Goal: Task Accomplishment & Management: Manage account settings

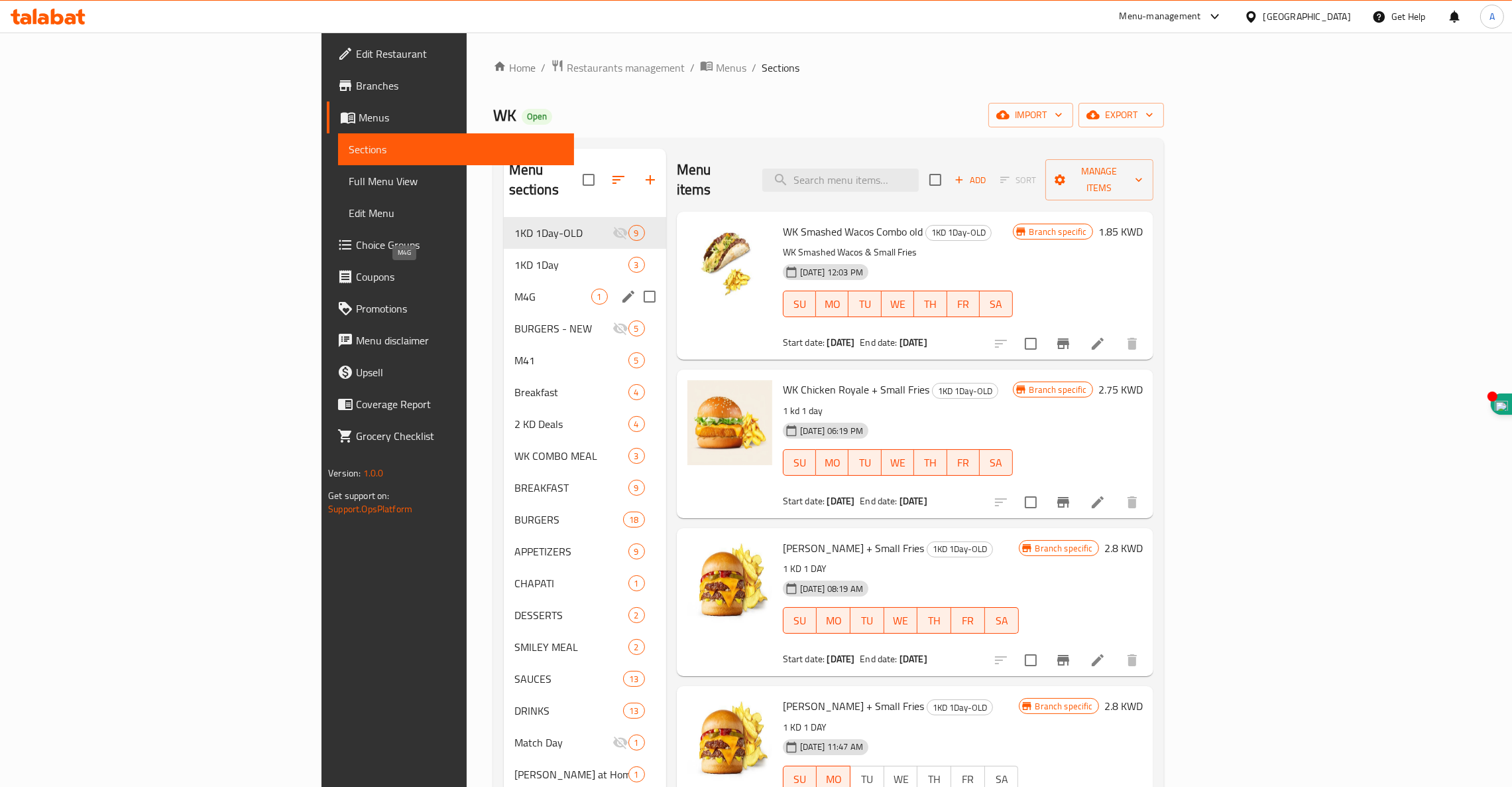
click at [514, 289] on span "M4G" at bounding box center [552, 296] width 77 height 16
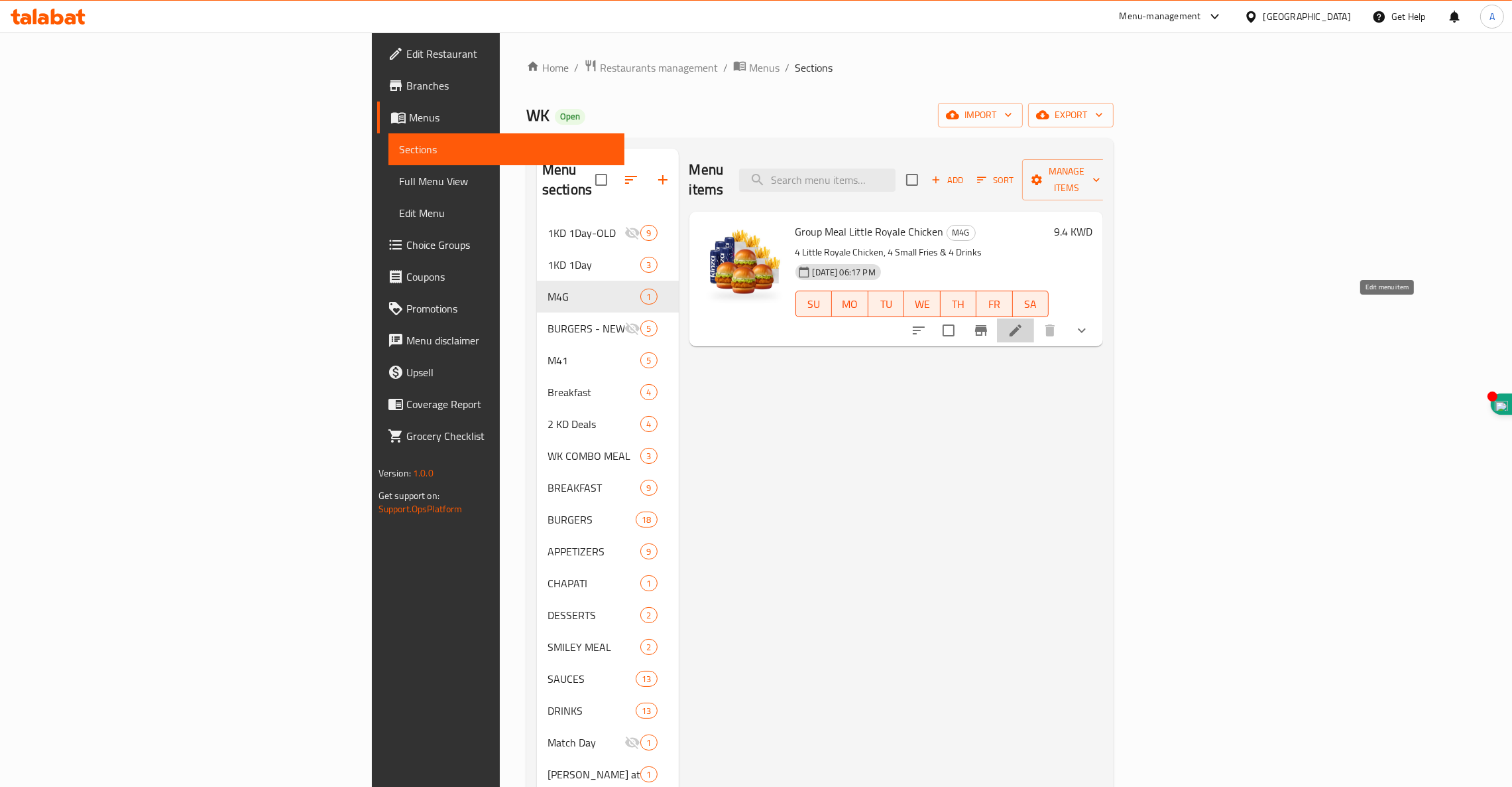
click at [1022, 325] on icon at bounding box center [1016, 331] width 12 height 12
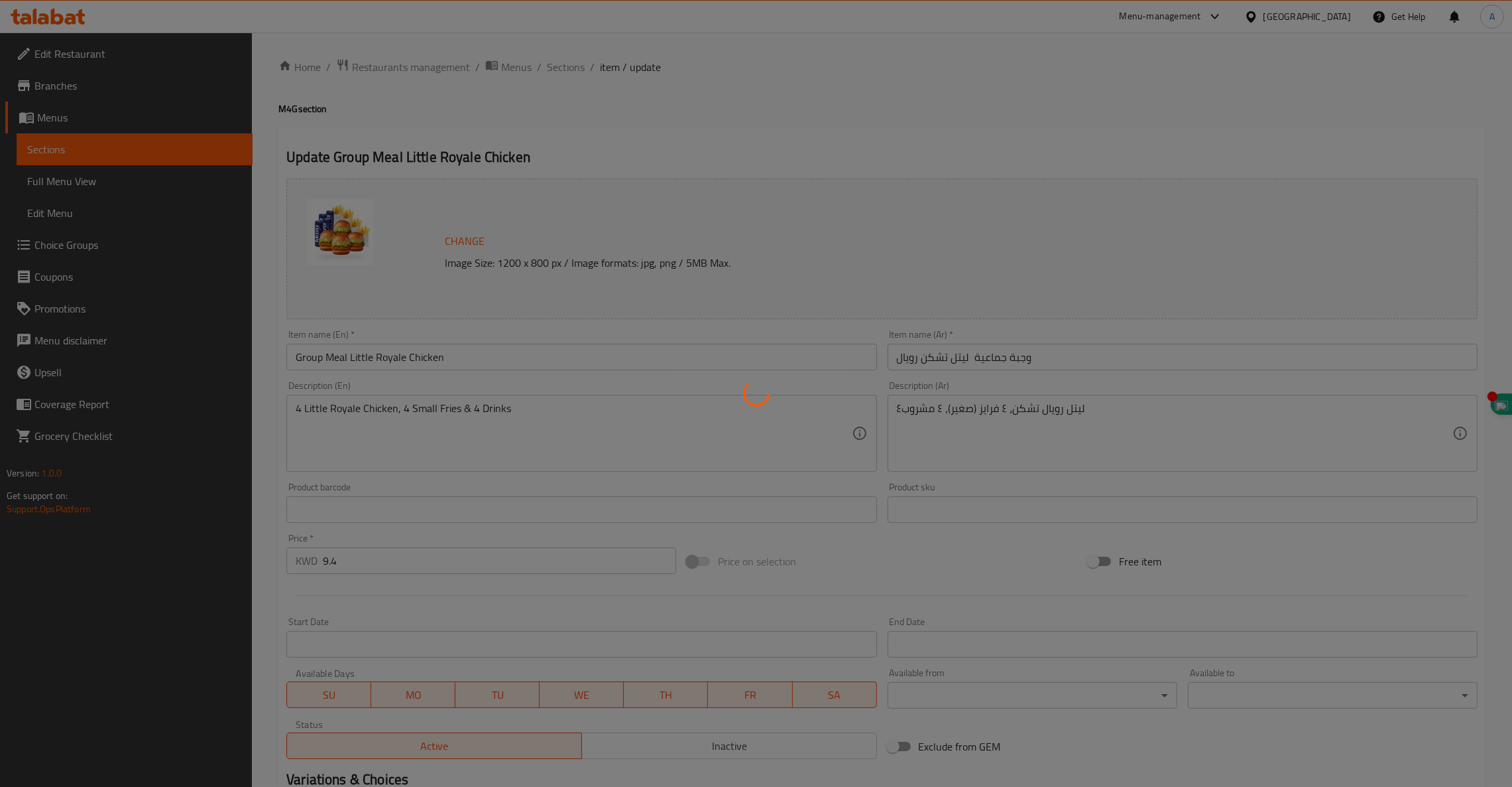
scroll to position [191, 0]
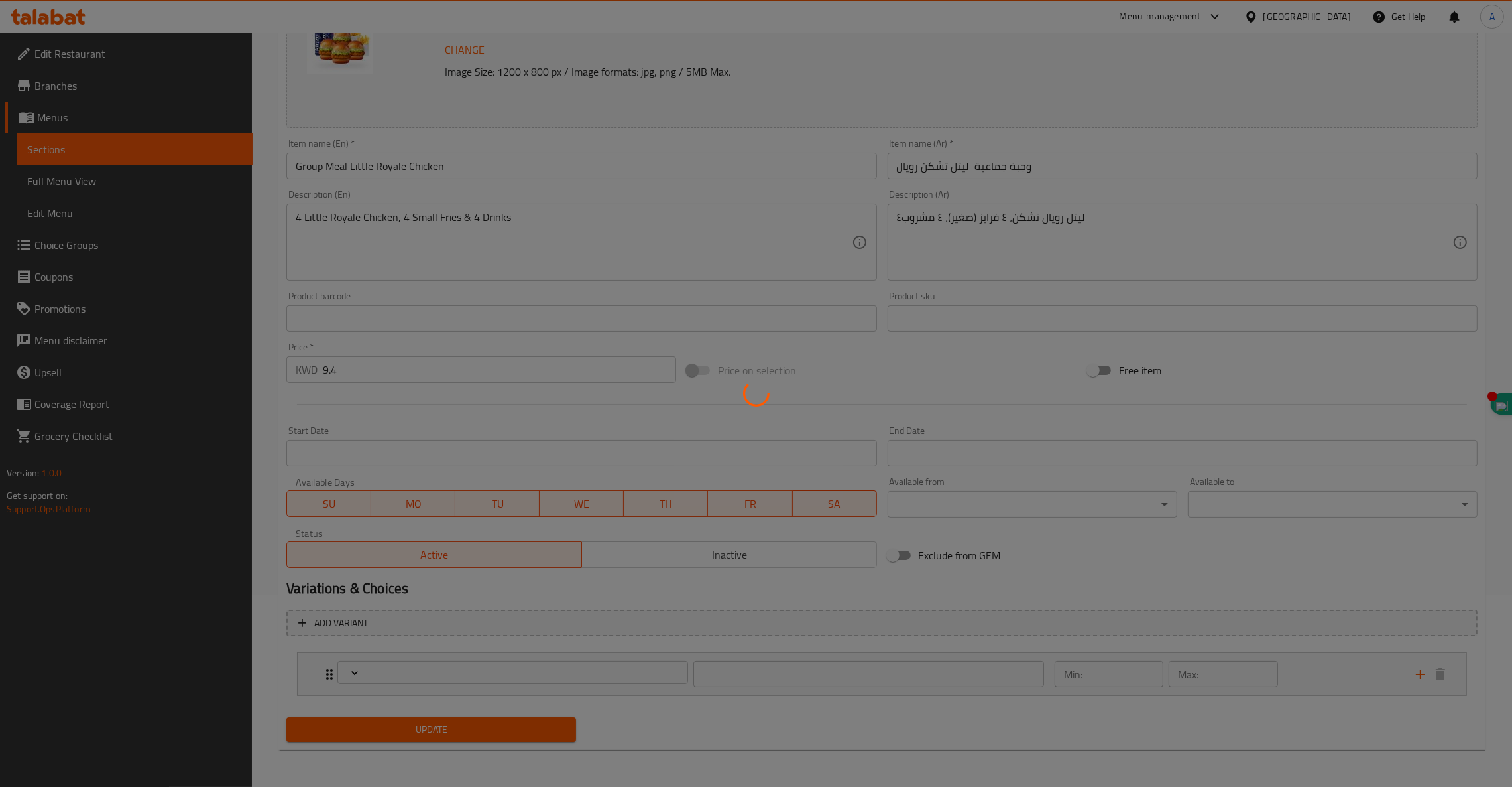
type input "اختيار المشروب"
type input "4"
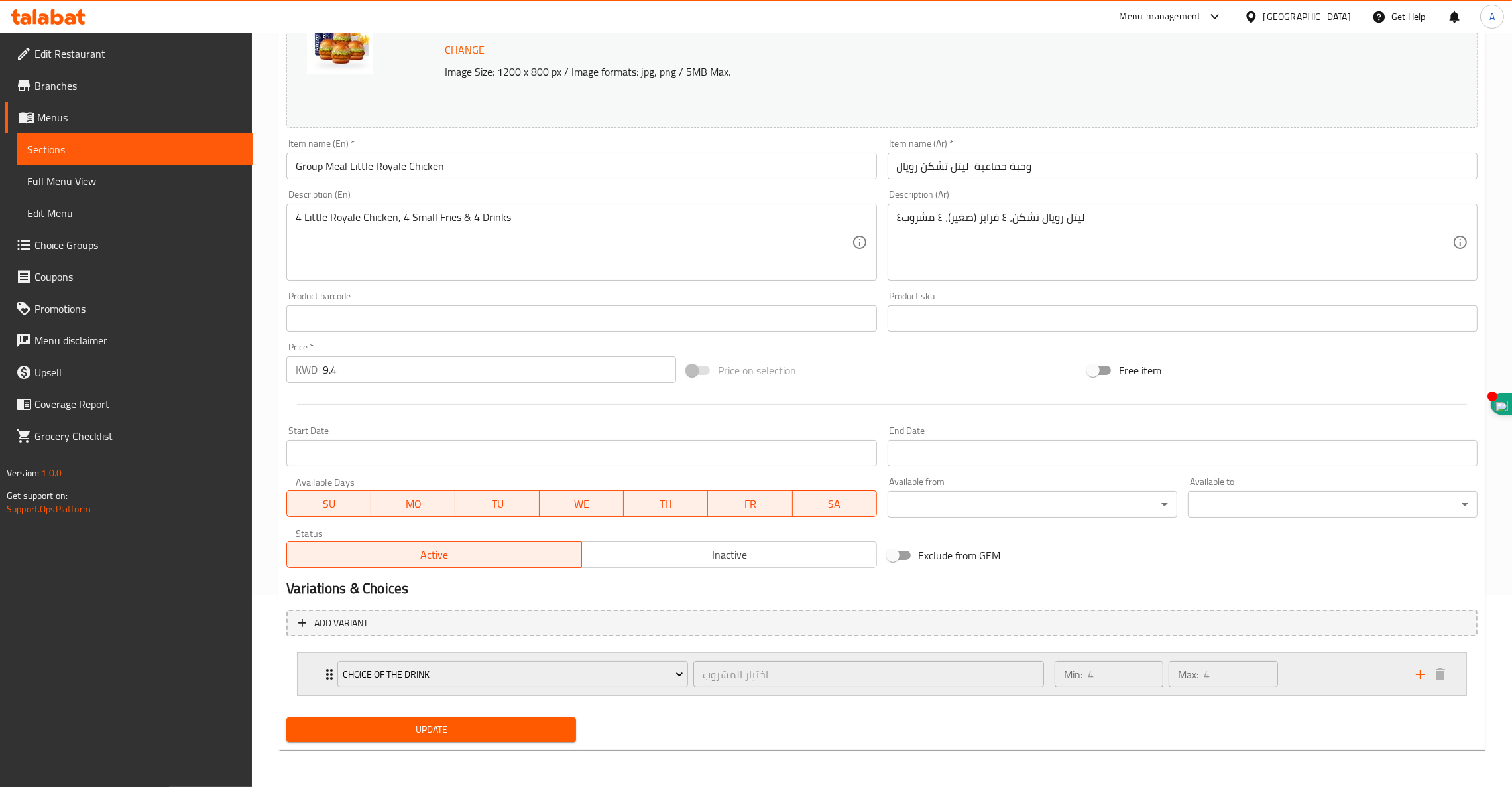
click at [326, 672] on icon "Expand" at bounding box center [329, 674] width 16 height 16
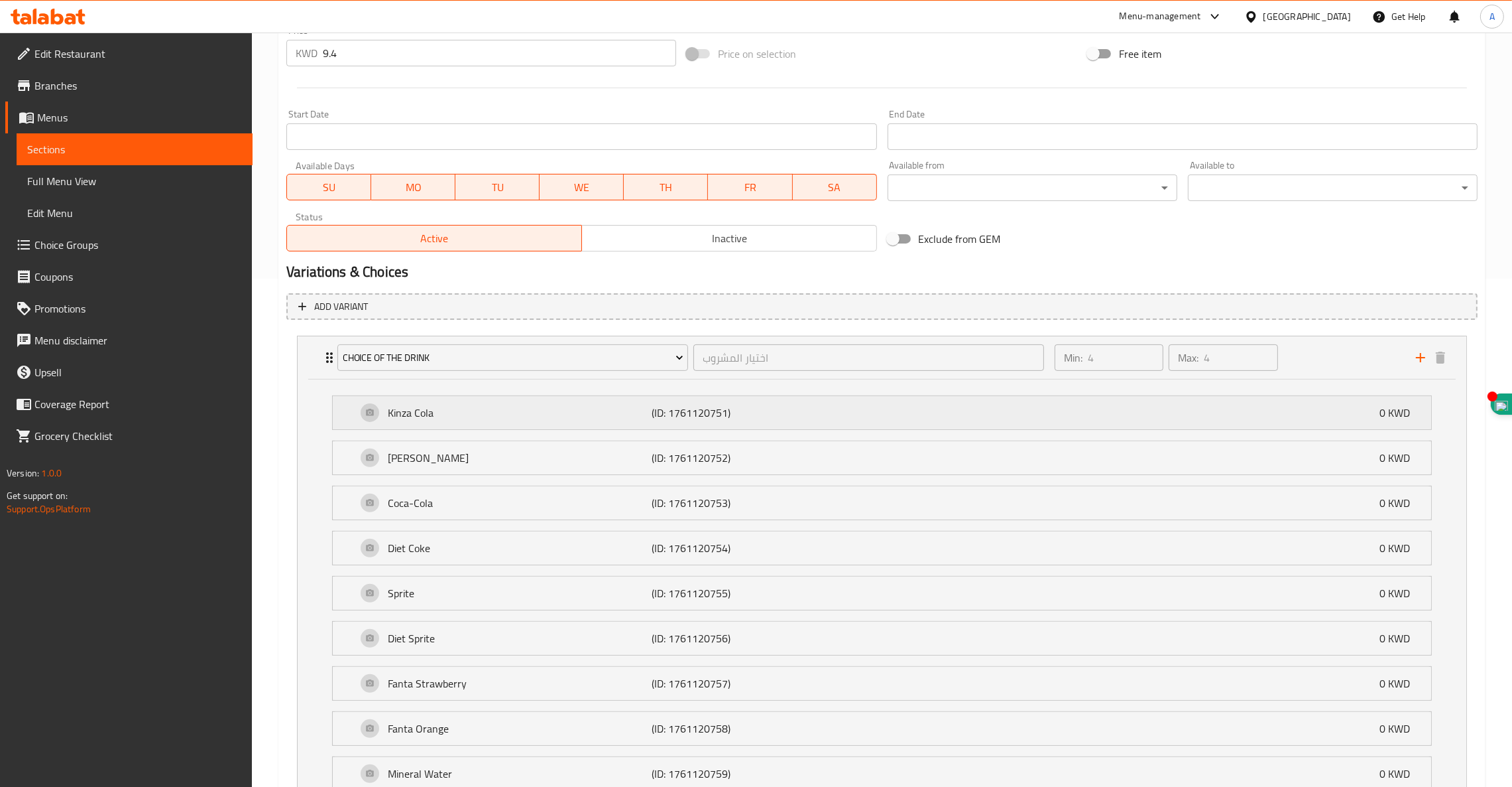
scroll to position [626, 0]
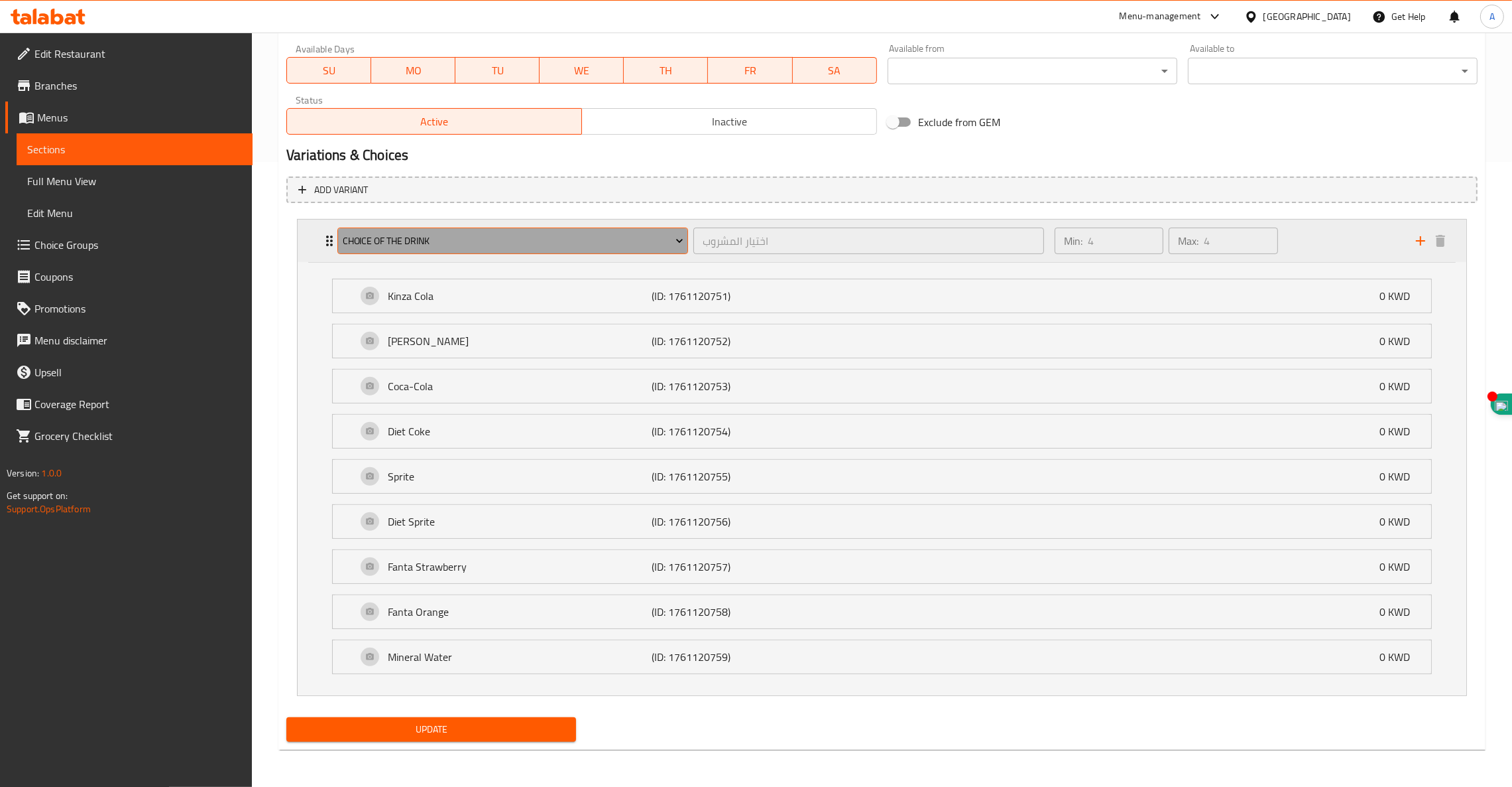
click at [424, 245] on span "Choice of the drink" at bounding box center [513, 241] width 341 height 16
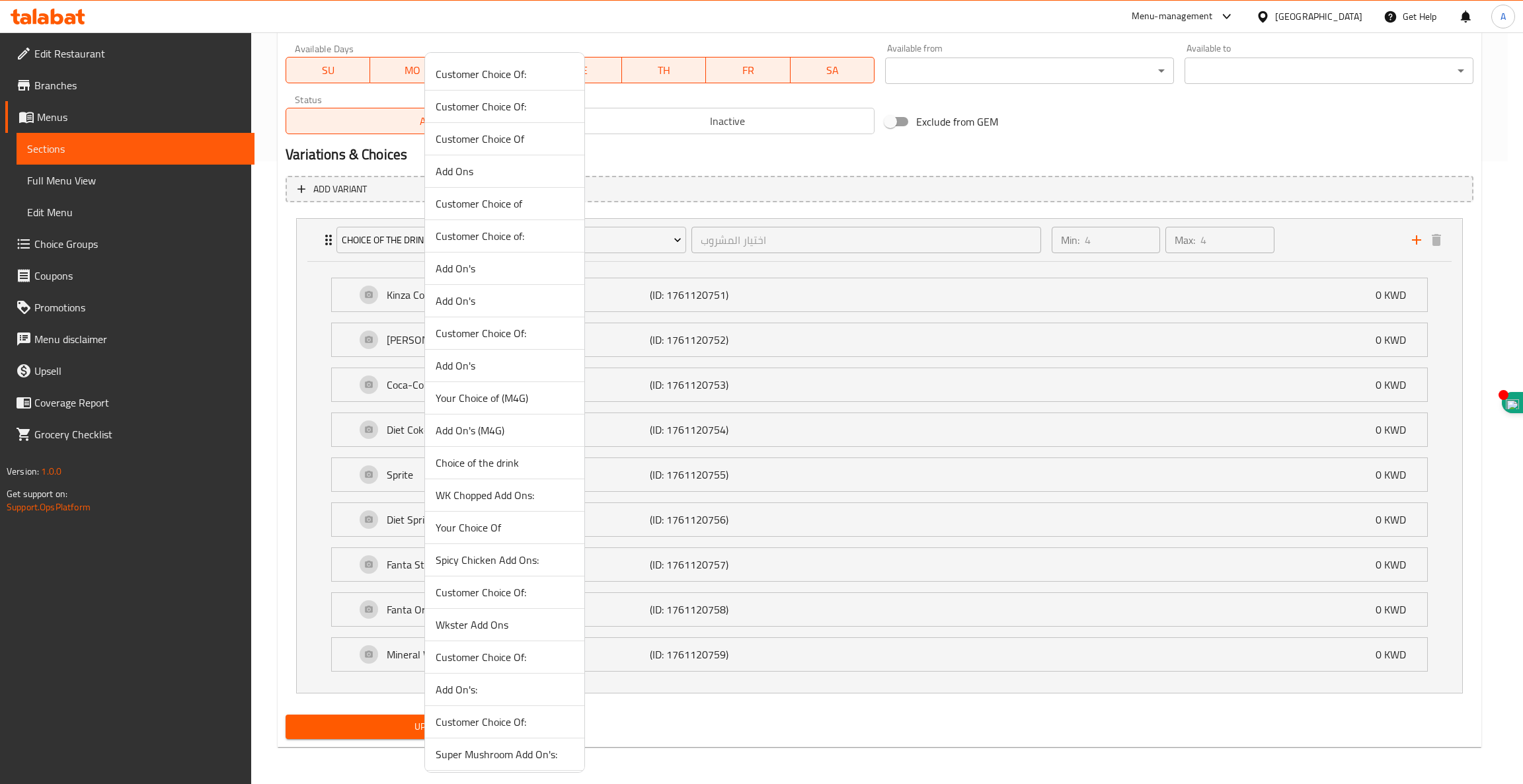
click at [328, 237] on div at bounding box center [761, 392] width 1523 height 784
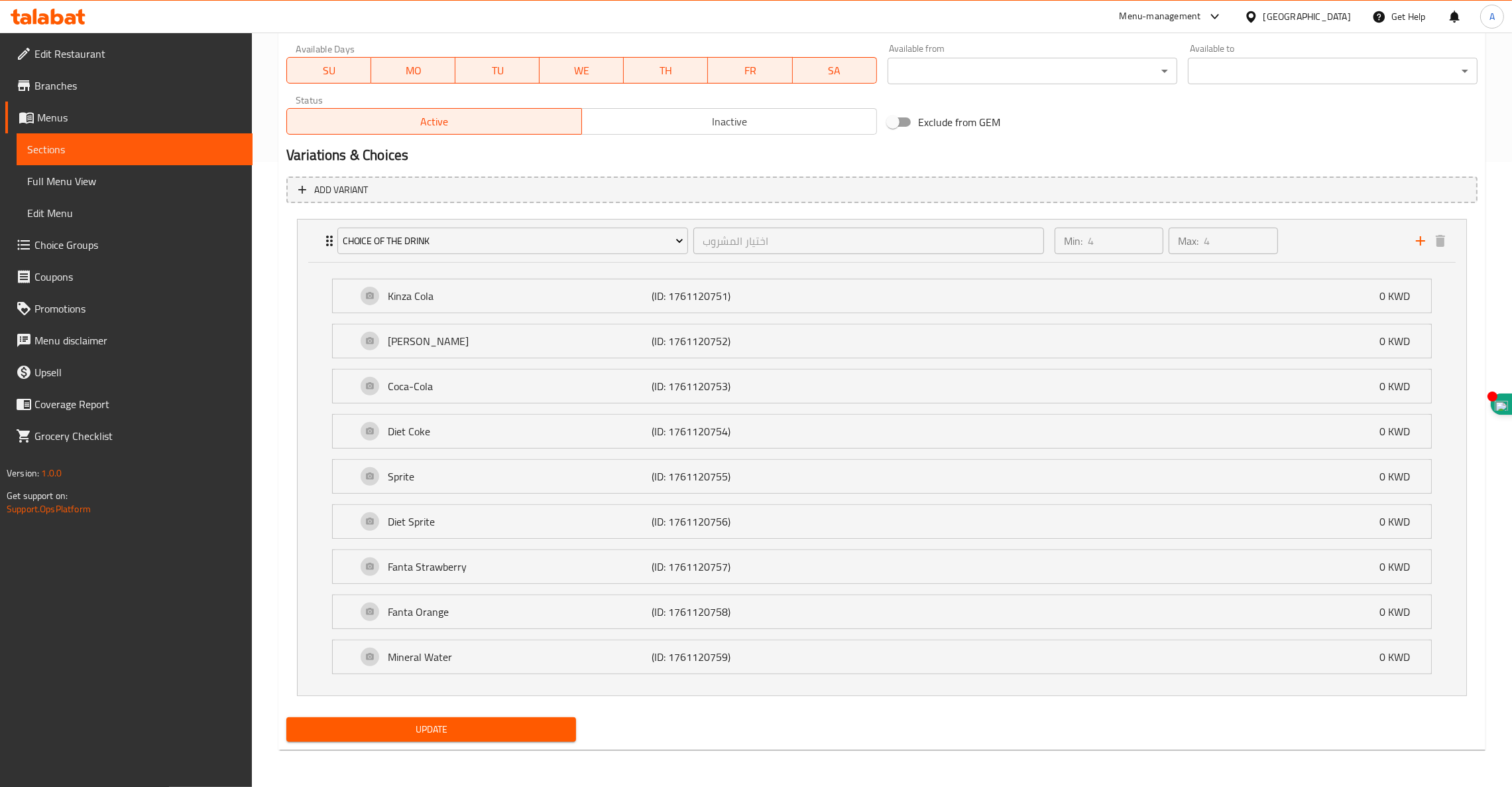
click at [330, 238] on div "Choice of the drink اختيار المشروب ​" at bounding box center [691, 240] width 723 height 43
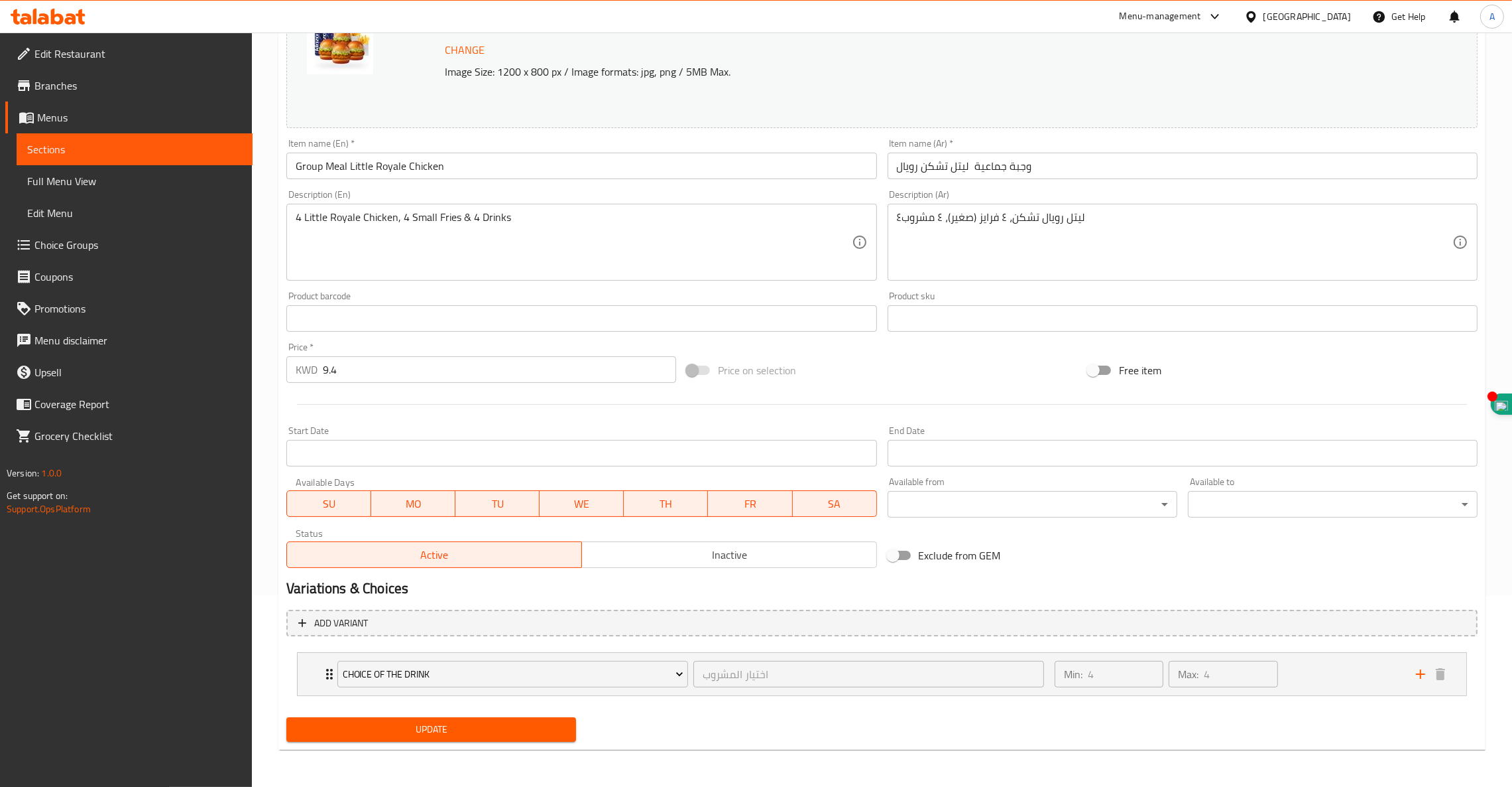
scroll to position [191, 0]
click at [504, 658] on div "Choice of the drink" at bounding box center [512, 674] width 356 height 32
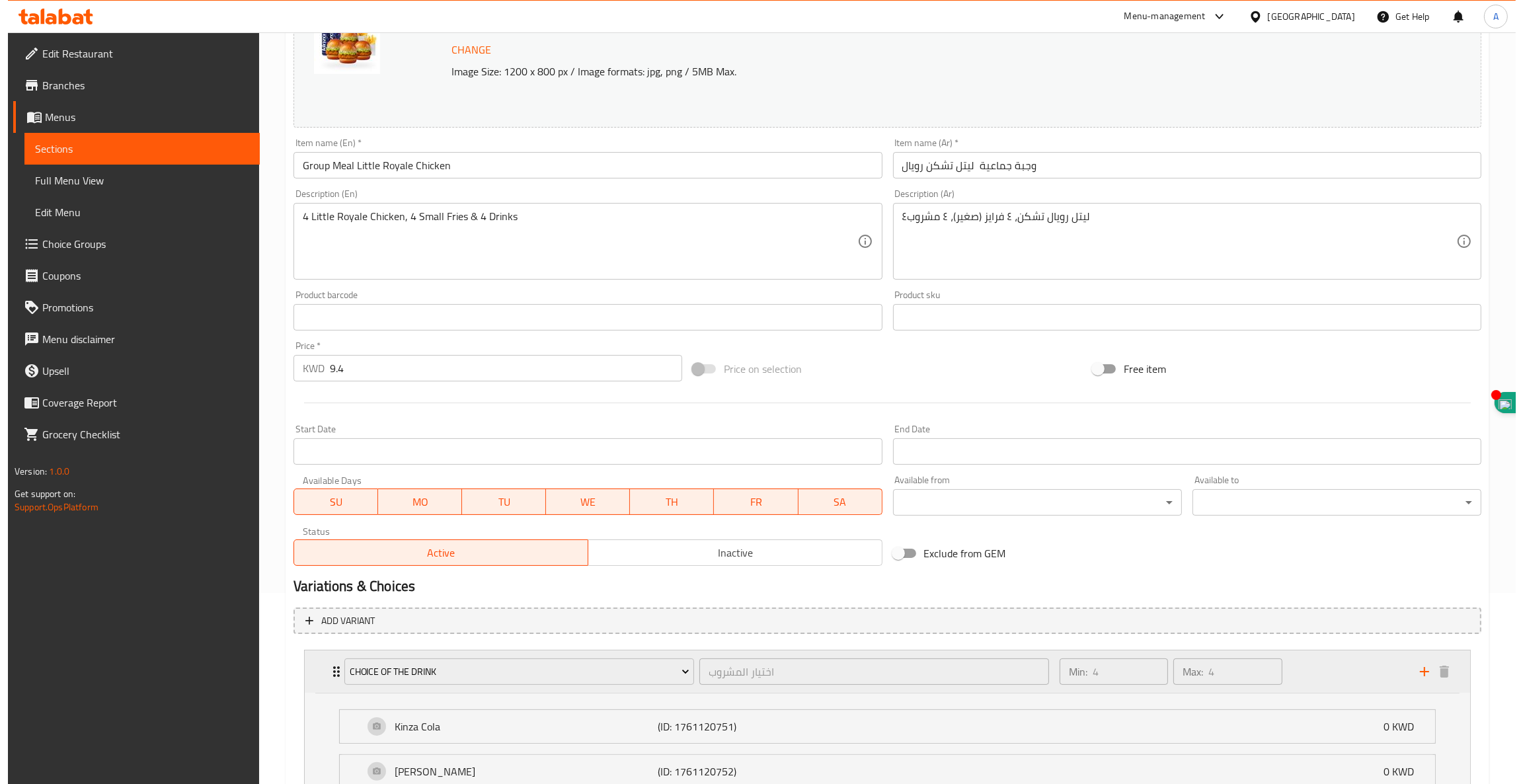
scroll to position [624, 0]
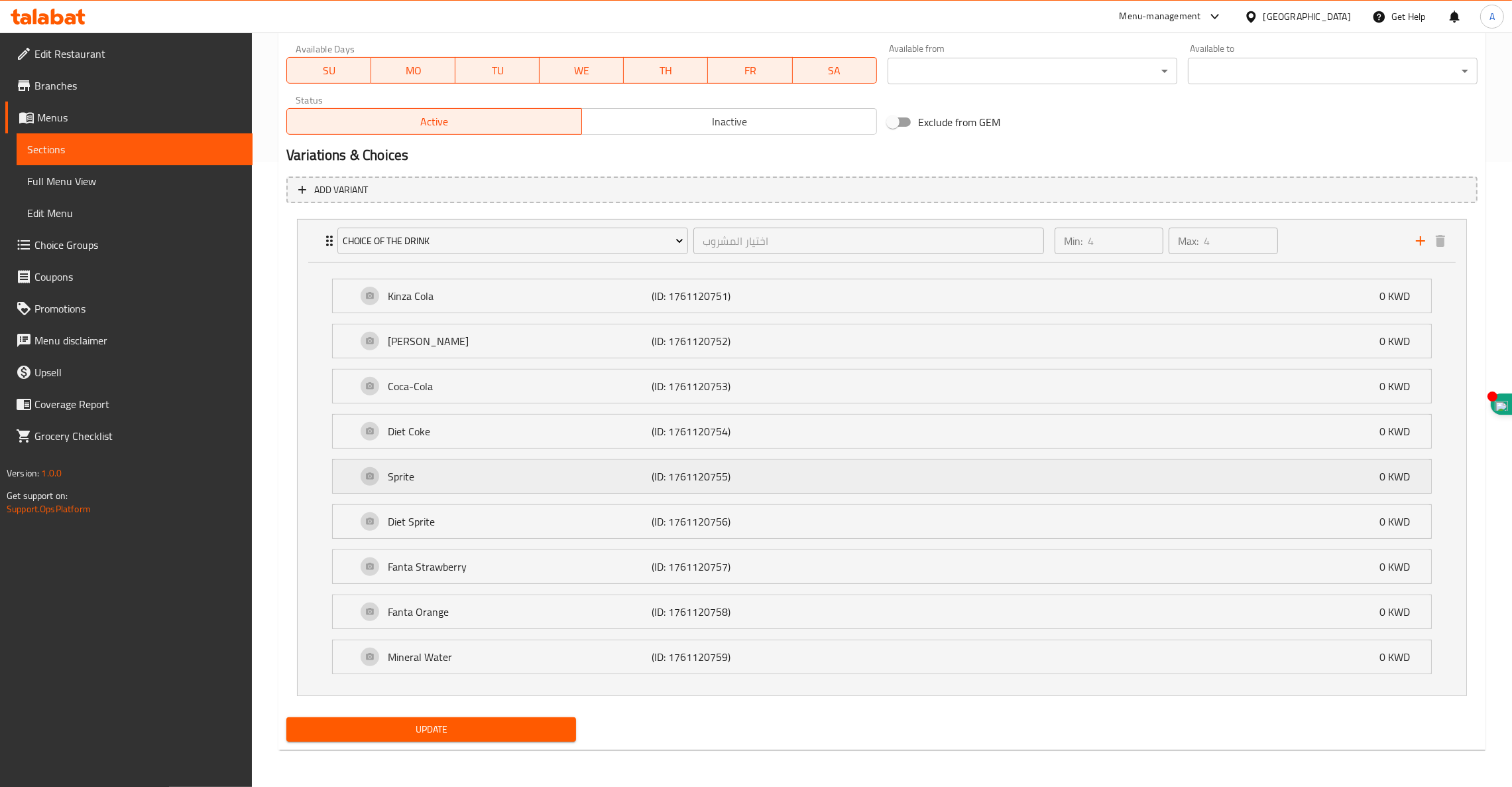
click at [491, 481] on p "Sprite" at bounding box center [520, 476] width 264 height 16
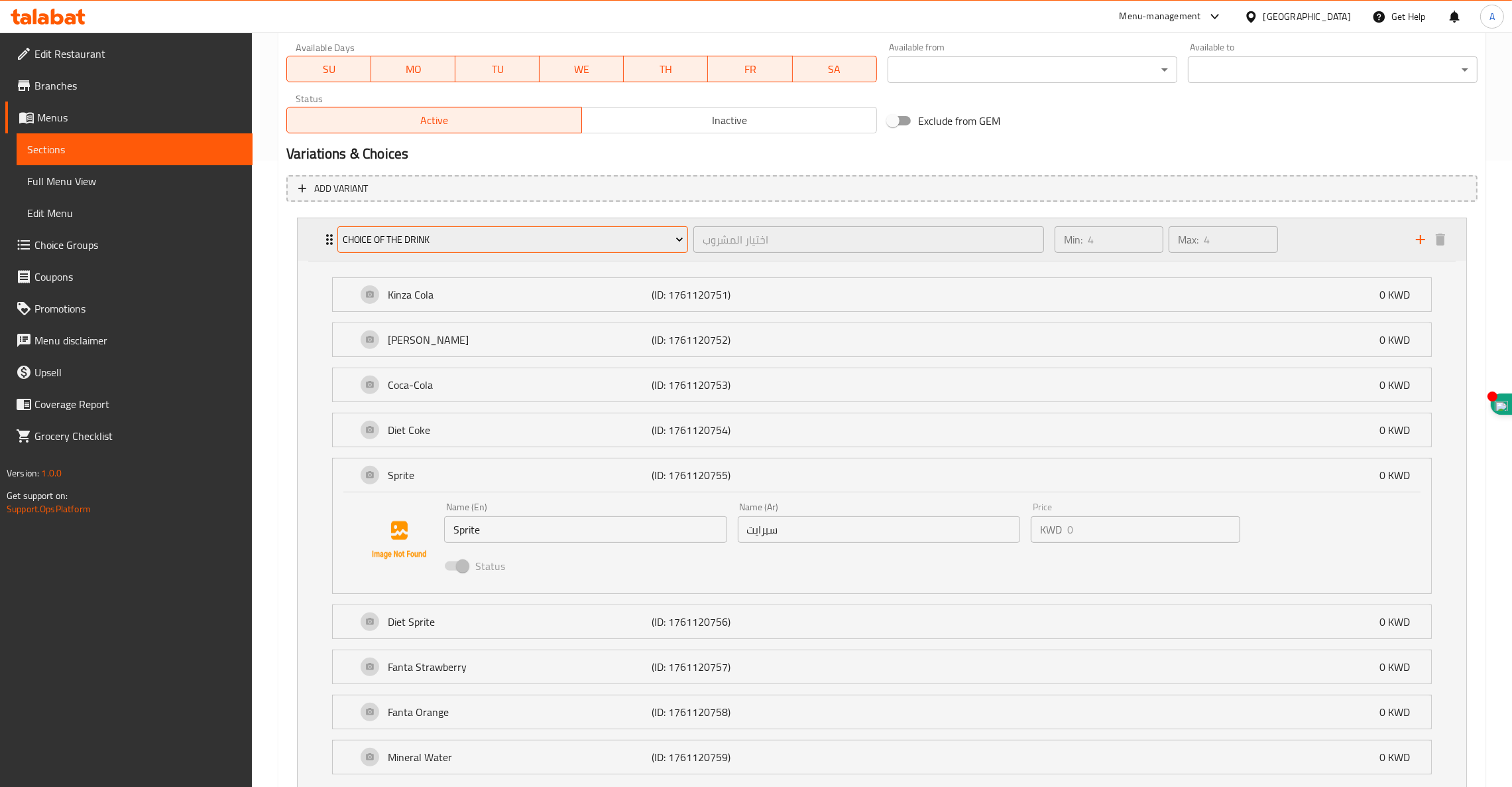
click at [521, 234] on span "Choice of the drink" at bounding box center [513, 240] width 341 height 16
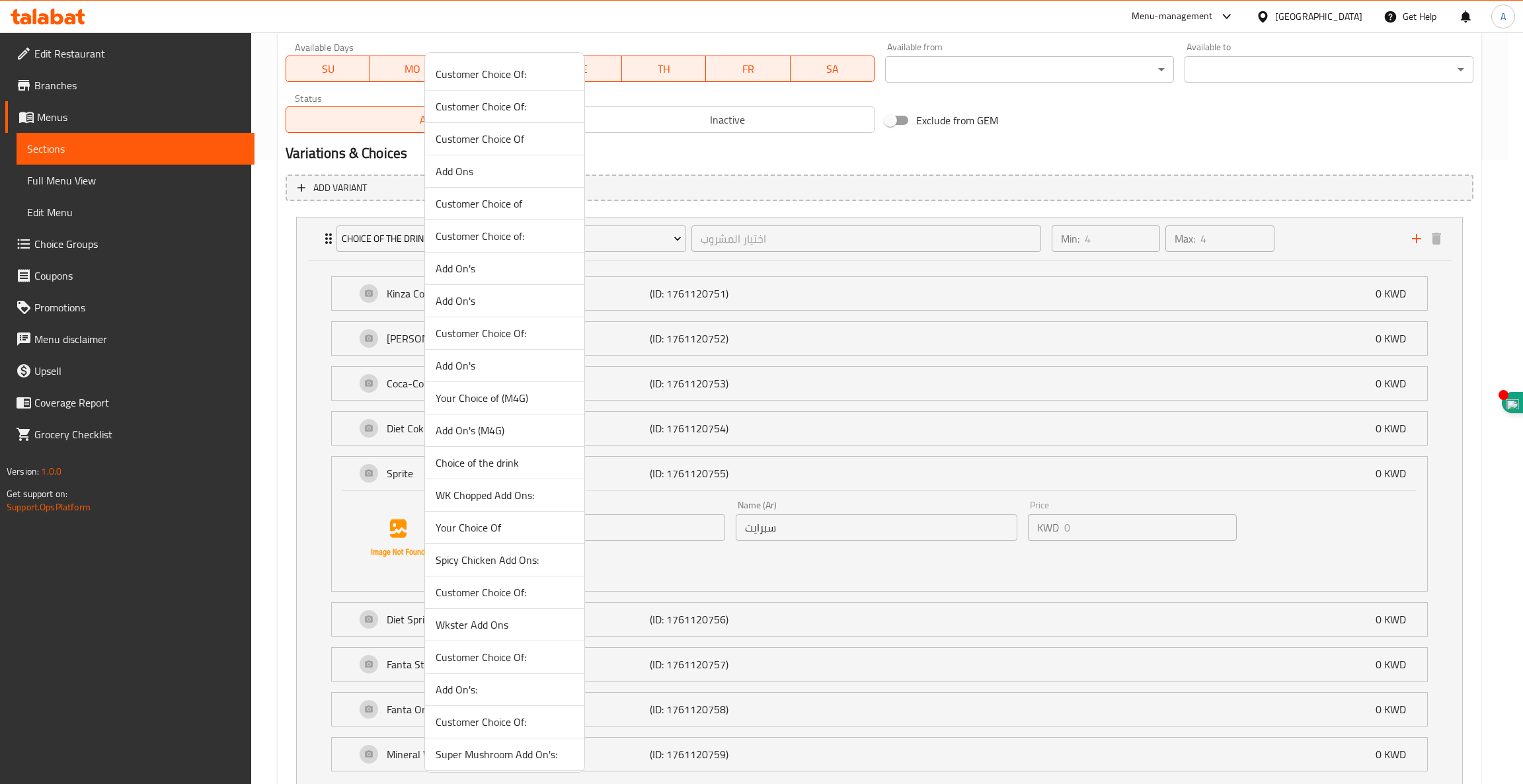
click at [474, 300] on span "Add On's" at bounding box center [505, 300] width 138 height 16
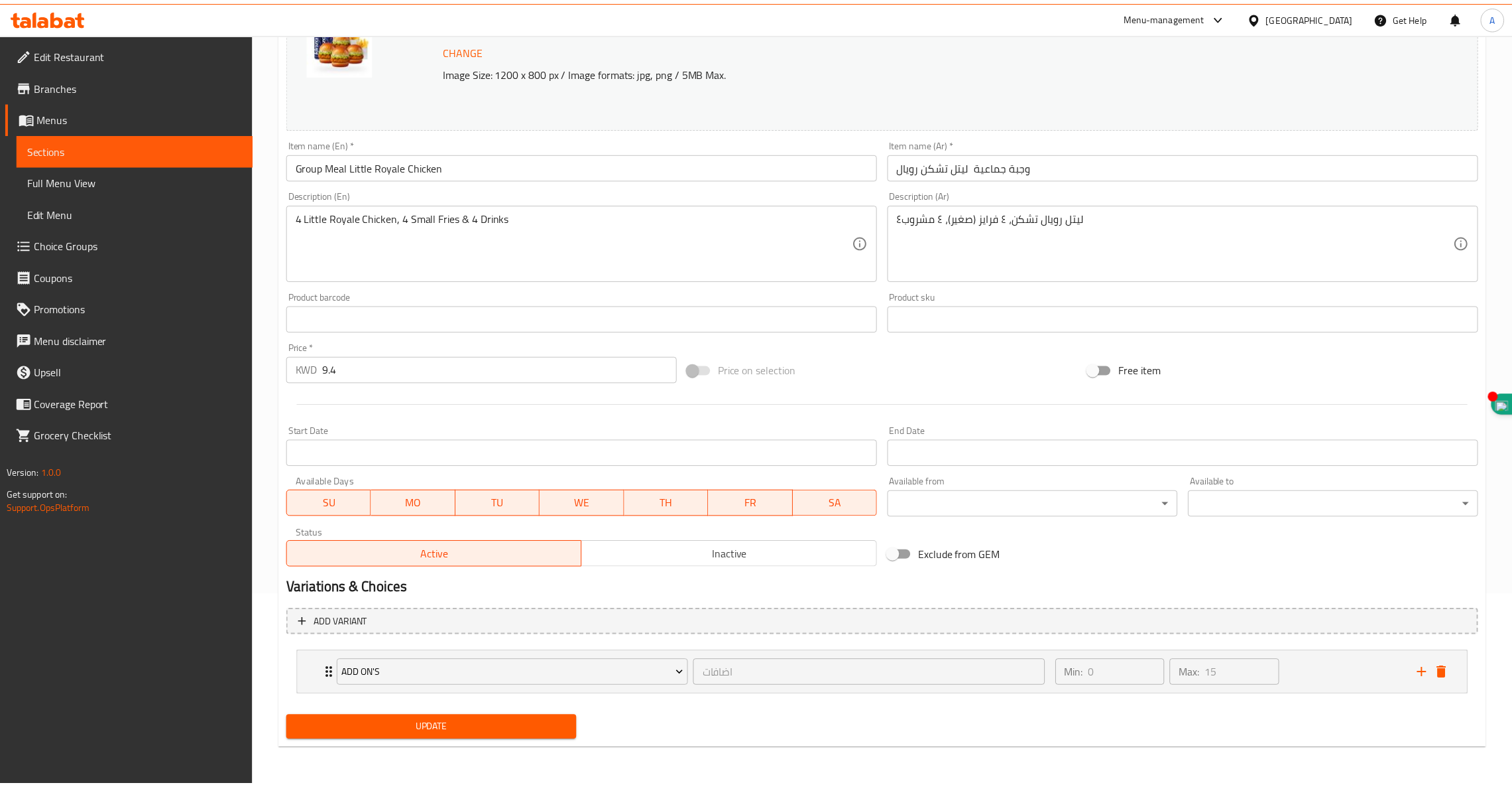
scroll to position [191, 0]
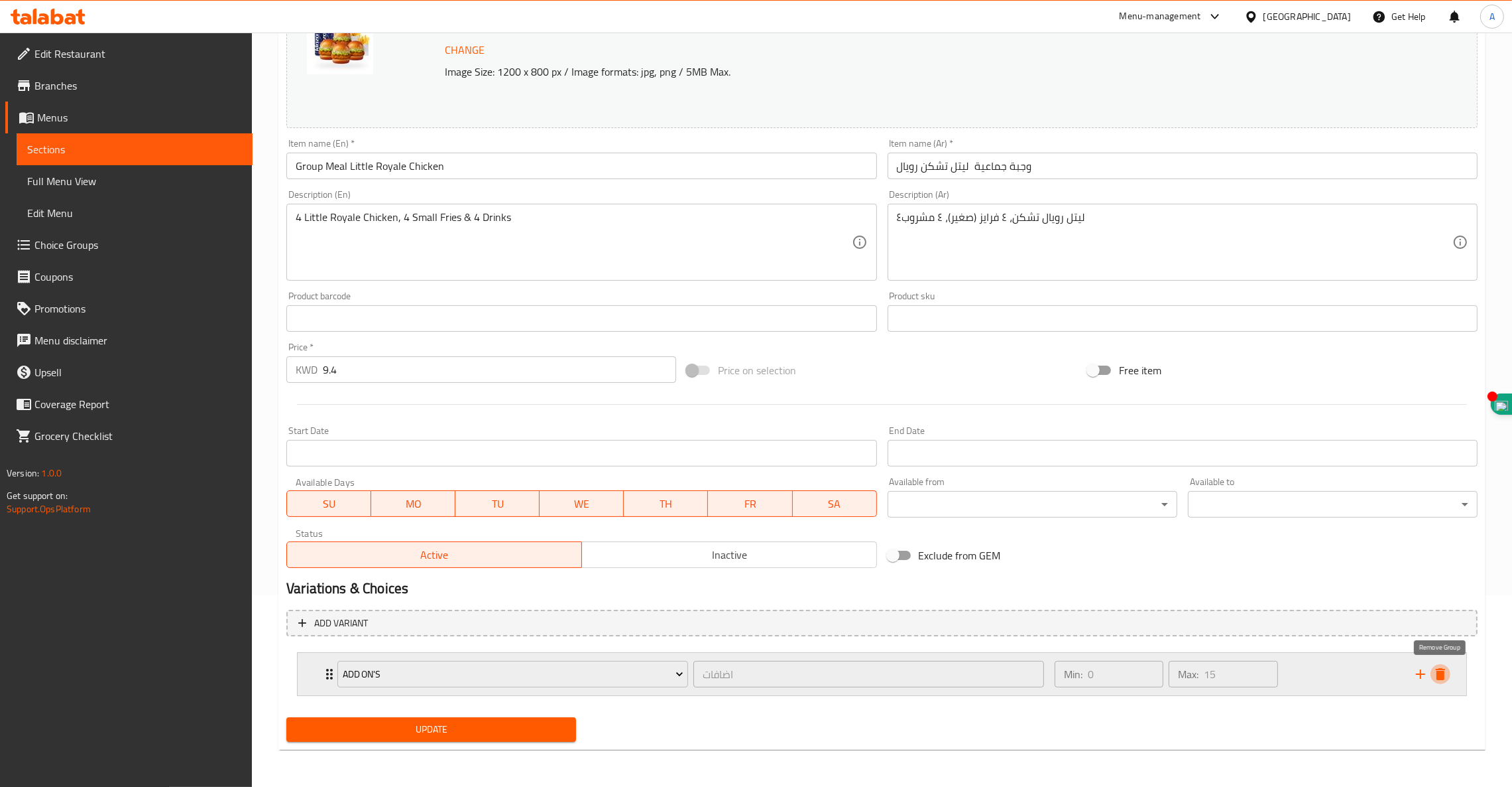
click at [1442, 678] on icon "delete" at bounding box center [1441, 674] width 10 height 12
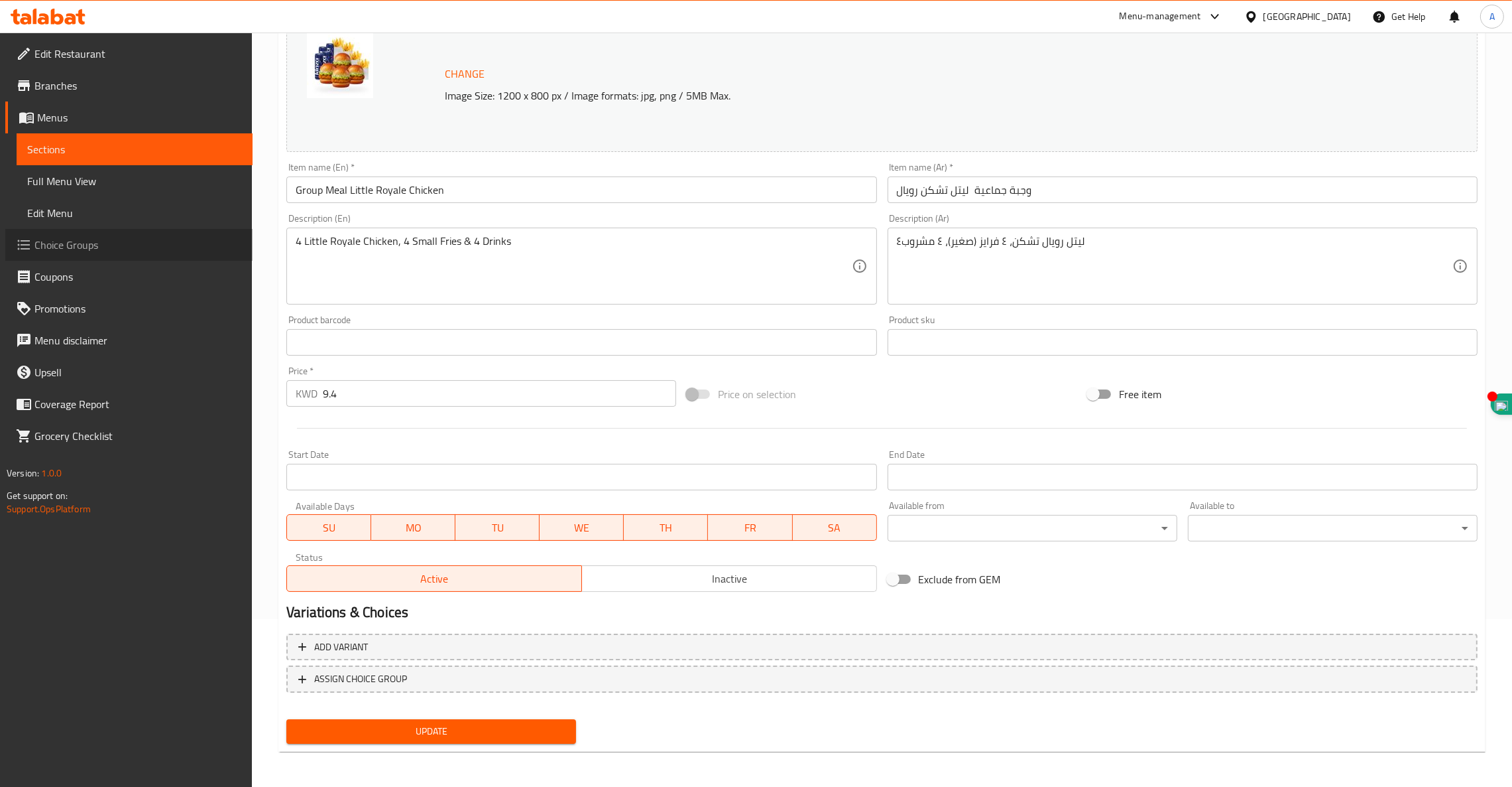
click at [56, 245] on span "Choice Groups" at bounding box center [138, 244] width 208 height 16
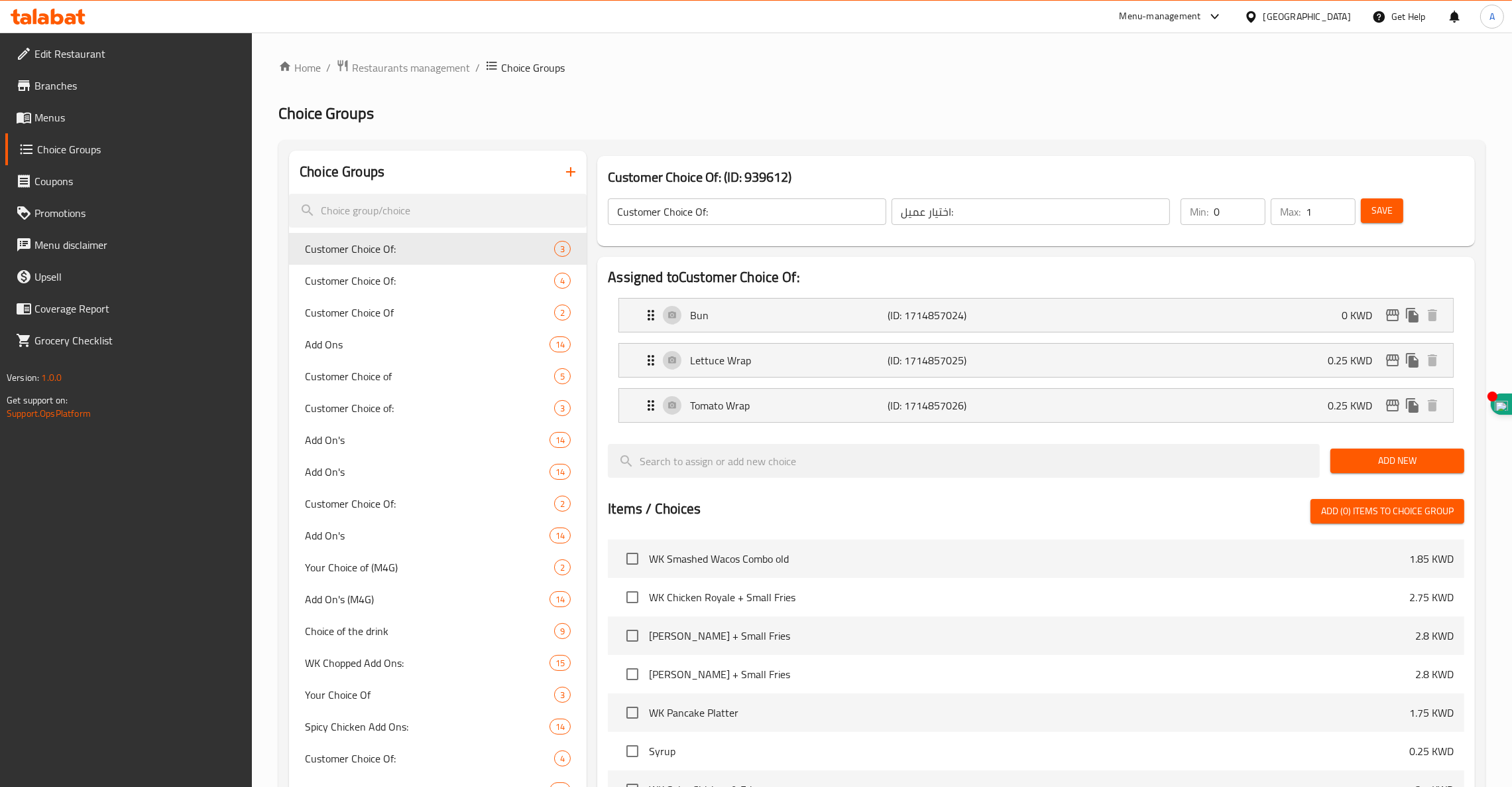
click at [565, 177] on icon "button" at bounding box center [570, 171] width 16 height 16
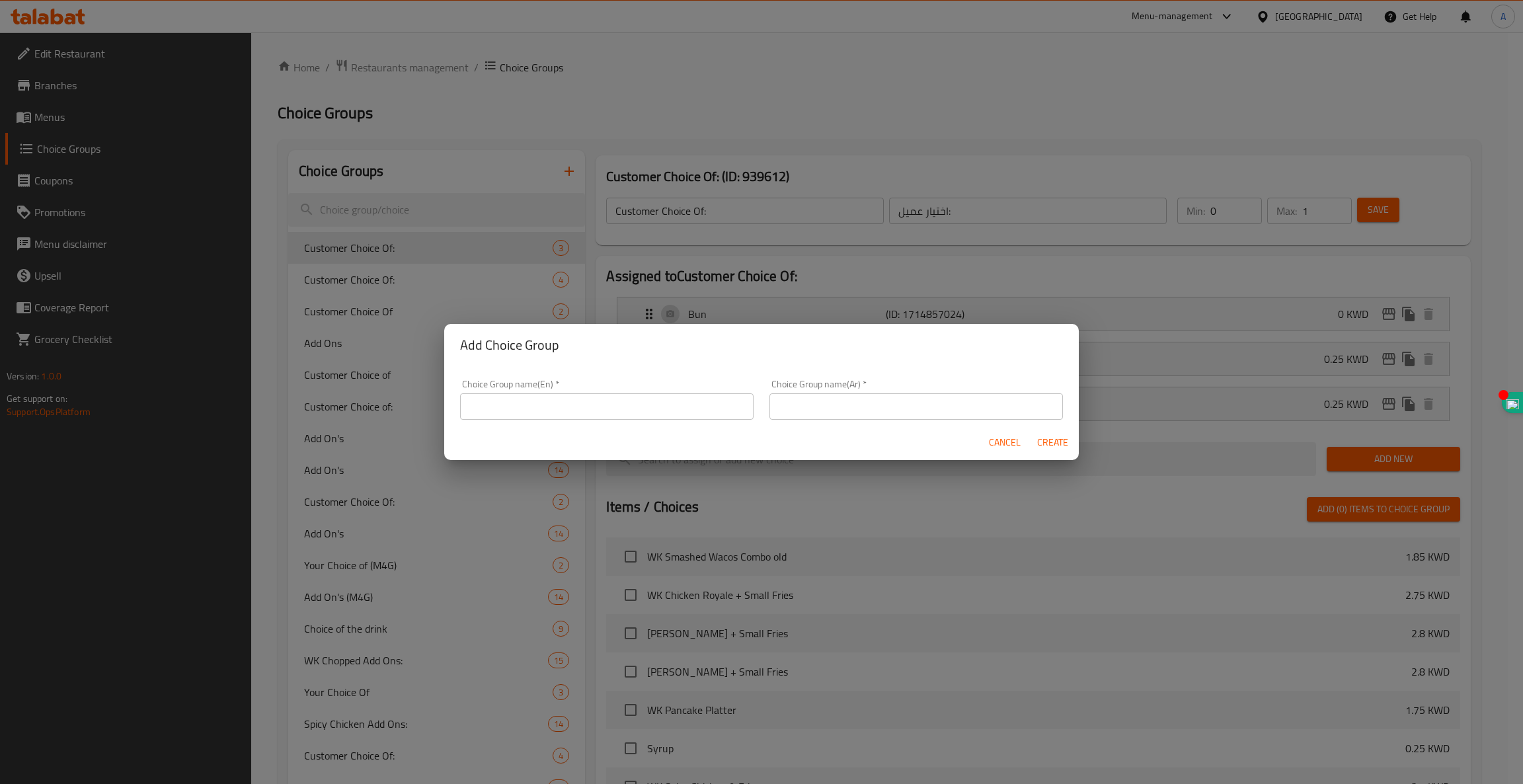
click at [1002, 438] on span "Cancel" at bounding box center [1005, 442] width 32 height 16
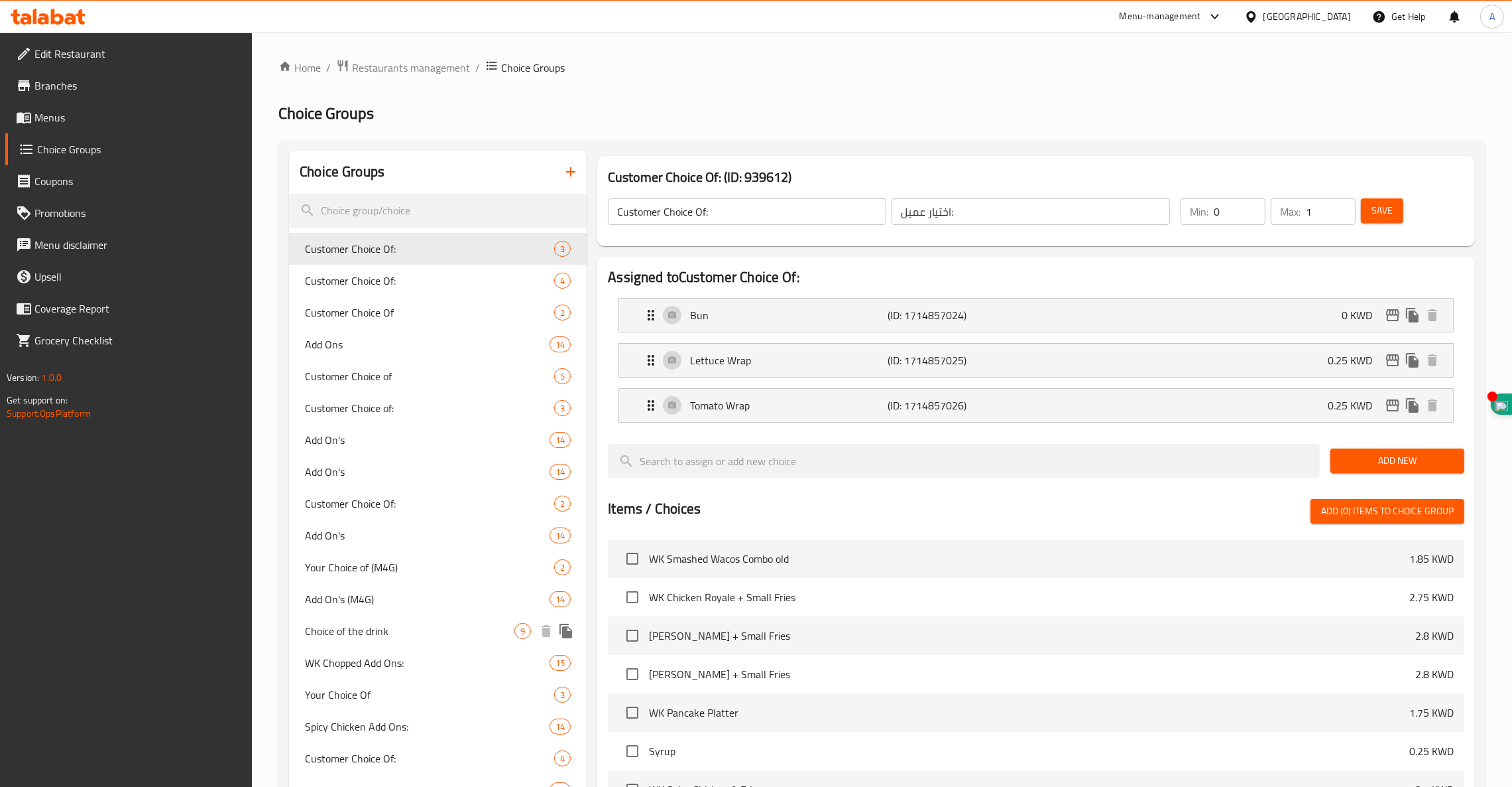
click at [395, 634] on span "Choice of the drink" at bounding box center [409, 630] width 210 height 16
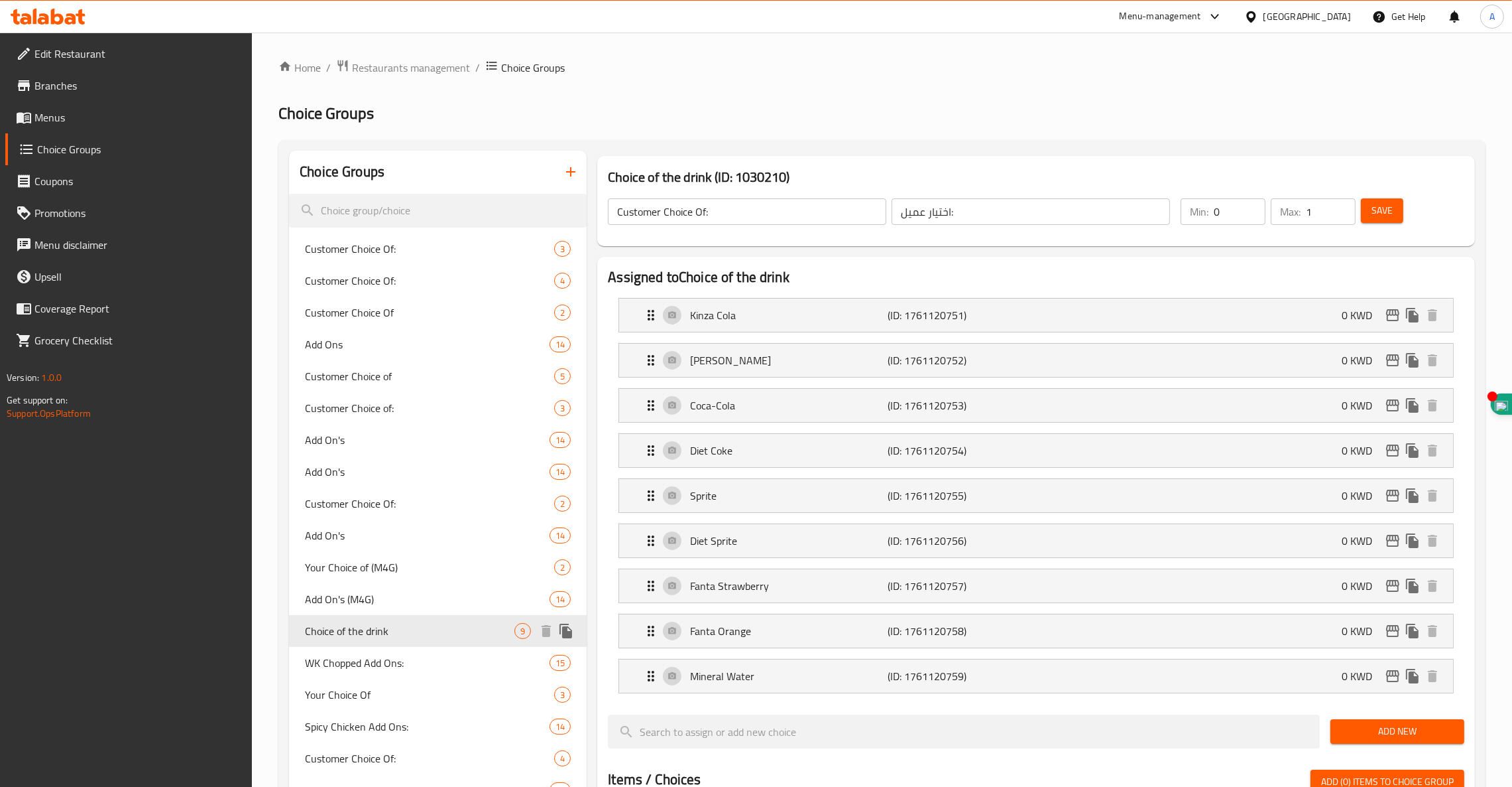
type input "Choice of the drink"
type input "اختيار المشروب"
type input "4"
drag, startPoint x: 1224, startPoint y: 213, endPoint x: 1021, endPoint y: 224, distance: 203.3
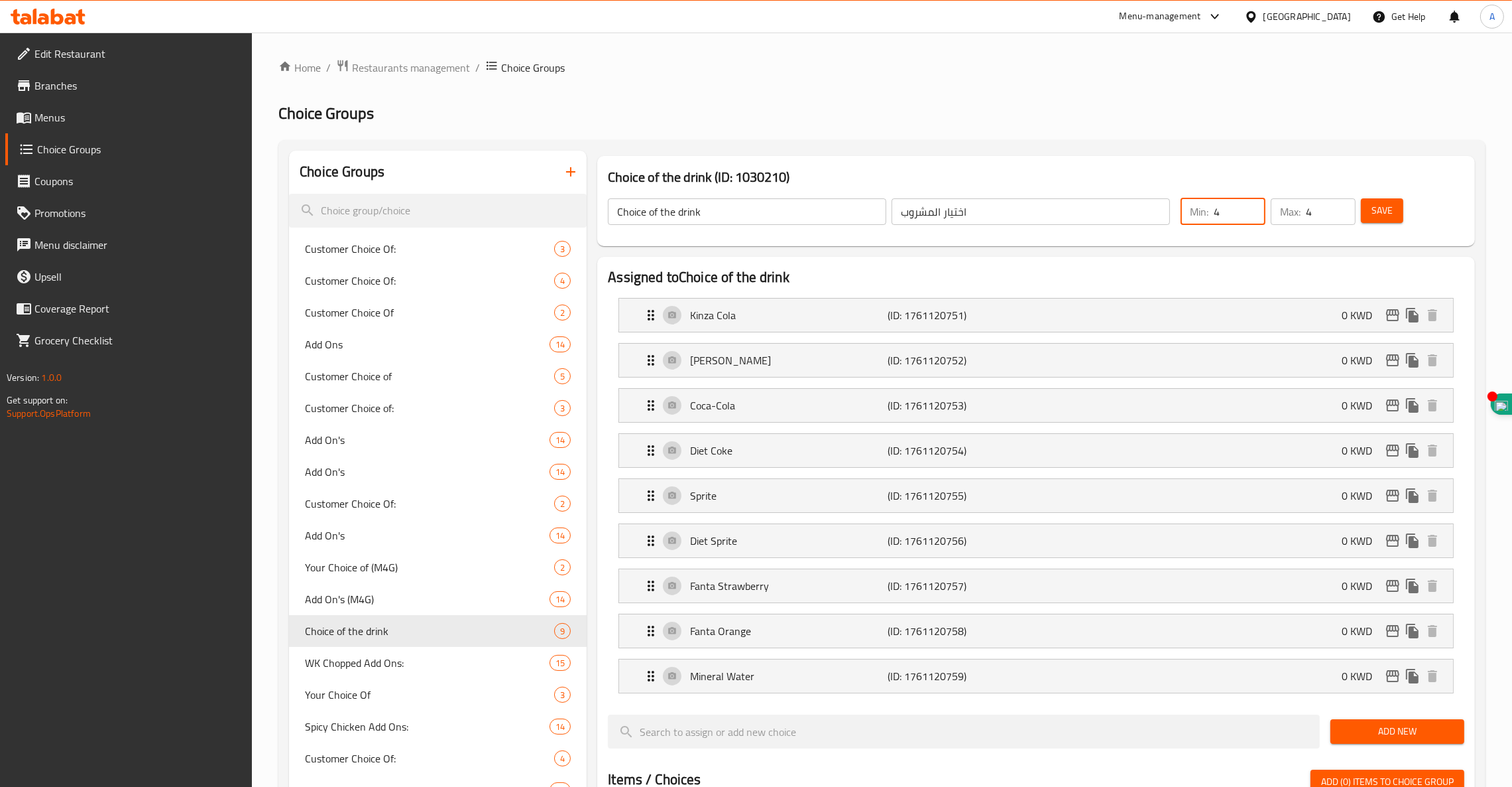
click at [1021, 224] on div "Choice of the drink ​ اختيار المشروب ​ Min: 4 ​ Max: 4 ​ Save" at bounding box center [1036, 212] width 867 height 58
type input "1"
click at [1393, 215] on span "Save" at bounding box center [1382, 211] width 21 height 16
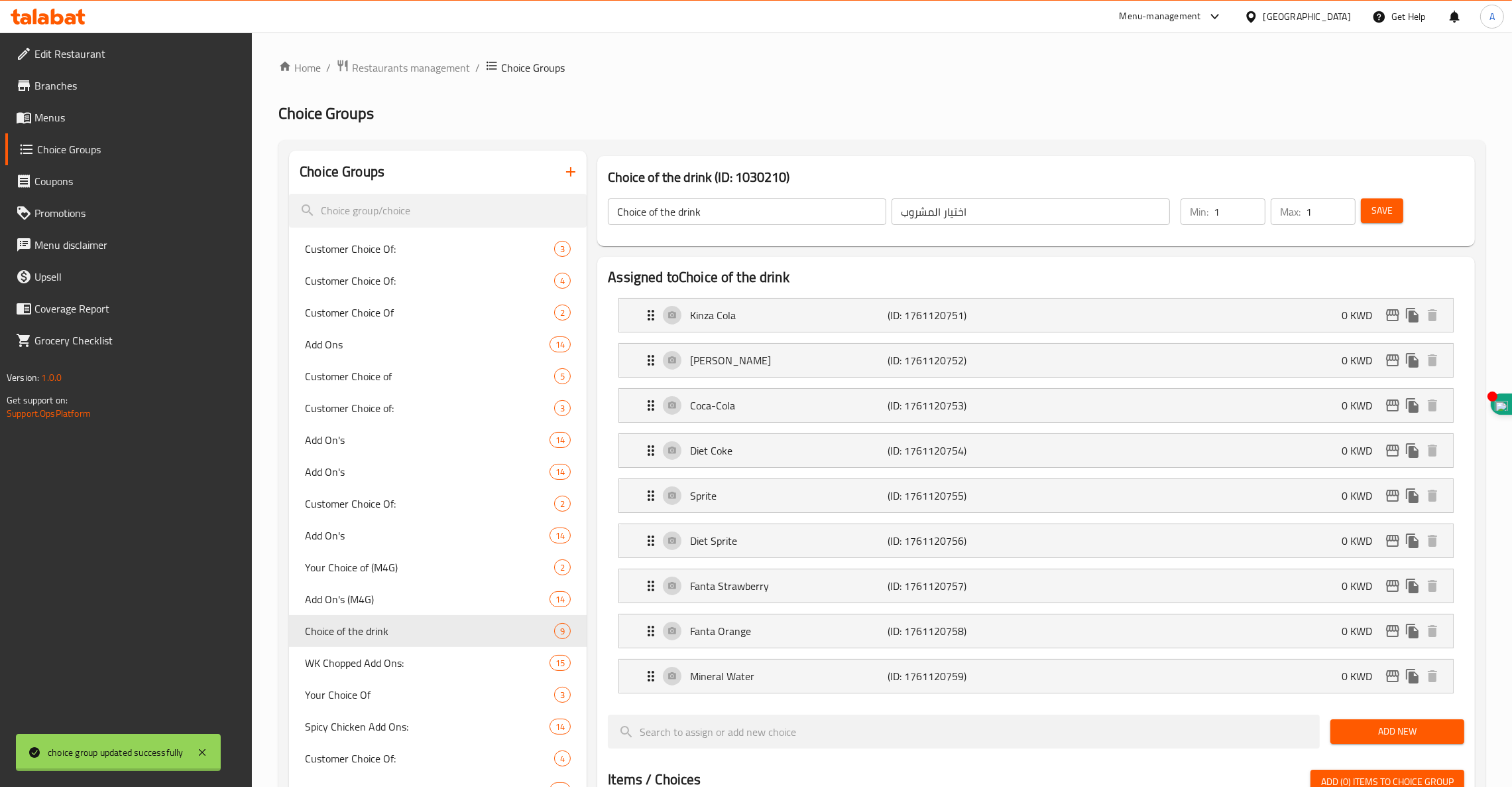
click at [395, 632] on div at bounding box center [756, 393] width 1512 height 787
drag, startPoint x: 395, startPoint y: 632, endPoint x: 419, endPoint y: 648, distance: 28.8
click at [419, 648] on div "WK Chopped Add Ons: 15" at bounding box center [438, 663] width 298 height 32
type input "WK Chopped Add Ons:"
type input "الإضافات مفرومة من WK:"
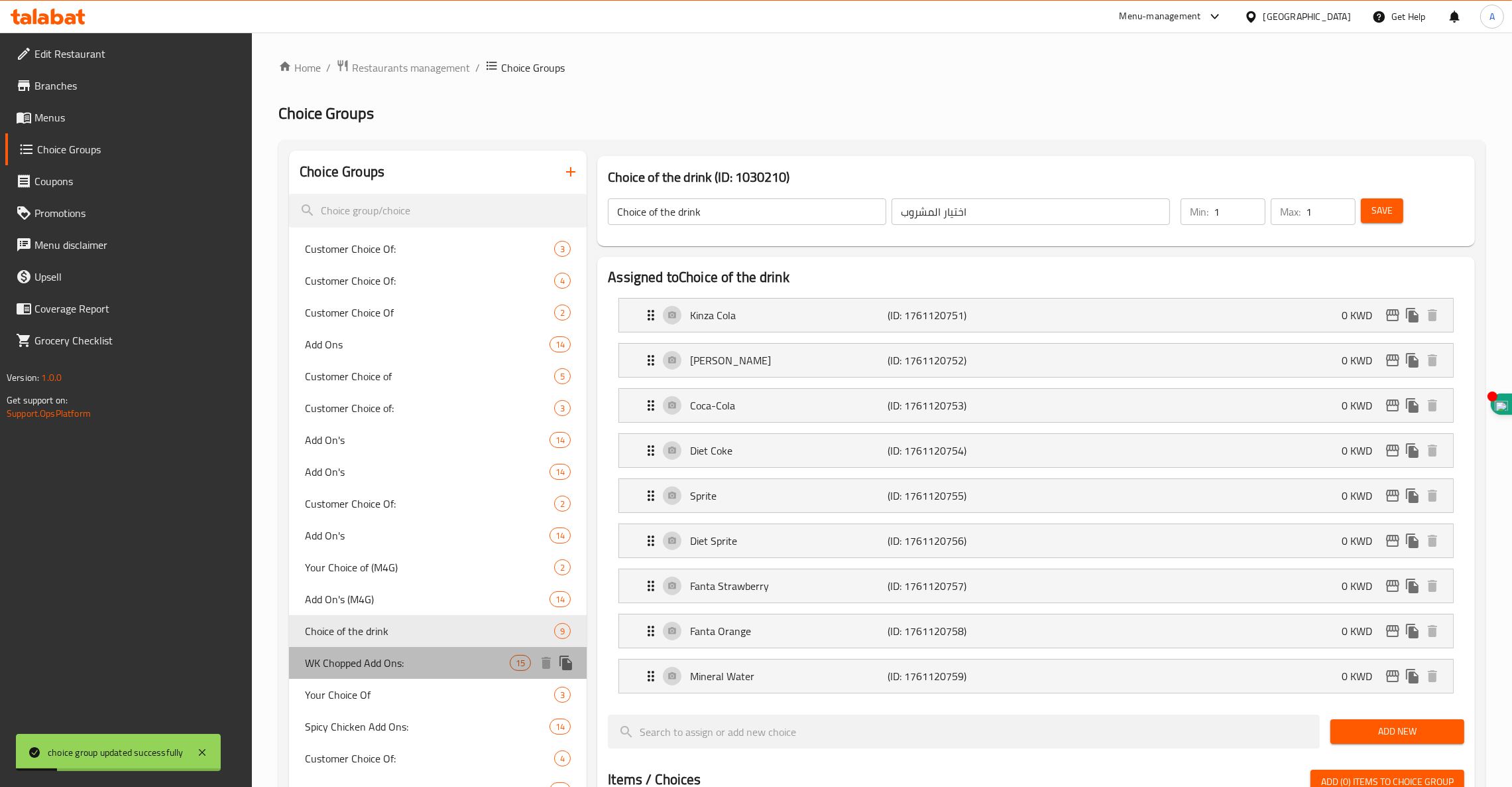
type input "0"
type input "15"
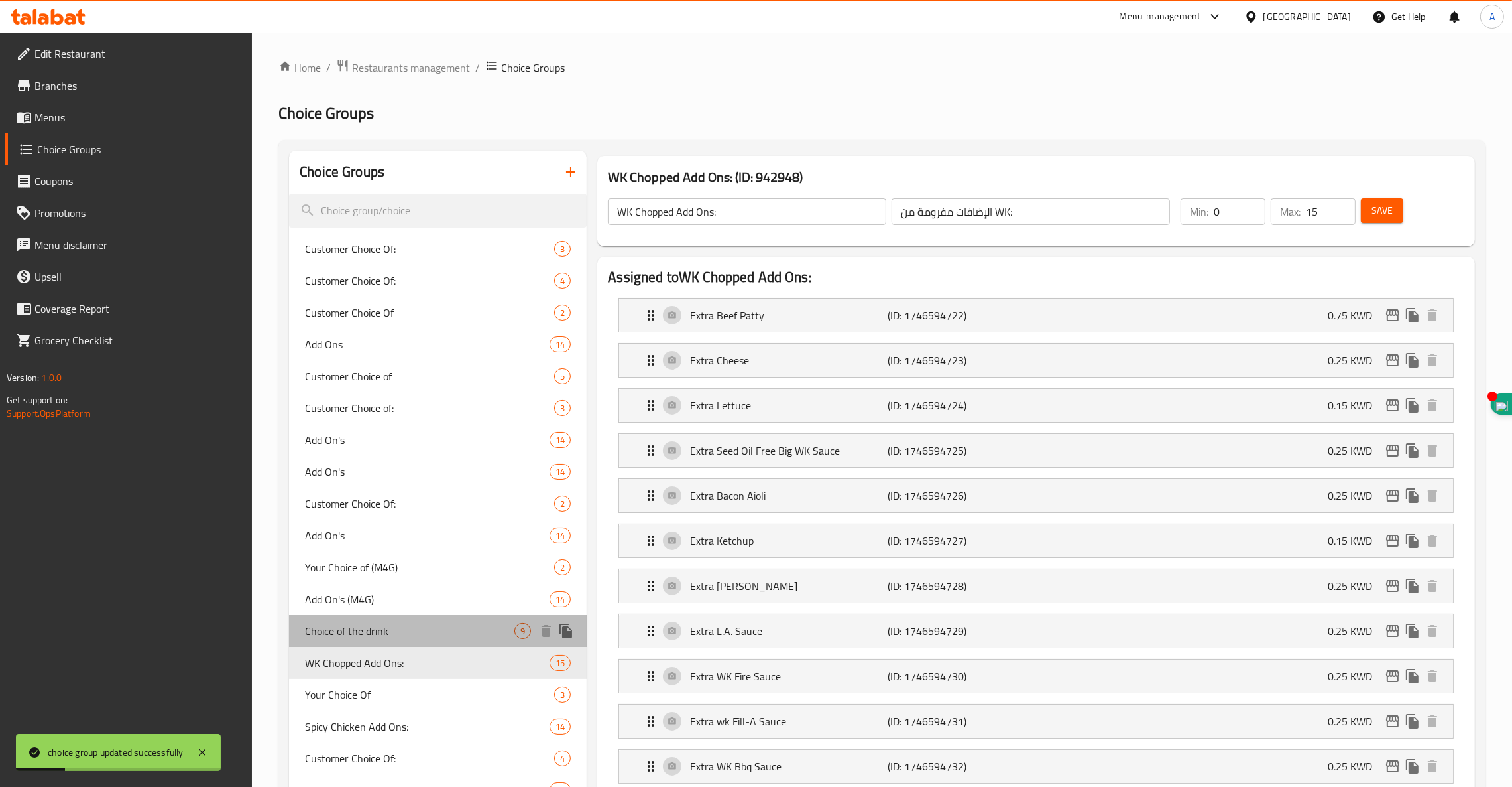
click at [479, 632] on span "Choice of the drink" at bounding box center [409, 630] width 210 height 16
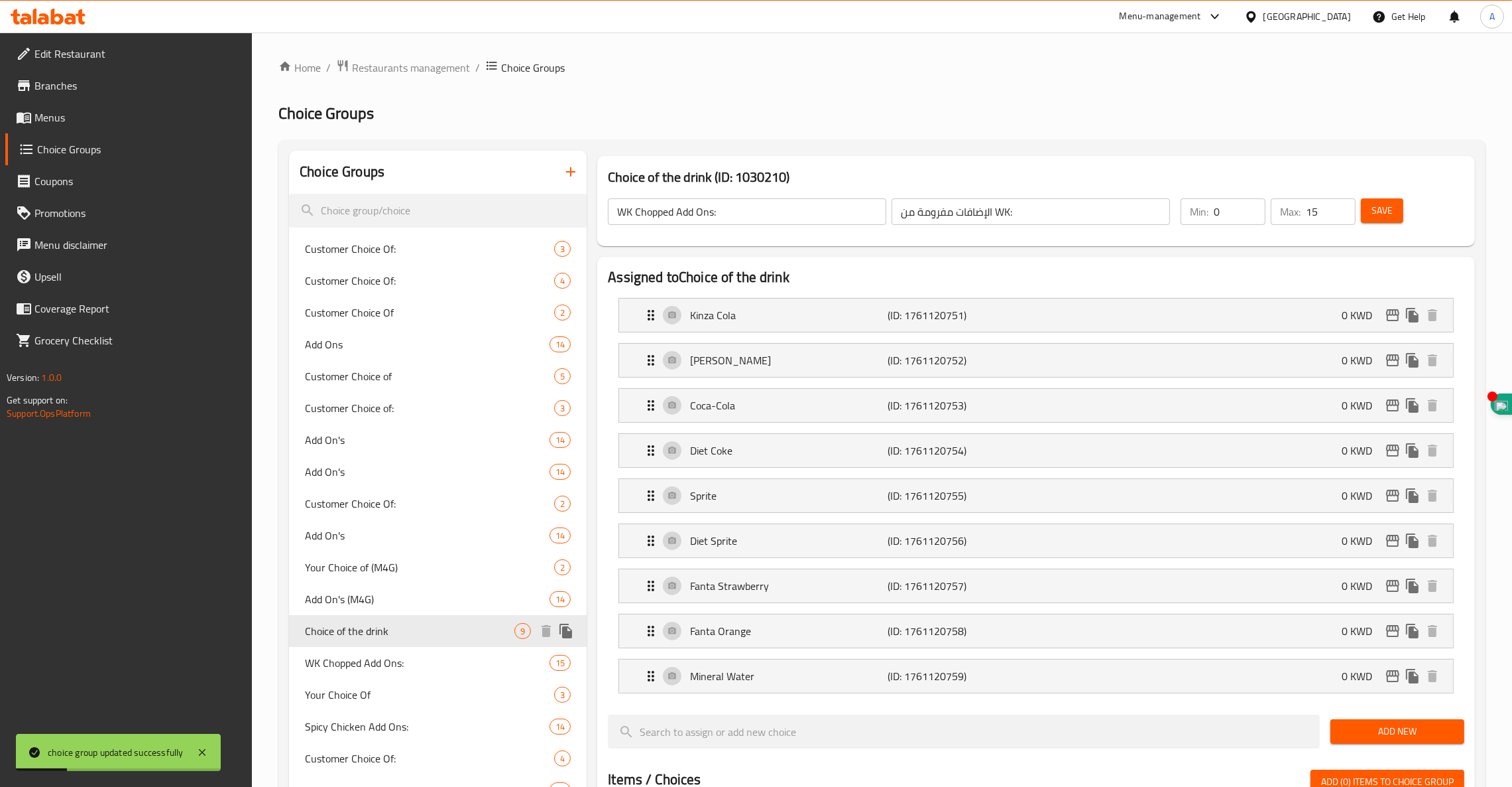
type input "Choice of the drink"
type input "اختيار المشروب"
type input "1"
click at [460, 628] on span "Choice of the drink" at bounding box center [409, 630] width 210 height 16
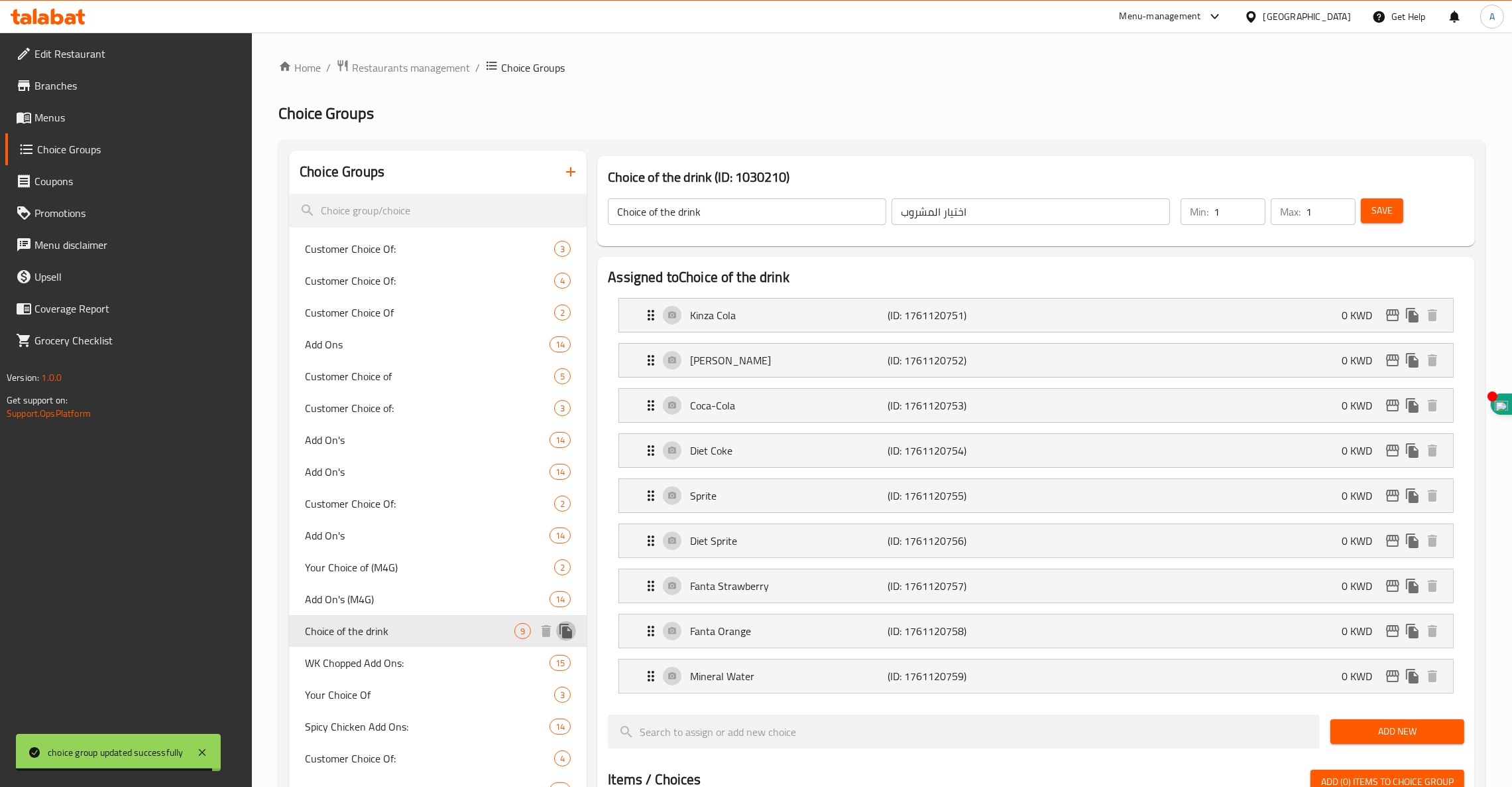
click at [567, 634] on icon "duplicate" at bounding box center [566, 630] width 13 height 14
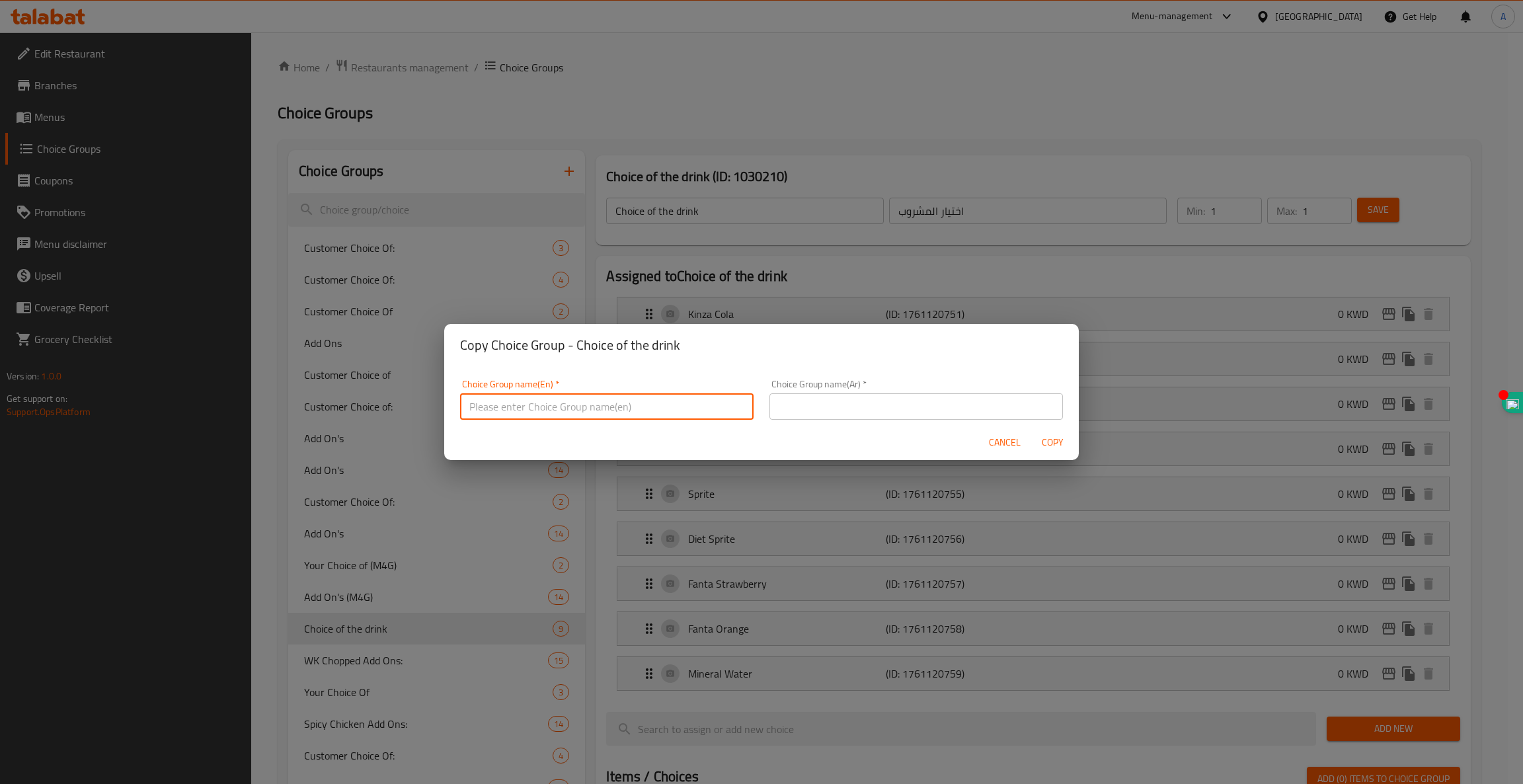
click at [618, 403] on input "text" at bounding box center [607, 406] width 294 height 26
click at [993, 444] on span "Cancel" at bounding box center [1005, 442] width 32 height 16
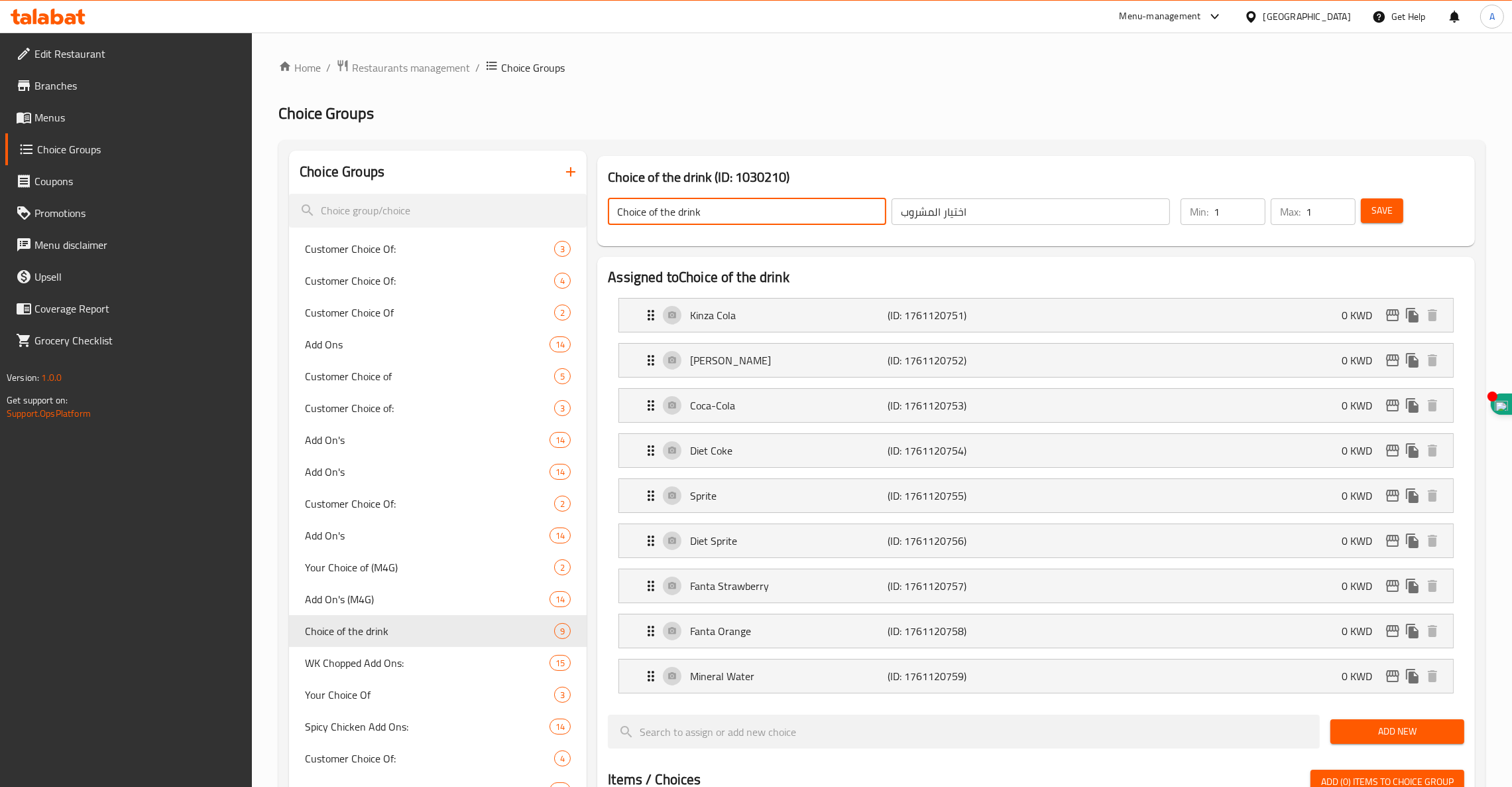
click at [719, 213] on input "Choice of the drink" at bounding box center [747, 211] width 278 height 26
type input "C"
type input "1"
type input "Drink Choice 1"
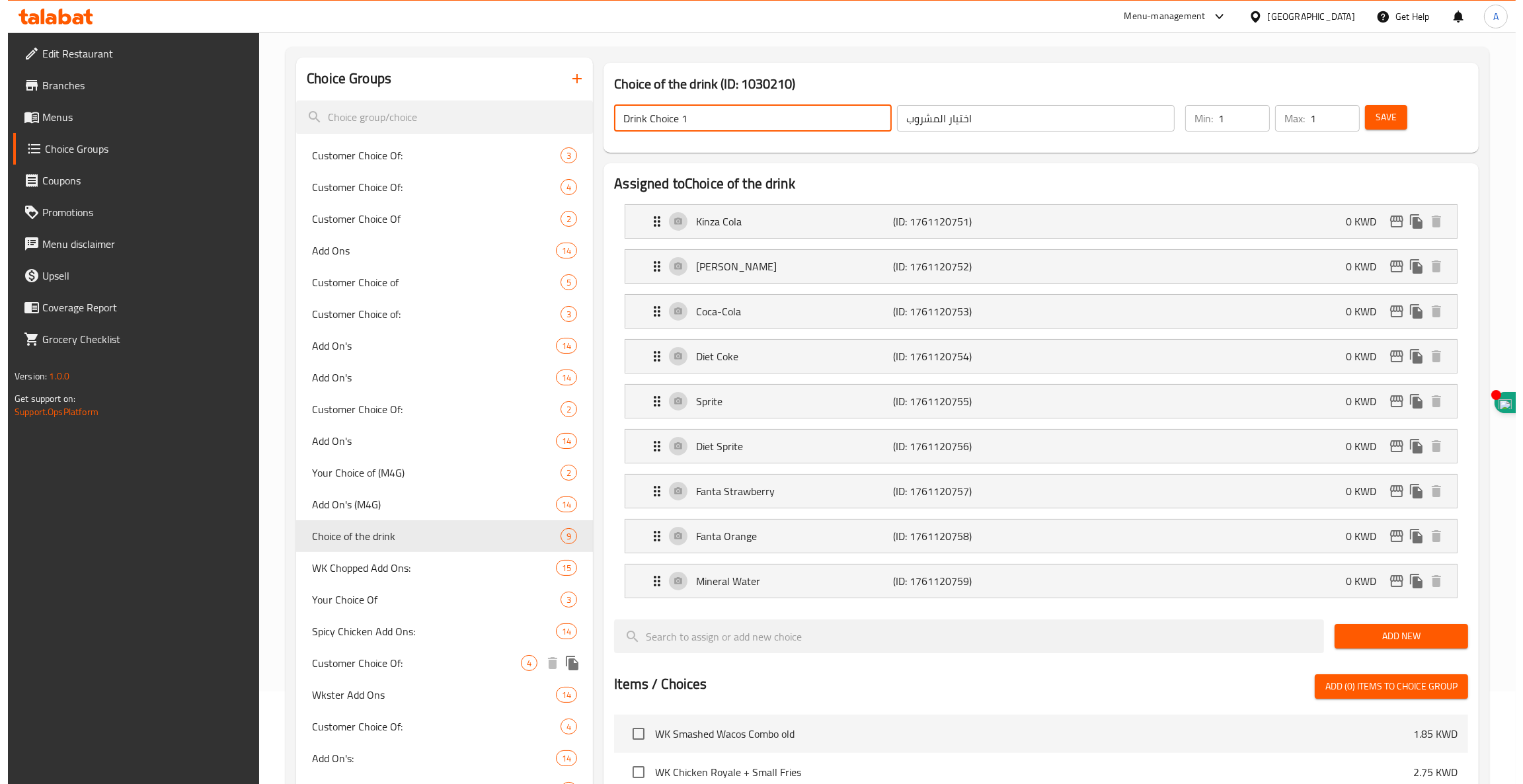
scroll to position [92, 0]
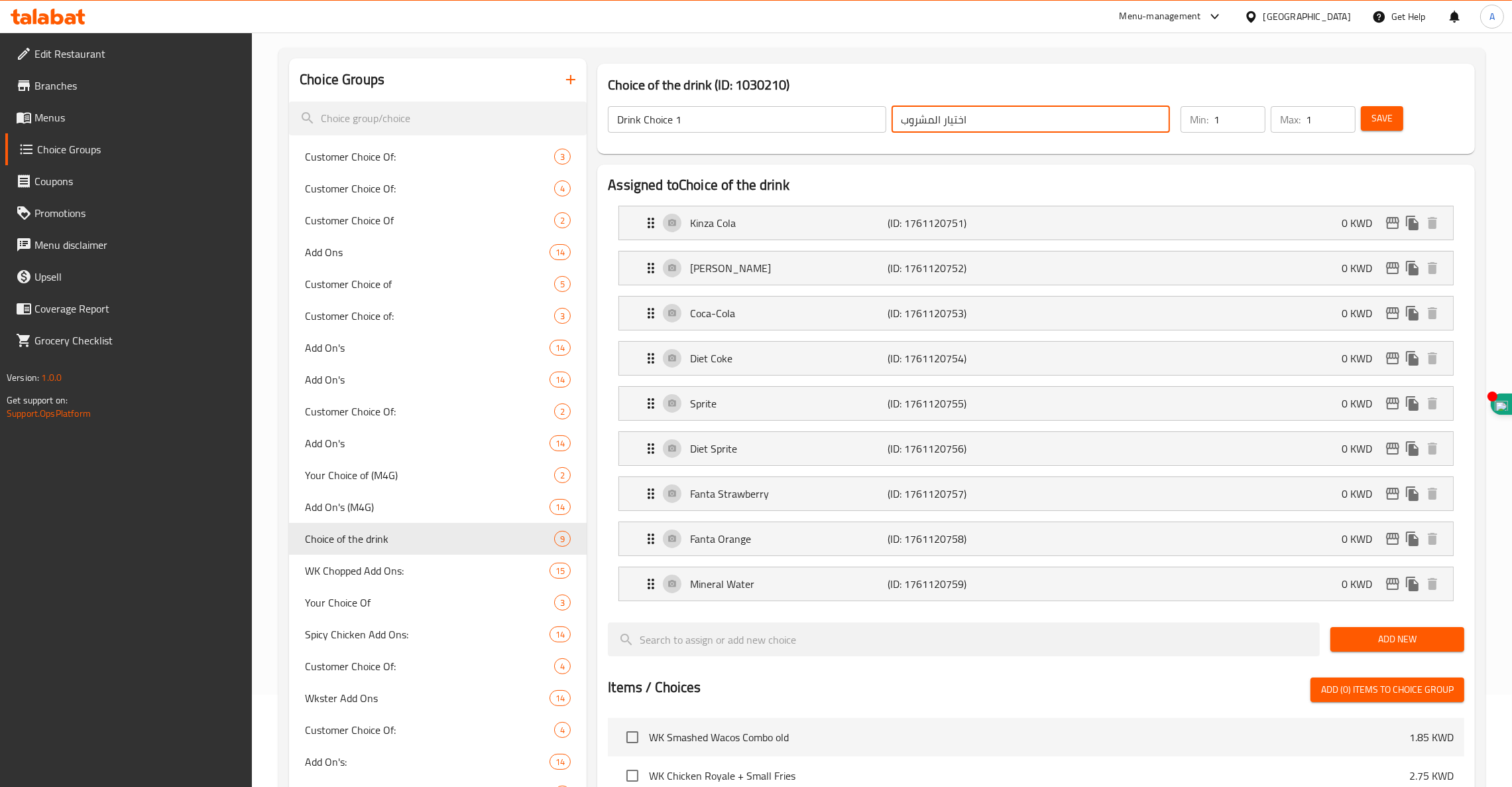
click at [900, 126] on input "اختيار المشروب" at bounding box center [1031, 119] width 278 height 26
type input "اختيار المشروب 1"
click at [1395, 119] on button "Save" at bounding box center [1382, 118] width 43 height 24
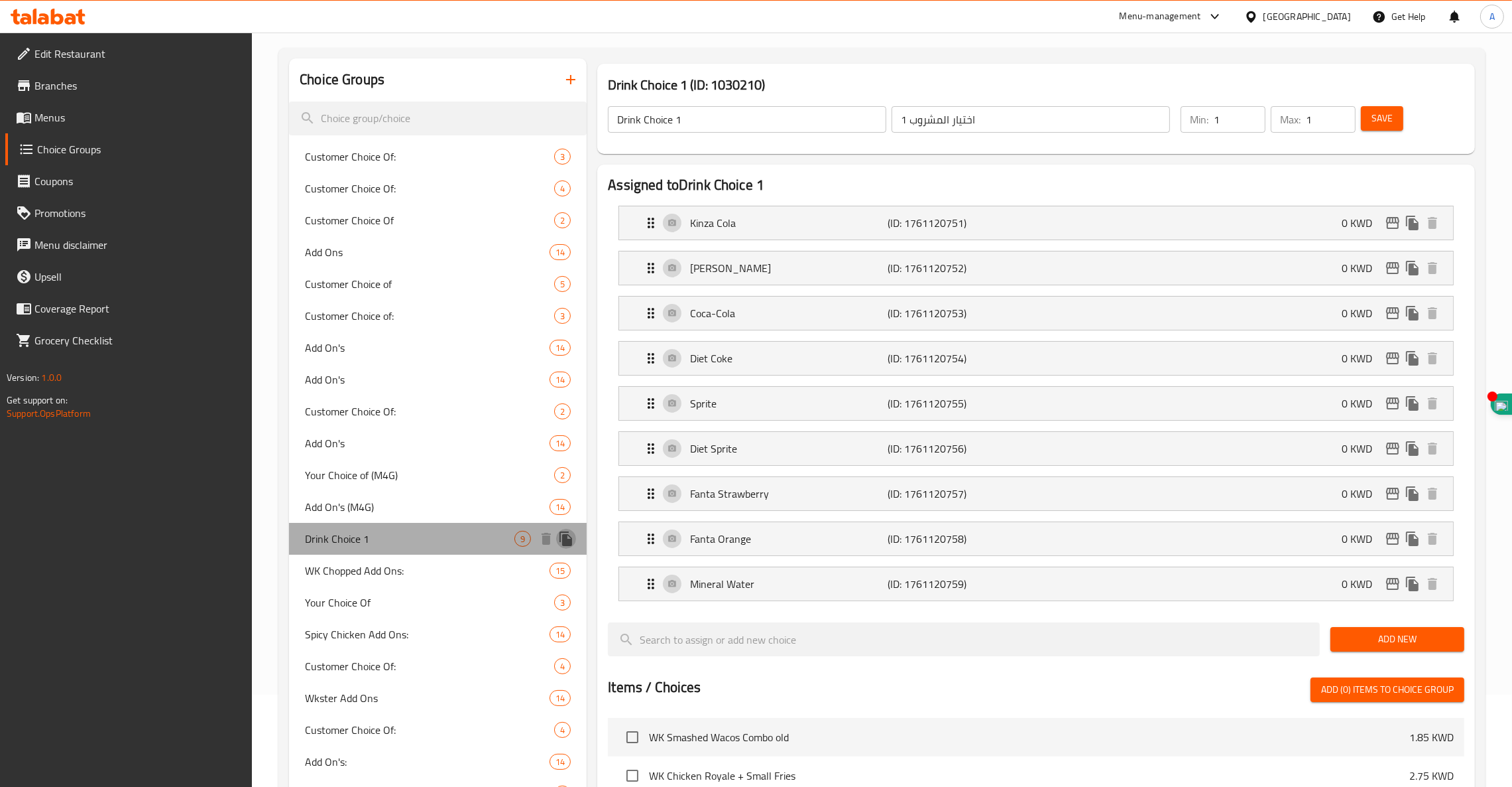
click at [566, 536] on icon "duplicate" at bounding box center [566, 538] width 13 height 14
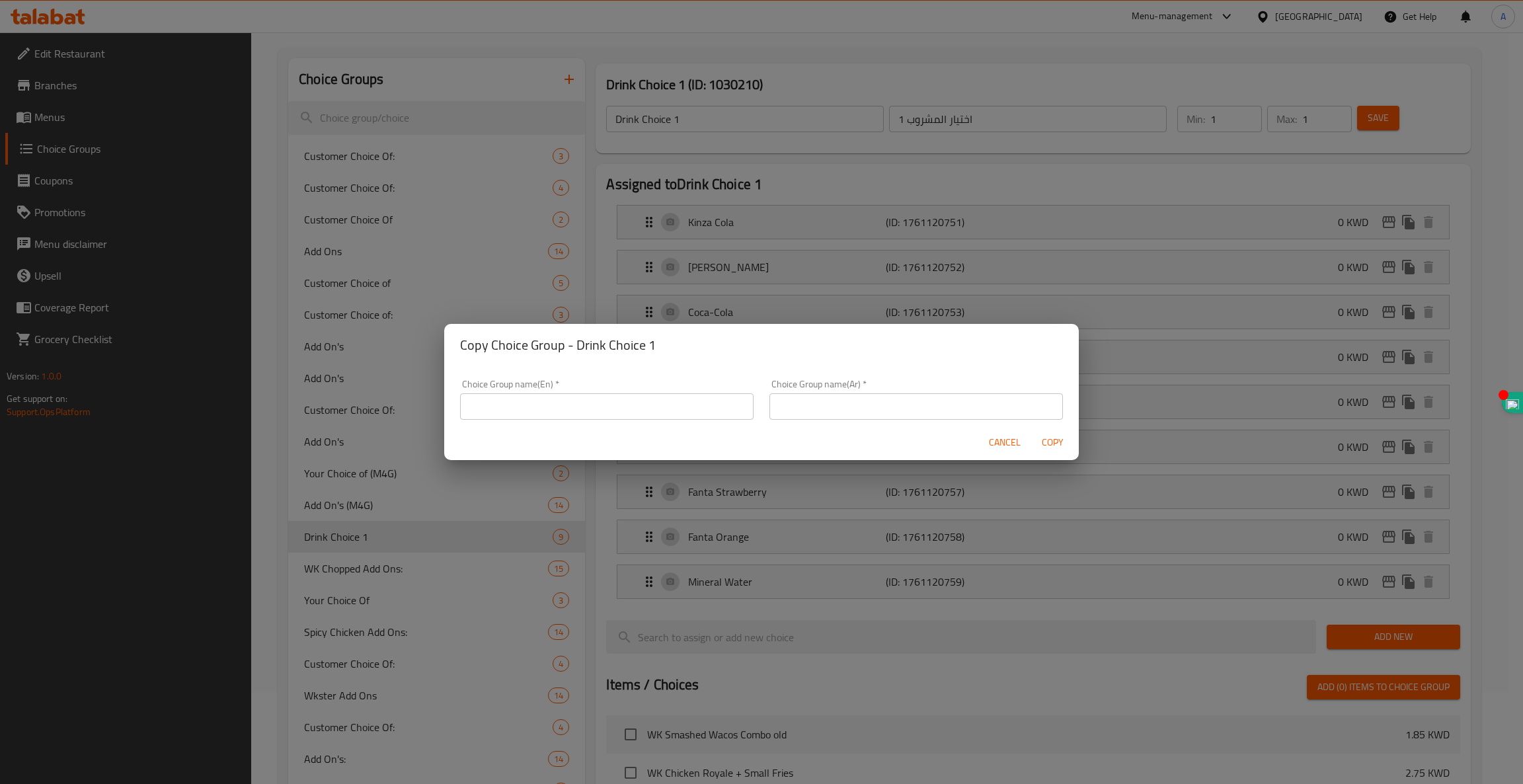
click at [652, 402] on input "text" at bounding box center [607, 406] width 294 height 26
type input "Drink Choice 2"
click at [824, 407] on input "text" at bounding box center [916, 406] width 294 height 26
type input "اختيار المشروب 2"
click at [1054, 446] on span "Copy" at bounding box center [1052, 442] width 32 height 16
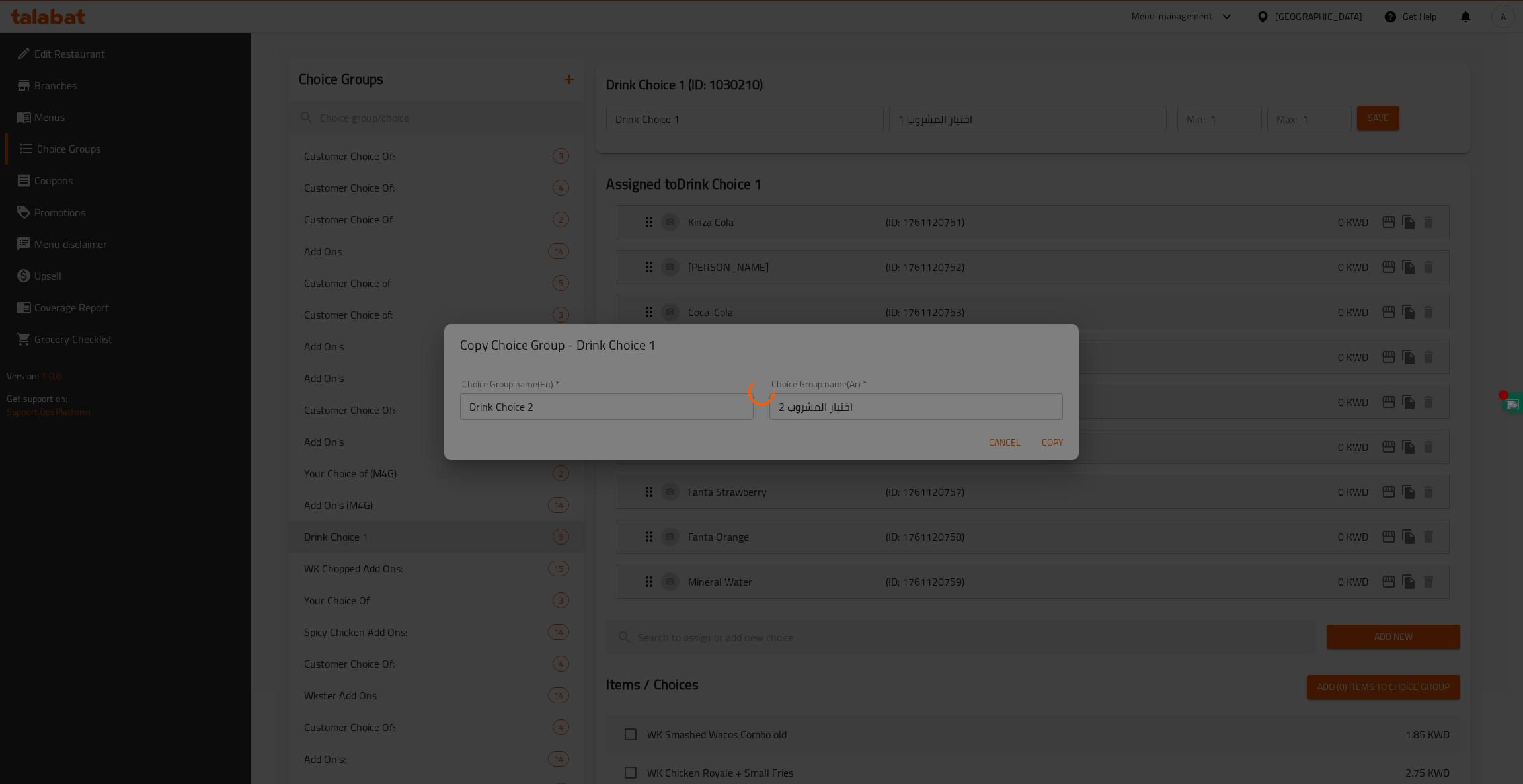
type input "Drink Choice 2"
type input "اختيار المشروب 2"
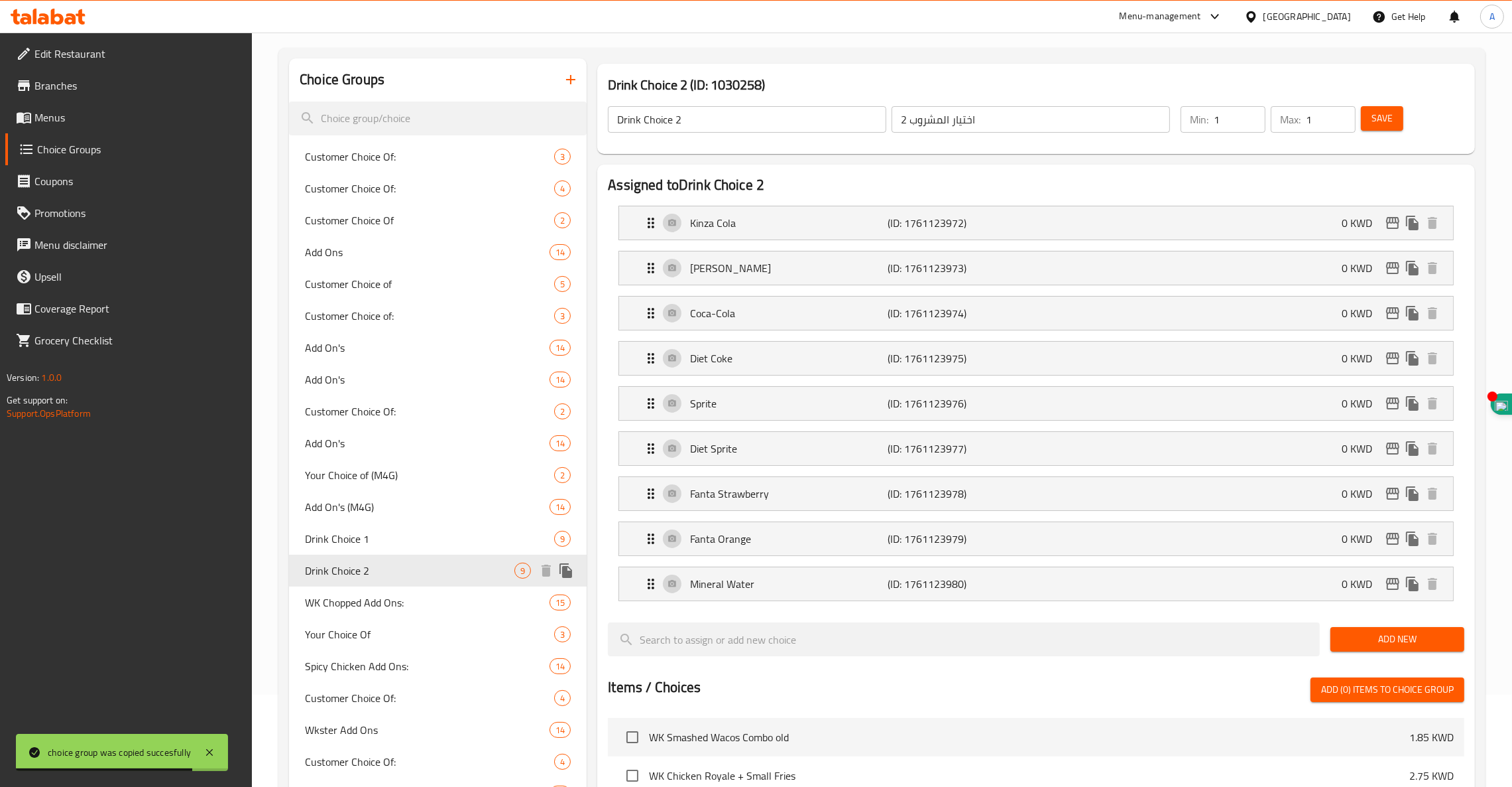
click at [568, 568] on icon "duplicate" at bounding box center [566, 570] width 16 height 16
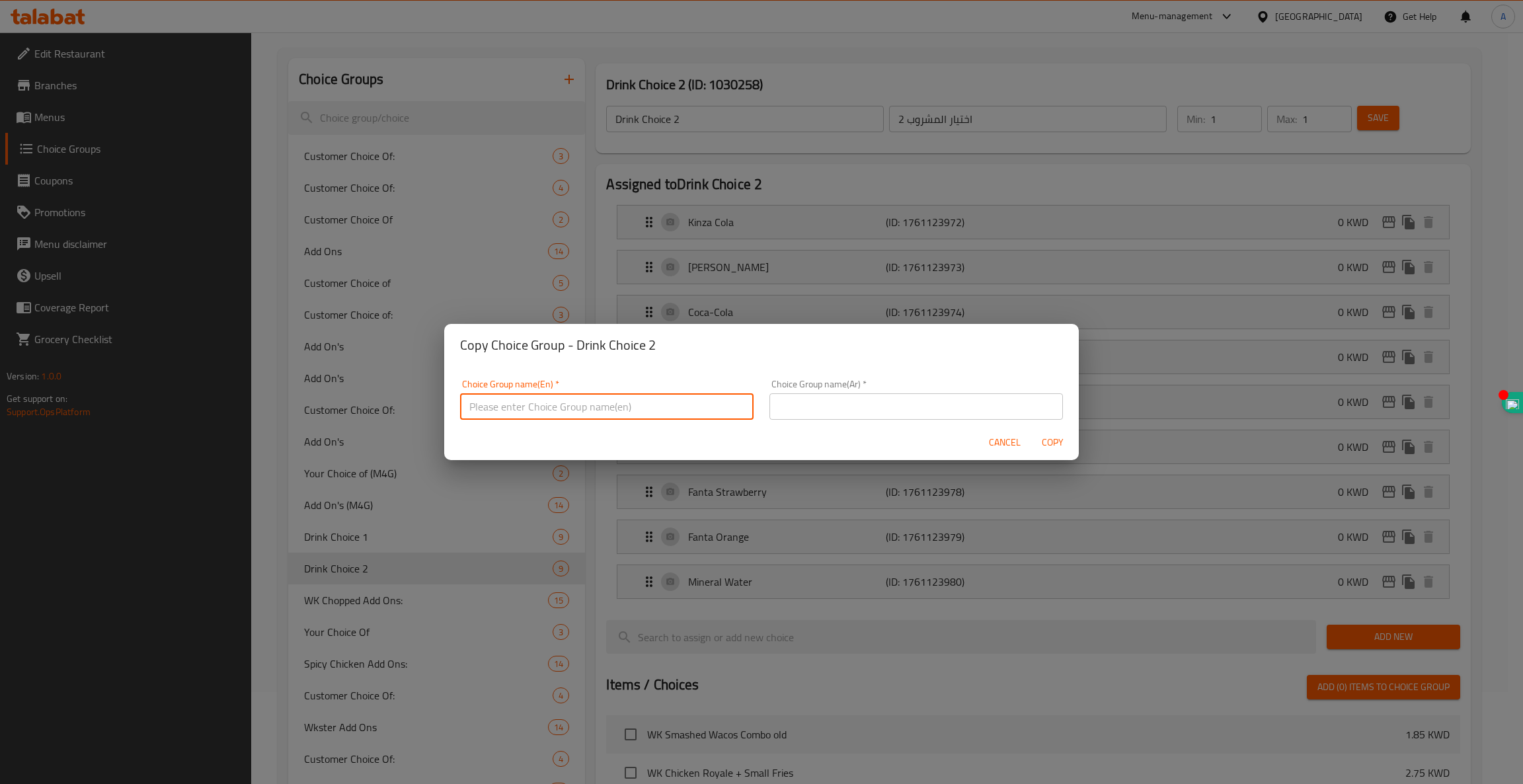
click at [626, 402] on input "text" at bounding box center [607, 406] width 294 height 26
type input "]"
type input "Drink Choice 3"
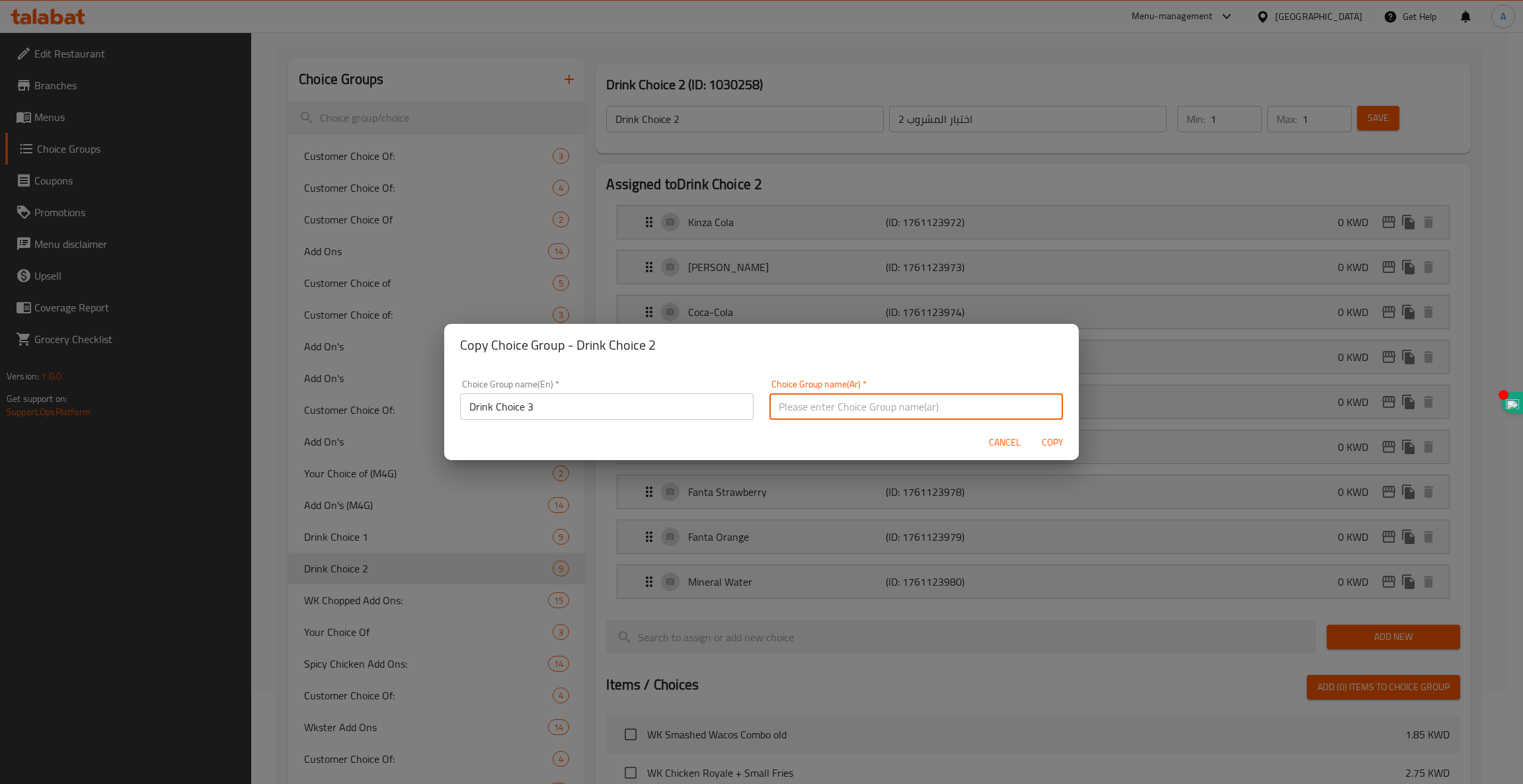
click at [847, 410] on input "text" at bounding box center [916, 406] width 294 height 26
type input "اختيار المشروب 3"
click at [1045, 446] on span "Copy" at bounding box center [1052, 442] width 32 height 16
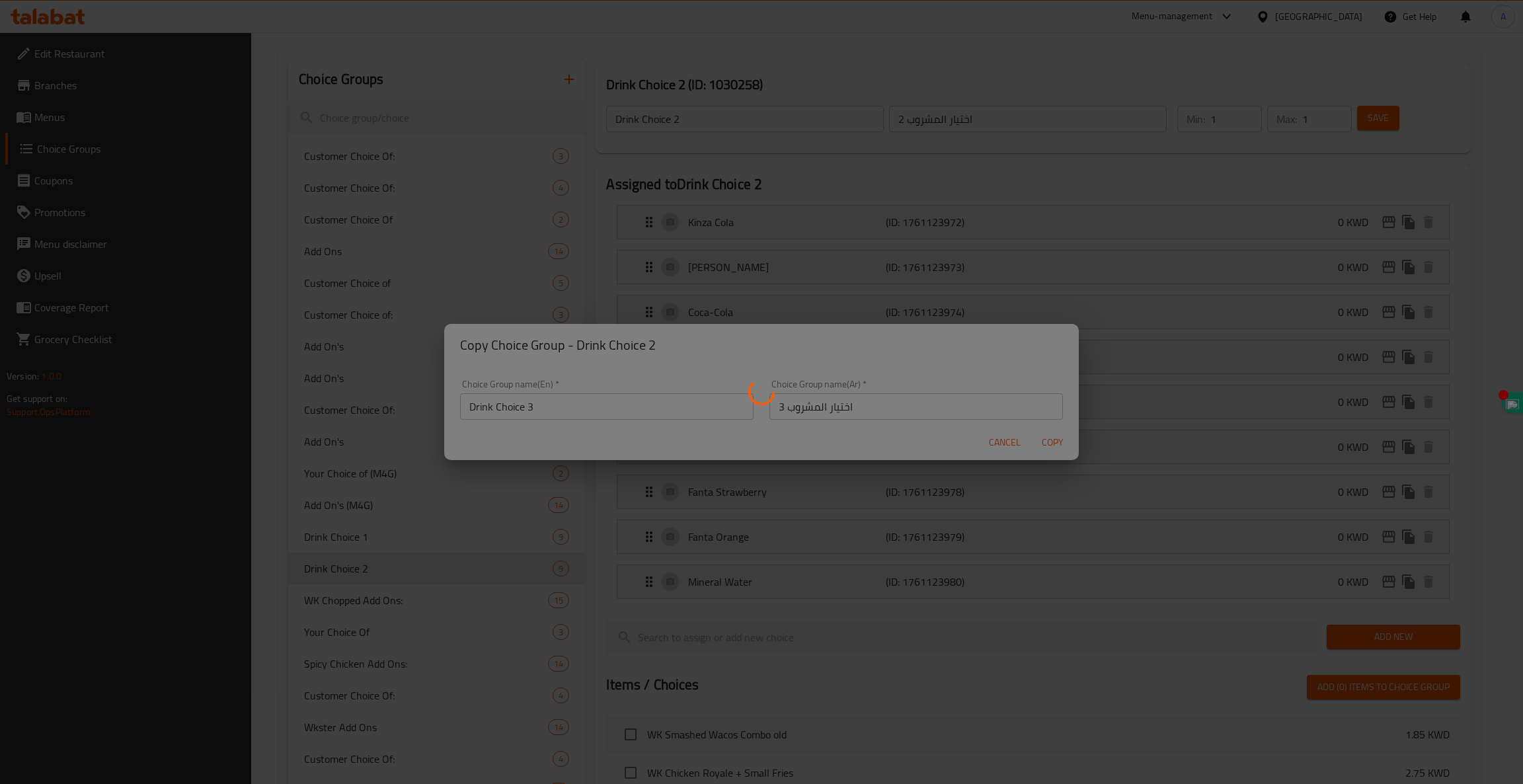
click at [810, 400] on div at bounding box center [761, 392] width 1523 height 784
click at [764, 191] on div at bounding box center [761, 392] width 1523 height 784
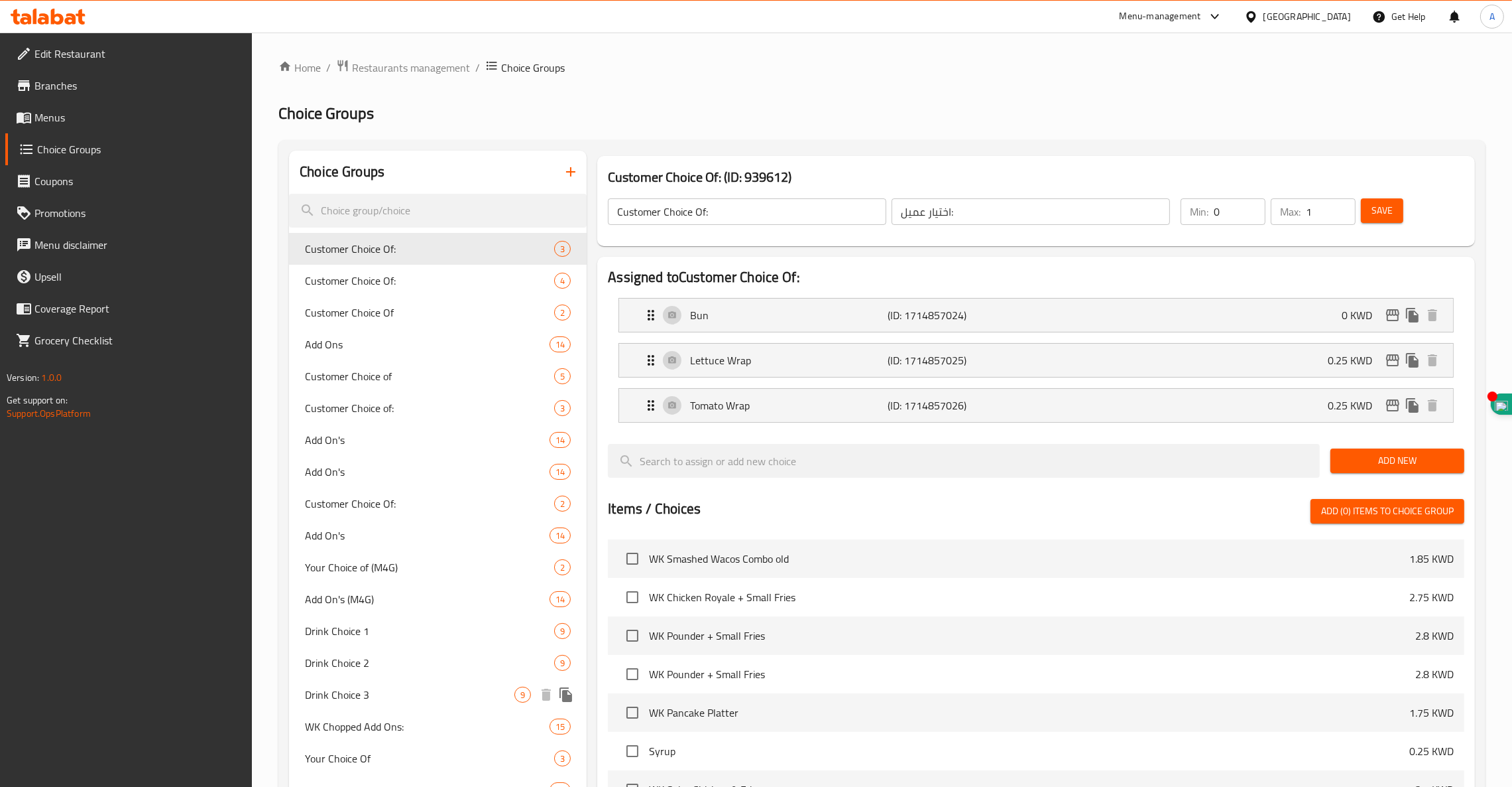
drag, startPoint x: 345, startPoint y: 692, endPoint x: 314, endPoint y: 697, distance: 31.4
click at [314, 697] on span "Drink Choice 3" at bounding box center [409, 694] width 210 height 16
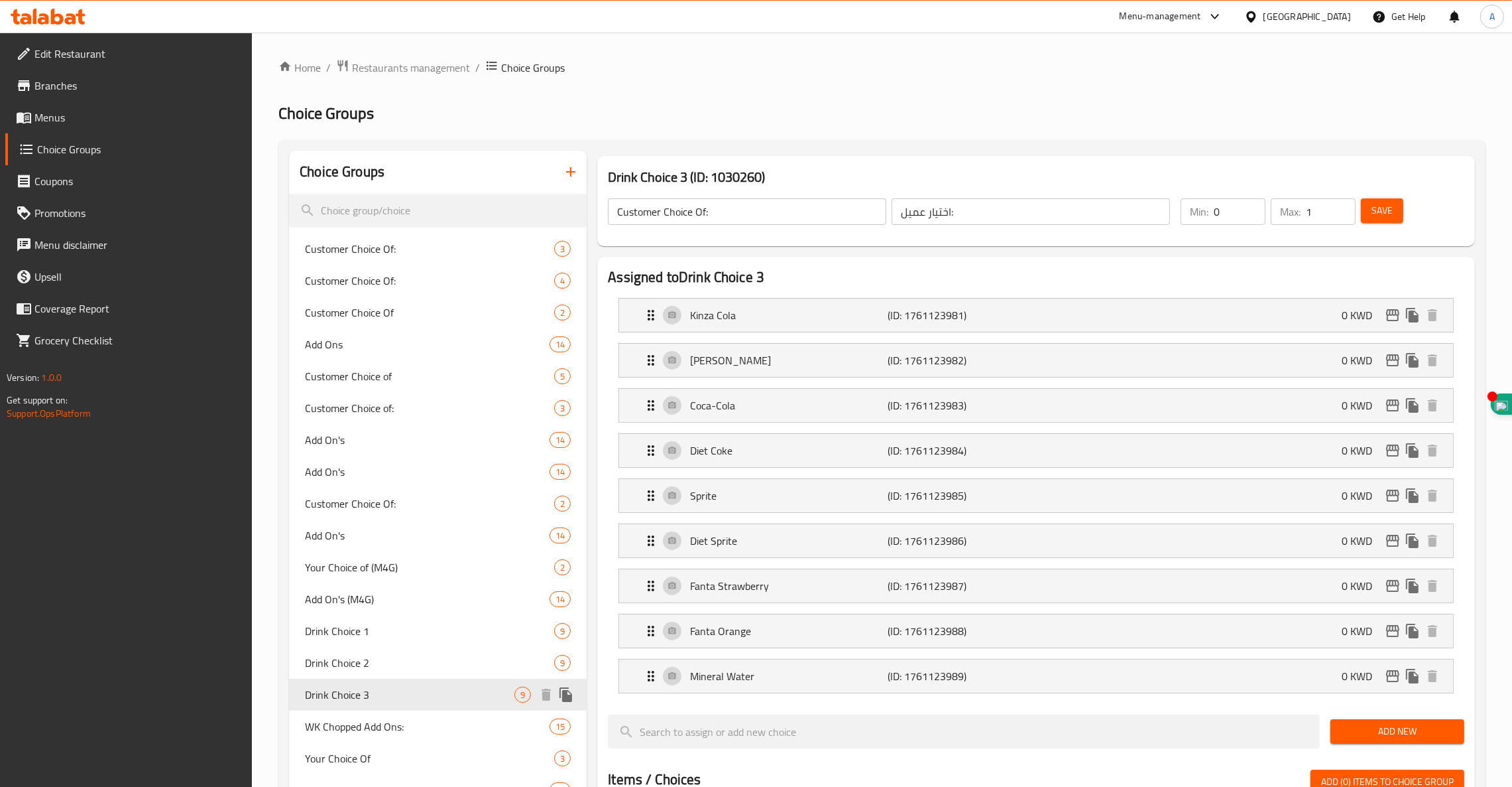
type input "Drink Choice 3"
type input "اختيار المشروب 3"
type input "1"
click at [567, 695] on icon "duplicate" at bounding box center [566, 694] width 13 height 14
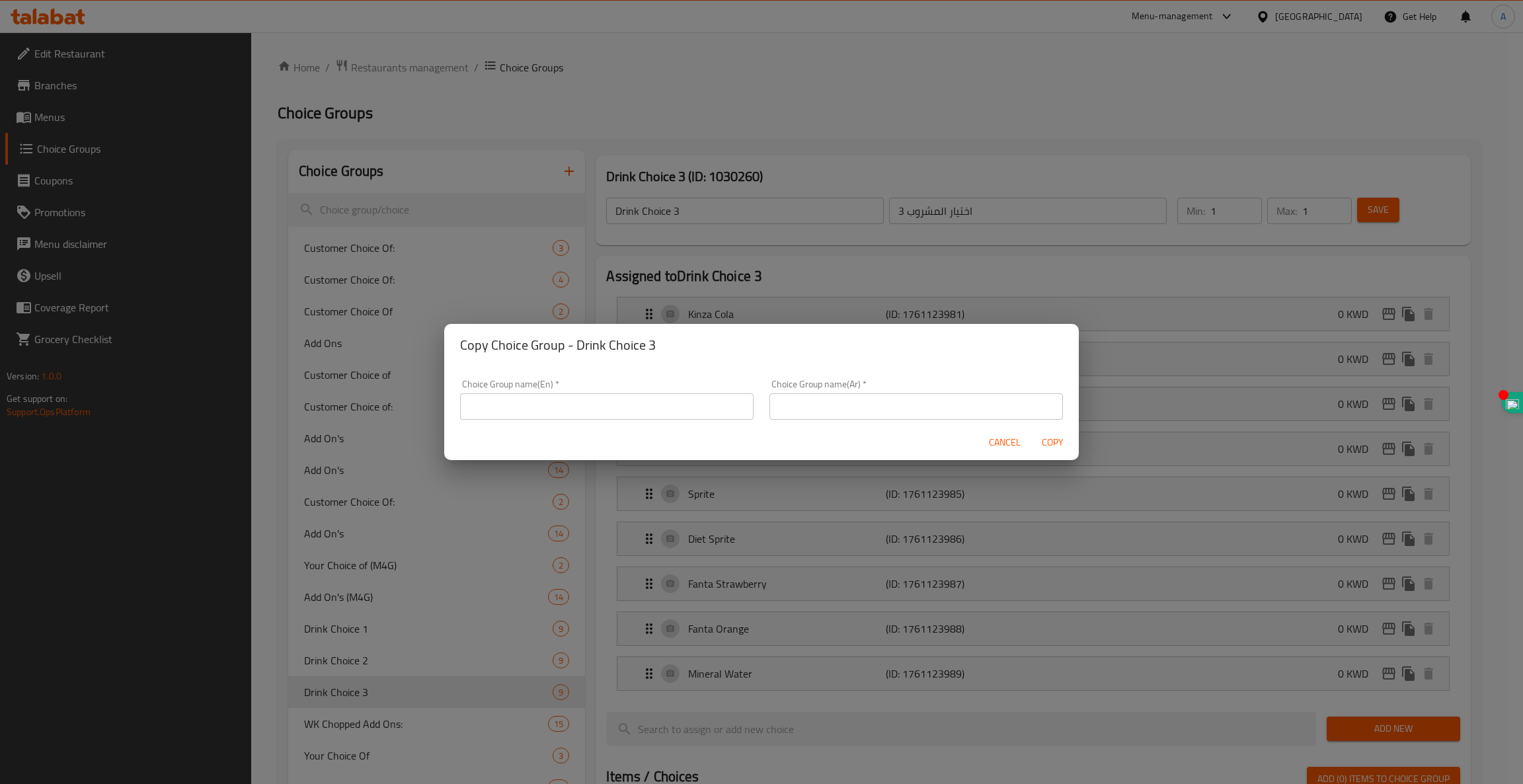
click at [996, 440] on span "Cancel" at bounding box center [1005, 442] width 32 height 16
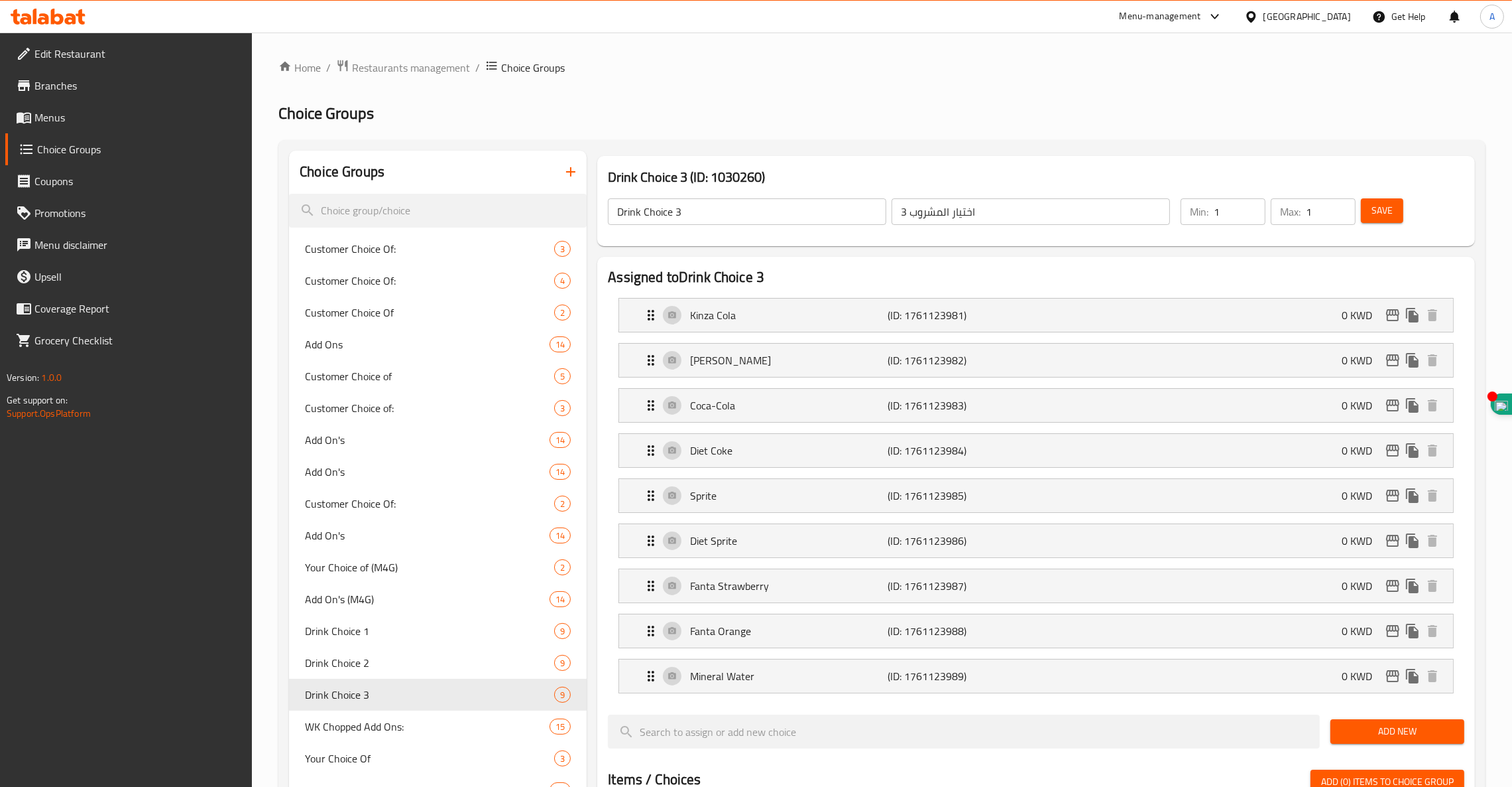
click at [937, 221] on input "اختيار المشروب 3" at bounding box center [1031, 211] width 278 height 26
click at [569, 697] on icon "duplicate" at bounding box center [566, 694] width 13 height 14
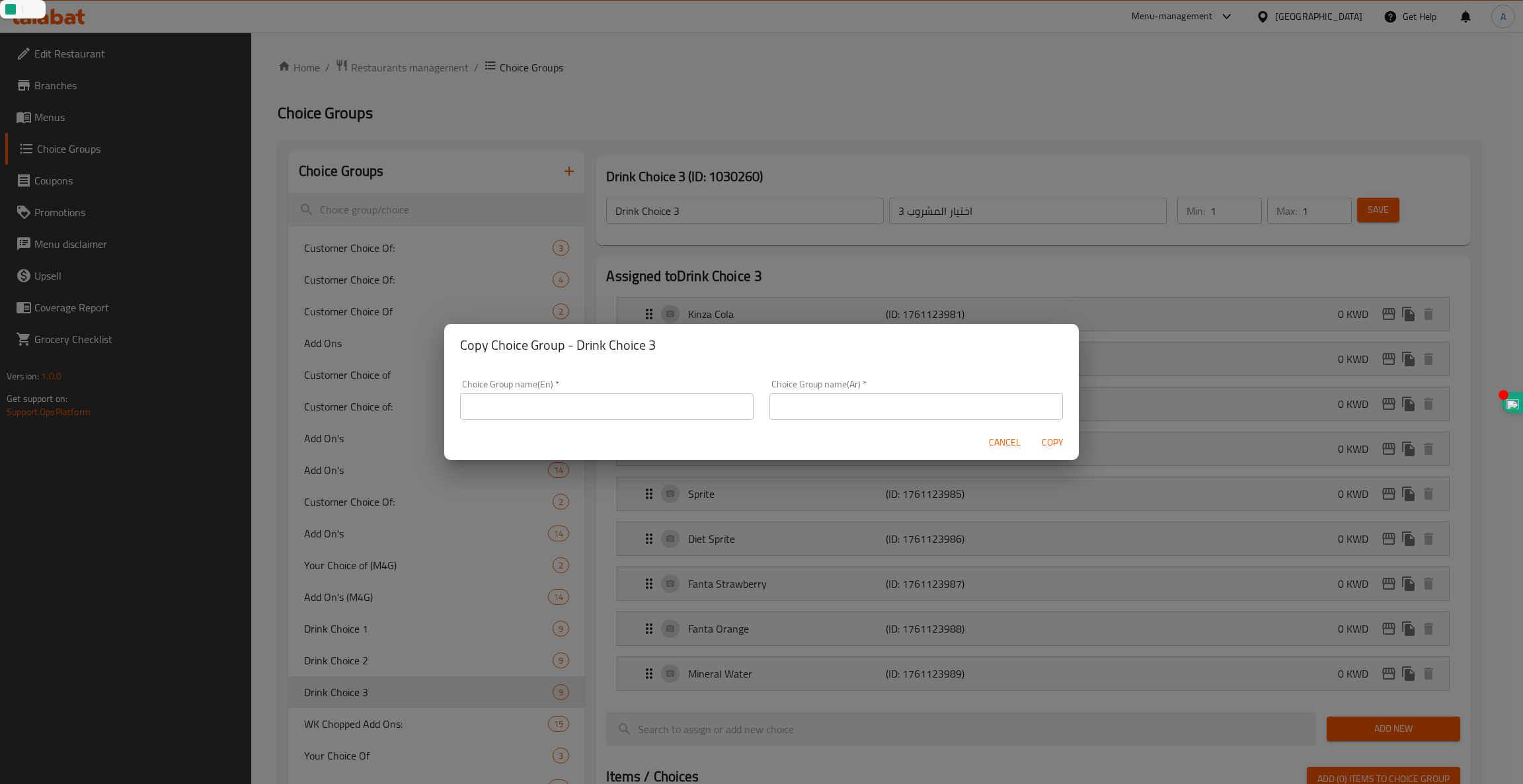
click at [878, 411] on input "text" at bounding box center [916, 406] width 294 height 26
paste input "اختيار المشروب 3"
click at [774, 402] on input "اختيار المشروب 3" at bounding box center [916, 406] width 294 height 26
type input "اختيار المشروب 4"
click at [595, 396] on input "text" at bounding box center [607, 406] width 294 height 26
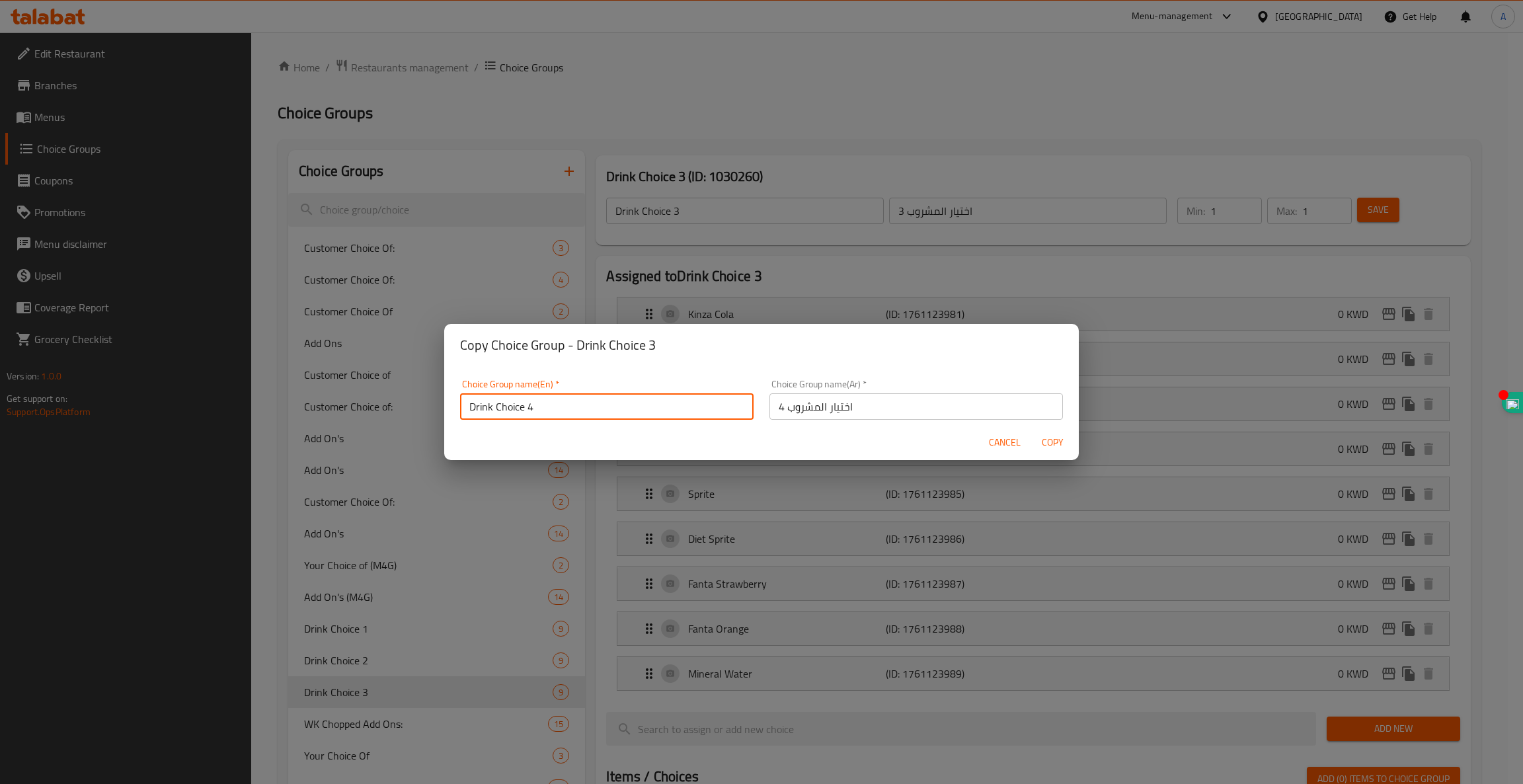
type input "Drink Choice 4"
click at [1055, 439] on span "Copy" at bounding box center [1052, 442] width 32 height 16
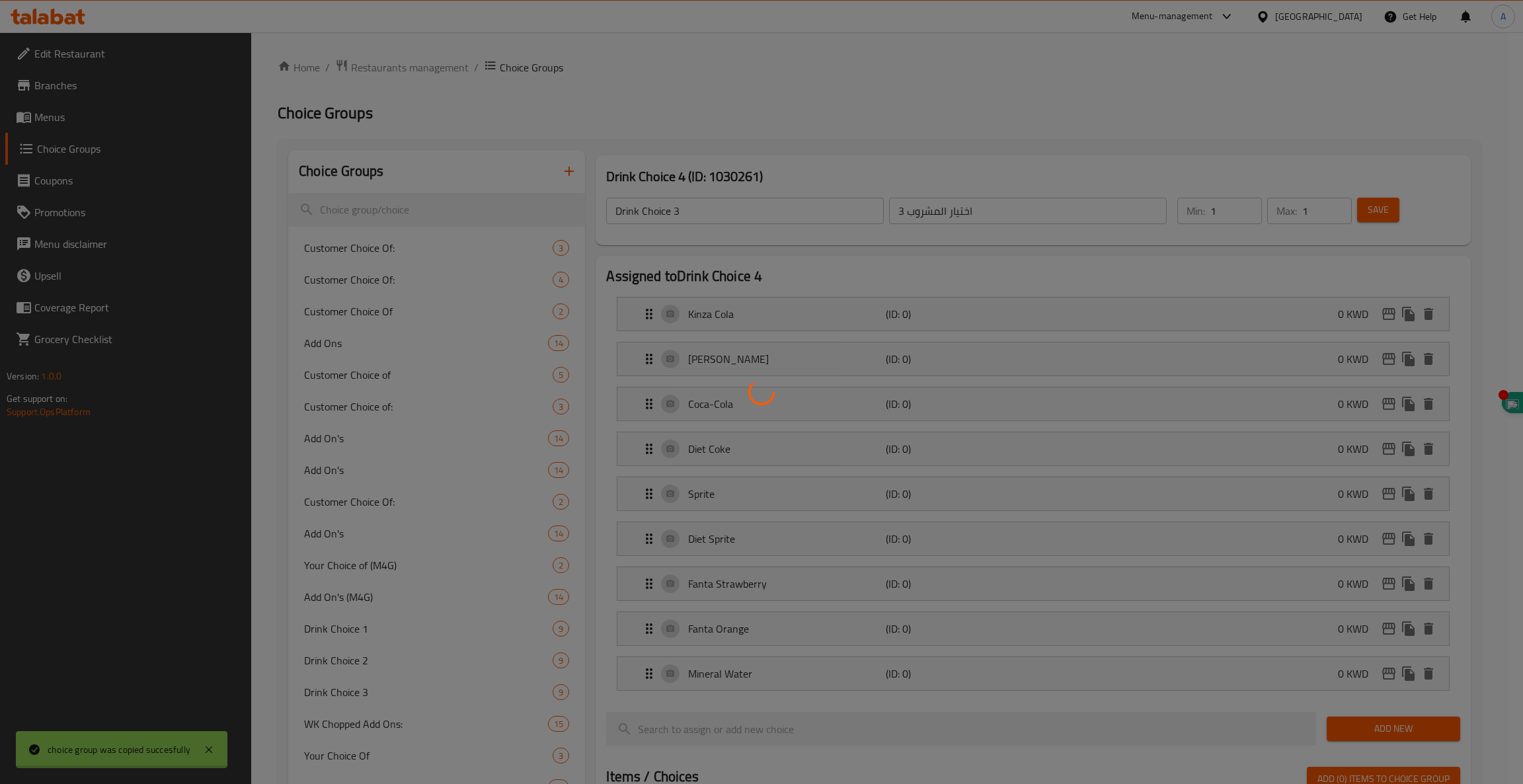
type input "Drink Choice 4"
type input "اختيار المشروب 4"
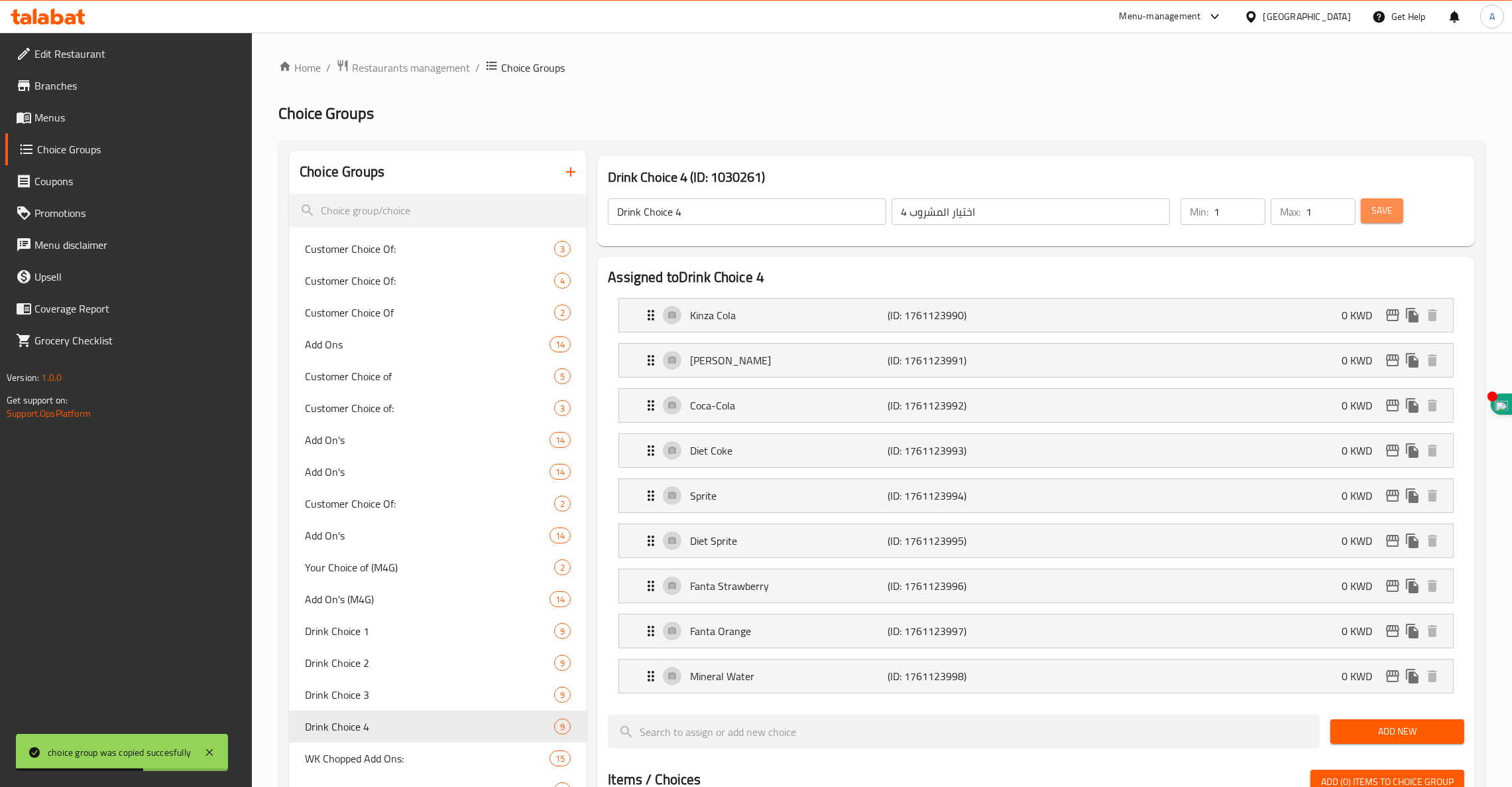
click at [1382, 217] on span "Save" at bounding box center [1382, 211] width 21 height 16
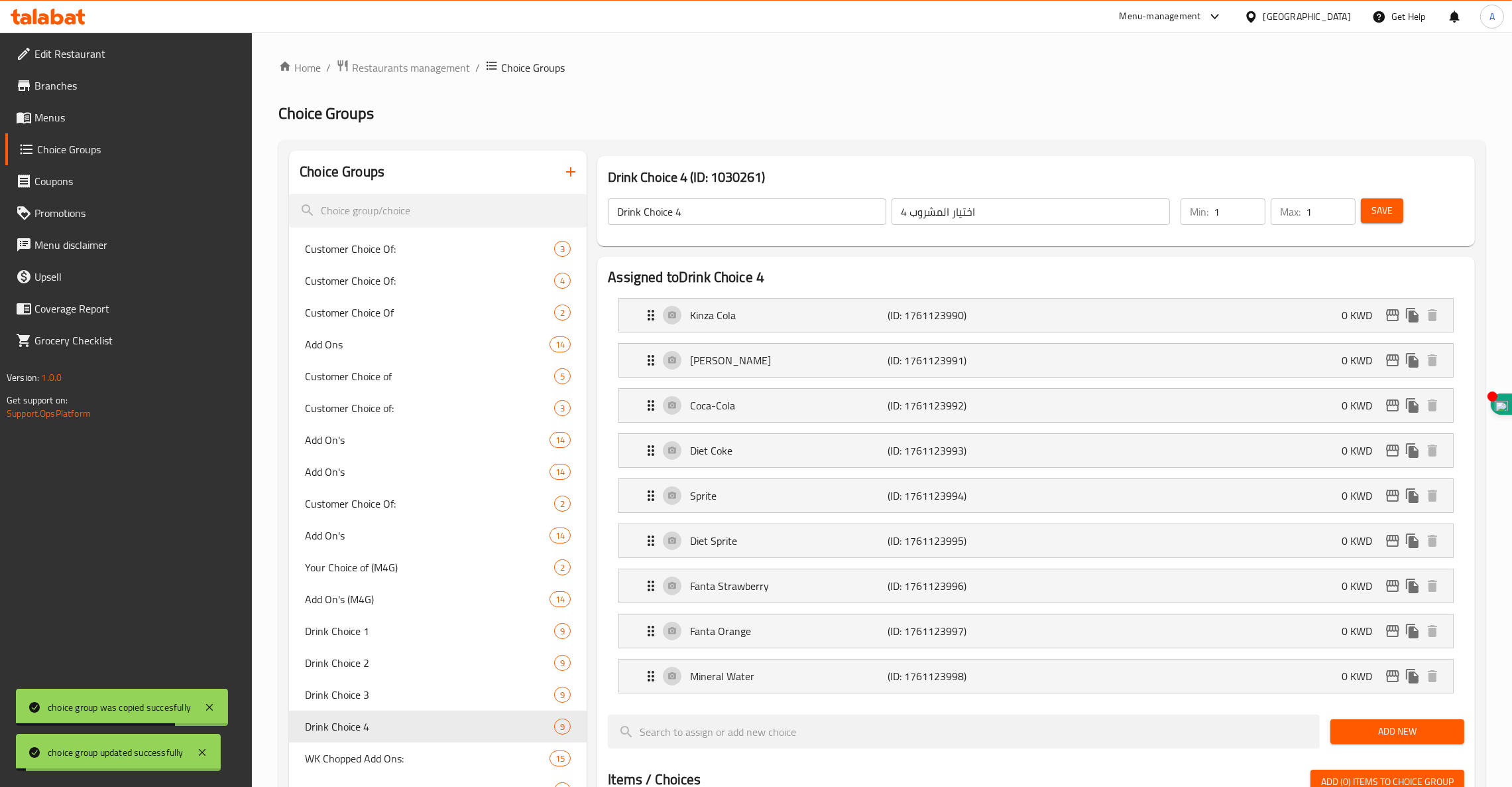
click at [48, 121] on span "Menus" at bounding box center [138, 117] width 208 height 16
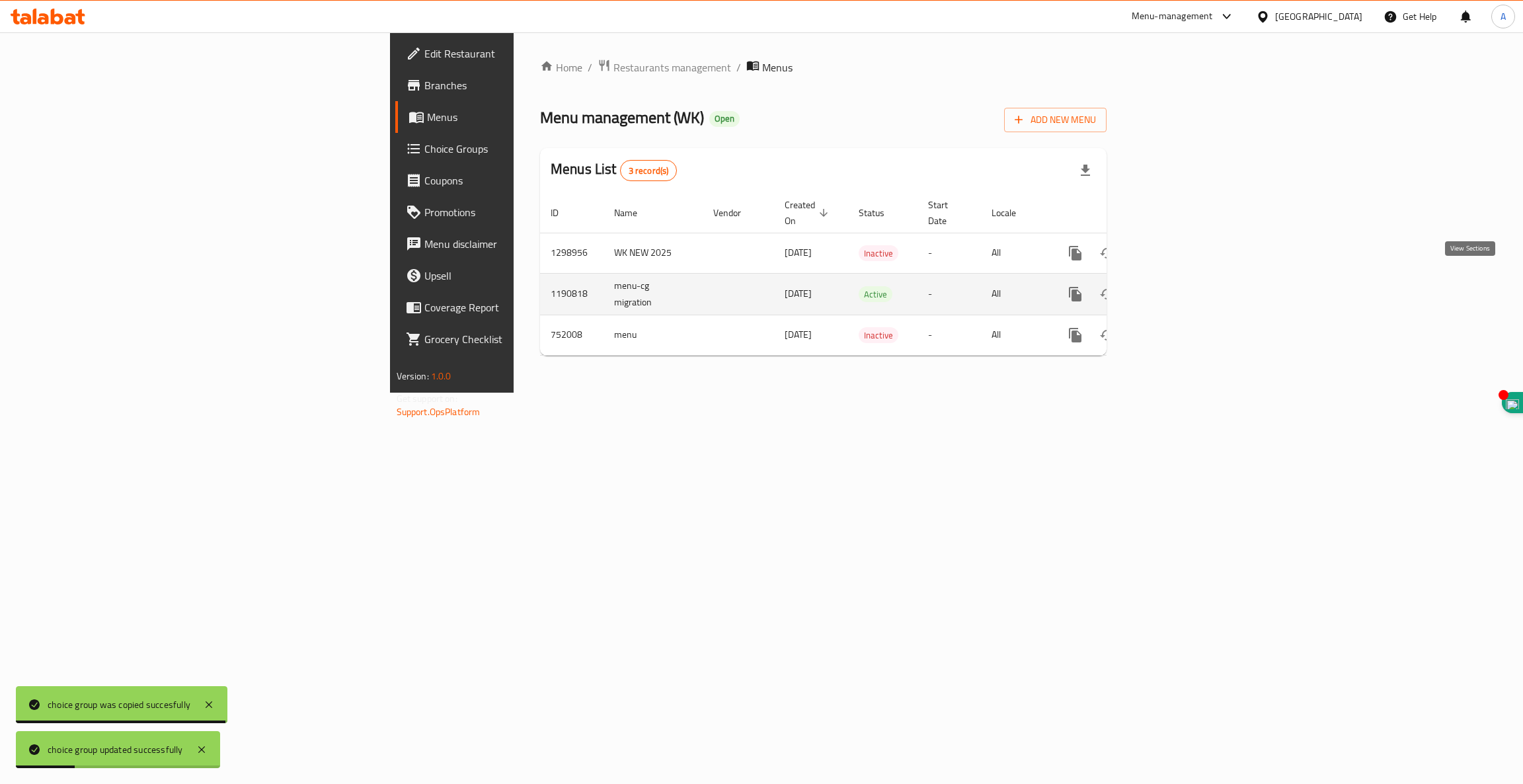
click at [1179, 286] on icon "enhanced table" at bounding box center [1170, 294] width 16 height 16
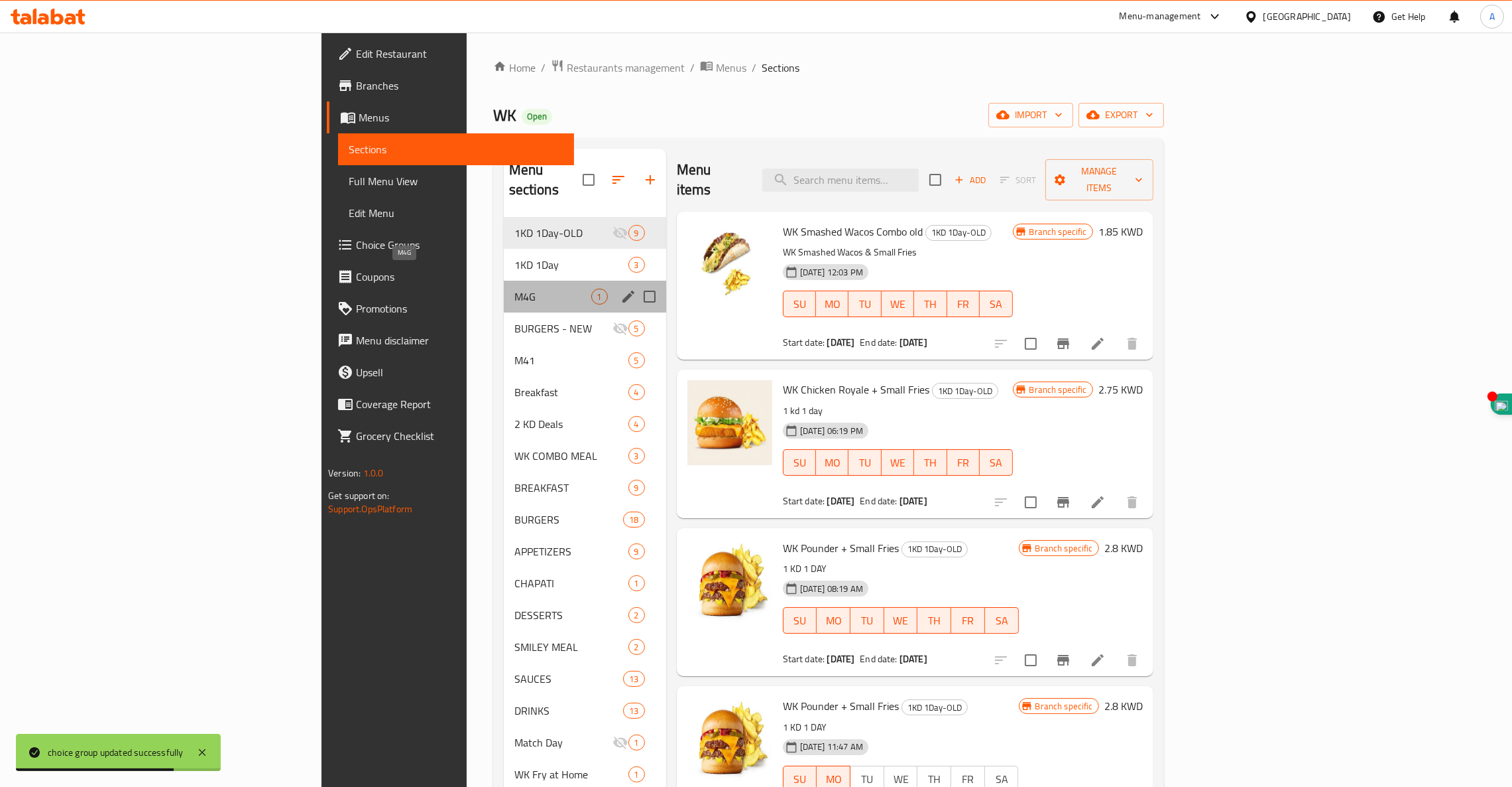
click at [514, 289] on span "M4G" at bounding box center [552, 296] width 77 height 16
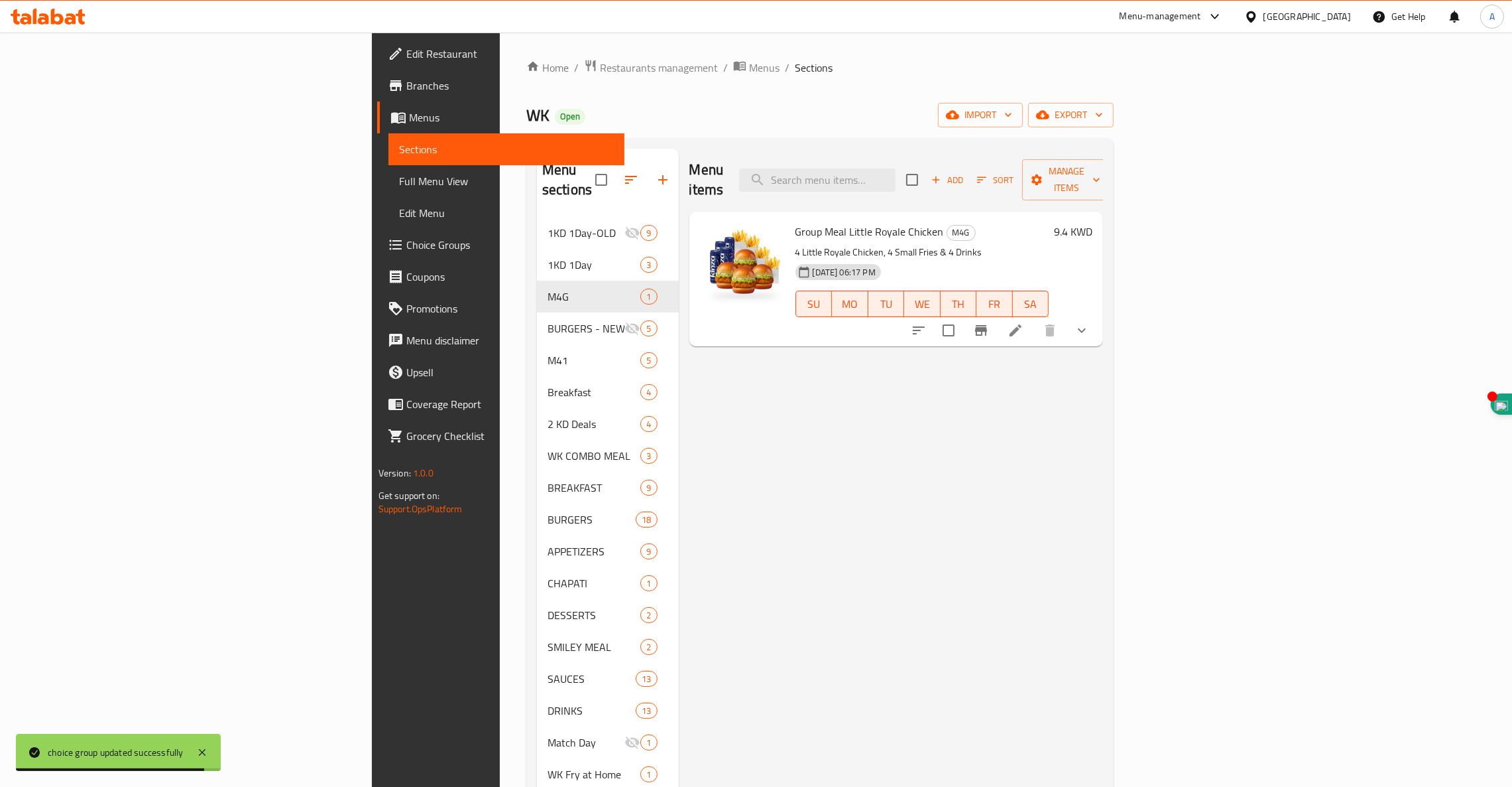
click at [1023, 323] on icon at bounding box center [1015, 330] width 16 height 16
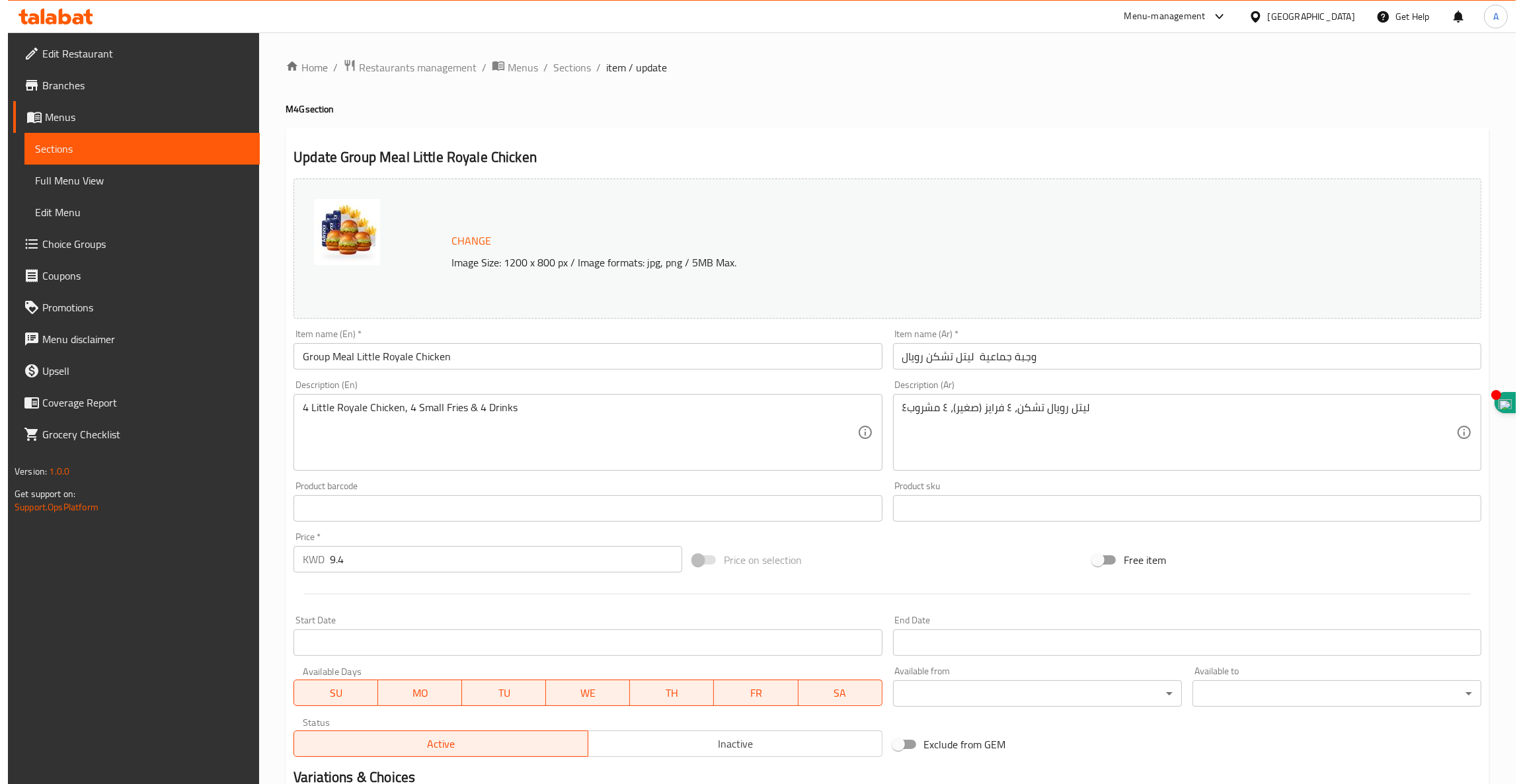
scroll to position [191, 0]
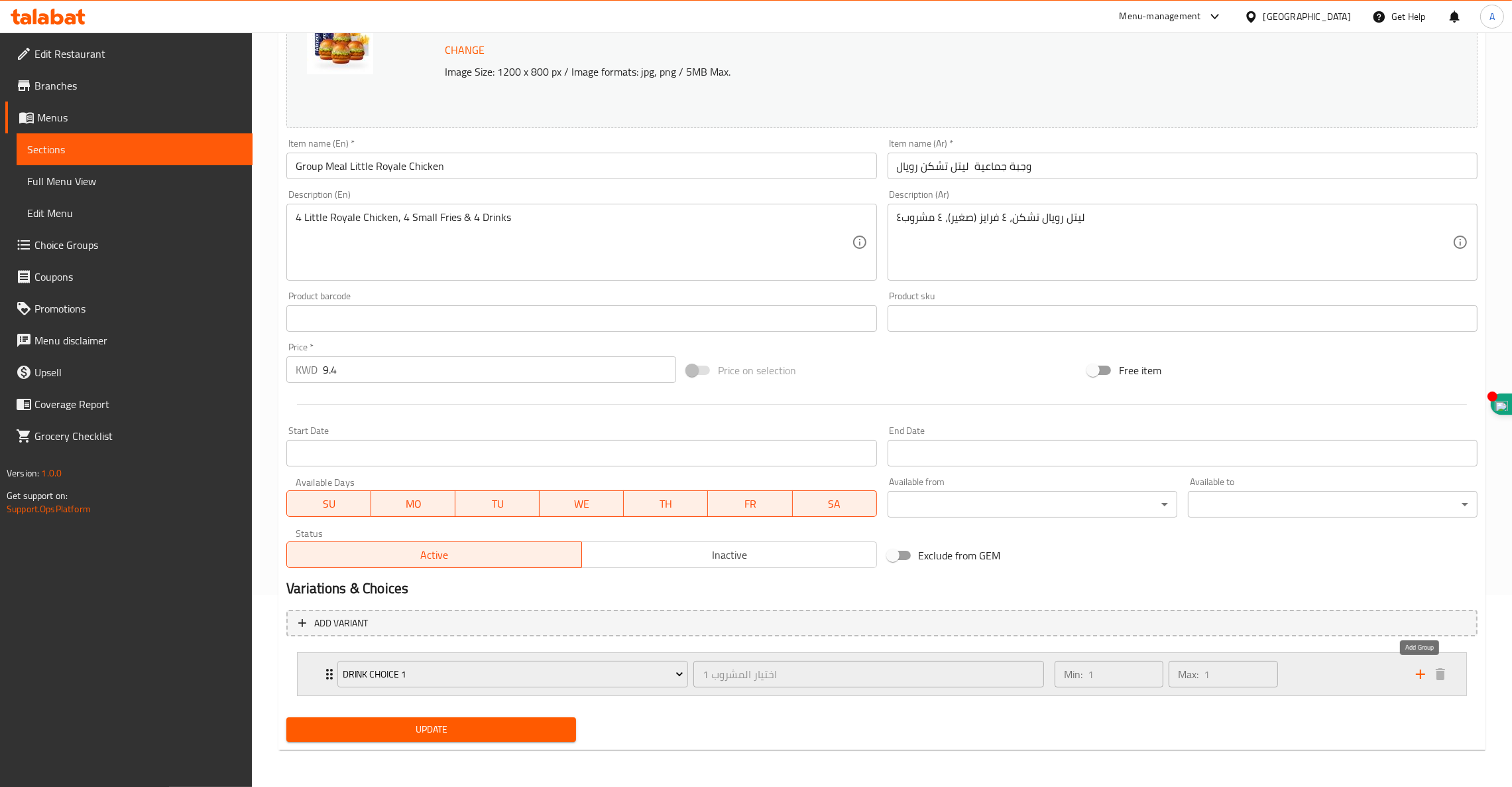
click at [1420, 678] on icon "add" at bounding box center [1420, 674] width 16 height 16
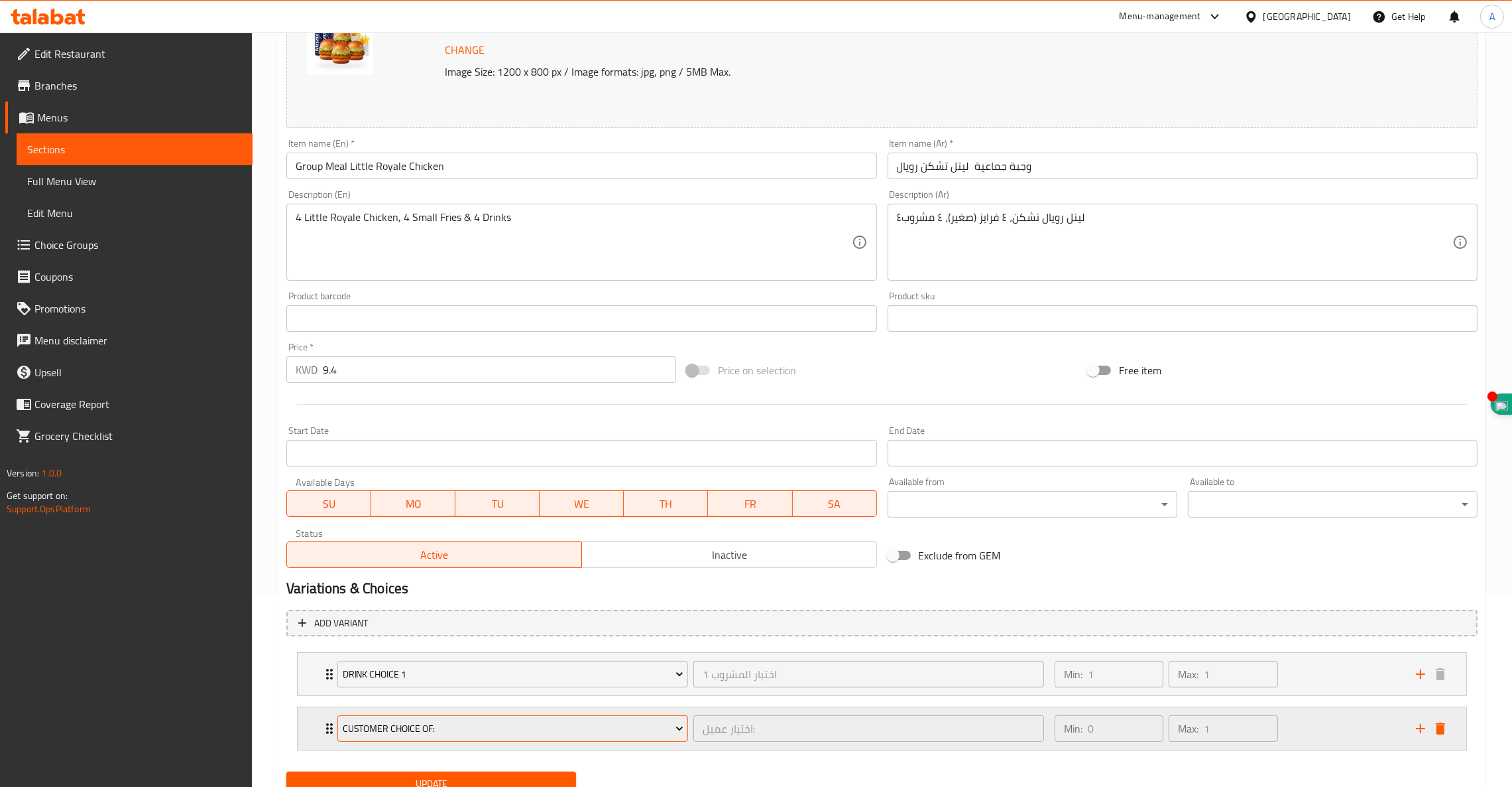
click at [510, 731] on span "Customer Choice Of:" at bounding box center [513, 729] width 341 height 16
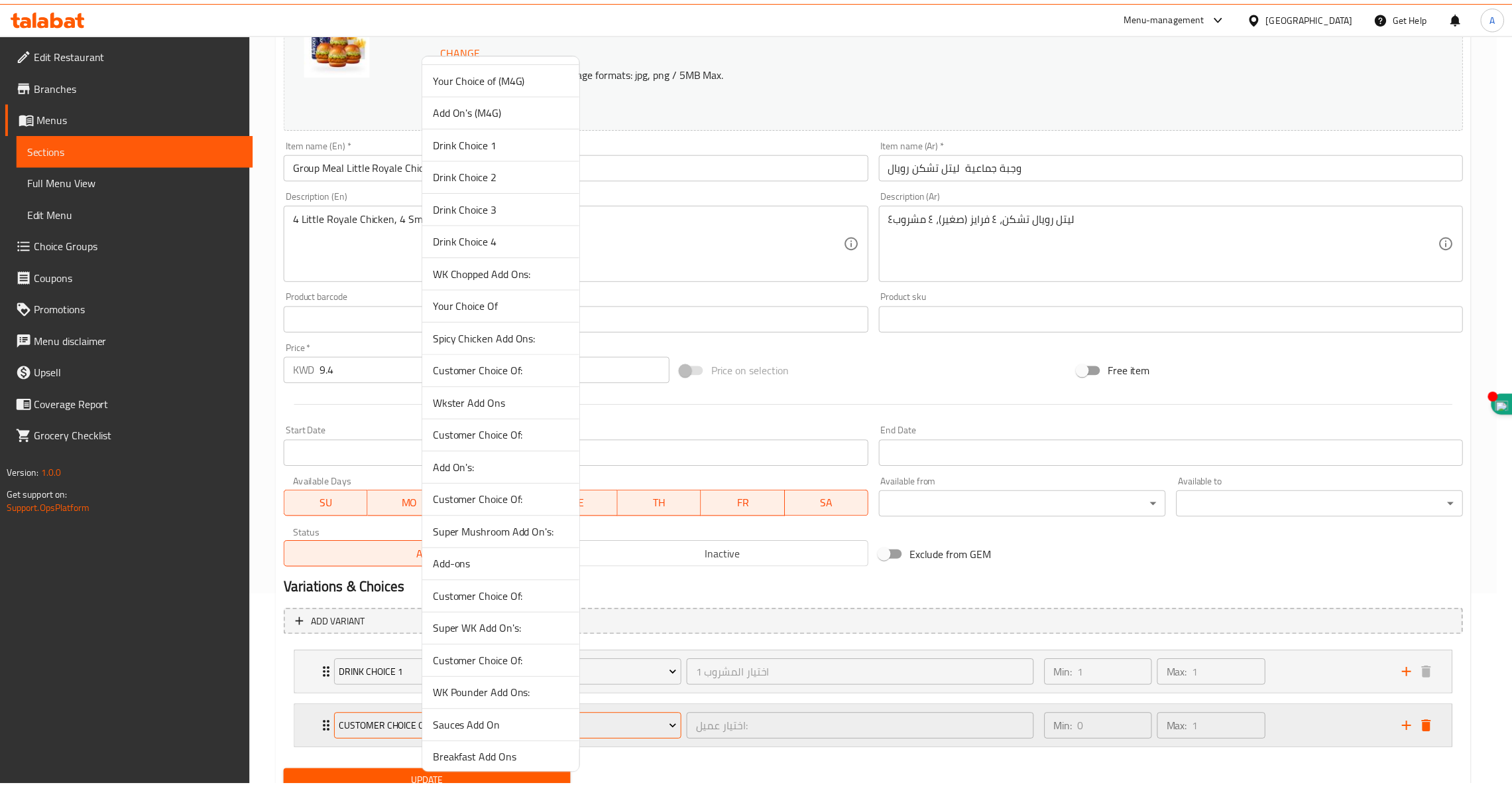
scroll to position [321, 0]
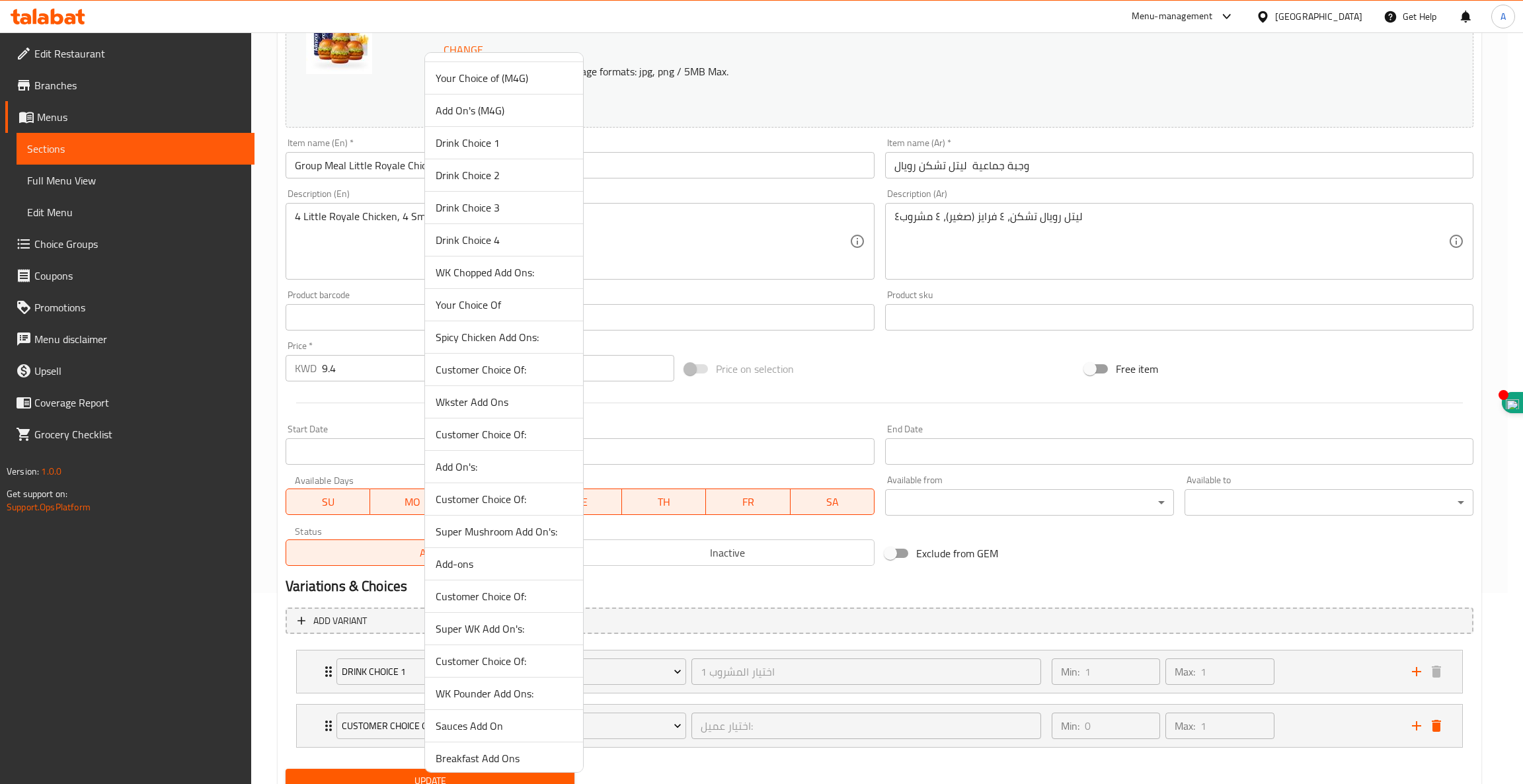
click at [474, 172] on span "Drink Choice 2" at bounding box center [504, 175] width 137 height 16
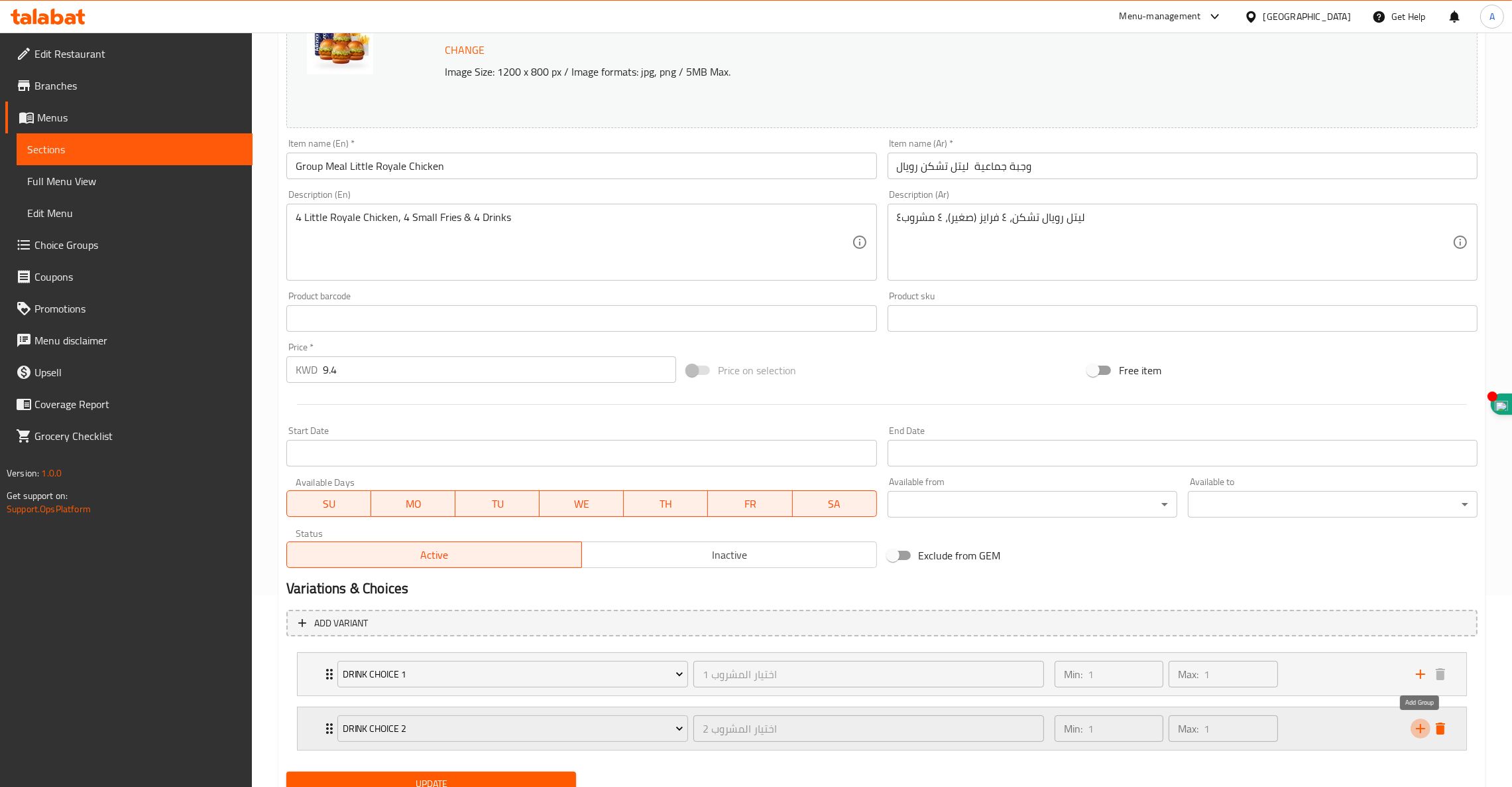
click at [1421, 728] on icon "add" at bounding box center [1421, 729] width 10 height 10
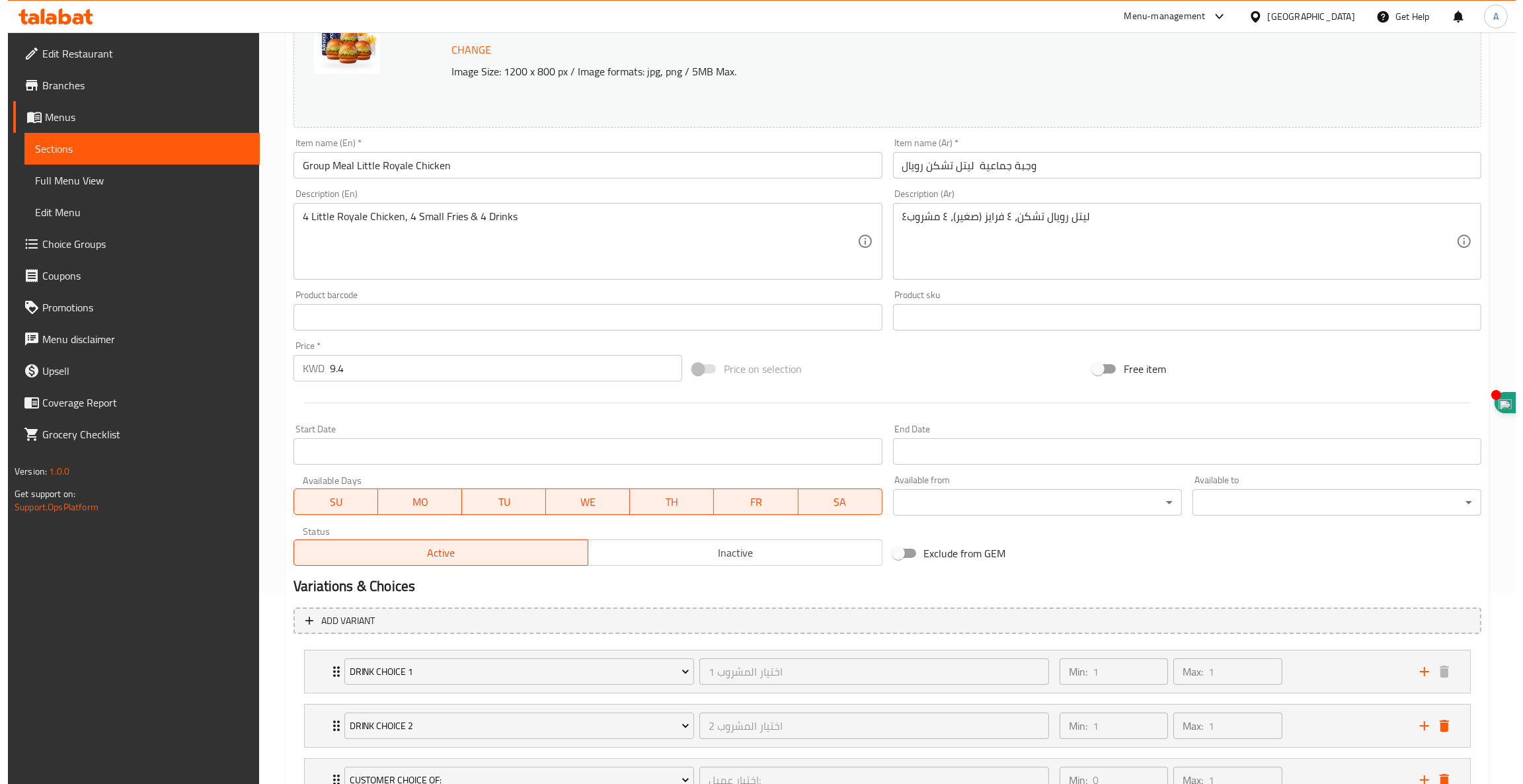
scroll to position [300, 0]
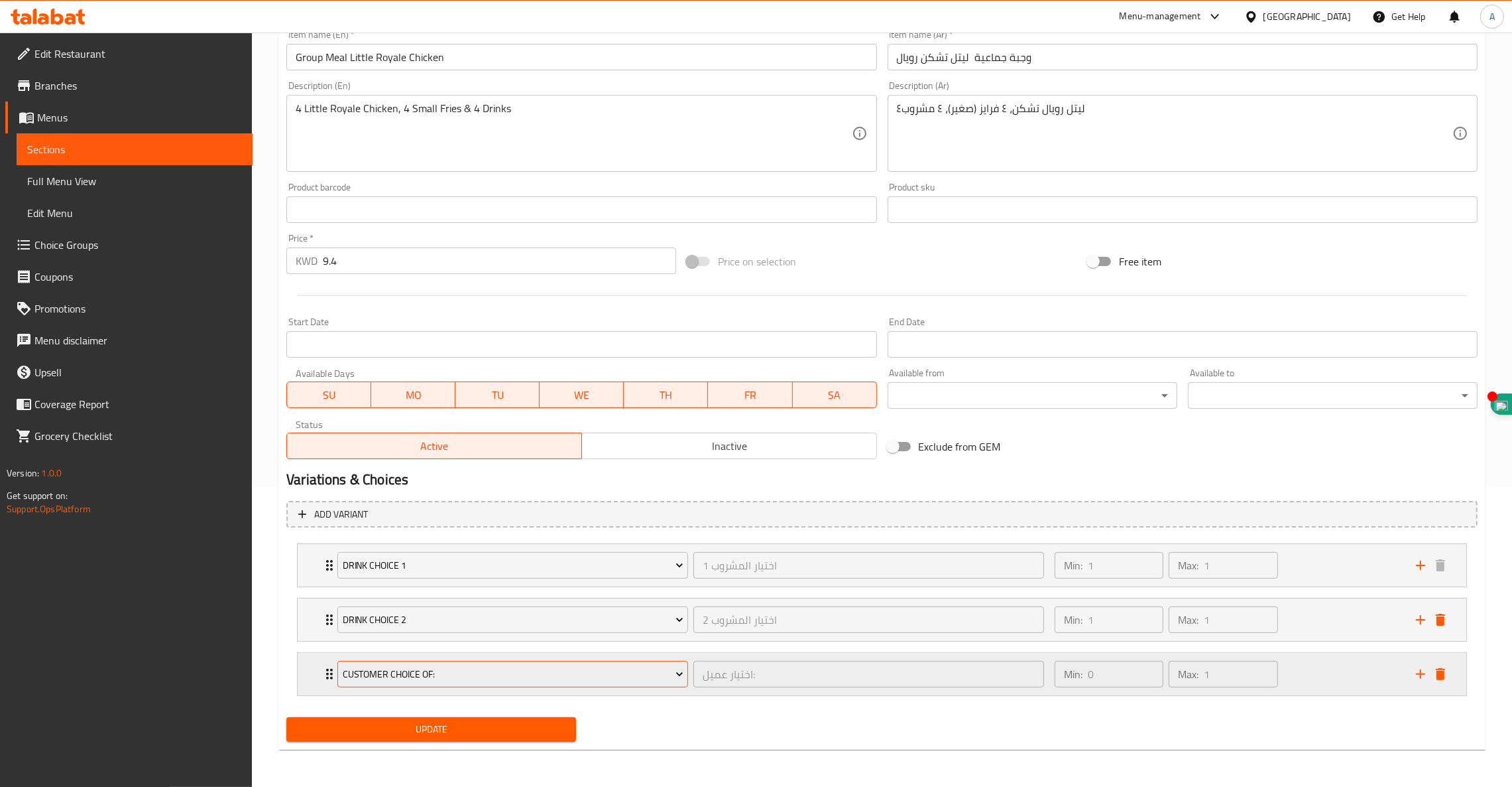
click at [567, 679] on span "Customer Choice Of:" at bounding box center [513, 674] width 341 height 16
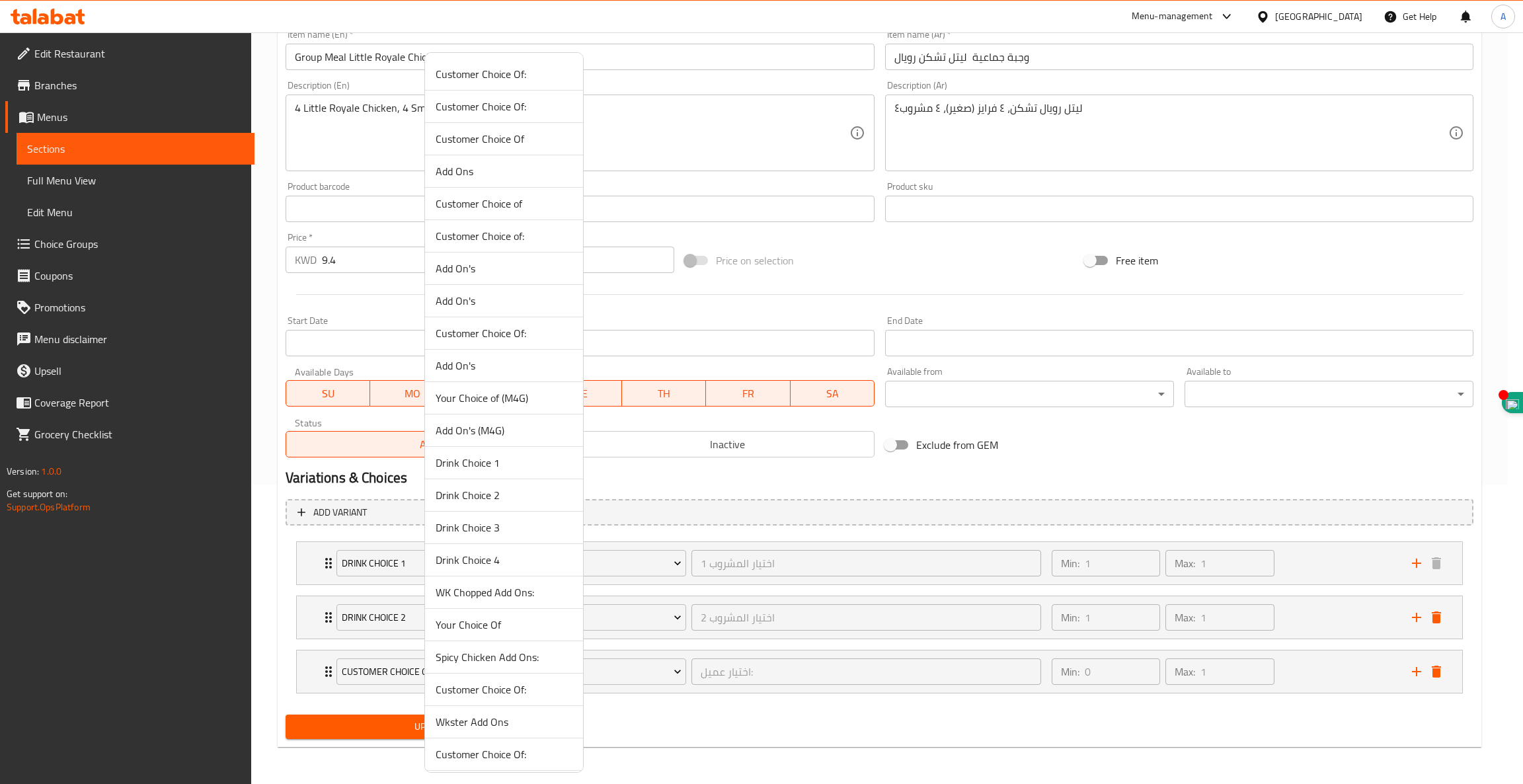
click at [475, 529] on span "Drink Choice 3" at bounding box center [504, 527] width 137 height 16
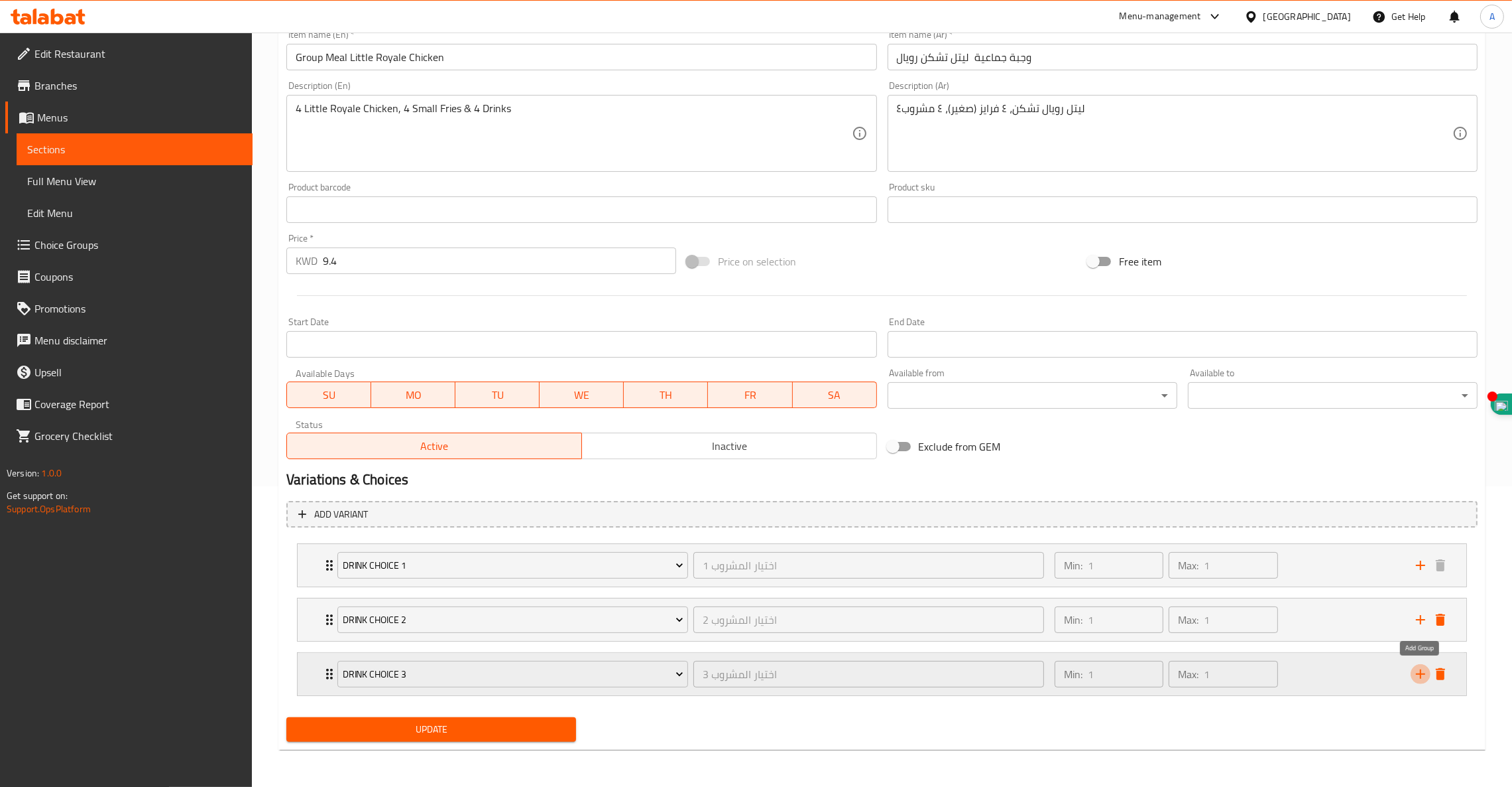
click at [1419, 672] on icon "add" at bounding box center [1420, 674] width 16 height 16
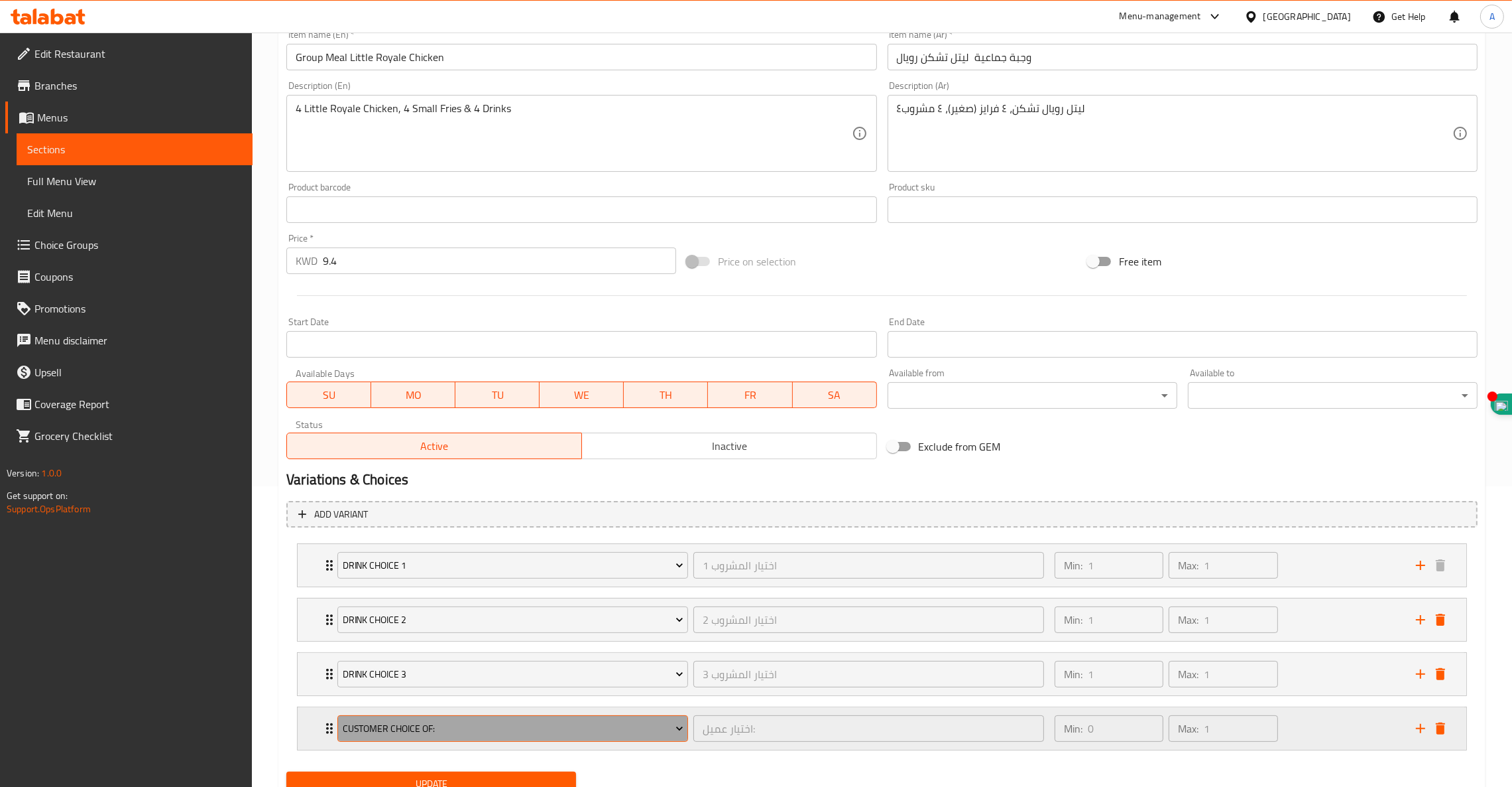
click at [447, 734] on span "Customer Choice Of:" at bounding box center [513, 729] width 341 height 16
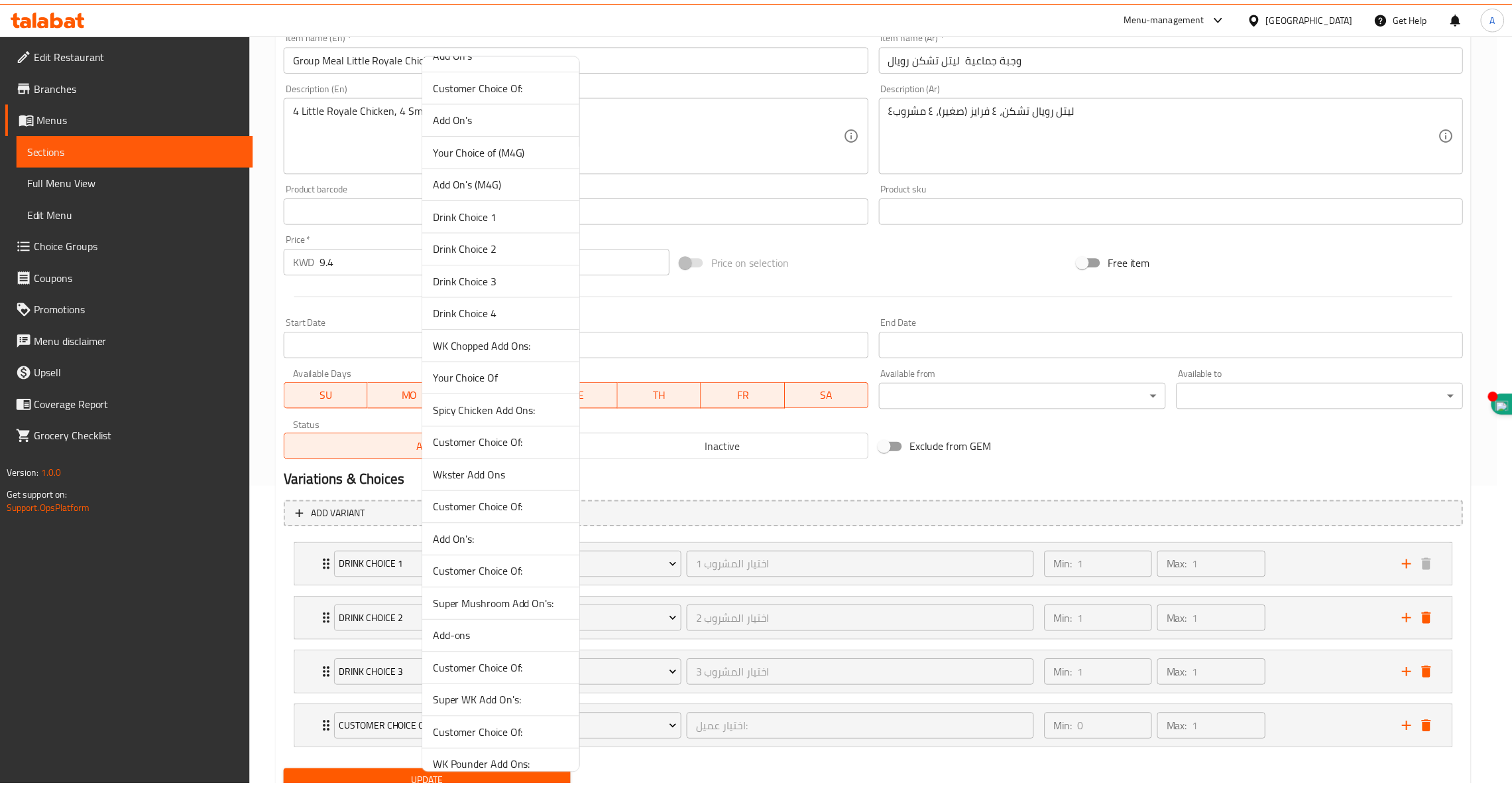
scroll to position [282, 0]
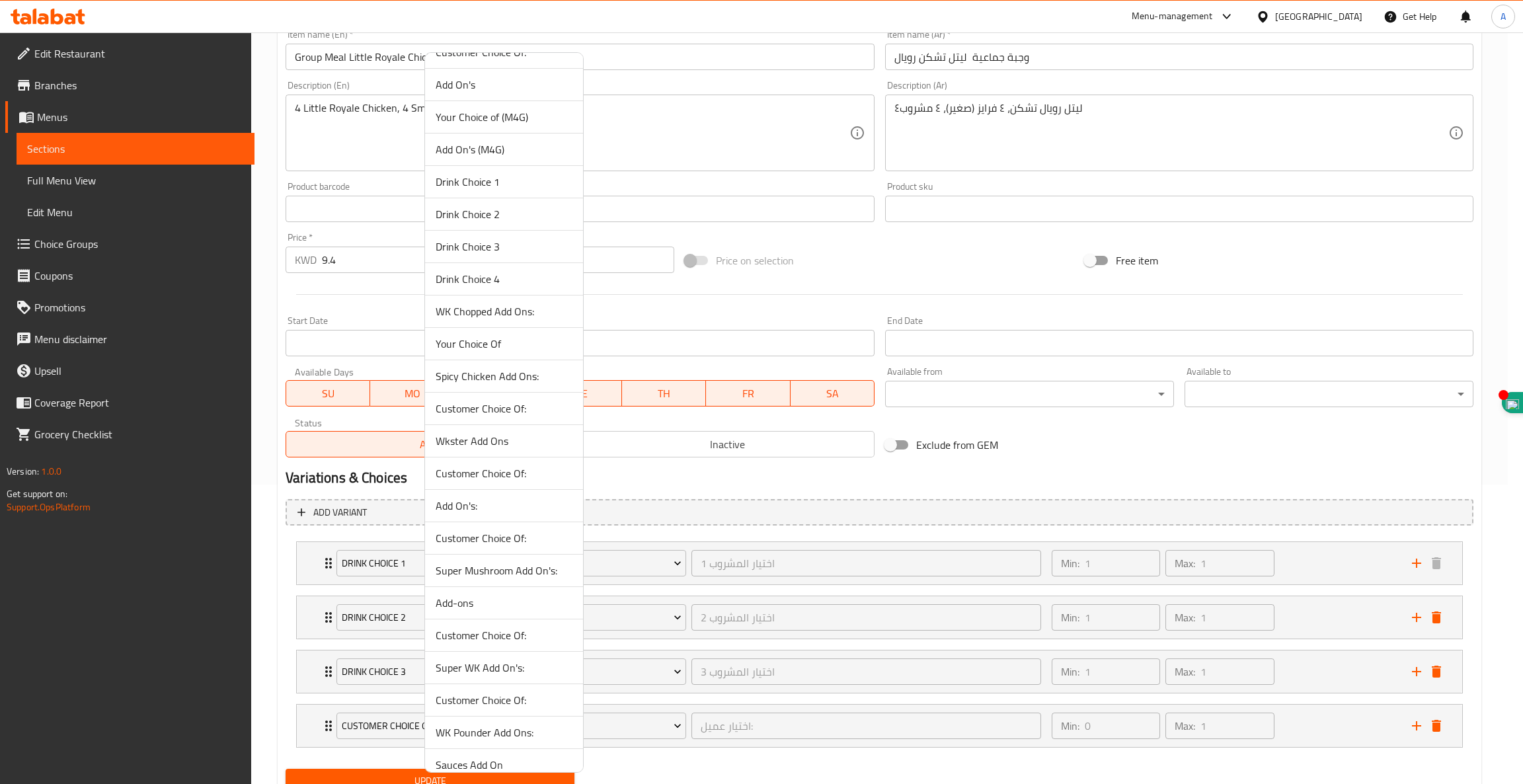
click at [451, 279] on span "Drink Choice 4" at bounding box center [504, 279] width 137 height 16
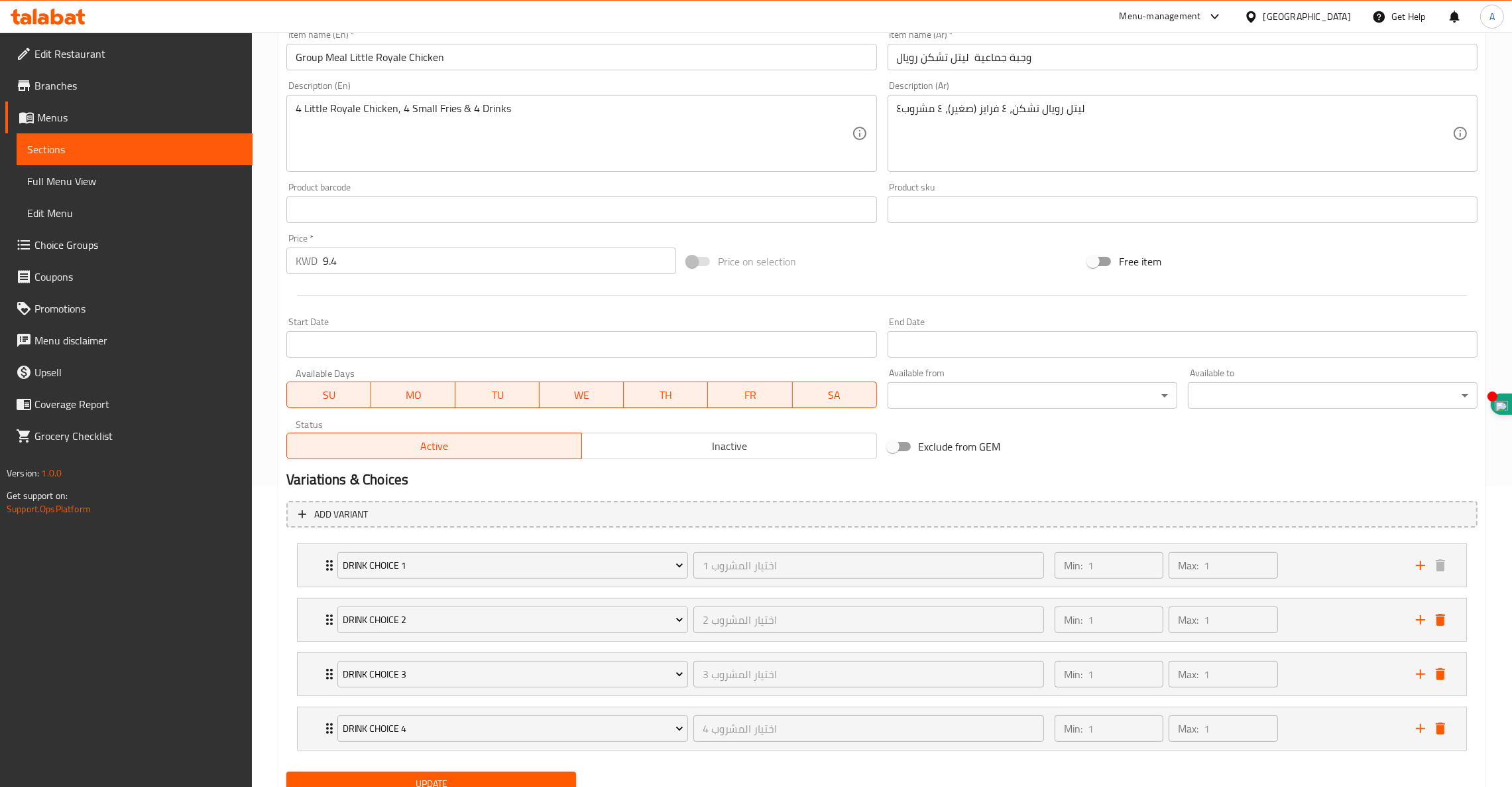
scroll to position [356, 0]
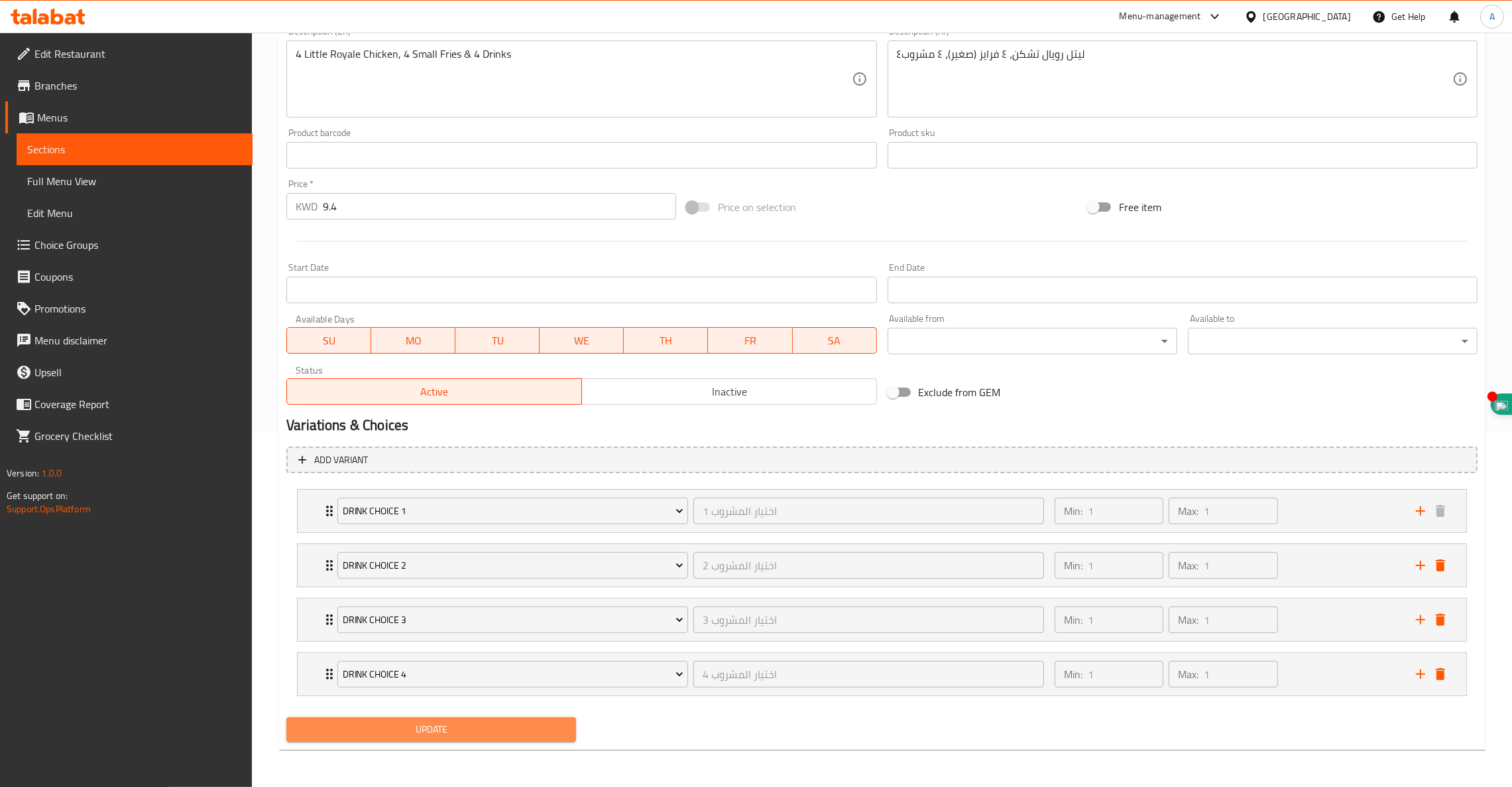
click at [440, 739] on button "Update" at bounding box center [431, 729] width 290 height 24
click at [413, 734] on span "Update" at bounding box center [432, 729] width 269 height 16
click at [409, 731] on span "Update" at bounding box center [432, 729] width 269 height 16
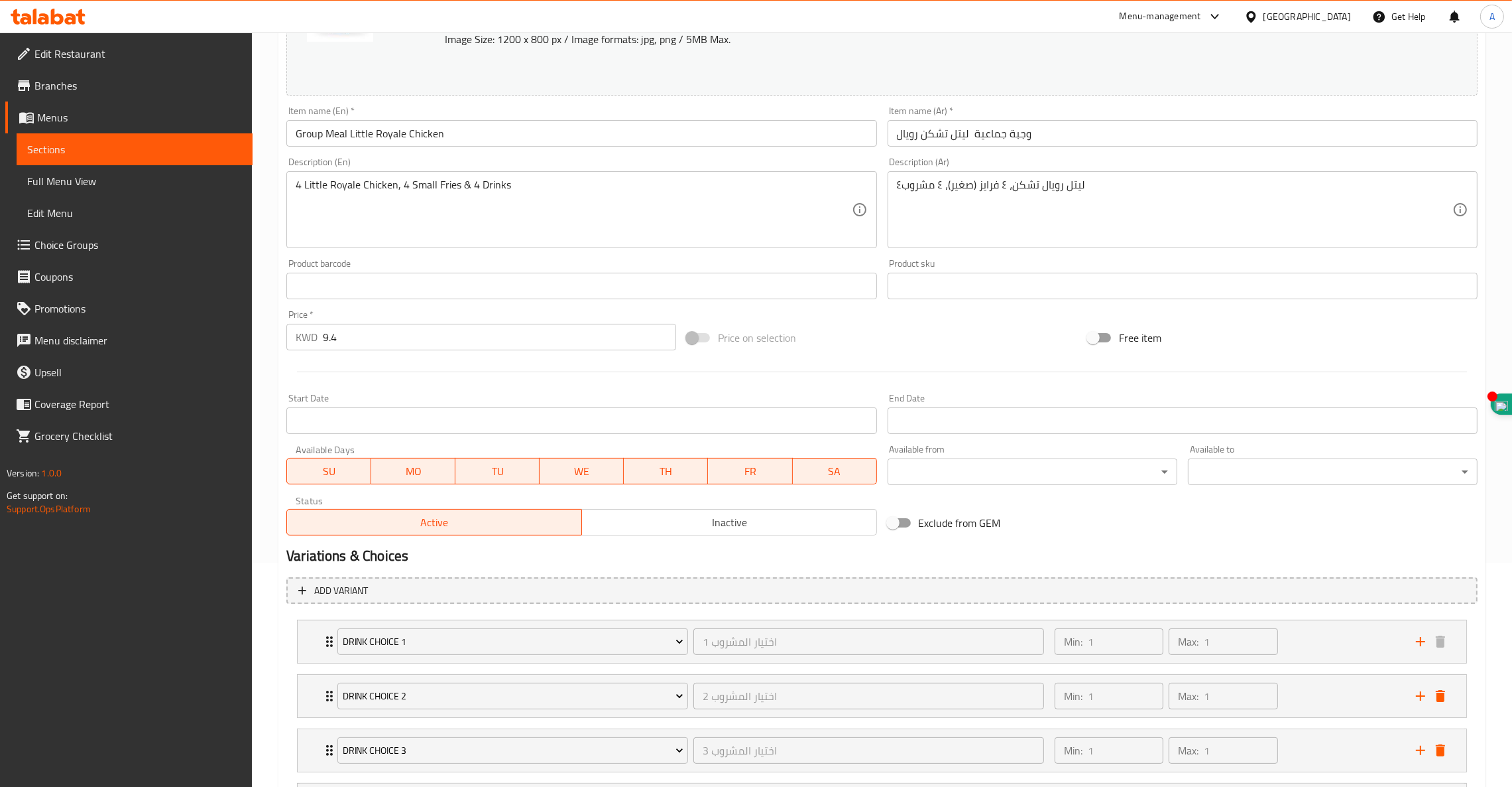
scroll to position [280, 0]
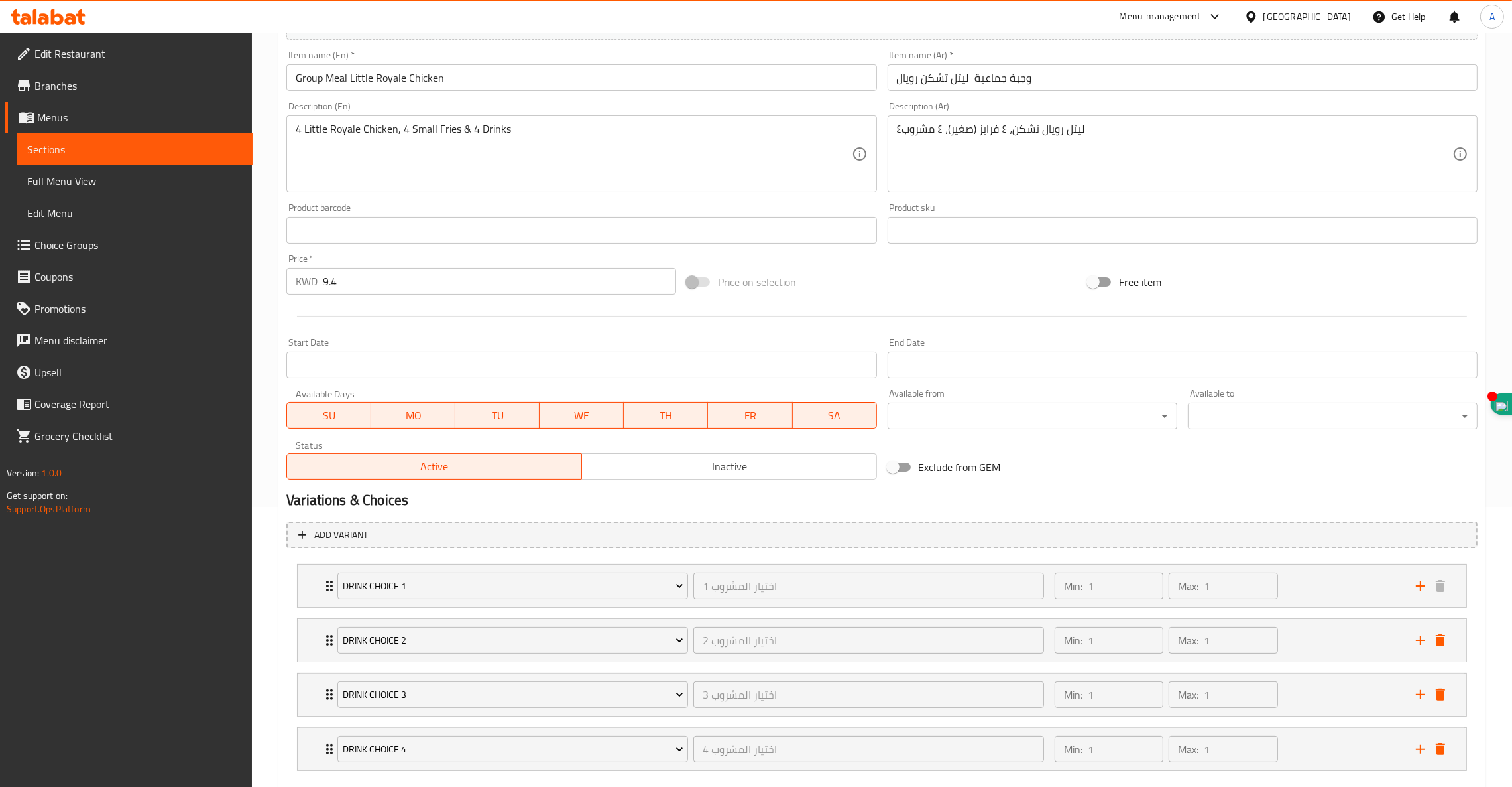
click at [55, 239] on span "Choice Groups" at bounding box center [138, 244] width 208 height 16
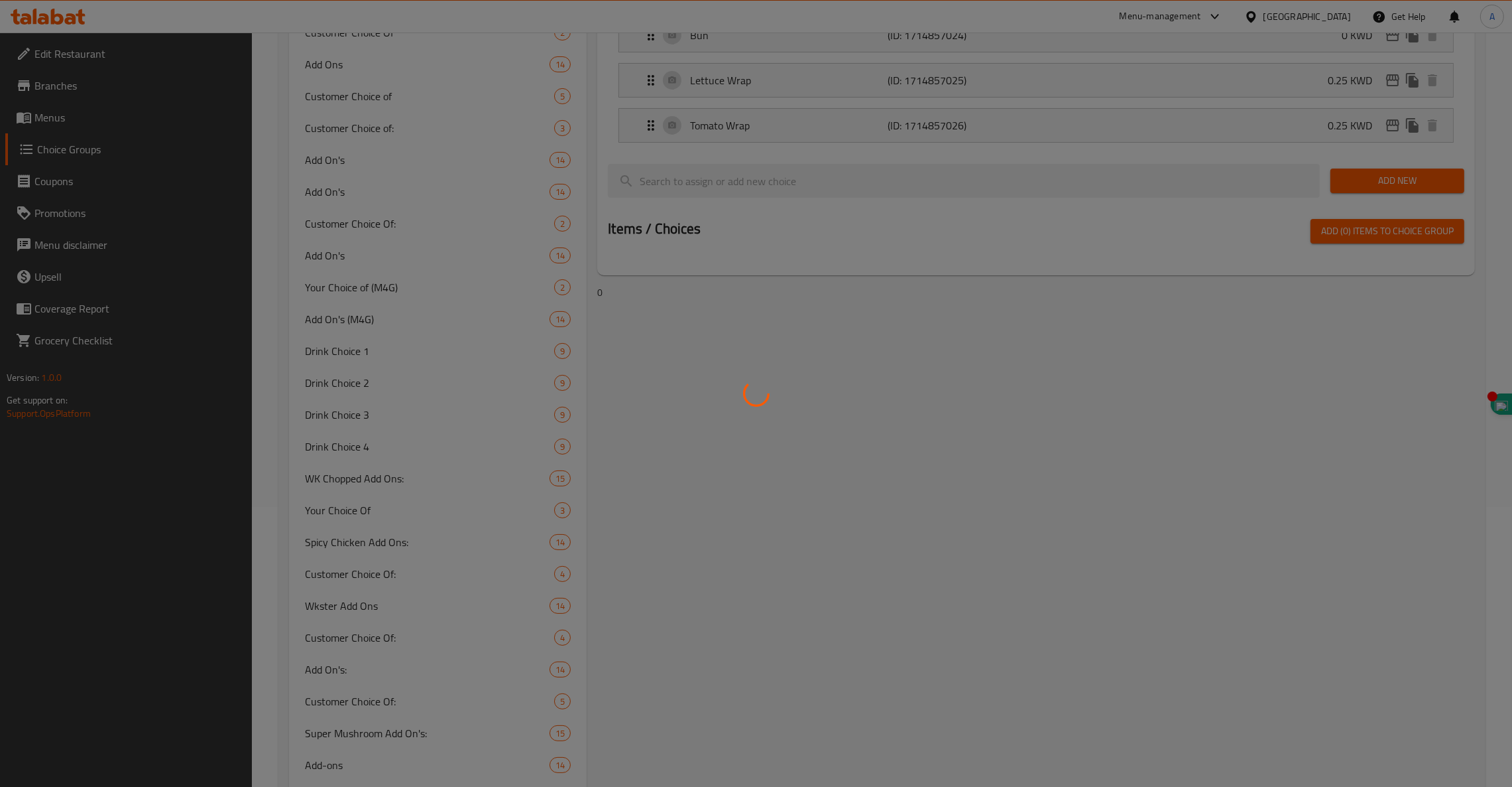
scroll to position [188, 0]
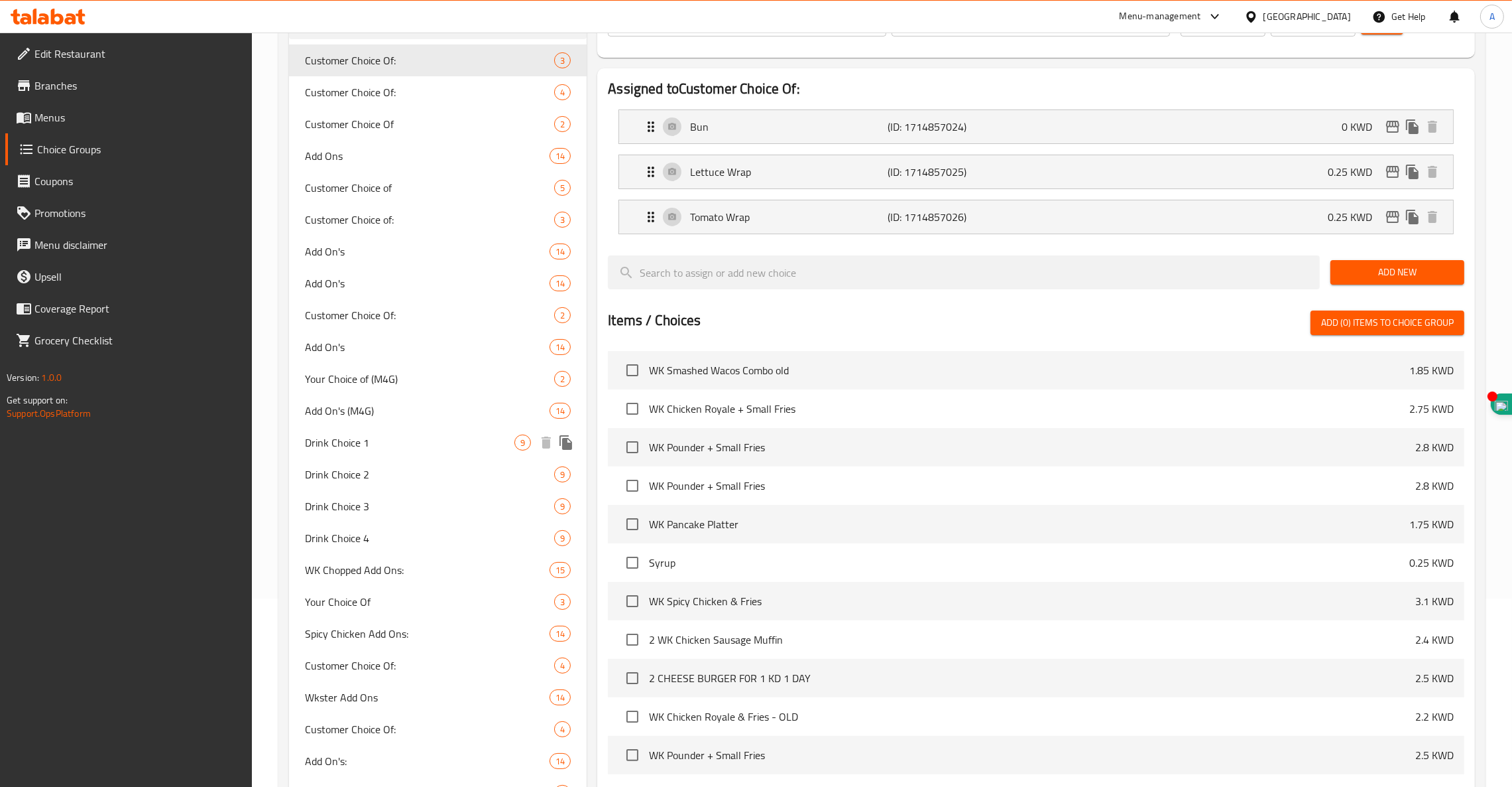
click at [367, 444] on span "Drink Choice 1" at bounding box center [409, 442] width 210 height 16
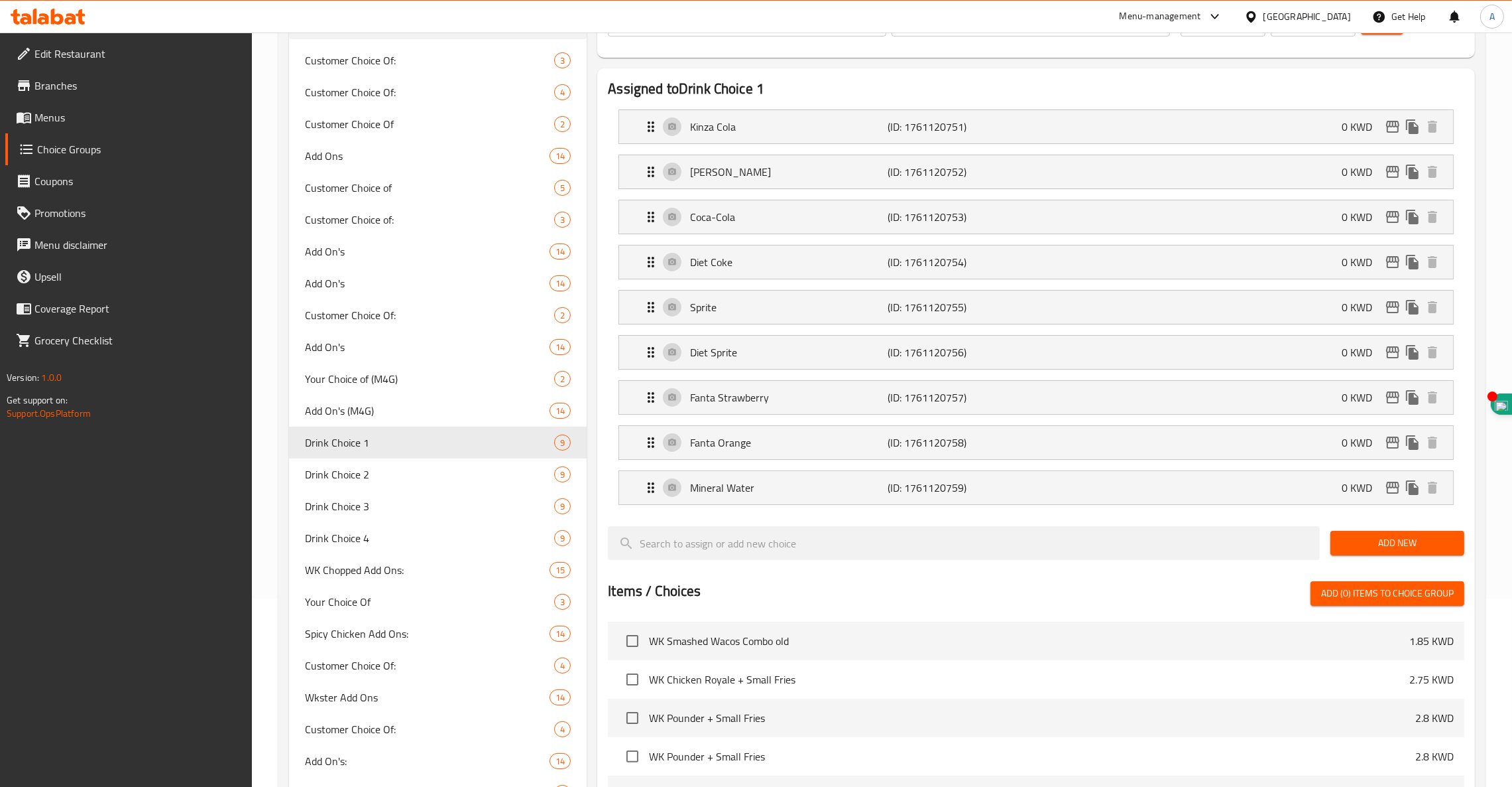
type input "Drink Choice 1"
type input "اختيار المشروب 1"
type input "1"
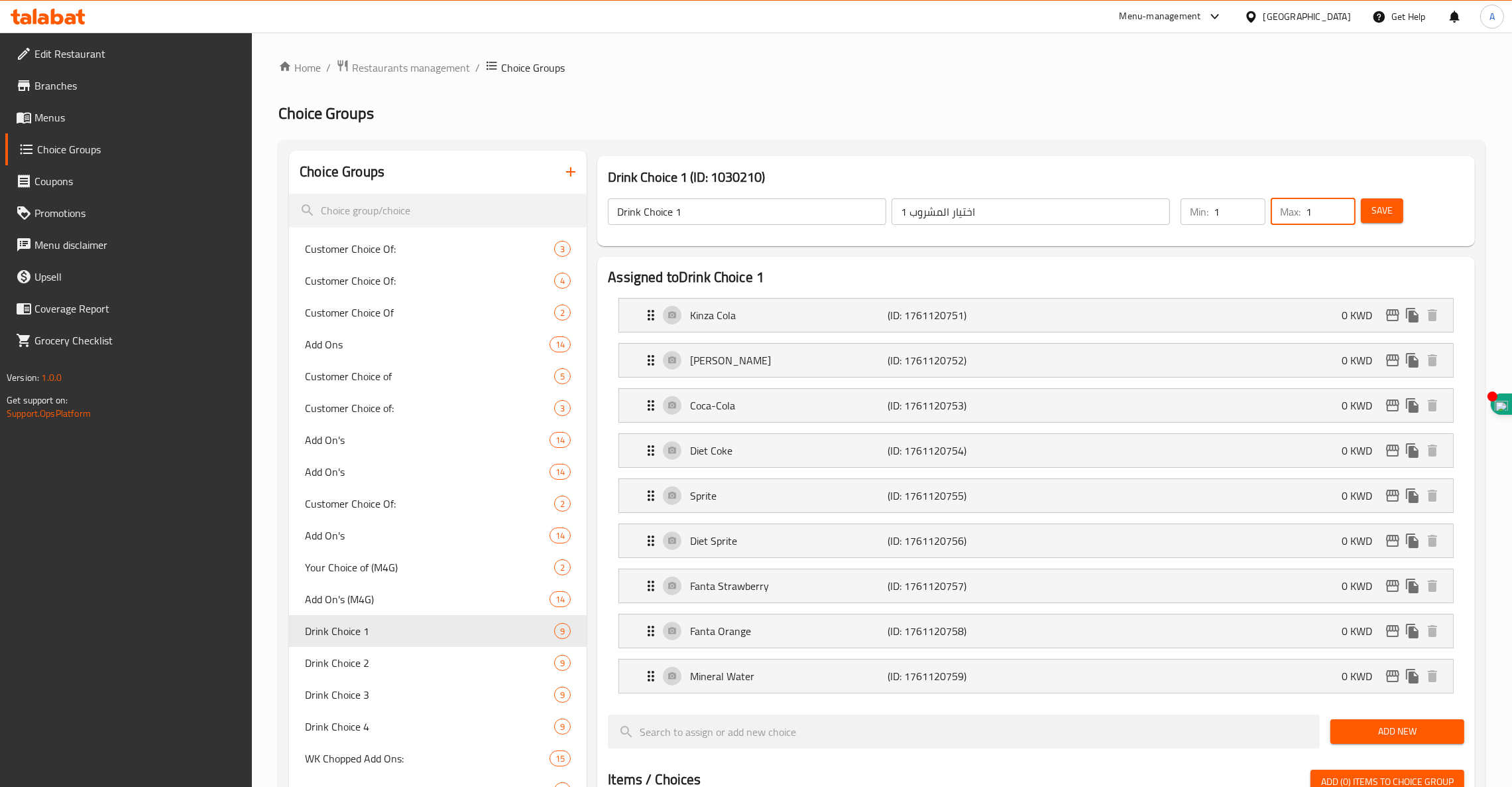
drag, startPoint x: 1321, startPoint y: 208, endPoint x: 1266, endPoint y: 220, distance: 56.3
click at [1266, 220] on div "Min: 1 ​ Max: 1 ​" at bounding box center [1268, 211] width 186 height 37
type input "4"
click at [1384, 211] on span "Save" at bounding box center [1382, 211] width 21 height 16
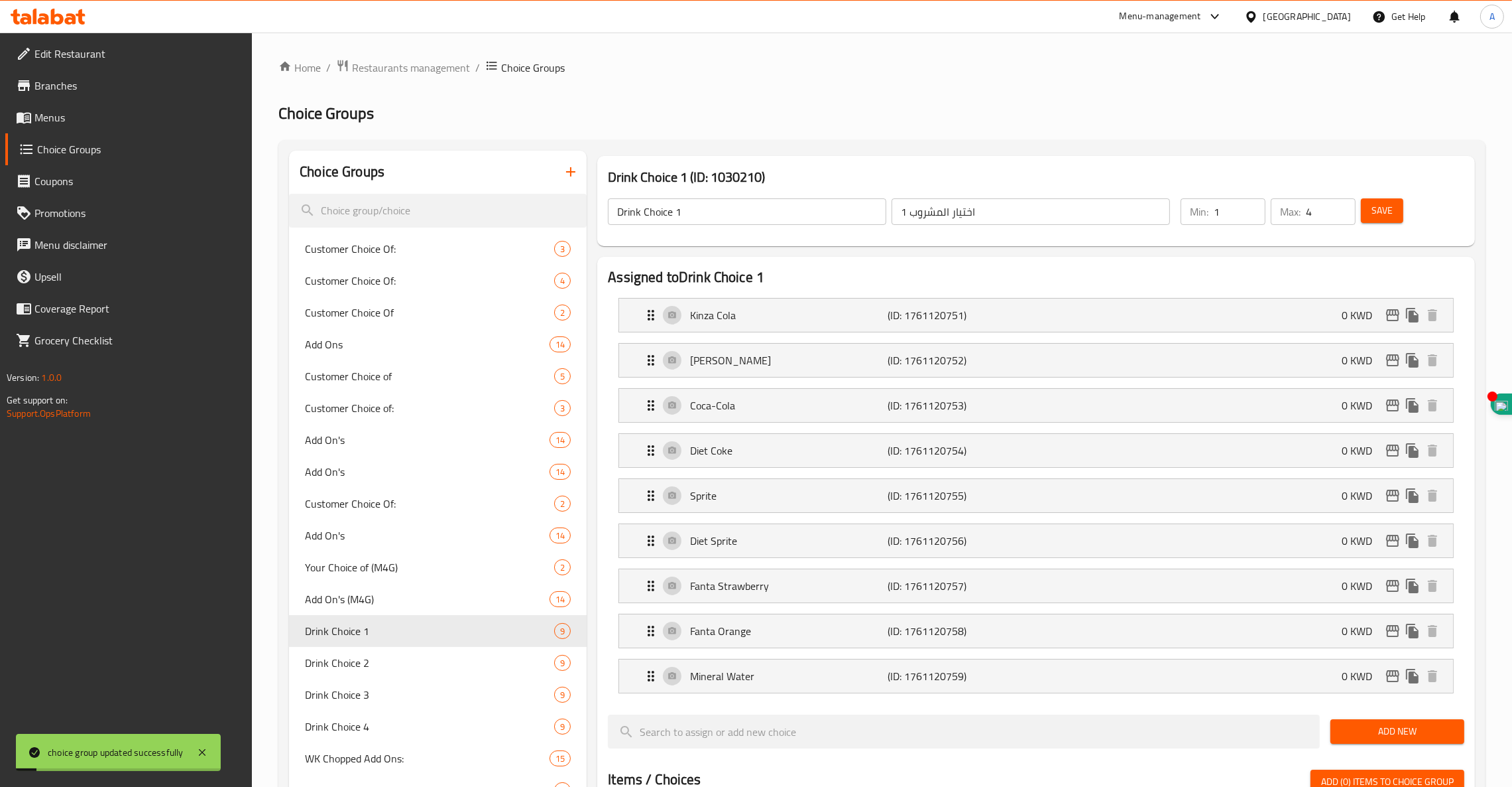
click at [363, 656] on span "Drink Choice 2" at bounding box center [429, 662] width 249 height 16
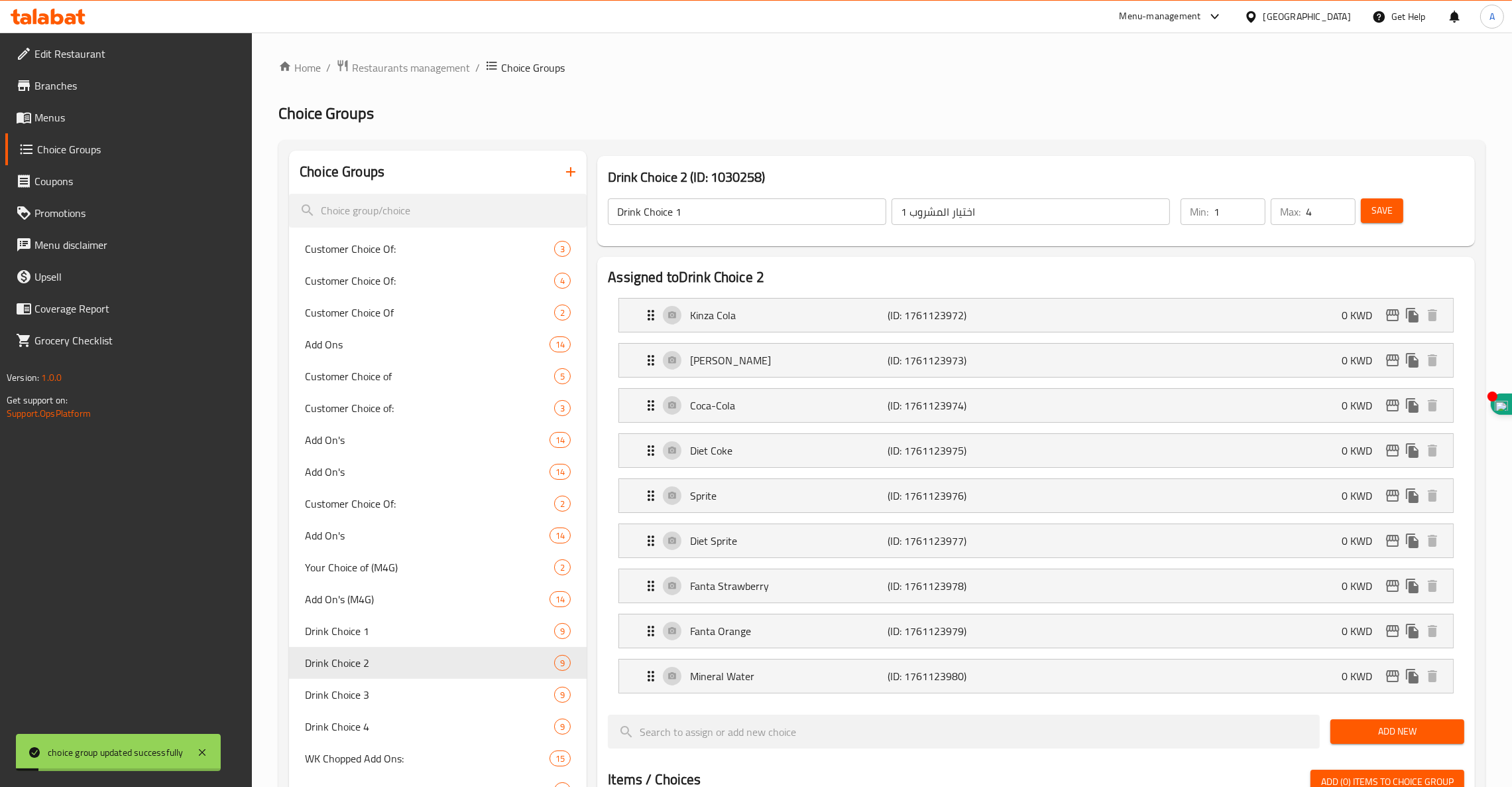
type input "Drink Choice 2"
type input "اختيار المشروب 2"
drag, startPoint x: 1319, startPoint y: 209, endPoint x: 1259, endPoint y: 215, distance: 60.3
click at [1259, 215] on div "Min: 1 ​ Max: 1 ​" at bounding box center [1268, 211] width 186 height 37
type input "4"
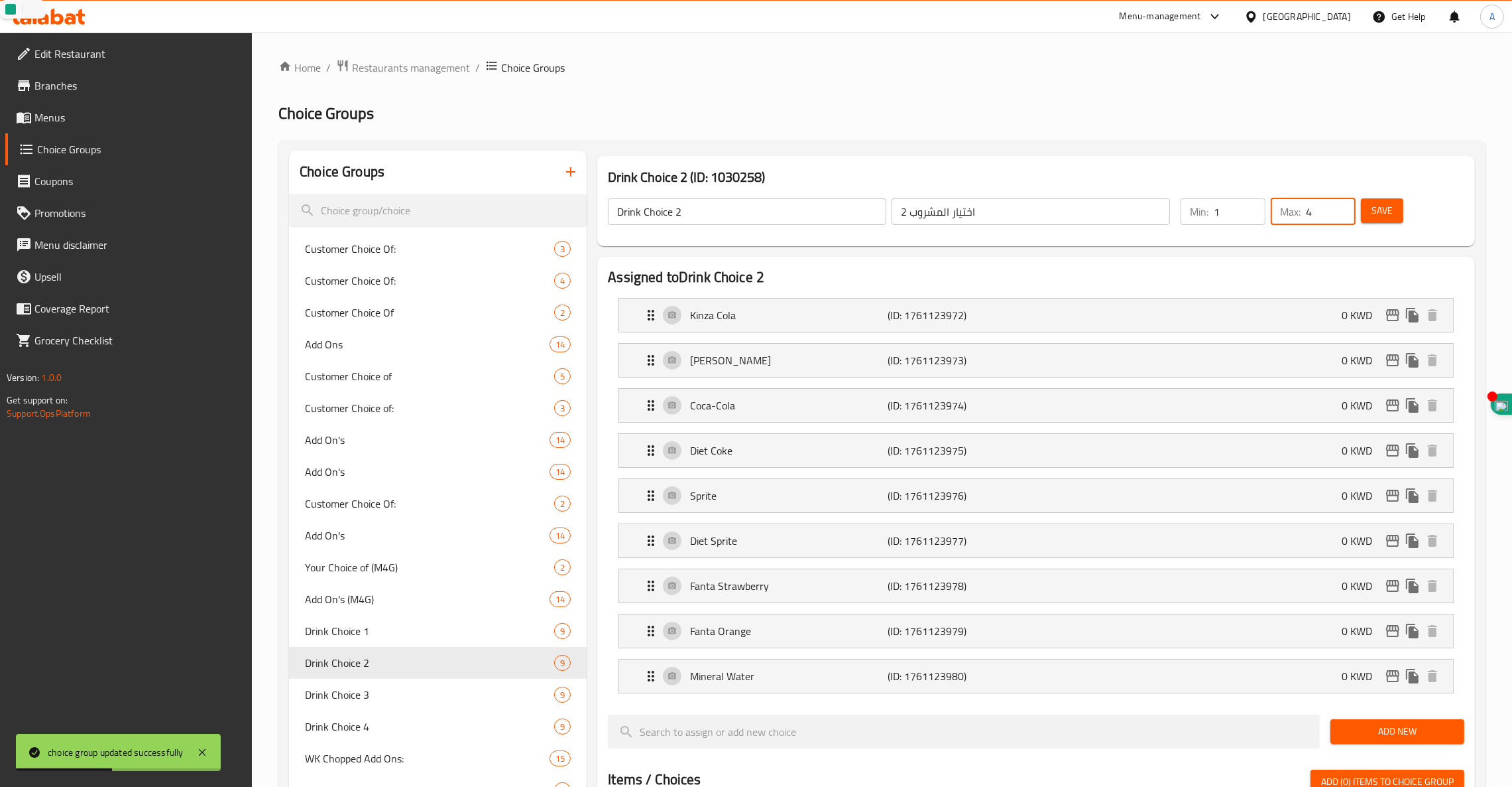
click at [1391, 213] on span "Save" at bounding box center [1382, 211] width 21 height 16
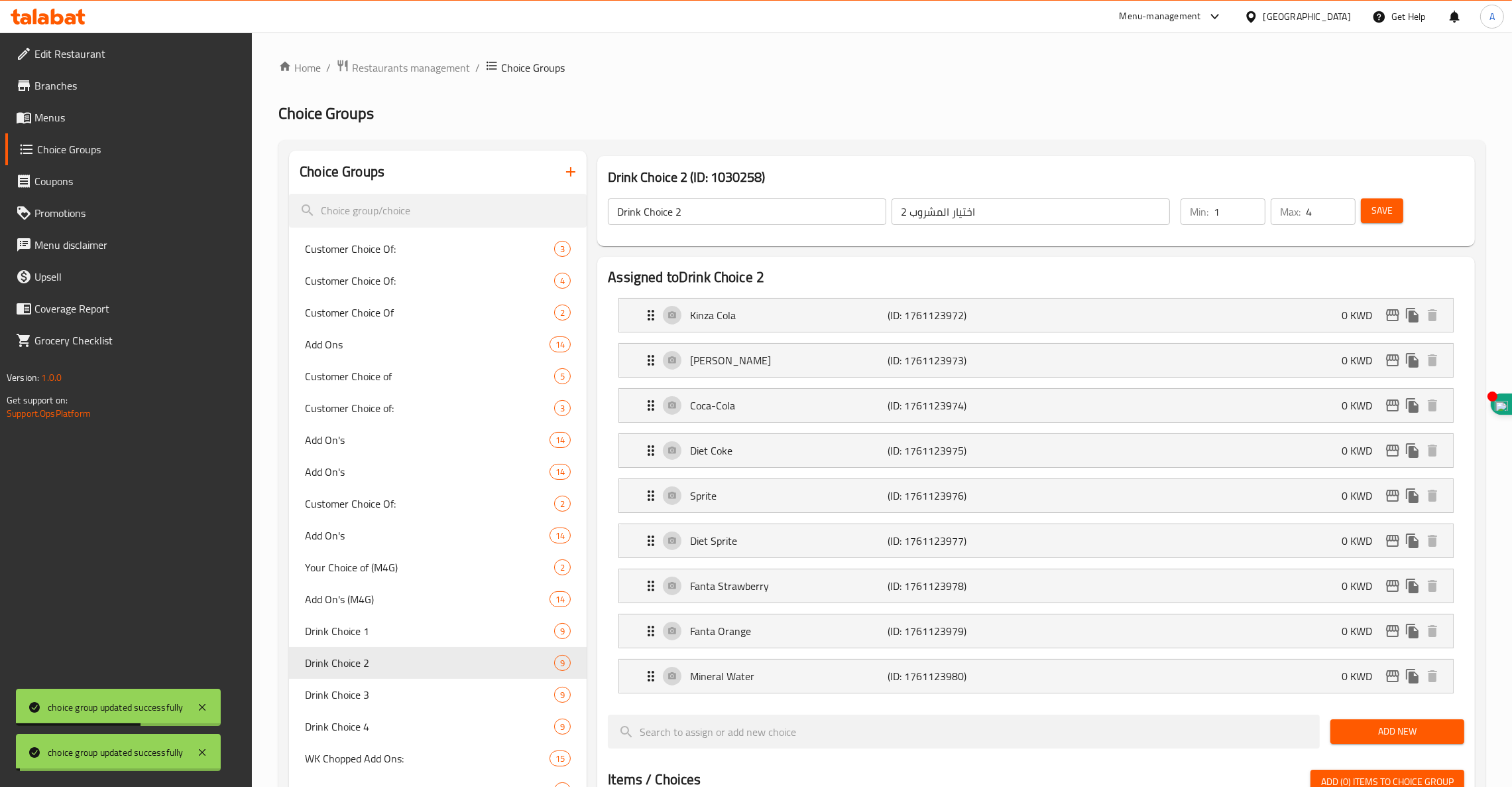
drag, startPoint x: 375, startPoint y: 694, endPoint x: 312, endPoint y: 693, distance: 63.0
click at [312, 693] on span "Drink Choice 3" at bounding box center [409, 694] width 210 height 16
type input "Drink Choice 3"
type input "اختيار المشروب 3"
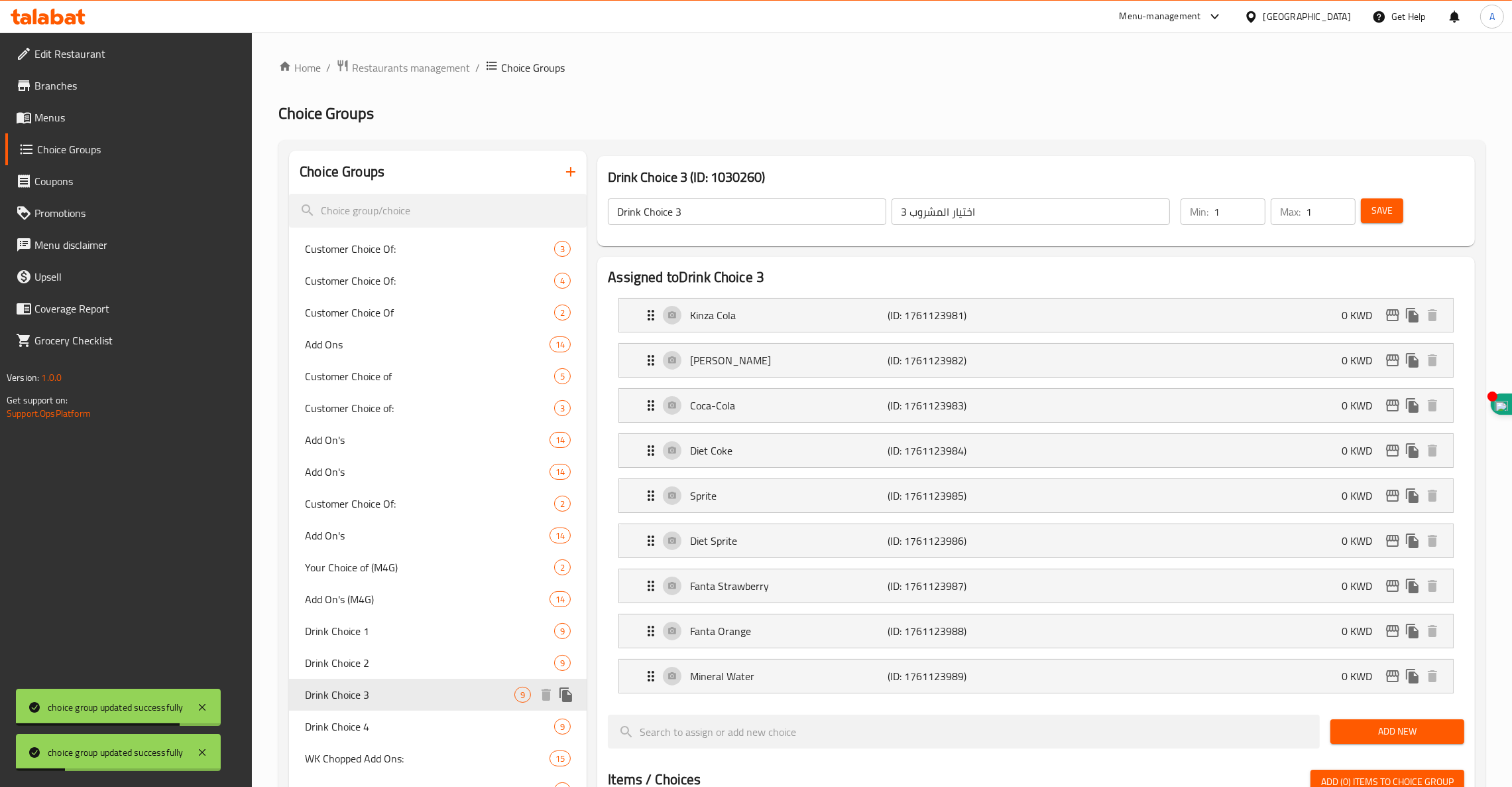
click at [312, 693] on span "Drink Choice 3" at bounding box center [409, 694] width 210 height 16
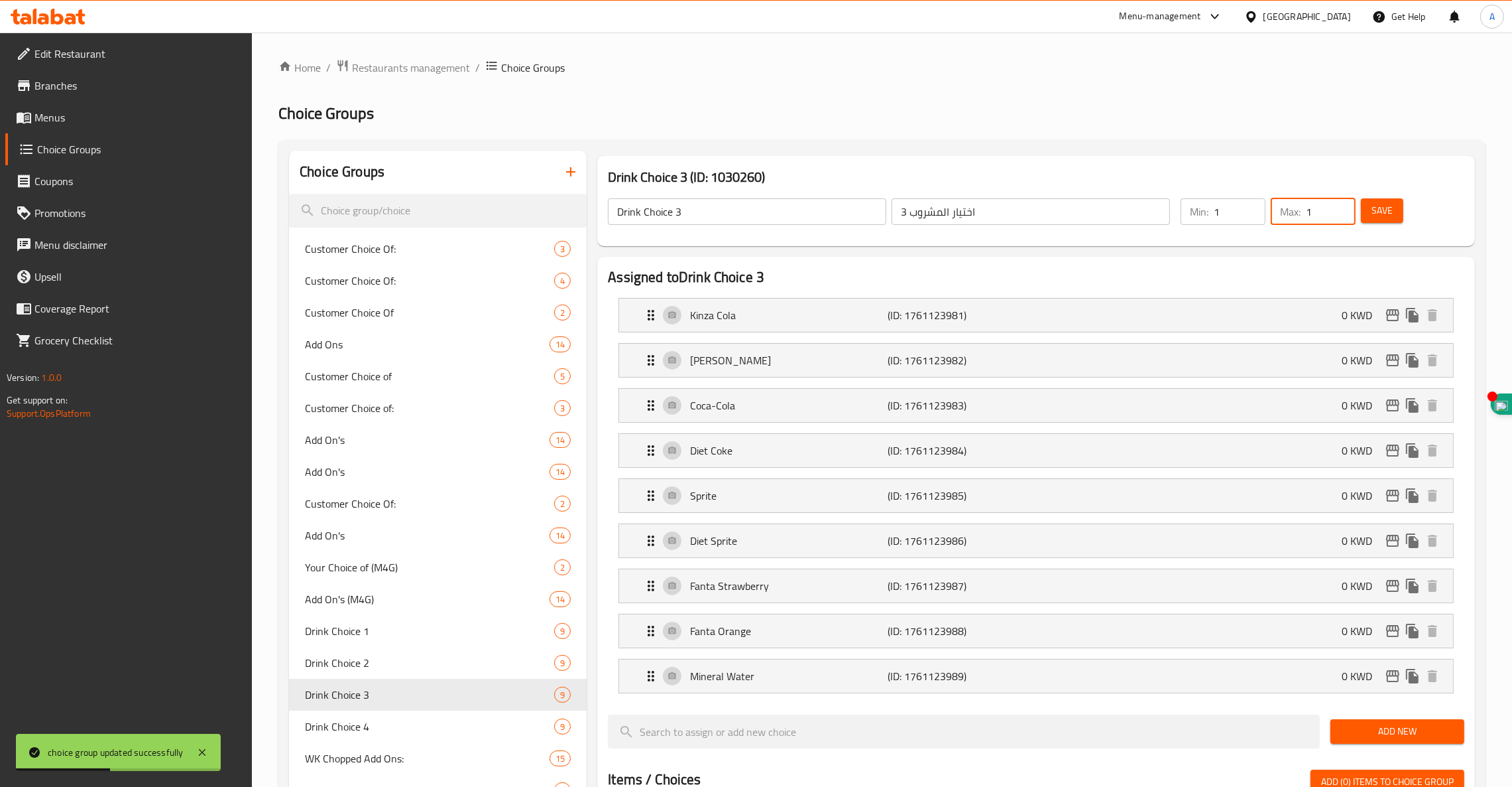
drag, startPoint x: 1320, startPoint y: 202, endPoint x: 1073, endPoint y: 273, distance: 257.0
type input "4"
click at [1378, 215] on span "Save" at bounding box center [1382, 211] width 21 height 16
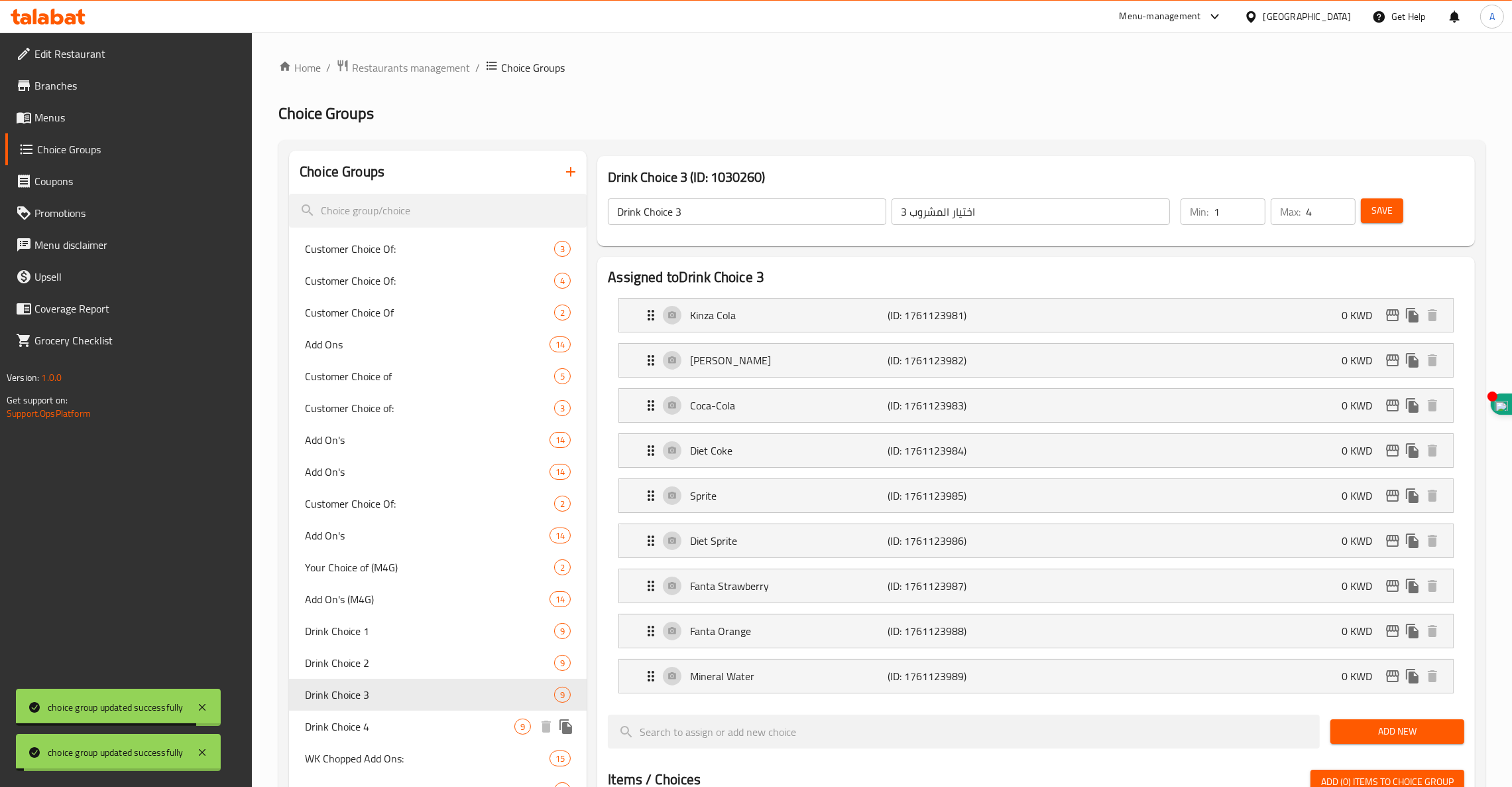
click at [358, 727] on span "Drink Choice 4" at bounding box center [409, 726] width 210 height 16
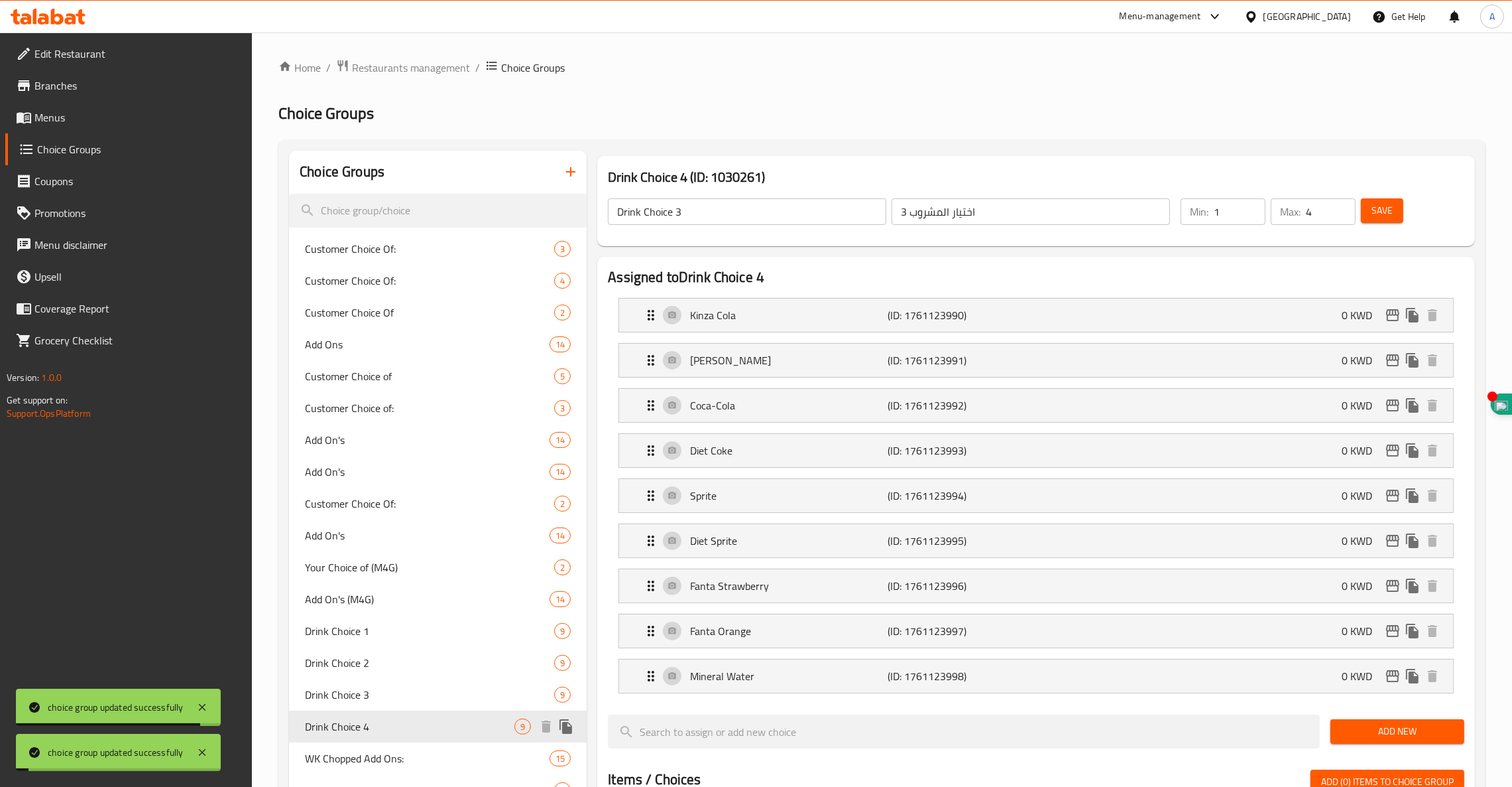
type input "Drink Choice 4"
type input "اختيار المشروب 4"
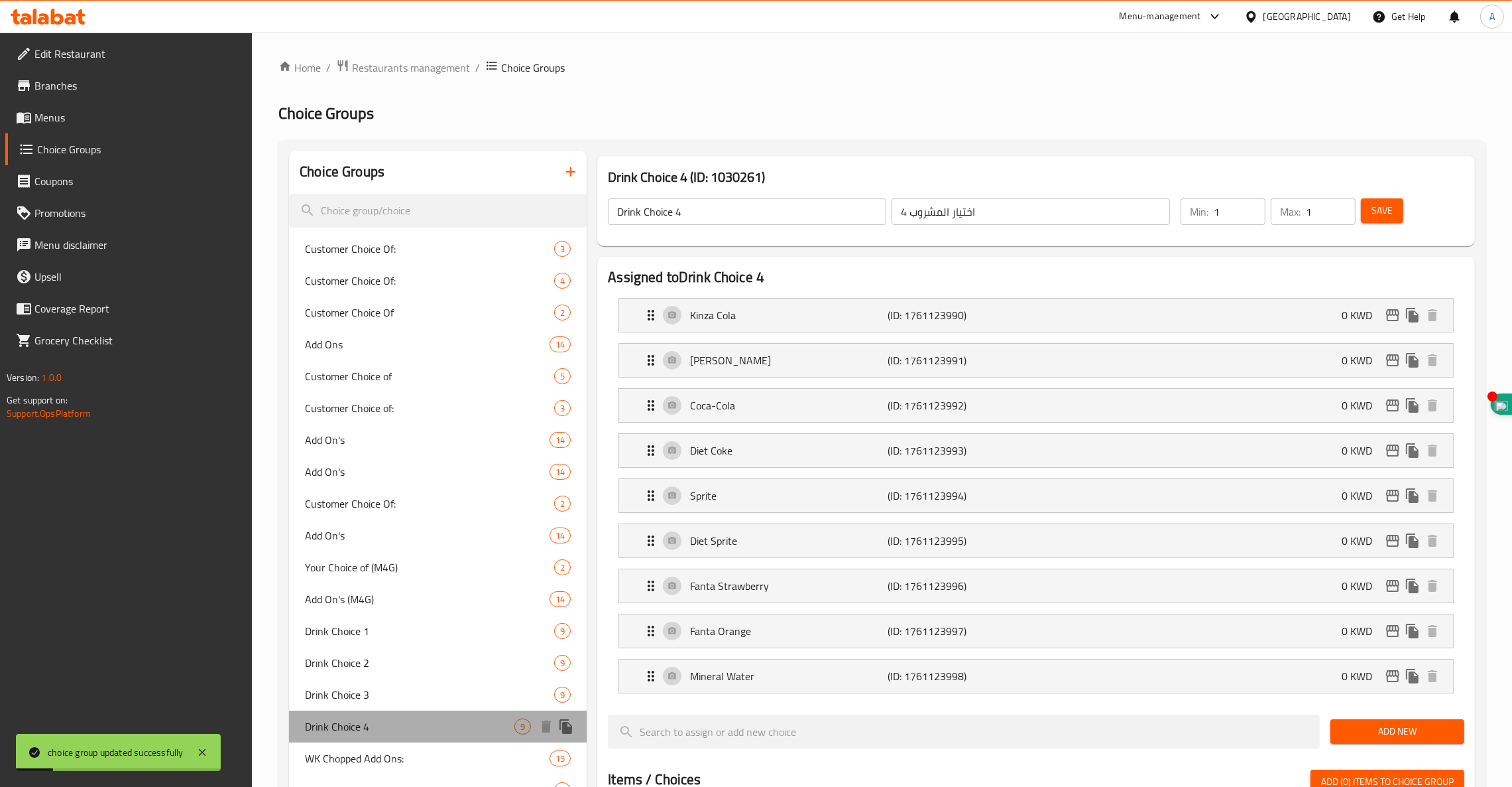
click at [358, 727] on span "Drink Choice 4" at bounding box center [409, 726] width 210 height 16
click at [1181, 213] on div "Min: 1 ​ Max: 1 ​" at bounding box center [1268, 211] width 186 height 37
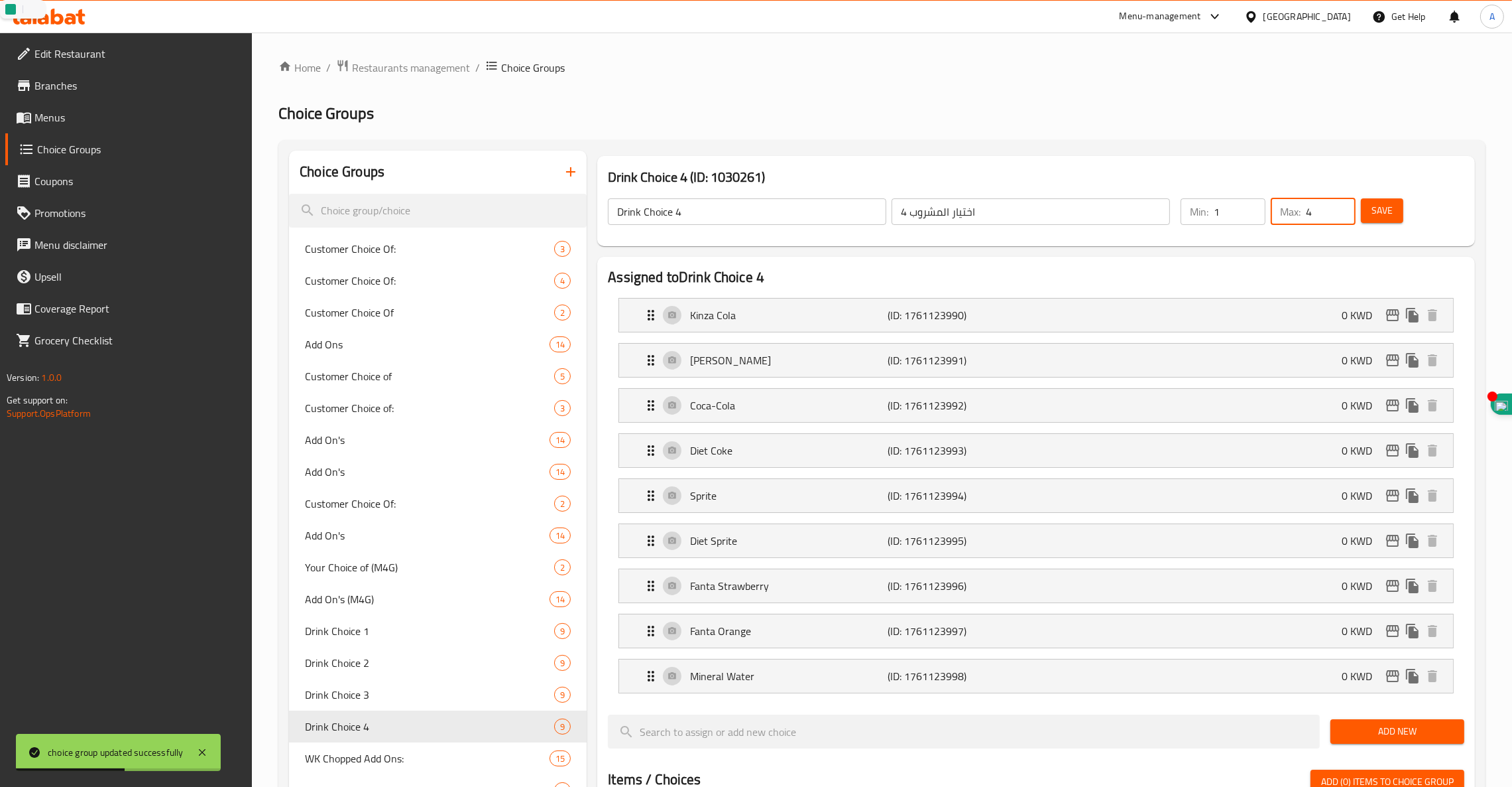
type input "4"
click at [1390, 211] on span "Save" at bounding box center [1382, 211] width 21 height 16
drag, startPoint x: 1321, startPoint y: 210, endPoint x: 1211, endPoint y: 204, distance: 110.2
click at [1211, 204] on div "Min: 1 ​ Max: 4 ​" at bounding box center [1268, 211] width 186 height 37
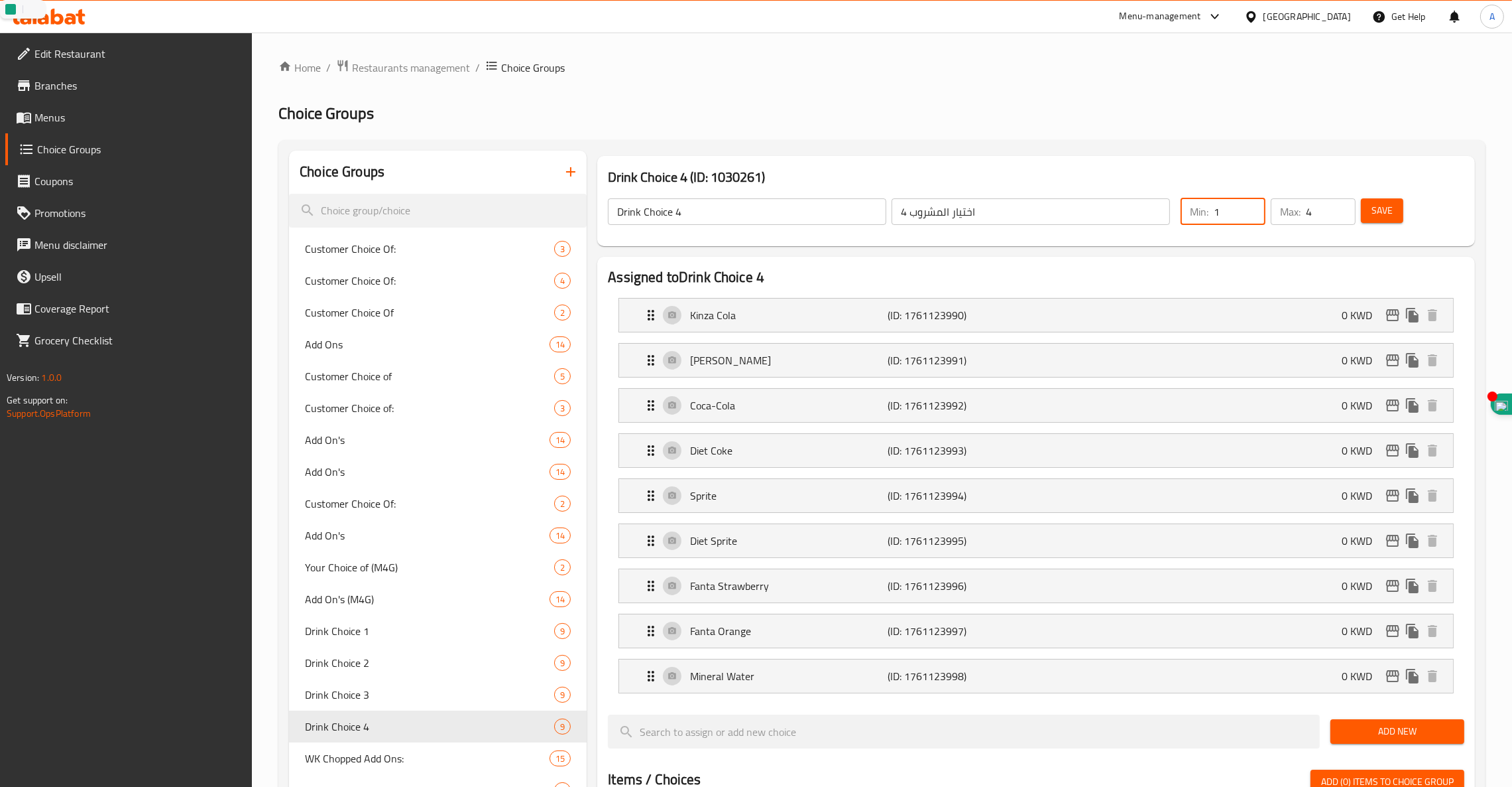
drag, startPoint x: 1228, startPoint y: 211, endPoint x: 1038, endPoint y: 224, distance: 190.4
click at [1038, 224] on div "Drink Choice 4 ​ اختيار المشروب 4 ​ Min: 1 ​ Max: 4 ​ Save" at bounding box center [1036, 212] width 867 height 58
type input "0"
drag, startPoint x: 1318, startPoint y: 215, endPoint x: 1230, endPoint y: 218, distance: 88.1
click at [1230, 218] on div "Min: 0 ​ Max: 4 ​" at bounding box center [1268, 211] width 186 height 37
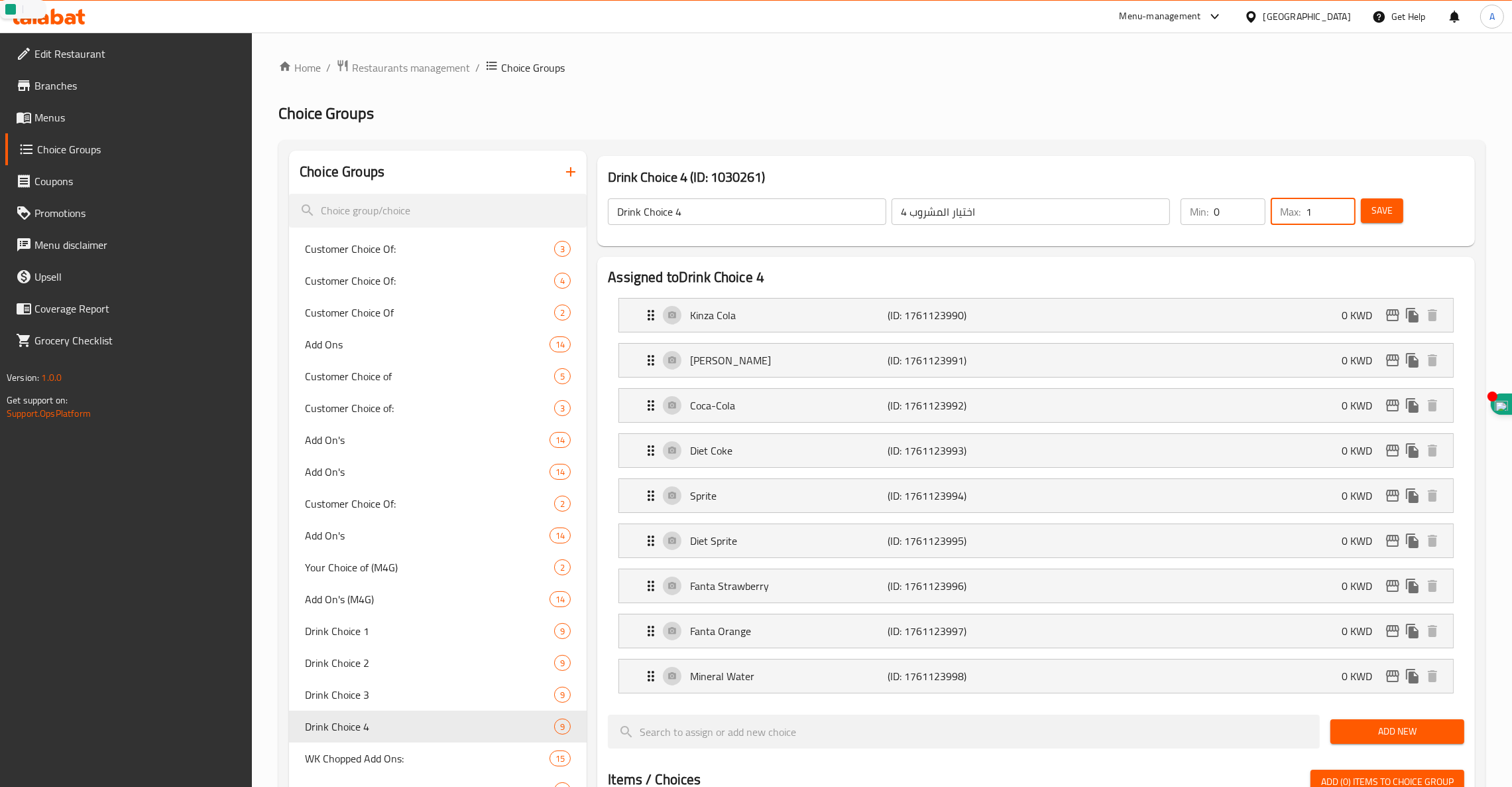
type input "1"
click at [1386, 211] on span "Save" at bounding box center [1382, 211] width 21 height 16
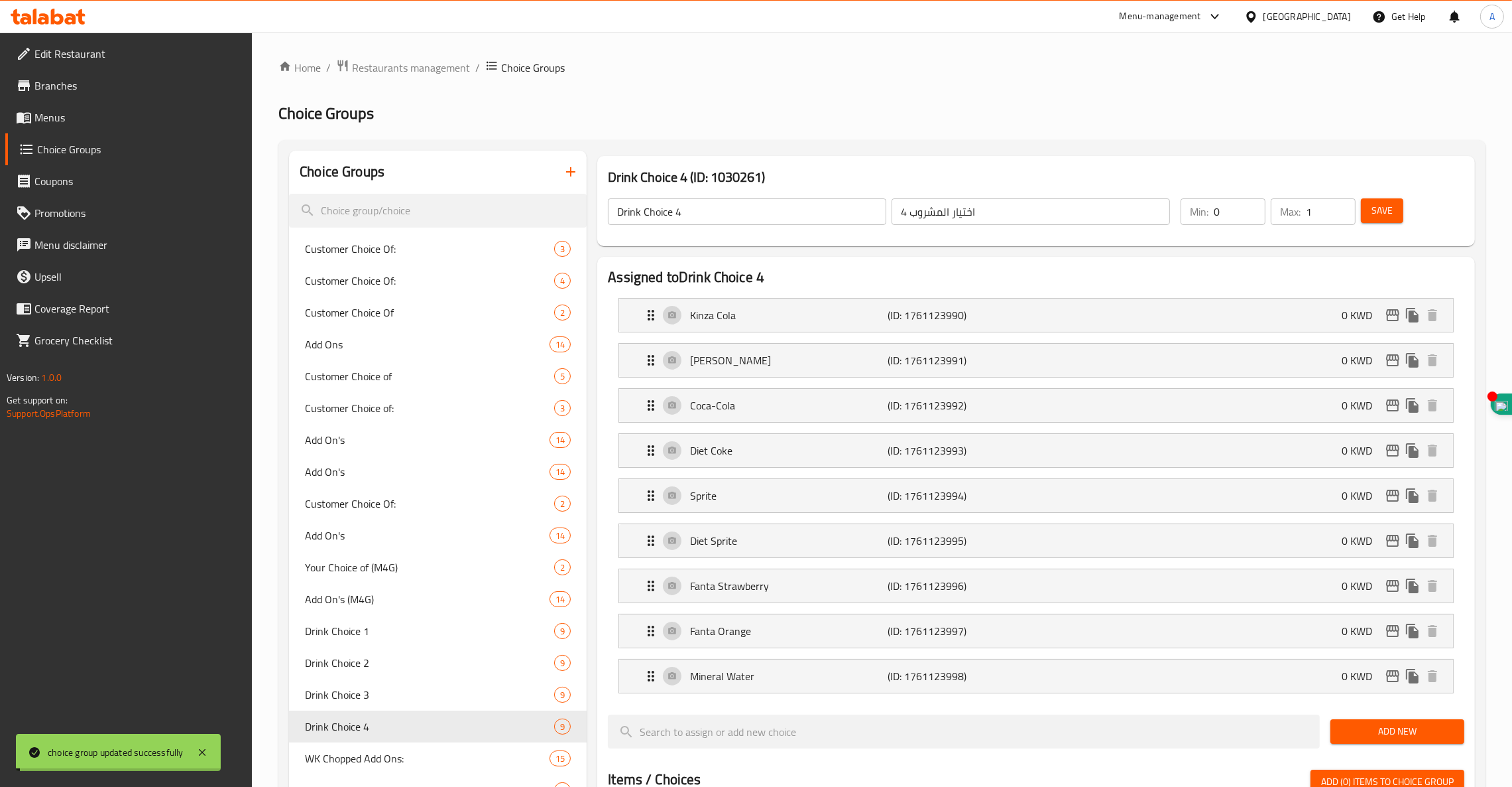
click at [372, 695] on span "Drink Choice 3" at bounding box center [429, 694] width 249 height 16
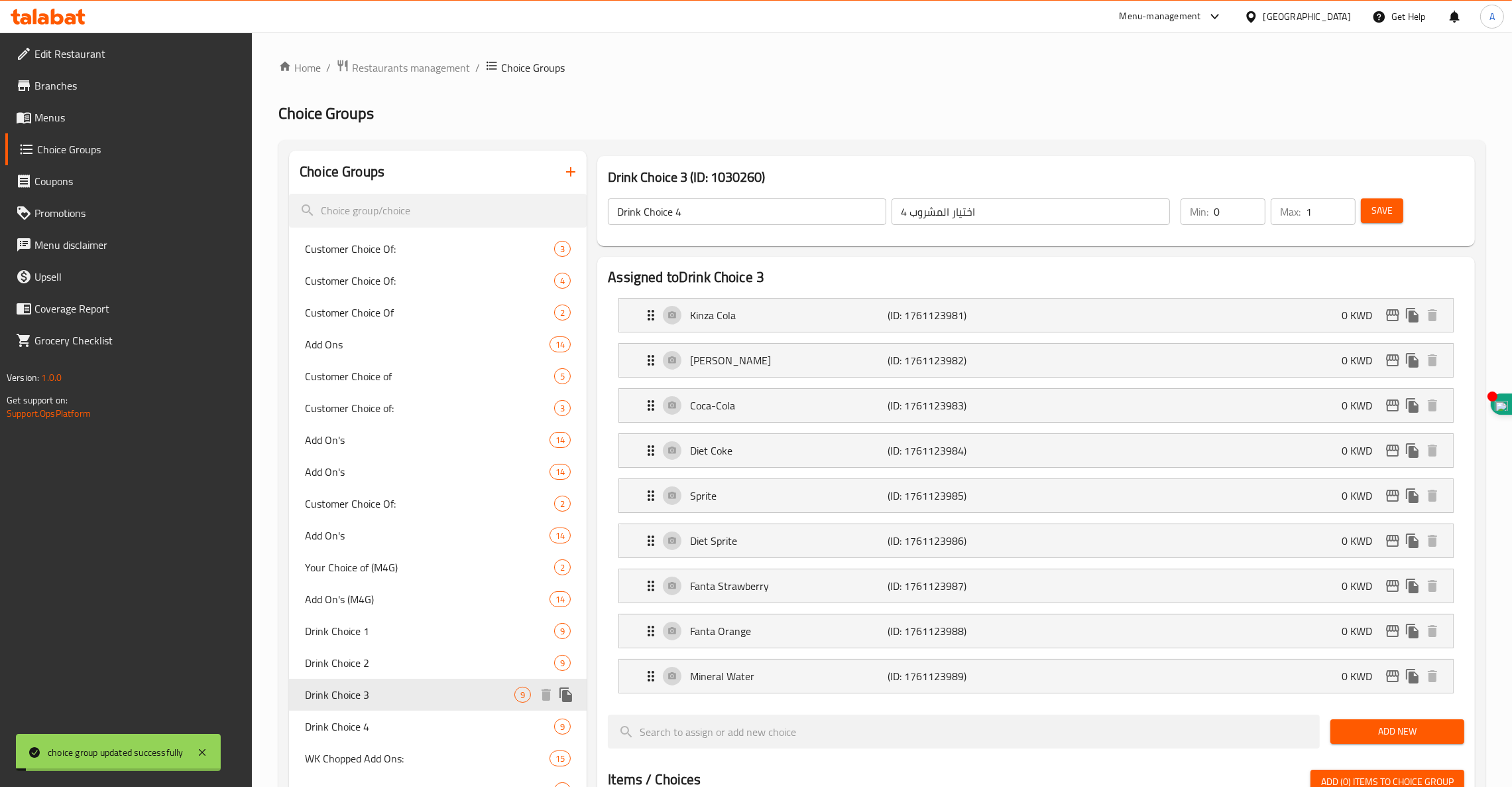
type input "Drink Choice 3"
type input "اختيار المشروب 3"
type input "1"
type input "4"
click at [1061, 230] on div "Drink Choice 3 ​ اختيار المشروب 3 ​ Min: 1 ​ Max: 4 ​ Save" at bounding box center [1036, 212] width 867 height 58
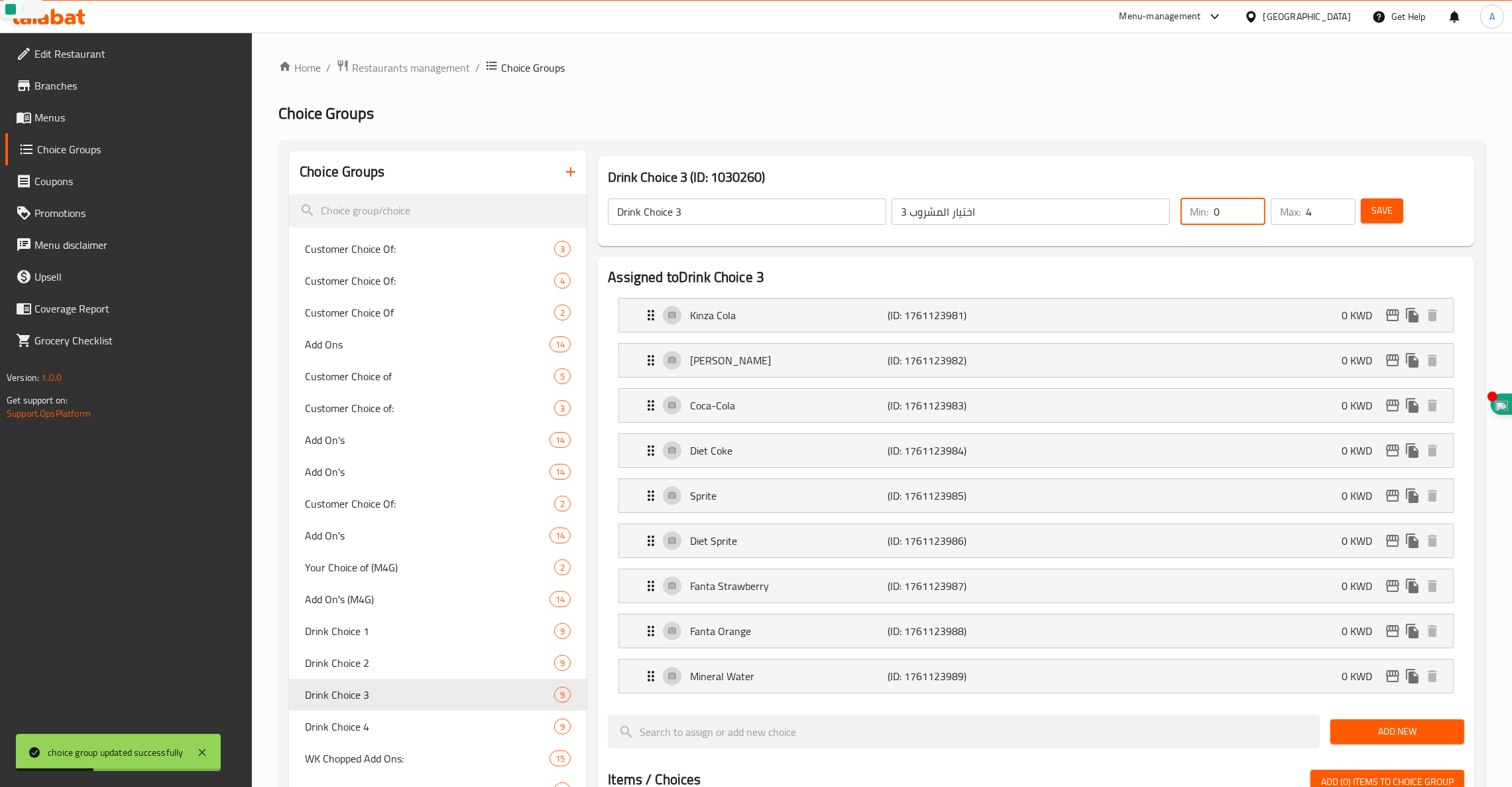
type input "0"
drag, startPoint x: 1317, startPoint y: 211, endPoint x: 1138, endPoint y: 233, distance: 180.3
click at [1138, 233] on div "Drink Choice 3 ​ اختيار المشروب 3 ​ Min: 0 ​ Max: 4 ​ Save" at bounding box center [1036, 212] width 867 height 58
type input "1"
click at [1386, 210] on span "Save" at bounding box center [1382, 211] width 21 height 16
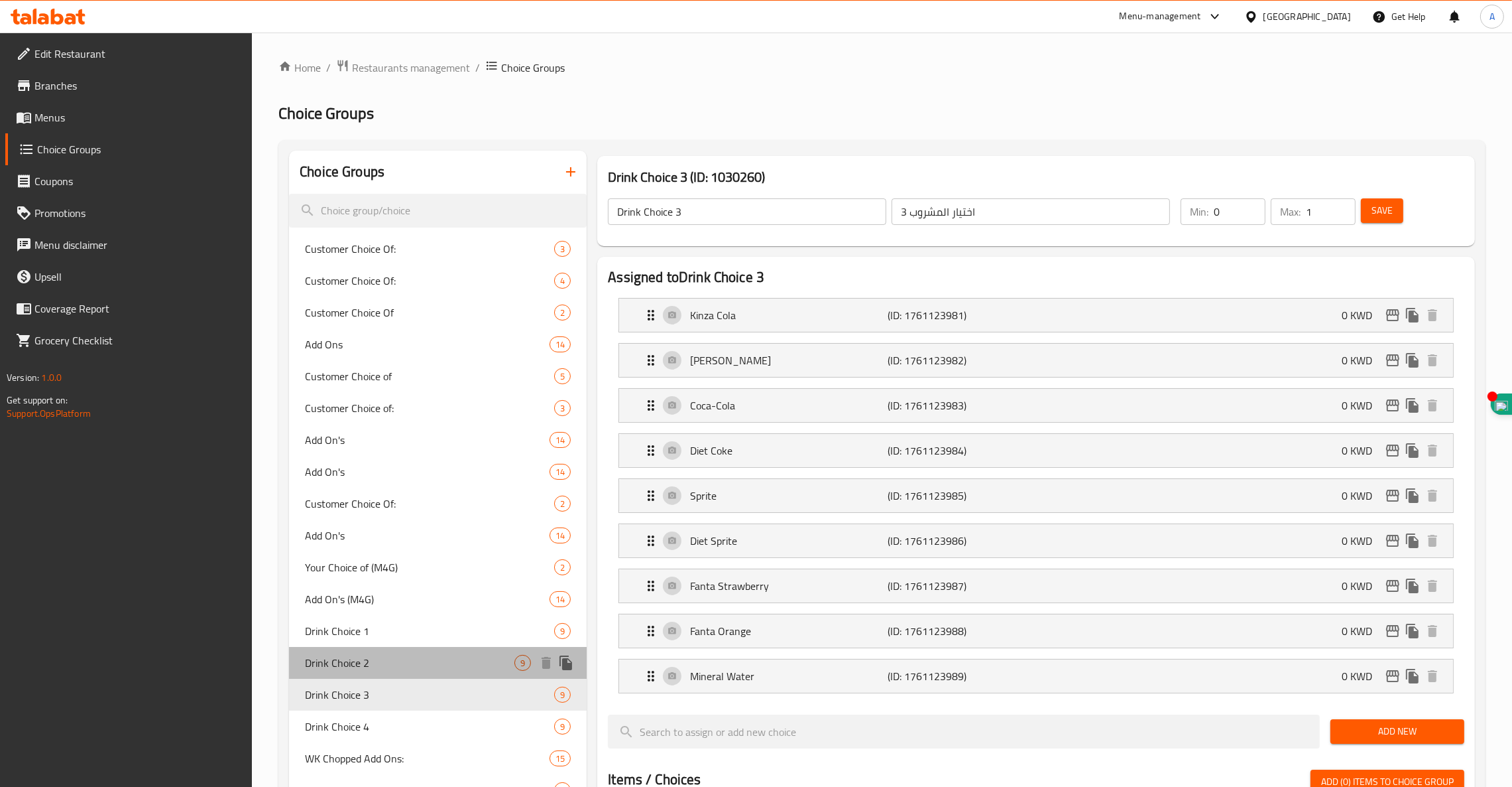
click at [352, 660] on span "Drink Choice 2" at bounding box center [409, 662] width 210 height 16
type input "Drink Choice 2"
type input "اختيار المشروب 2"
type input "1"
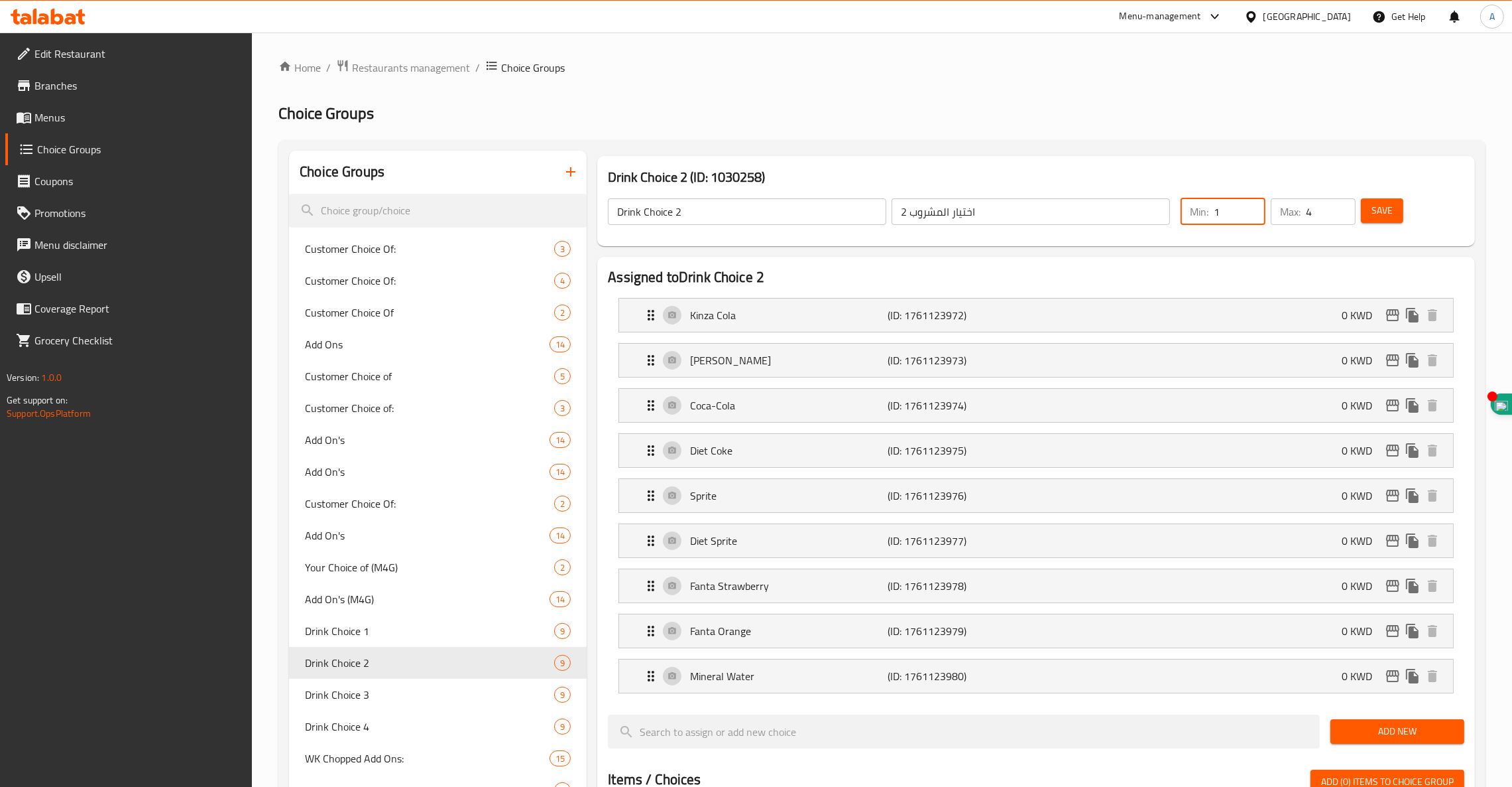
drag, startPoint x: 1168, startPoint y: 211, endPoint x: 1042, endPoint y: 236, distance: 128.5
click at [1042, 236] on div "Drink Choice 2 ​ اختيار المشروب 2 ​ Min: 1 ​ Max: 4 ​ Save" at bounding box center [1036, 212] width 867 height 58
drag, startPoint x: 1324, startPoint y: 205, endPoint x: 1290, endPoint y: 219, distance: 36.8
click at [1290, 219] on div "Max: 4 ​" at bounding box center [1313, 211] width 85 height 26
type input "1"
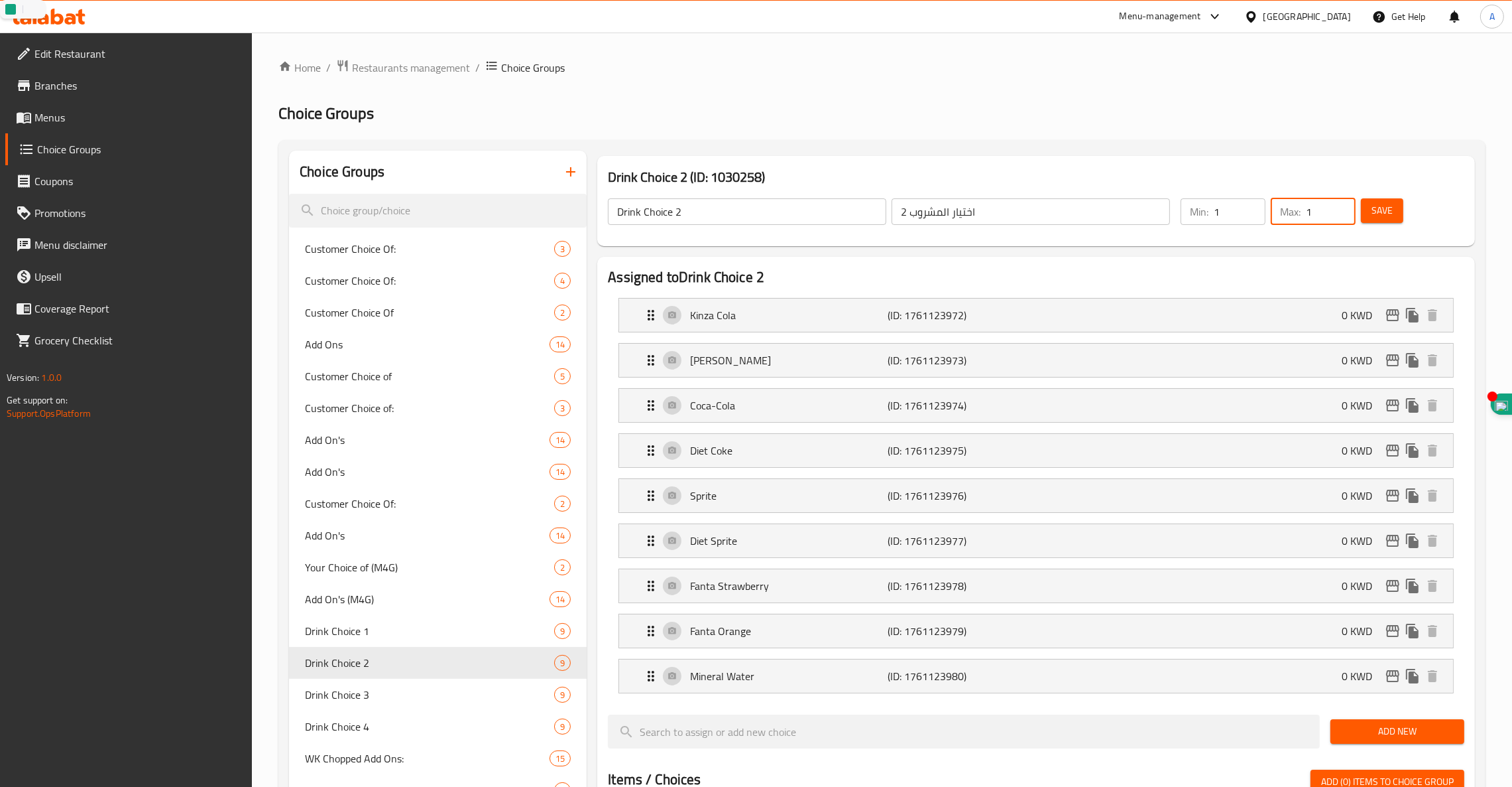
click at [1120, 233] on div "Drink Choice 2 ​ اختيار المشروب 2 ​ Min: 1 ​ Max: 1 ​ Save" at bounding box center [1036, 212] width 867 height 58
type input "0"
drag, startPoint x: 1299, startPoint y: 213, endPoint x: 1127, endPoint y: 213, distance: 172.0
click at [1127, 213] on div "Drink Choice 2 ​ اختيار المشروب 2 ​ Min: 0 ​ Max: 1 ​ Save" at bounding box center [1036, 212] width 867 height 58
type input "8"
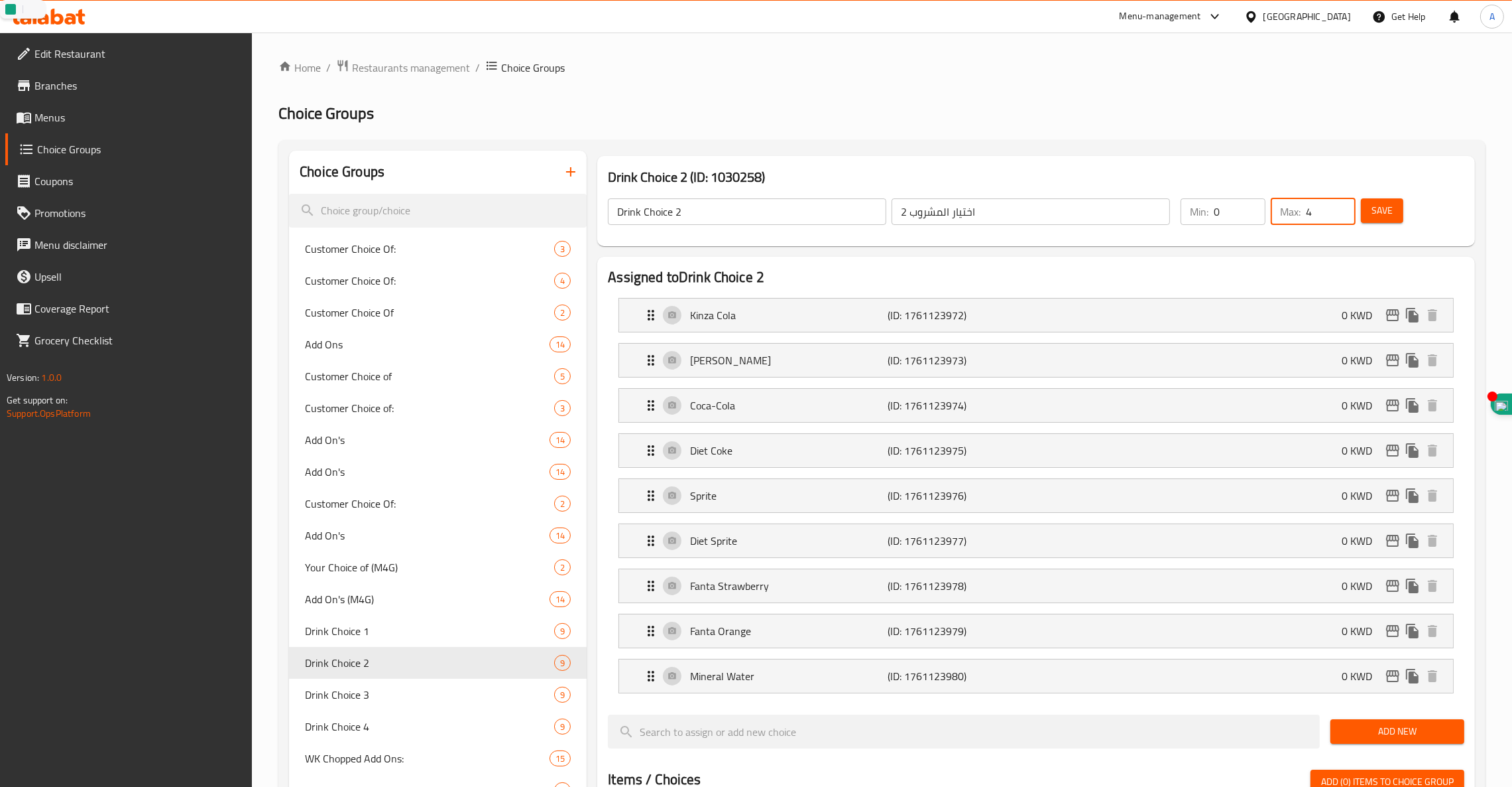
type input "4"
click at [1391, 211] on span "Save" at bounding box center [1382, 211] width 21 height 16
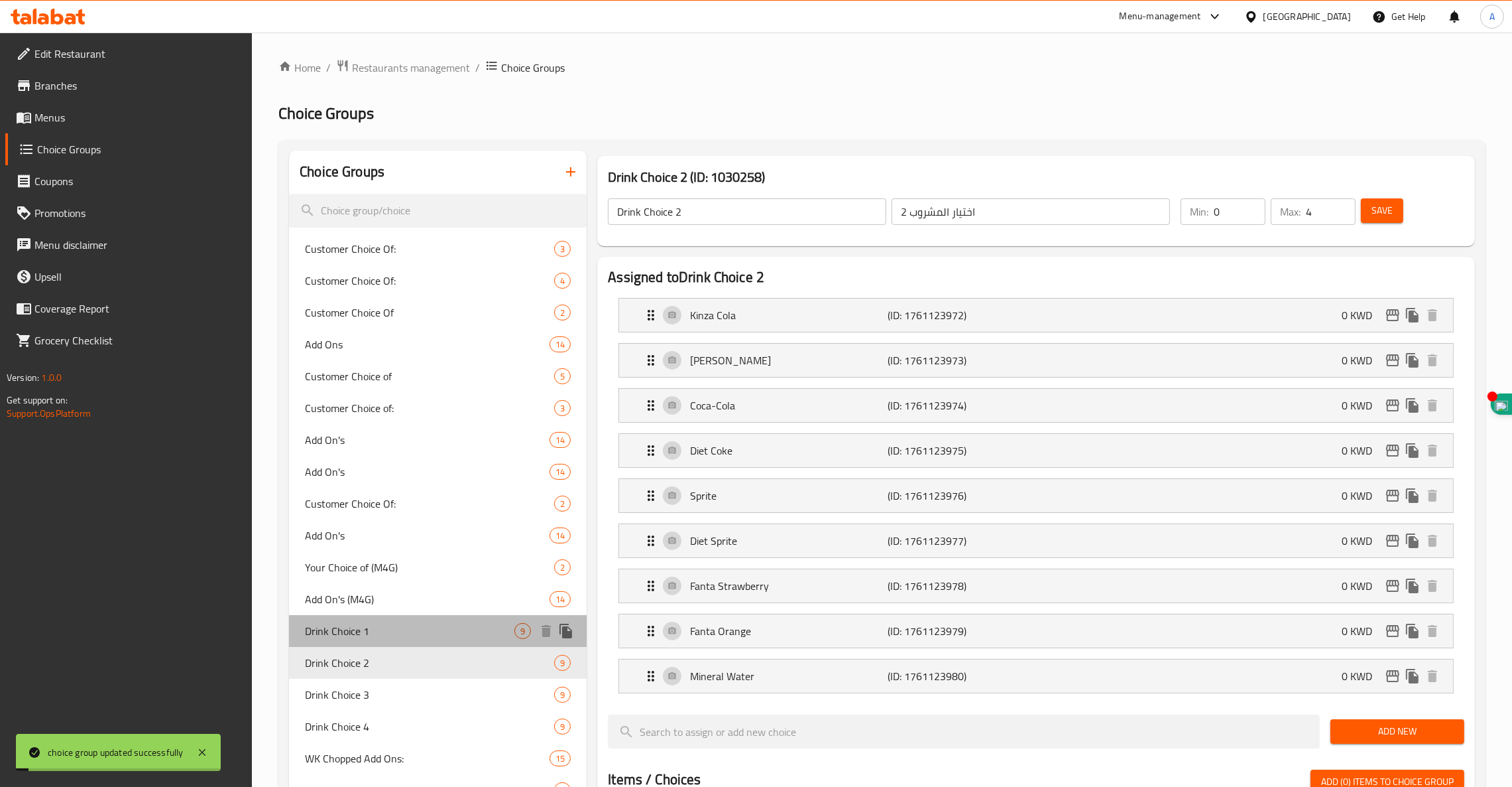
click at [345, 627] on span "Drink Choice 1" at bounding box center [409, 630] width 210 height 16
type input "Drink Choice 1"
type input "اختيار المشروب 1"
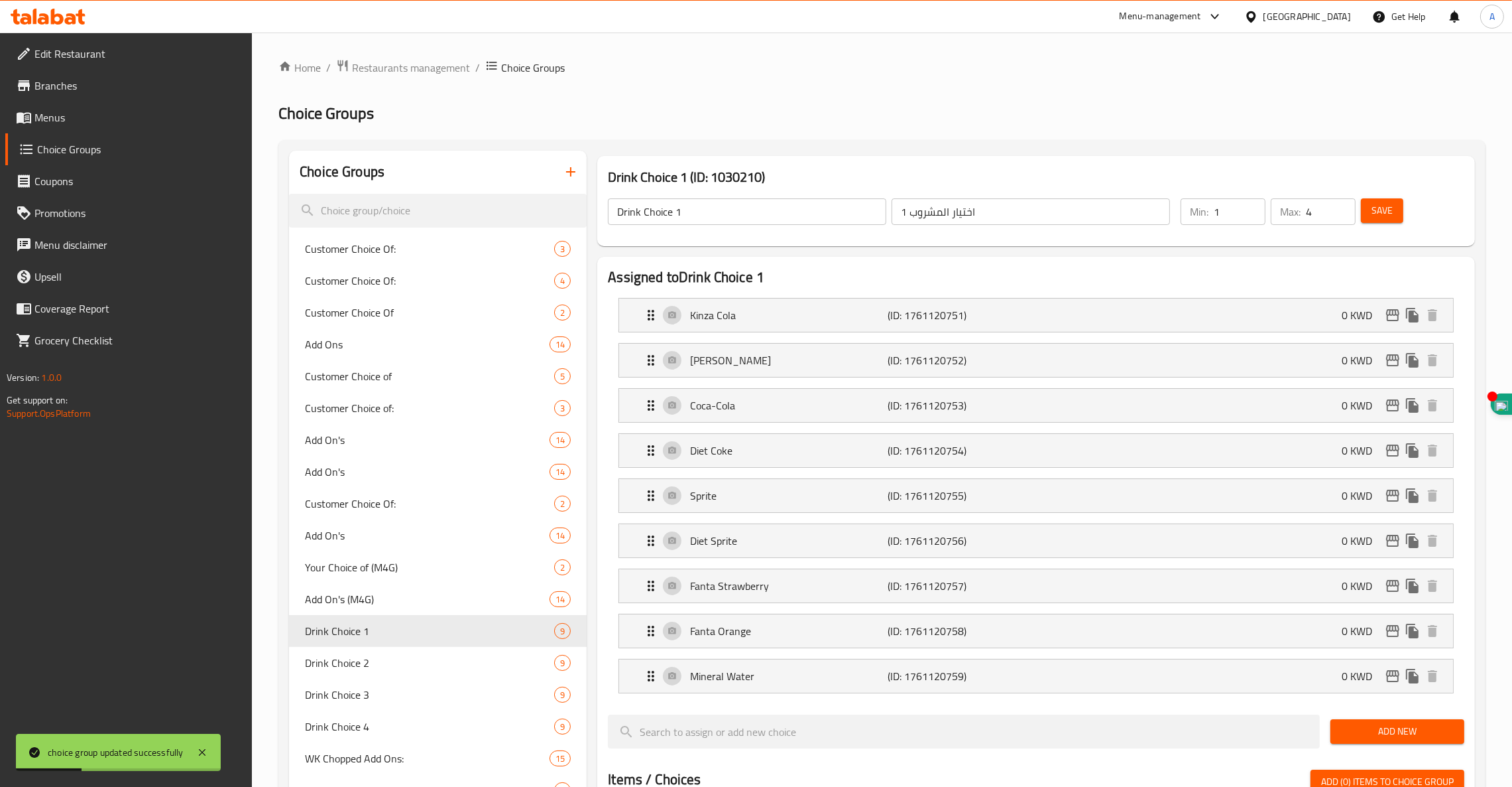
drag, startPoint x: 1319, startPoint y: 215, endPoint x: 1059, endPoint y: 207, distance: 260.1
click at [1059, 207] on div "Drink Choice 1 ​ اختيار المشروب 1 ​ Min: 1 ​ Max: 4 ​ Save" at bounding box center [1036, 212] width 867 height 58
click at [1123, 232] on div "Drink Choice 1 ​ اختيار المشروب 1 ​ Min: 1 ​ Max: 4 ​ Save" at bounding box center [1036, 212] width 867 height 58
type input "0"
drag, startPoint x: 1323, startPoint y: 210, endPoint x: 1226, endPoint y: 228, distance: 98.7
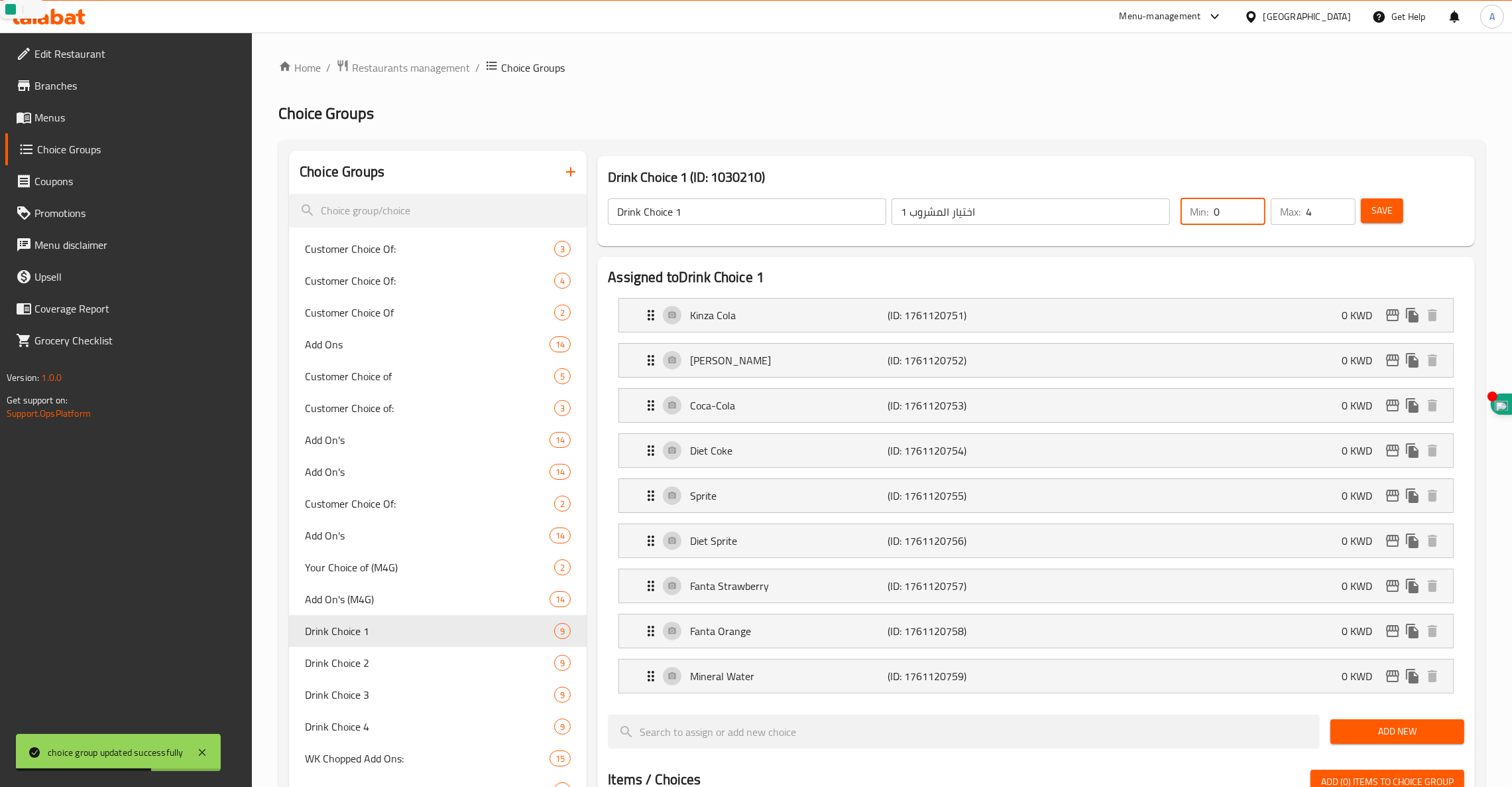
click at [1226, 228] on div "Min: 0 ​ Max: 4 ​" at bounding box center [1268, 211] width 186 height 37
type input "1"
click at [1395, 215] on button "Save" at bounding box center [1382, 211] width 43 height 24
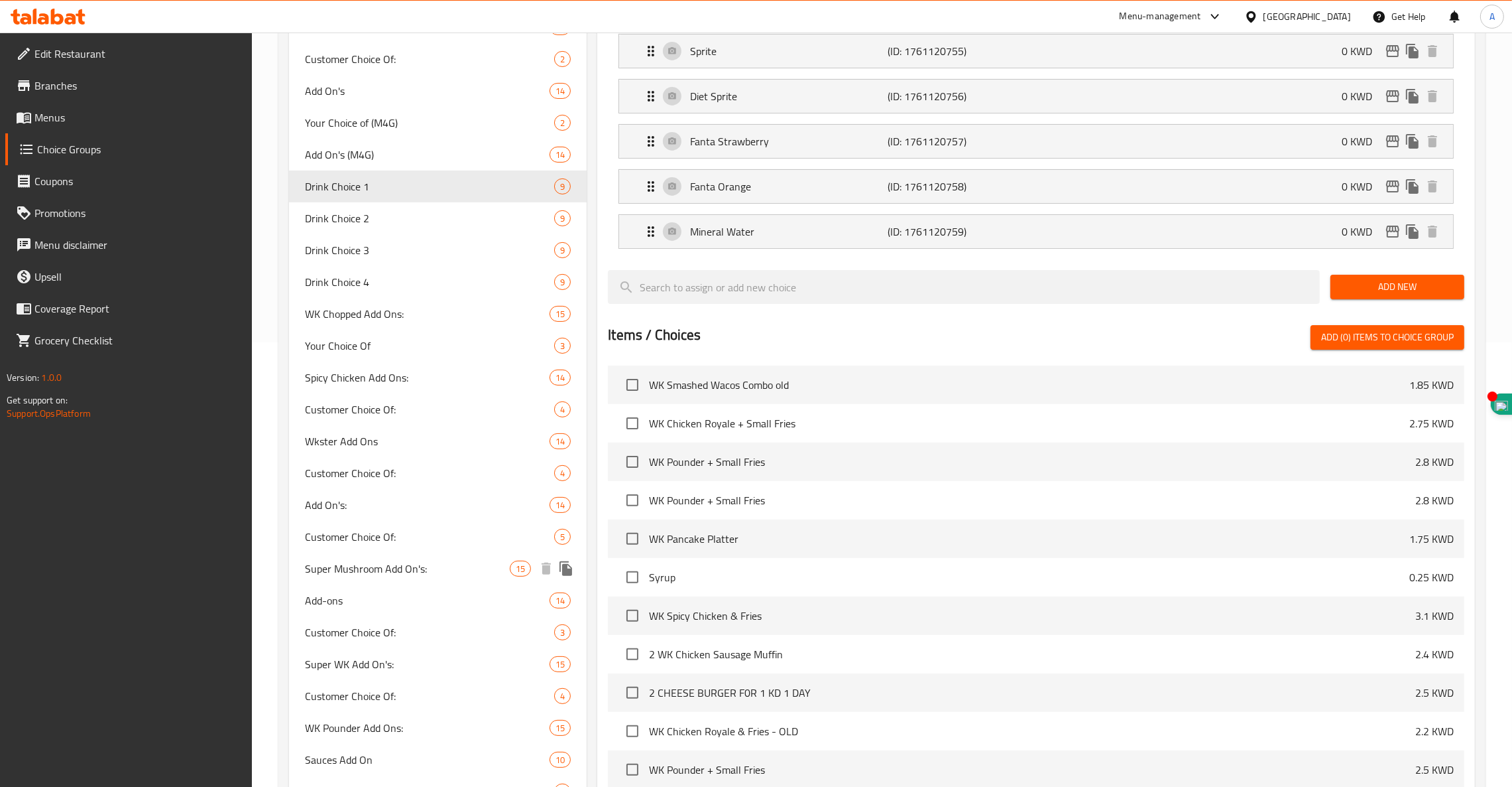
scroll to position [983, 0]
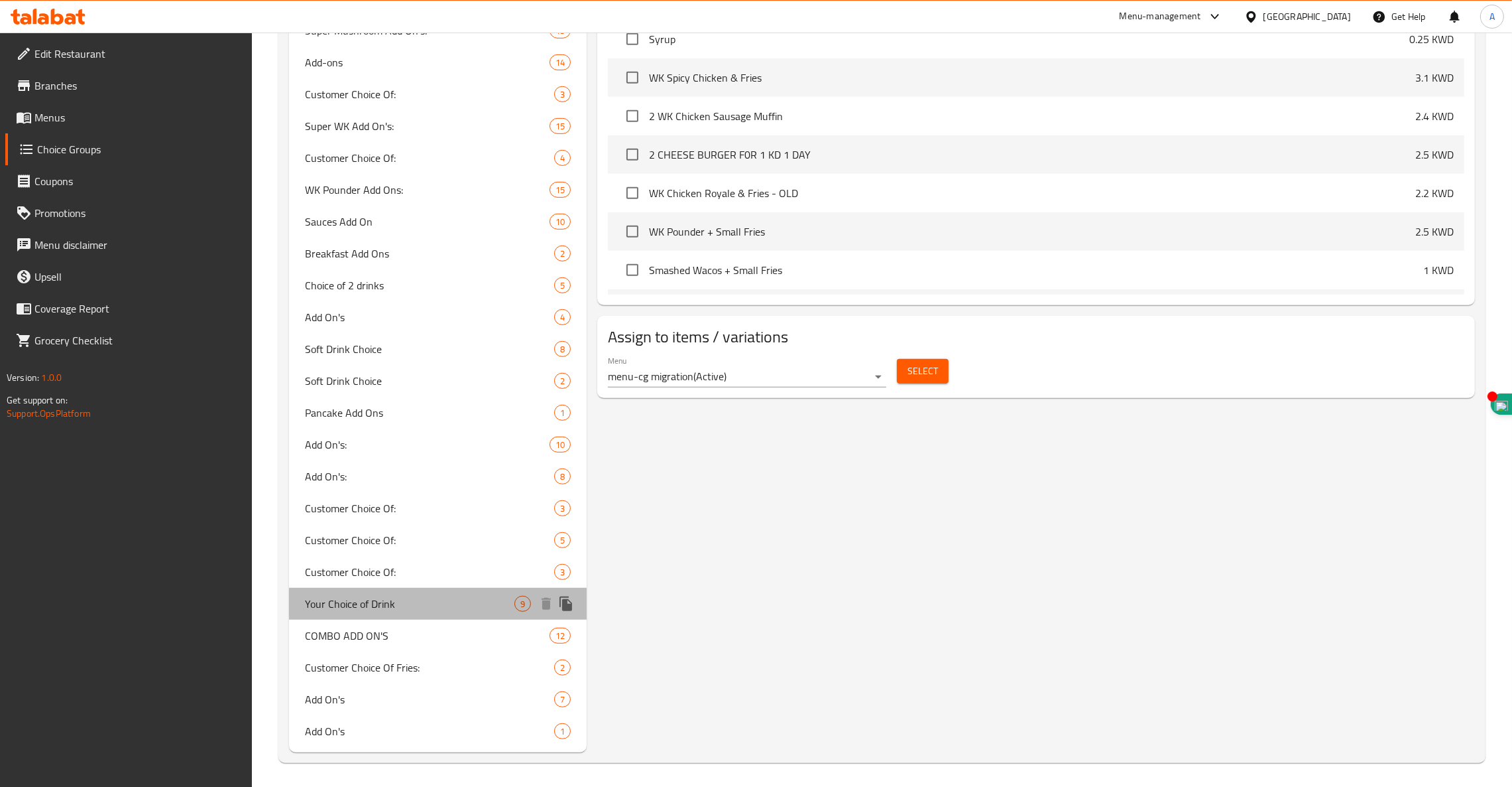
click at [364, 600] on span "Your Choice of Drink" at bounding box center [409, 603] width 210 height 16
type input "Your Choice of Drink"
type input "إختيارك من مشروب"
type input "1"
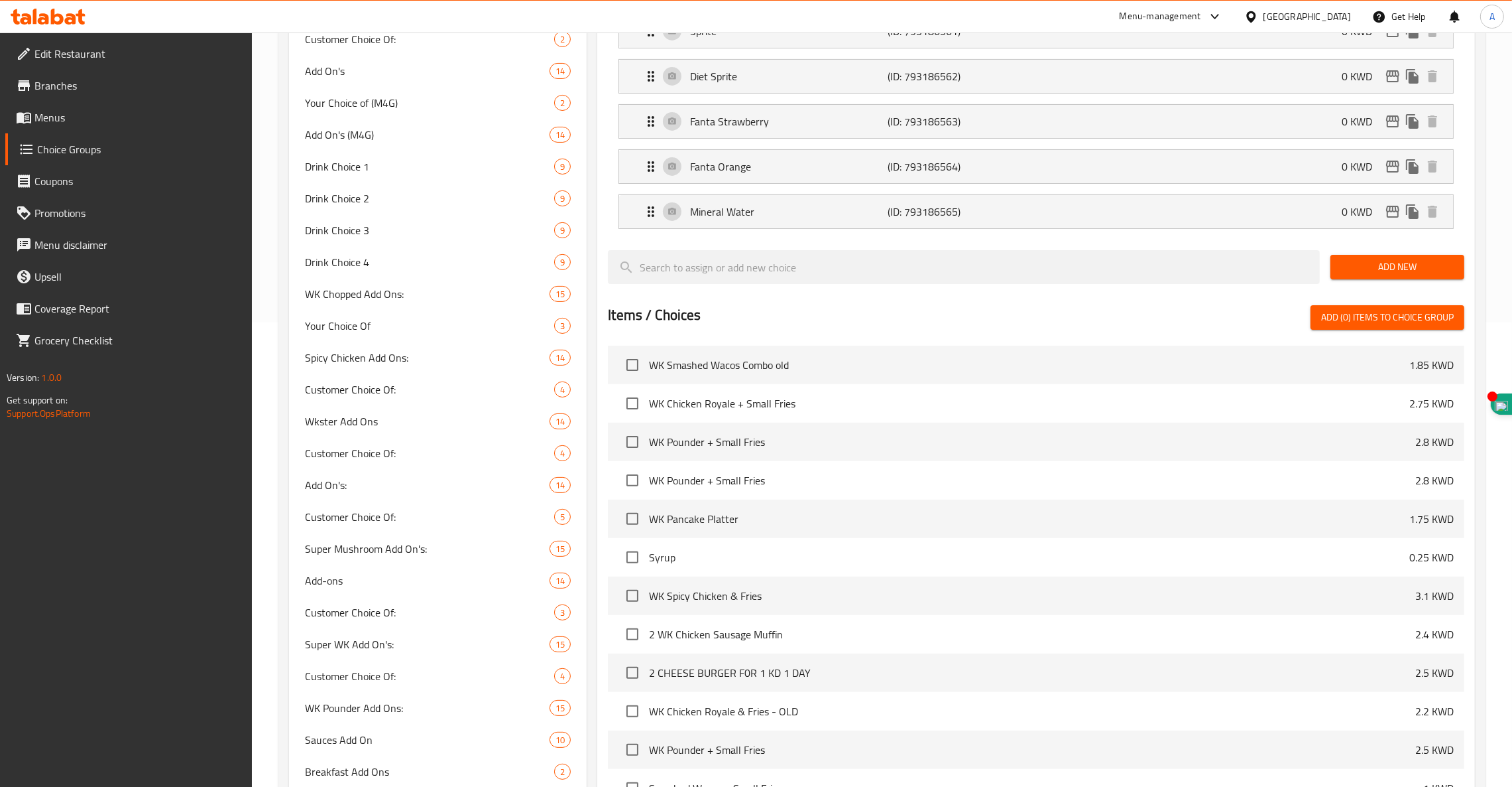
scroll to position [0, 0]
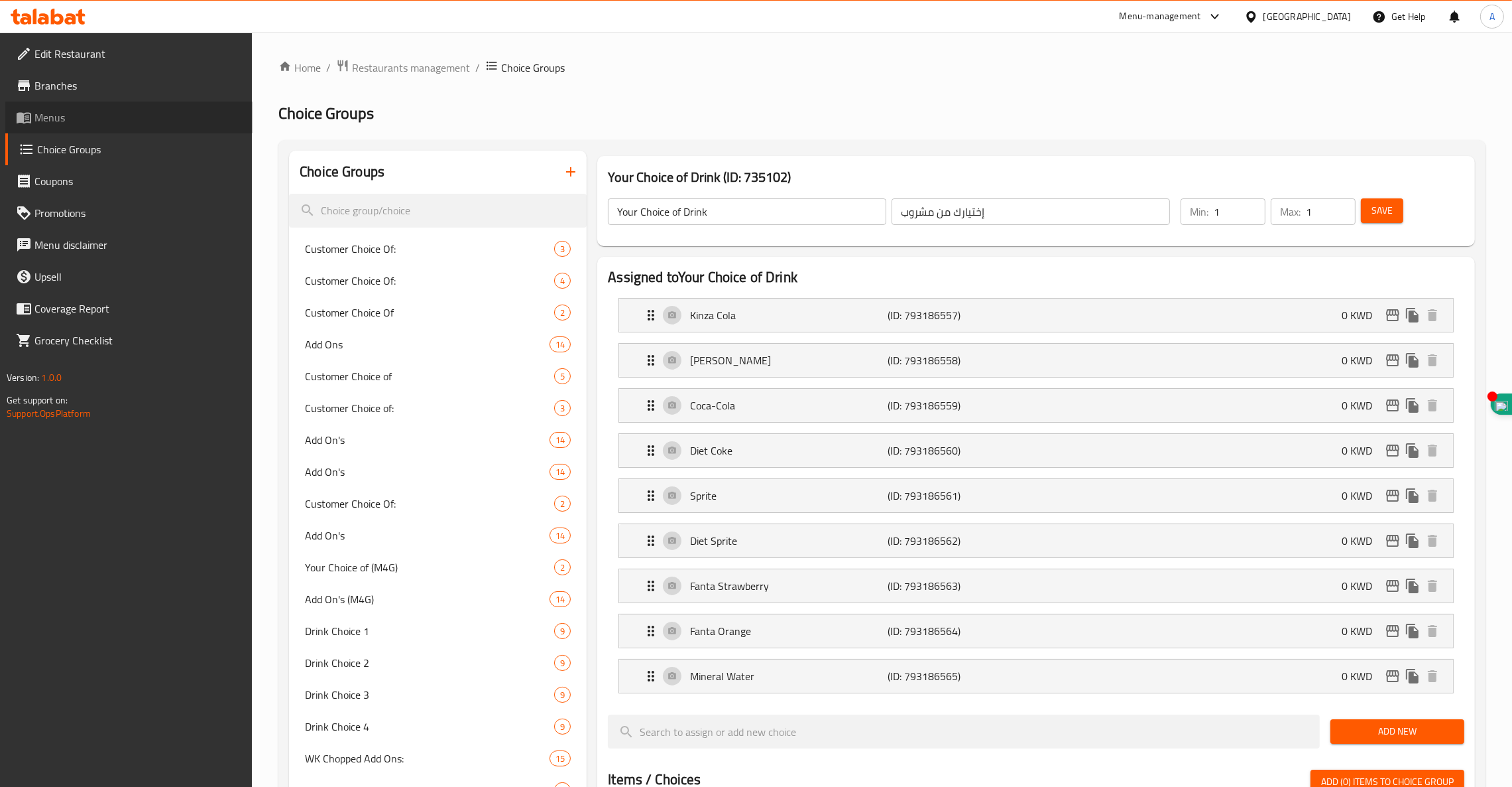
click at [48, 120] on span "Menus" at bounding box center [138, 117] width 208 height 16
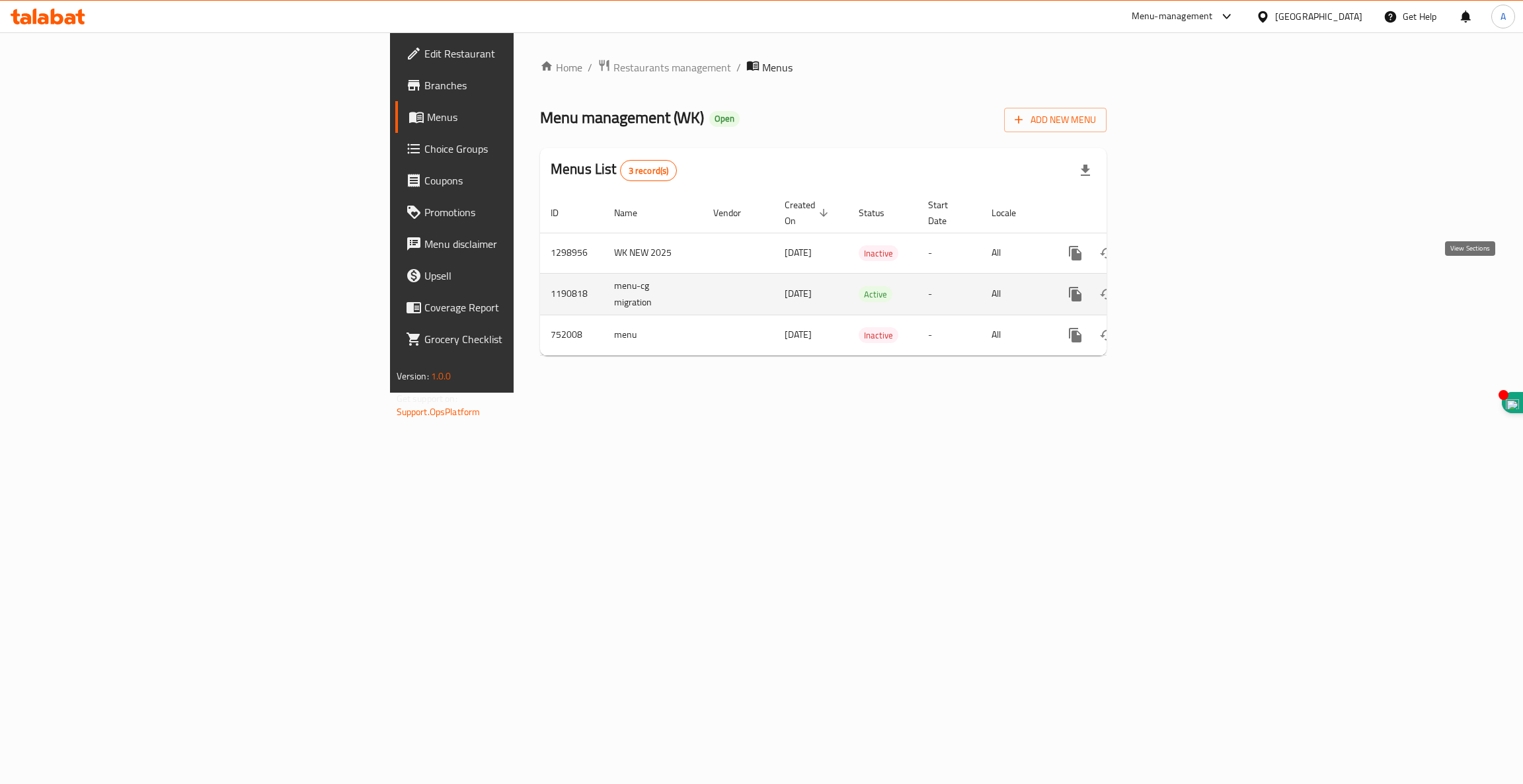
click at [1177, 288] on icon "enhanced table" at bounding box center [1170, 294] width 12 height 12
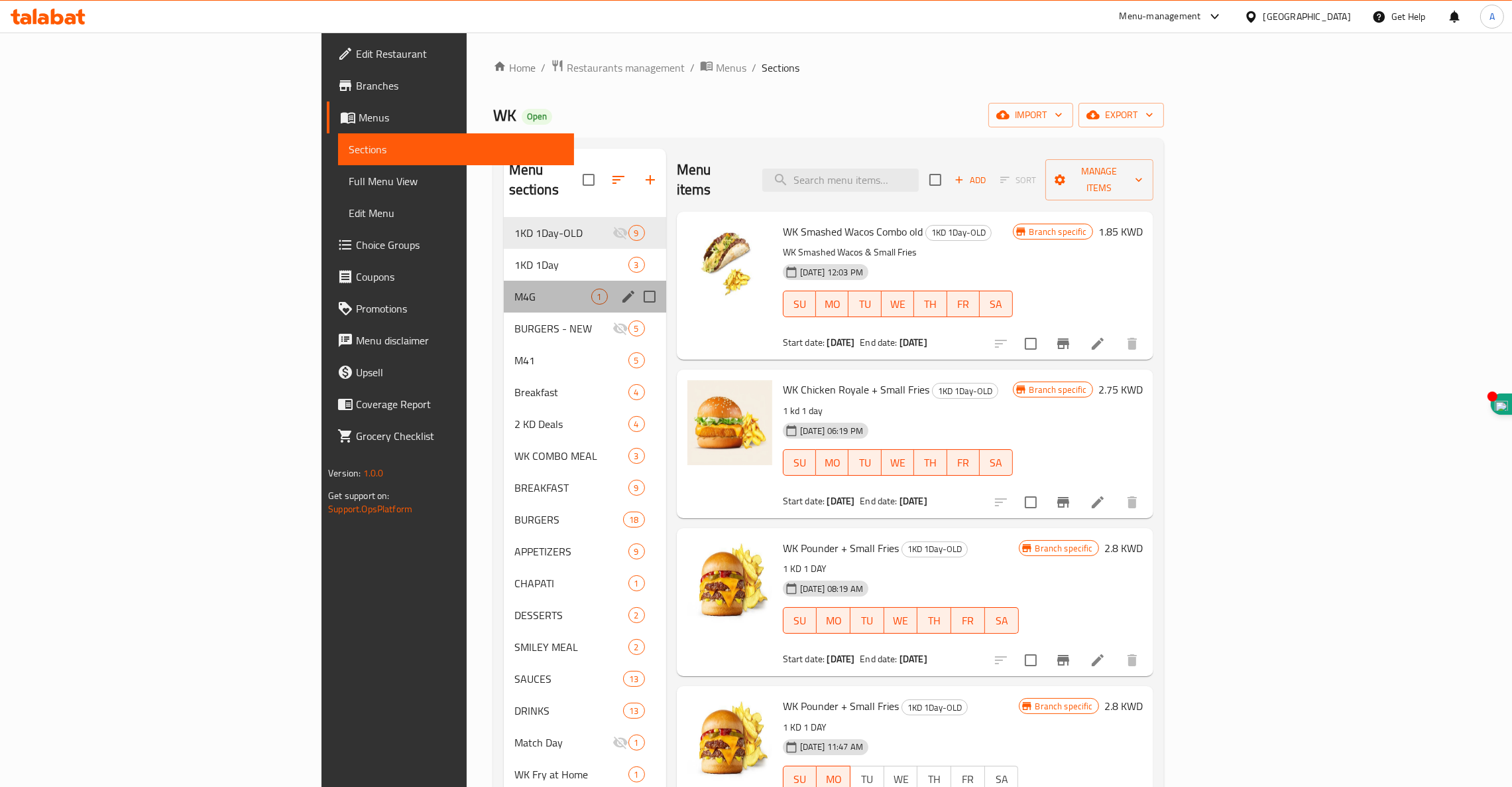
click at [504, 280] on div "M4G 1" at bounding box center [585, 296] width 162 height 32
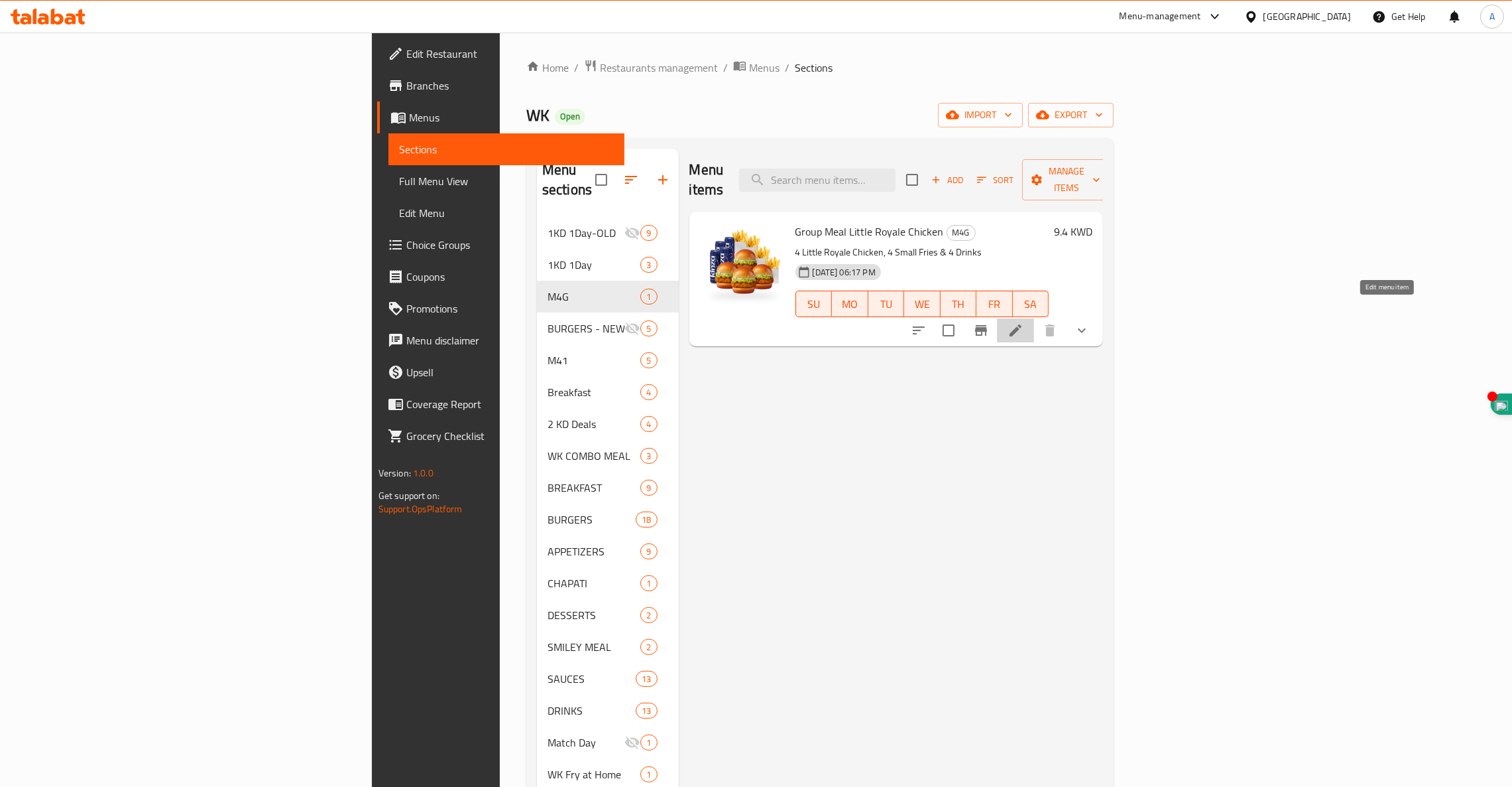
click at [1023, 323] on icon at bounding box center [1015, 330] width 16 height 16
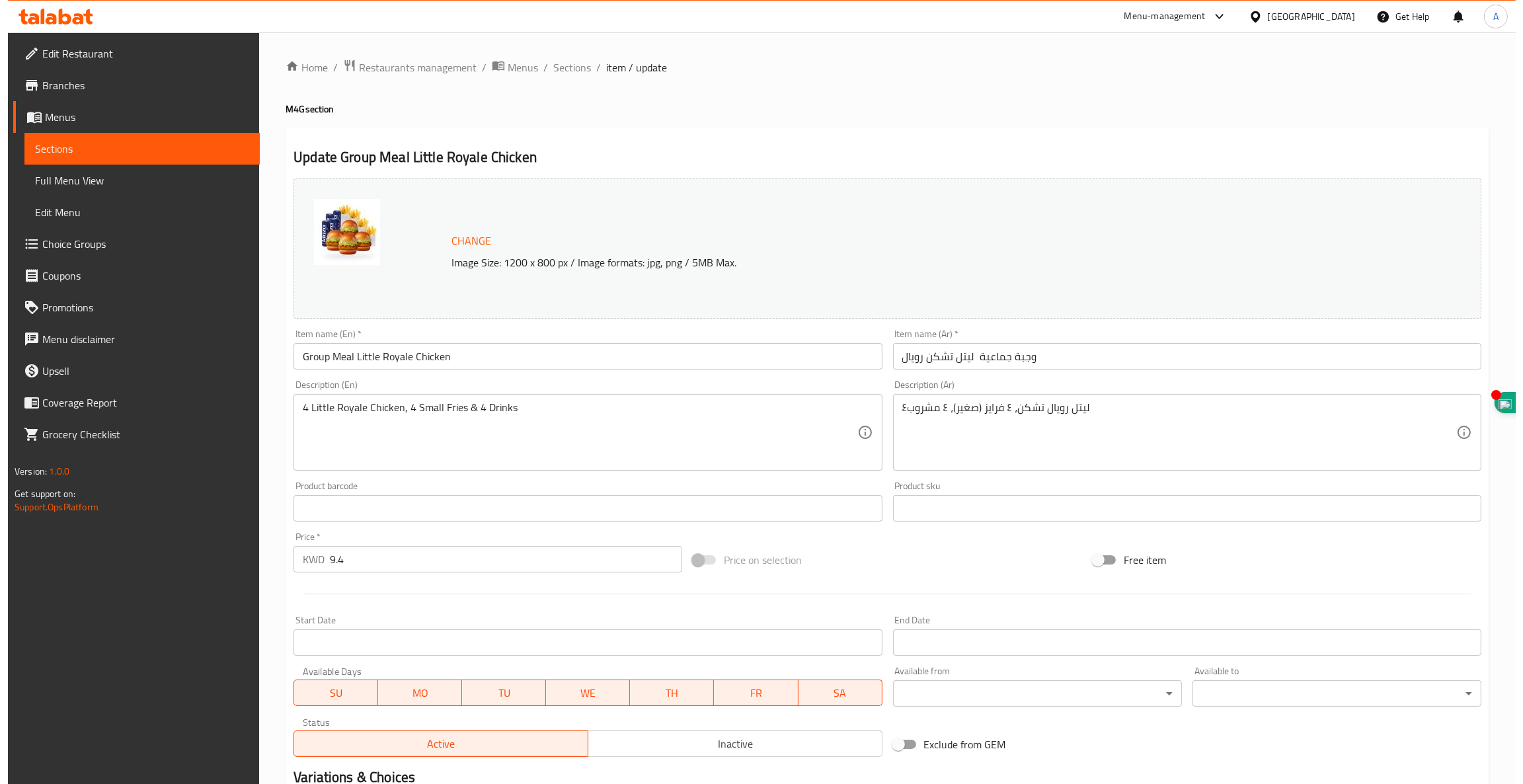
scroll to position [354, 0]
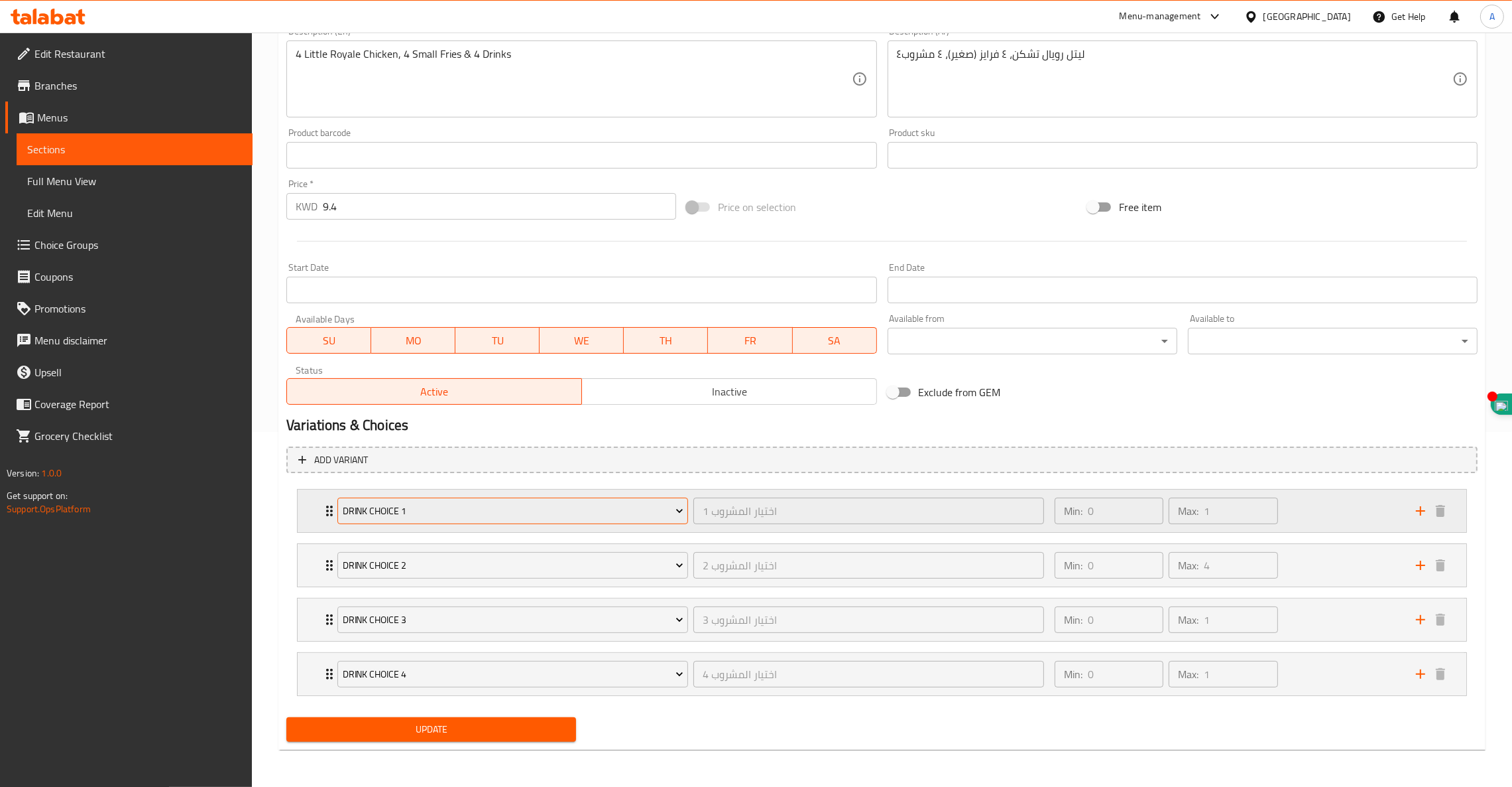
click at [527, 517] on span "Drink Choice 1" at bounding box center [513, 511] width 341 height 16
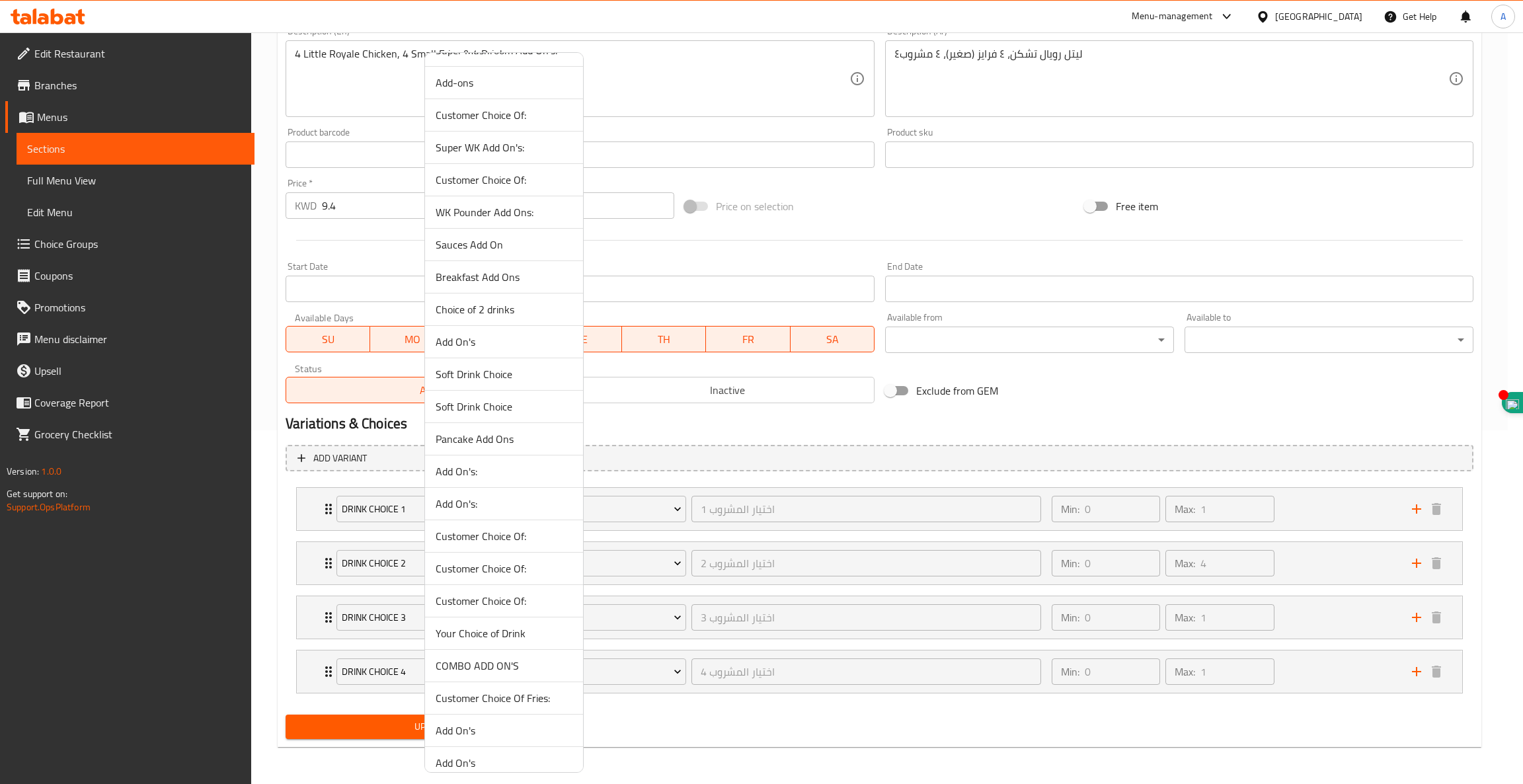
scroll to position [817, 0]
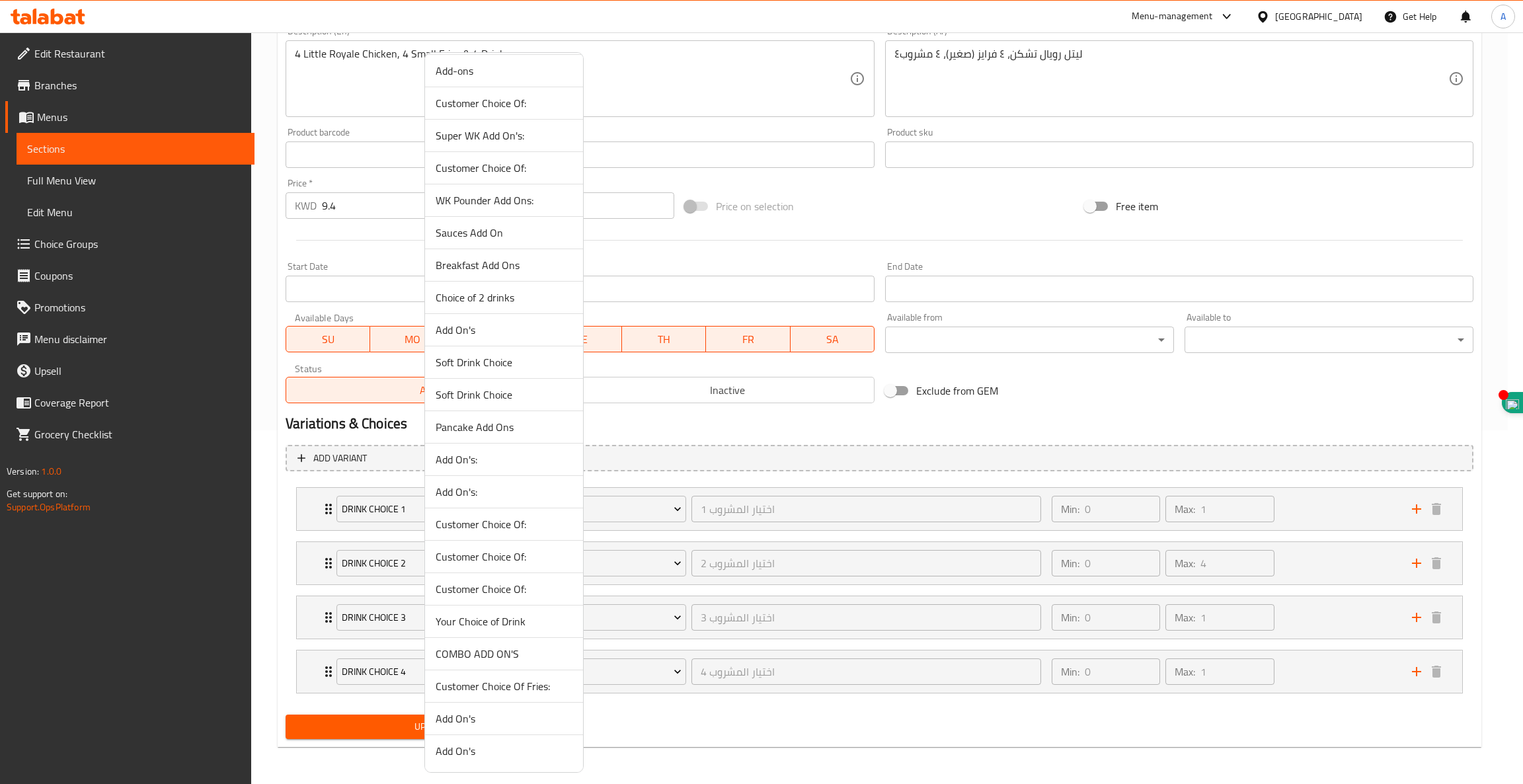
click at [465, 620] on span "Your Choice of Drink" at bounding box center [504, 621] width 137 height 16
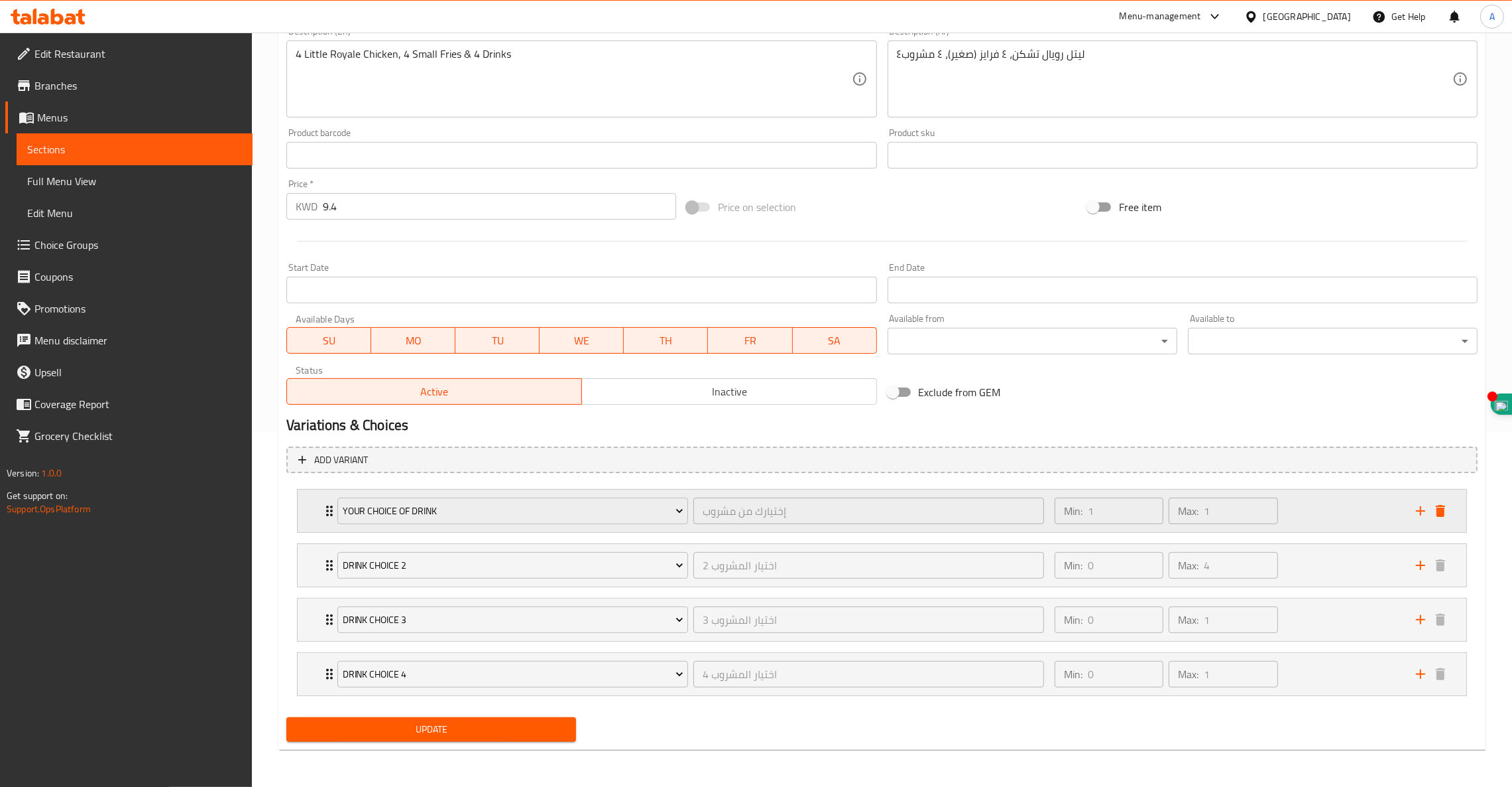
click at [332, 505] on div "Your Choice of Drink إختيارك من مشروب ​" at bounding box center [691, 511] width 723 height 43
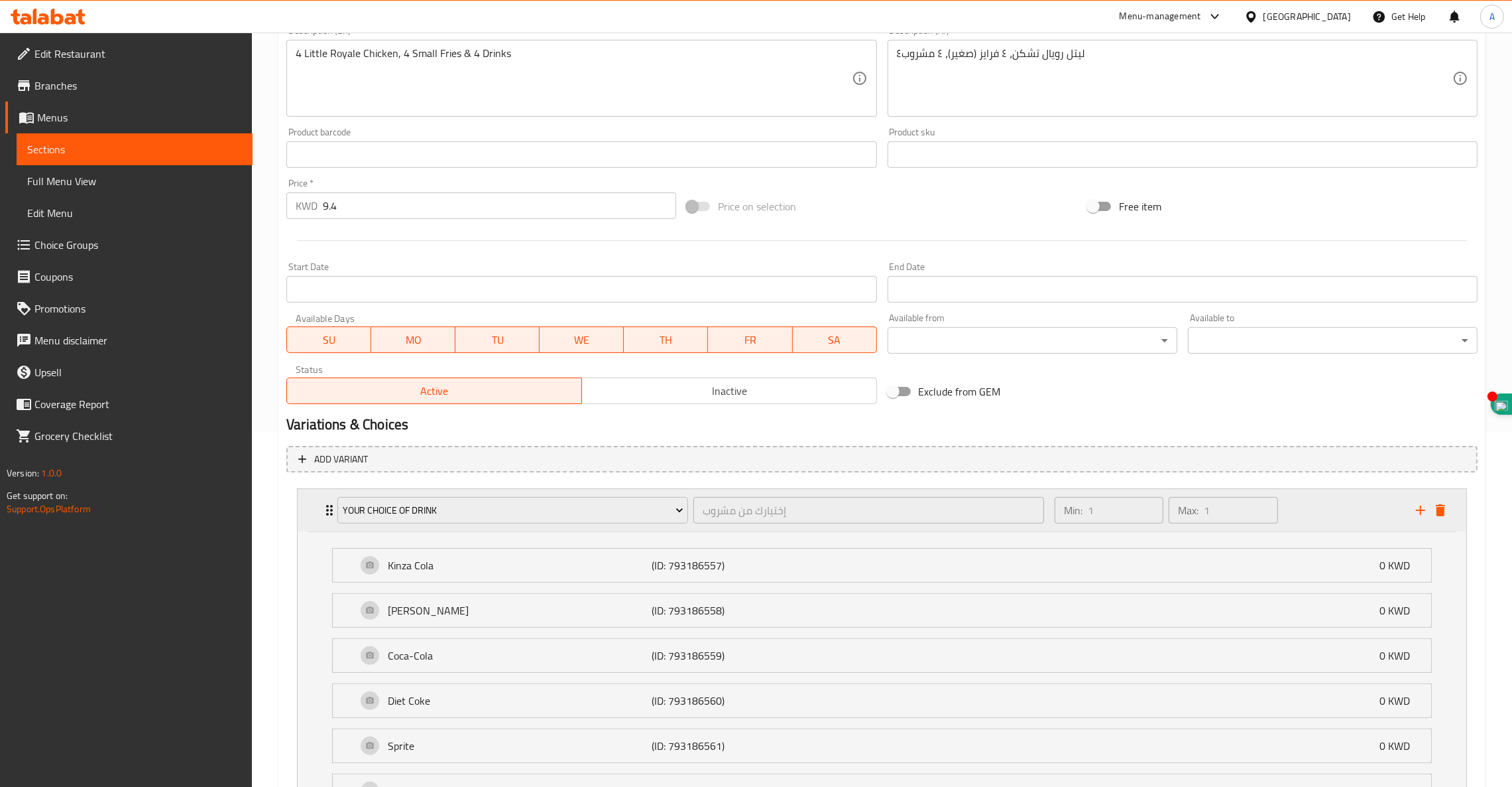
click at [332, 505] on div "Your Choice of Drink إختيارك من مشروب ​" at bounding box center [691, 510] width 723 height 43
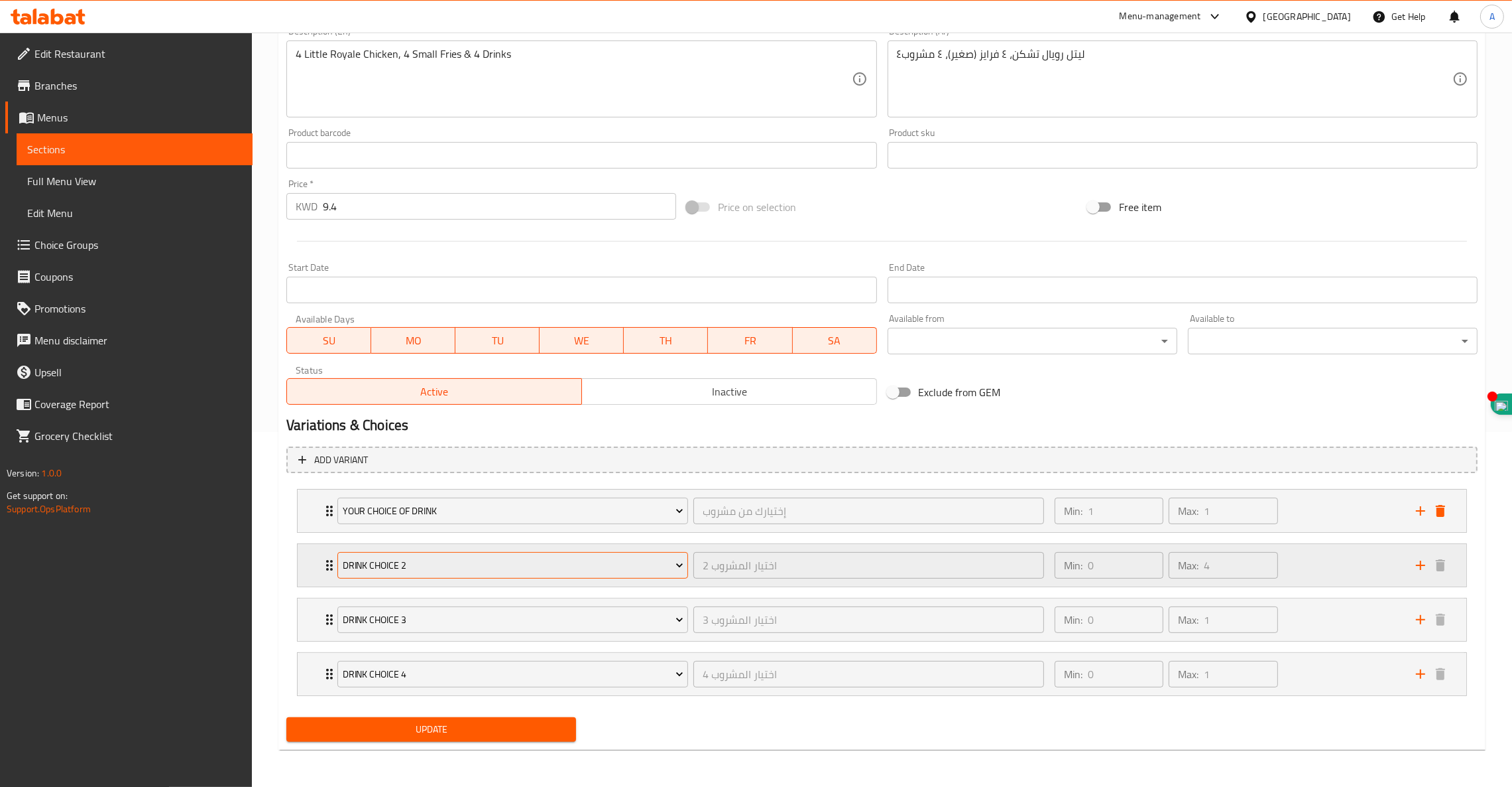
click at [444, 557] on span "Drink Choice 2" at bounding box center [513, 566] width 341 height 16
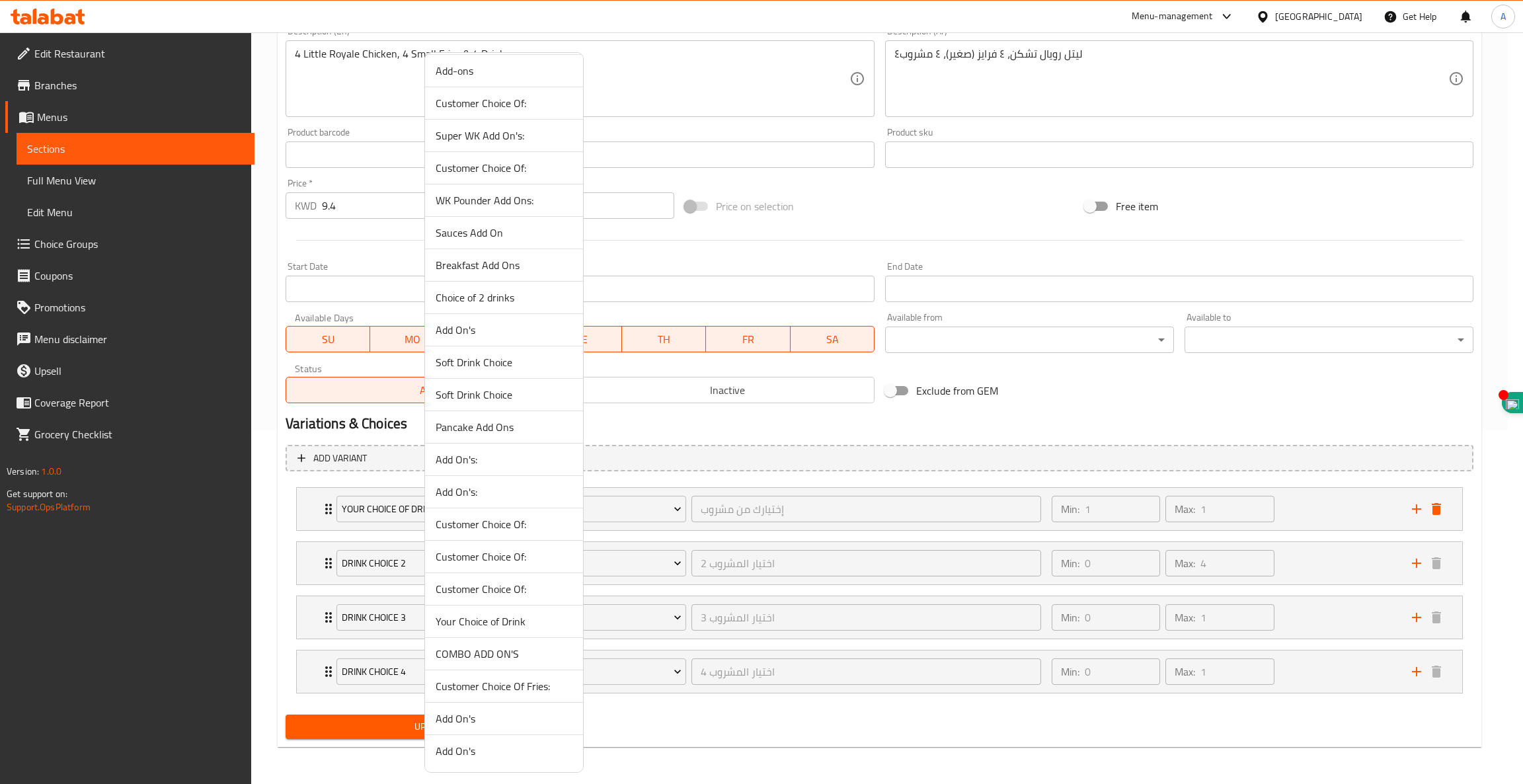
click at [511, 620] on span "Your Choice of Drink" at bounding box center [504, 621] width 137 height 16
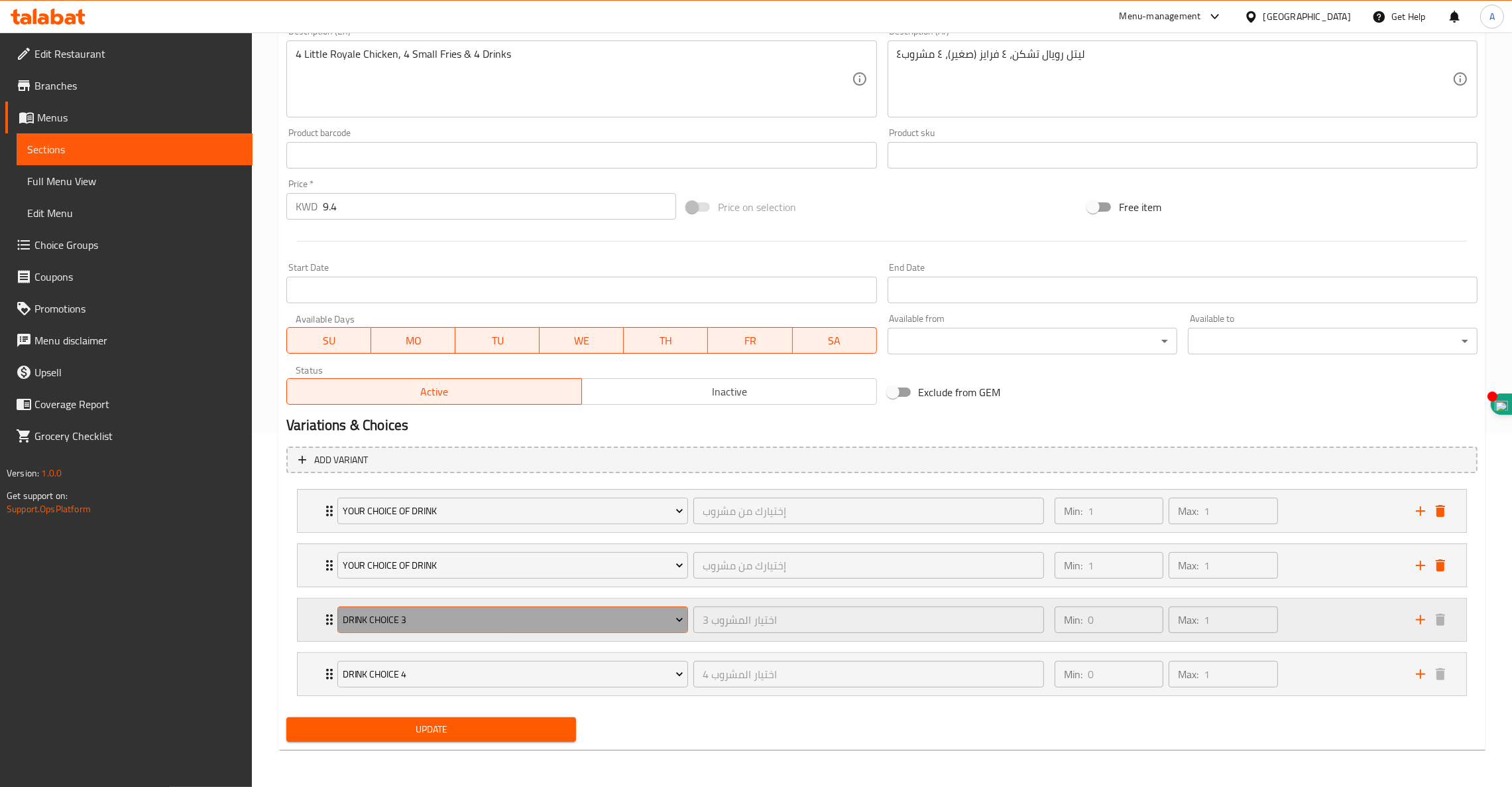
click at [447, 619] on span "Drink Choice 3" at bounding box center [513, 620] width 341 height 16
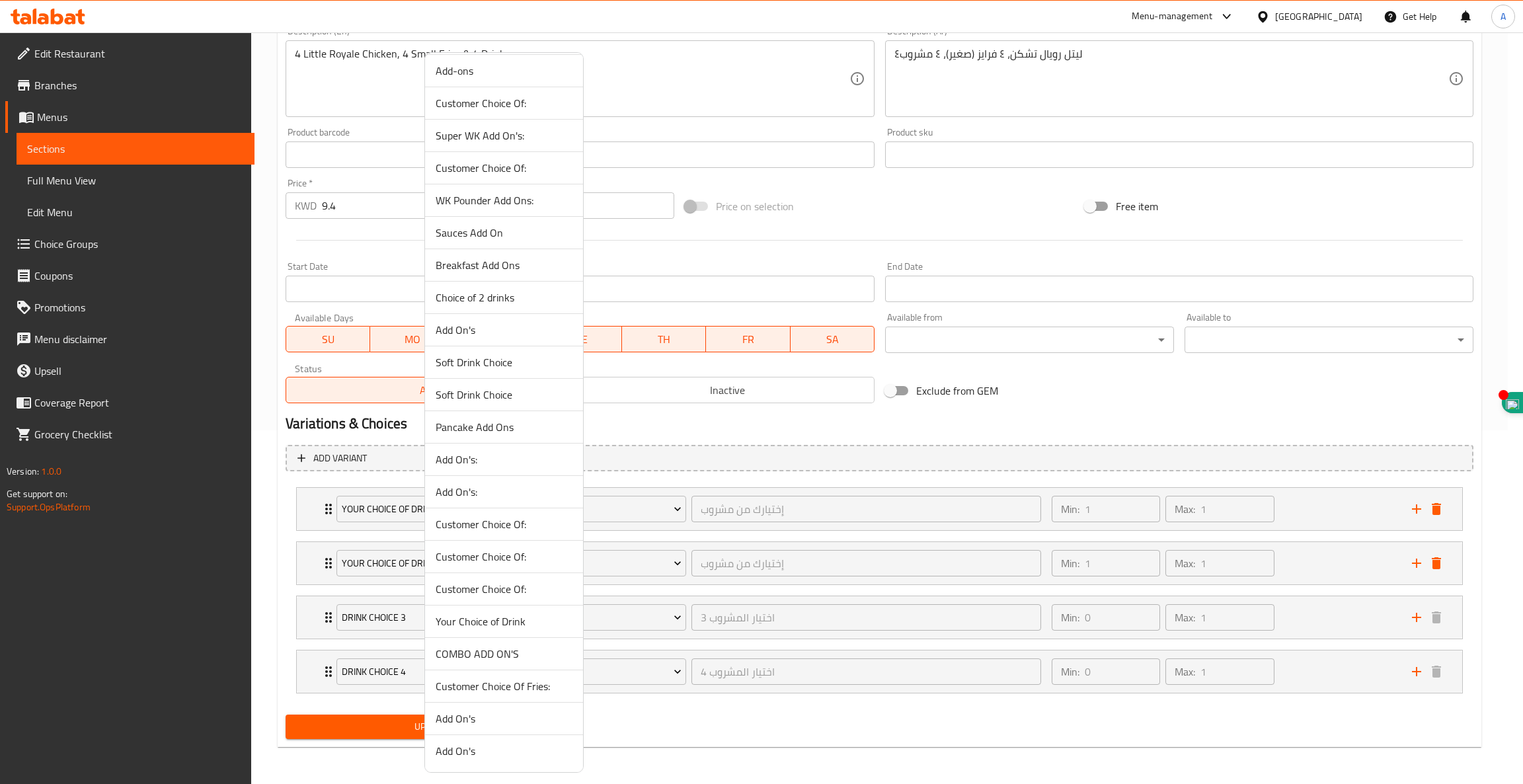
click at [501, 624] on span "Your Choice of Drink" at bounding box center [504, 621] width 137 height 16
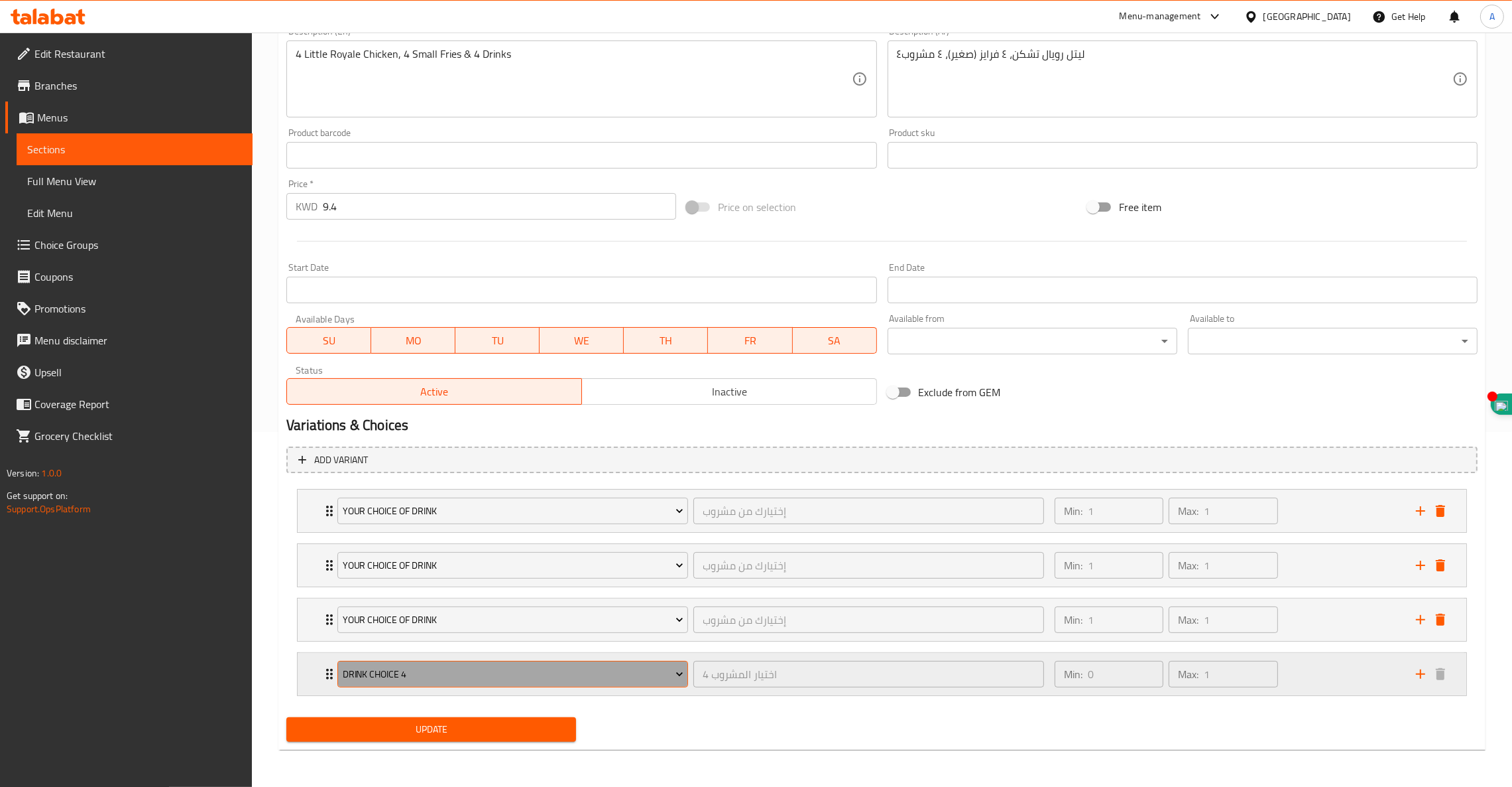
click at [416, 673] on span "Drink Choice 4" at bounding box center [513, 674] width 341 height 16
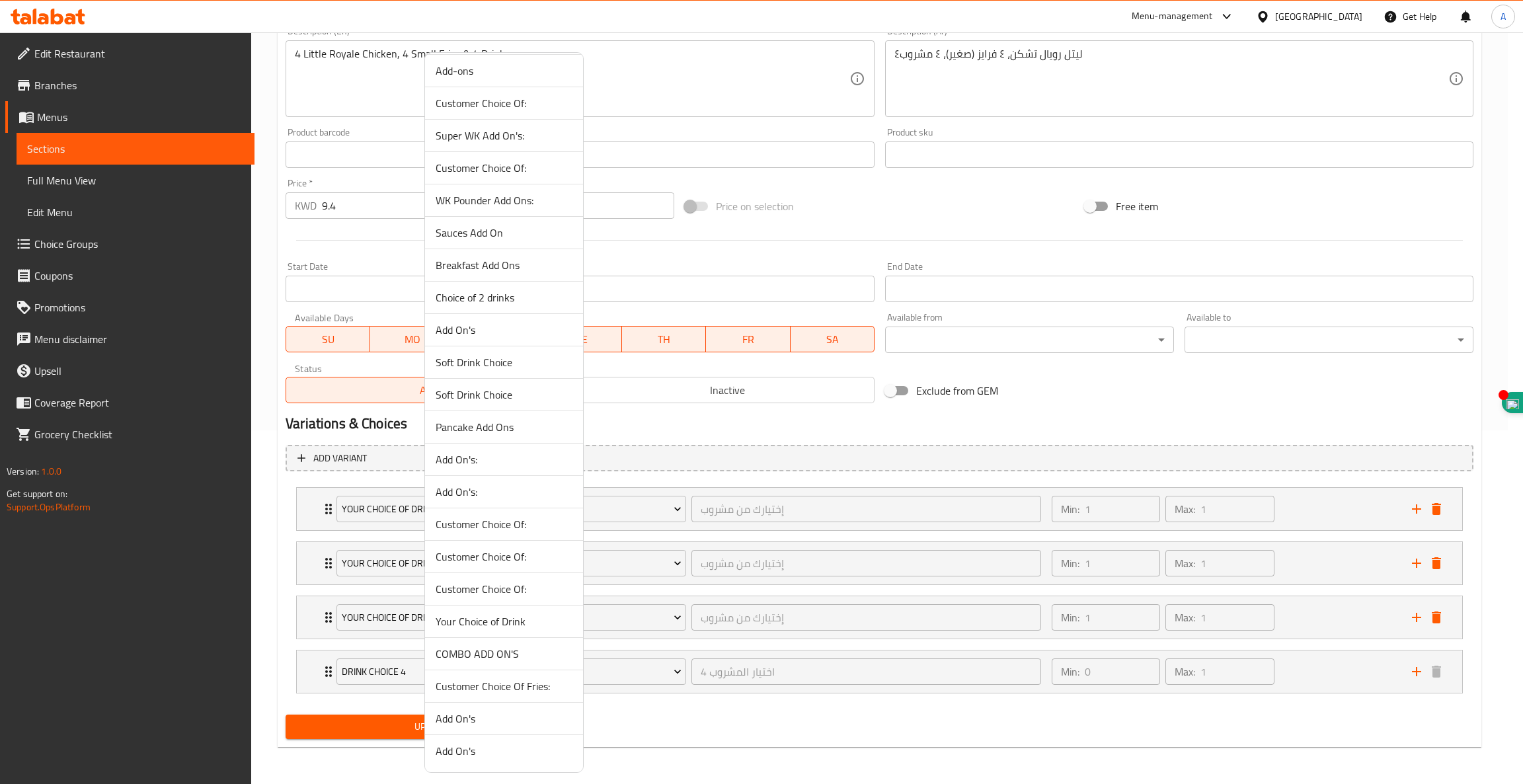
click at [493, 624] on span "Your Choice of Drink" at bounding box center [504, 621] width 137 height 16
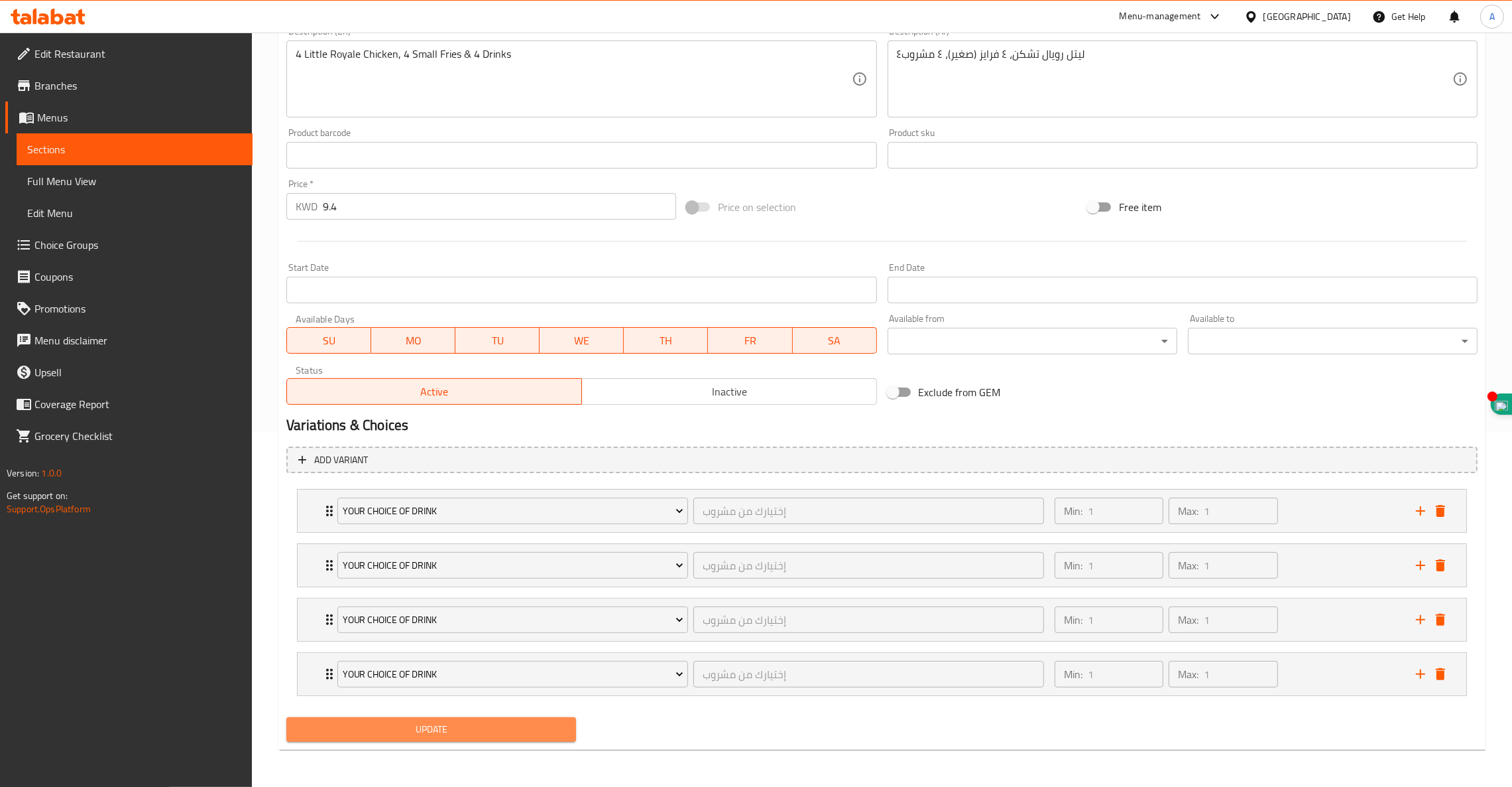
click at [413, 729] on span "Update" at bounding box center [432, 729] width 269 height 16
click at [431, 734] on span "Update" at bounding box center [432, 729] width 269 height 16
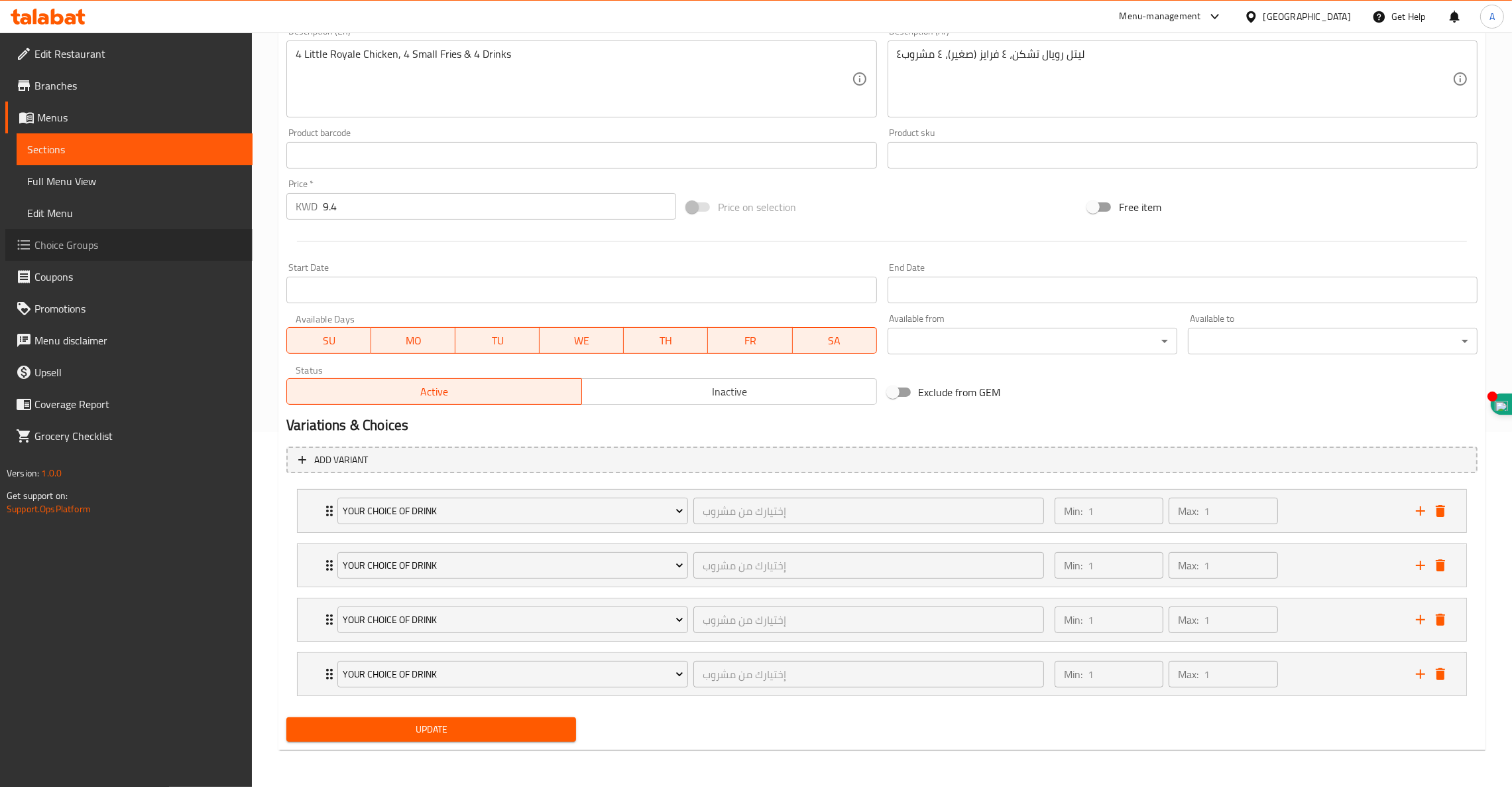
click at [54, 242] on span "Choice Groups" at bounding box center [138, 244] width 208 height 16
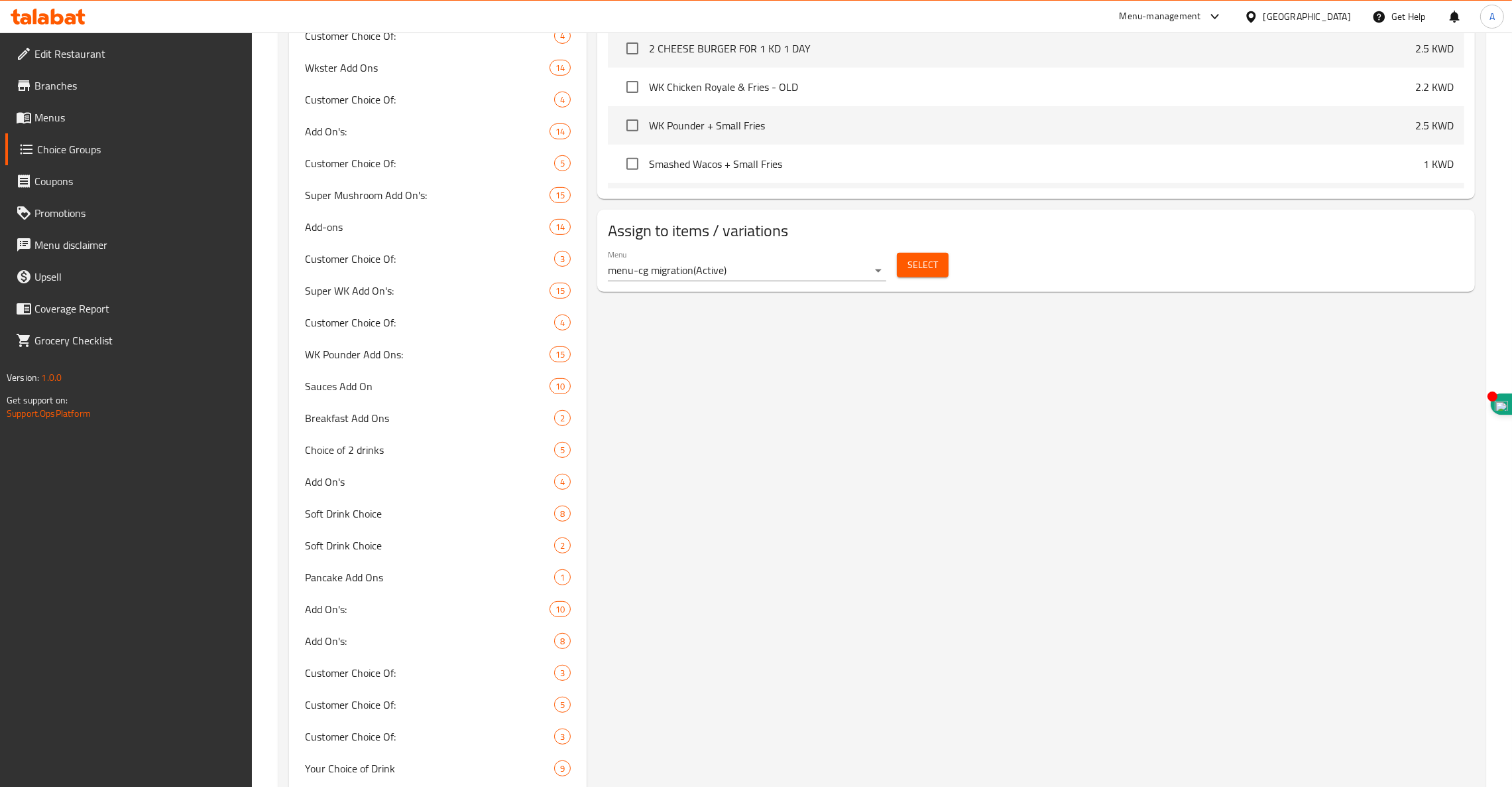
scroll to position [983, 0]
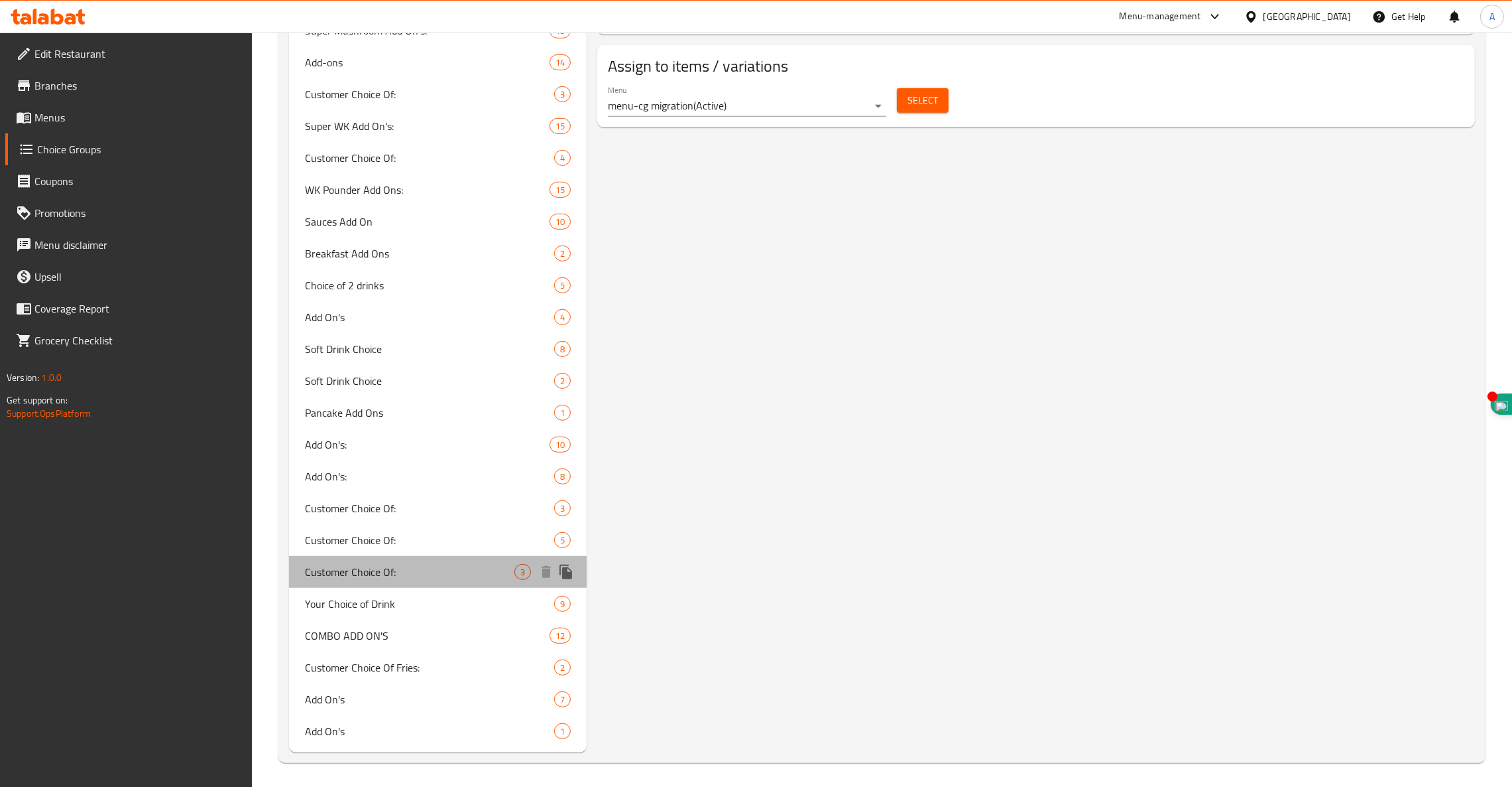
click at [360, 572] on span "Customer Choice Of:" at bounding box center [409, 571] width 210 height 16
type input "اختيار العميل:"
type input "3"
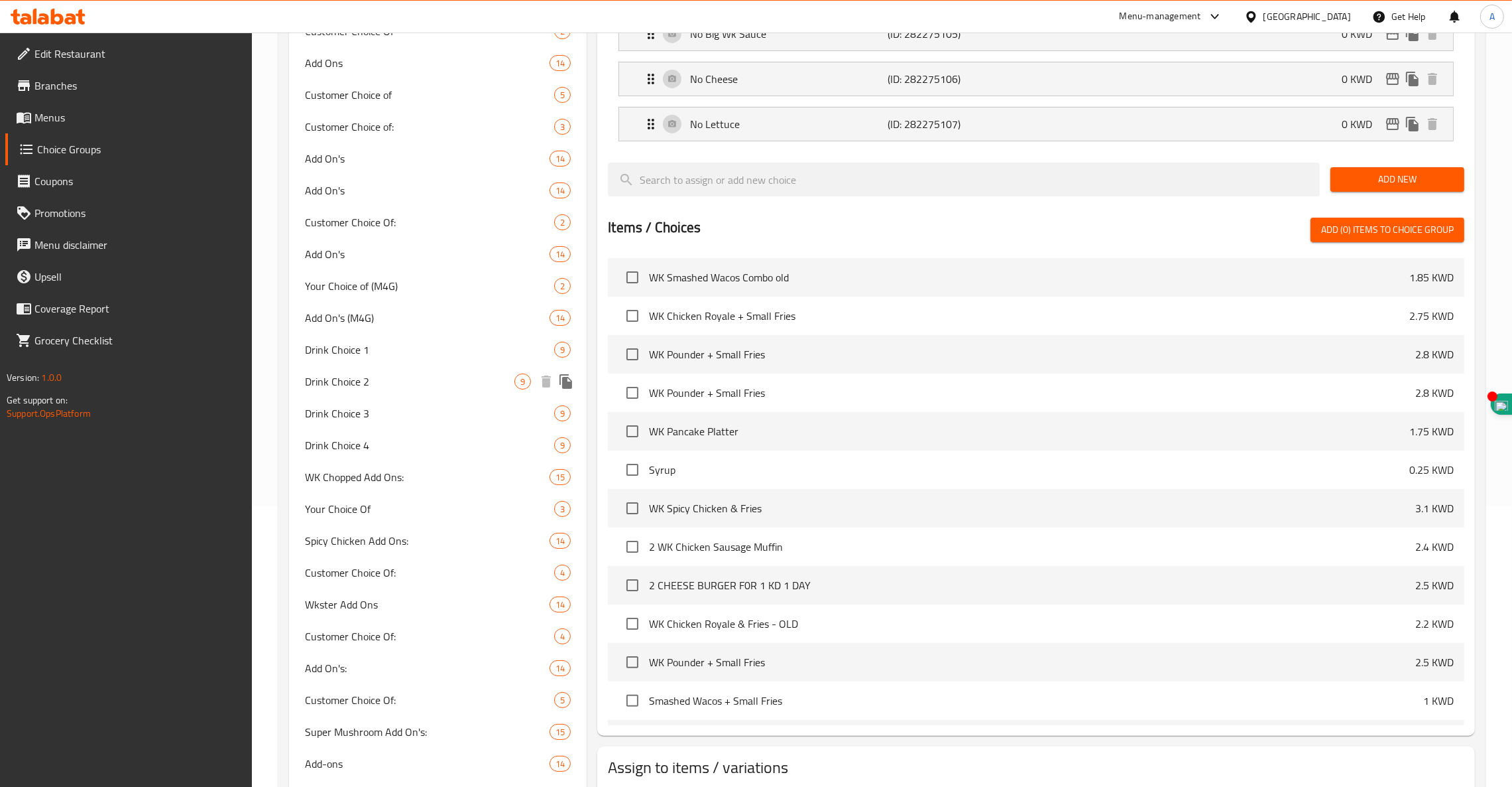
scroll to position [282, 0]
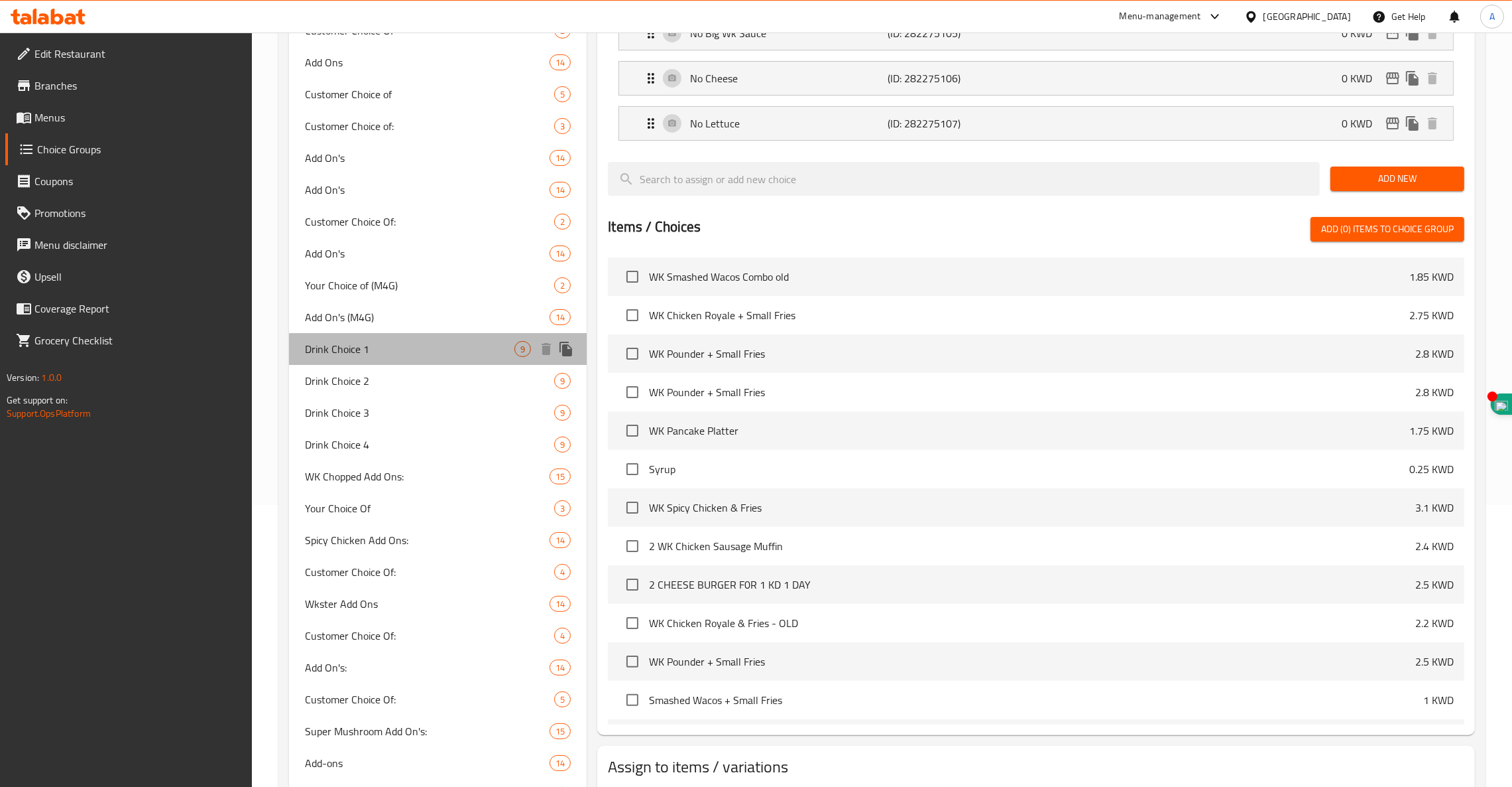
click at [365, 346] on span "Drink Choice 1" at bounding box center [409, 348] width 210 height 16
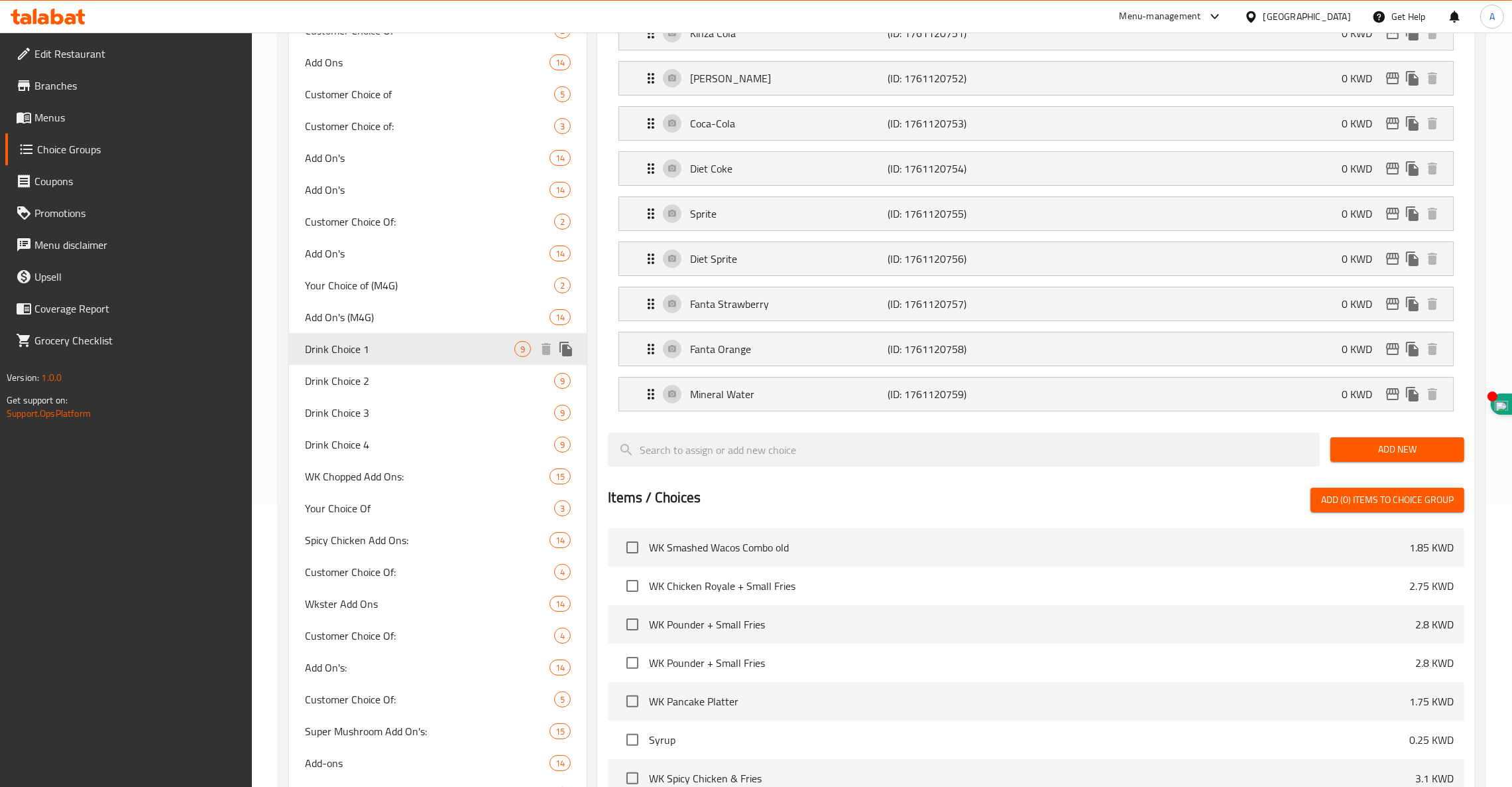
type input "Drink Choice 1"
type input "اختيار المشروب 1"
type input "1"
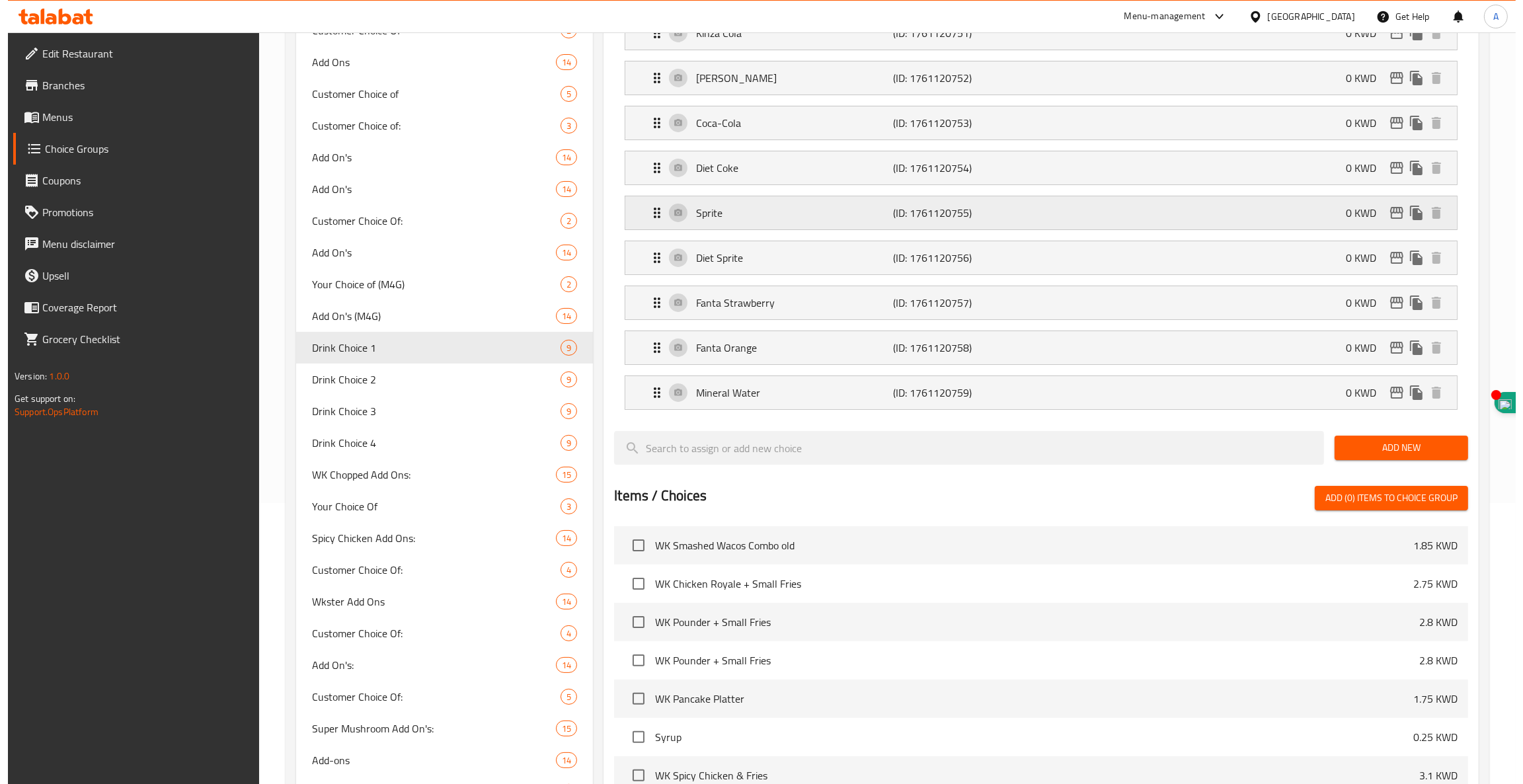
scroll to position [0, 0]
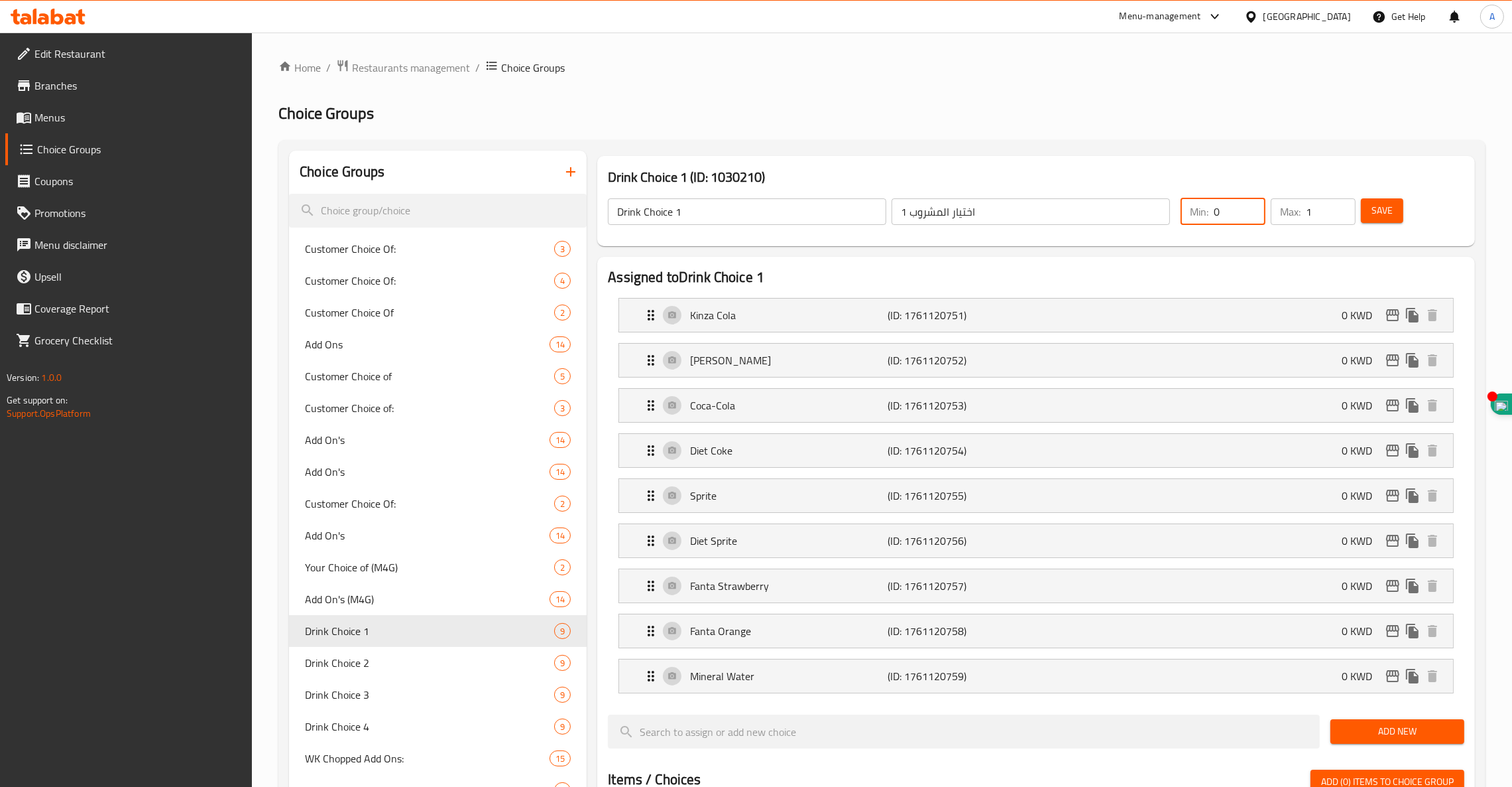
drag, startPoint x: 1224, startPoint y: 211, endPoint x: 1123, endPoint y: 215, distance: 101.1
click at [1123, 215] on div "Drink Choice 1 ​ اختيار المشروب 1 ​ Min: 0 ​ Max: 1 ​ Save" at bounding box center [1036, 212] width 867 height 58
type input "1"
drag, startPoint x: 1319, startPoint y: 211, endPoint x: 1255, endPoint y: 221, distance: 64.8
click at [1255, 221] on div "Min: 1 ​ Max: 1 ​" at bounding box center [1268, 211] width 186 height 37
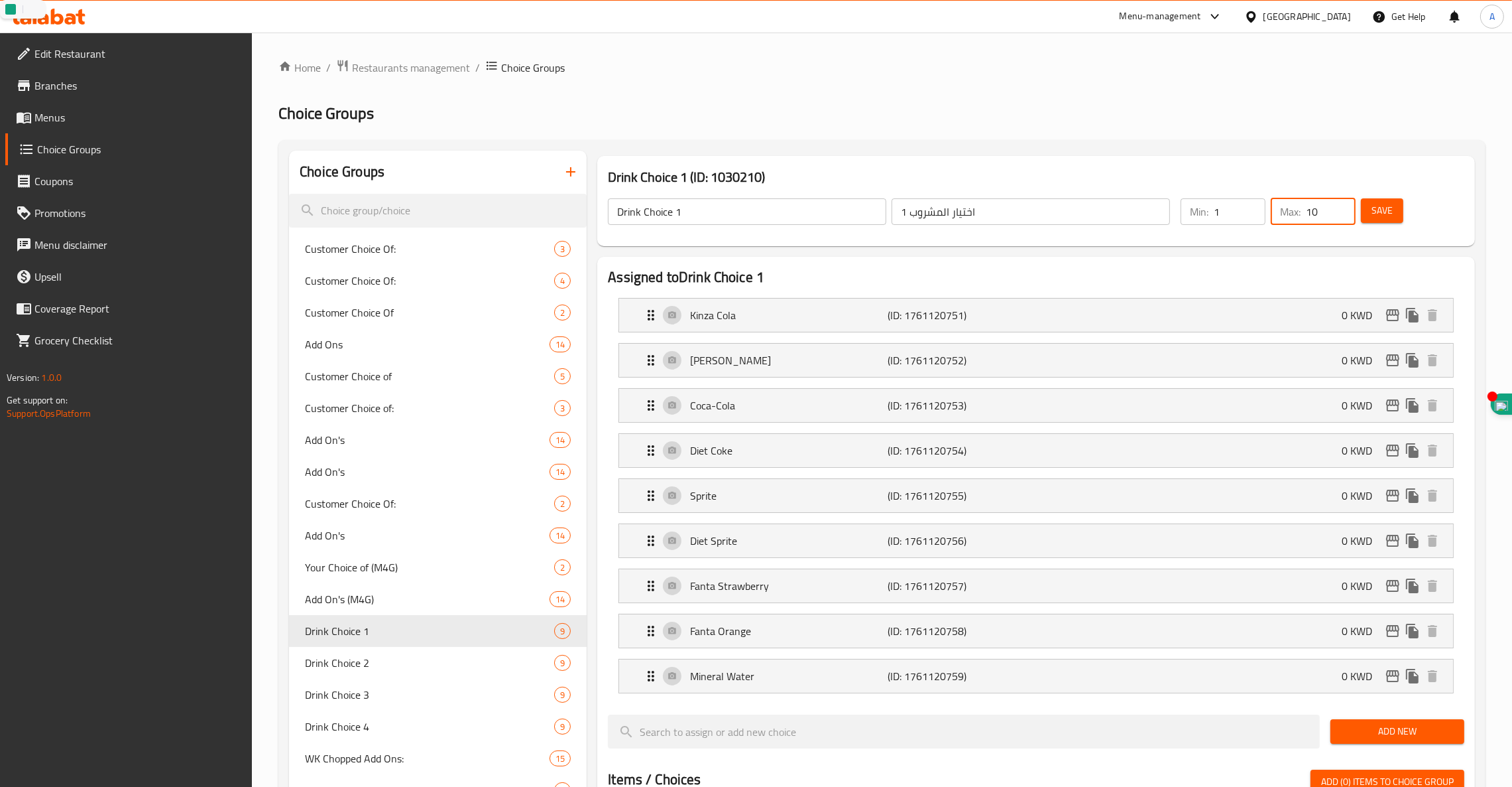
type input "10"
click at [1387, 211] on span "Save" at bounding box center [1382, 211] width 21 height 16
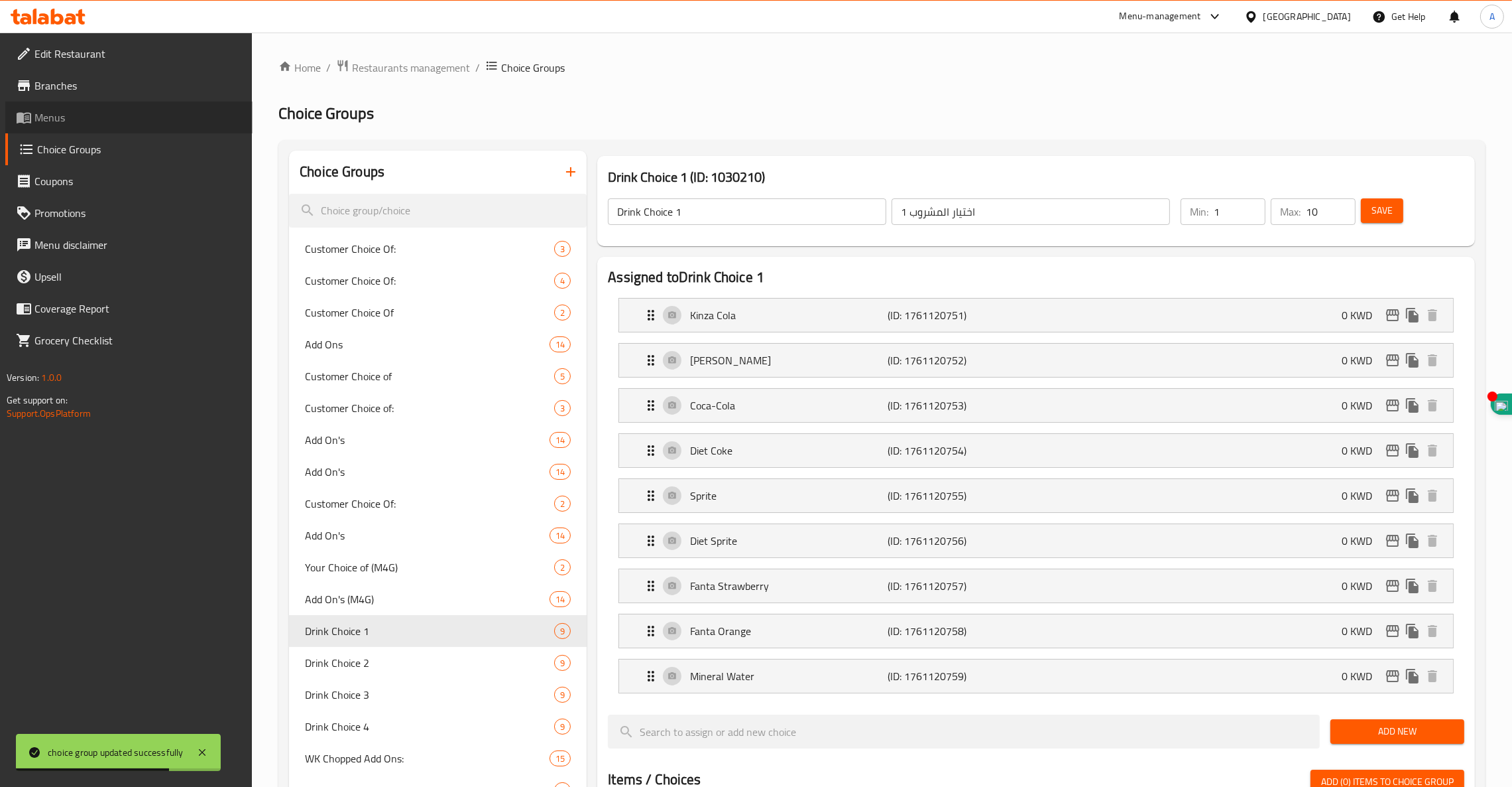
click at [48, 124] on span "Menus" at bounding box center [138, 117] width 208 height 16
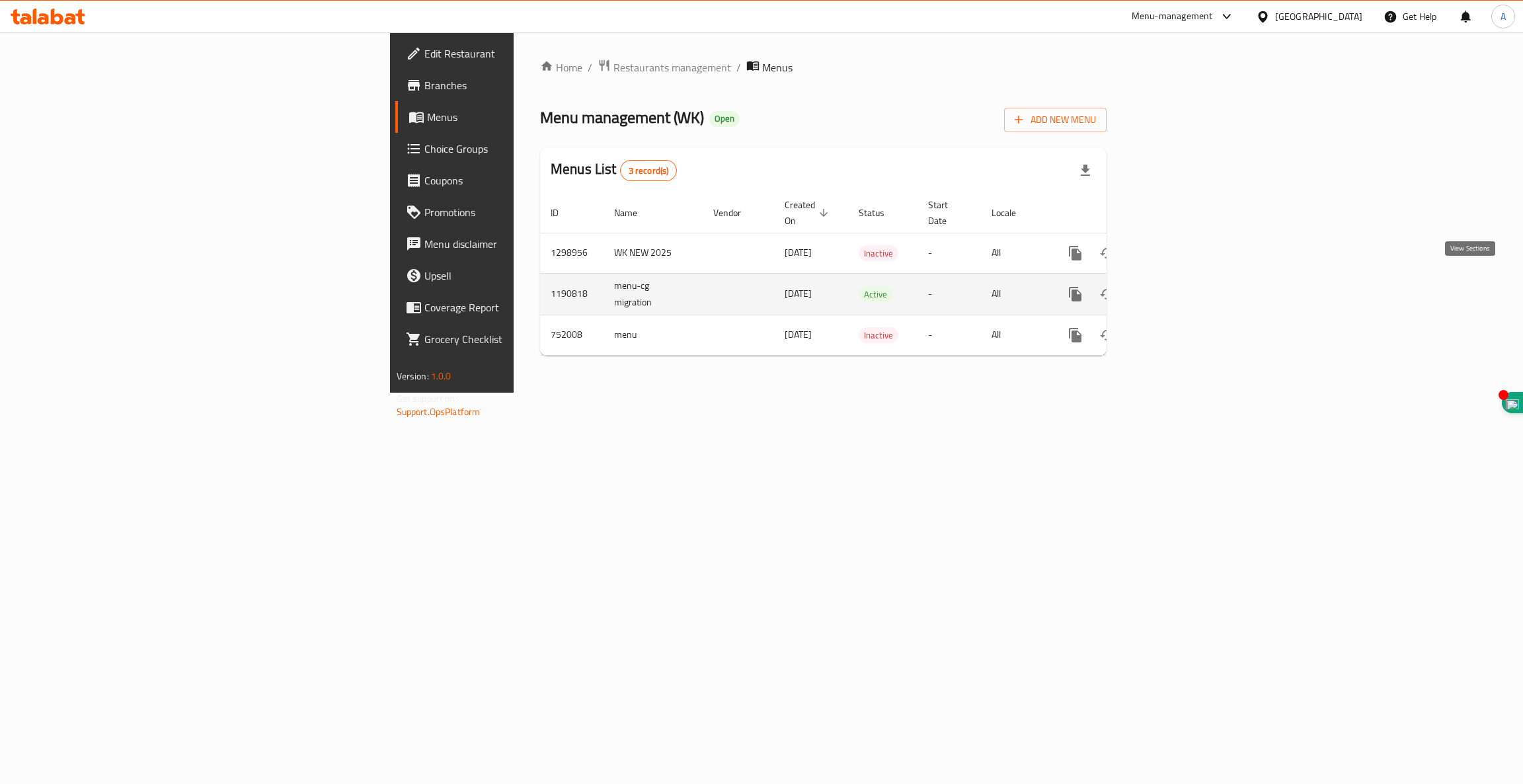
click at [1177, 288] on icon "enhanced table" at bounding box center [1170, 294] width 12 height 12
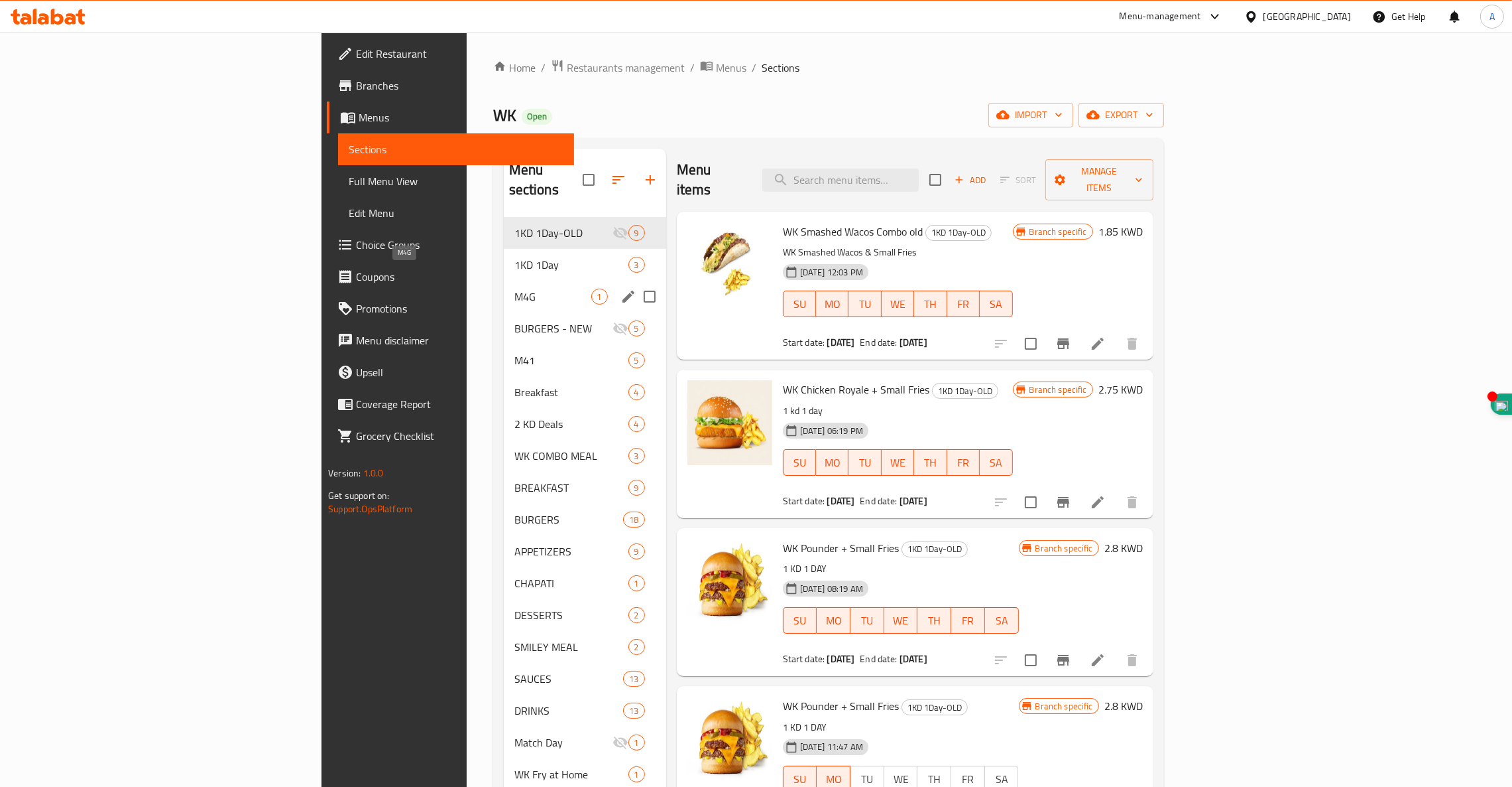
click at [514, 289] on span "M4G" at bounding box center [552, 296] width 77 height 16
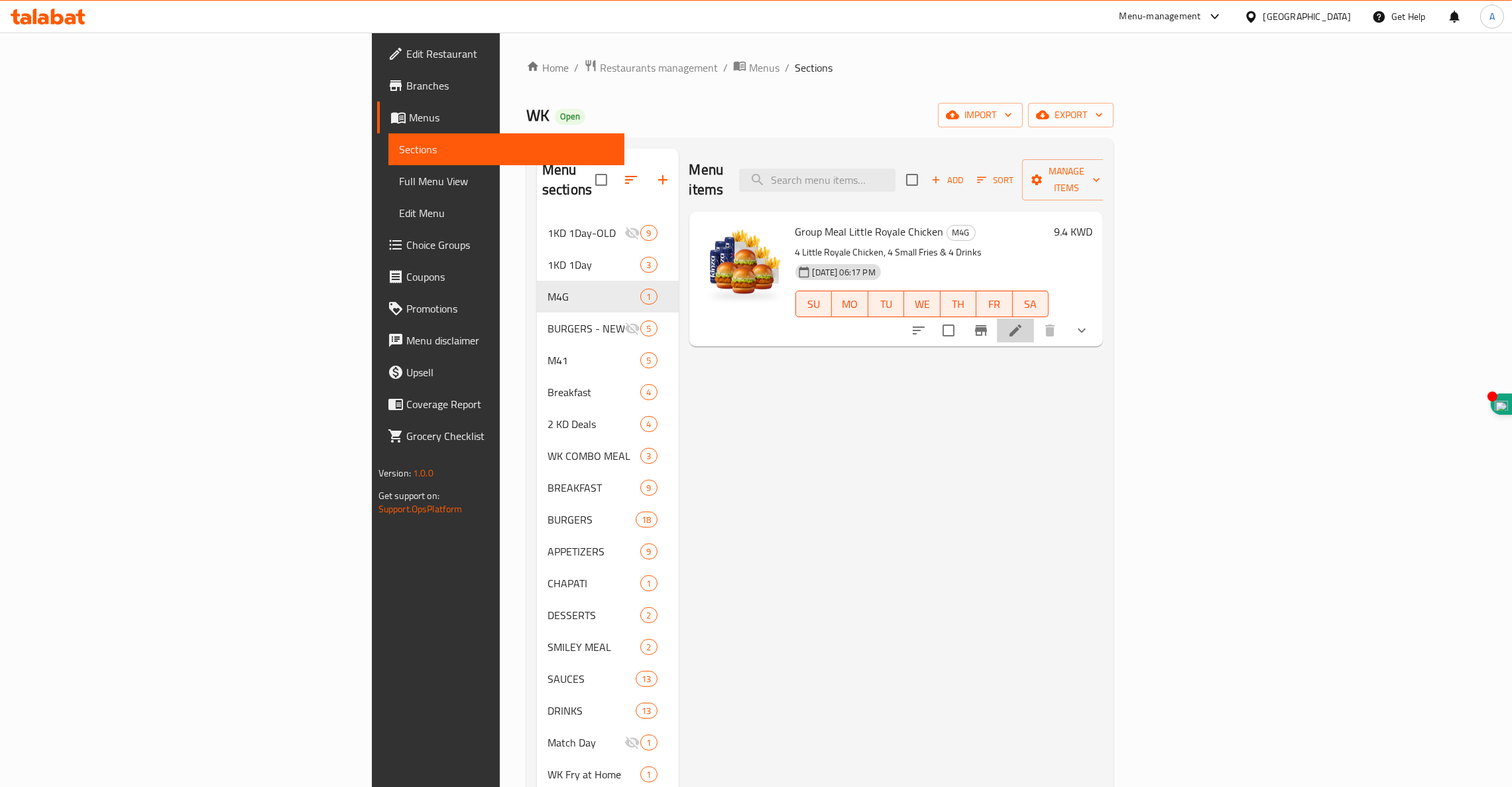
click at [1034, 318] on li at bounding box center [1015, 330] width 37 height 24
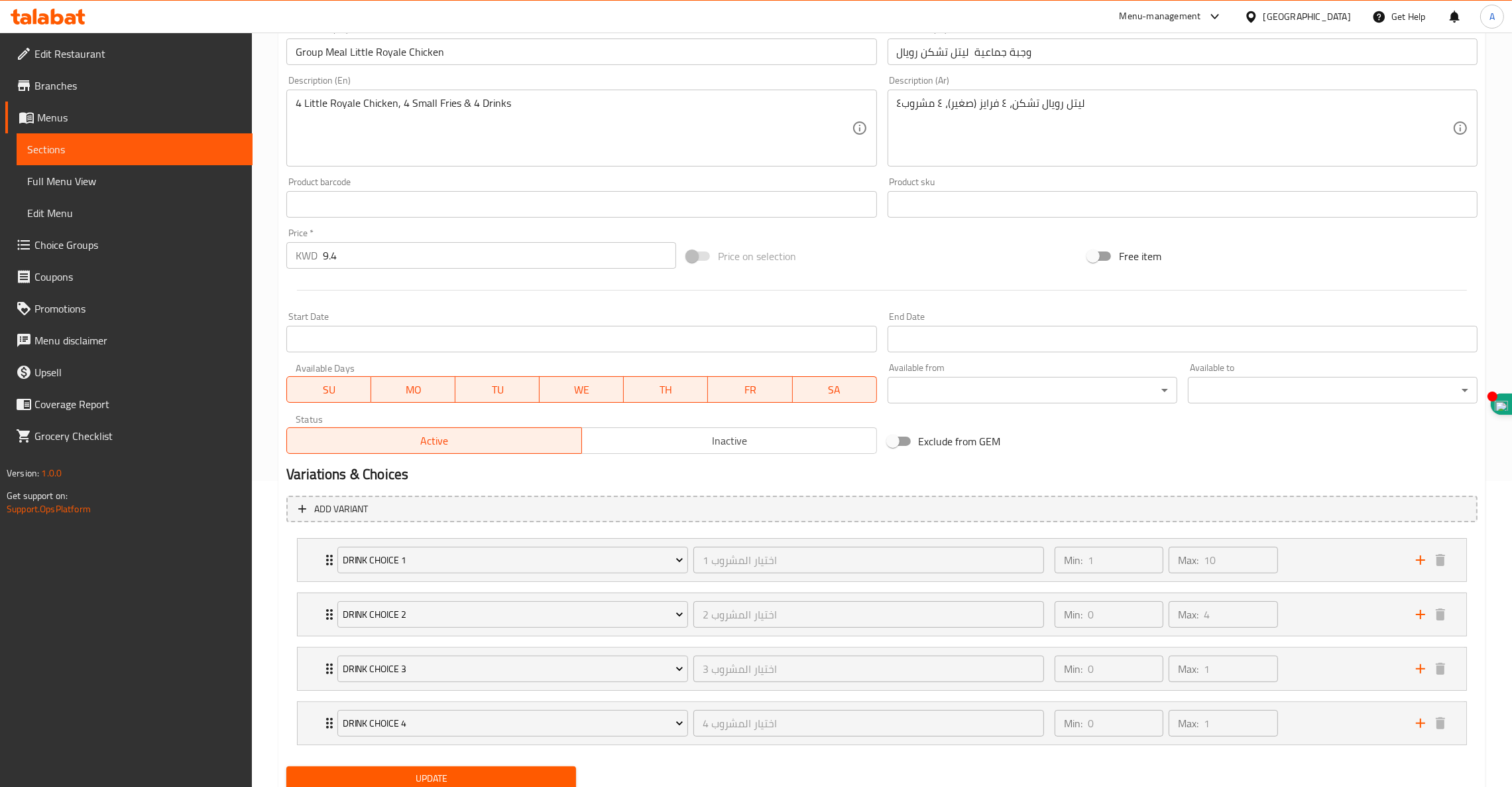
scroll to position [356, 0]
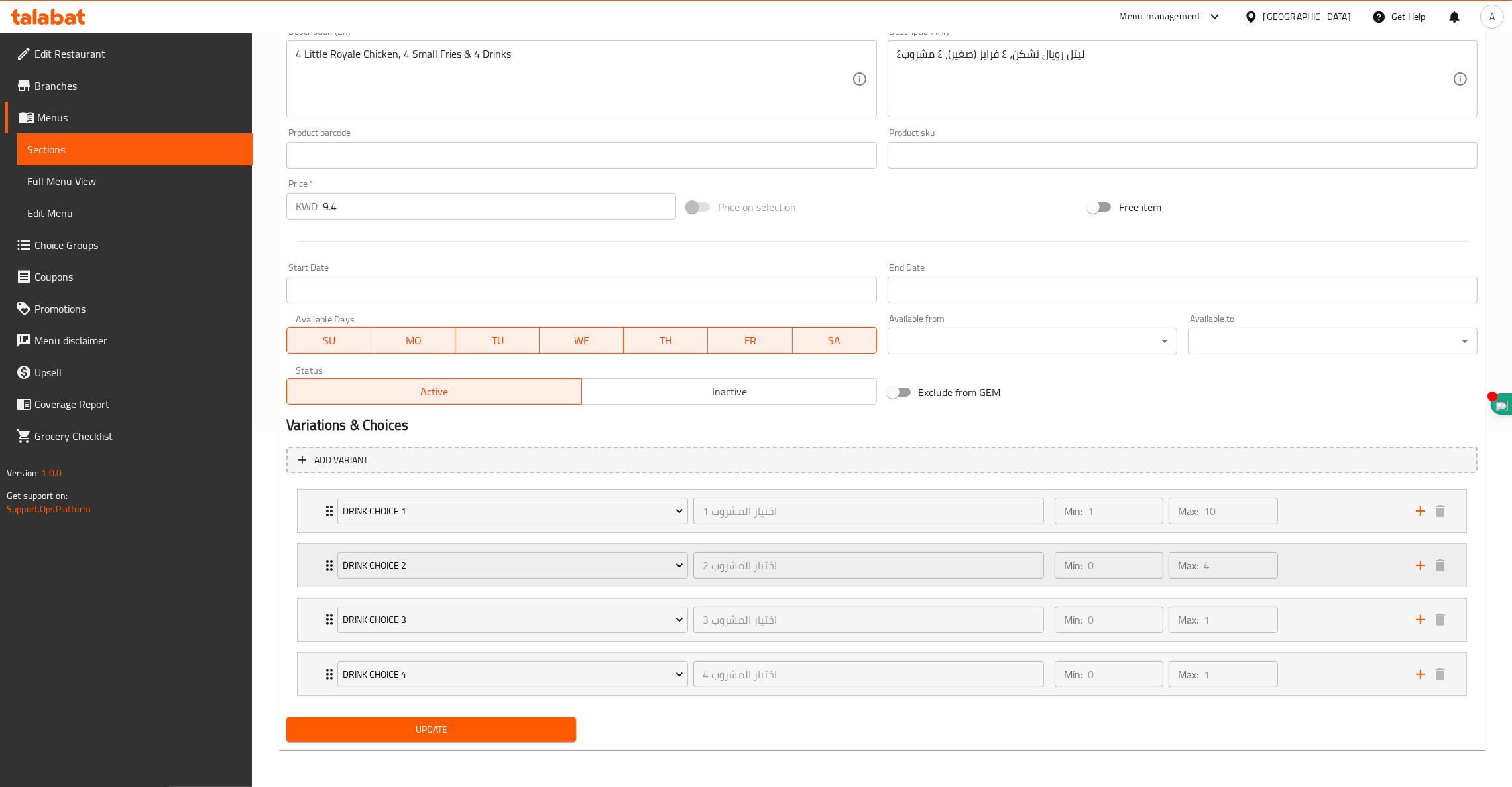
click at [495, 549] on div "Drink Choice 2" at bounding box center [512, 565] width 356 height 32
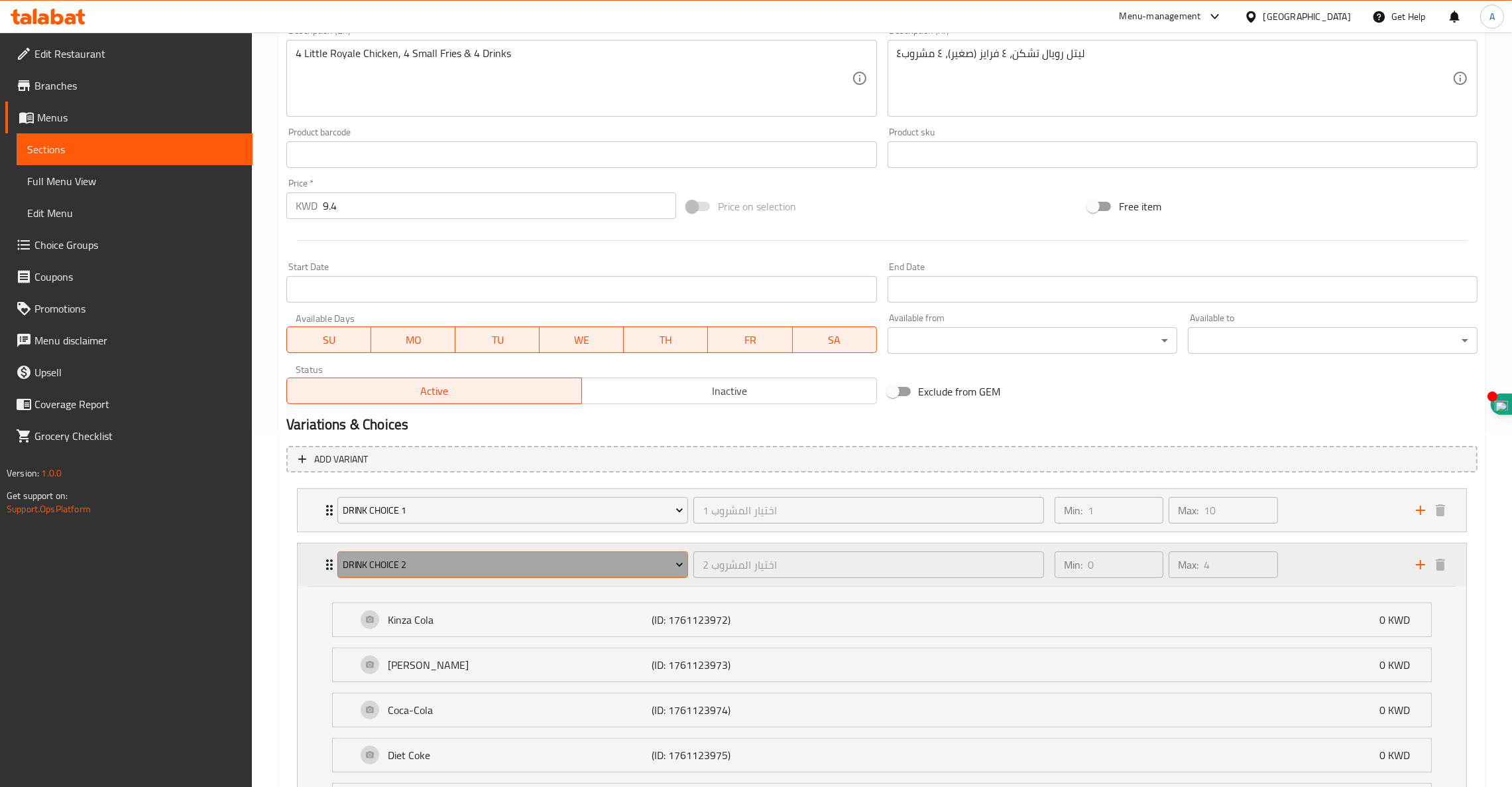
click at [423, 559] on span "Drink Choice 2" at bounding box center [513, 565] width 341 height 16
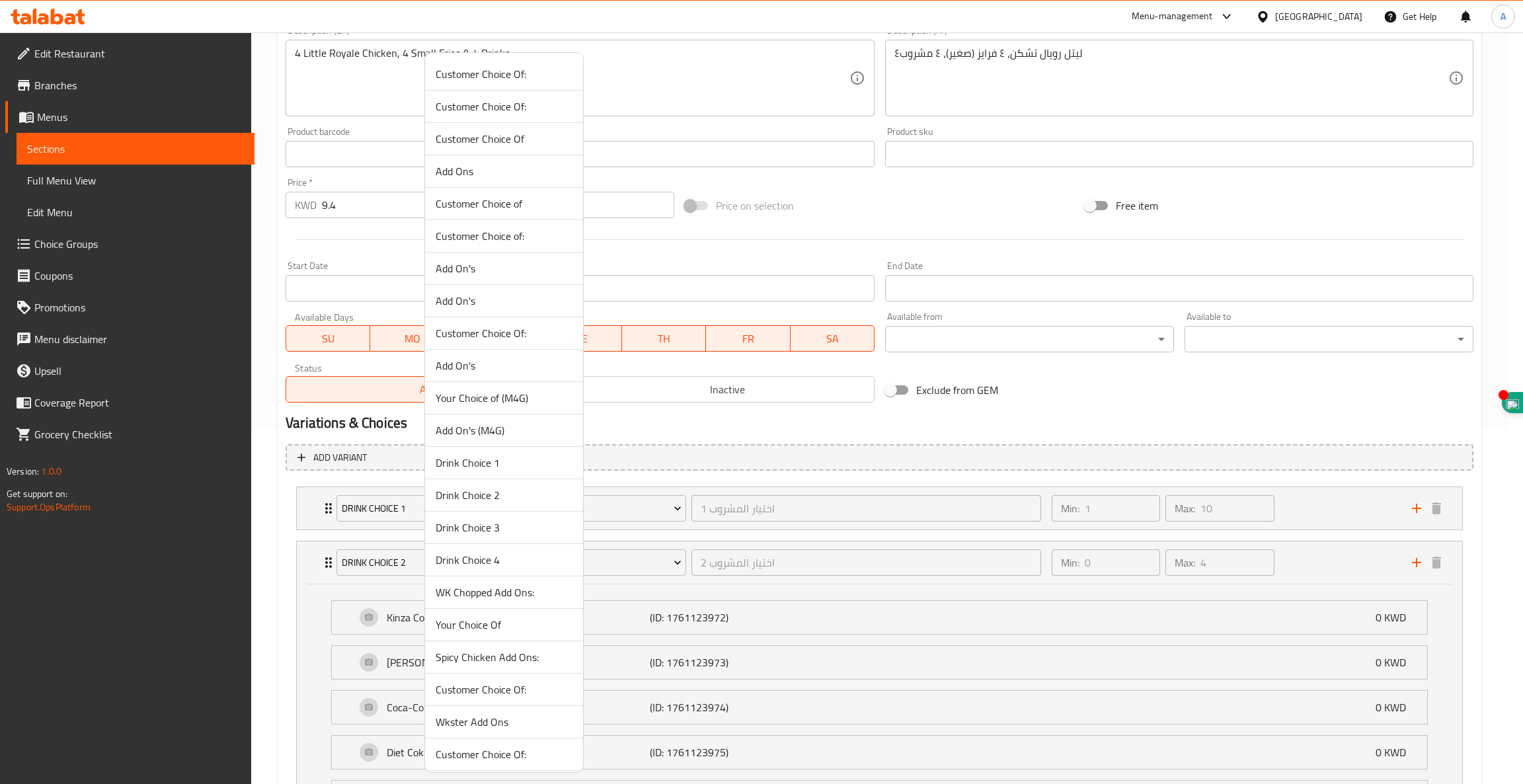
click at [509, 450] on li "Drink Choice 1" at bounding box center [503, 463] width 158 height 32
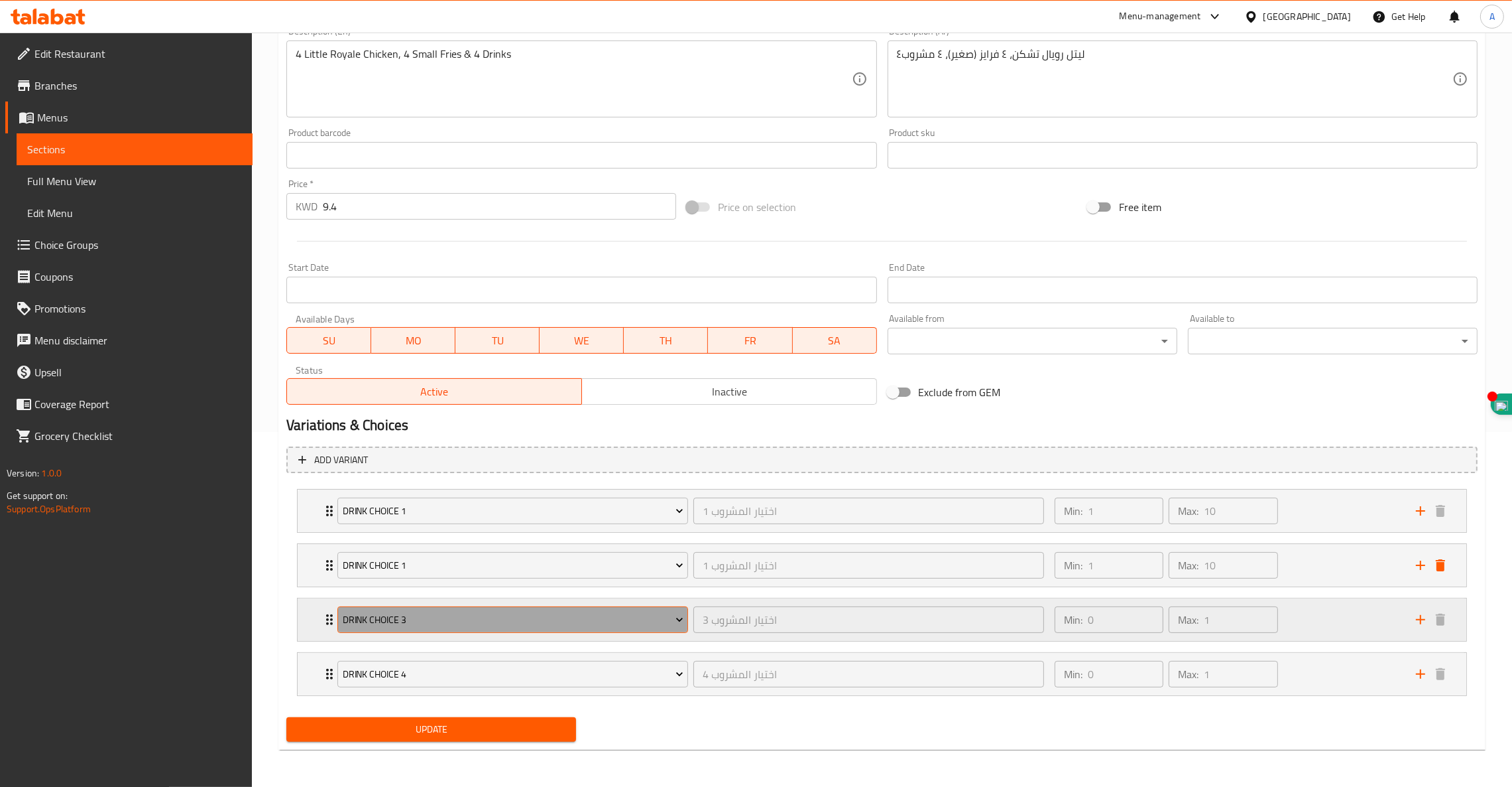
click at [574, 622] on span "Drink Choice 3" at bounding box center [513, 620] width 341 height 16
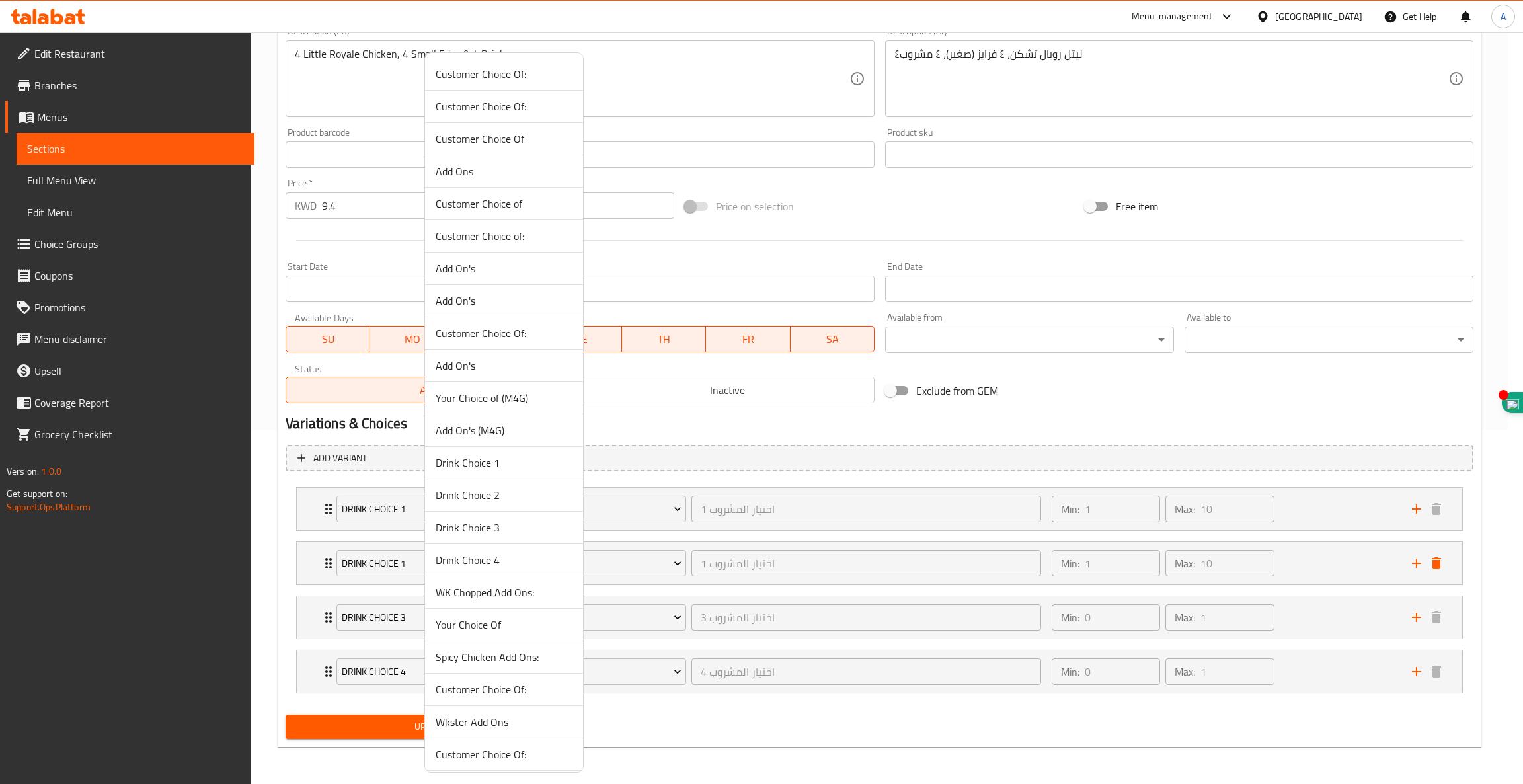
click at [535, 660] on span "Spicy Chicken Add Ons:" at bounding box center [504, 656] width 137 height 16
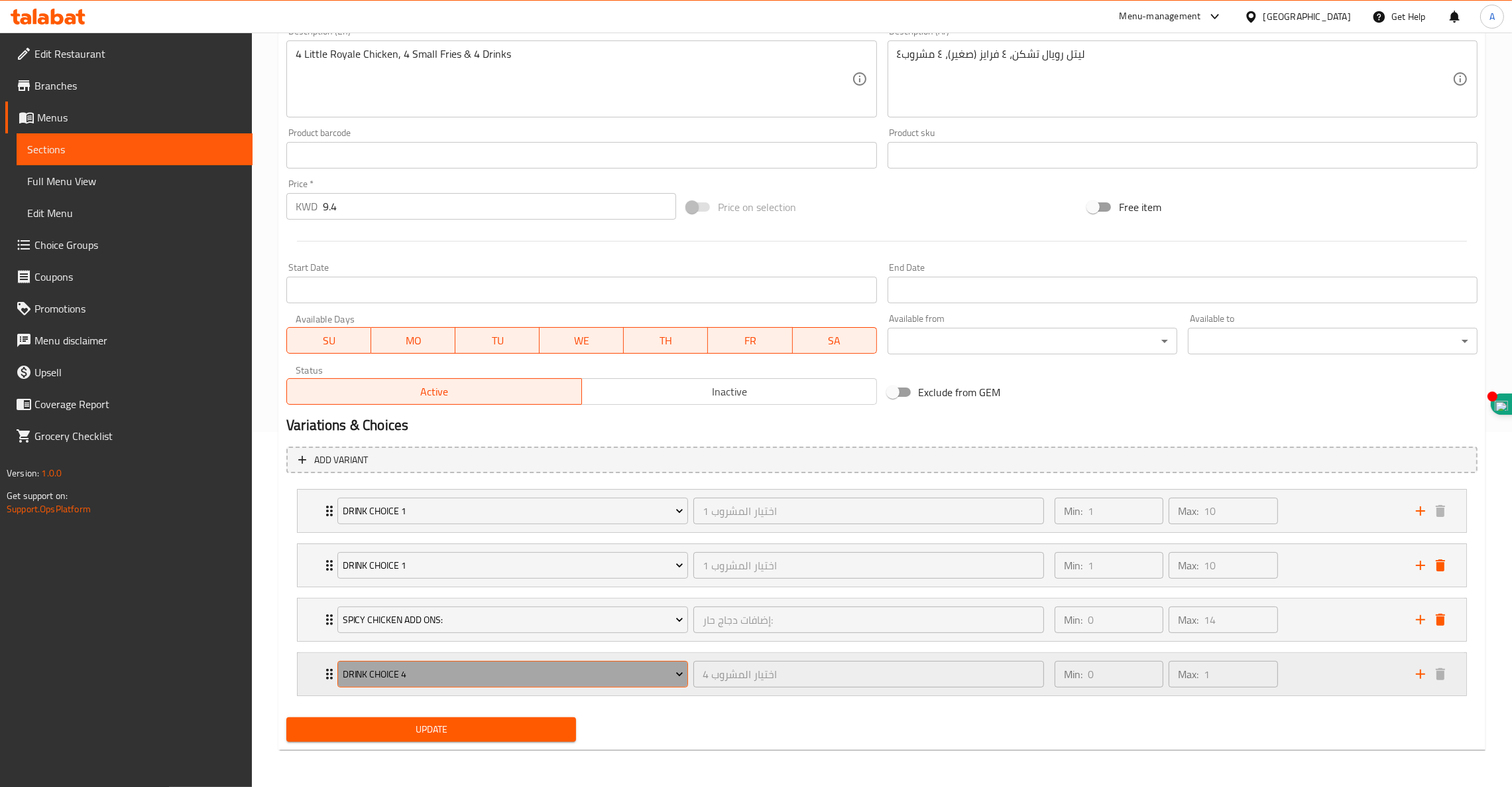
click at [483, 667] on span "Drink Choice 4" at bounding box center [513, 674] width 341 height 16
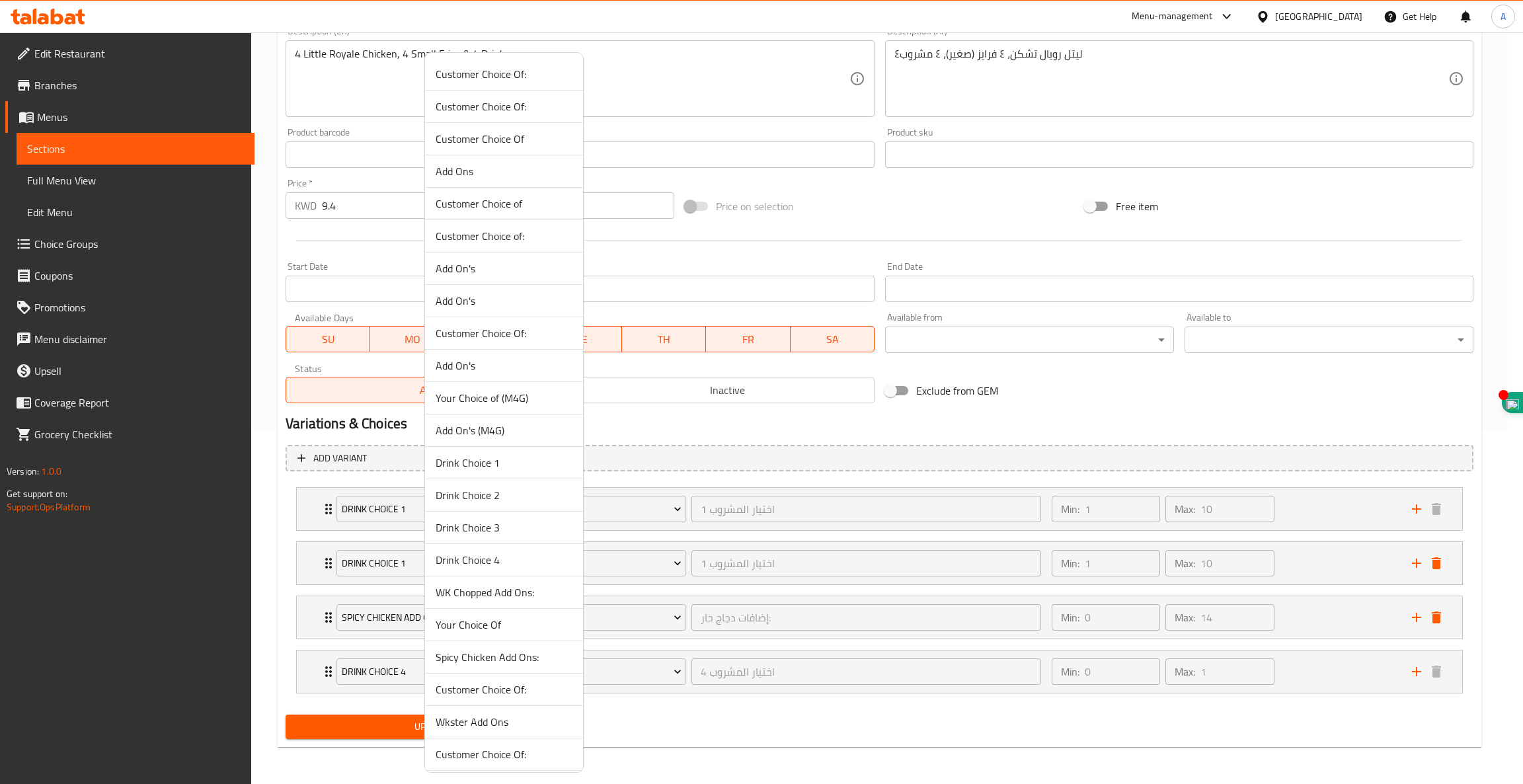
click at [442, 689] on span "Customer Choice Of:" at bounding box center [504, 689] width 137 height 16
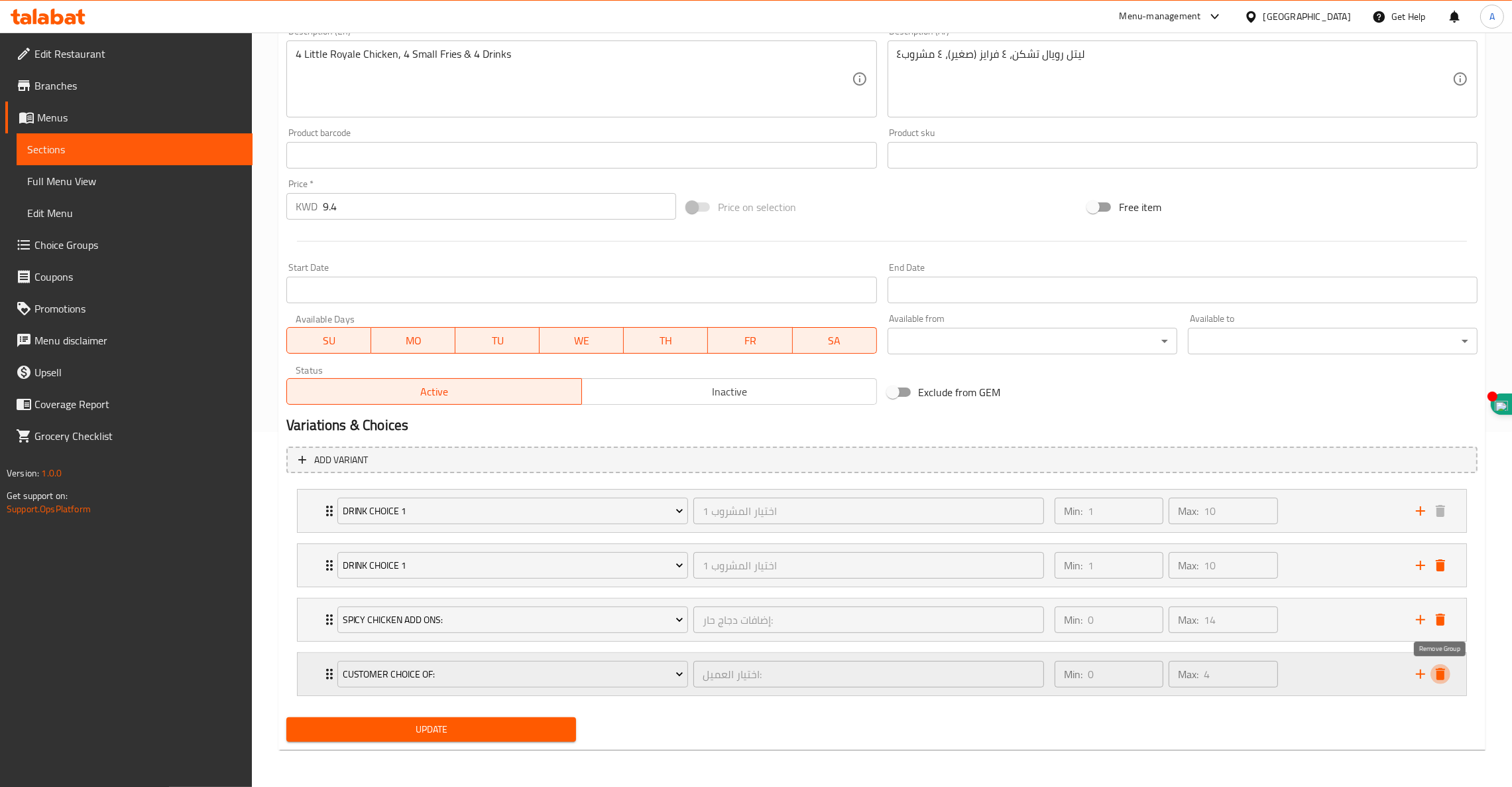
click at [1433, 674] on icon "delete" at bounding box center [1440, 674] width 16 height 16
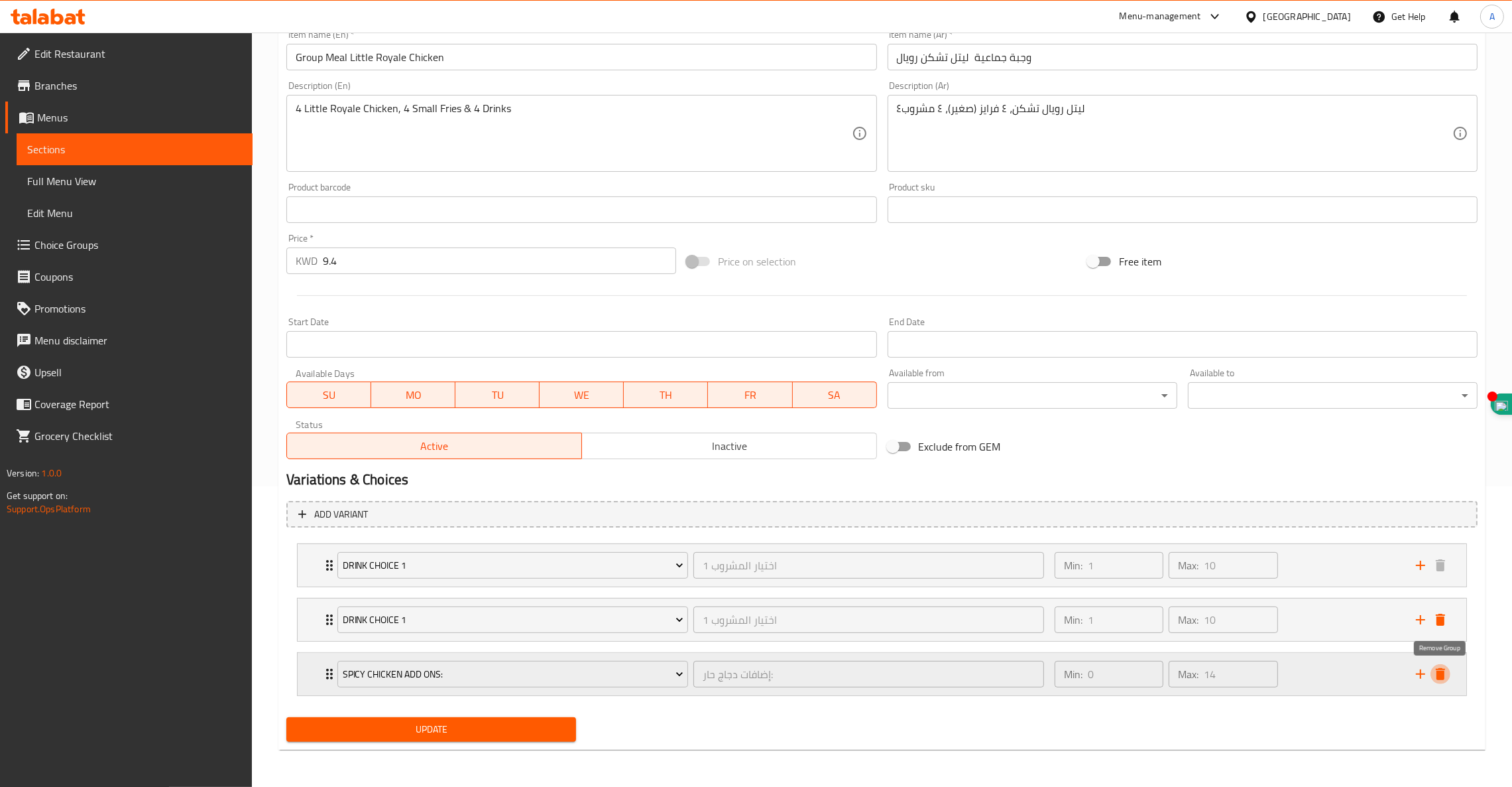
click at [1438, 670] on icon "delete" at bounding box center [1441, 674] width 10 height 12
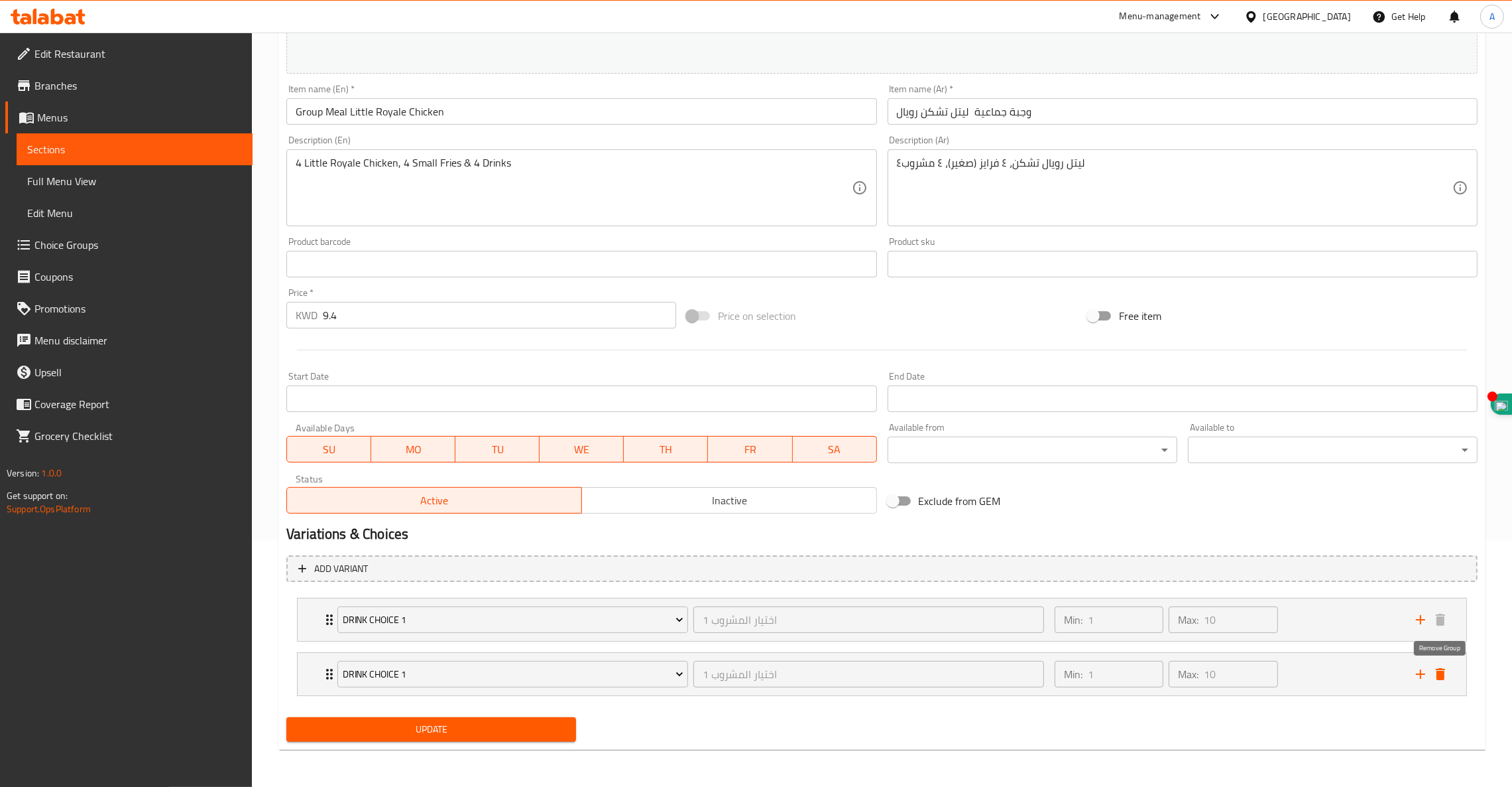
scroll to position [245, 0]
click at [1443, 662] on div "Drink Choice 1 اختيار المشروب 1 ​ Min: 1 ​ Max: 10 ​ Kinza Cola (ID: 1761120751…" at bounding box center [882, 647] width 1192 height 109
click at [1438, 679] on icon "delete" at bounding box center [1441, 675] width 10 height 12
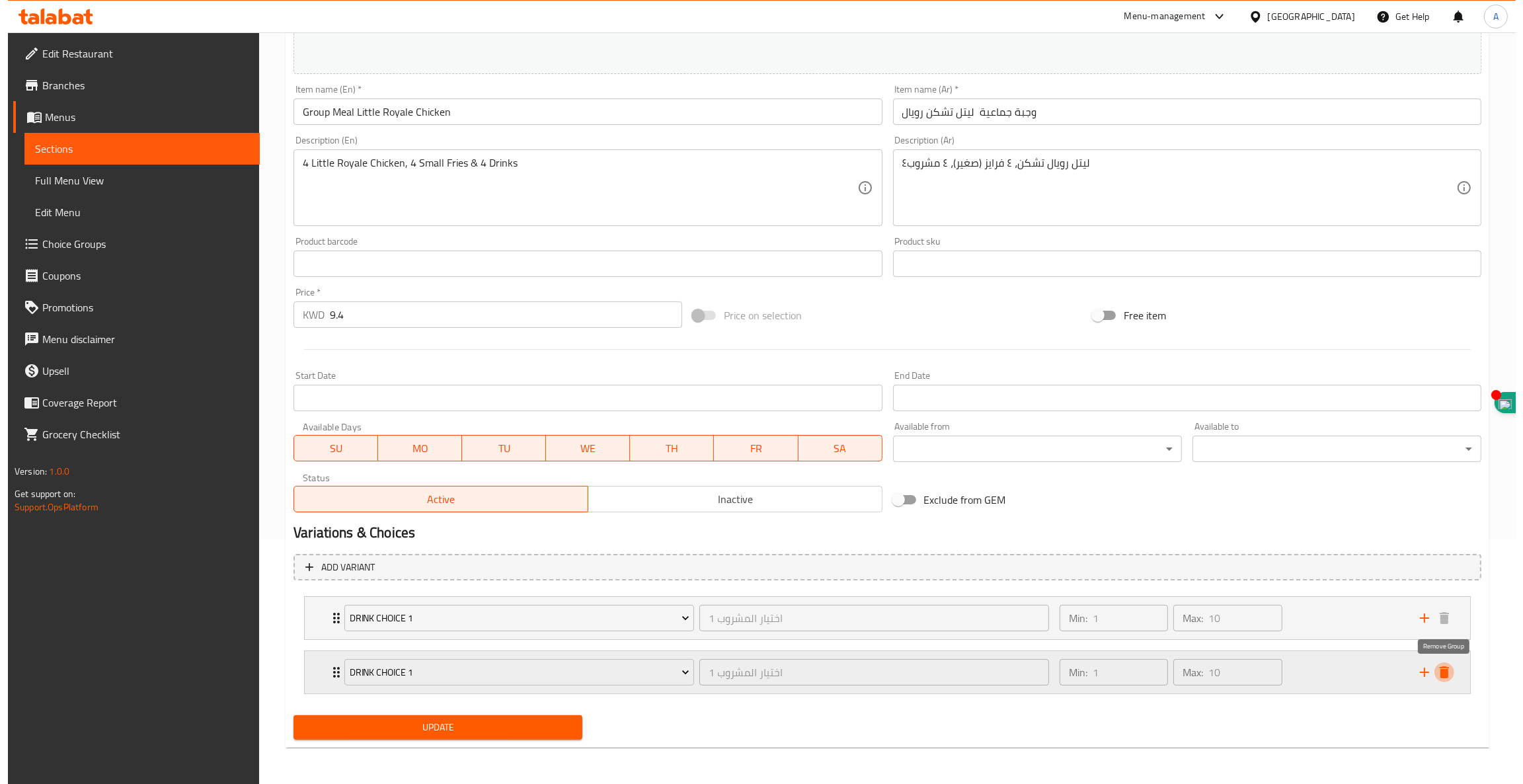
scroll to position [191, 0]
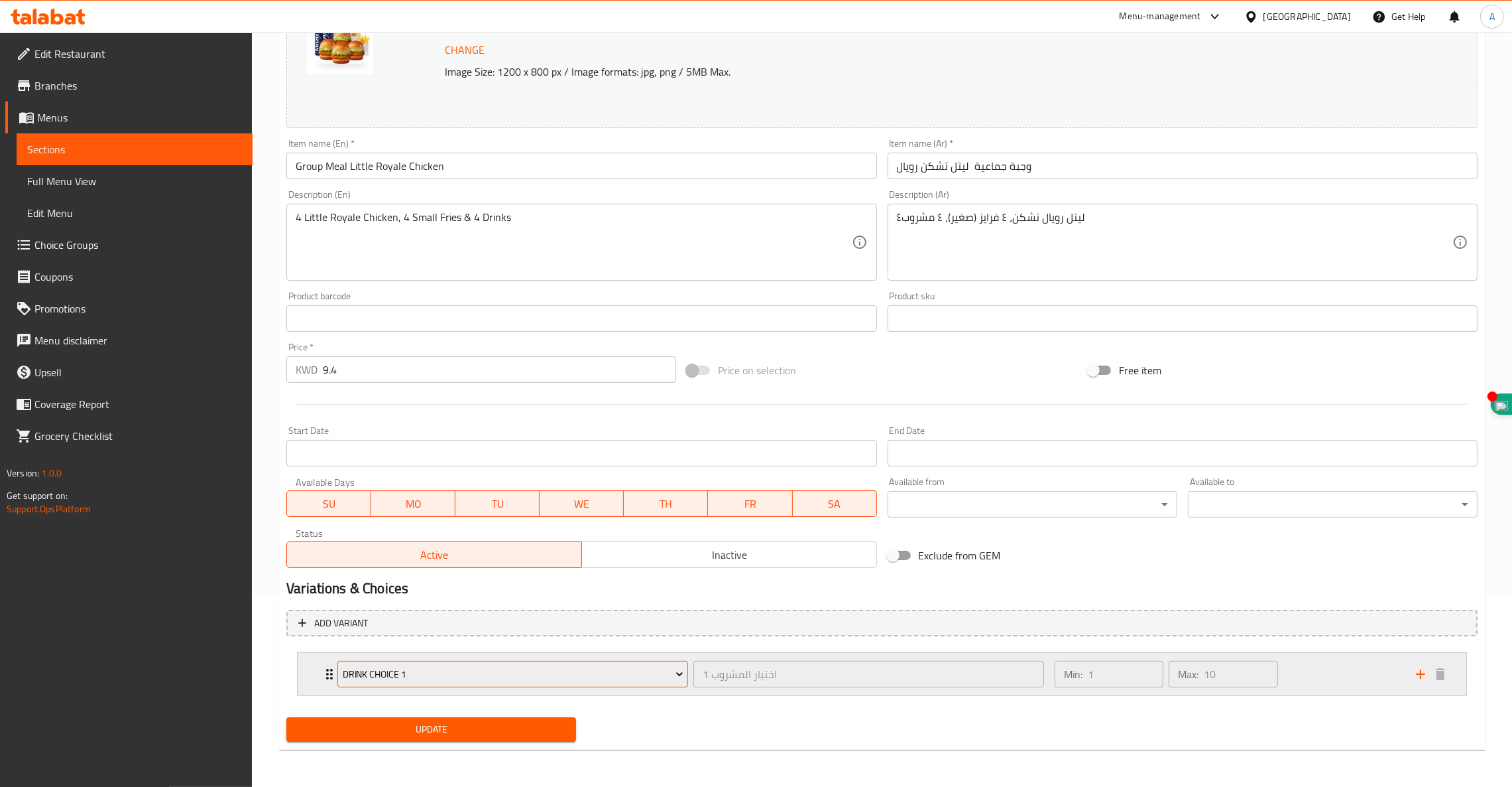
click at [432, 669] on span "Drink Choice 1" at bounding box center [513, 674] width 341 height 16
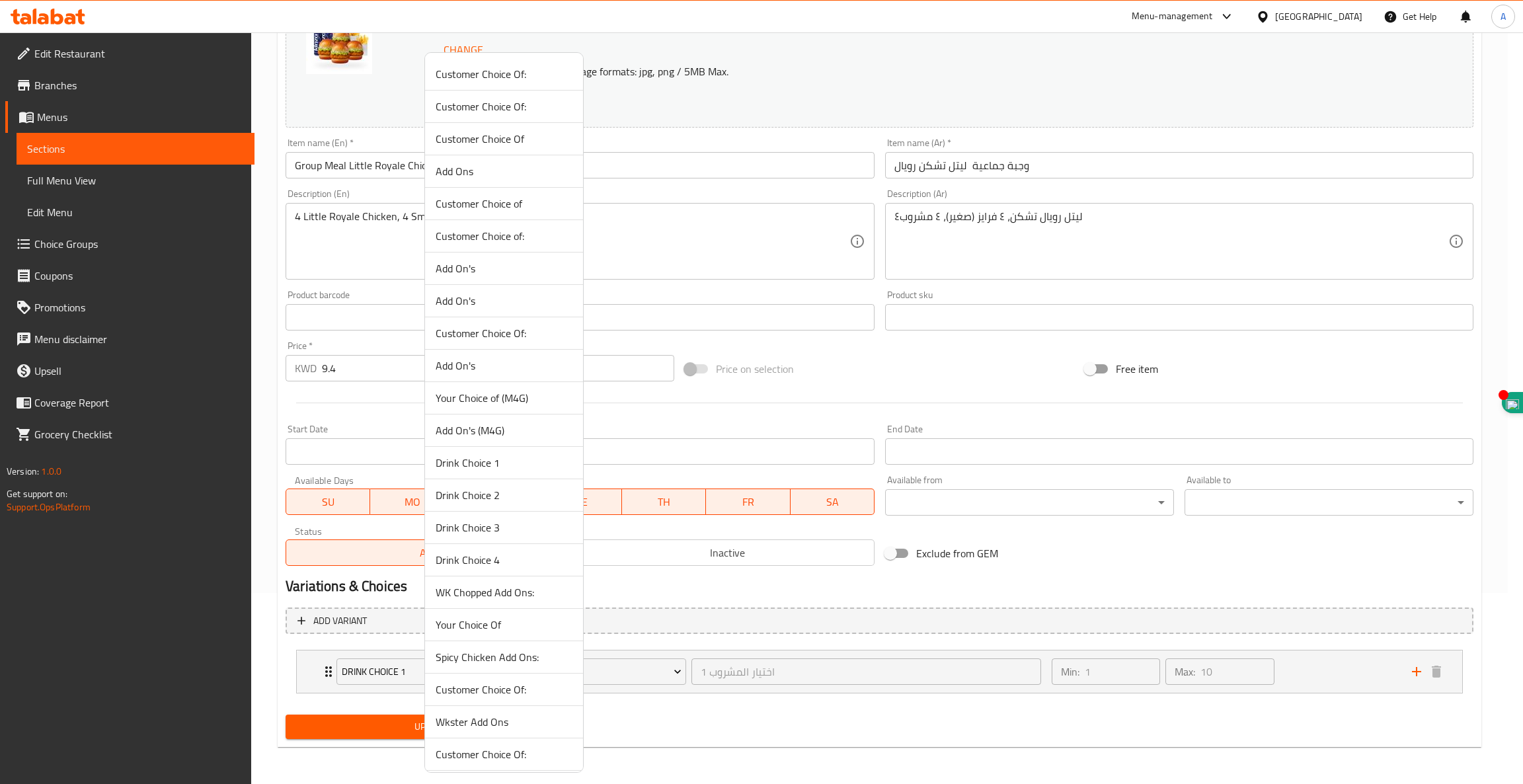
click at [343, 726] on div at bounding box center [761, 392] width 1523 height 784
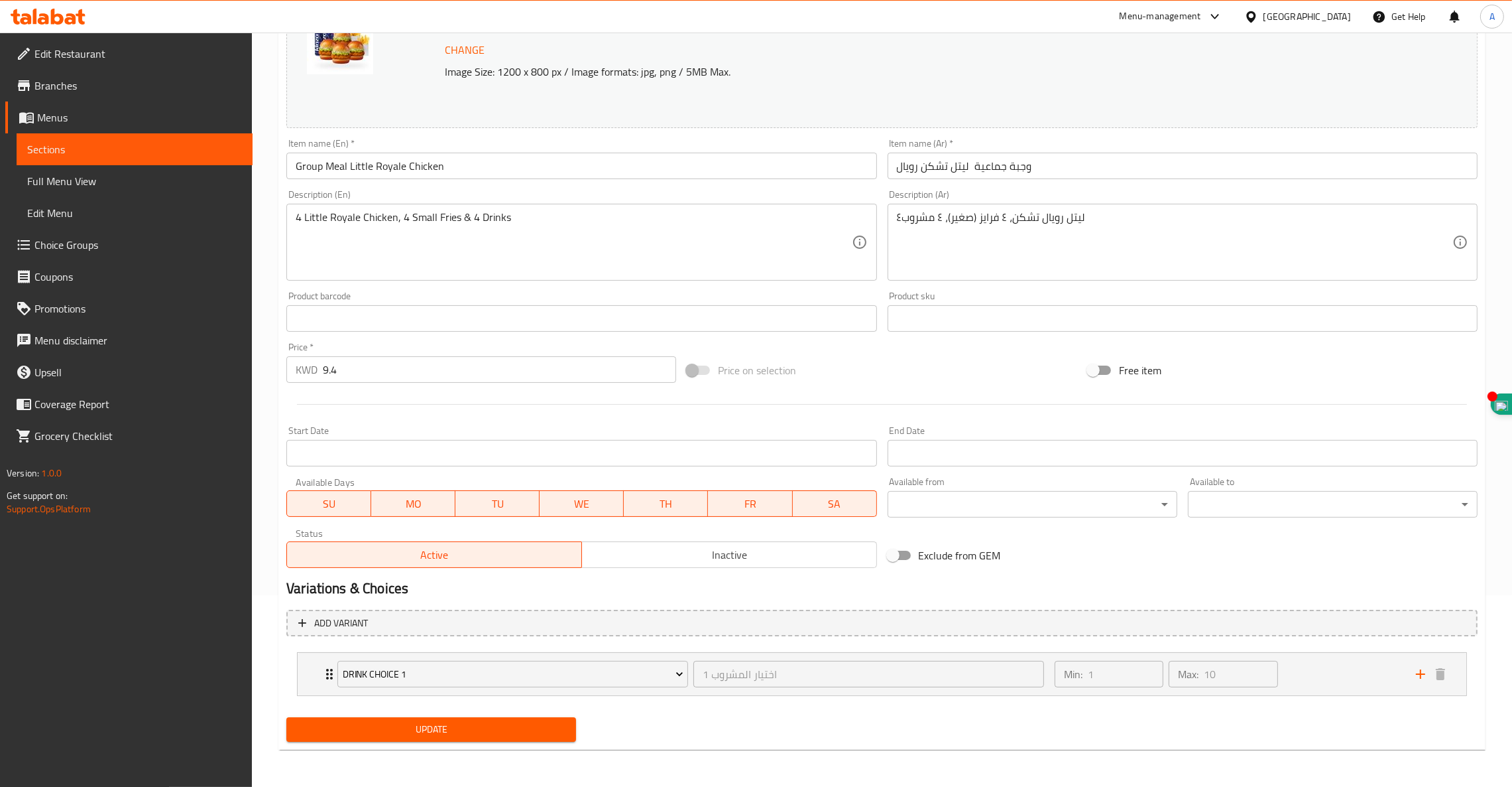
drag, startPoint x: 344, startPoint y: 729, endPoint x: 432, endPoint y: 735, distance: 88.2
click at [432, 735] on span "Update" at bounding box center [432, 729] width 269 height 16
click at [327, 672] on icon "Expand" at bounding box center [329, 674] width 16 height 16
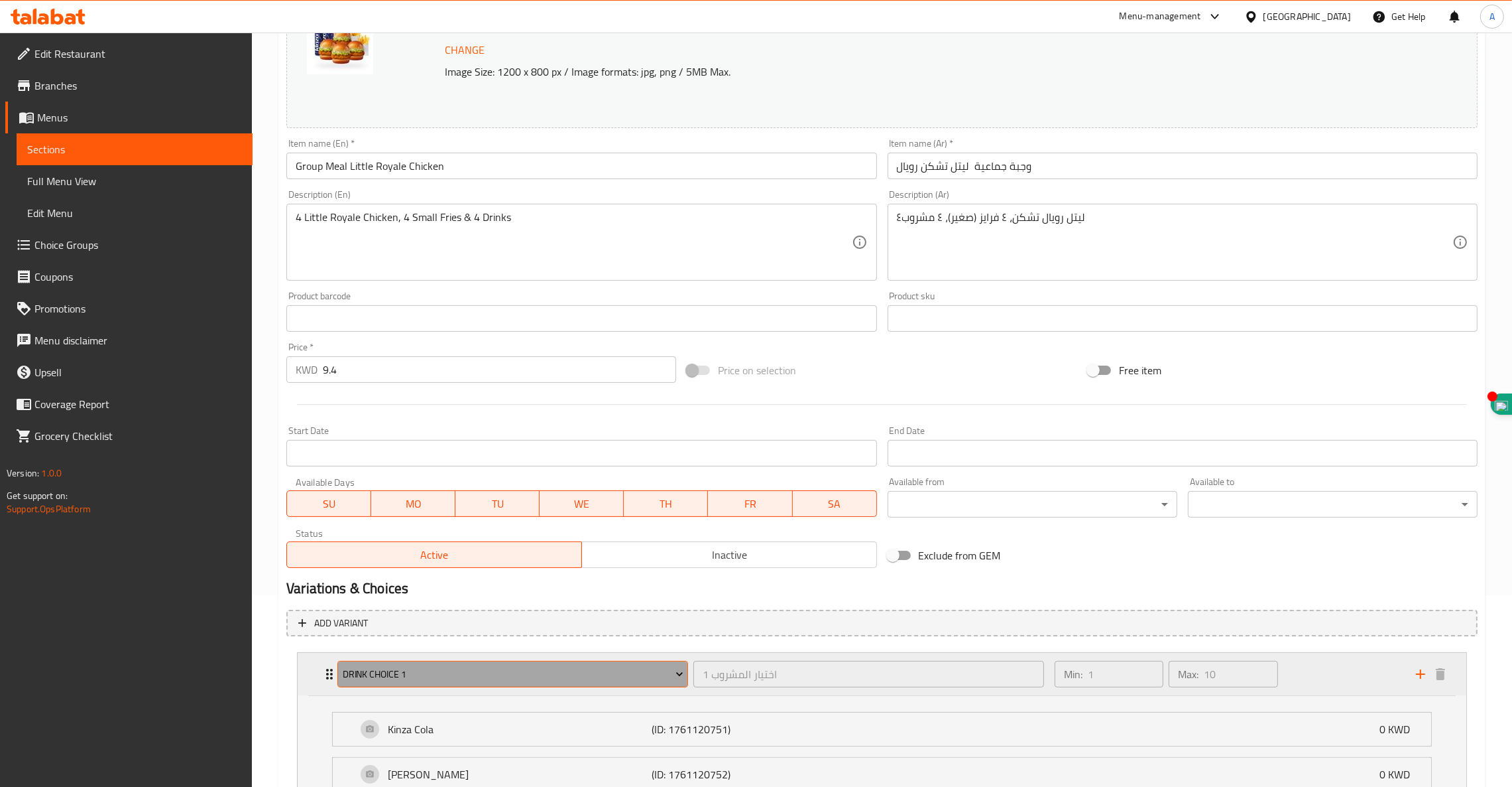
click at [588, 677] on span "Drink Choice 1" at bounding box center [513, 674] width 341 height 16
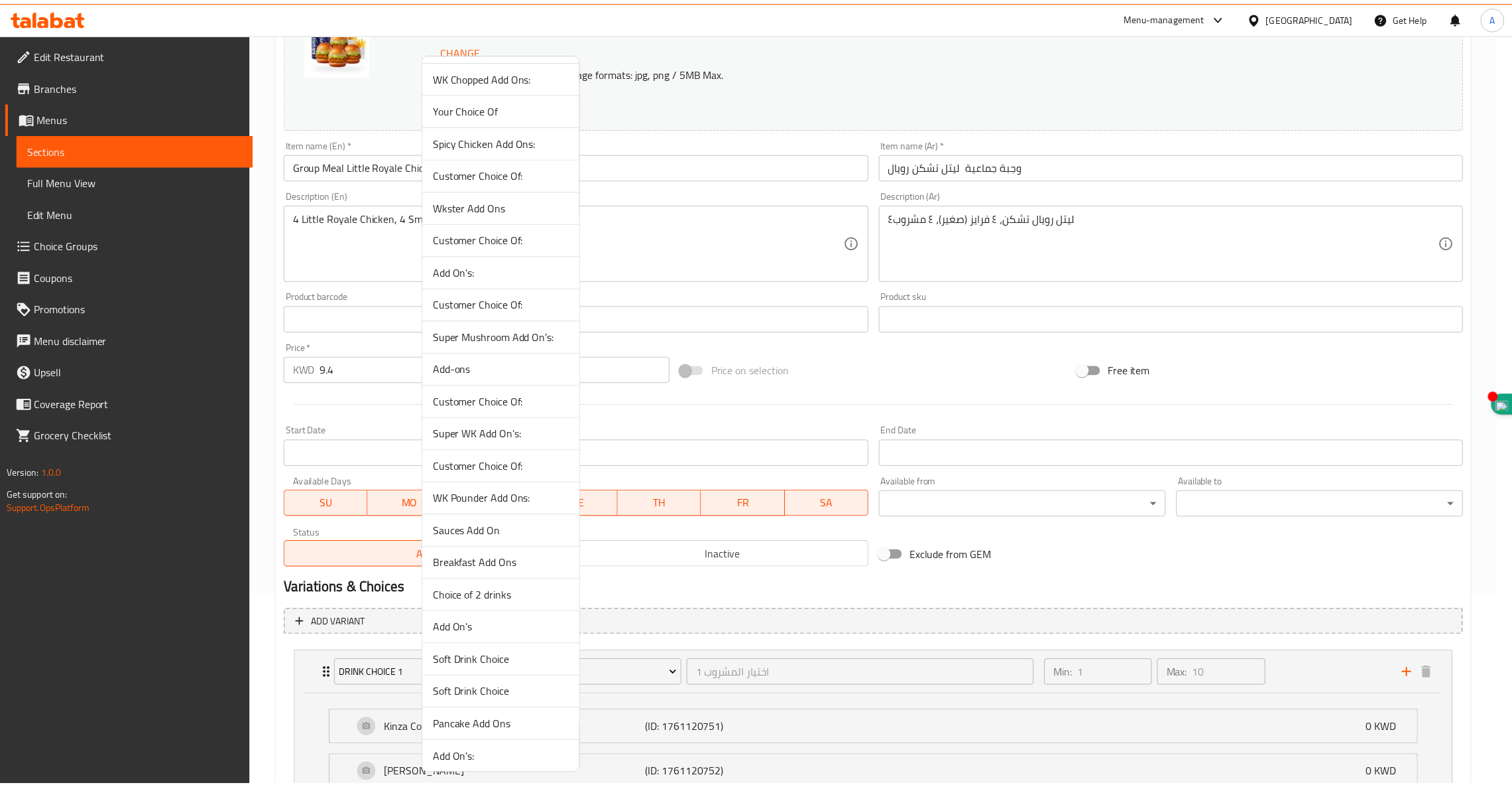
scroll to position [519, 0]
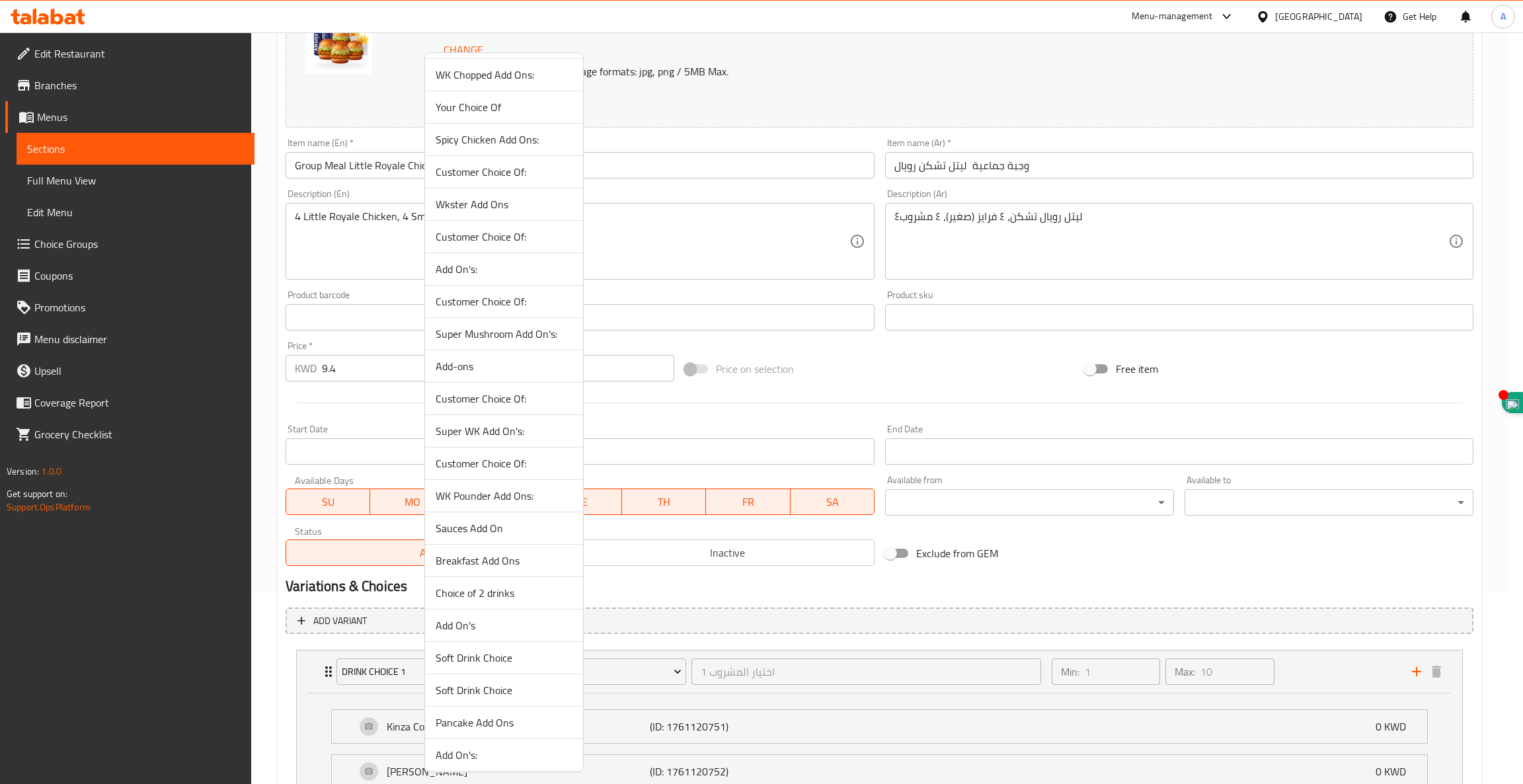
click at [490, 596] on span "Choice of 2 drinks" at bounding box center [504, 593] width 137 height 16
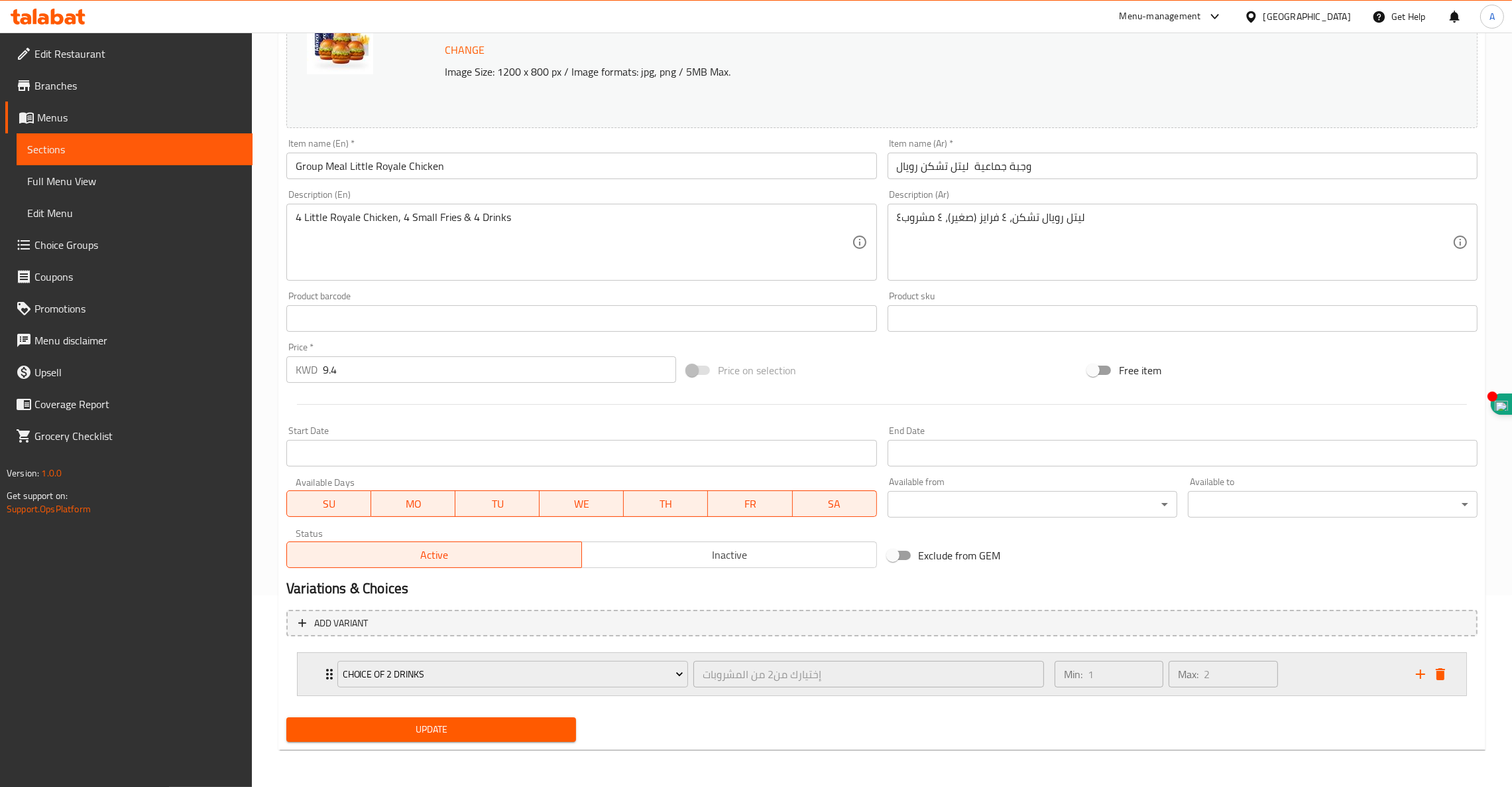
click at [335, 676] on div "Choice of 2 drinks" at bounding box center [512, 674] width 356 height 32
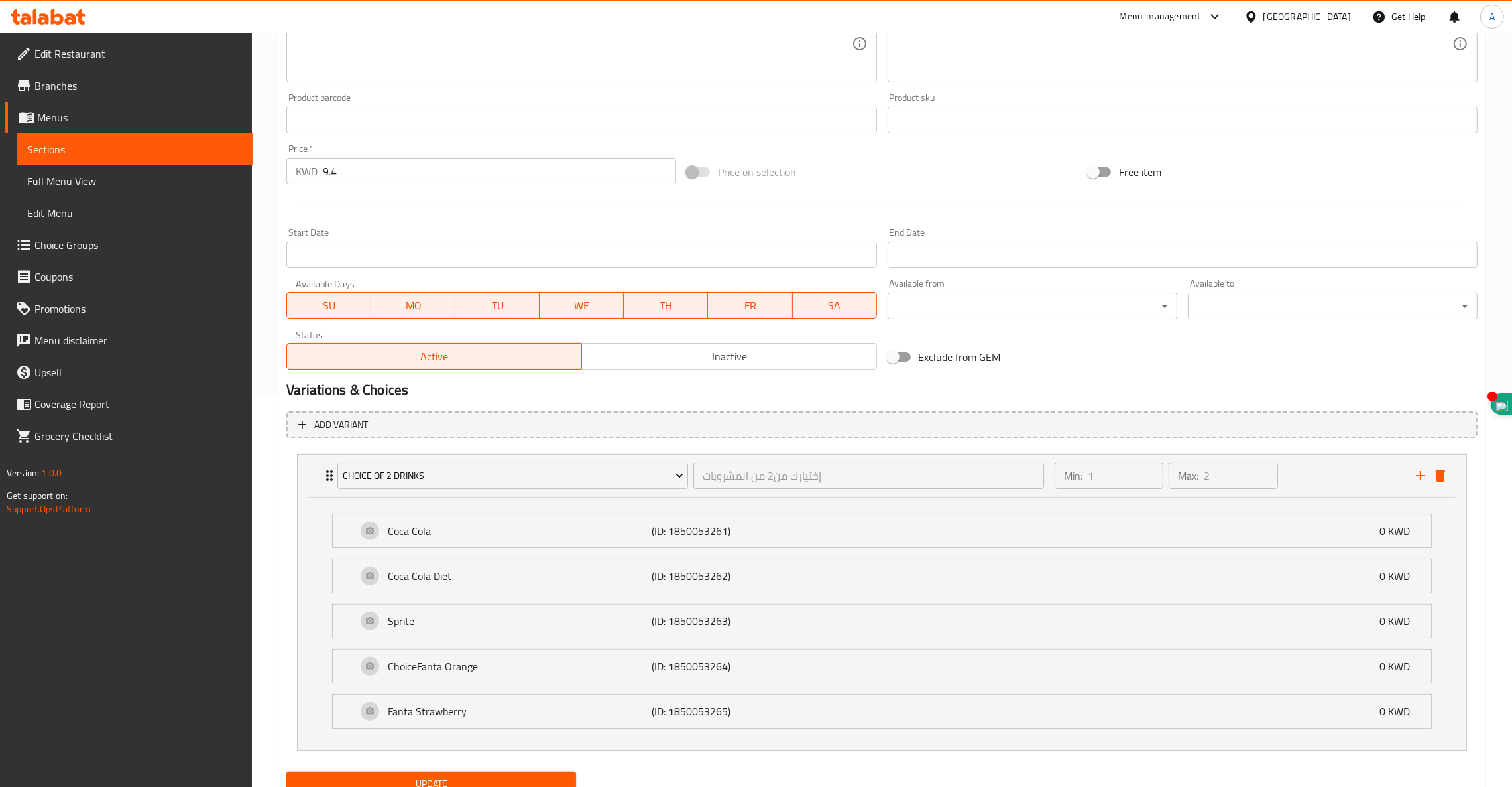
scroll to position [445, 0]
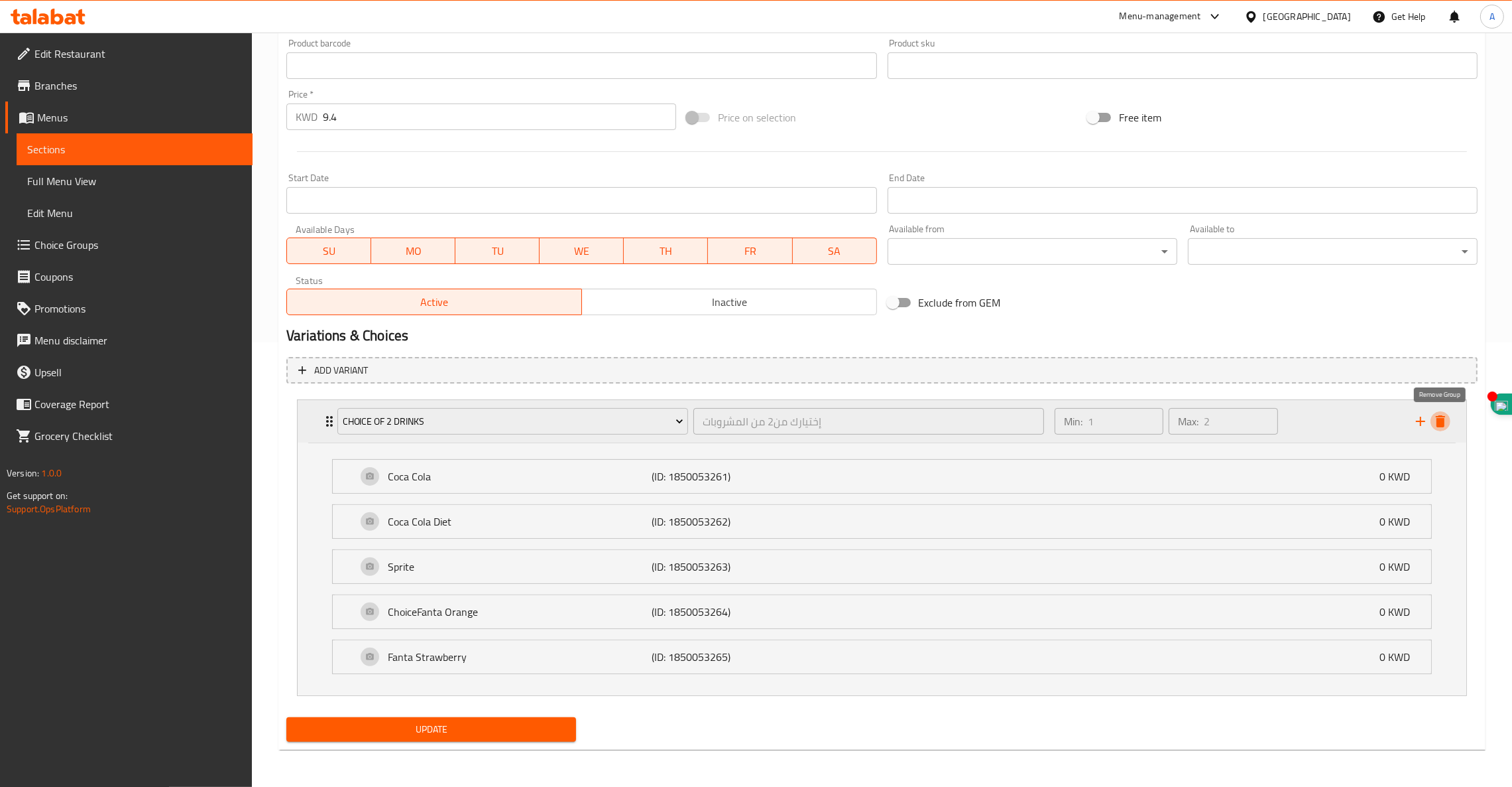
click at [1441, 420] on icon "delete" at bounding box center [1441, 422] width 10 height 12
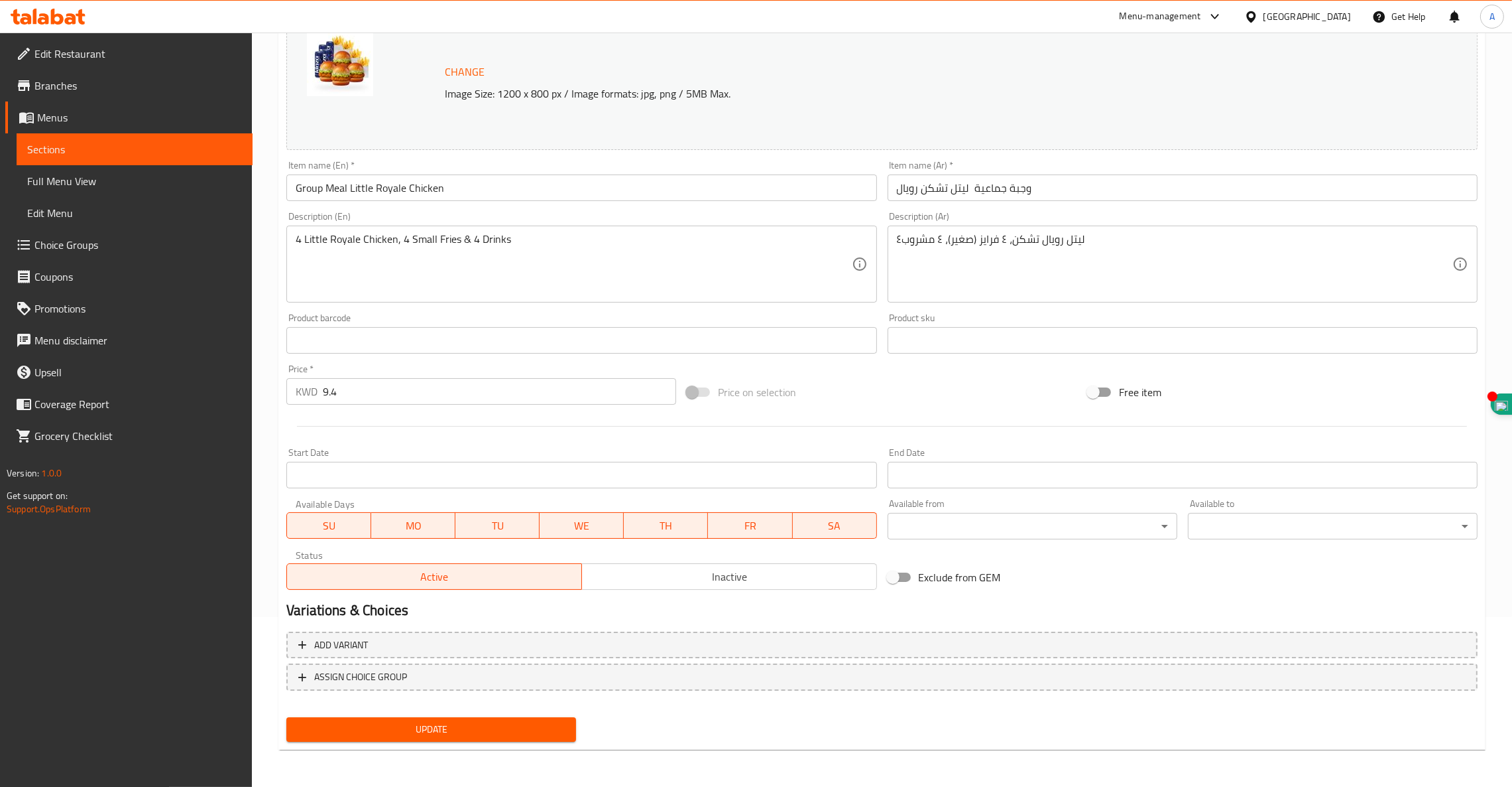
scroll to position [168, 0]
click at [66, 241] on span "Choice Groups" at bounding box center [138, 244] width 208 height 16
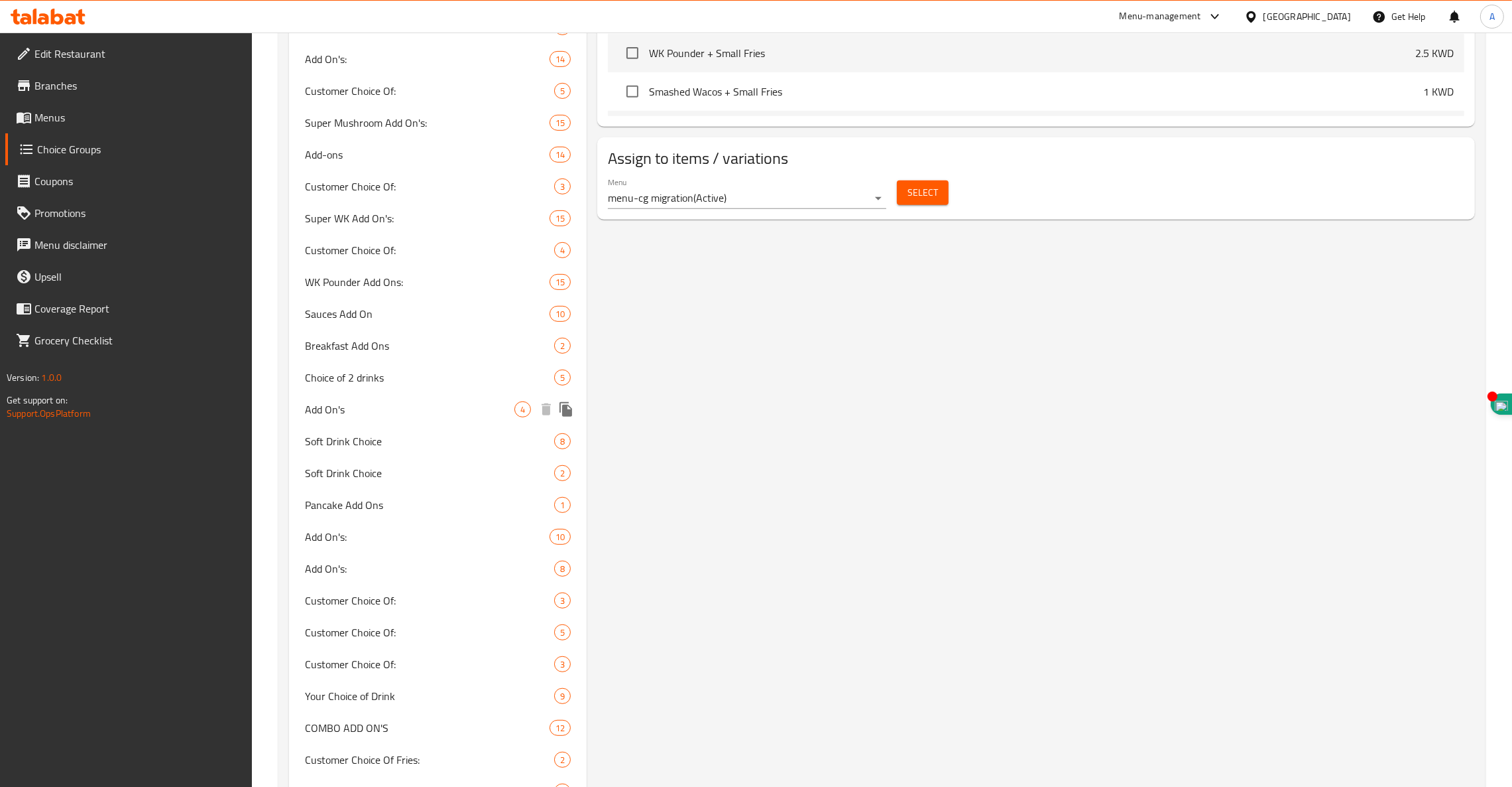
scroll to position [983, 0]
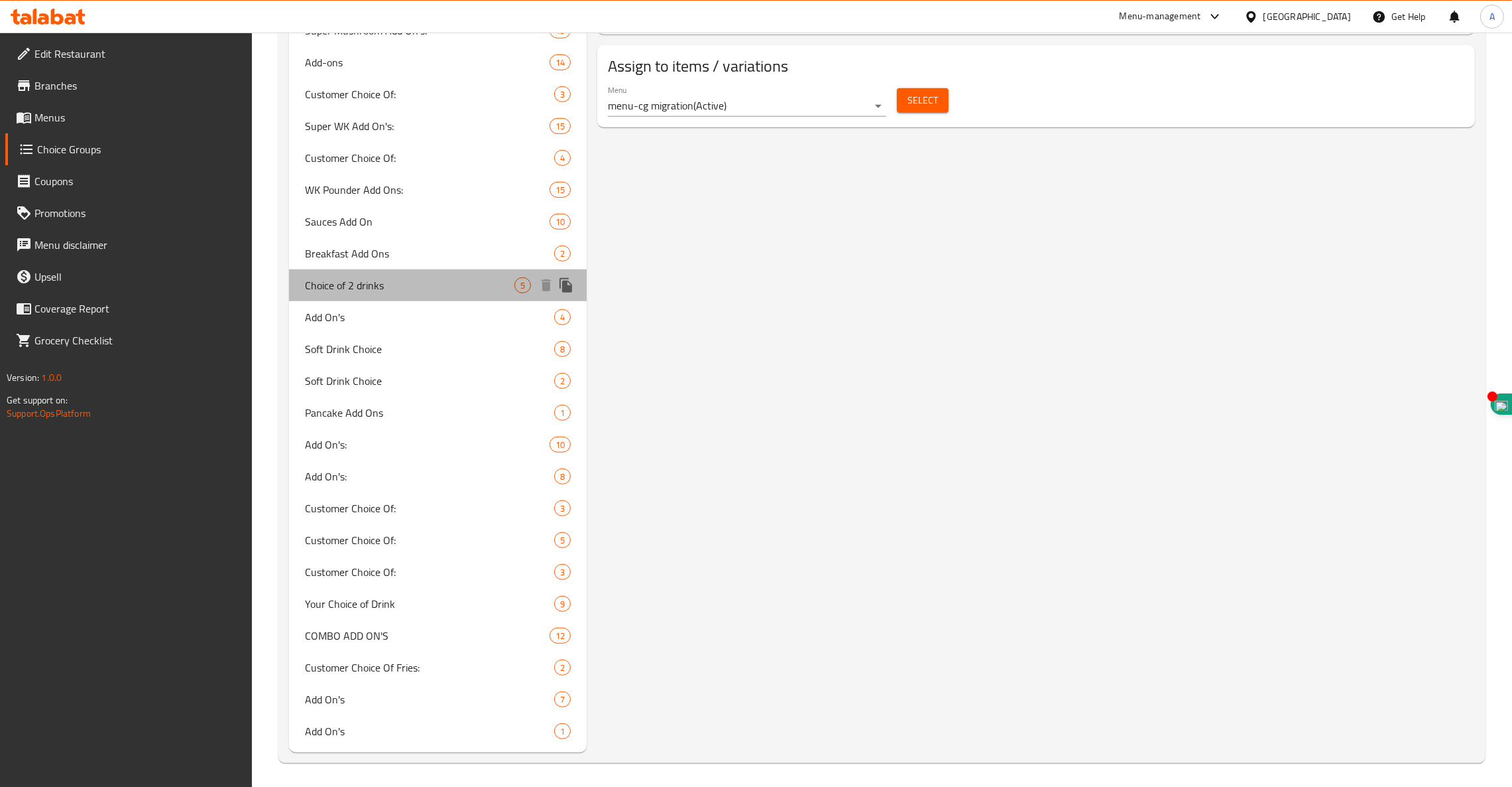
click at [358, 290] on span "Choice of 2 drinks" at bounding box center [409, 285] width 210 height 16
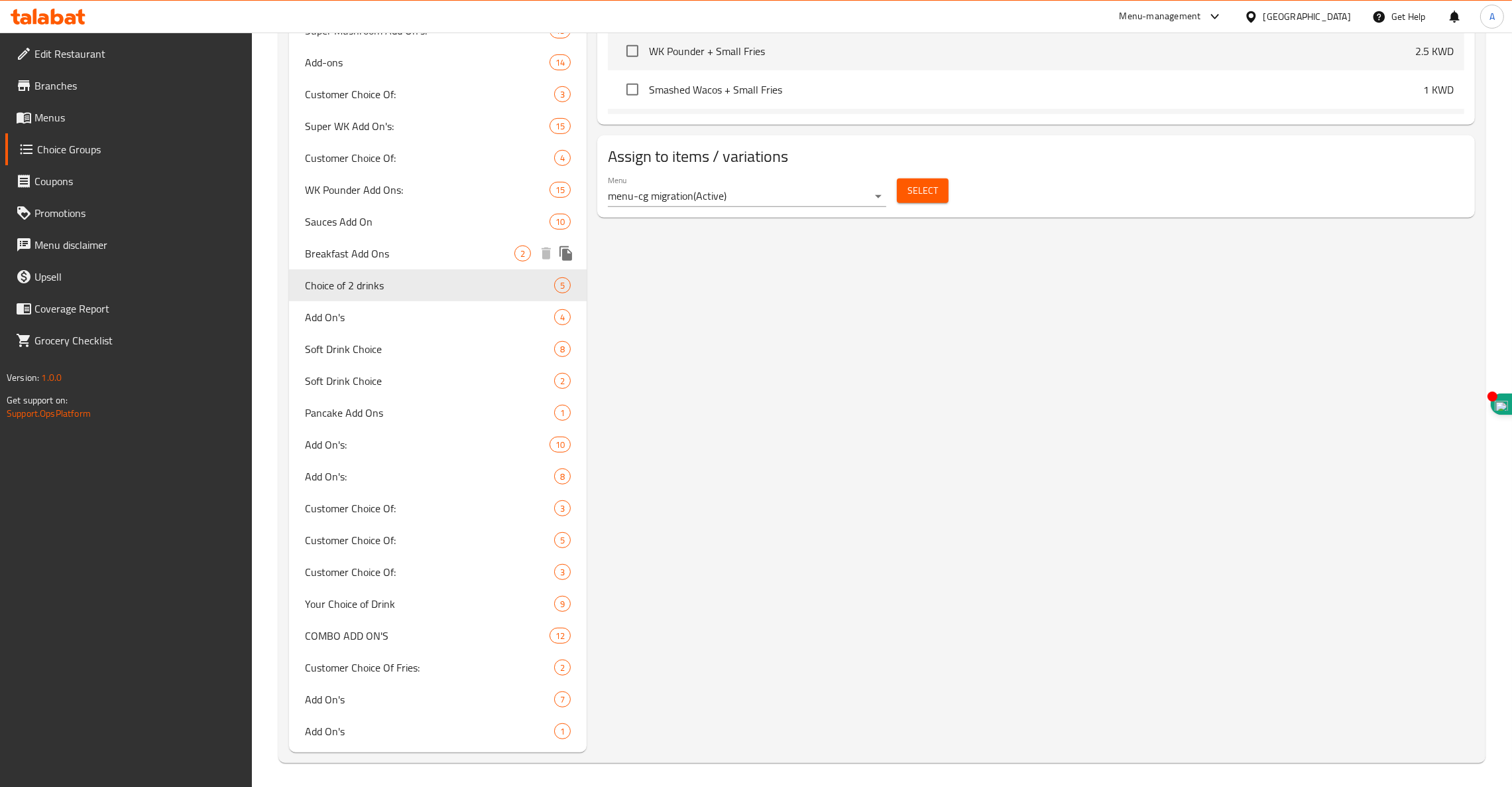
type input "Choice of 2 drinks"
type input "إختيارك من2 من المشروبات"
type input "1"
type input "2"
click at [389, 564] on span "Customer Choice Of:" at bounding box center [409, 571] width 210 height 16
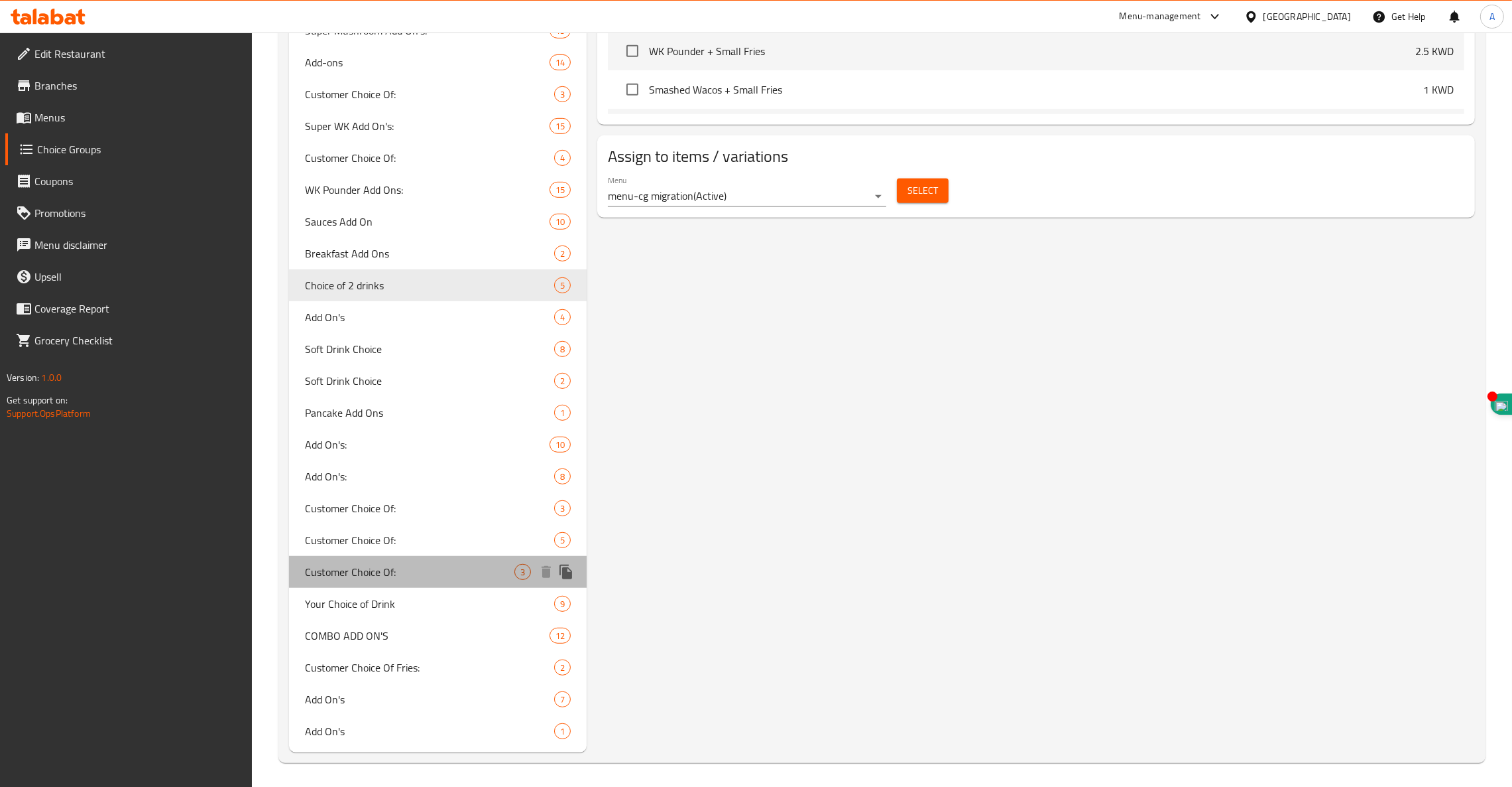
type input "Customer Choice Of:"
type input "اختيار العميل:"
type input "0"
type input "3"
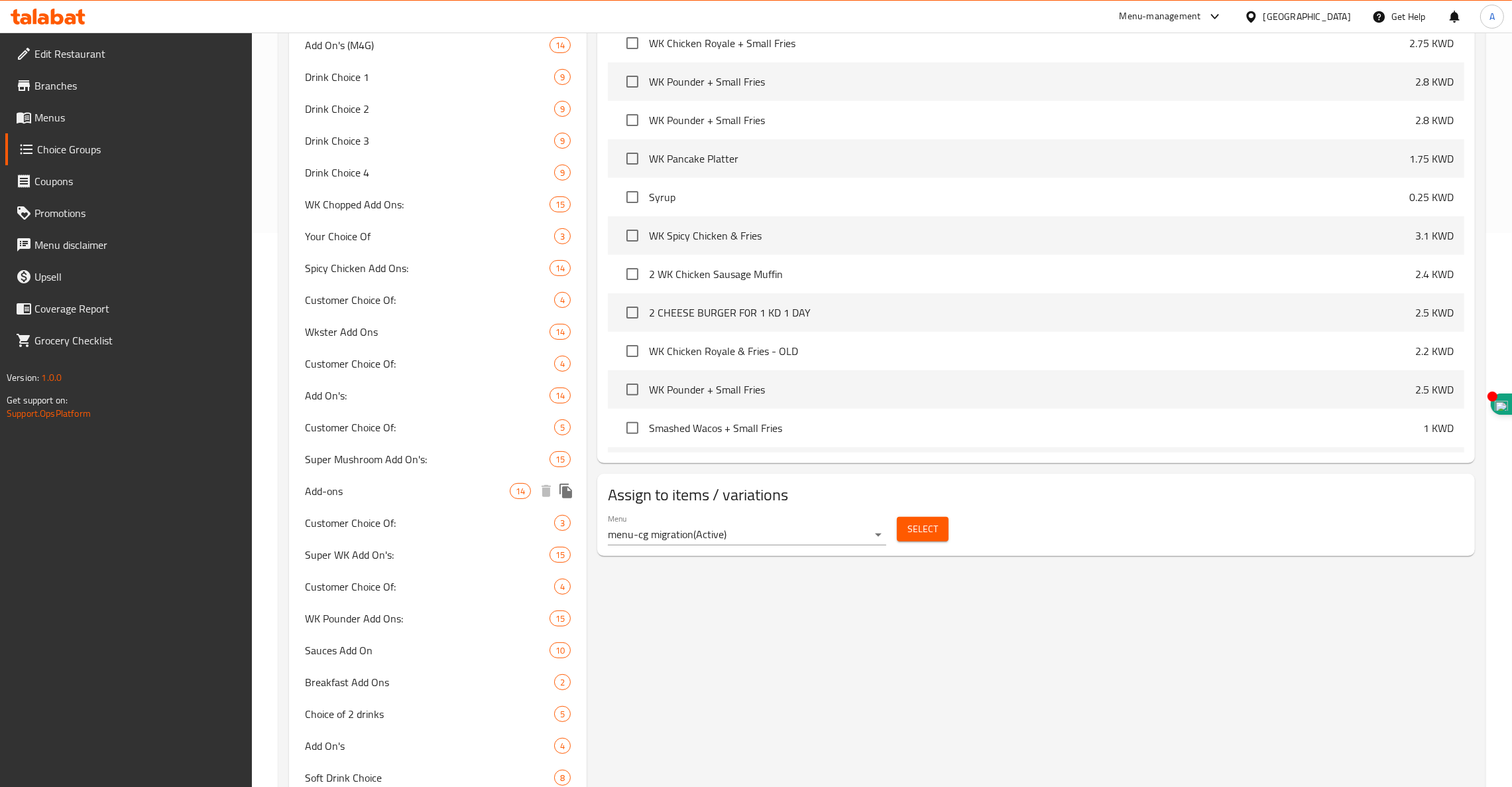
scroll to position [564, 0]
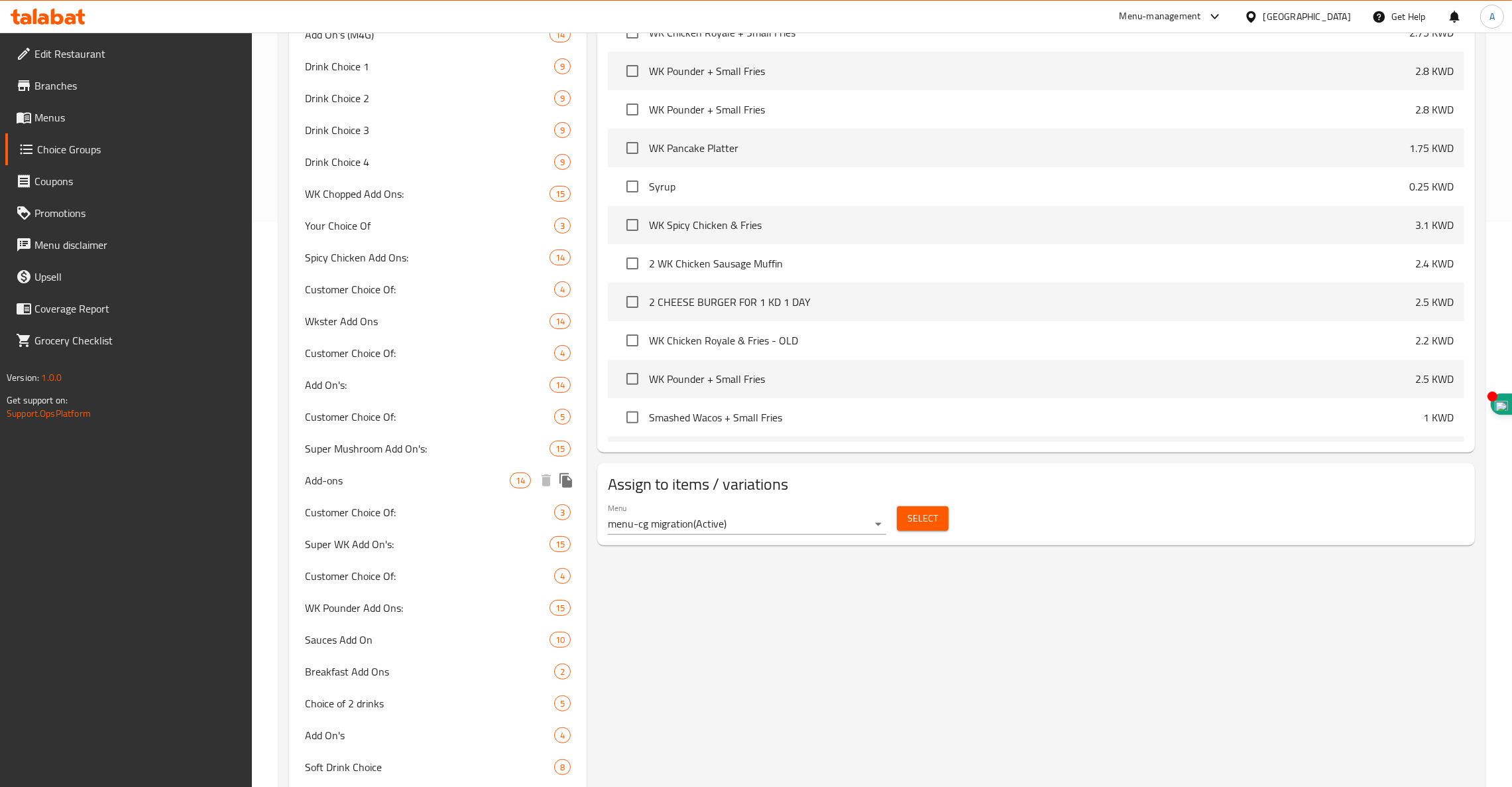
click at [409, 467] on div "Add-ons 14" at bounding box center [438, 480] width 298 height 32
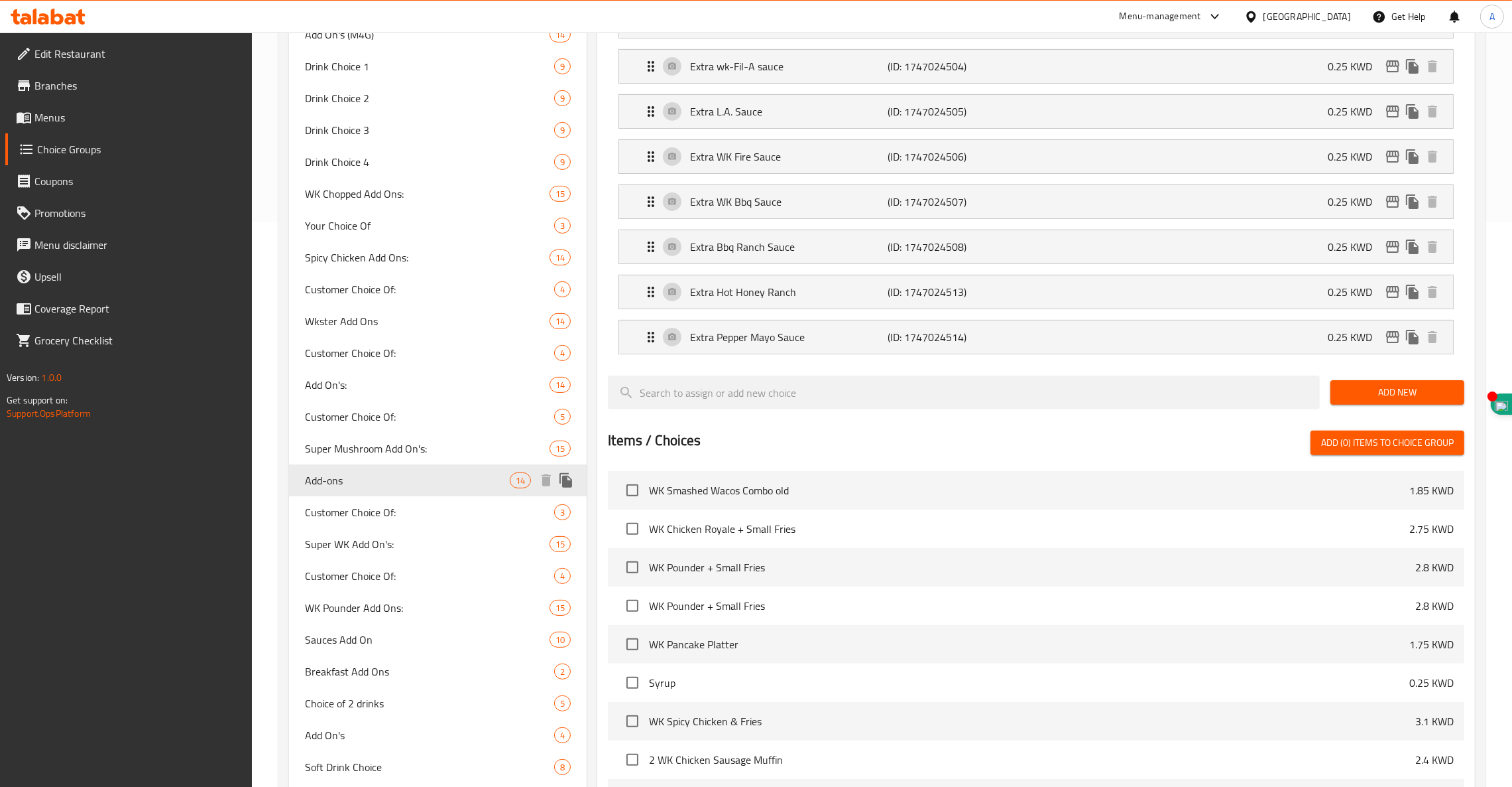
type input "Add-ons"
type input "اضافات"
type input "14"
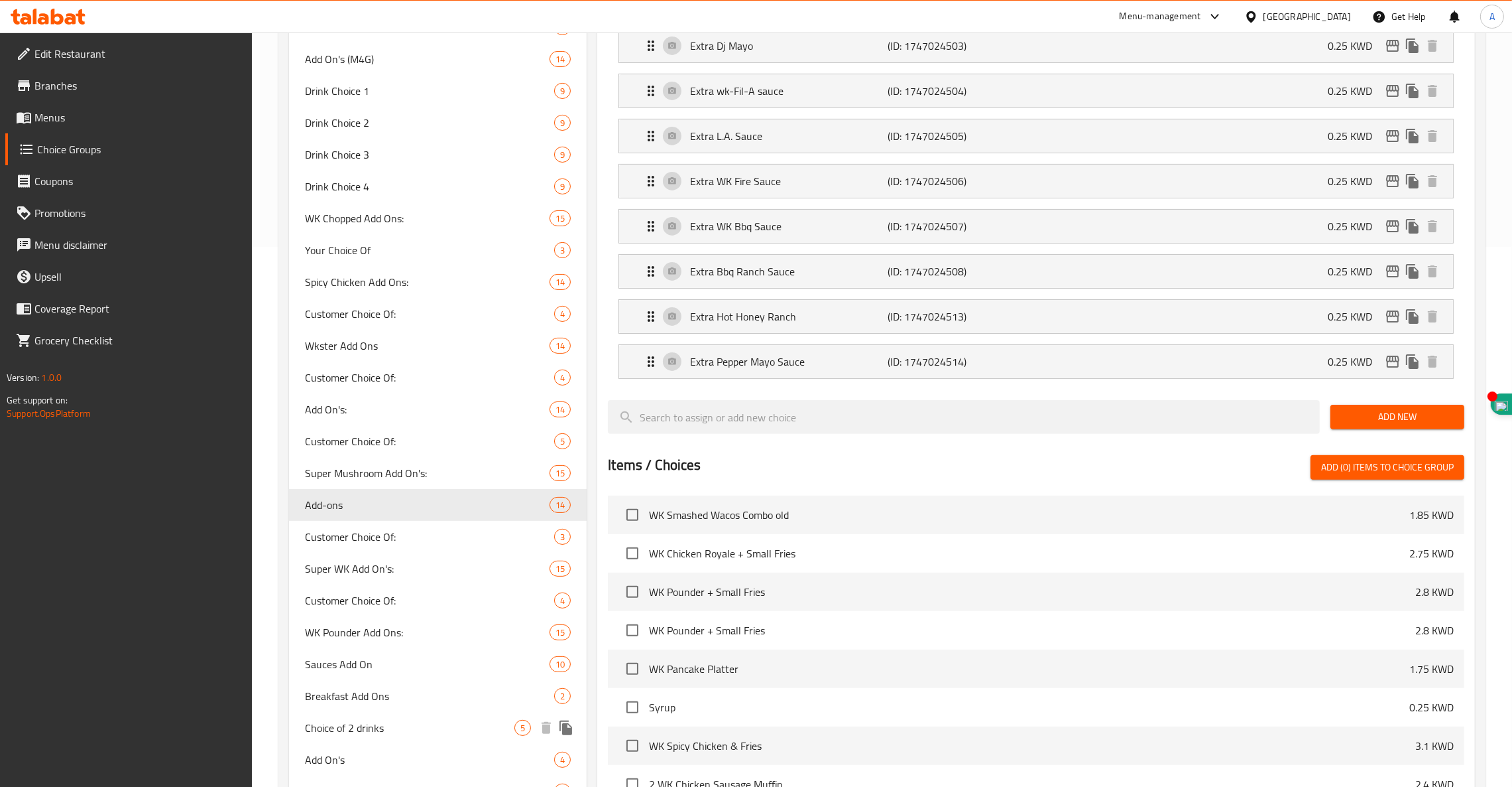
click at [337, 725] on span "Choice of 2 drinks" at bounding box center [409, 727] width 210 height 16
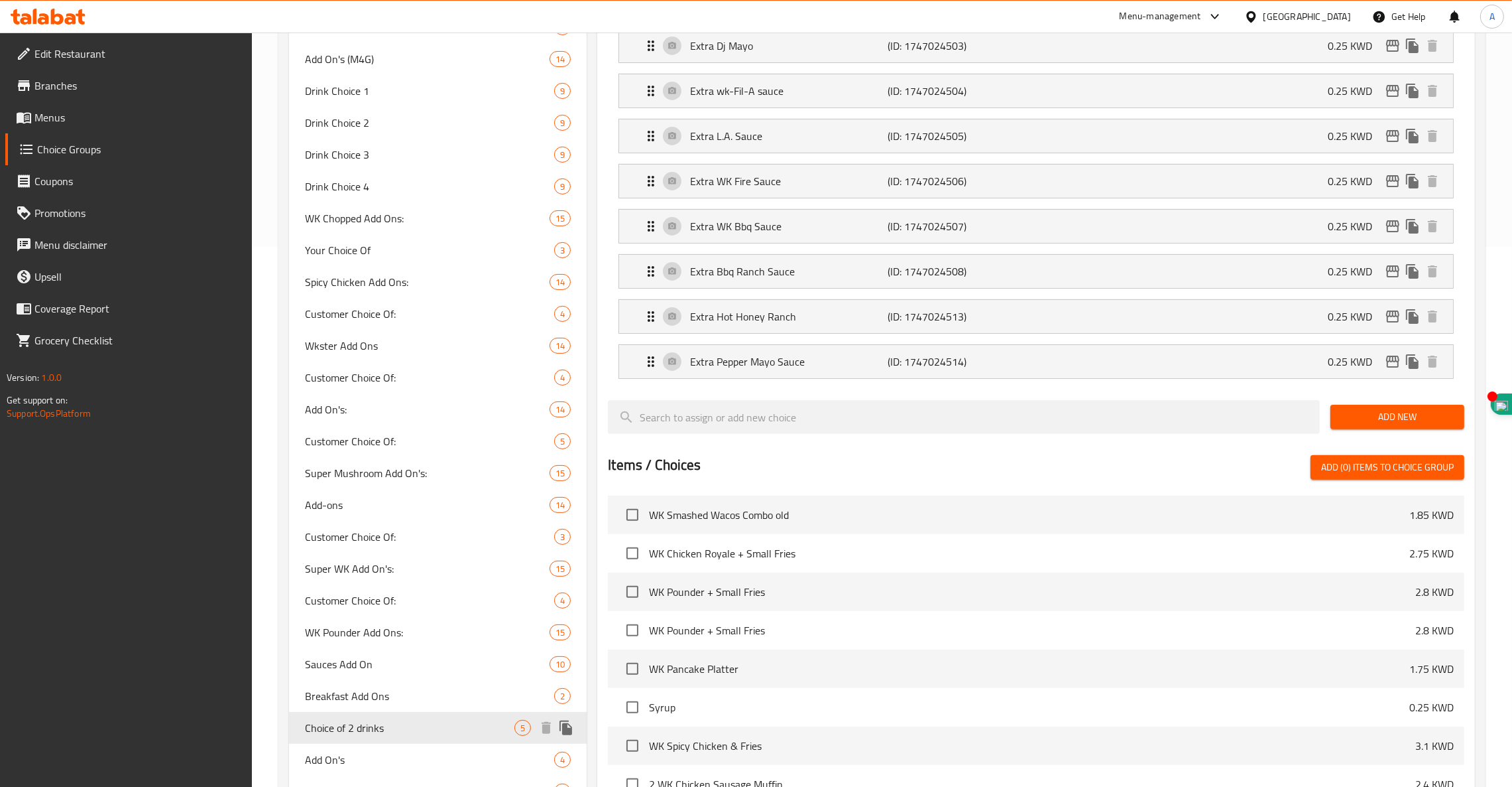
type input "Choice of 2 drinks"
type input "إختيارك من2 من المشروبات"
type input "1"
type input "2"
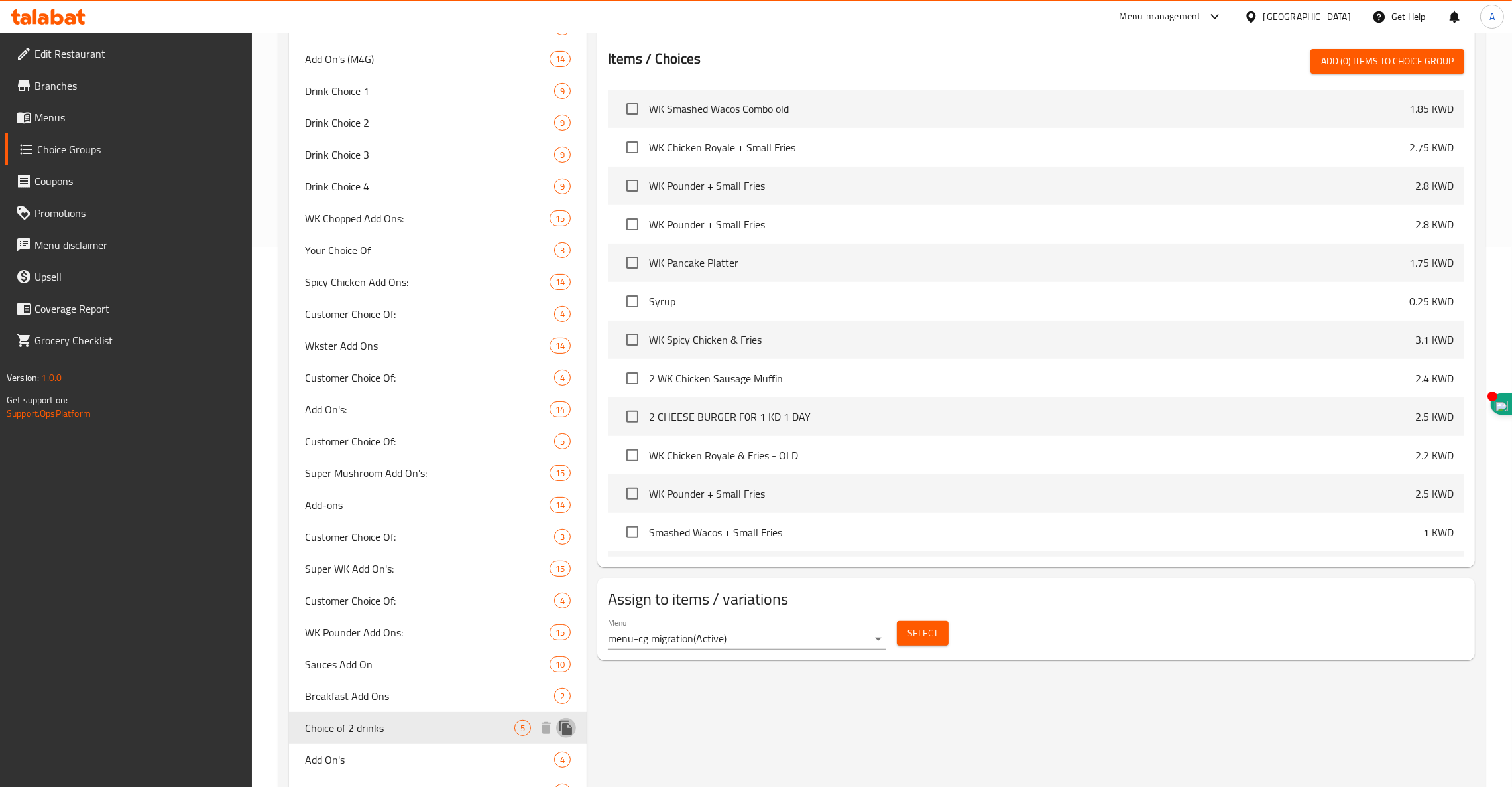
click at [566, 732] on icon "duplicate" at bounding box center [566, 727] width 13 height 14
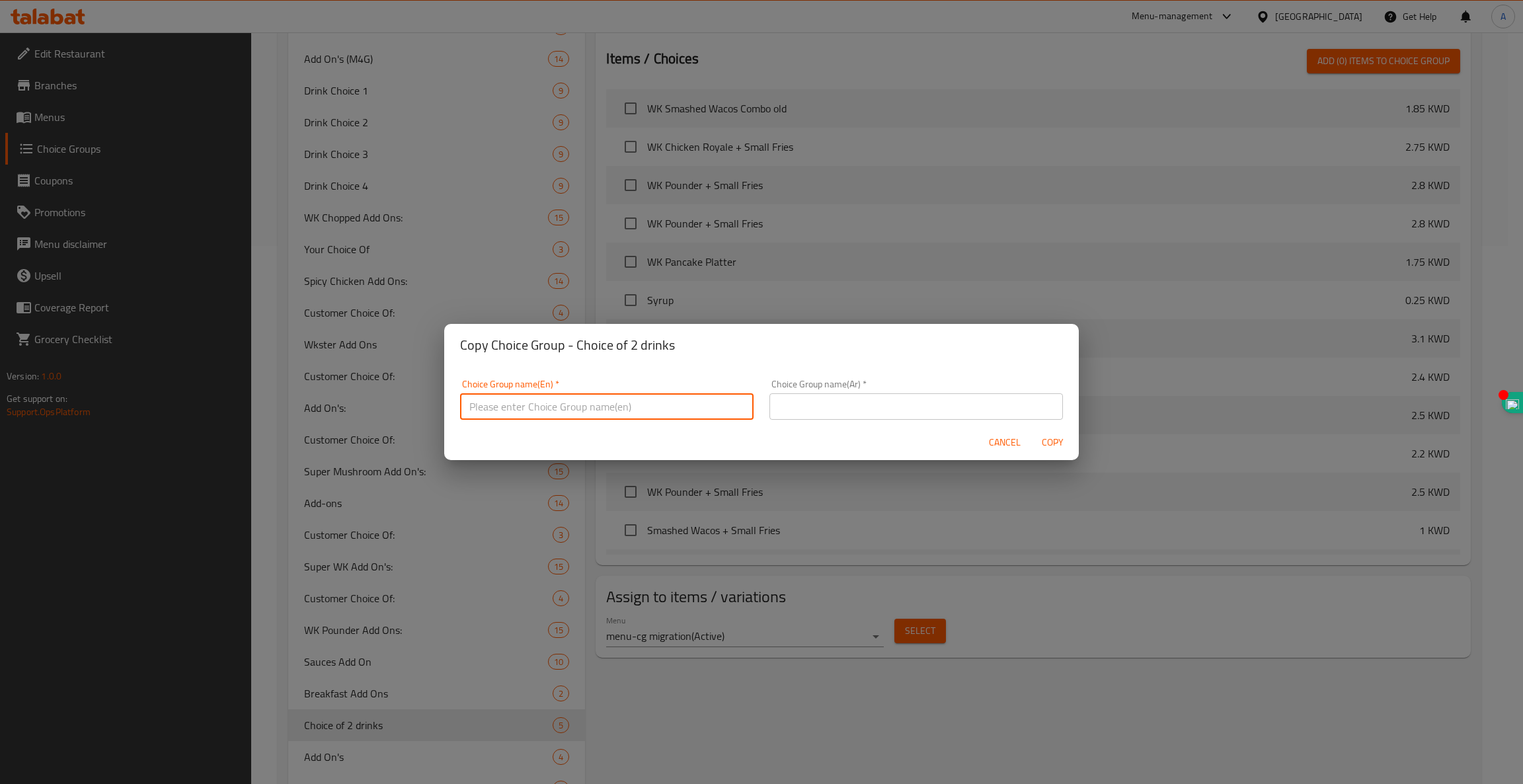
click at [560, 407] on input "text" at bounding box center [607, 406] width 294 height 26
type input "Choice of 4 drinks"
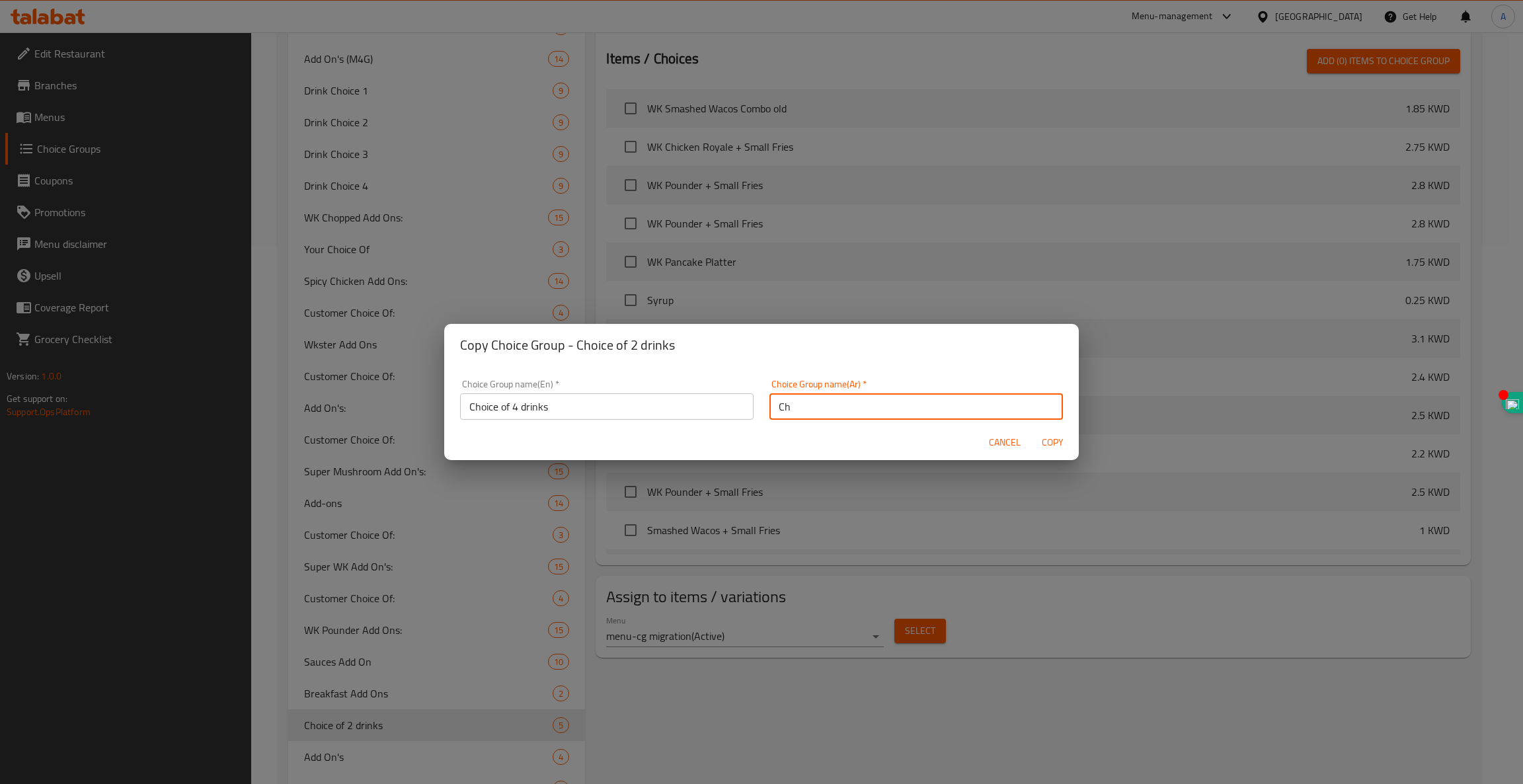
type input "C"
type input "اختيار المشروبات"
click at [1049, 435] on span "Copy" at bounding box center [1052, 442] width 32 height 16
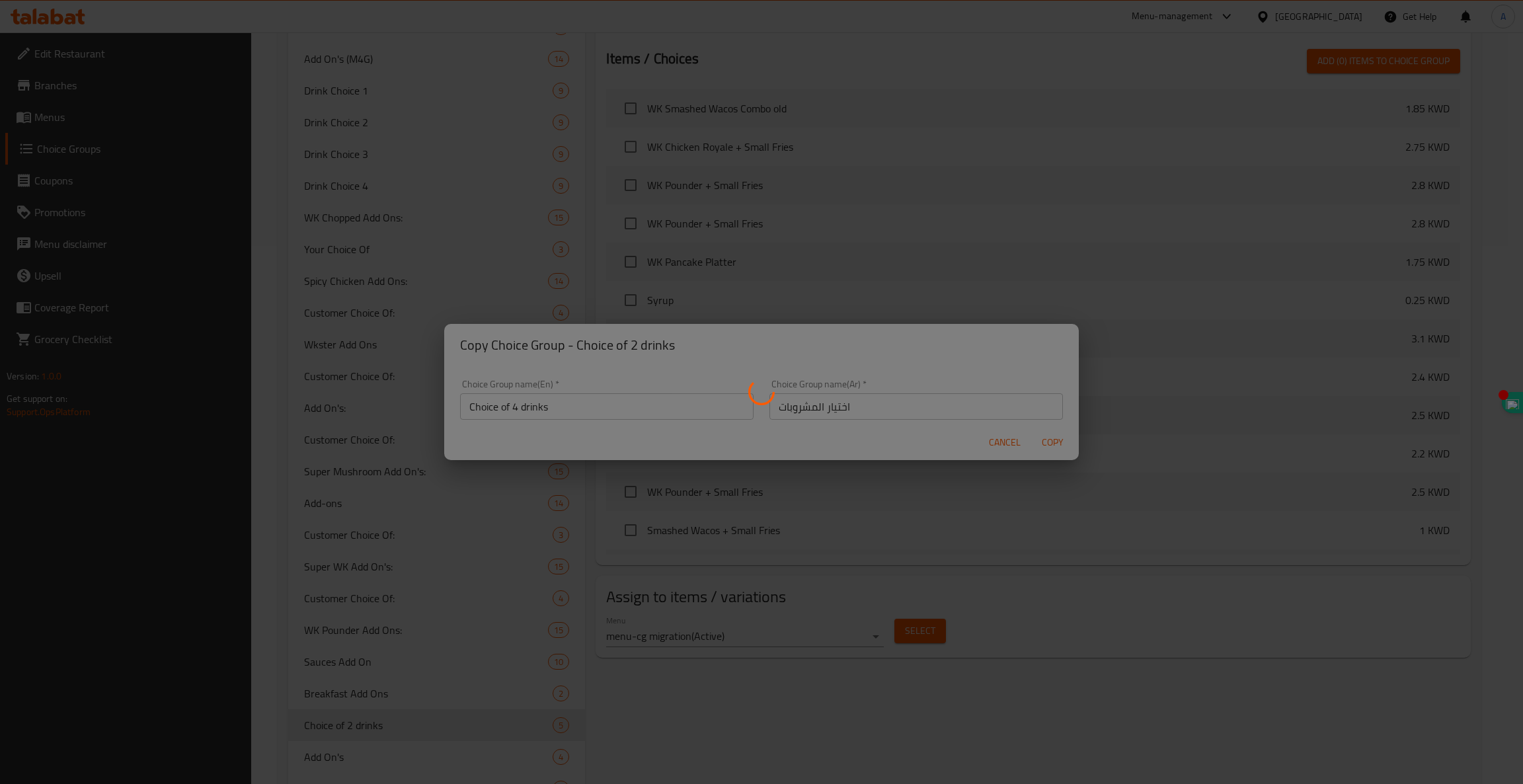
type input "Choice of 4 drinks"
type input "اختيار المشروبات"
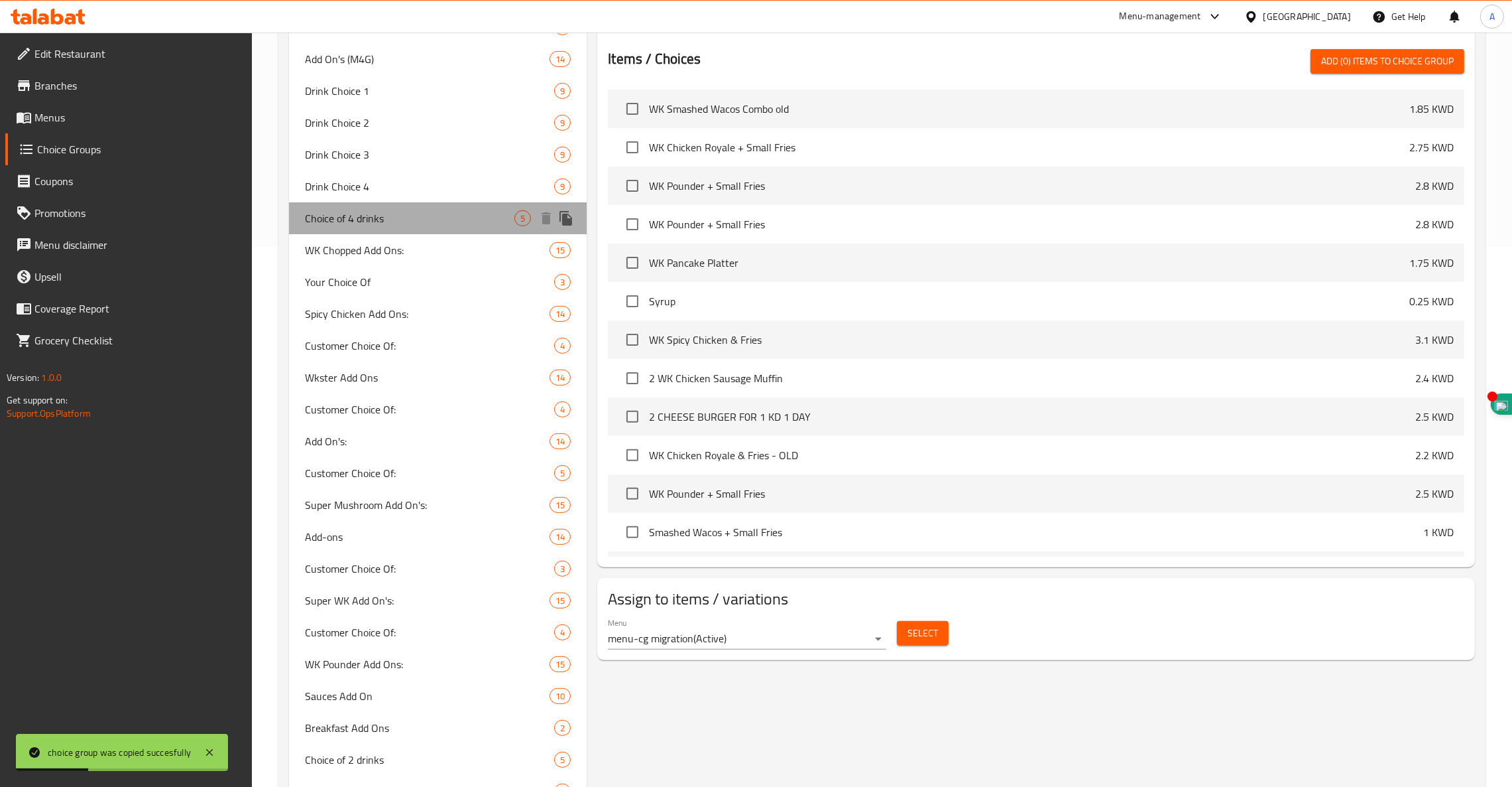
click at [433, 216] on span "Choice of 4 drinks" at bounding box center [409, 218] width 210 height 16
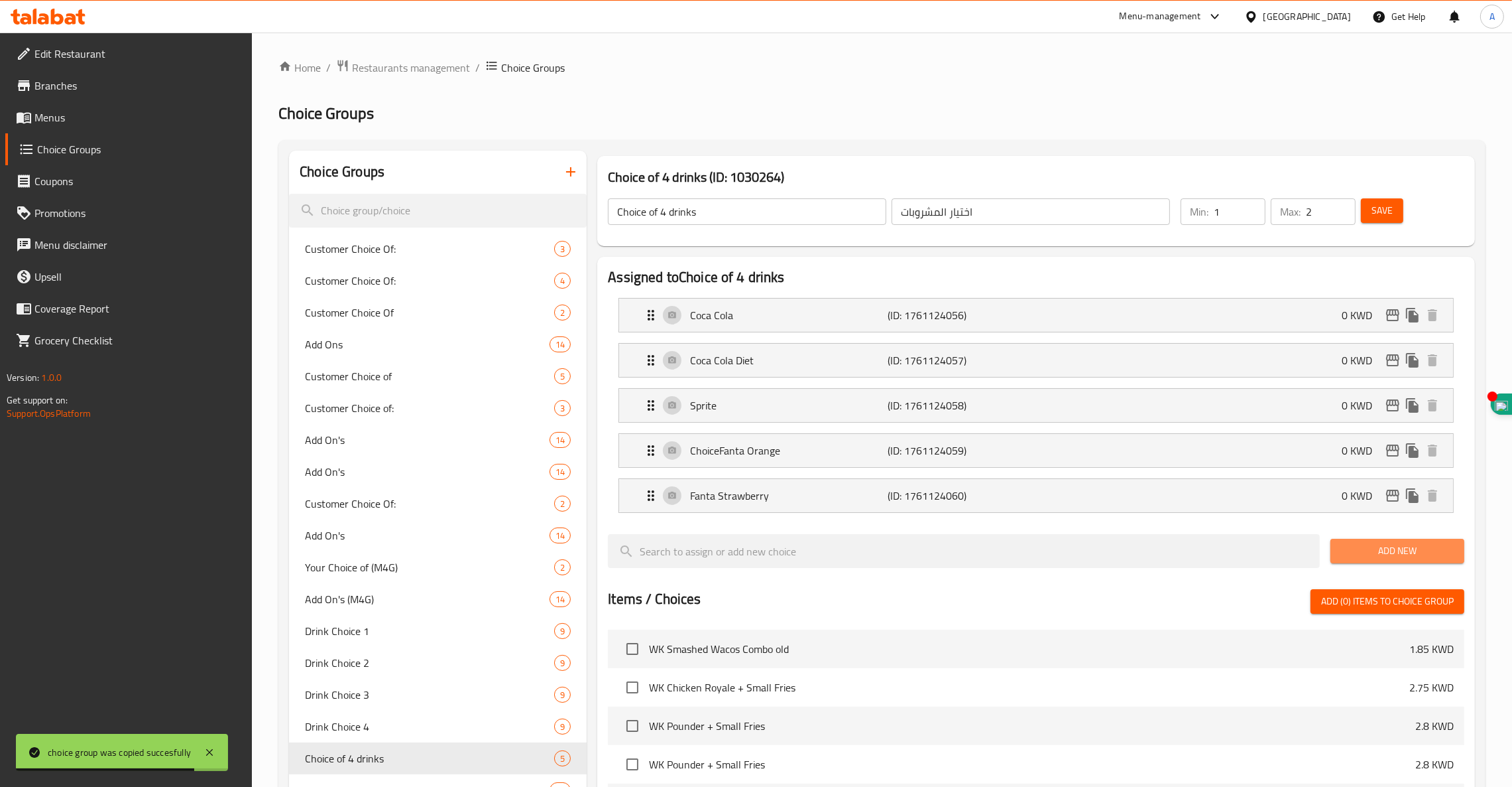
click at [1395, 547] on span "Add New" at bounding box center [1397, 551] width 113 height 16
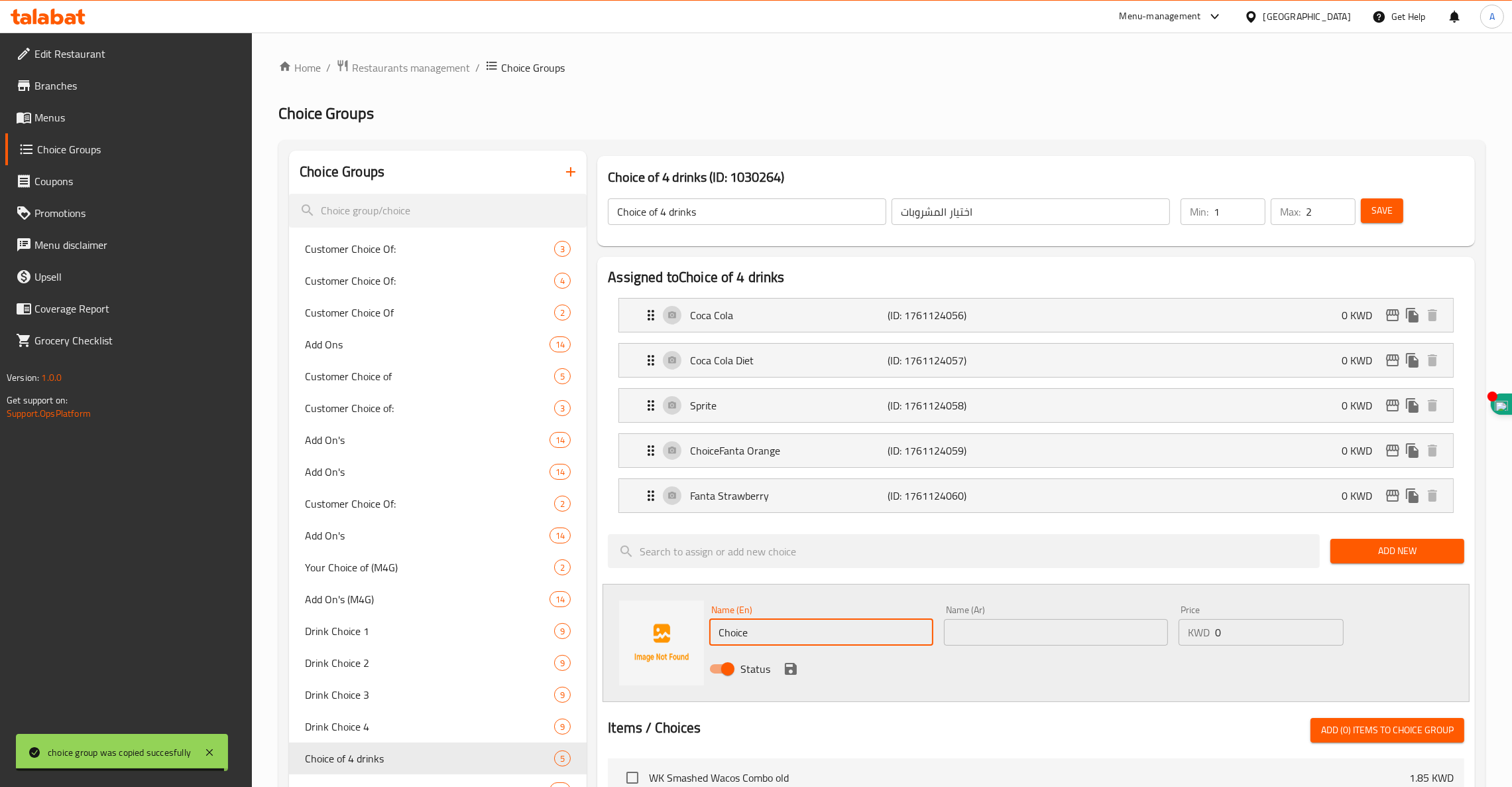
drag, startPoint x: 785, startPoint y: 622, endPoint x: 450, endPoint y: 619, distance: 335.0
type input "،"
type input "Kinza Cola"
click at [1000, 632] on input "text" at bounding box center [1056, 632] width 224 height 26
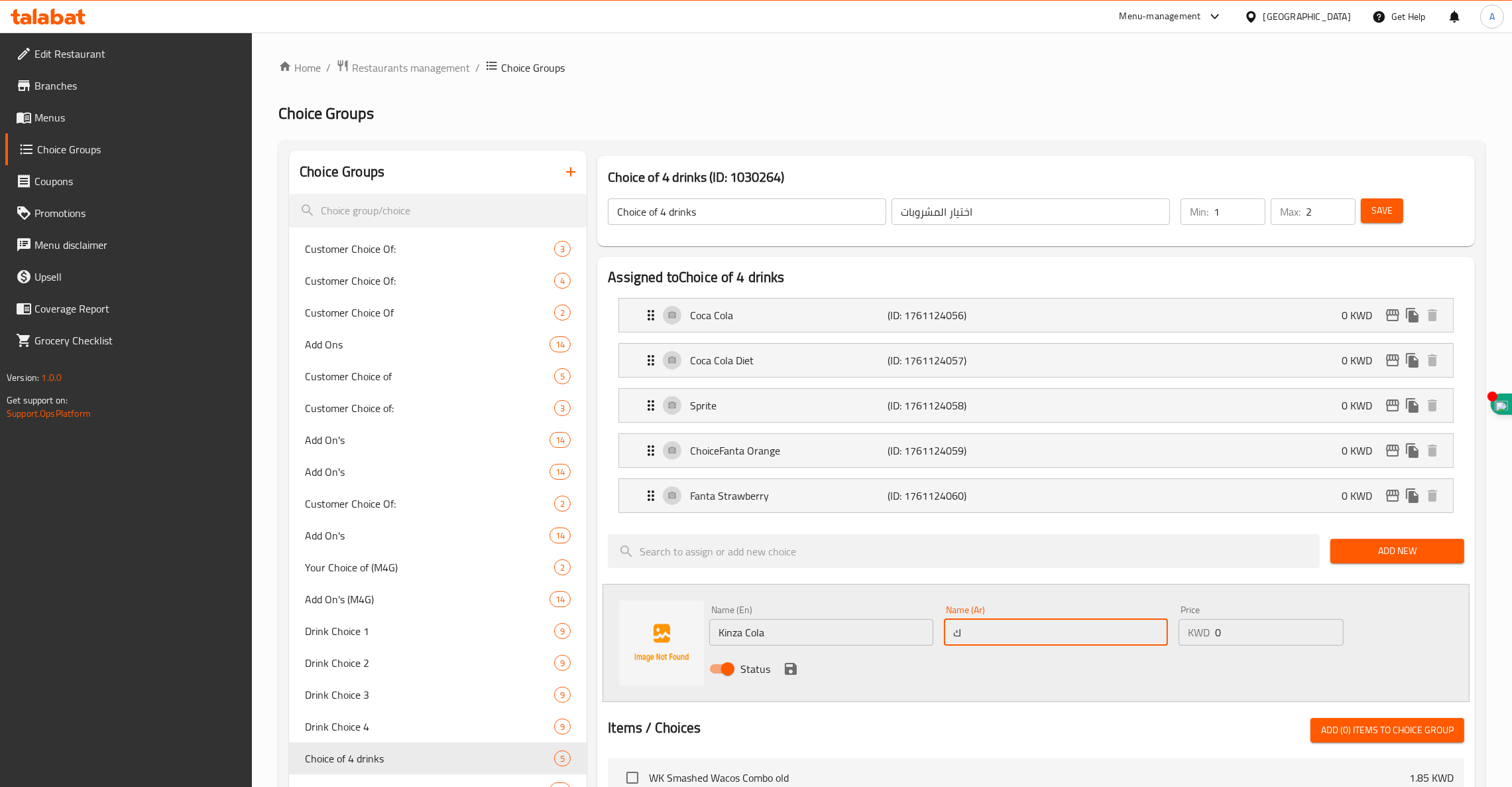
type input "[PERSON_NAME]"
click at [789, 668] on icon "save" at bounding box center [791, 669] width 12 height 12
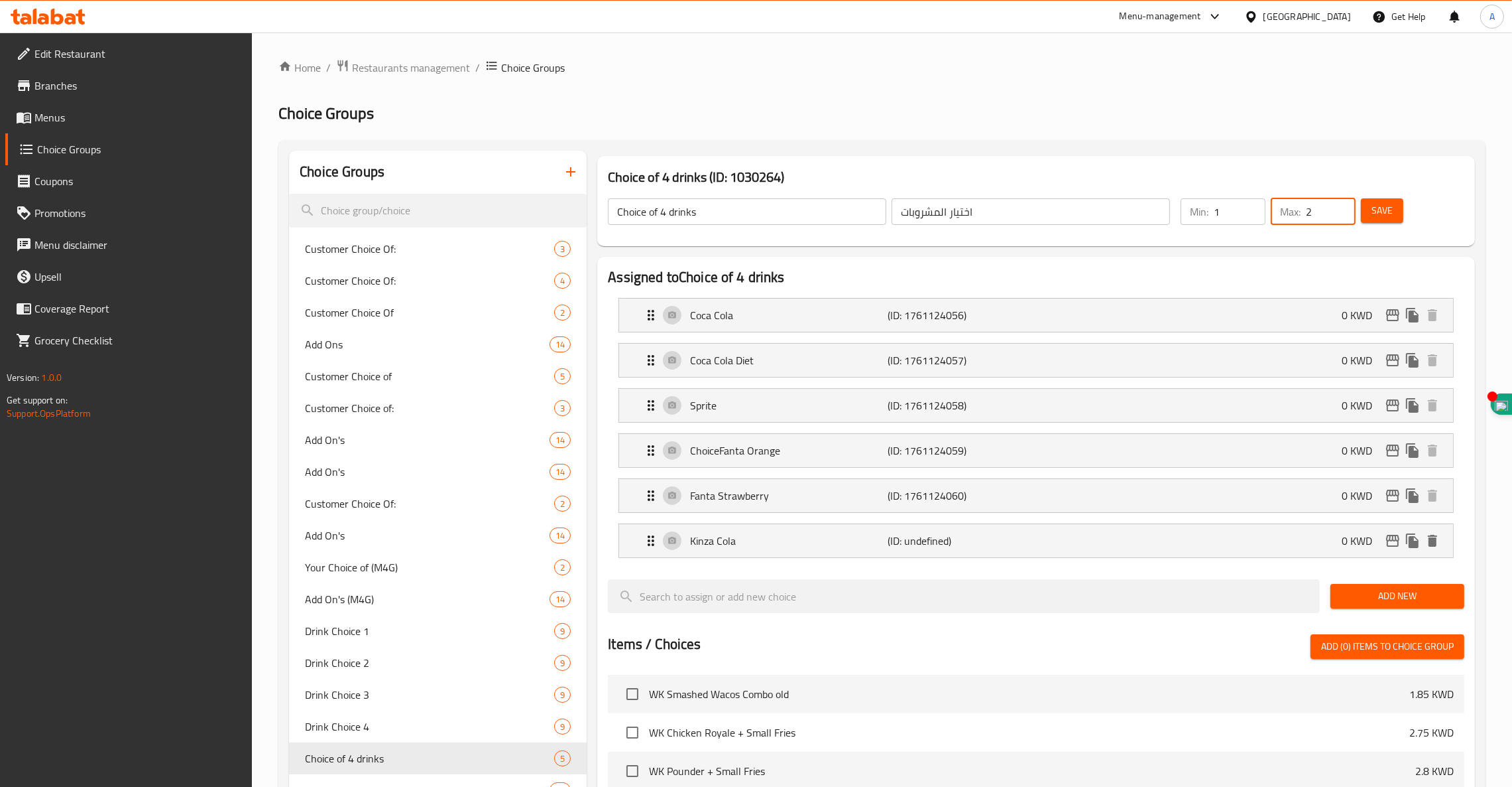
drag, startPoint x: 1311, startPoint y: 206, endPoint x: 1271, endPoint y: 211, distance: 40.3
click at [1271, 211] on div "Max: 2 ​" at bounding box center [1313, 211] width 85 height 26
type input "4"
click at [1386, 217] on span "Save" at bounding box center [1382, 211] width 21 height 16
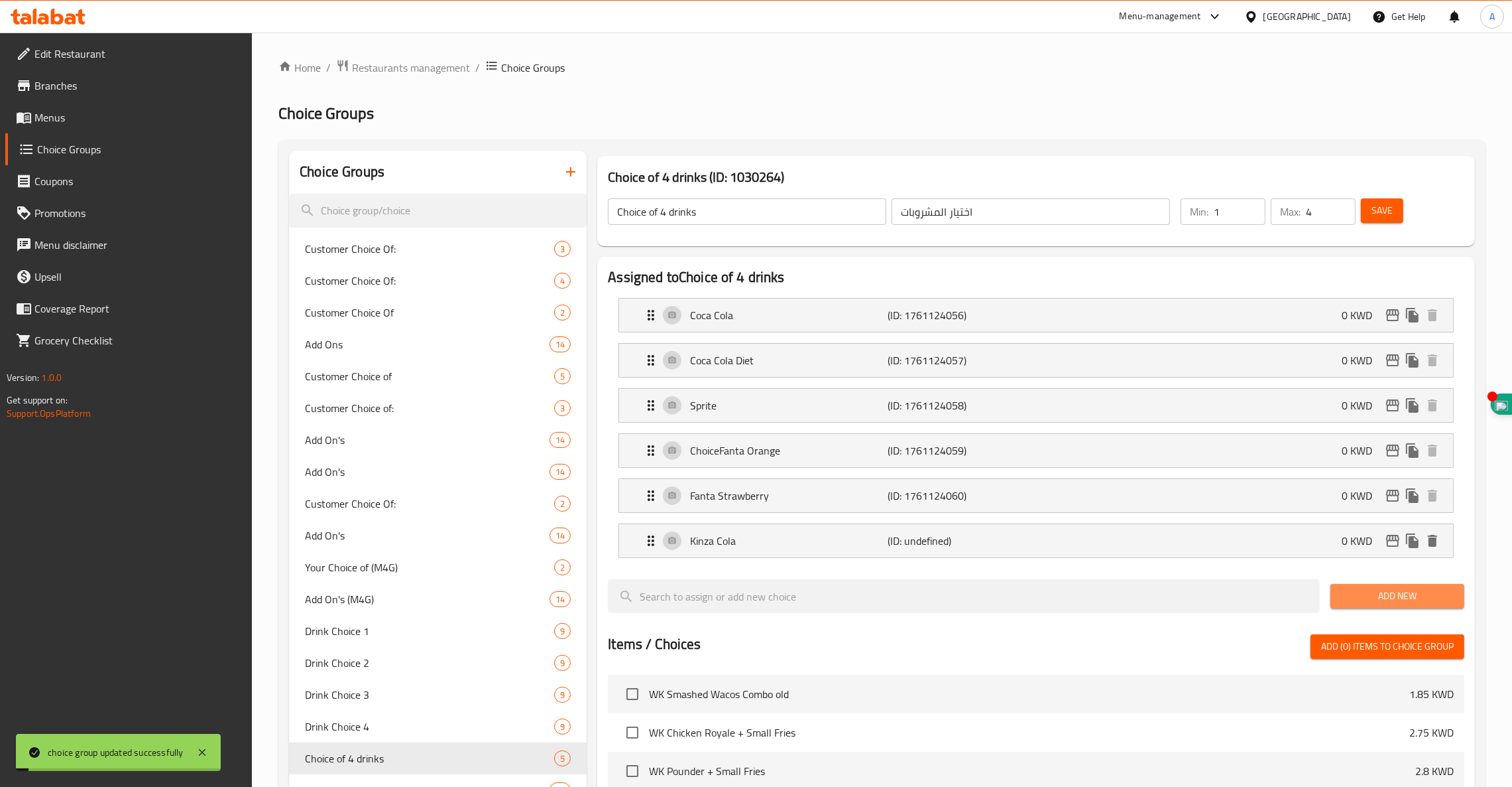
click at [1403, 599] on span "Add New" at bounding box center [1397, 596] width 113 height 16
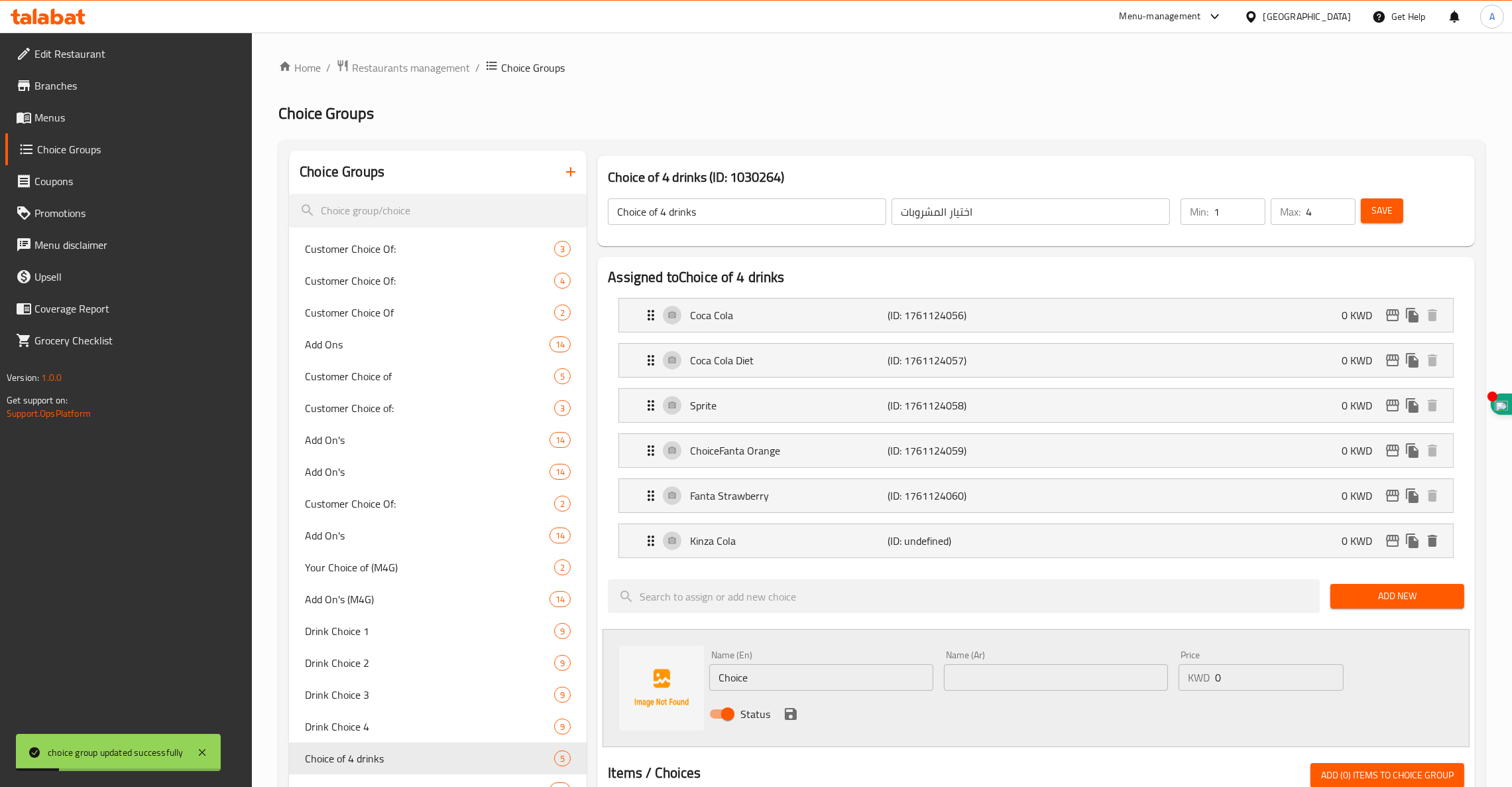
click at [797, 680] on input "Choice" at bounding box center [821, 677] width 224 height 26
click at [1013, 677] on input "text" at bounding box center [1056, 677] width 224 height 26
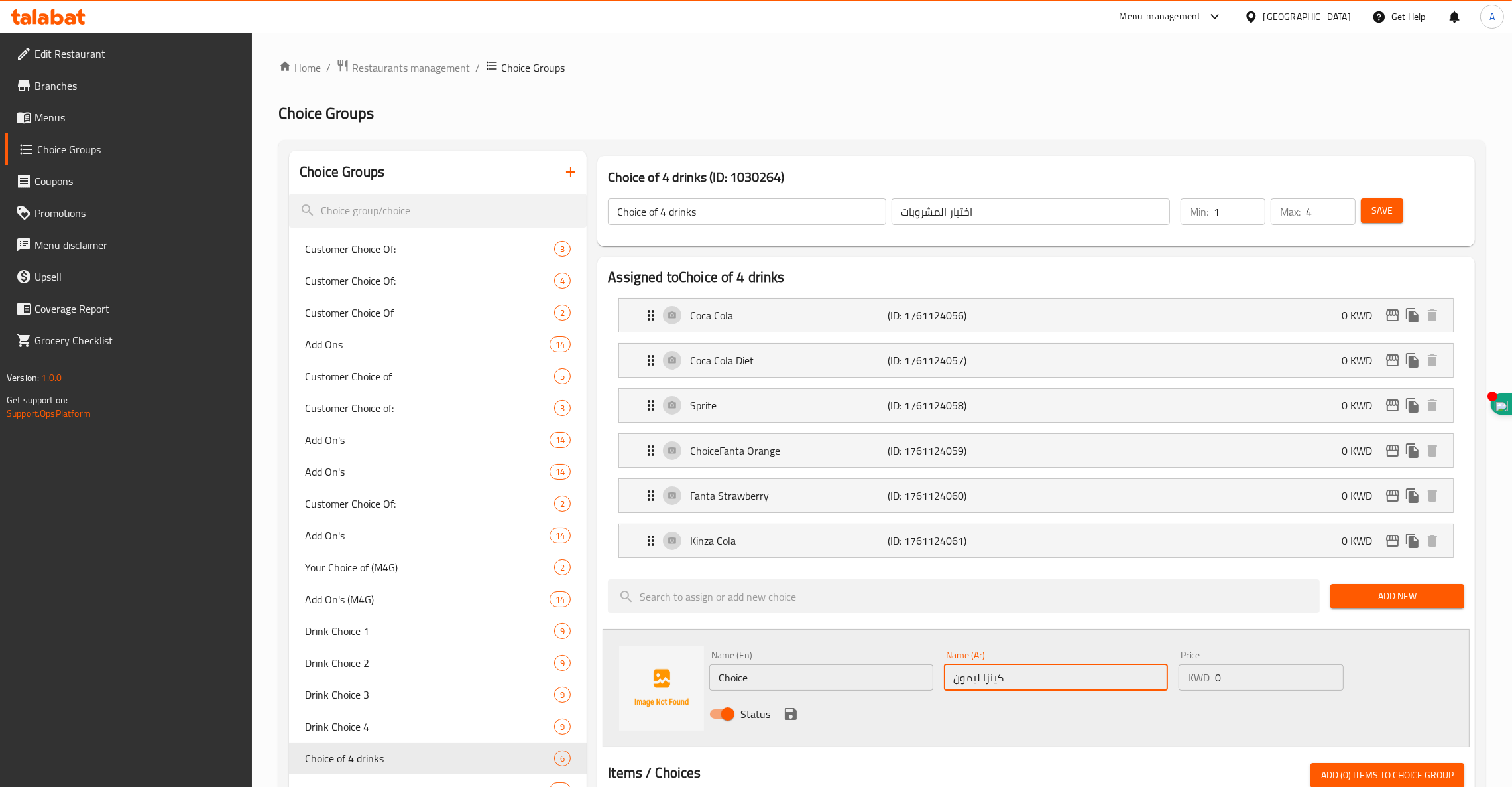
type input "كينزا ليمون"
drag, startPoint x: 753, startPoint y: 687, endPoint x: 366, endPoint y: 615, distance: 393.6
type input "[PERSON_NAME]"
click at [793, 714] on icon "save" at bounding box center [791, 714] width 12 height 12
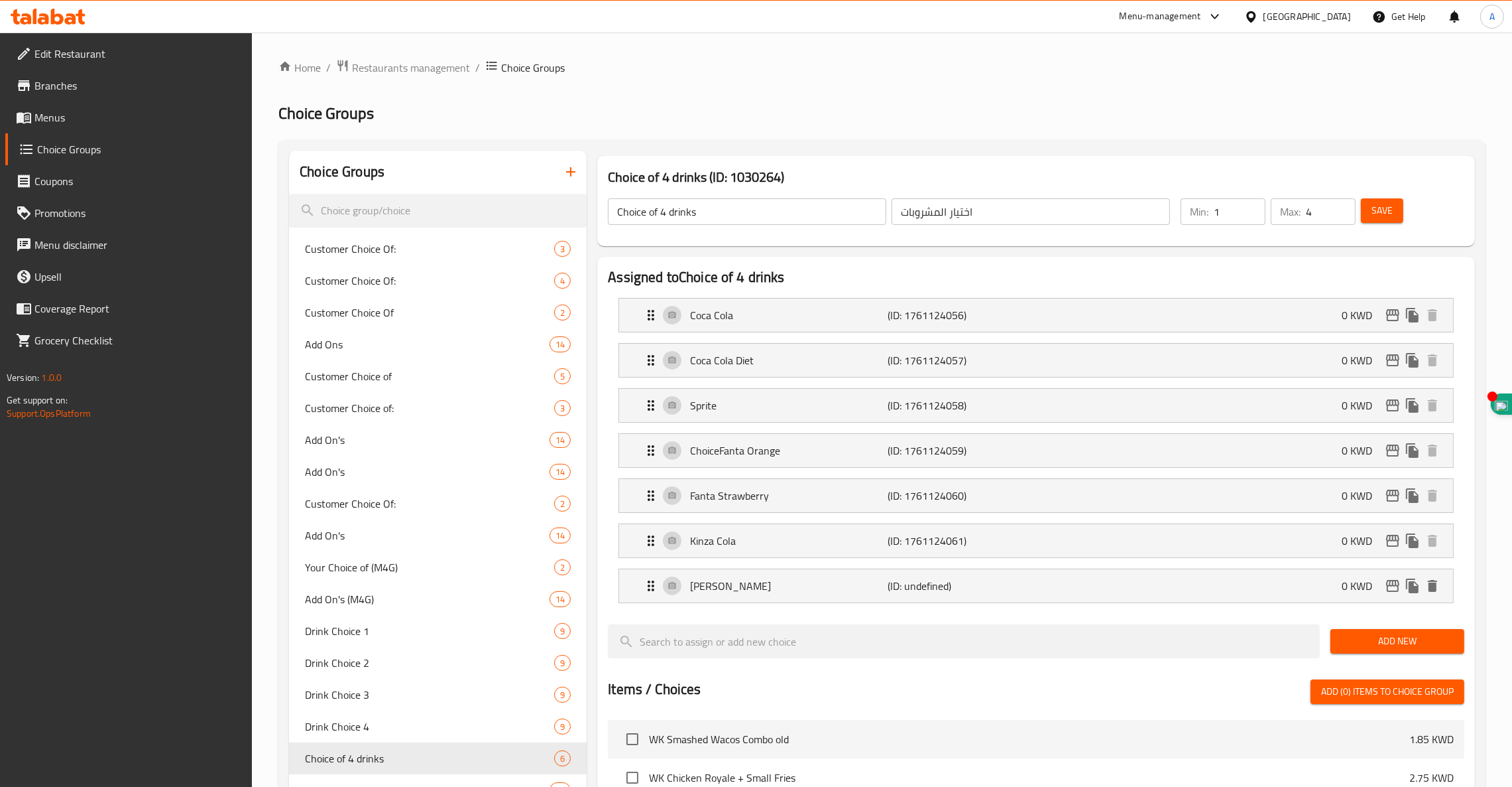
click at [1412, 653] on button "Add New" at bounding box center [1397, 641] width 134 height 24
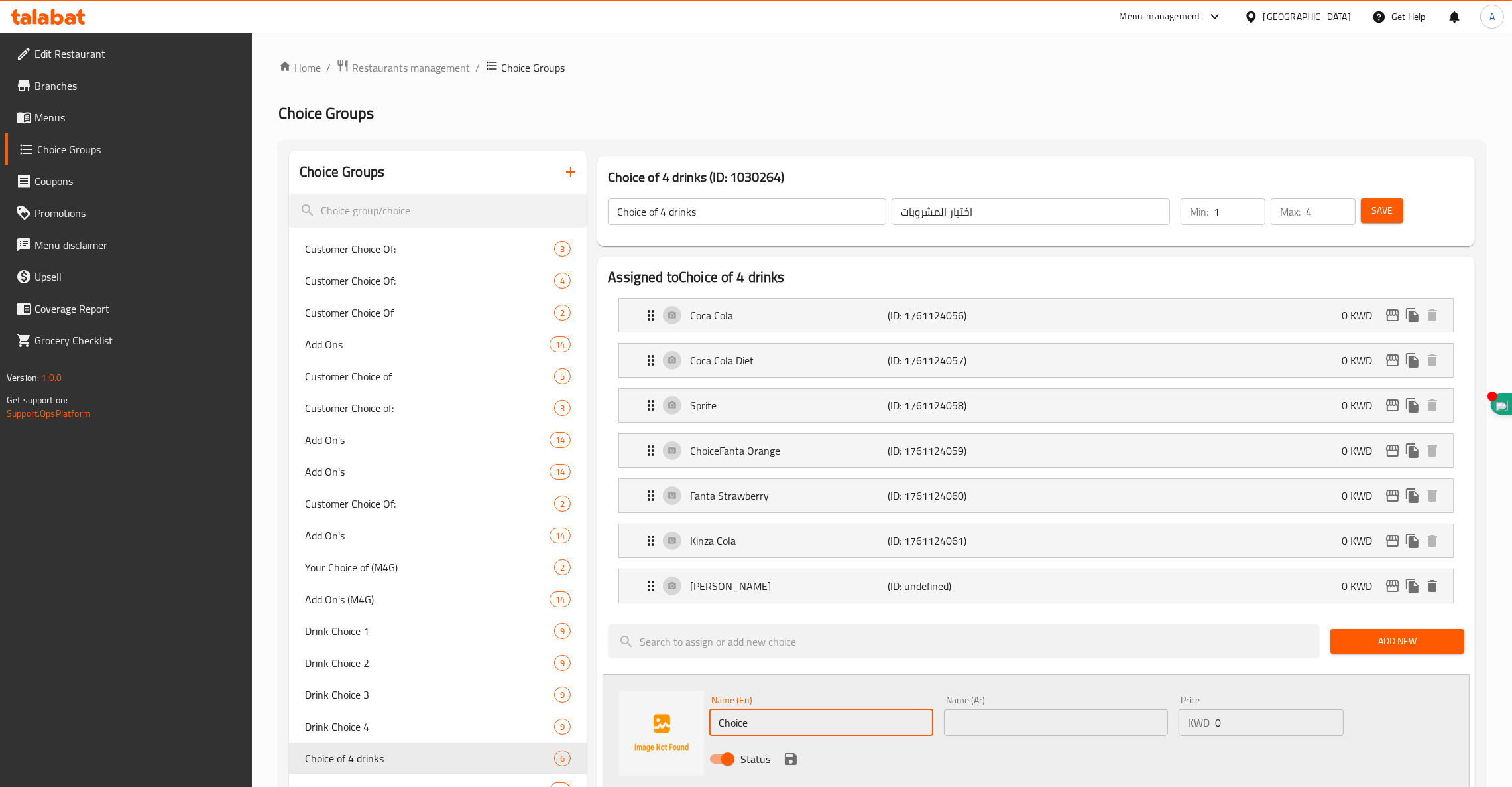
drag, startPoint x: 794, startPoint y: 712, endPoint x: 623, endPoint y: 727, distance: 171.7
click at [623, 727] on div "Name (En) Choice Name (En) Name (Ar) Name (Ar) Price KWD 0 Price Status" at bounding box center [1036, 733] width 867 height 118
type input "Miniral Water"
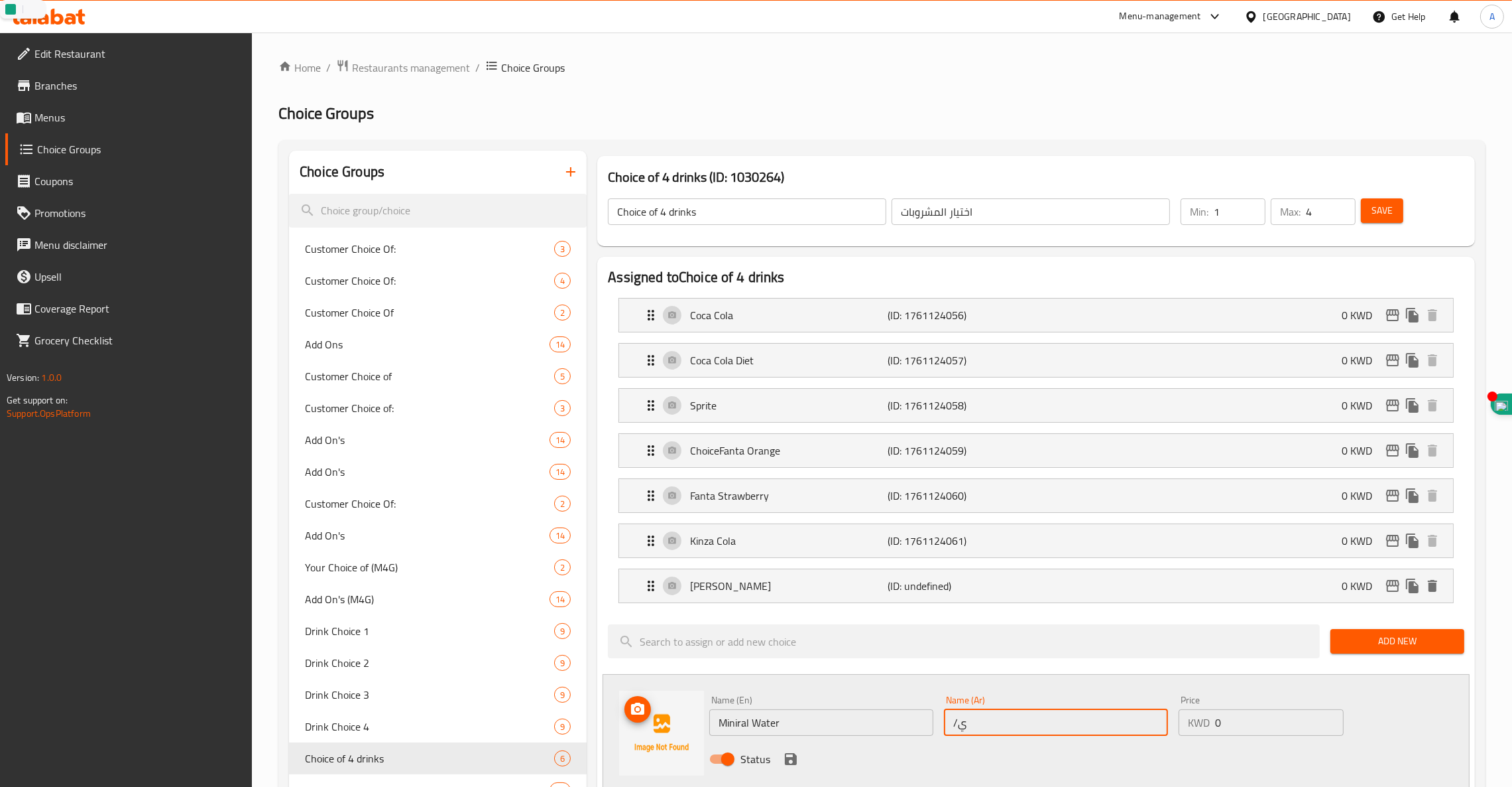
type input "/"
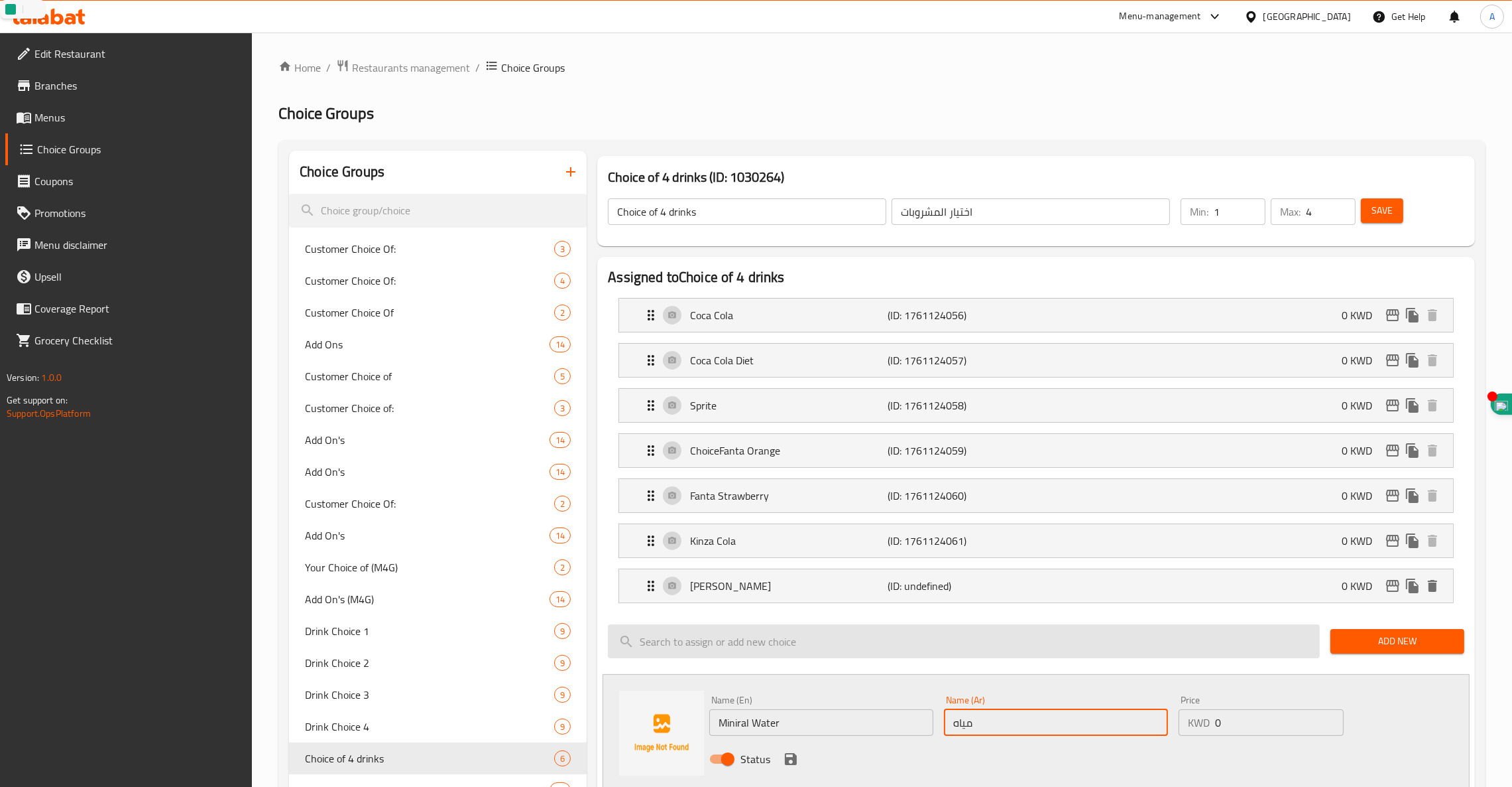
type input "مياه معدنية"
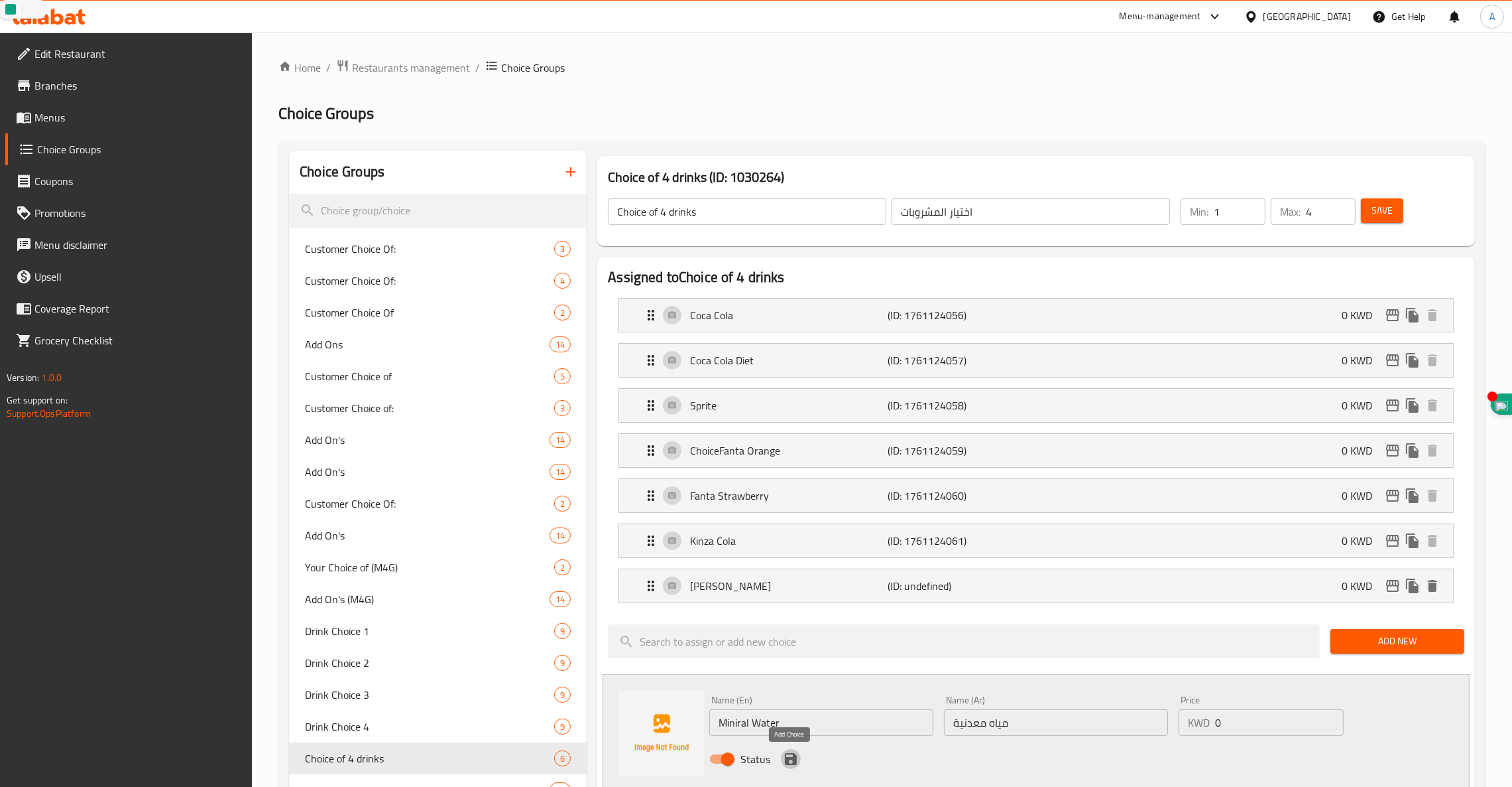
click at [791, 760] on icon "save" at bounding box center [791, 759] width 12 height 12
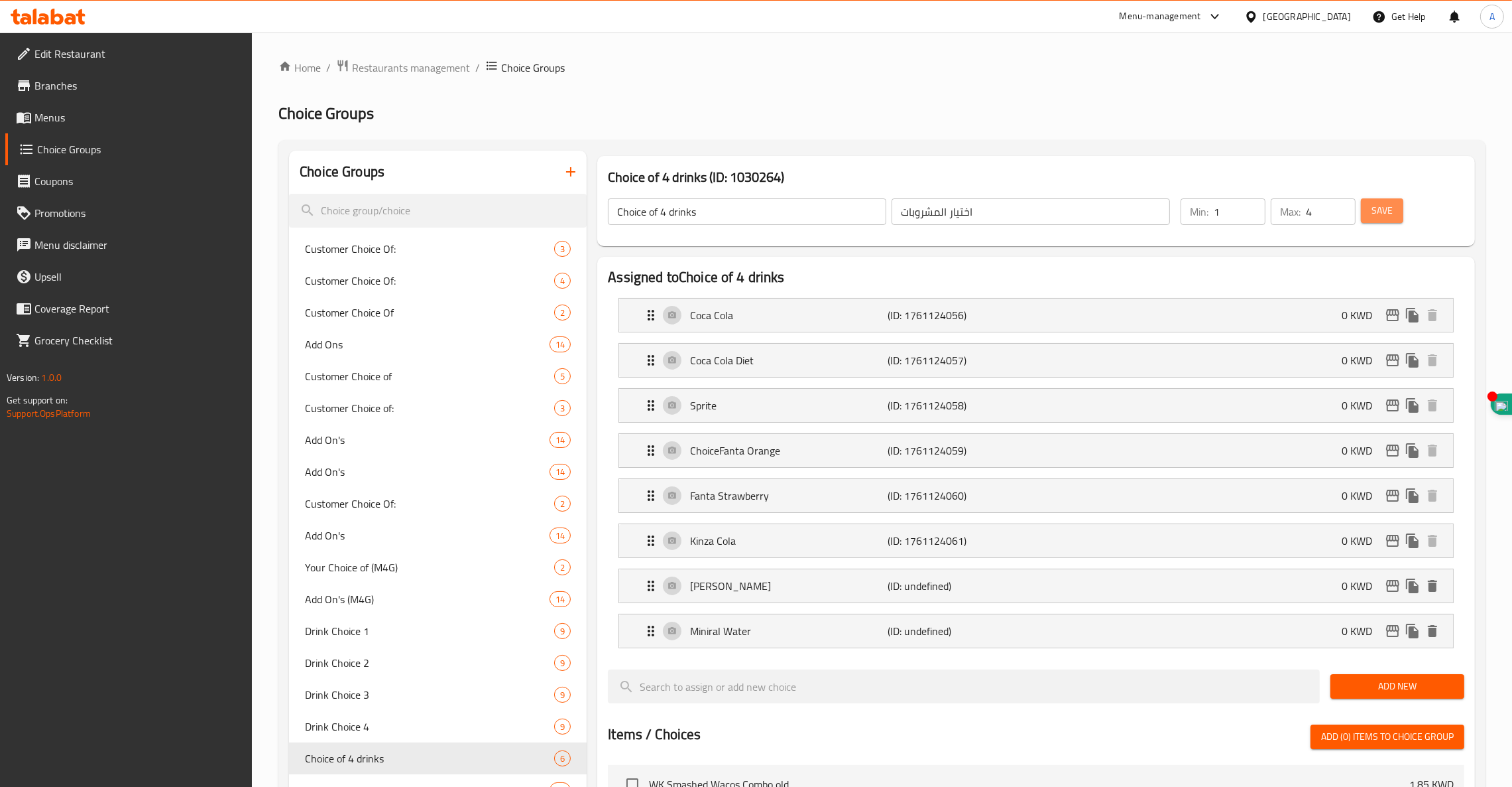
click at [1386, 216] on span "Save" at bounding box center [1382, 211] width 21 height 16
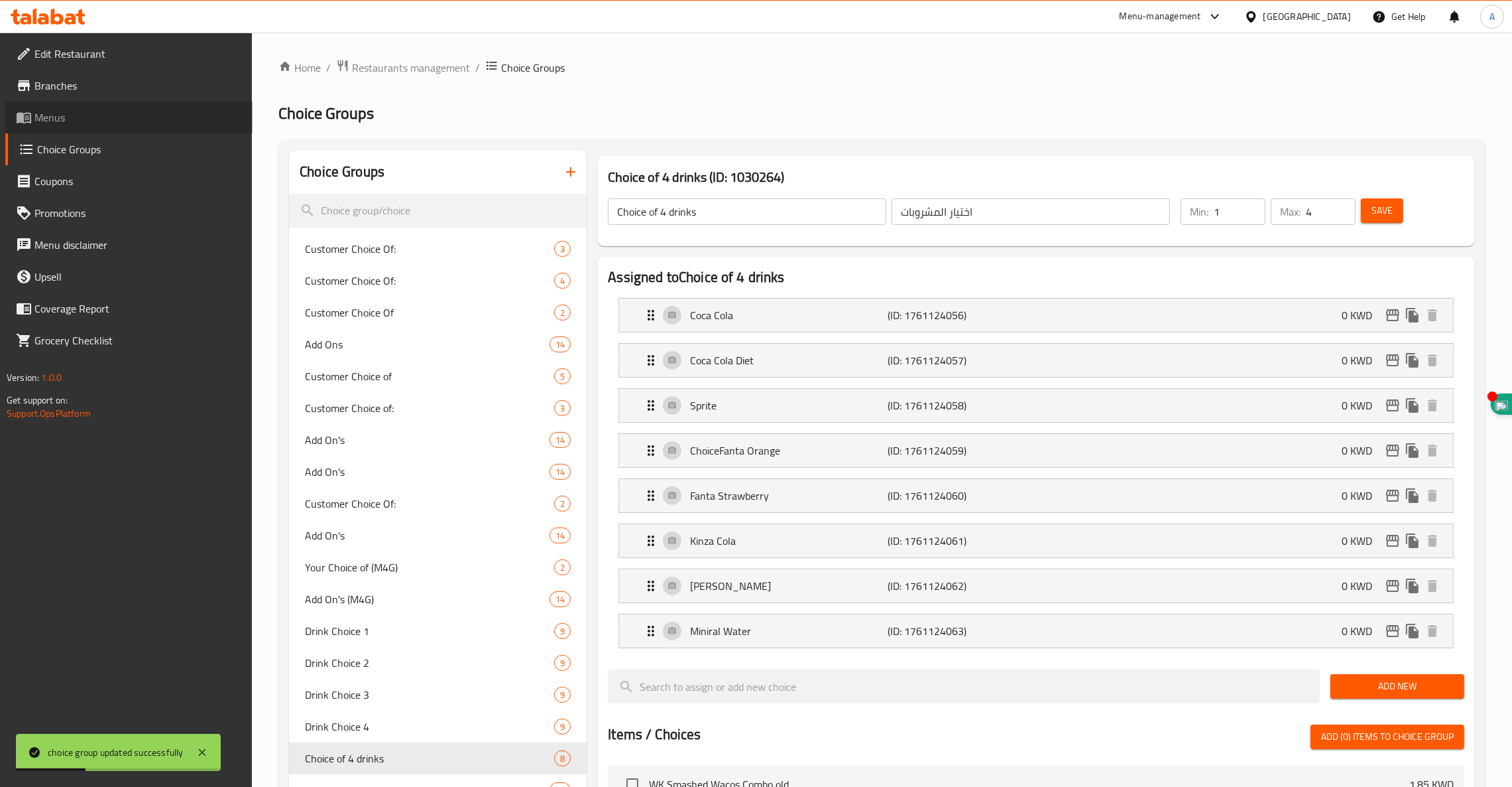
click at [62, 113] on span "Menus" at bounding box center [138, 117] width 208 height 16
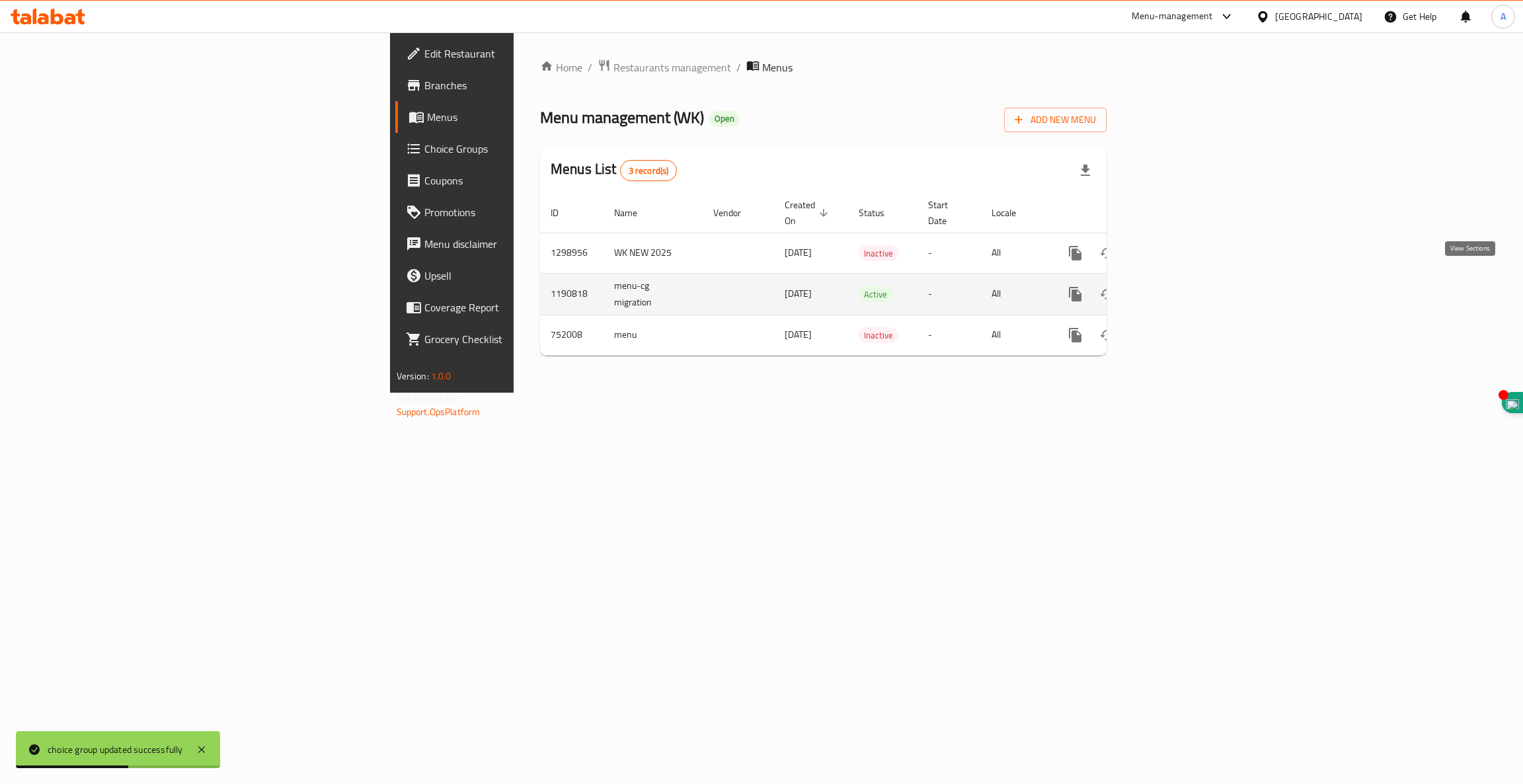
click at [1177, 288] on icon "enhanced table" at bounding box center [1170, 294] width 12 height 12
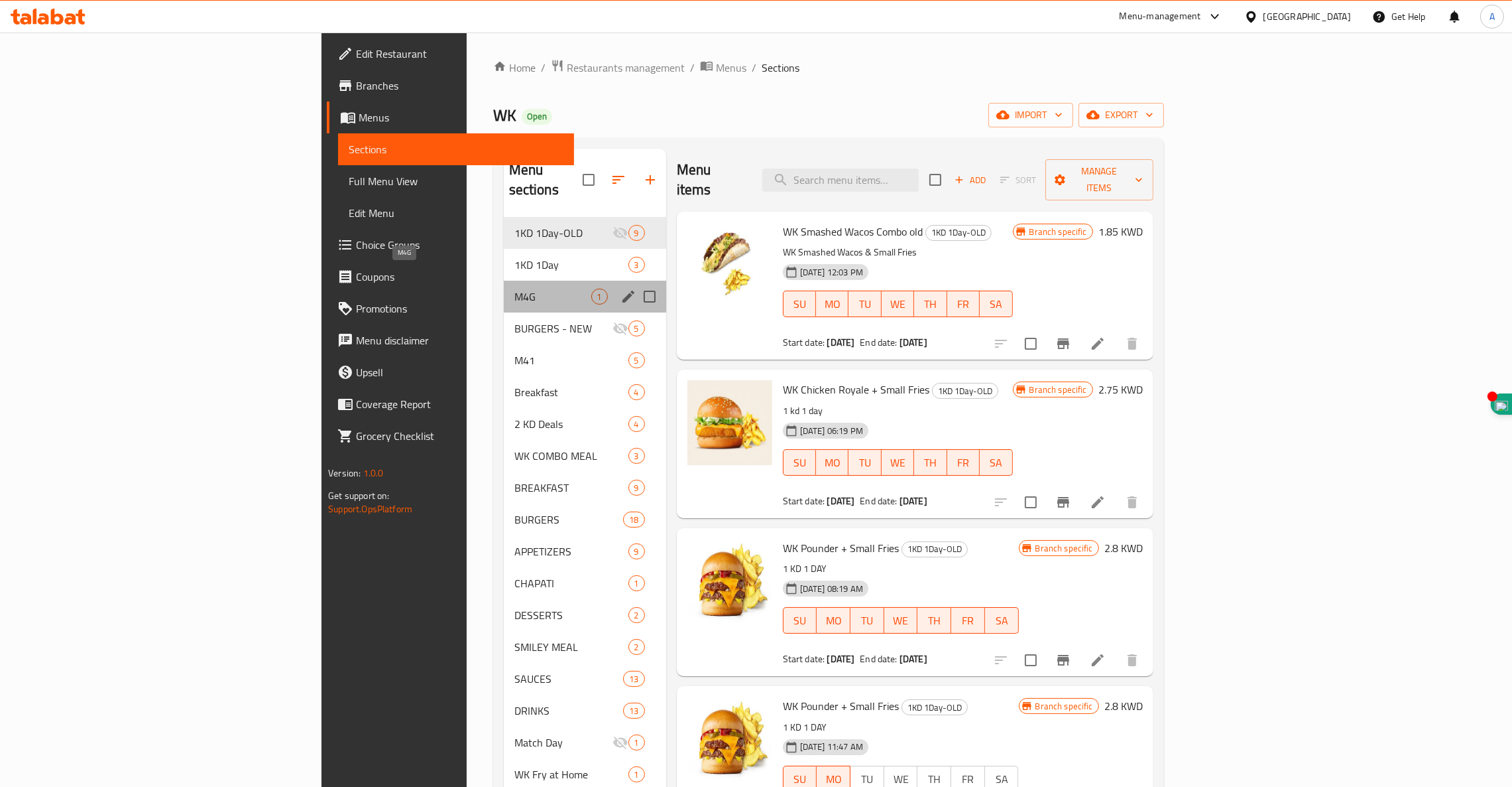
click at [514, 289] on span "M4G" at bounding box center [552, 296] width 77 height 16
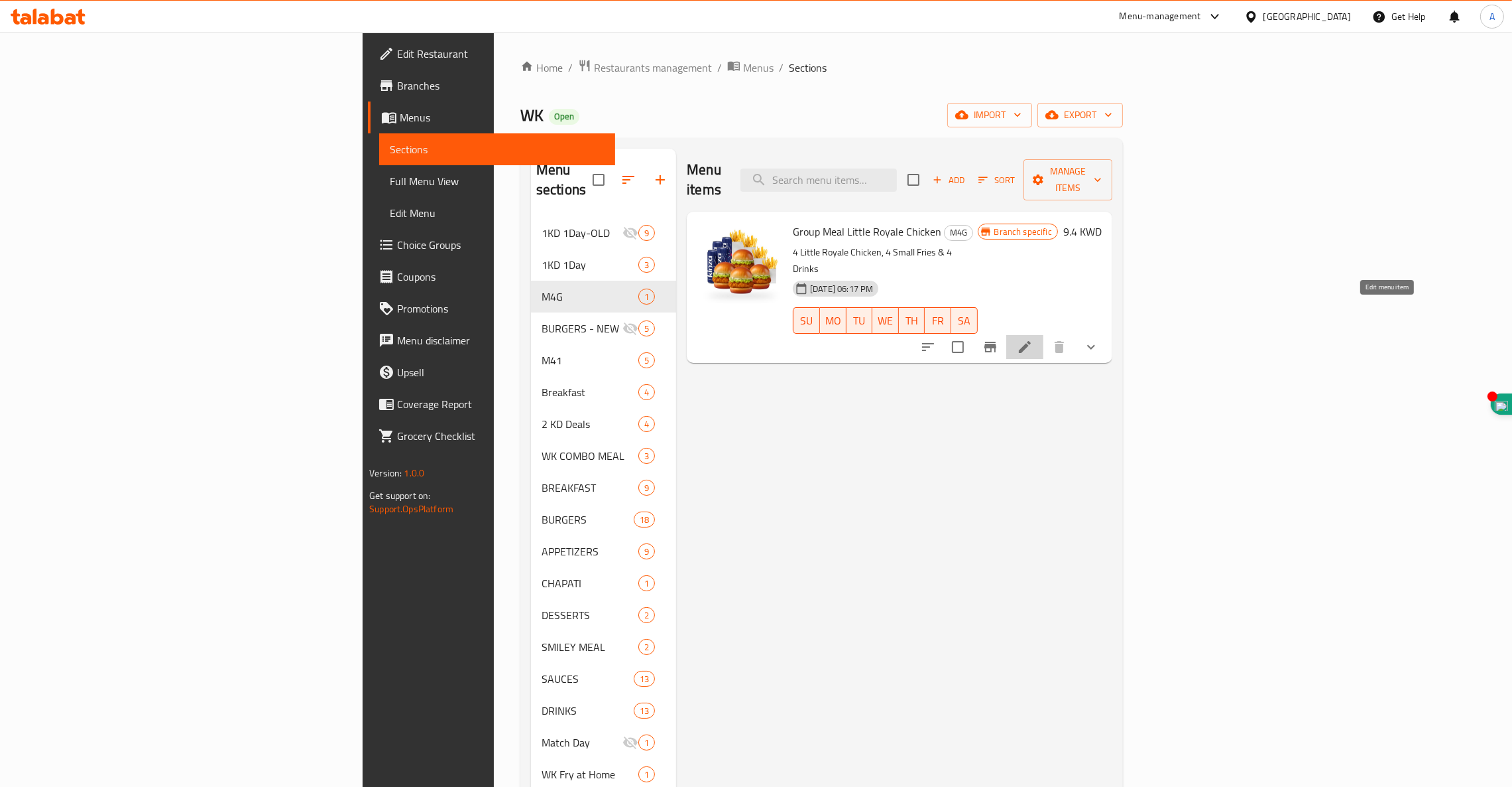
click at [1031, 341] on icon at bounding box center [1025, 347] width 12 height 12
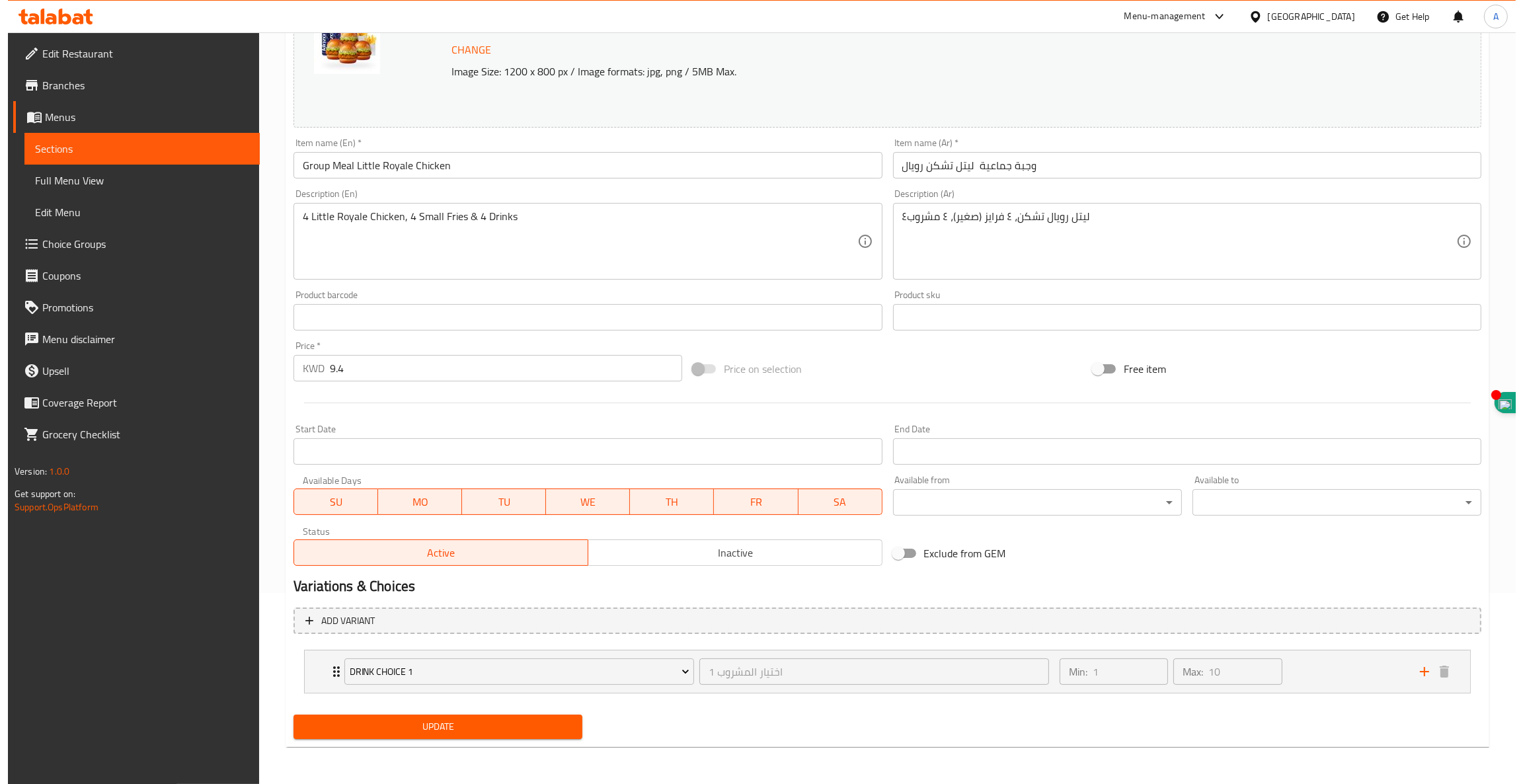
scroll to position [190, 0]
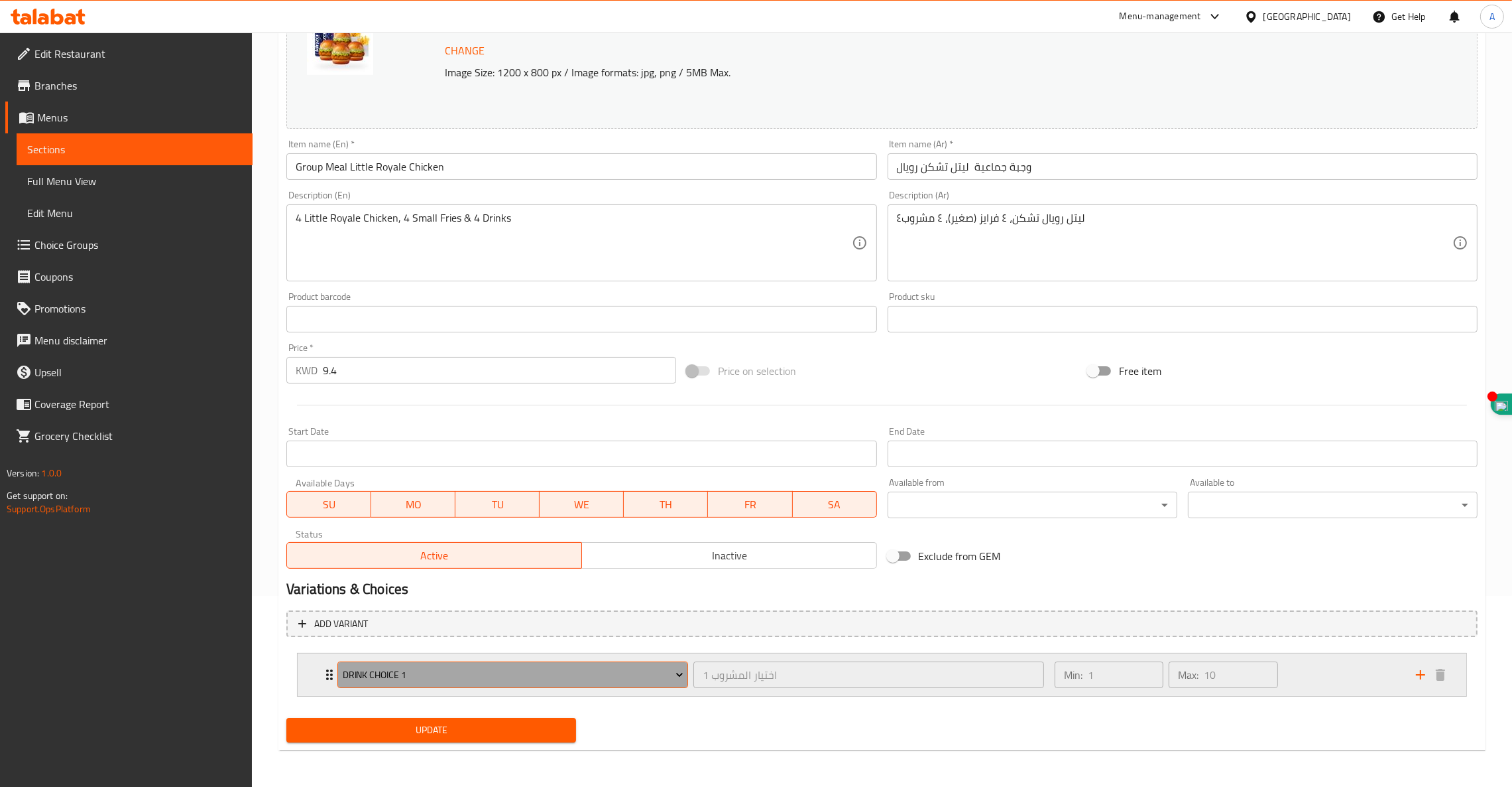
click at [431, 676] on span "Drink Choice 1" at bounding box center [513, 675] width 341 height 16
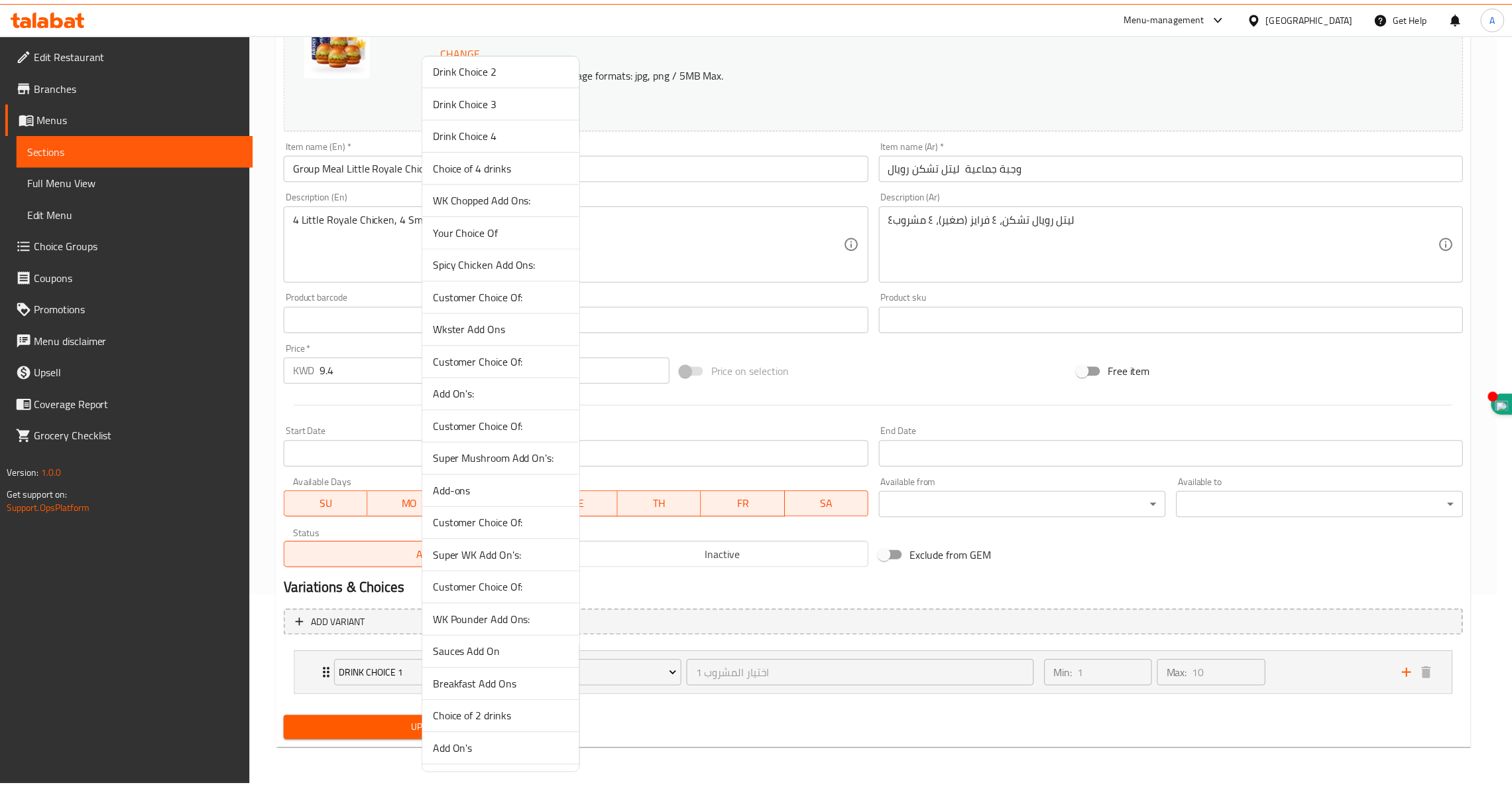
scroll to position [426, 0]
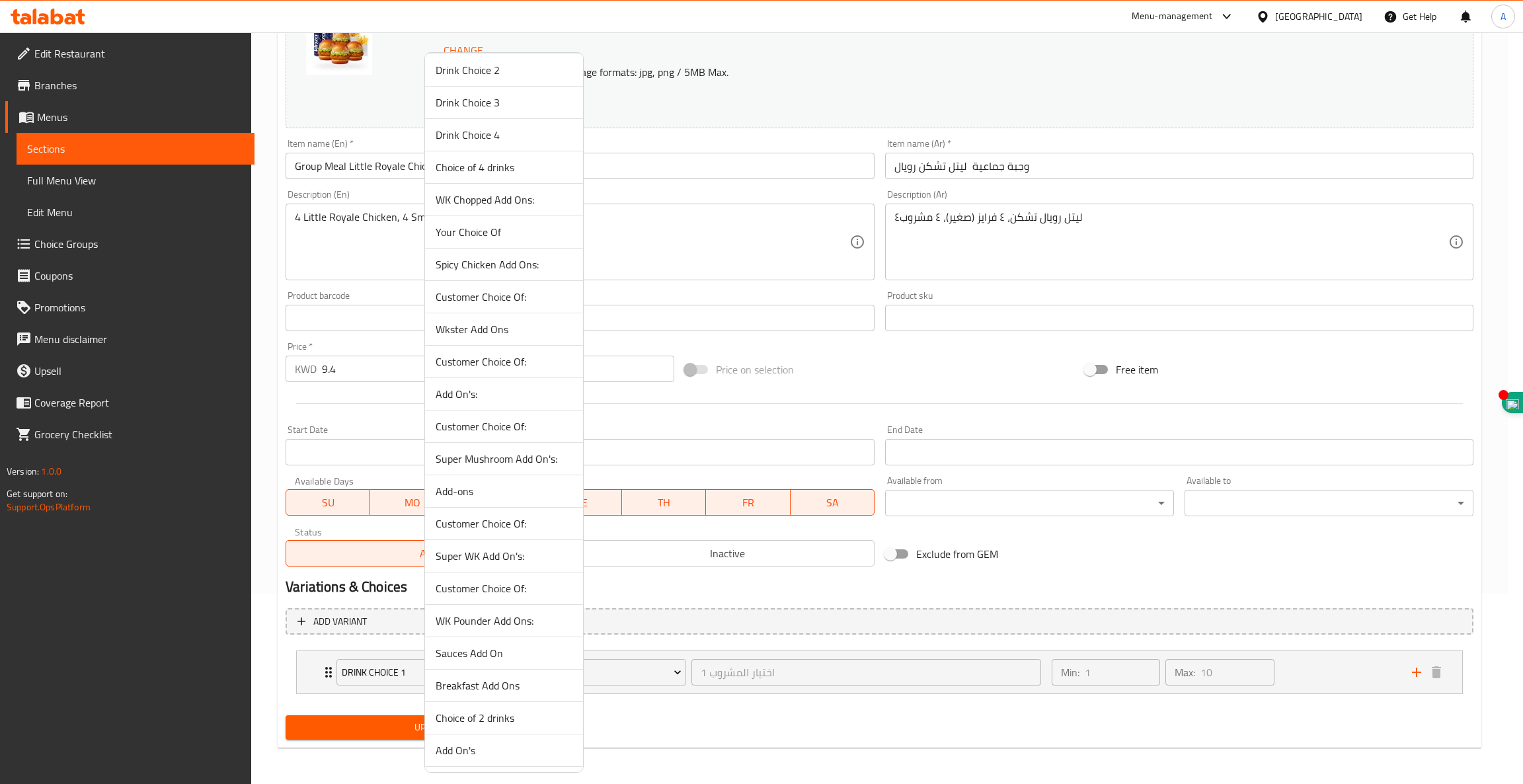
click at [482, 160] on span "Choice of 4 drinks" at bounding box center [504, 166] width 137 height 16
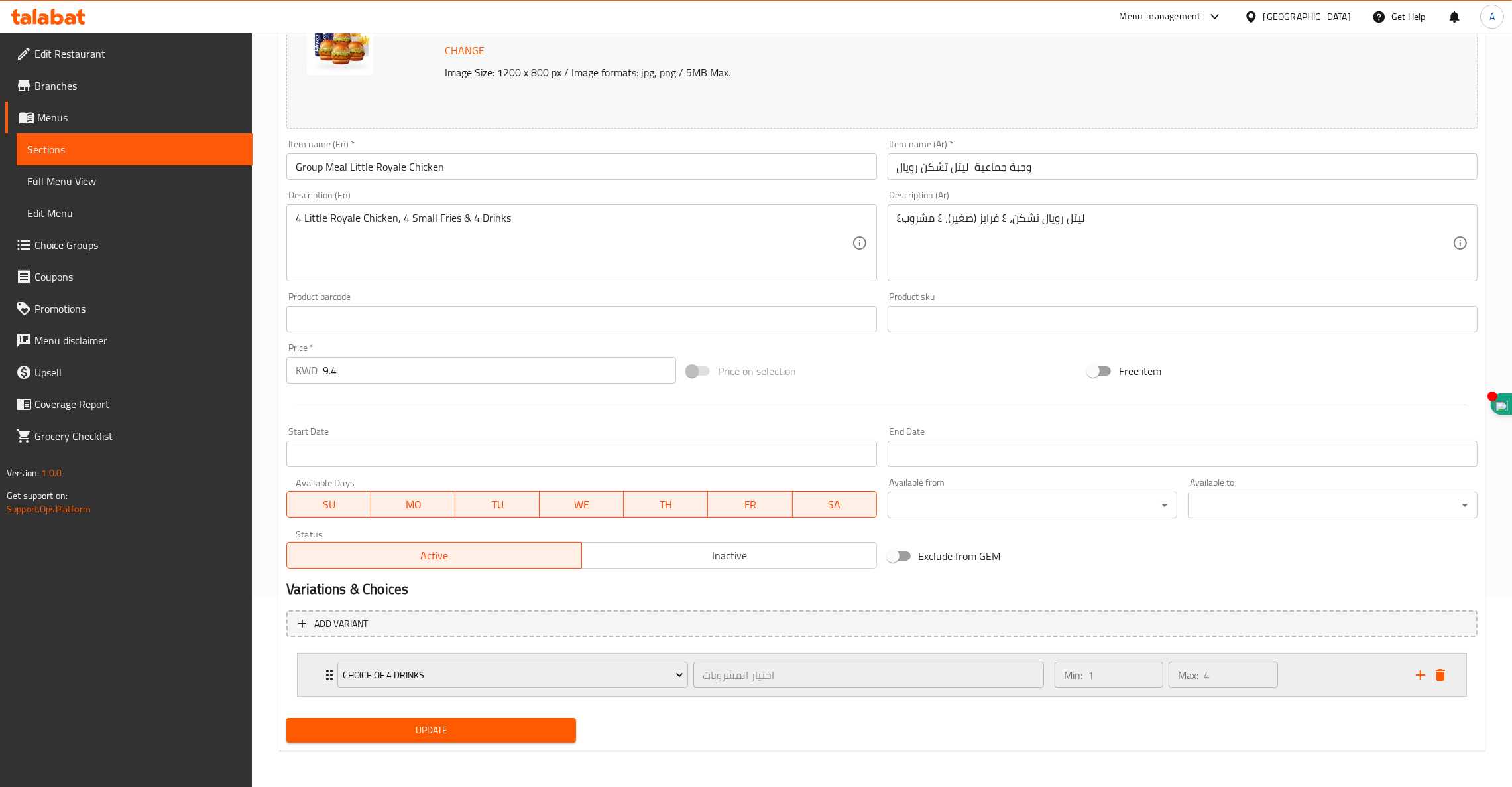
click at [330, 669] on div "Choice of 4 drinks اختيار المشروبات ​" at bounding box center [691, 674] width 723 height 43
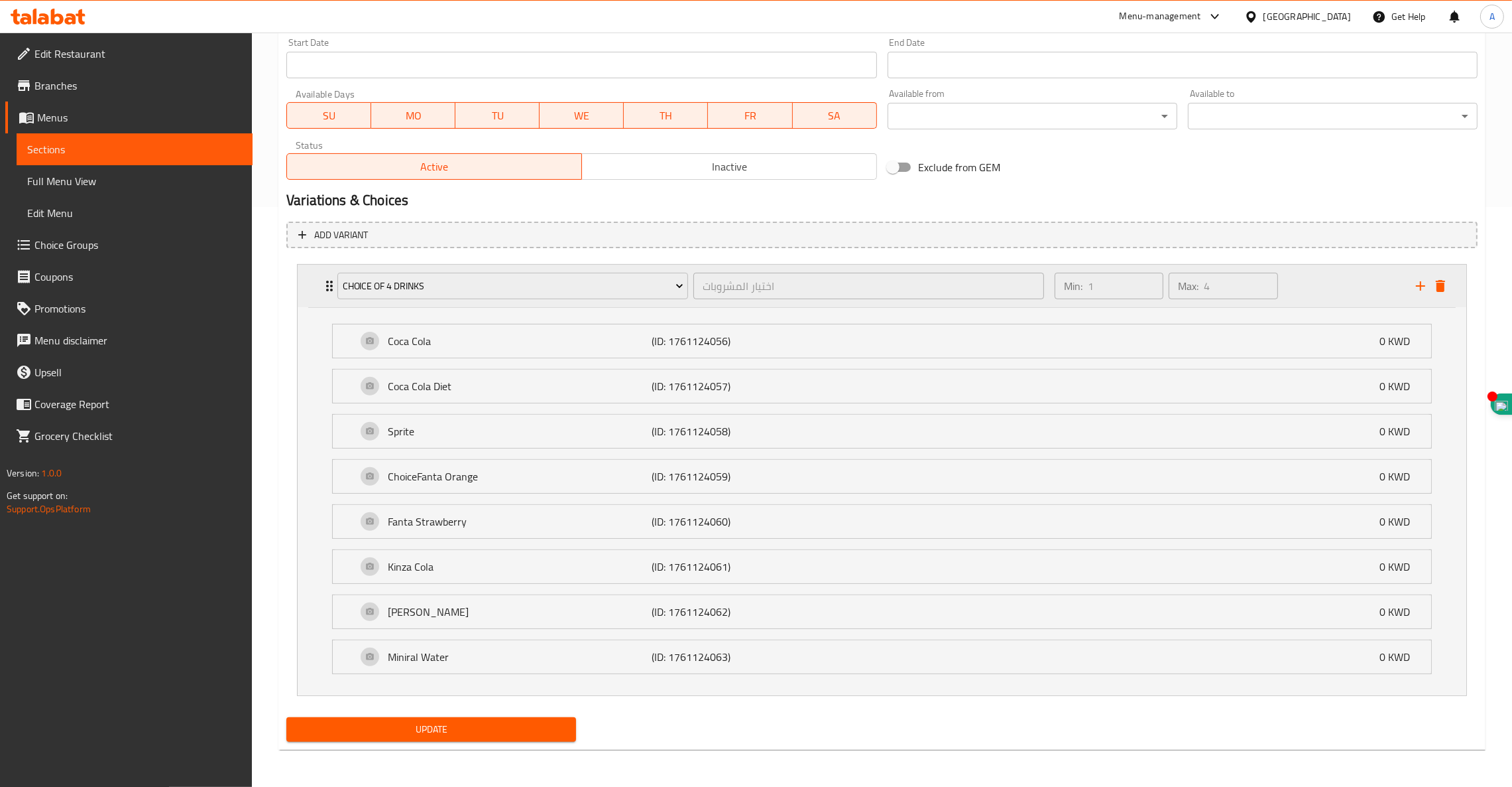
scroll to position [580, 0]
click at [441, 736] on span "Update" at bounding box center [432, 729] width 269 height 16
click at [74, 249] on span "Choice Groups" at bounding box center [138, 244] width 208 height 16
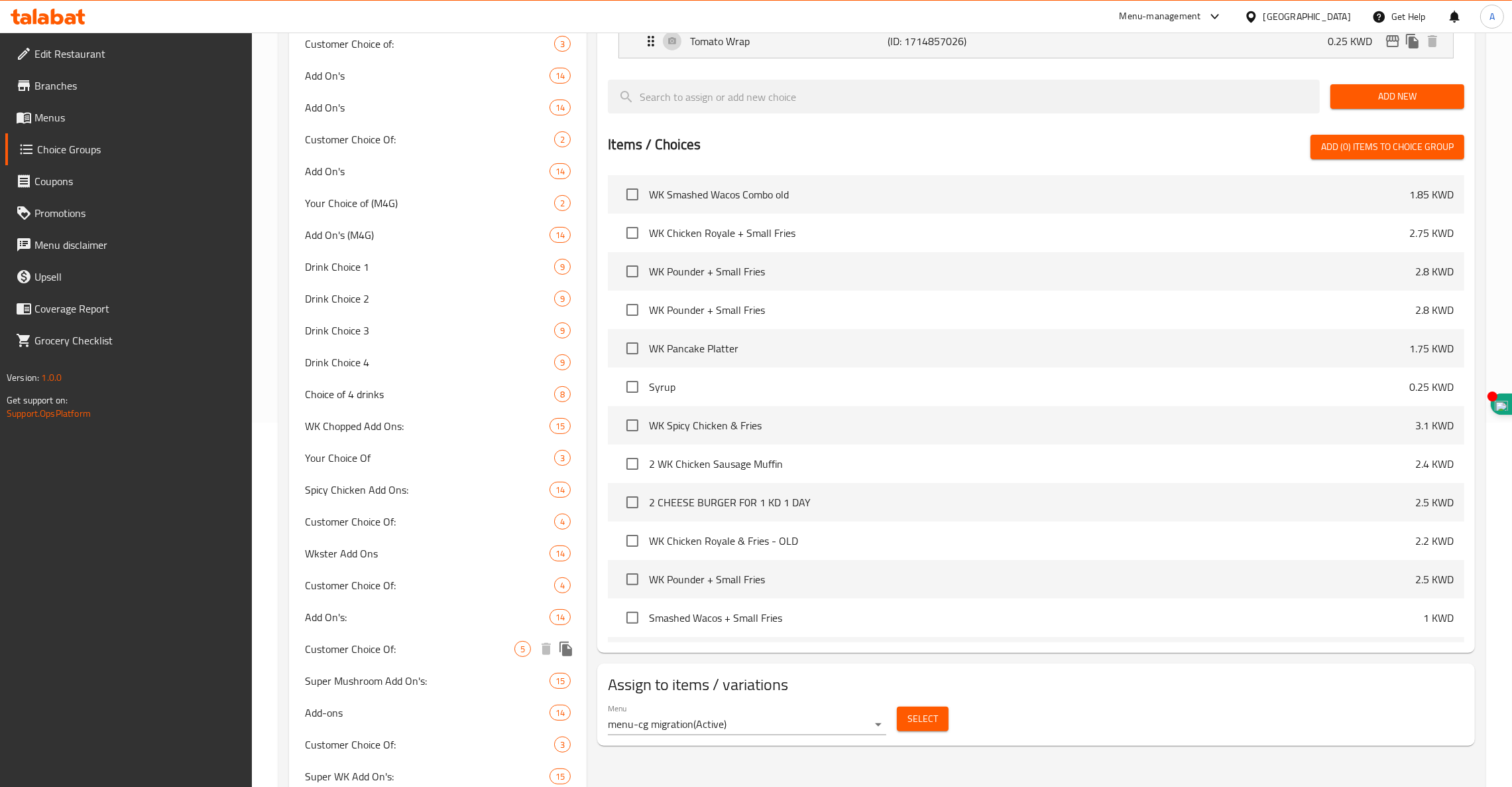
scroll to position [367, 0]
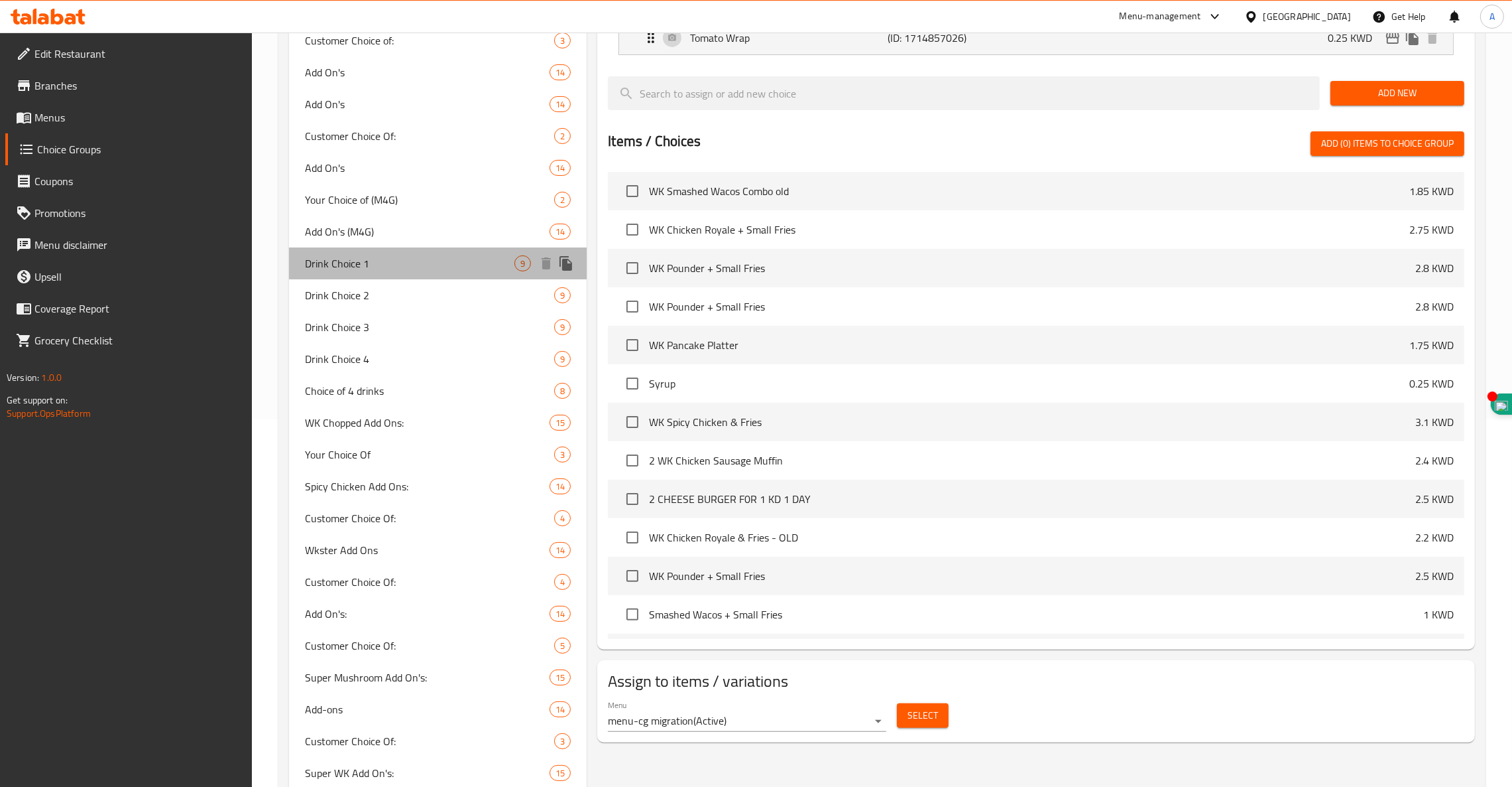
click at [364, 260] on span "Drink Choice 1" at bounding box center [409, 263] width 210 height 16
type input "Drink Choice 1"
type input "اختيار المشروب 1"
type input "1"
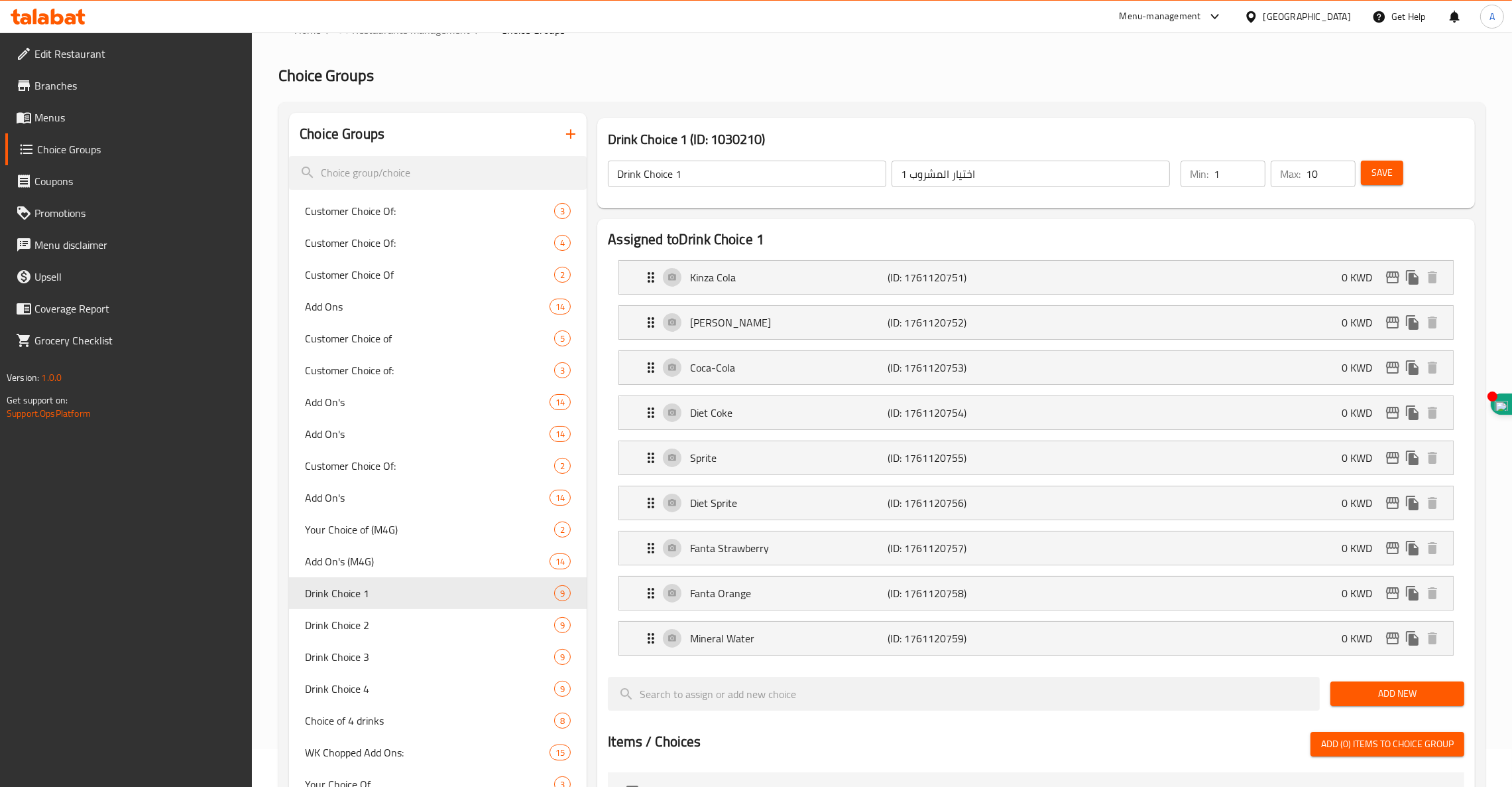
scroll to position [0, 0]
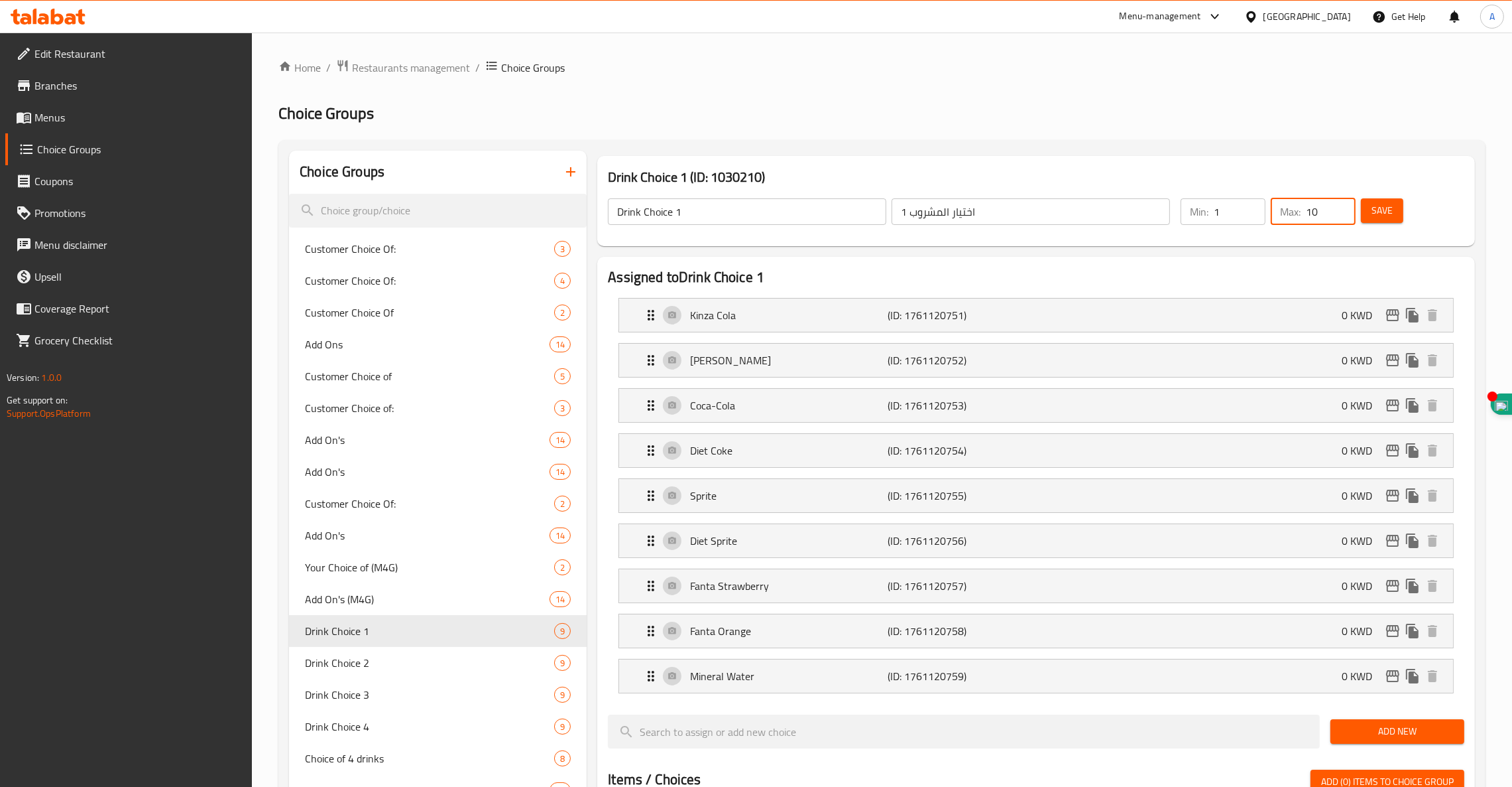
drag, startPoint x: 1330, startPoint y: 211, endPoint x: 1165, endPoint y: 188, distance: 166.6
click at [1165, 188] on div "Drink Choice 1 ​ اختيار المشروب 1 ​ Min: 1 ​ Max: 10 ​ Save" at bounding box center [1036, 212] width 867 height 58
type input "4"
click at [1386, 206] on span "Save" at bounding box center [1382, 211] width 21 height 16
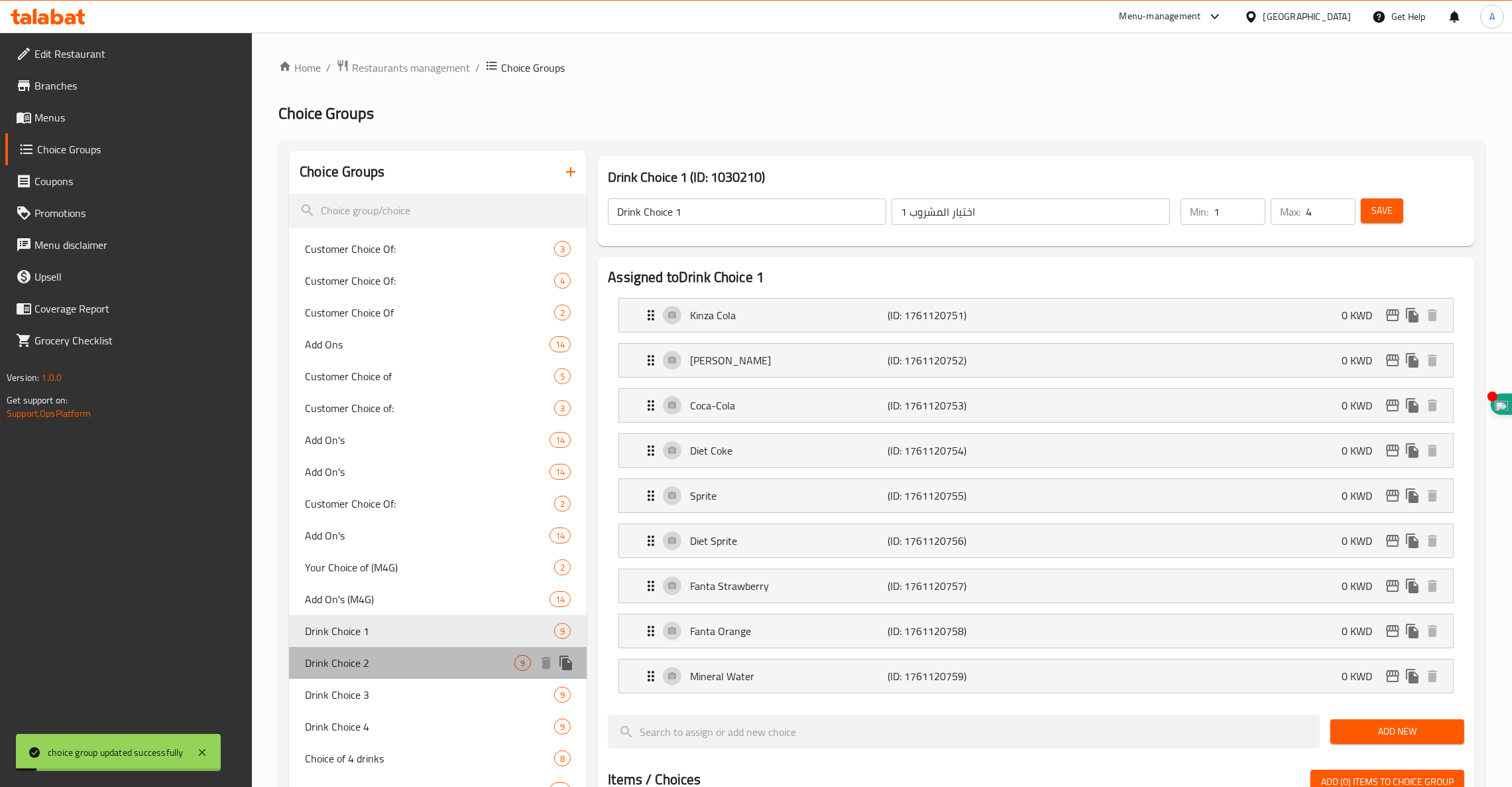
click at [385, 659] on span "Drink Choice 2" at bounding box center [409, 662] width 210 height 16
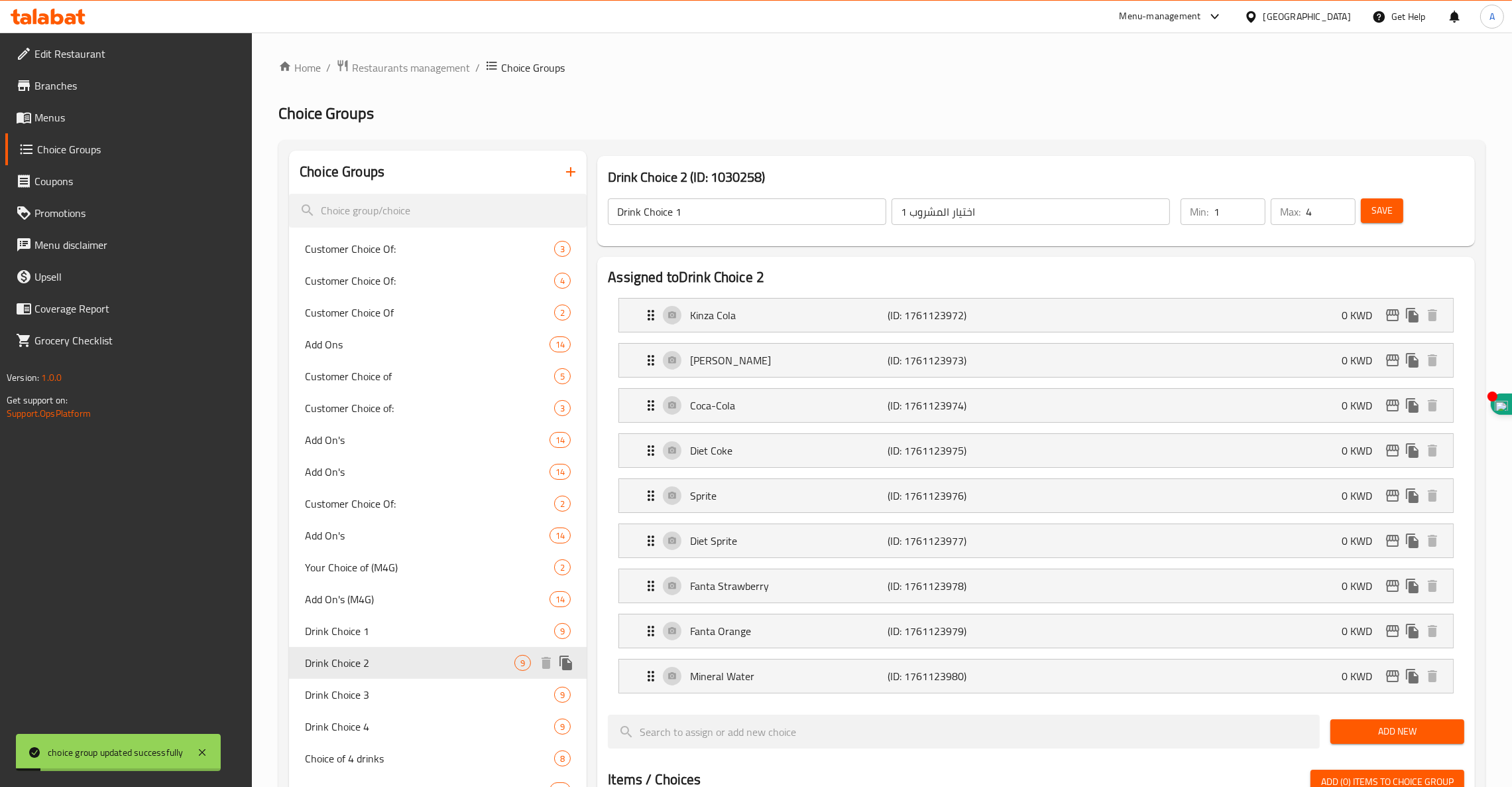
type input "Drink Choice 2"
type input "اختيار المشروب 2"
drag, startPoint x: 1227, startPoint y: 204, endPoint x: 1076, endPoint y: 218, distance: 151.6
click at [1076, 218] on div "Drink Choice 2 ​ اختيار المشروب 2 ​ Min: 0 ​ Max: 4 ​ Save" at bounding box center [1036, 212] width 867 height 58
type input "1"
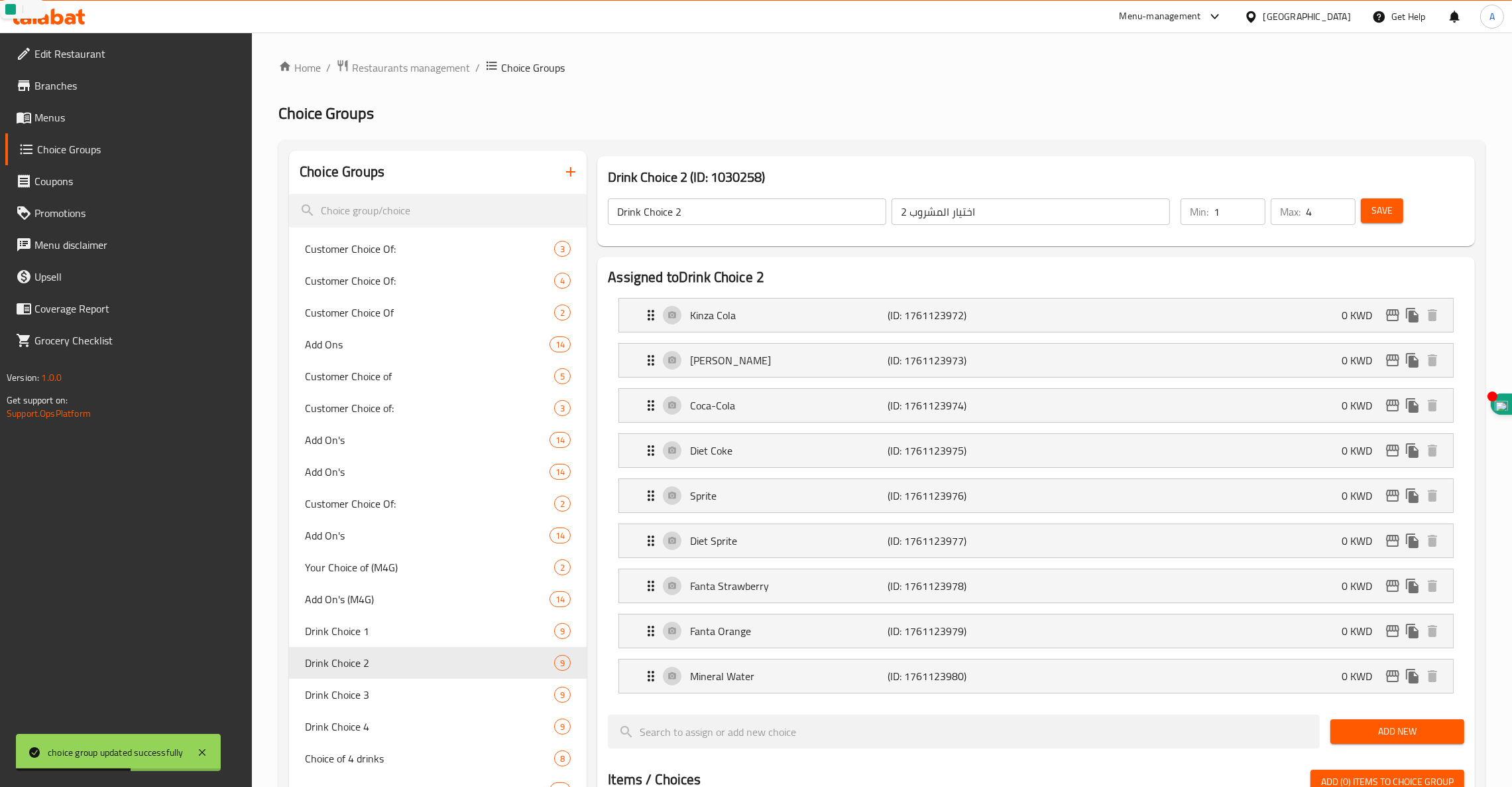
click at [1398, 198] on div "Save" at bounding box center [1405, 211] width 93 height 32
click at [1384, 206] on span "Save" at bounding box center [1382, 211] width 21 height 16
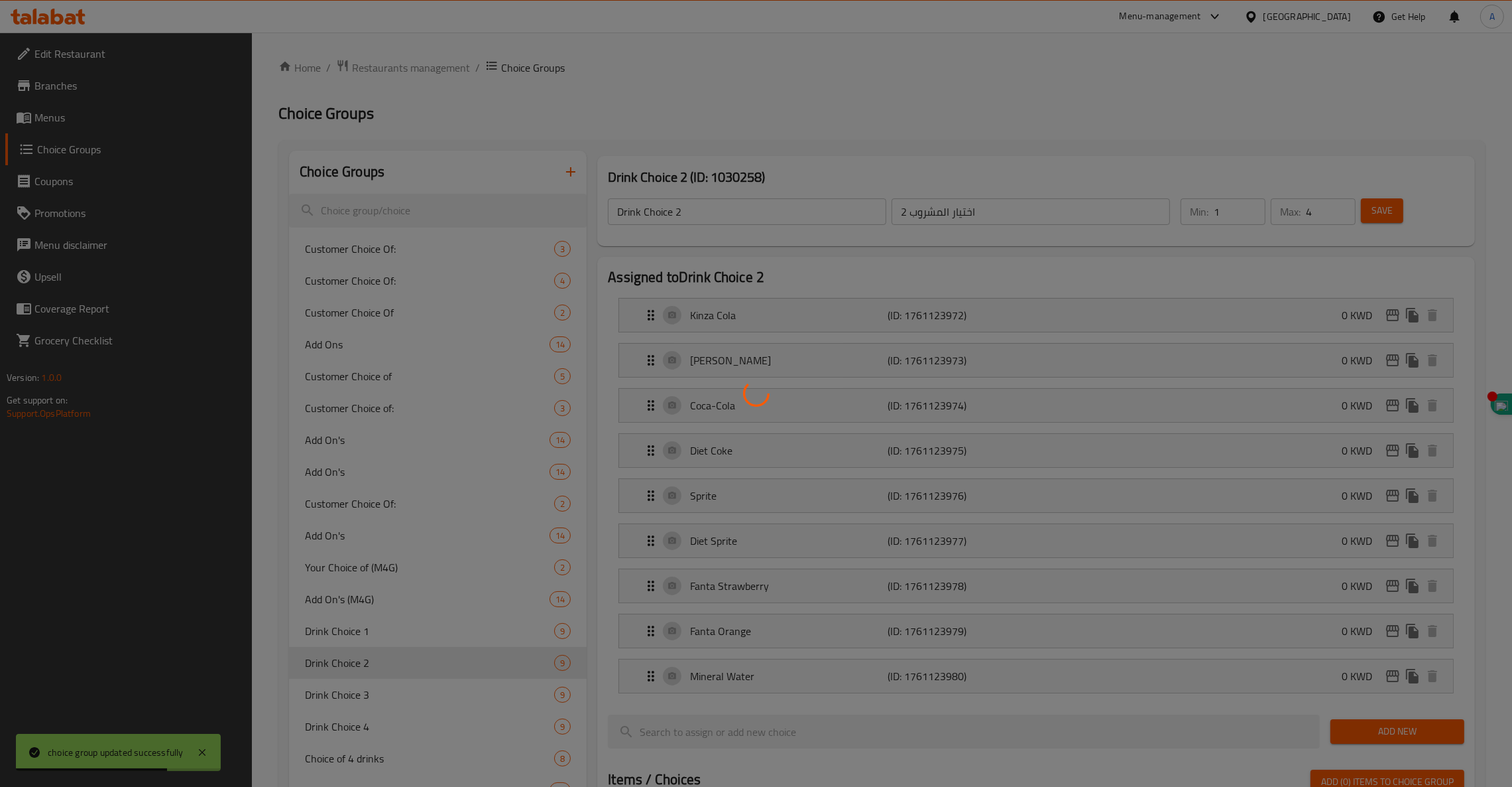
click at [387, 695] on div at bounding box center [756, 393] width 1512 height 787
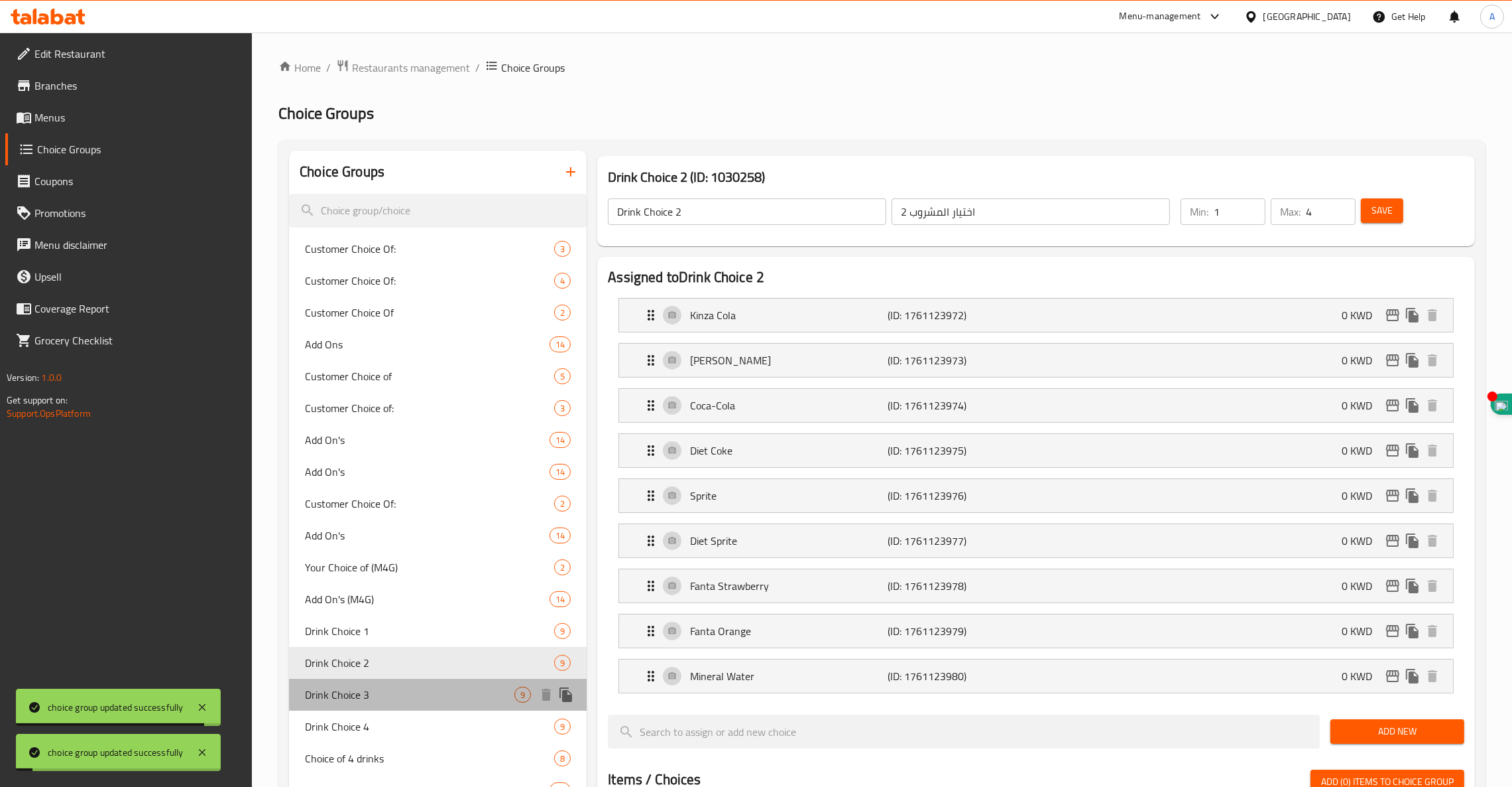
click at [387, 695] on span "Drink Choice 3" at bounding box center [409, 694] width 210 height 16
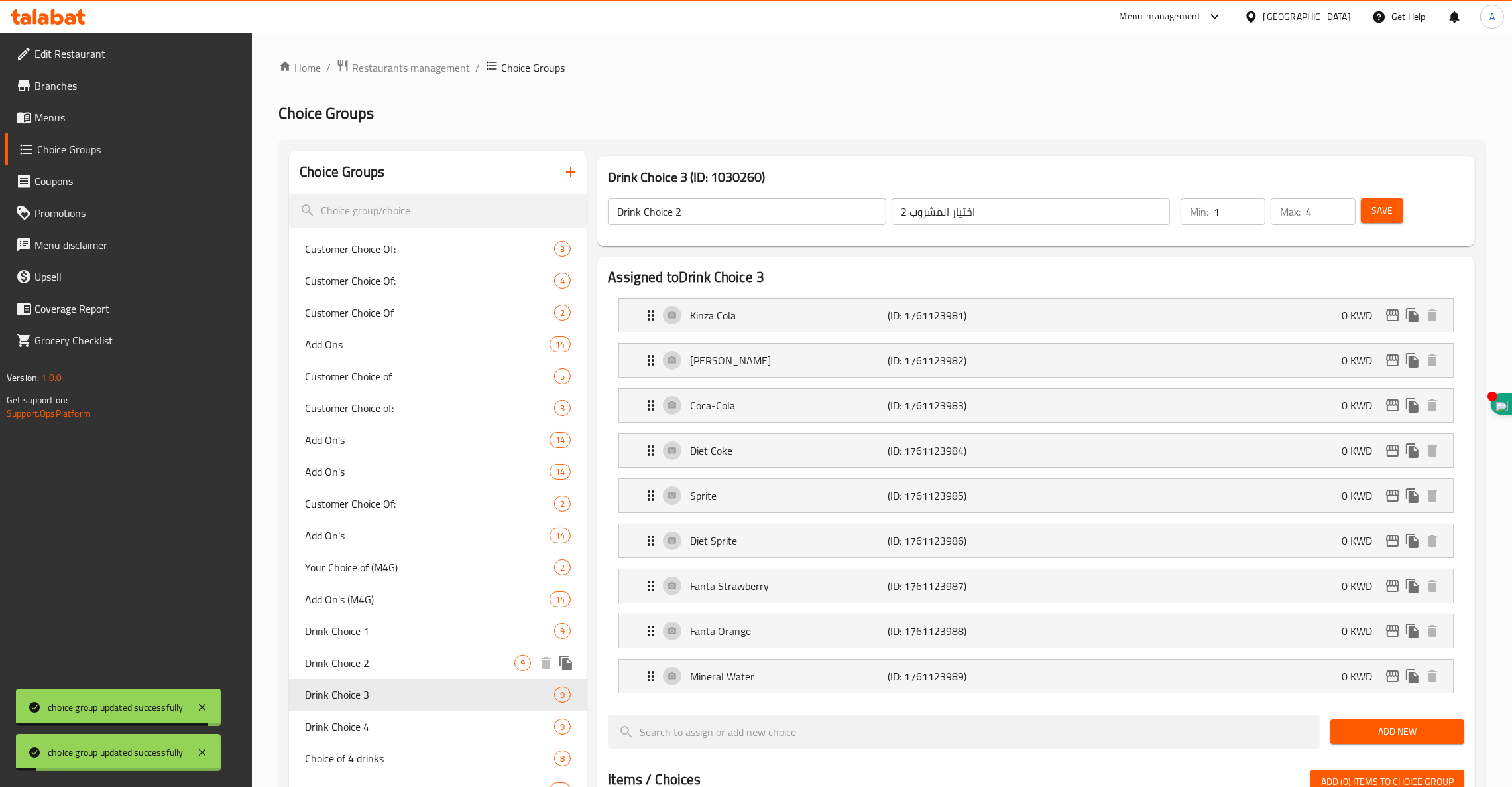
type input "Drink Choice 3"
type input "اختيار المشروب 3"
type input "0"
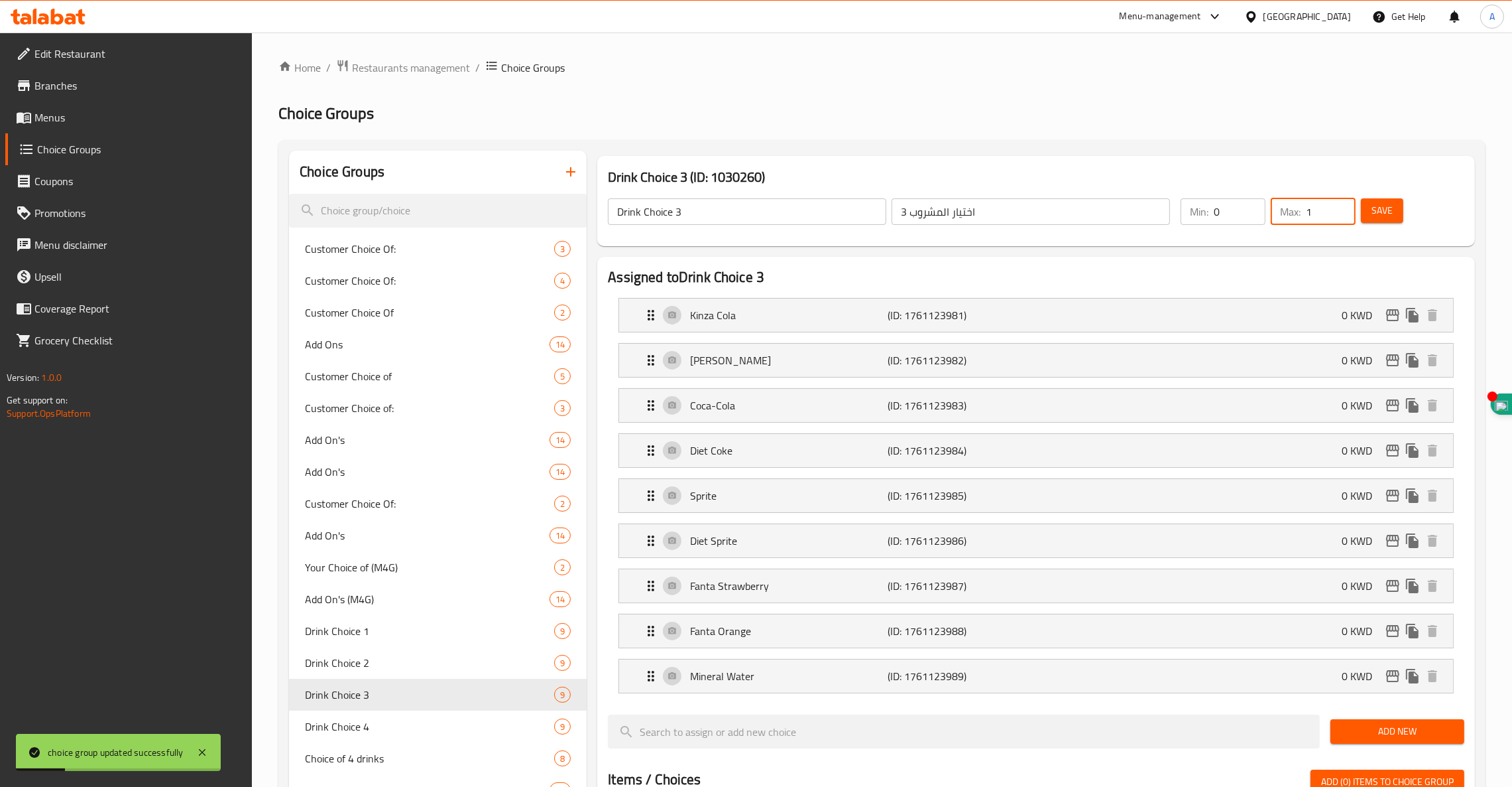
drag, startPoint x: 1317, startPoint y: 210, endPoint x: 1170, endPoint y: 250, distance: 152.3
click at [1170, 250] on div "Drink Choice 3 (ID: 1030260) Drink Choice 3 ​ اختيار المشروب 3 ​ Min: 0 ​ Max: …" at bounding box center [1036, 201] width 888 height 101
type input "9"
click at [1195, 224] on div "Min: 0 ​" at bounding box center [1223, 211] width 85 height 26
type input "1"
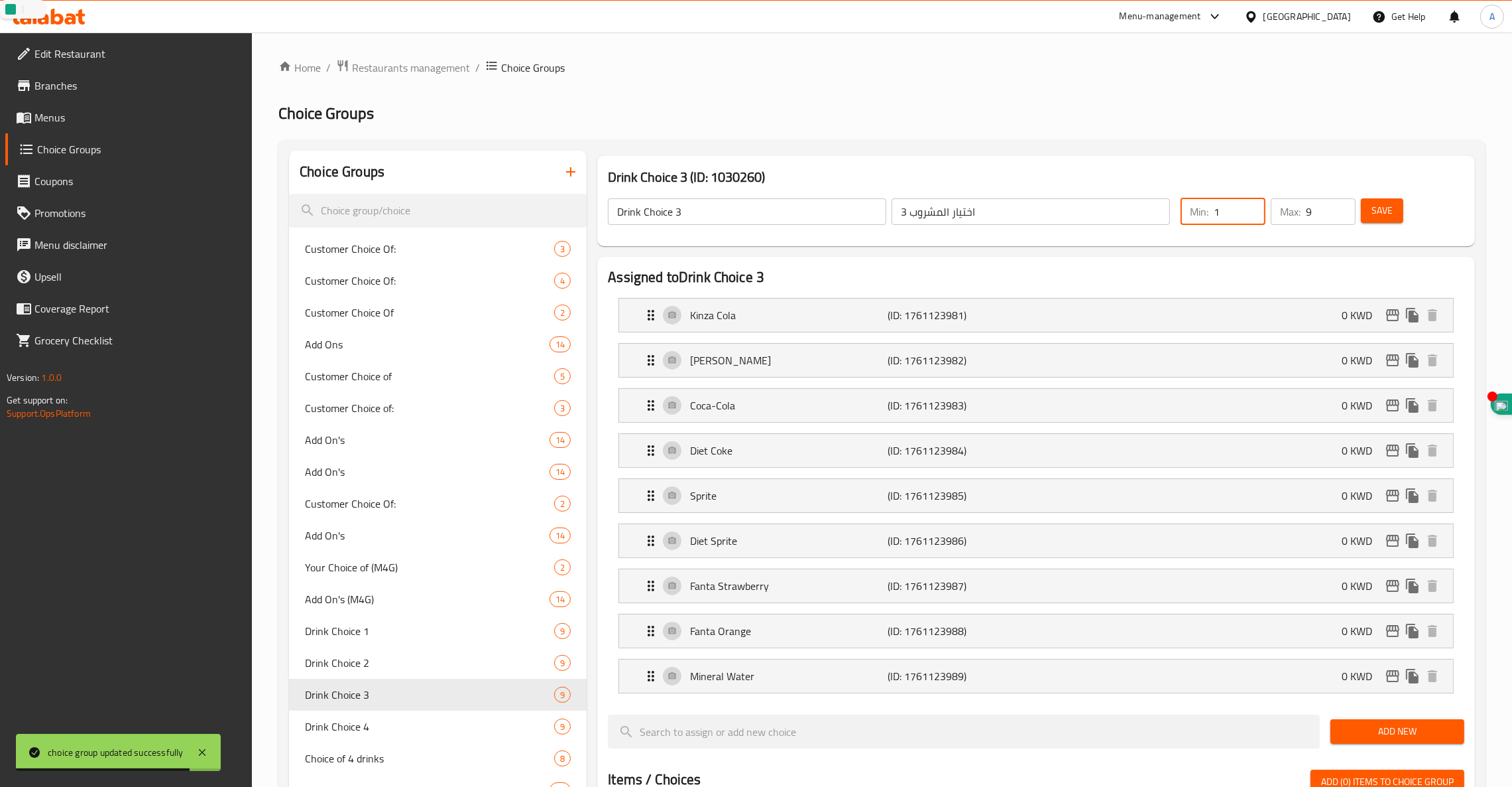
click at [1380, 213] on span "Save" at bounding box center [1382, 211] width 21 height 16
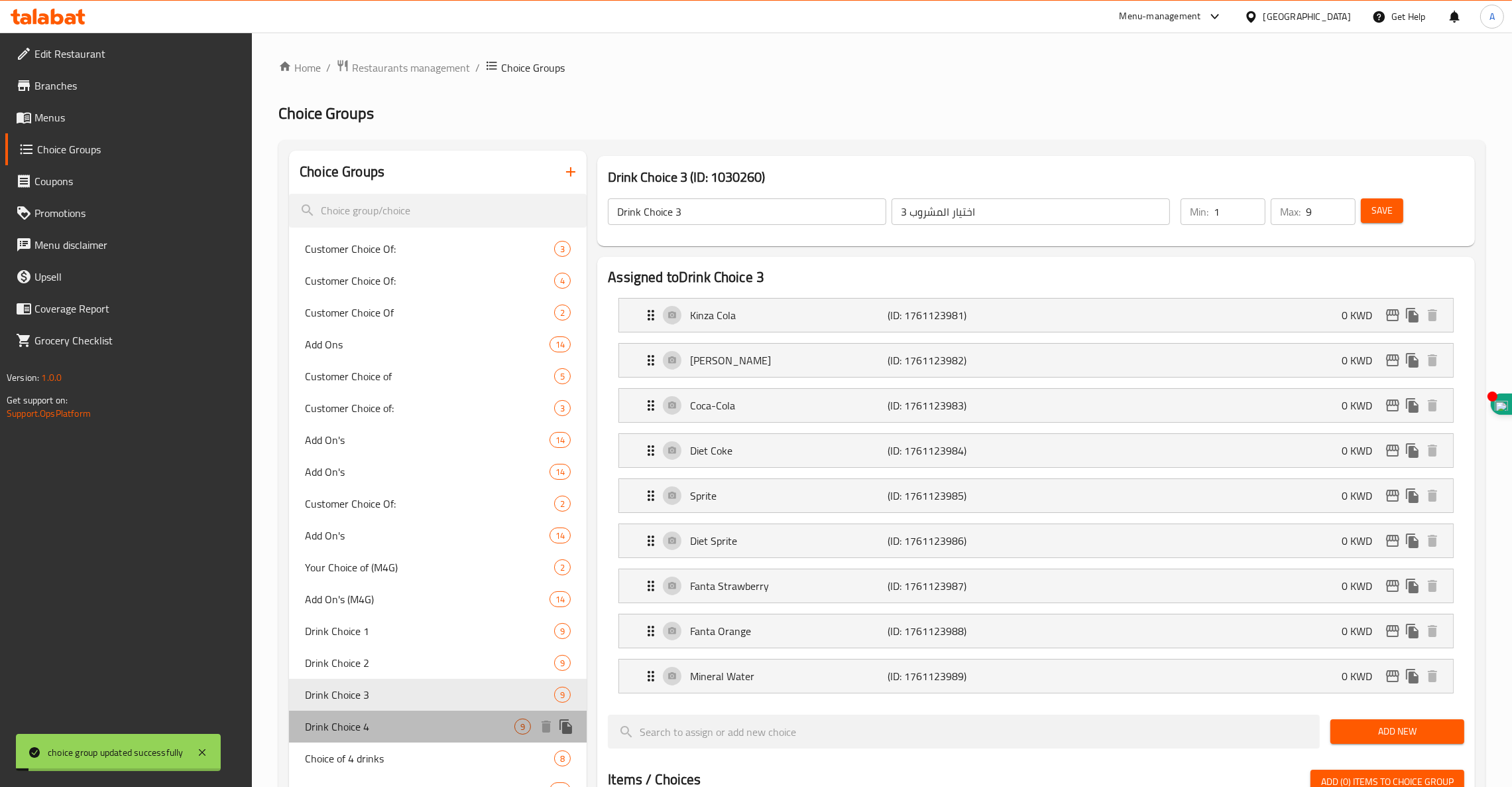
click at [428, 727] on span "Drink Choice 4" at bounding box center [409, 726] width 210 height 16
type input "Drink Choice 4"
type input "اختيار المشروب 4"
type input "0"
type input "1"
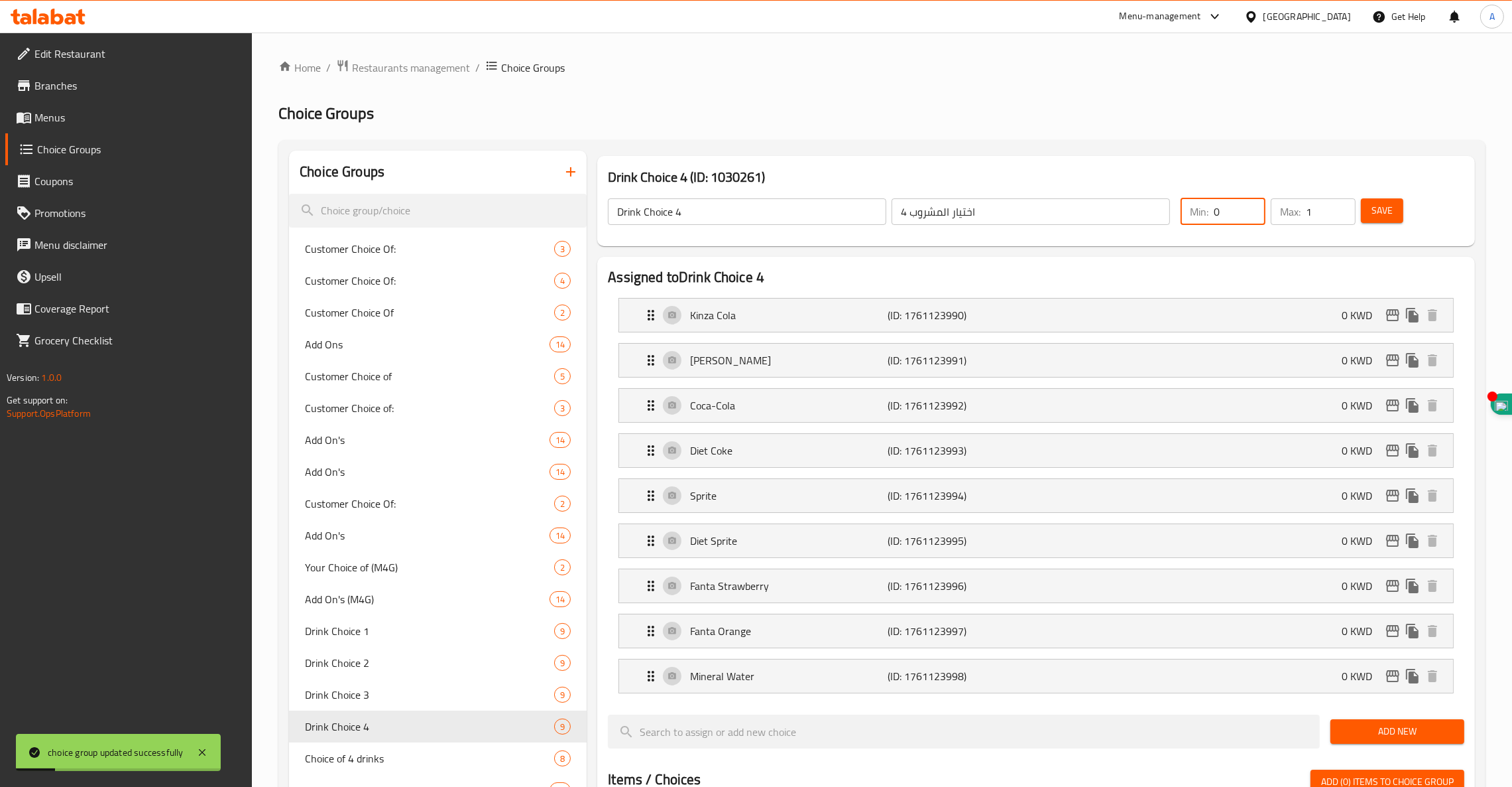
drag, startPoint x: 1230, startPoint y: 211, endPoint x: 1000, endPoint y: 183, distance: 231.7
click at [1000, 183] on div "Drink Choice 4 ​ اختيار المشروب 4 ​ Min: 0 ​ Max: 1 ​ Save" at bounding box center [1036, 212] width 867 height 58
type input "1"
click at [1210, 236] on div "Drink Choice 4 ​ اختيار المشروب 4 ​ Min: 1 ​ Max: 1 ​ Save" at bounding box center [1036, 212] width 867 height 58
type input "4"
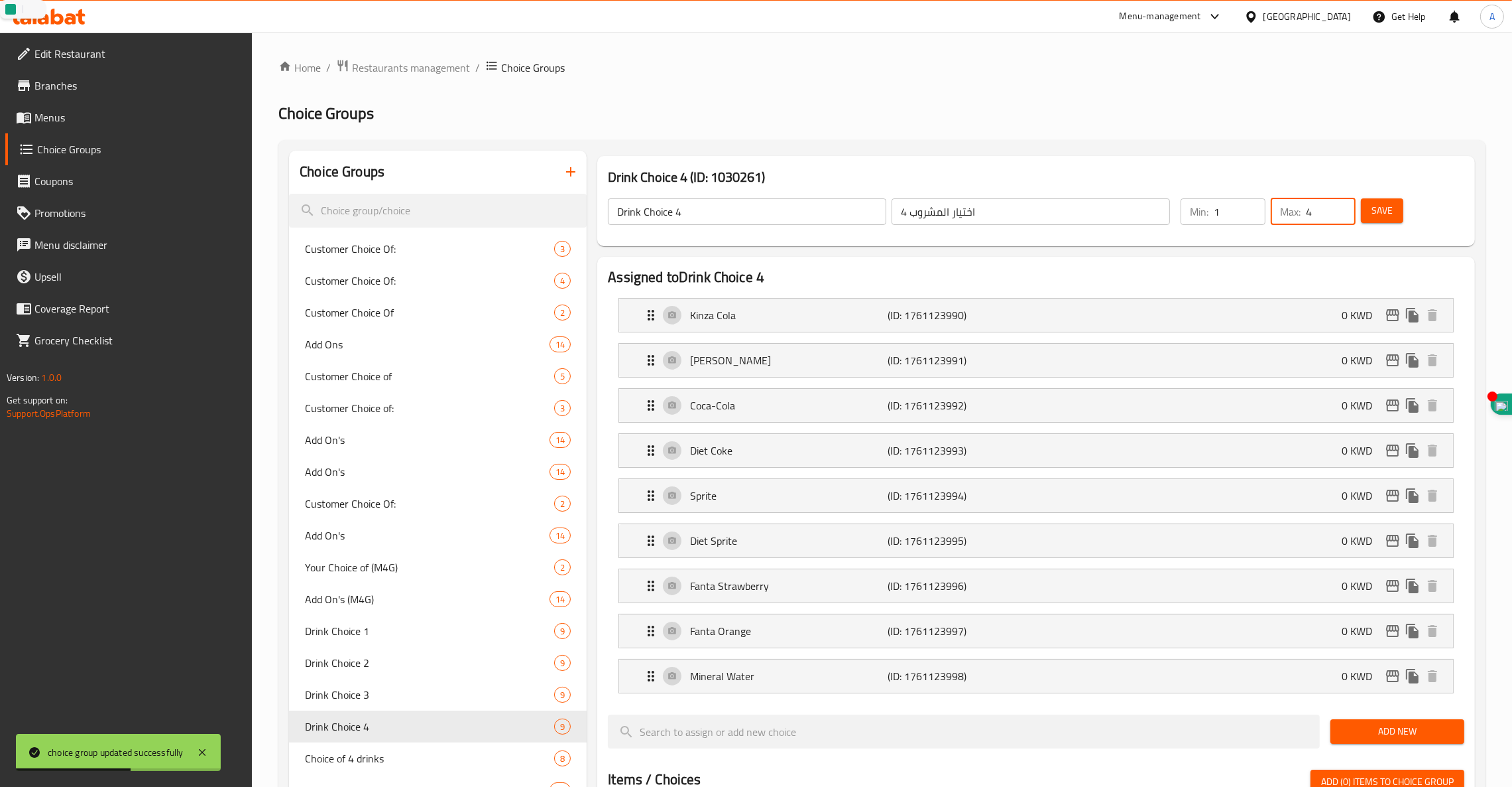
click at [1389, 209] on span "Save" at bounding box center [1382, 211] width 21 height 16
click at [59, 122] on span "Menus" at bounding box center [138, 117] width 208 height 16
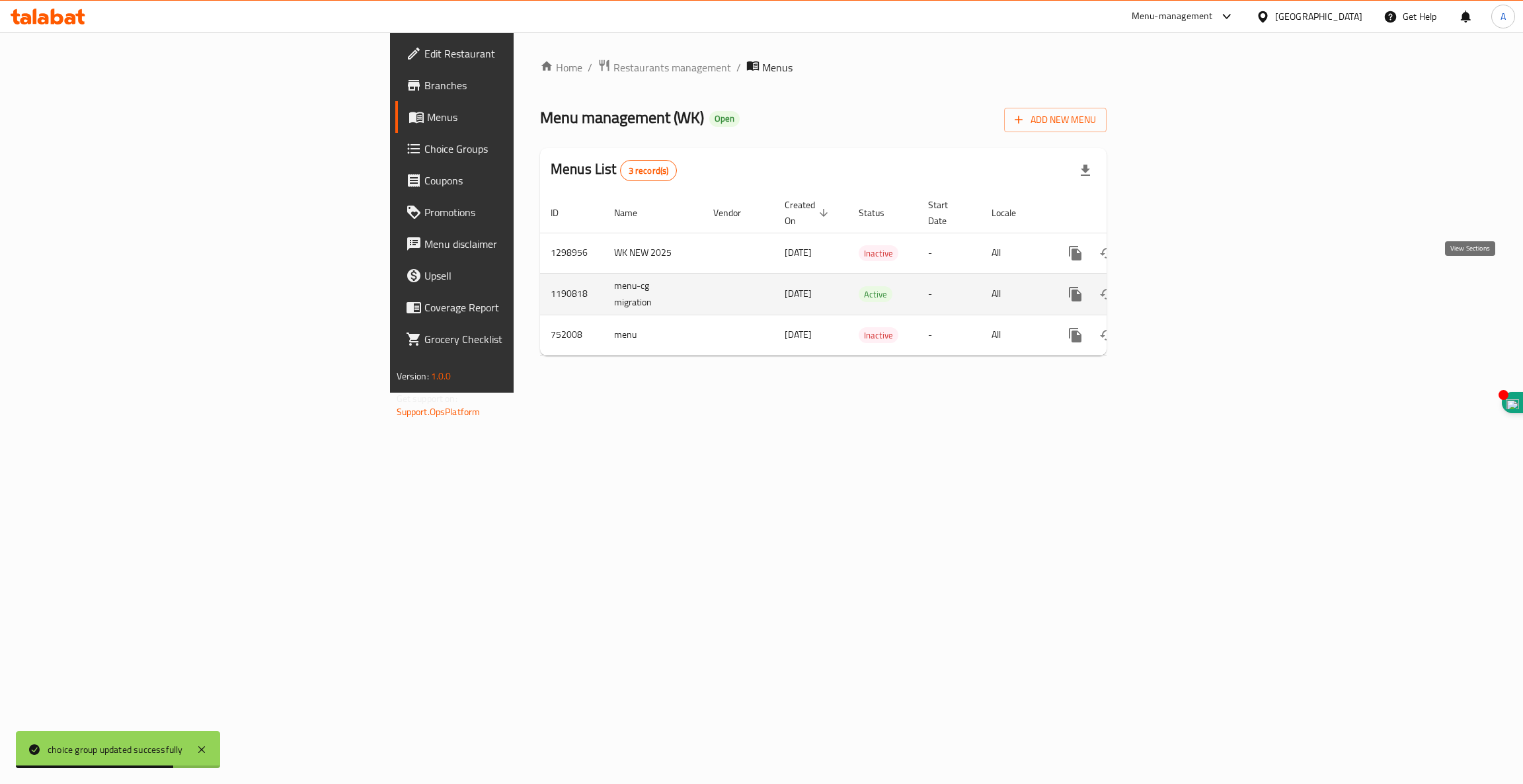
click at [1187, 296] on link "enhanced table" at bounding box center [1170, 294] width 32 height 32
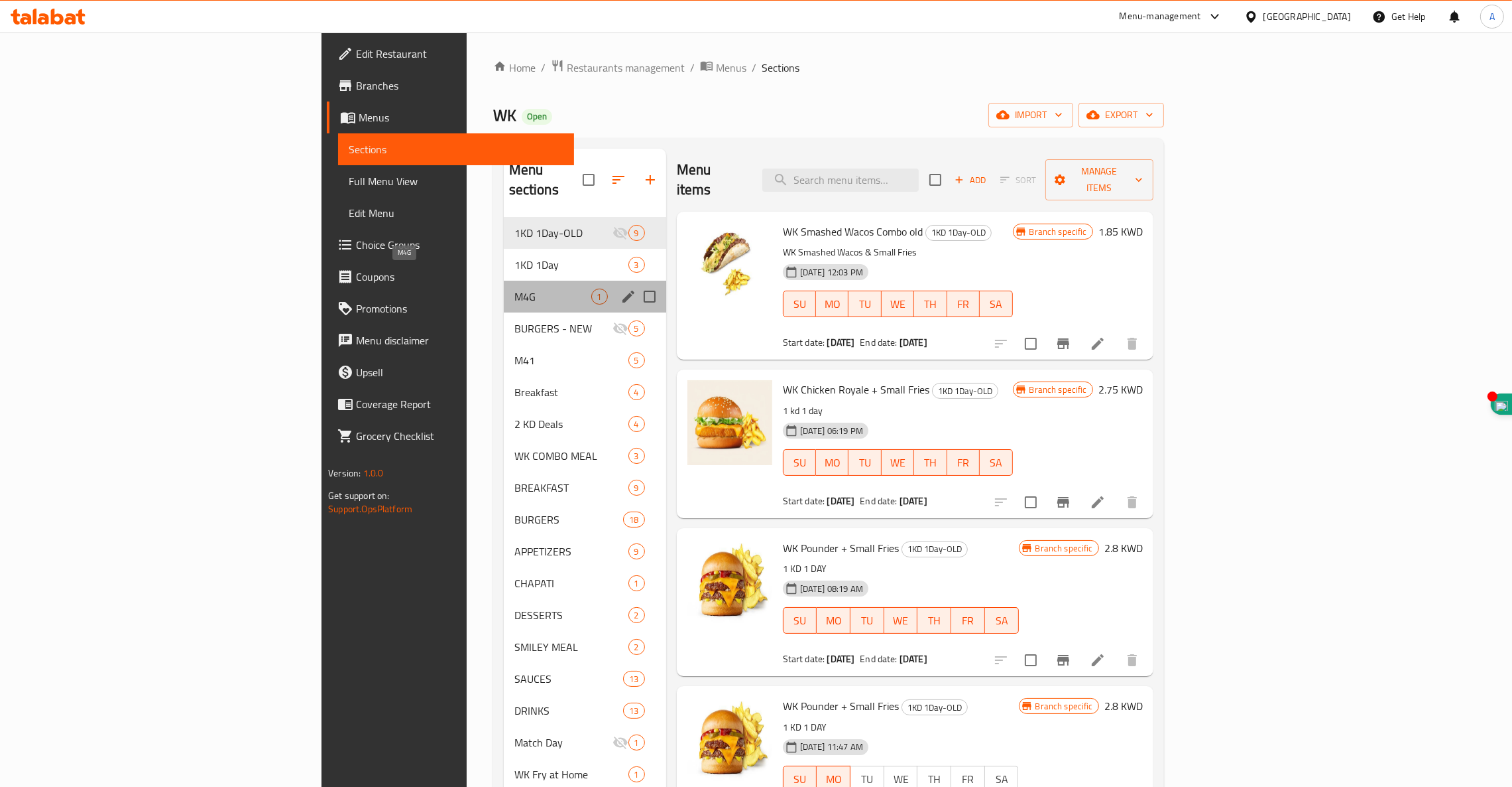
click at [514, 289] on span "M4G" at bounding box center [552, 296] width 77 height 16
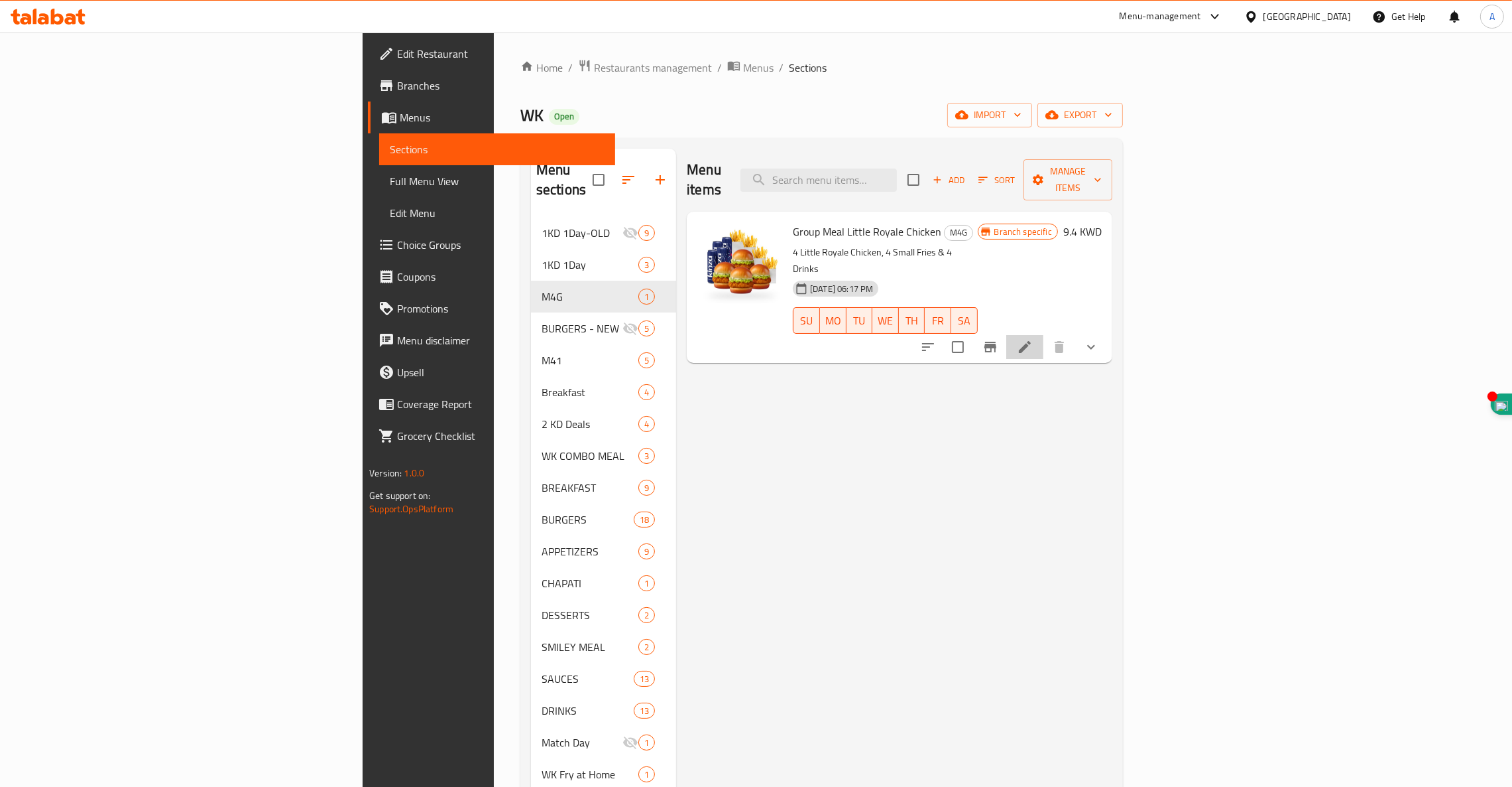
click at [1044, 335] on li at bounding box center [1025, 346] width 37 height 24
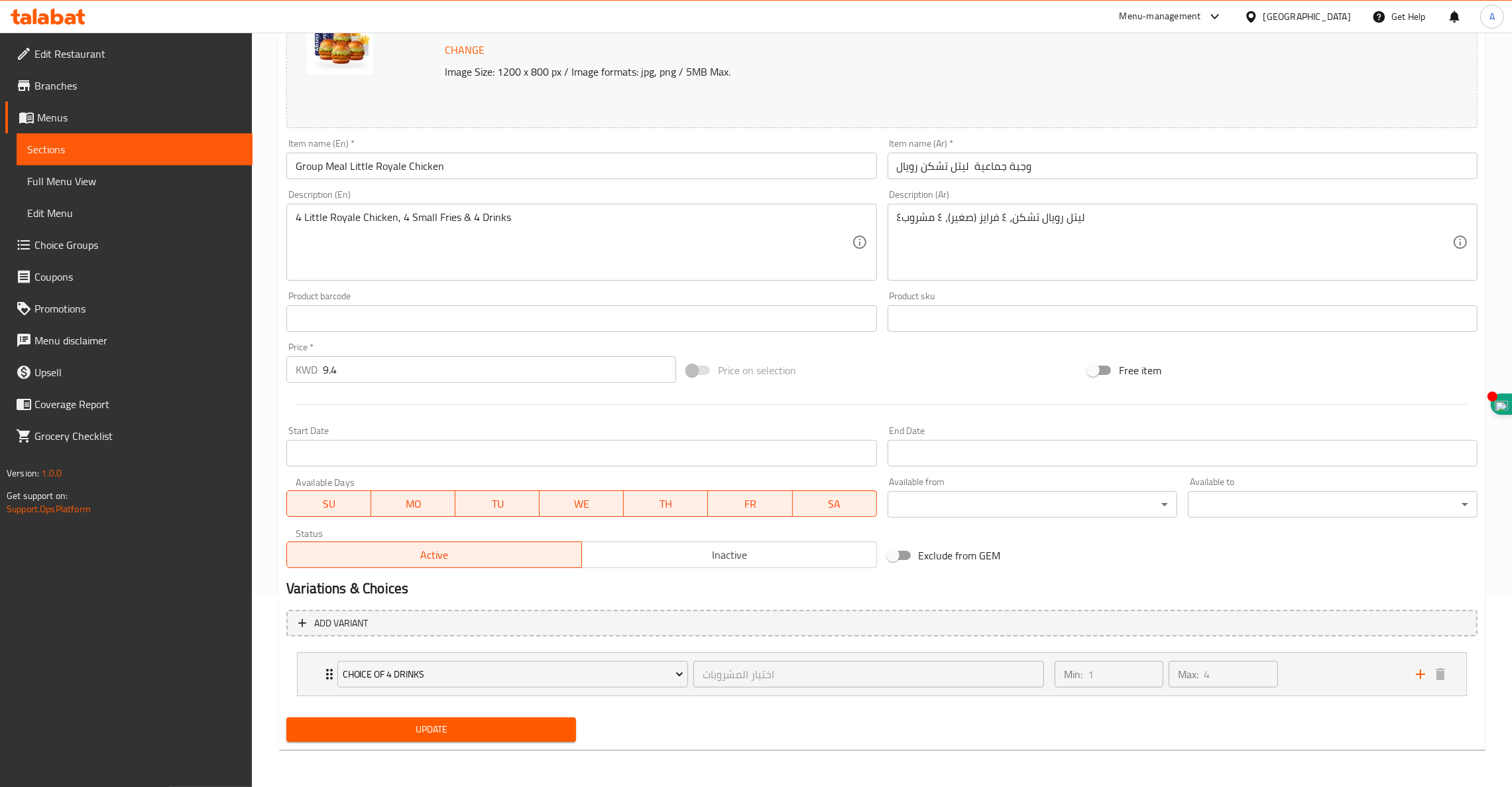
scroll to position [191, 0]
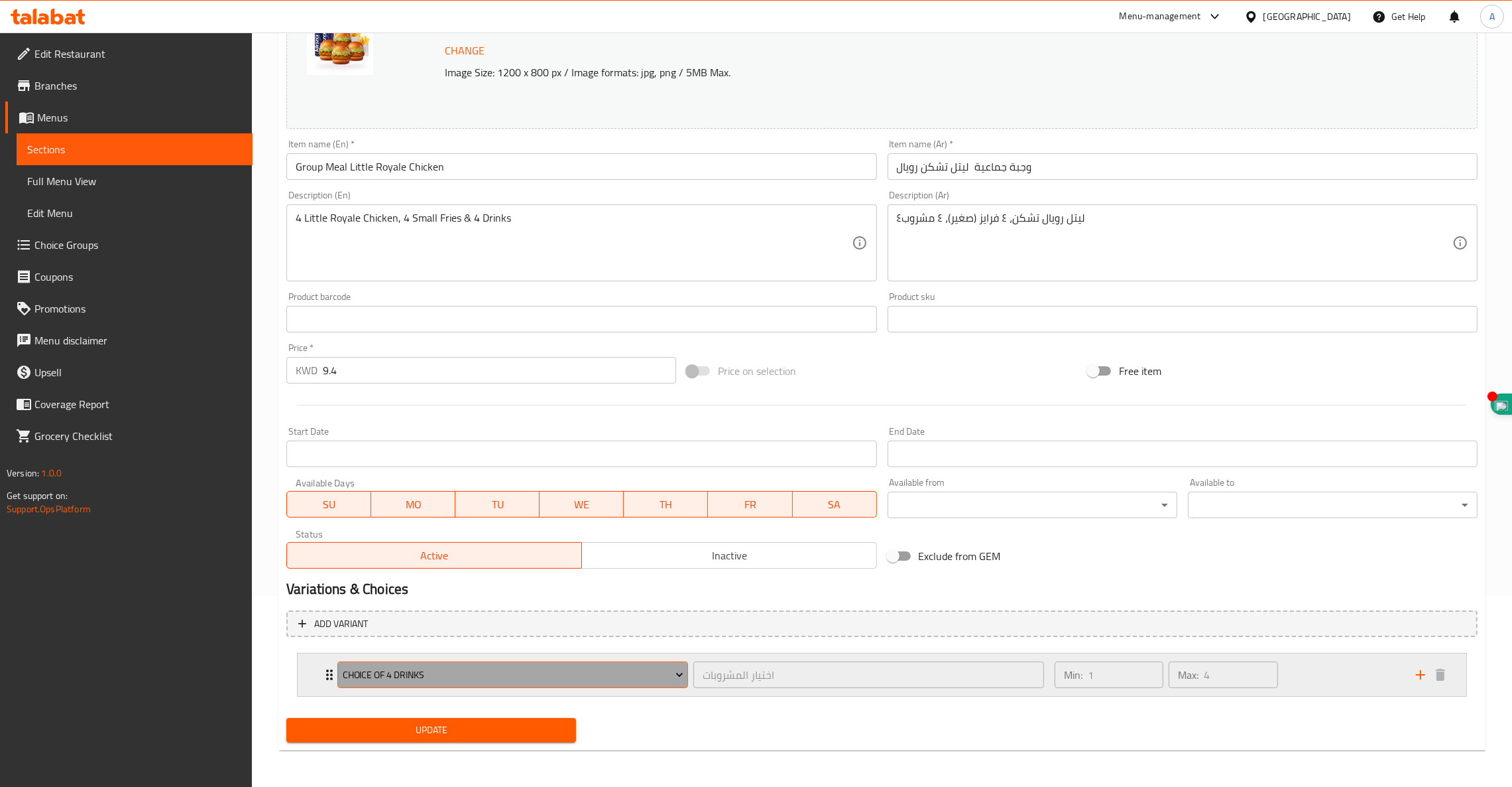
click at [416, 669] on span "Choice of 4 drinks" at bounding box center [513, 675] width 341 height 16
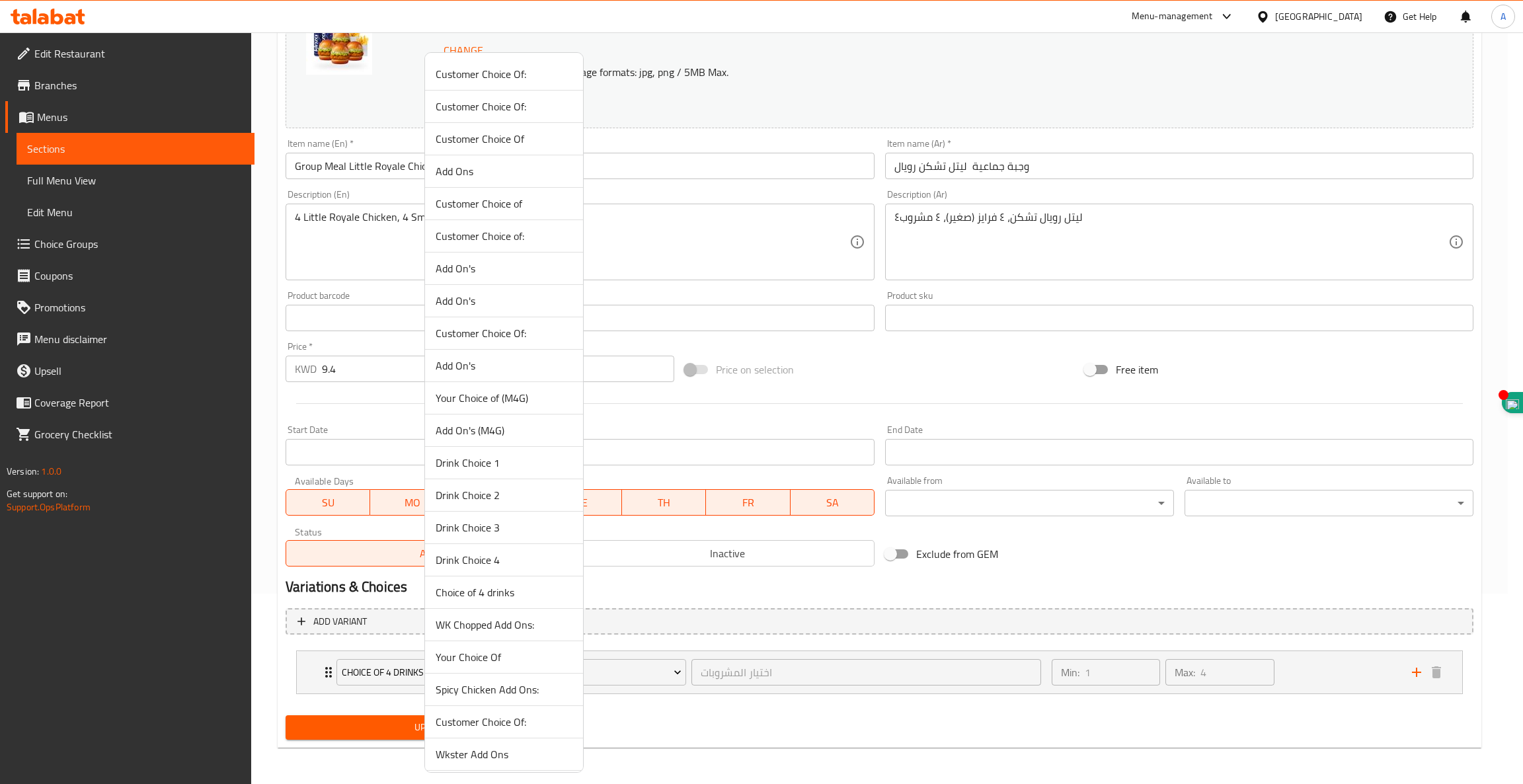
click at [499, 466] on span "Drink Choice 1" at bounding box center [504, 462] width 137 height 16
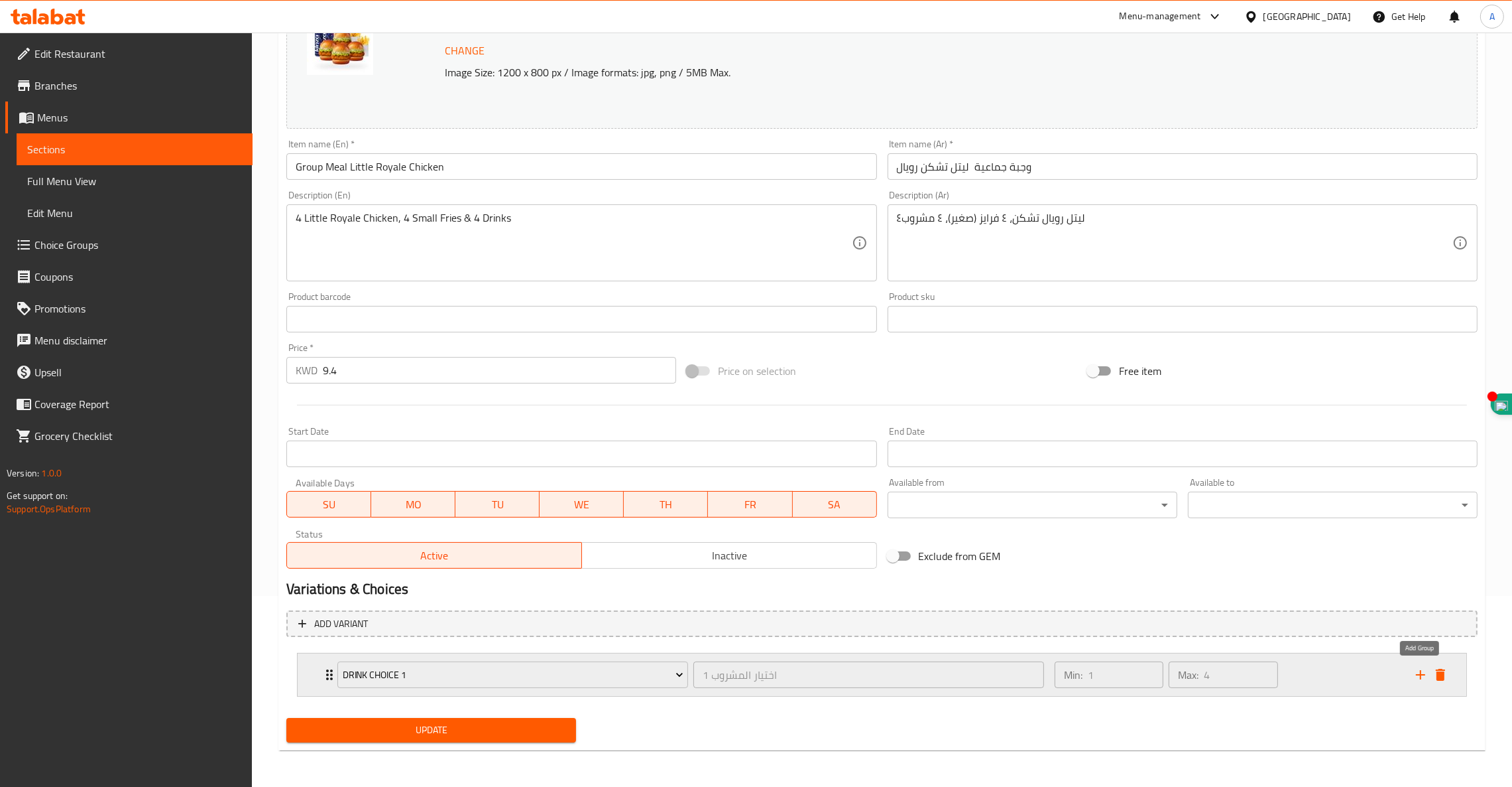
click at [1421, 676] on icon "add" at bounding box center [1421, 675] width 10 height 10
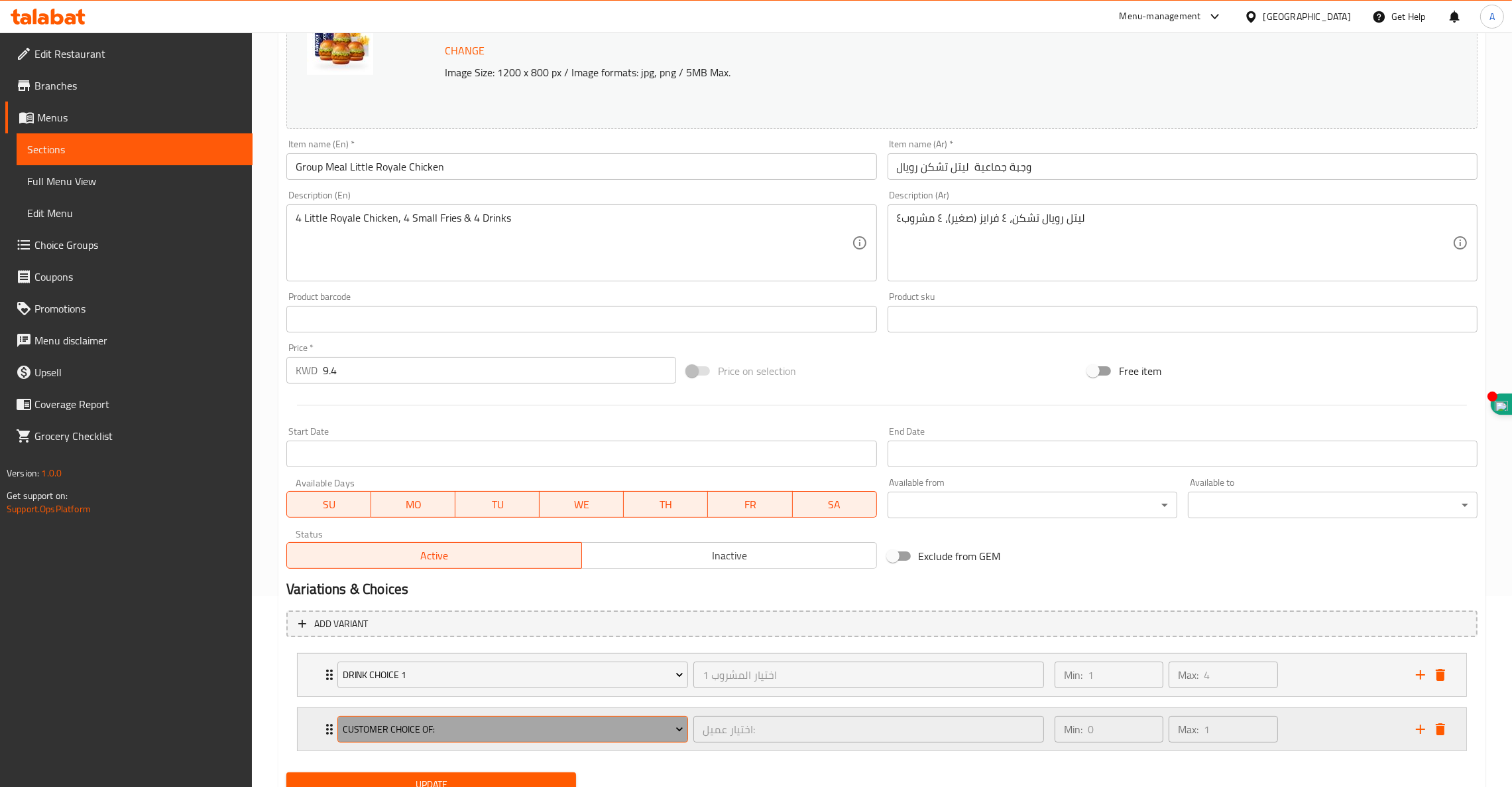
click at [411, 731] on span "Customer Choice Of:" at bounding box center [513, 729] width 341 height 16
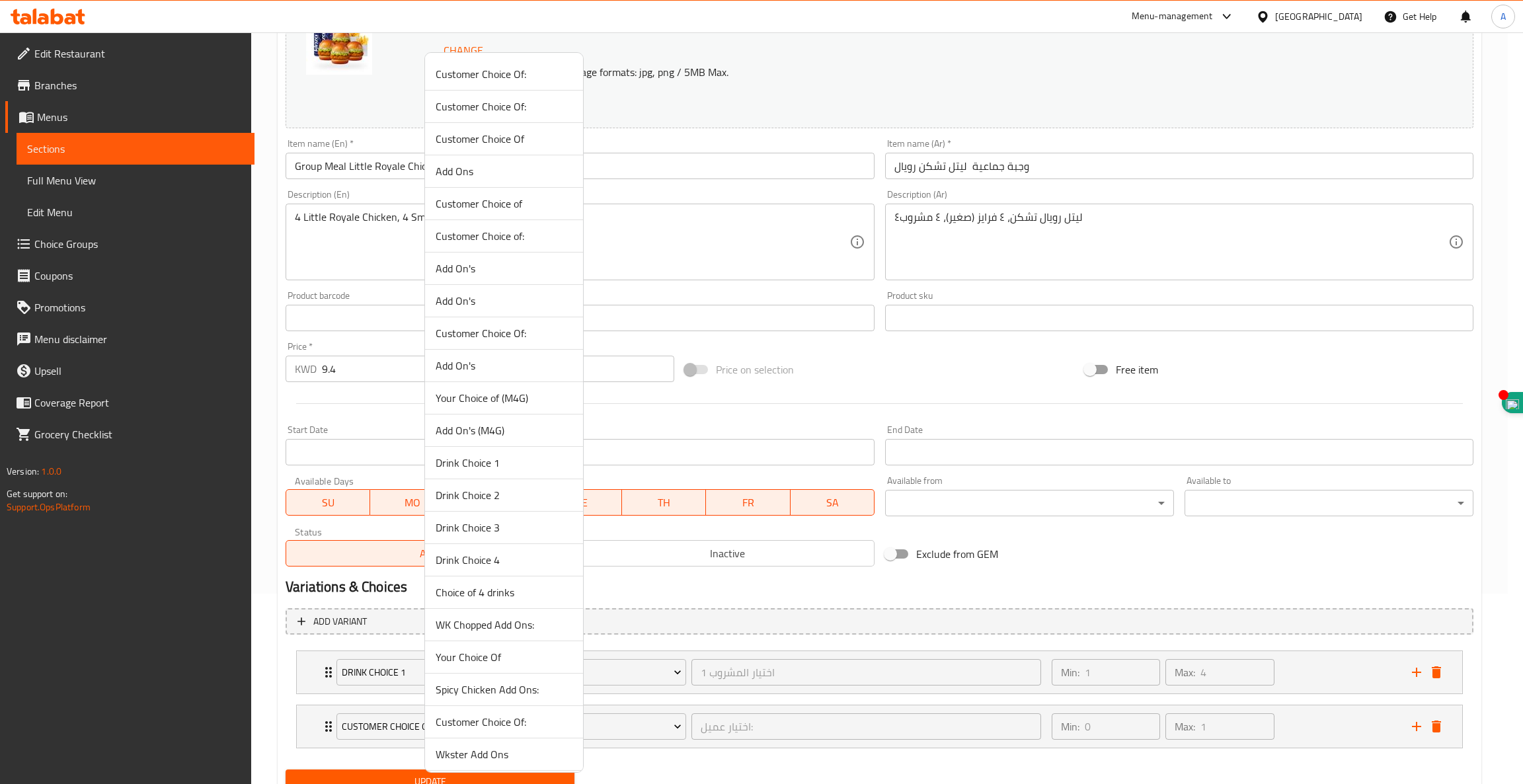
click at [482, 496] on span "Drink Choice 2" at bounding box center [504, 494] width 137 height 16
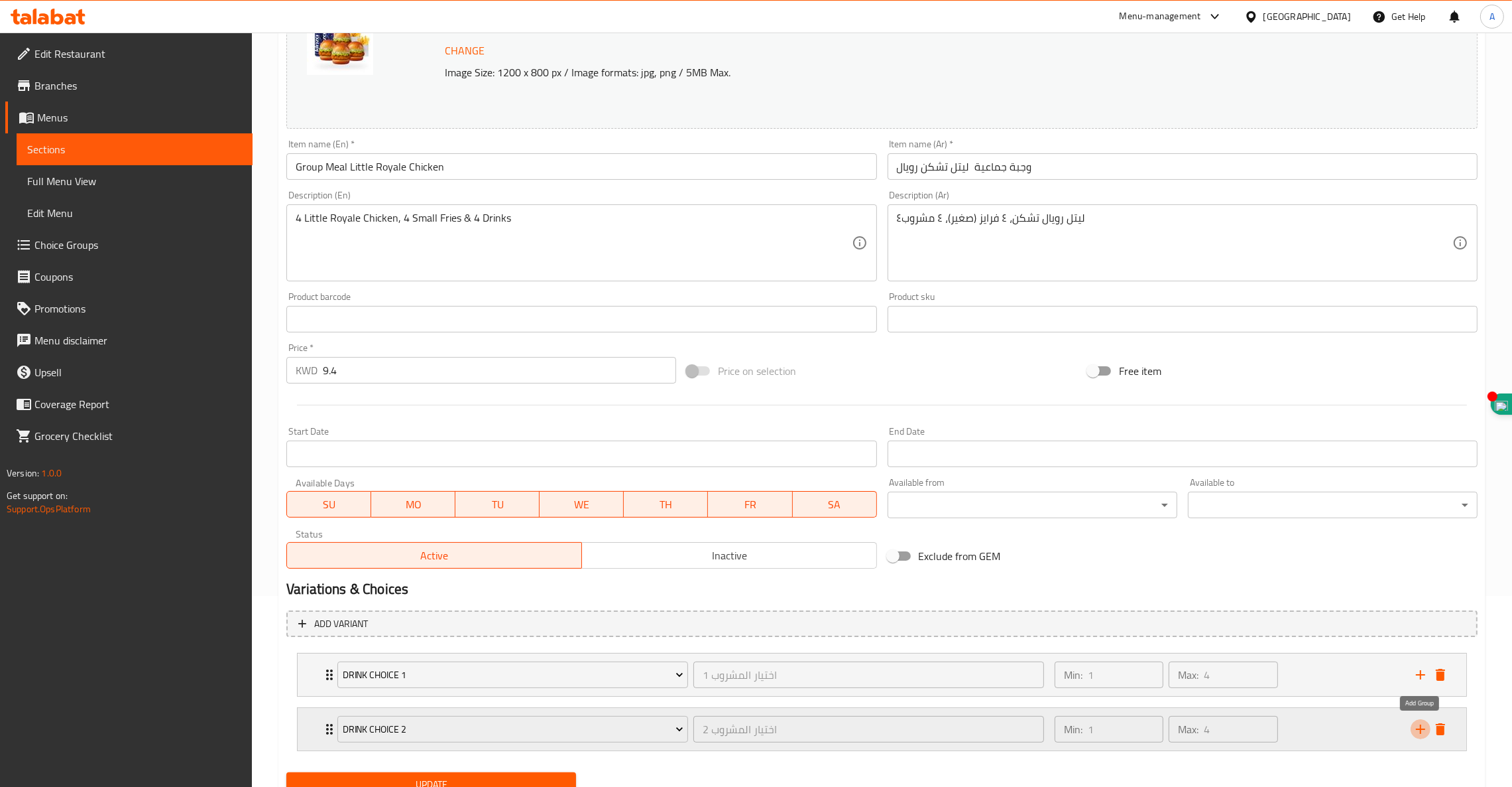
click at [1415, 731] on icon "add" at bounding box center [1420, 729] width 16 height 16
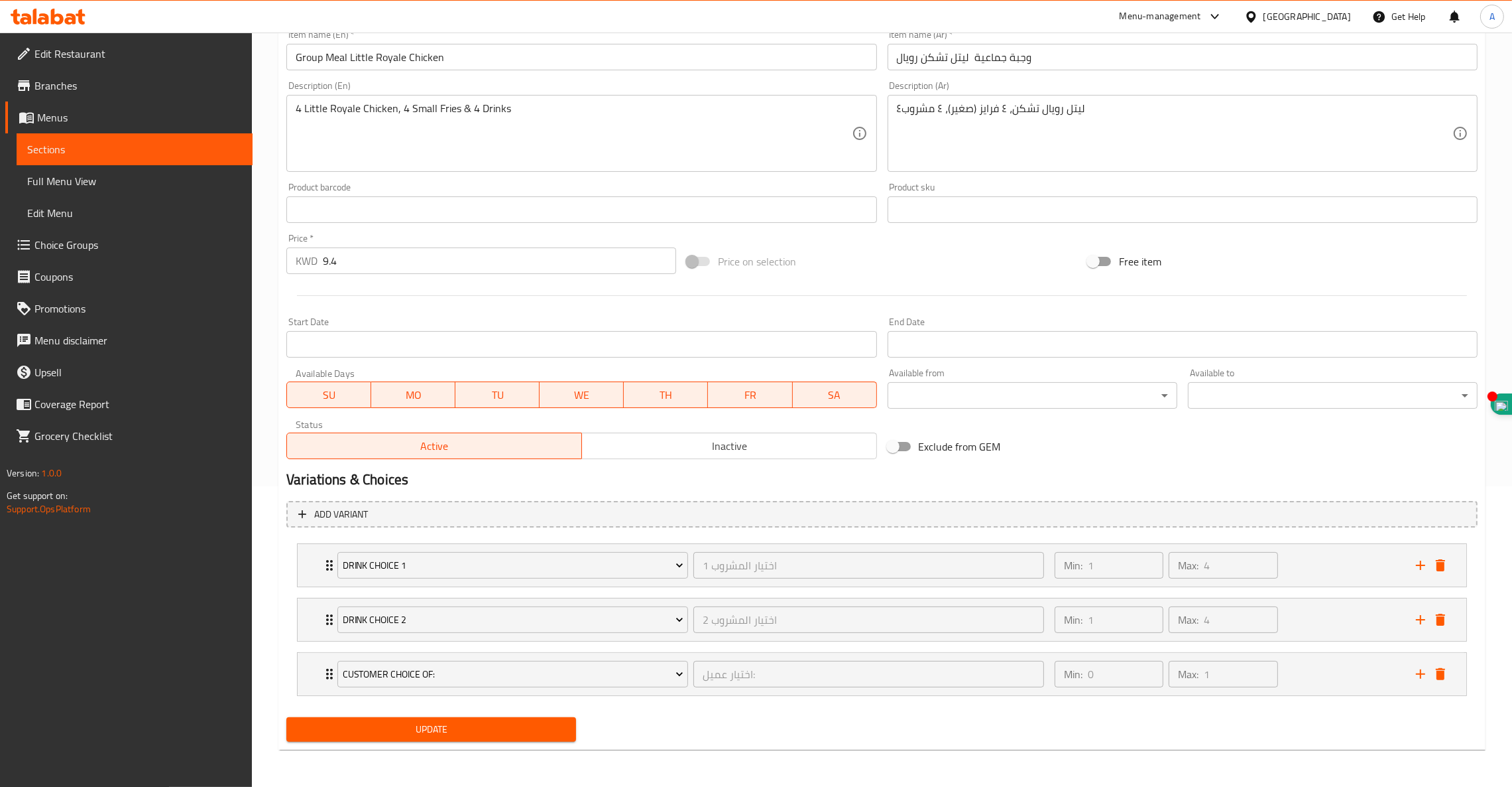
scroll to position [300, 0]
click at [447, 668] on span "Customer Choice Of:" at bounding box center [513, 675] width 341 height 16
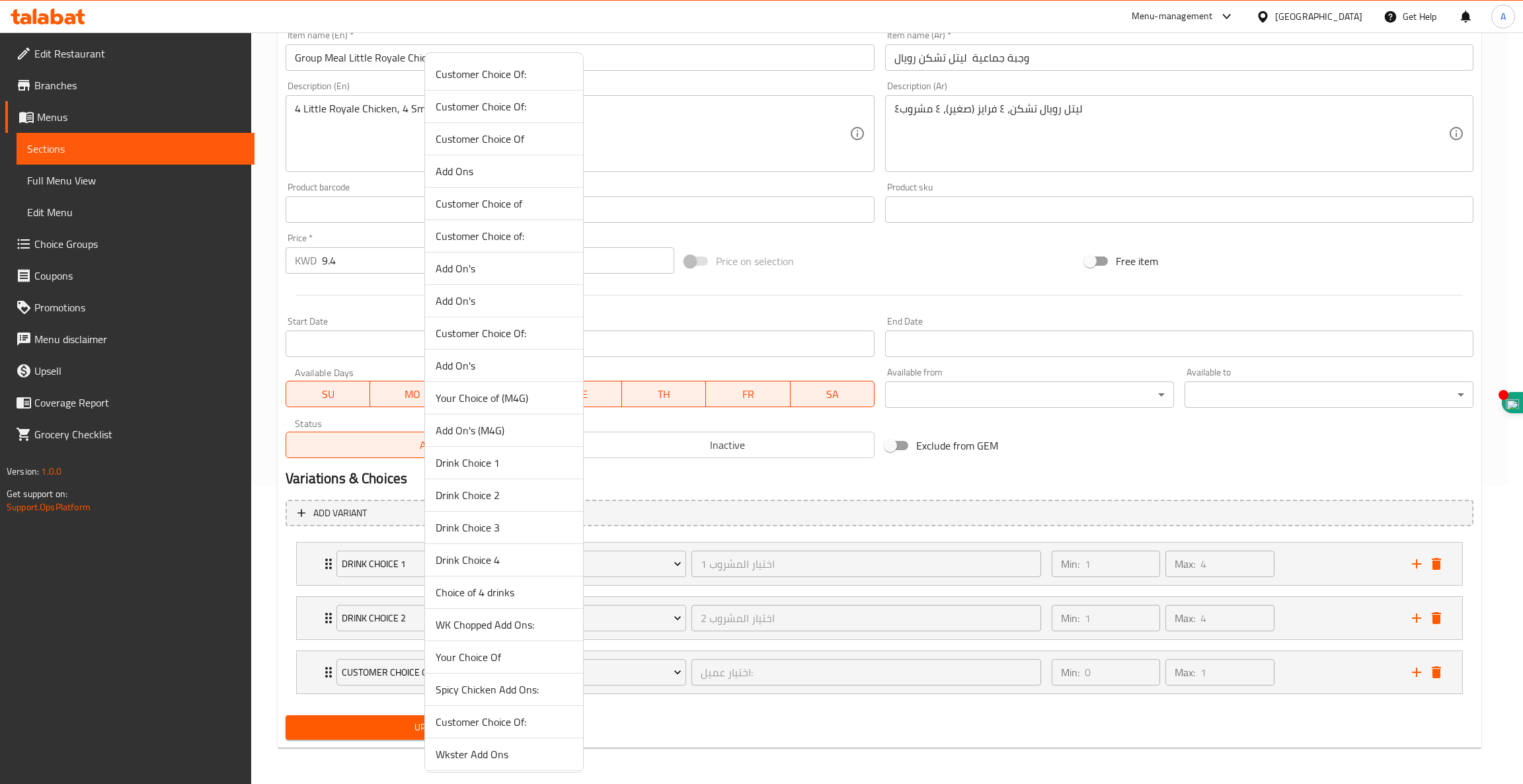
click at [501, 532] on span "Drink Choice 3" at bounding box center [504, 527] width 137 height 16
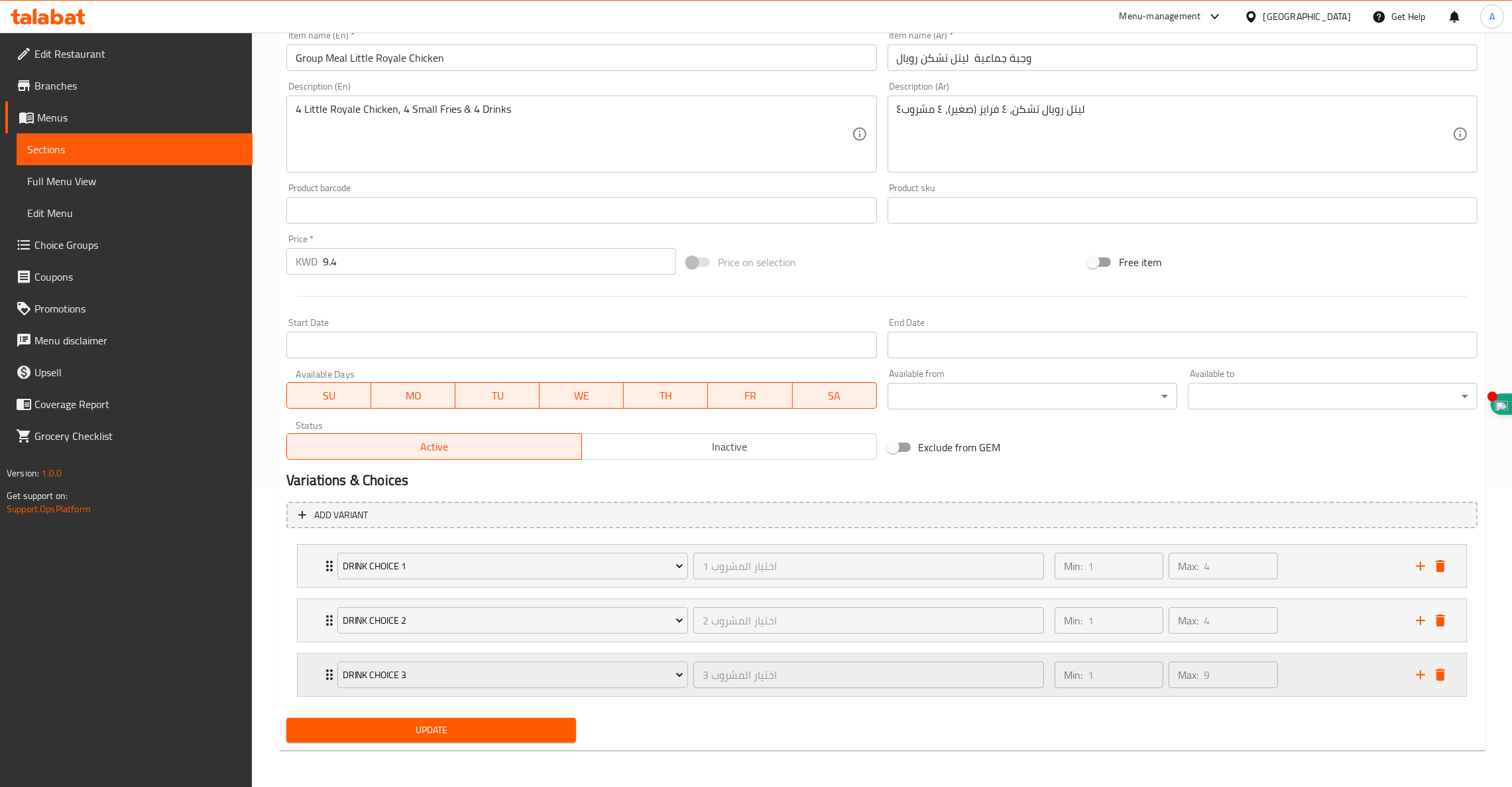
click at [1403, 676] on div "Min: 1 ​ Max: 9 ​" at bounding box center [1228, 674] width 361 height 43
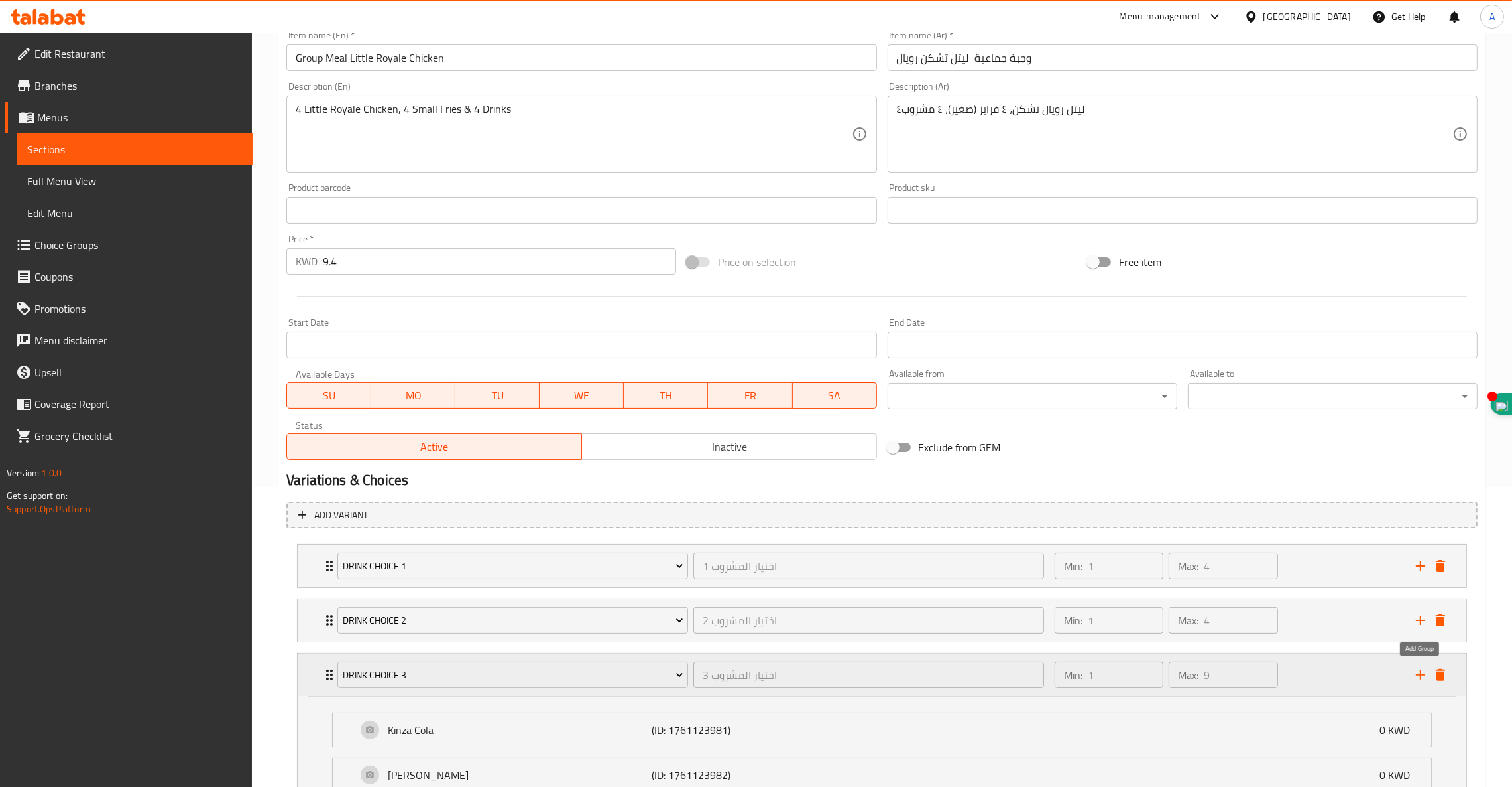
click at [1415, 674] on icon "add" at bounding box center [1420, 674] width 16 height 16
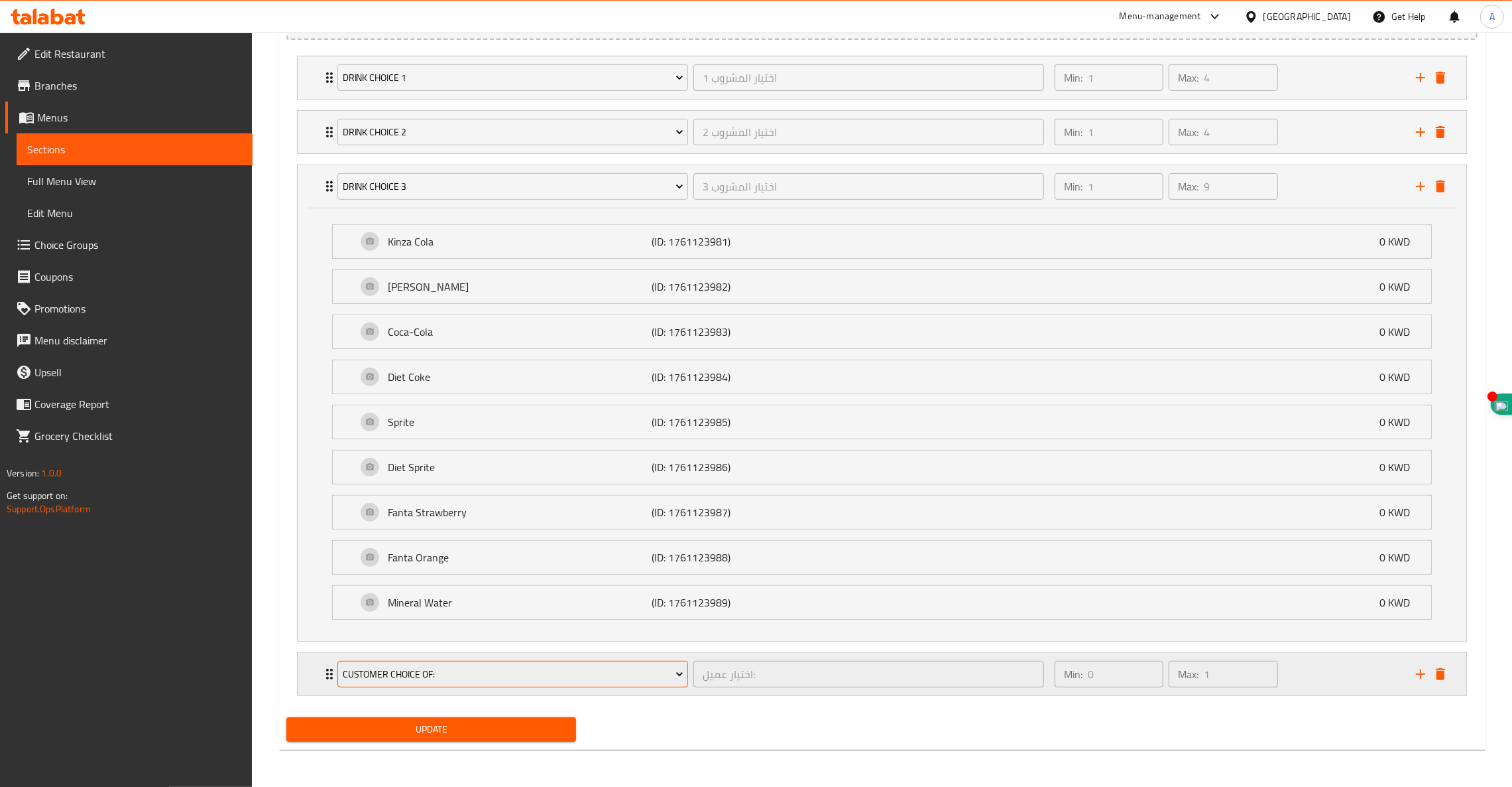
click at [420, 676] on span "Customer Choice Of:" at bounding box center [513, 674] width 341 height 16
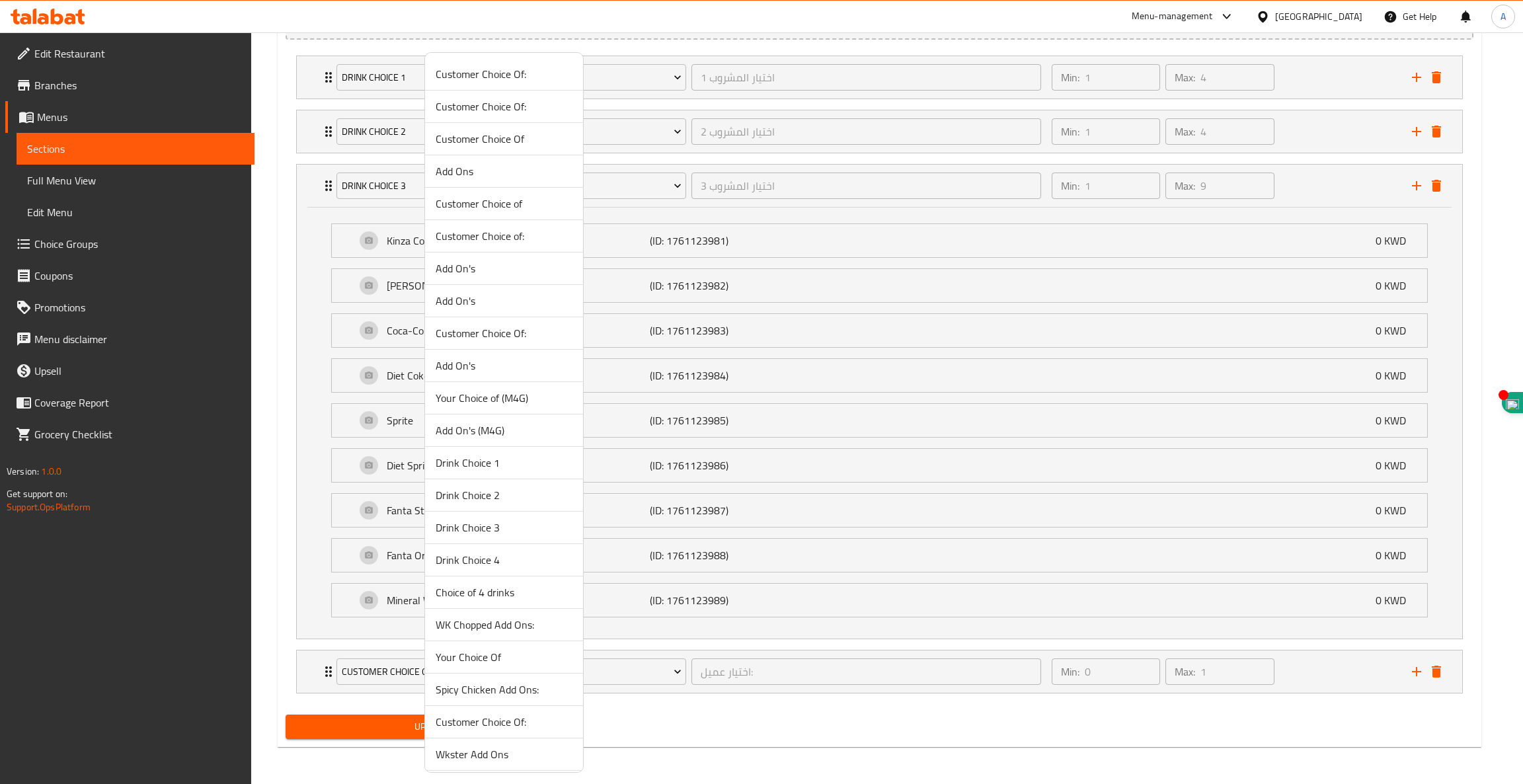
click at [459, 560] on span "Drink Choice 4" at bounding box center [504, 559] width 137 height 16
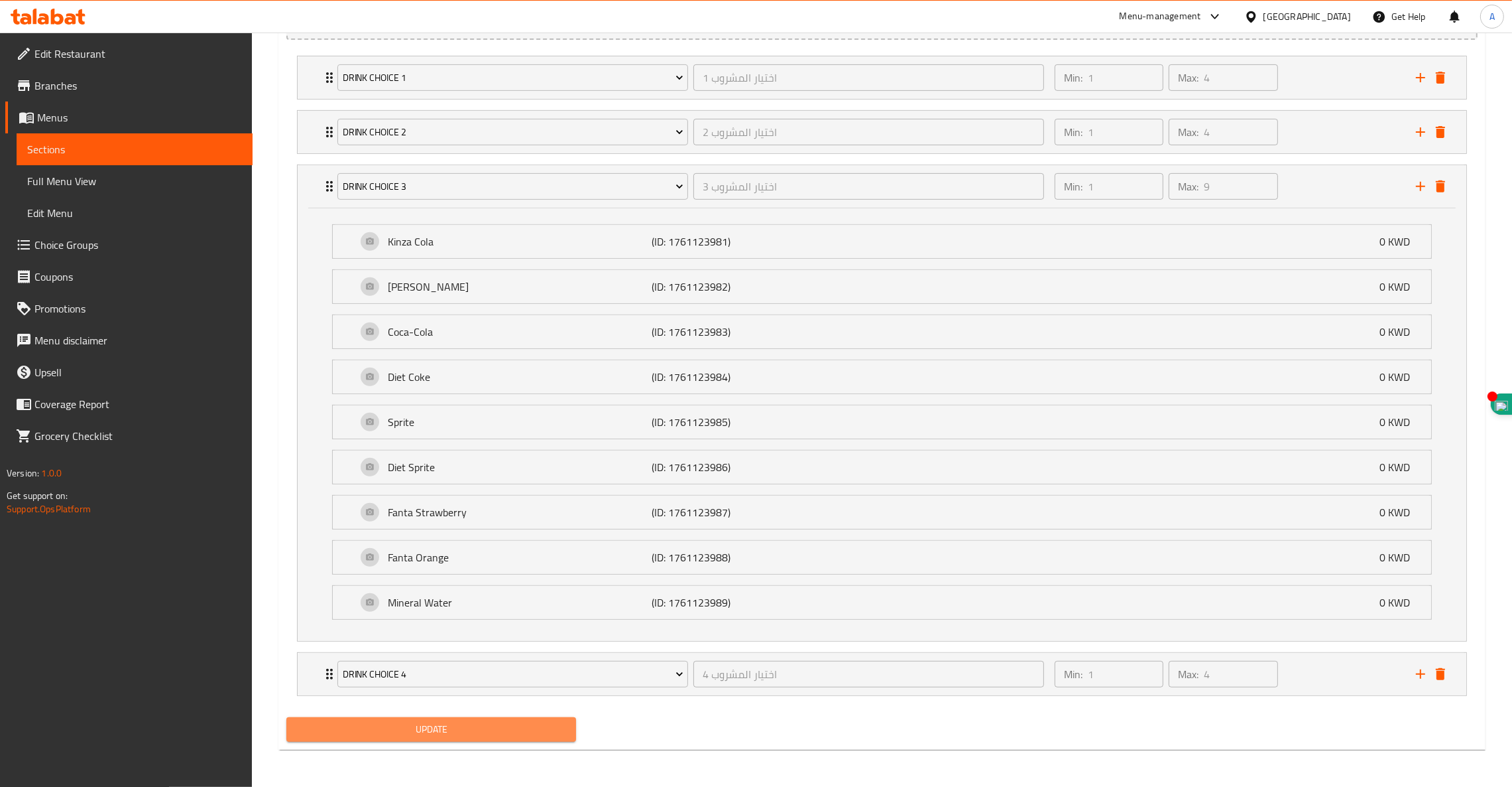
click at [389, 730] on span "Update" at bounding box center [432, 729] width 269 height 16
click at [61, 242] on span "Choice Groups" at bounding box center [138, 244] width 208 height 16
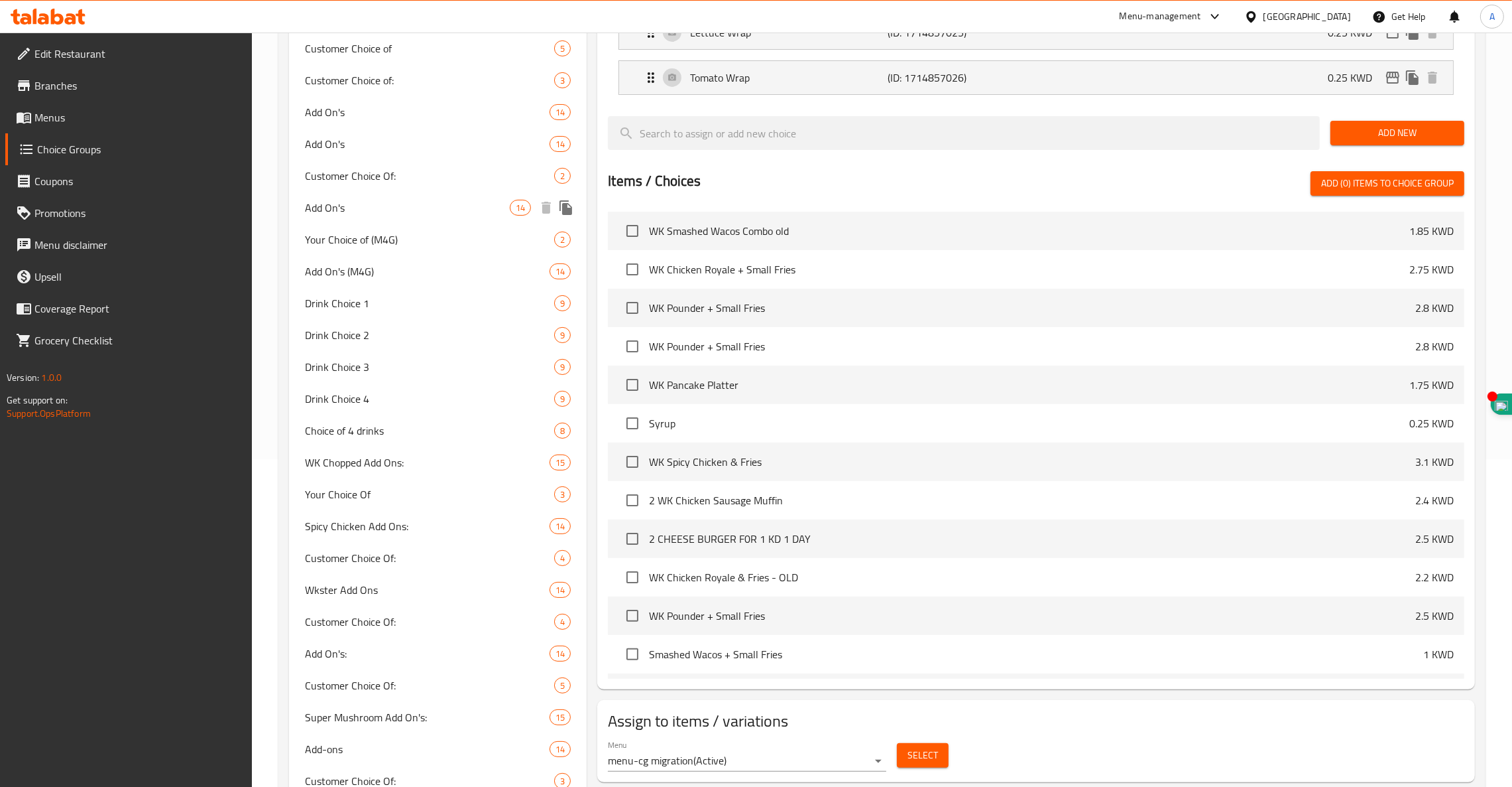
scroll to position [328, 0]
click at [339, 553] on span "Customer Choice Of:" at bounding box center [409, 557] width 210 height 16
type input "اختيار العميل:"
type input "4"
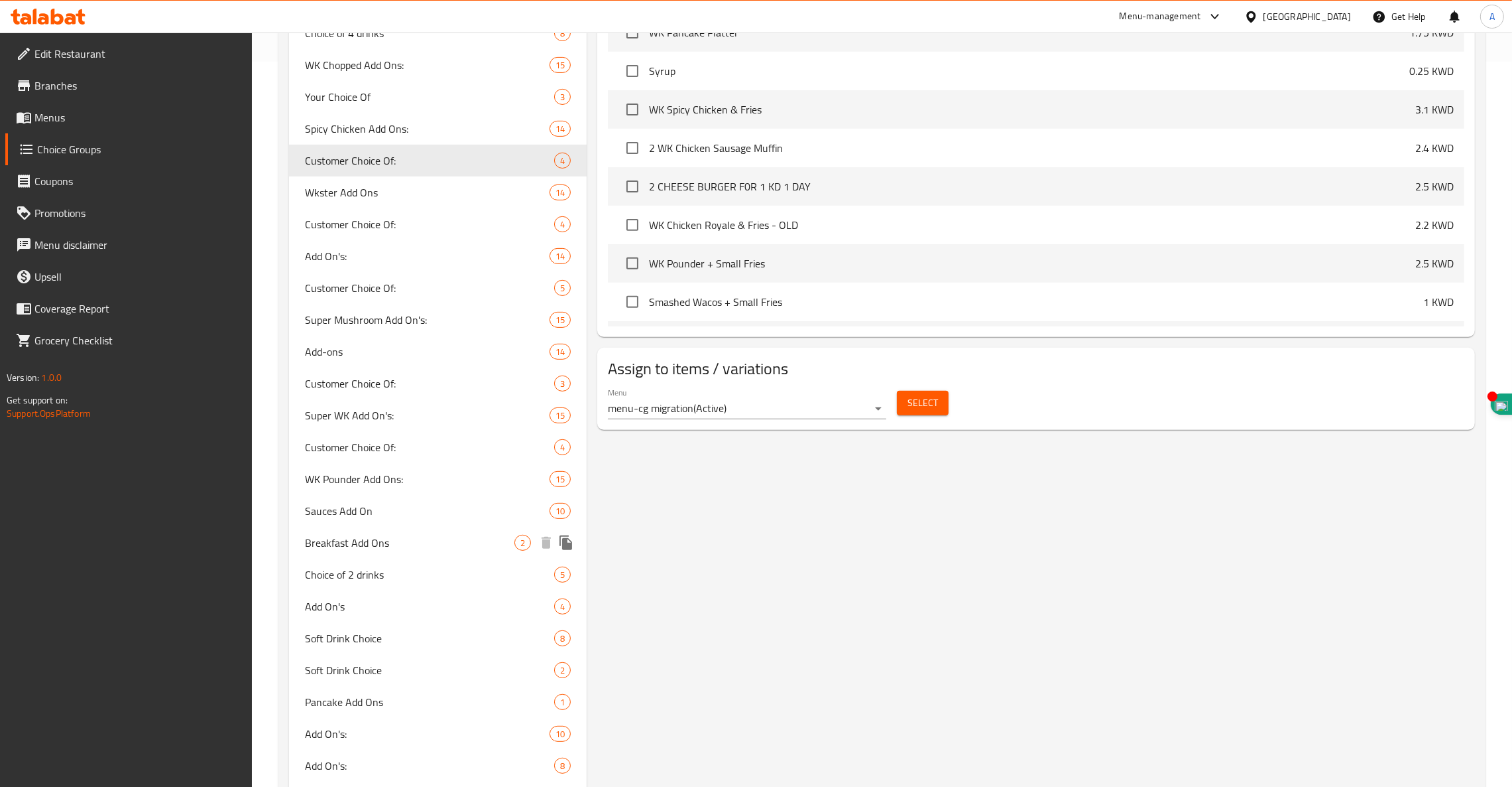
scroll to position [782, 0]
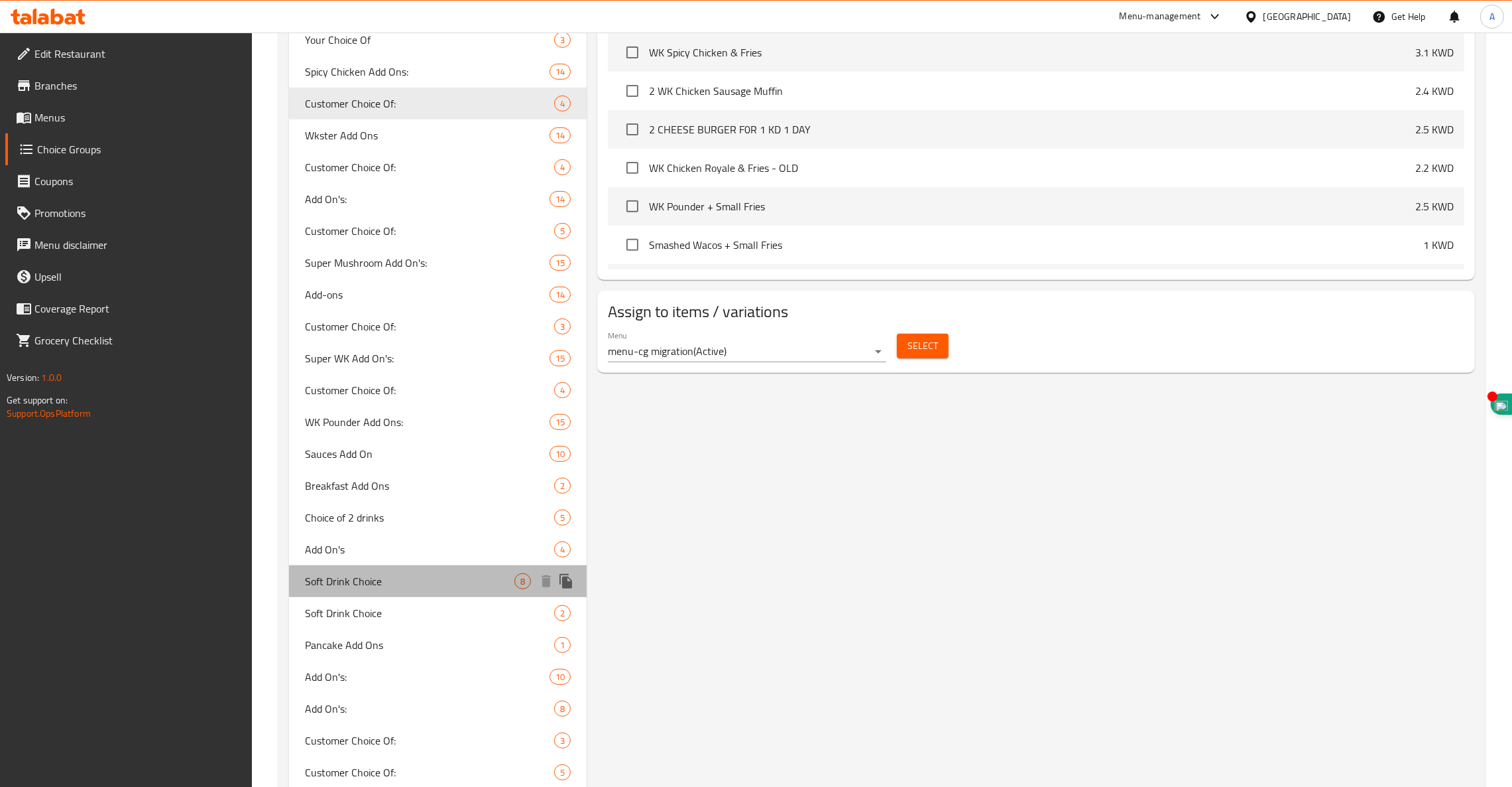
click at [362, 568] on div "Soft Drink Choice 8" at bounding box center [438, 581] width 298 height 32
type input "Soft Drink Choice"
type input "اختيار المشروب"
type input "1"
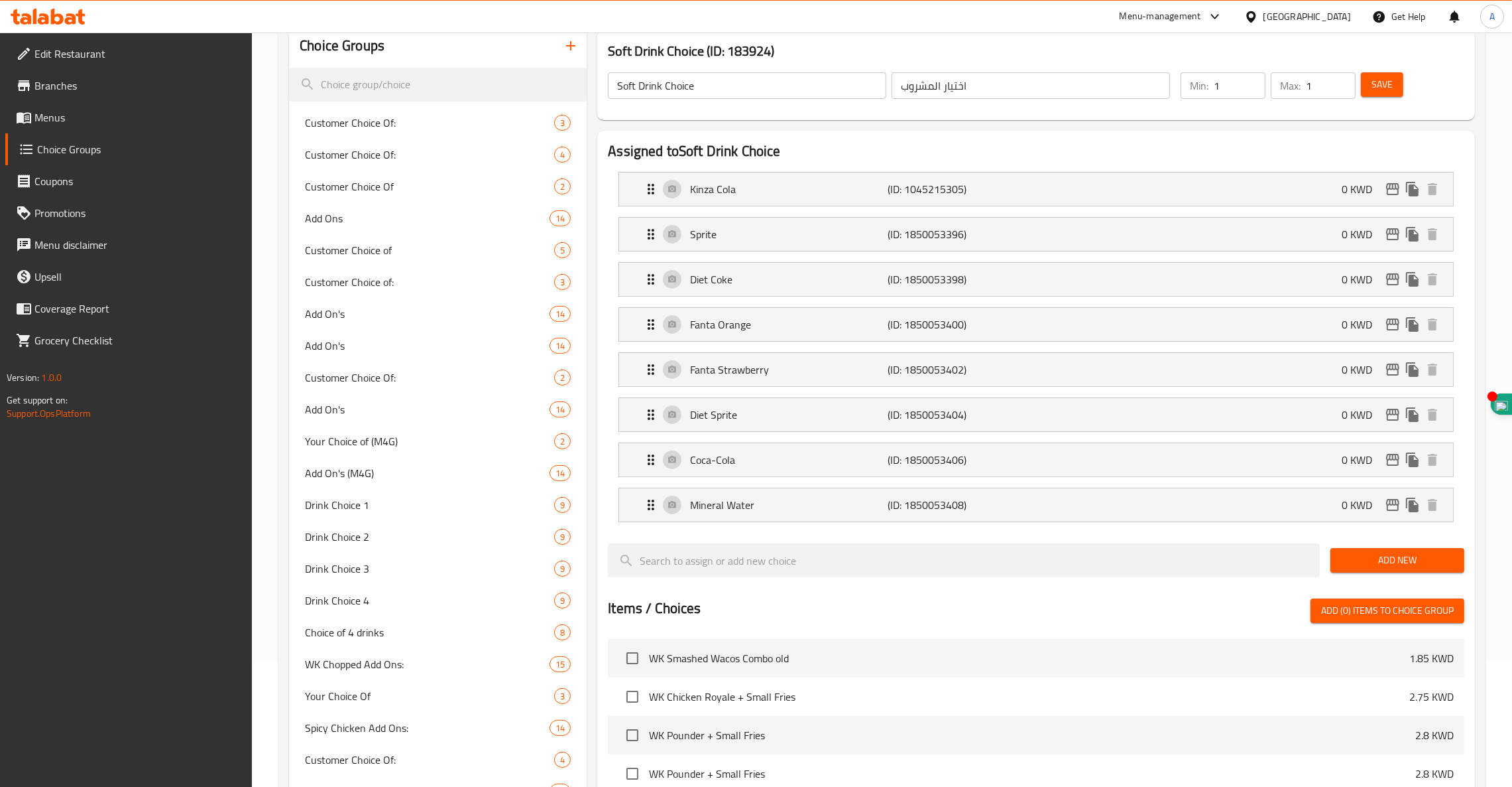
scroll to position [0, 0]
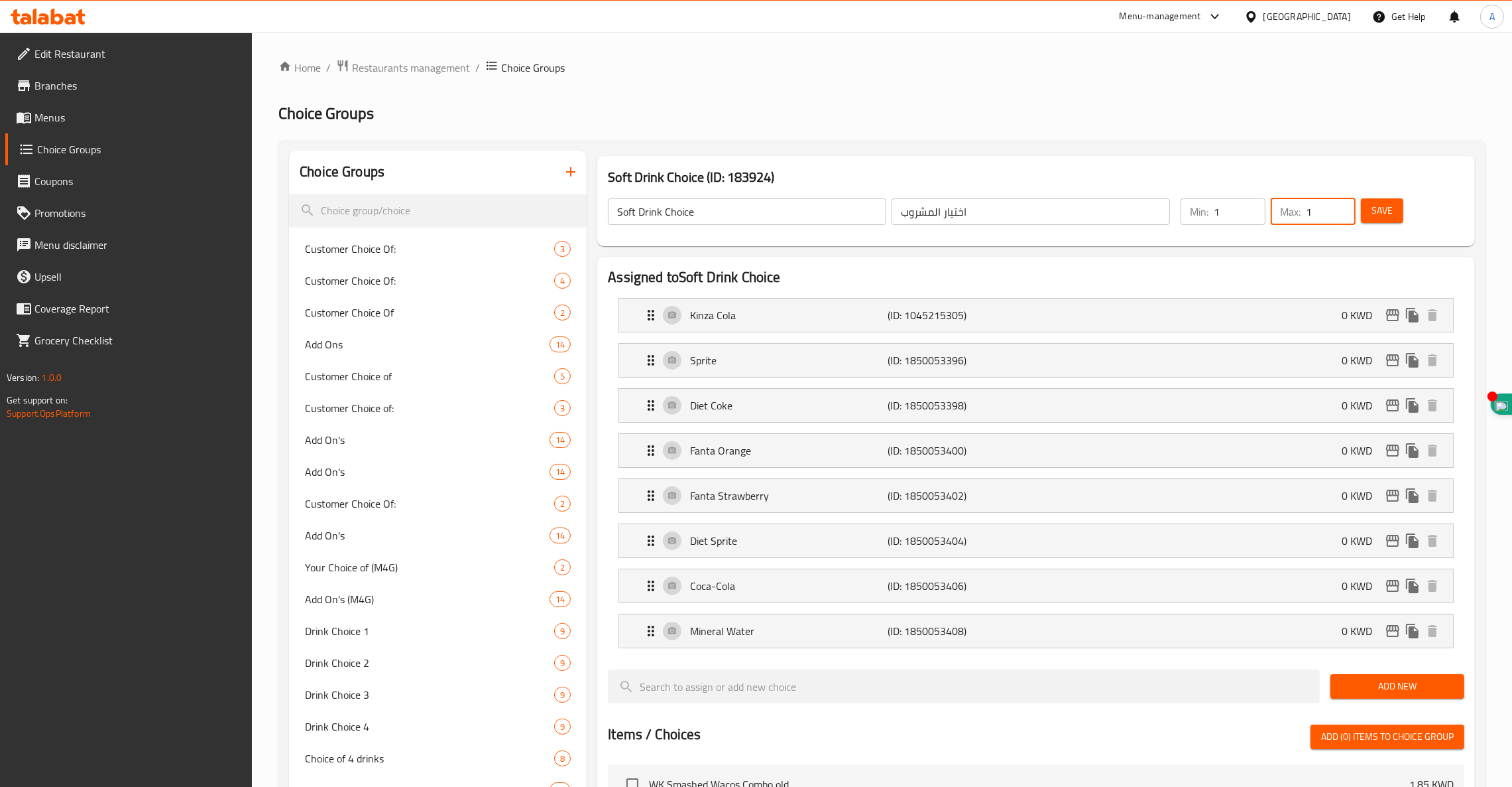
drag, startPoint x: 1321, startPoint y: 211, endPoint x: 1242, endPoint y: 204, distance: 79.3
click at [1242, 204] on div "Min: 1 ​ Max: 1 ​" at bounding box center [1268, 211] width 186 height 37
type input "1"
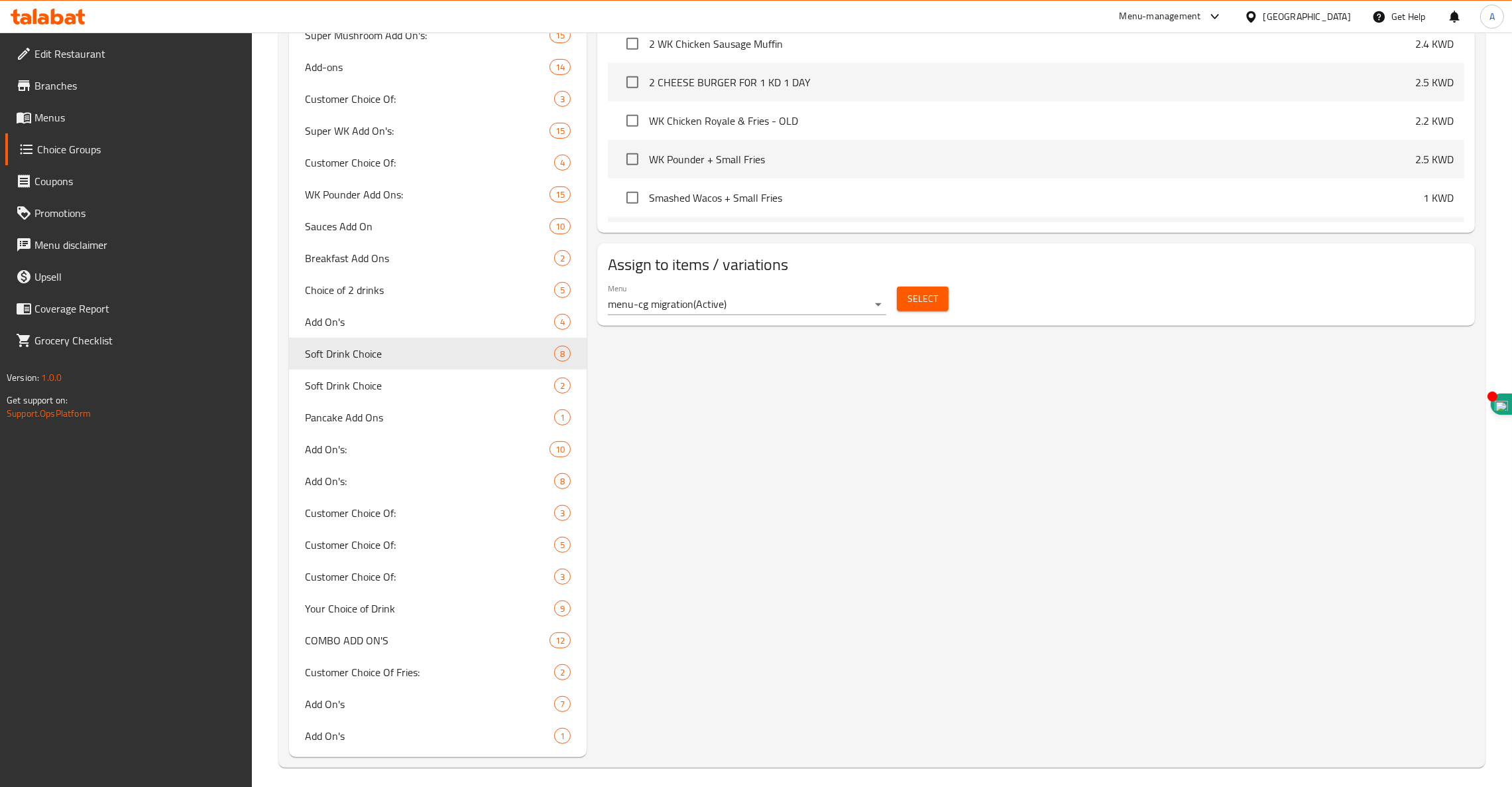
scroll to position [1014, 0]
click at [389, 382] on span "Soft Drink Choice" at bounding box center [409, 380] width 210 height 16
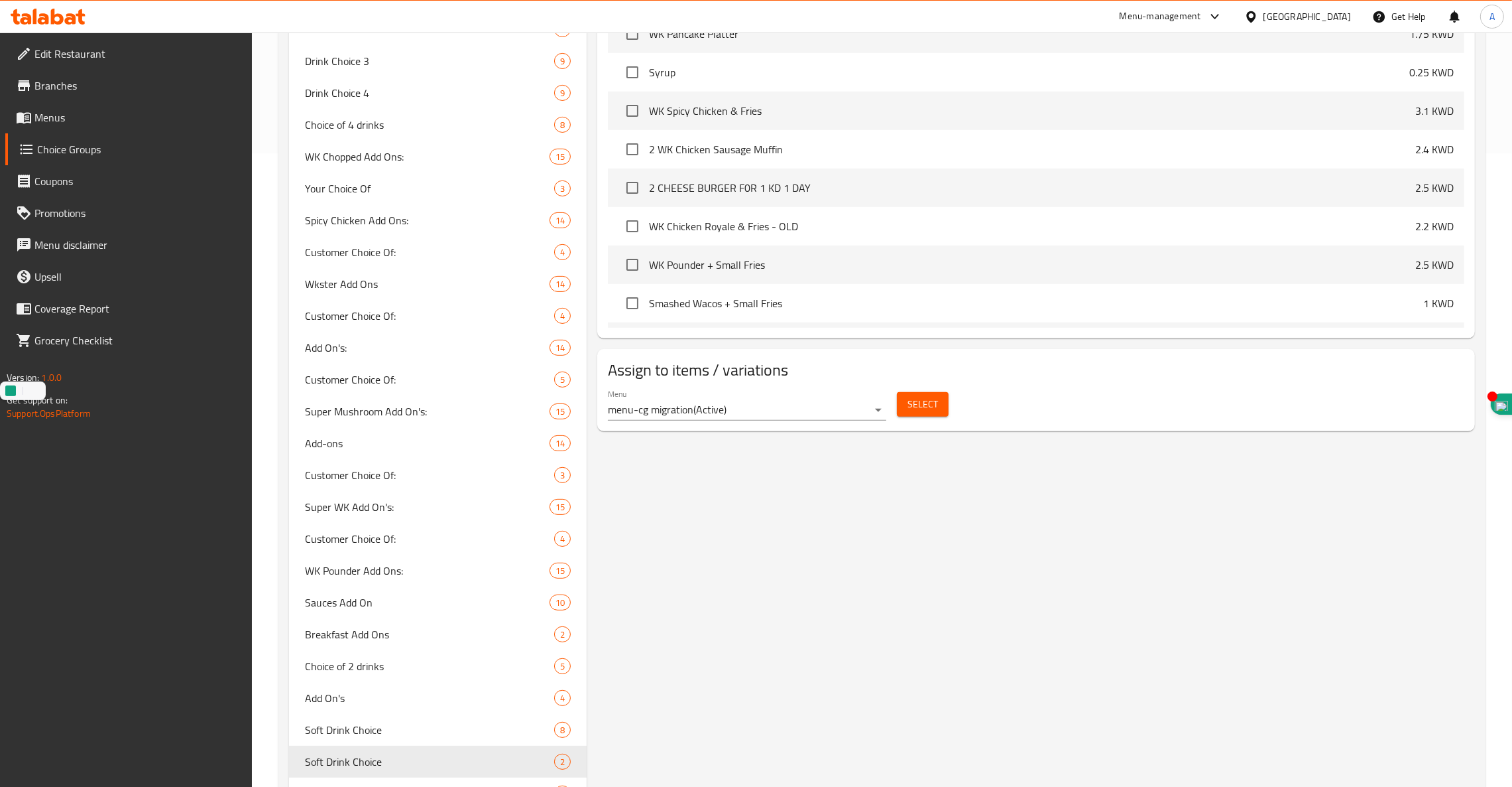
scroll to position [369, 0]
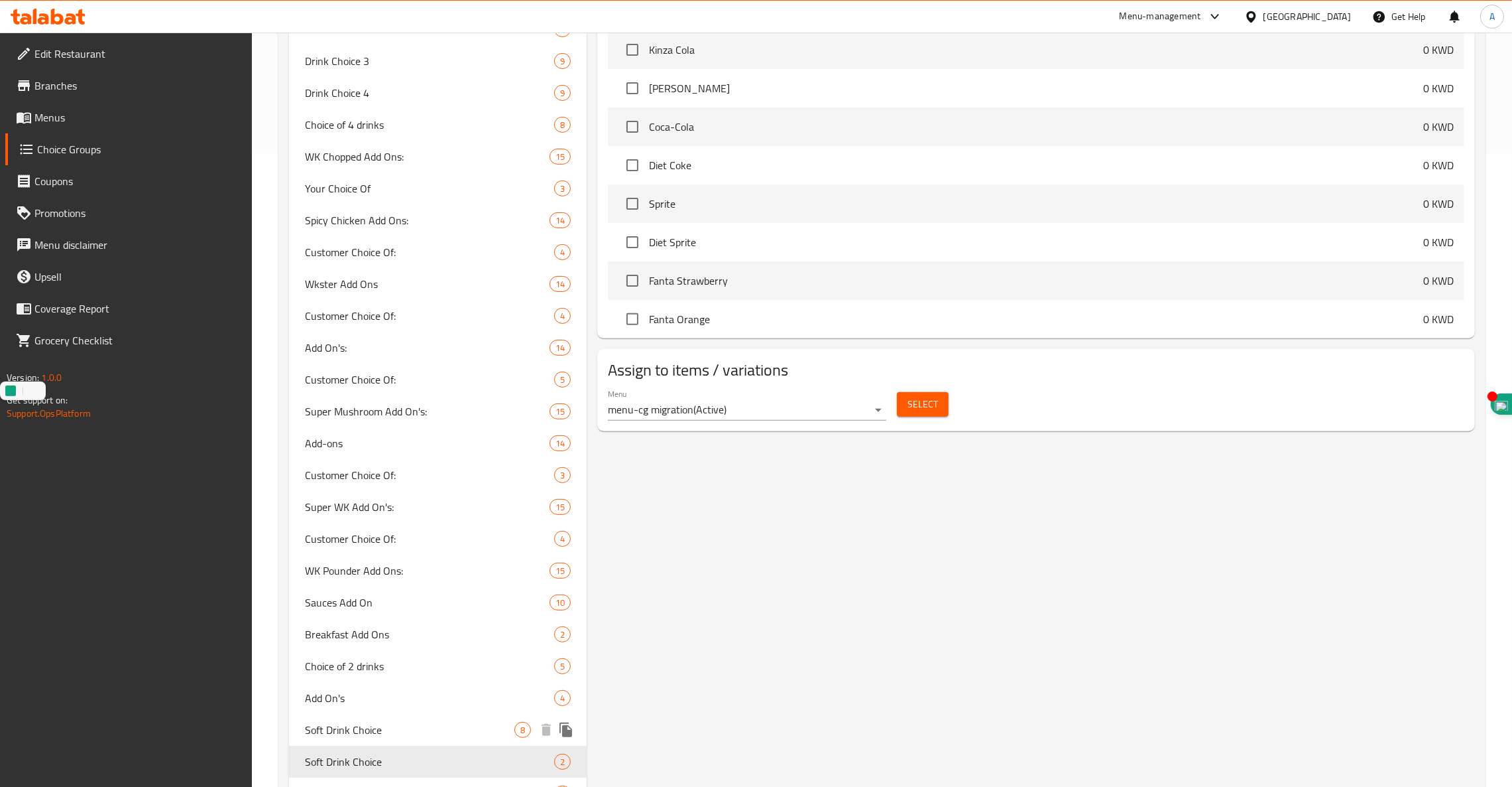
click at [362, 727] on span "Soft Drink Choice" at bounding box center [409, 729] width 210 height 16
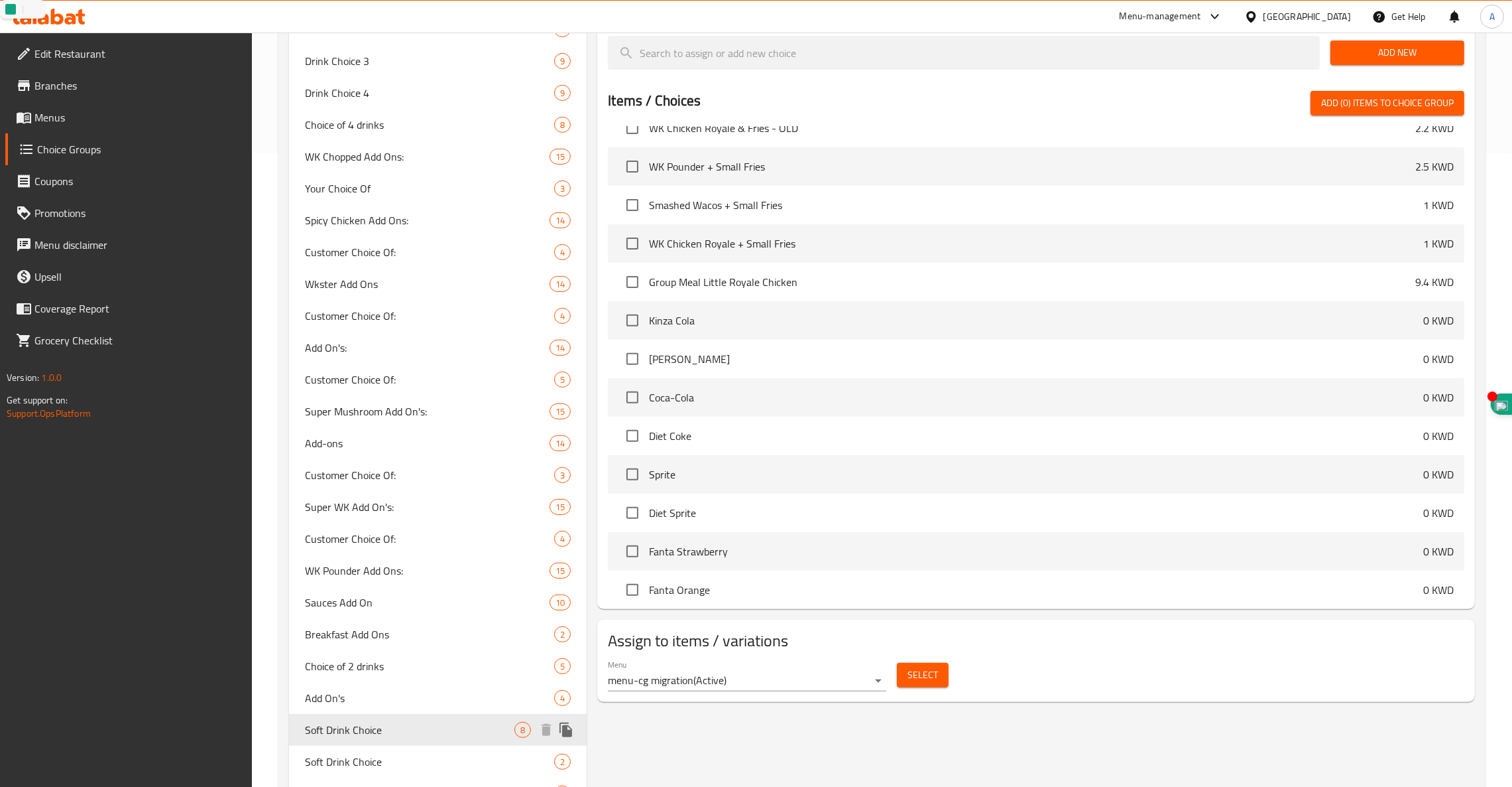
type input "اختيار المشروب"
click at [564, 725] on icon "duplicate" at bounding box center [566, 729] width 13 height 14
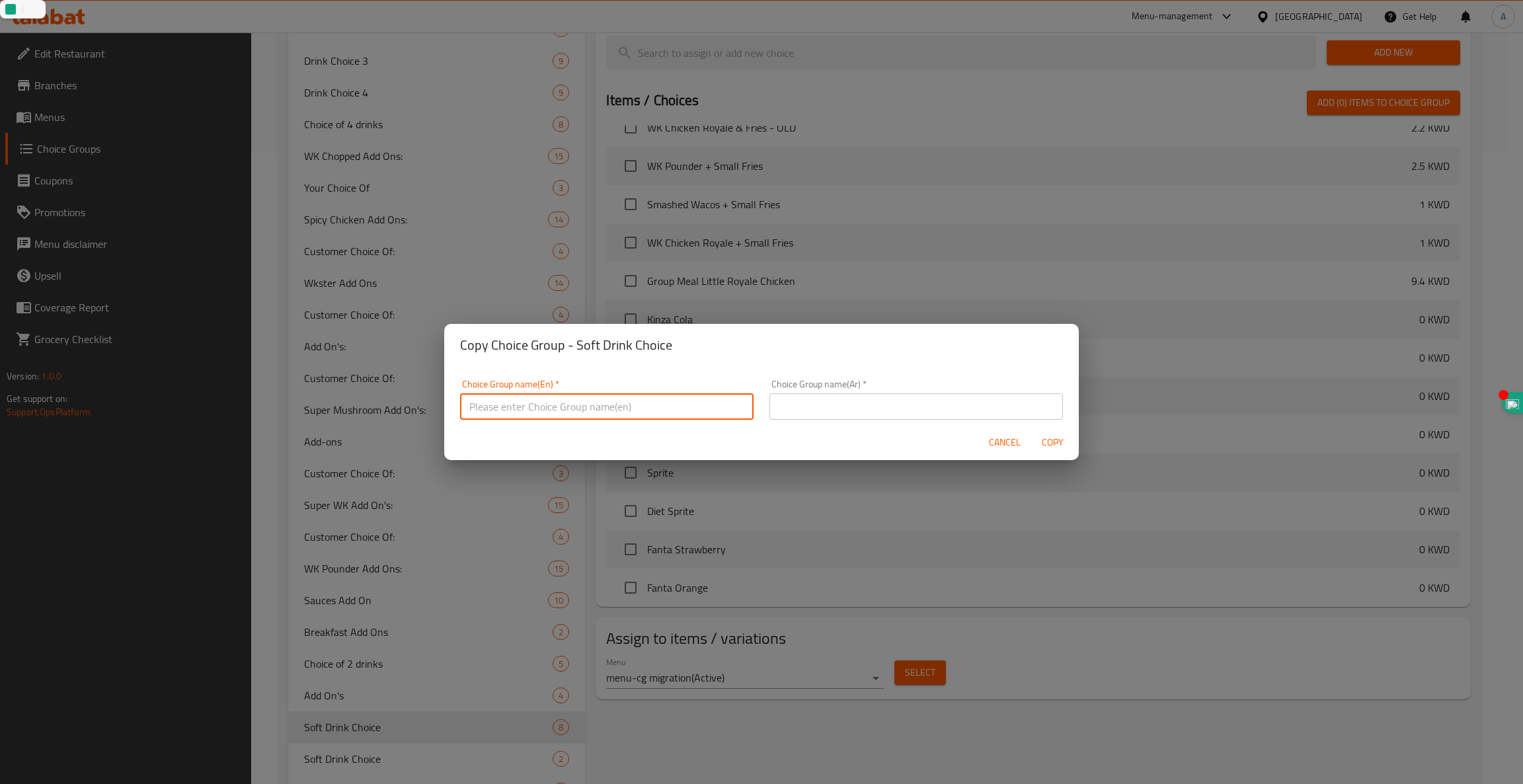
click at [534, 419] on input "text" at bounding box center [607, 406] width 294 height 26
type input "4 Drink Choice"
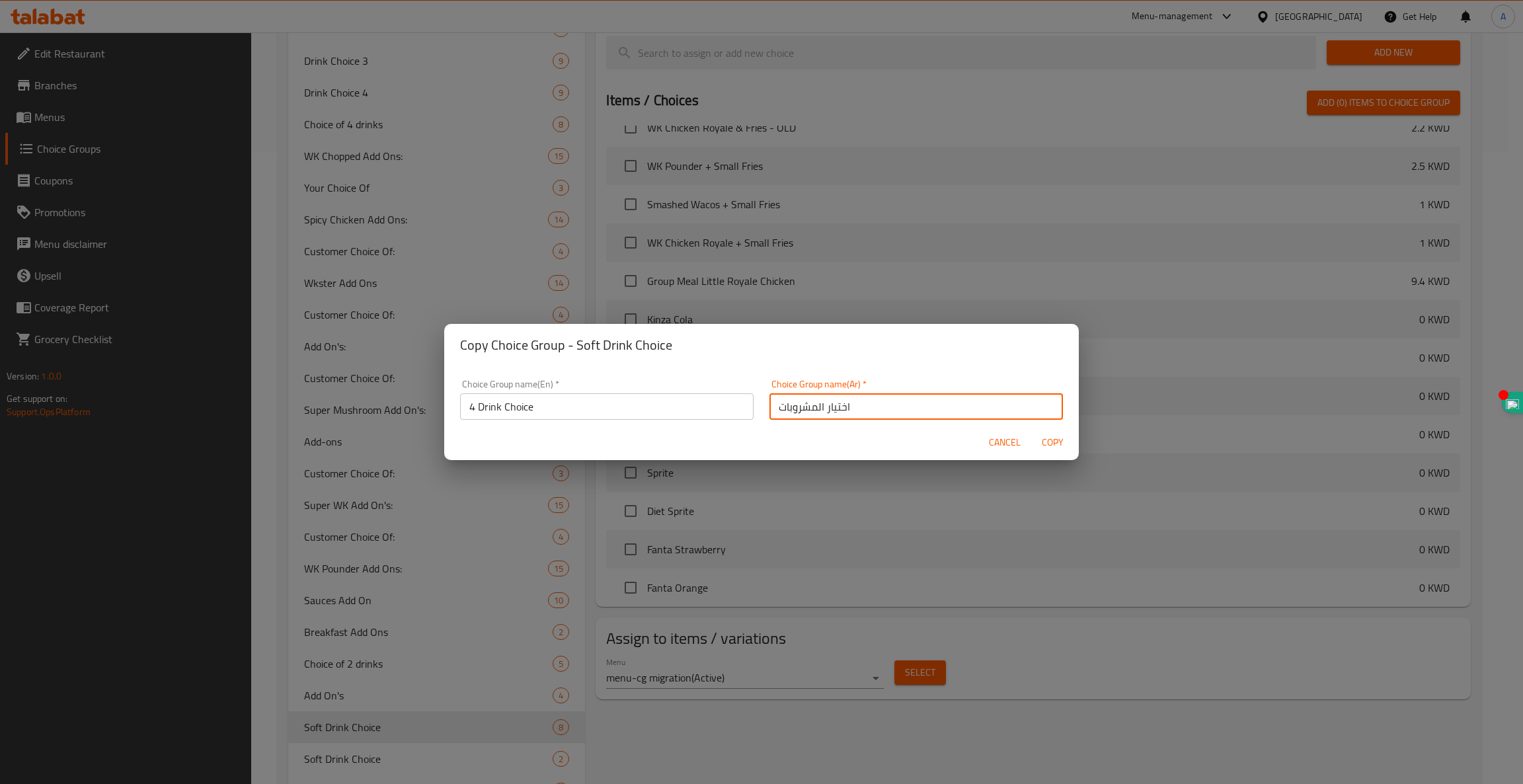
type input "اختيار المشروبات"
click at [1047, 435] on span "Copy" at bounding box center [1052, 442] width 32 height 16
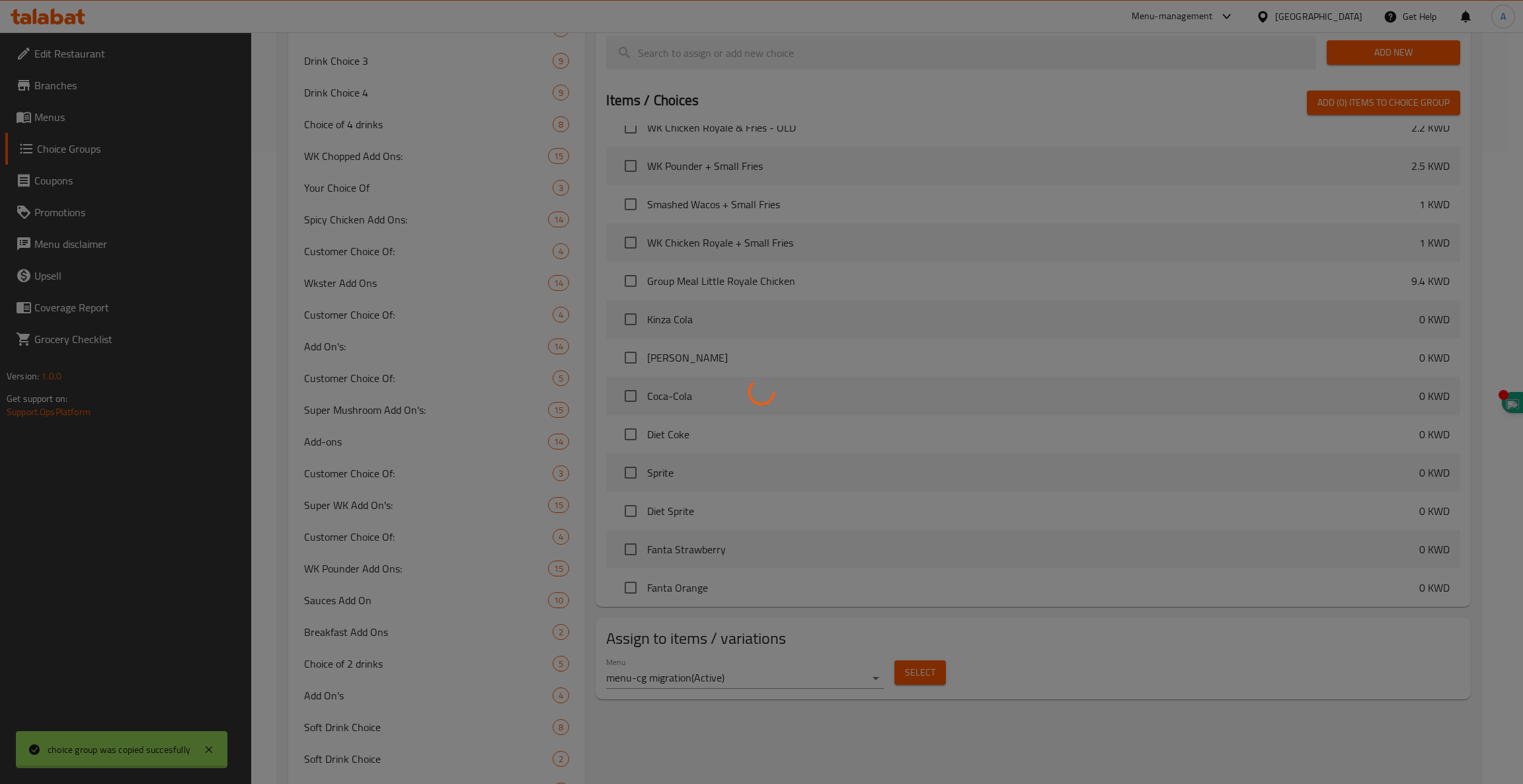
type input "4 Drink Choice"
type input "اختيار المشروبات"
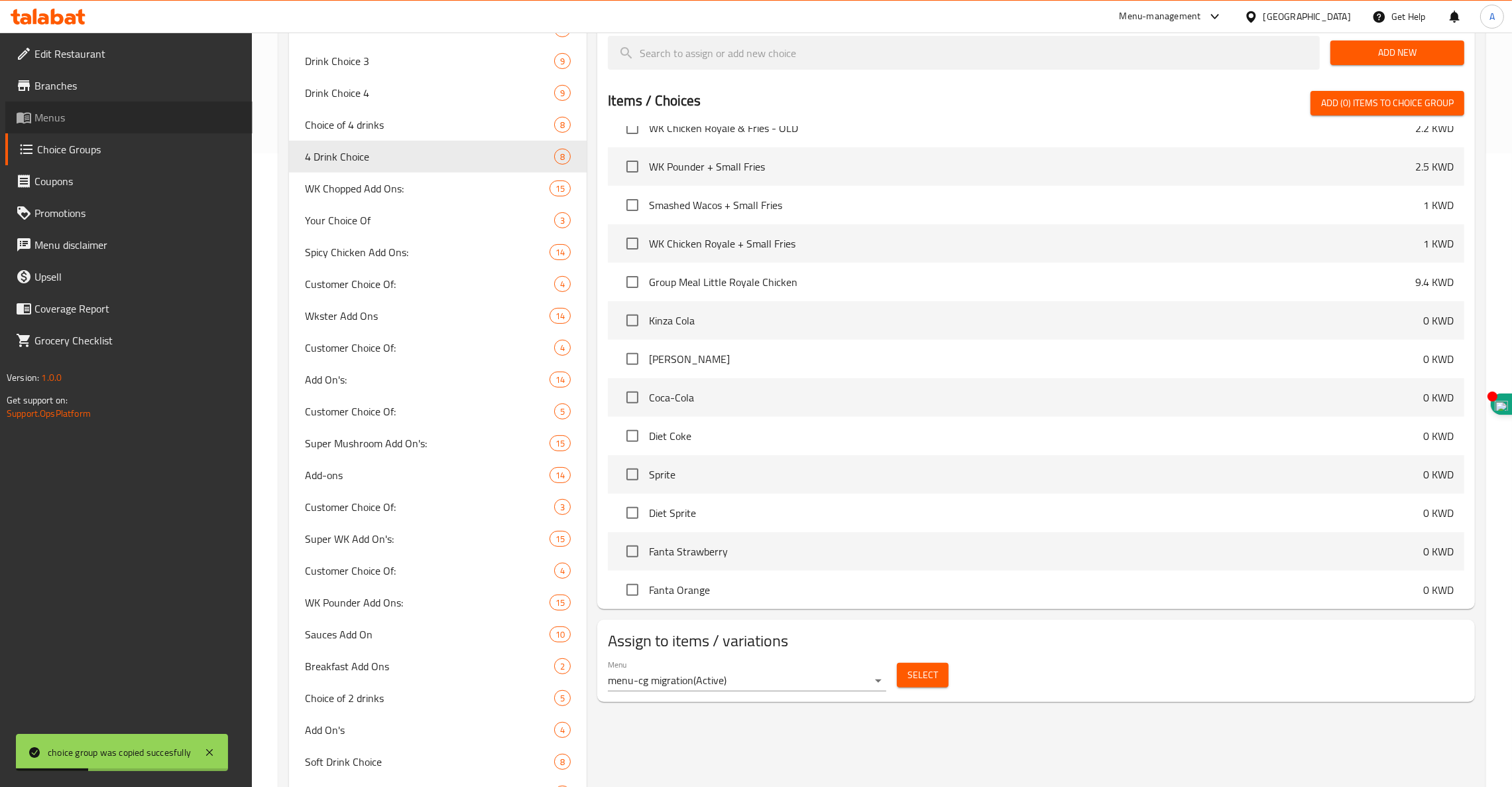
click at [59, 103] on link "Menus" at bounding box center [129, 117] width 247 height 32
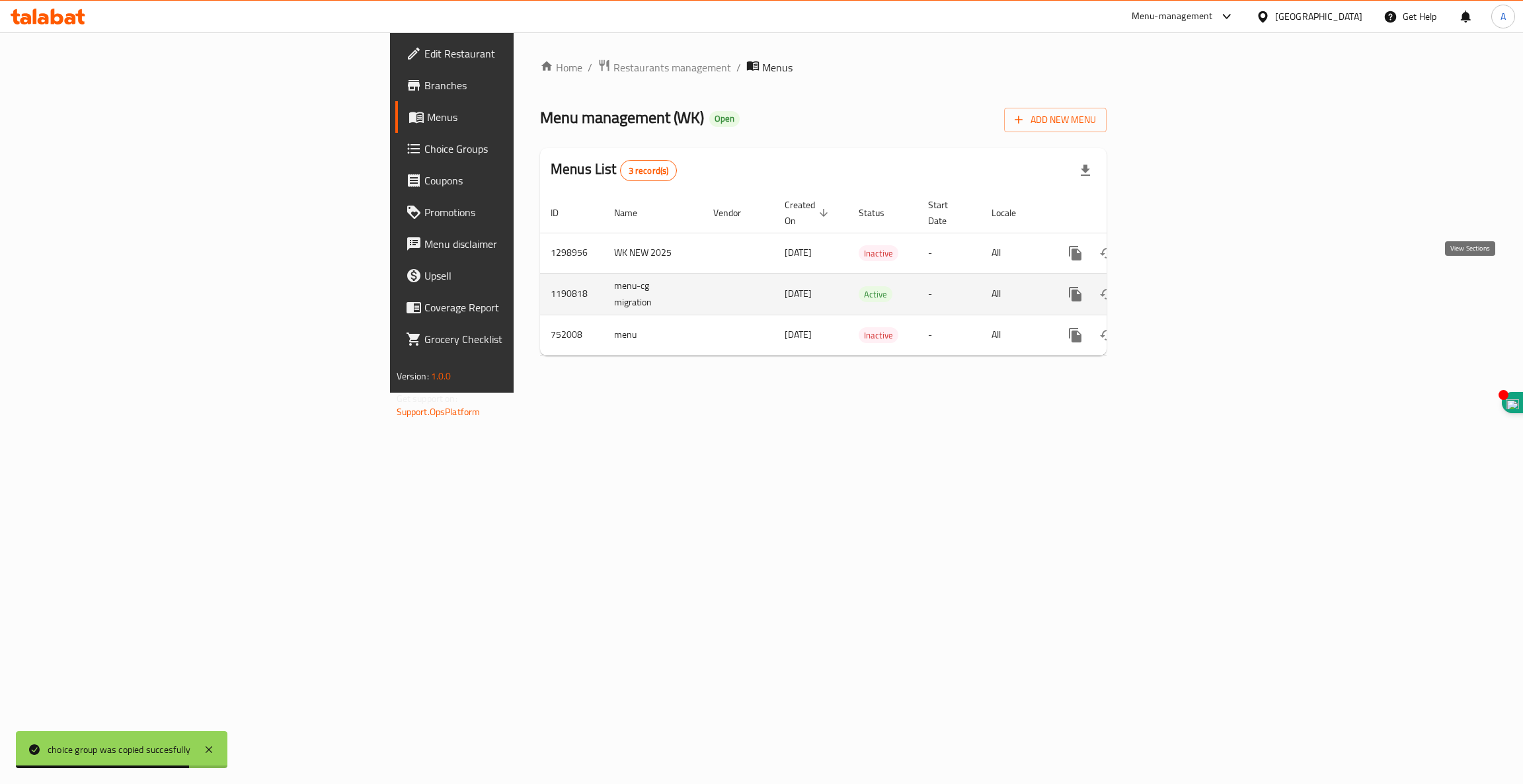
click at [1187, 283] on link "enhanced table" at bounding box center [1170, 294] width 32 height 32
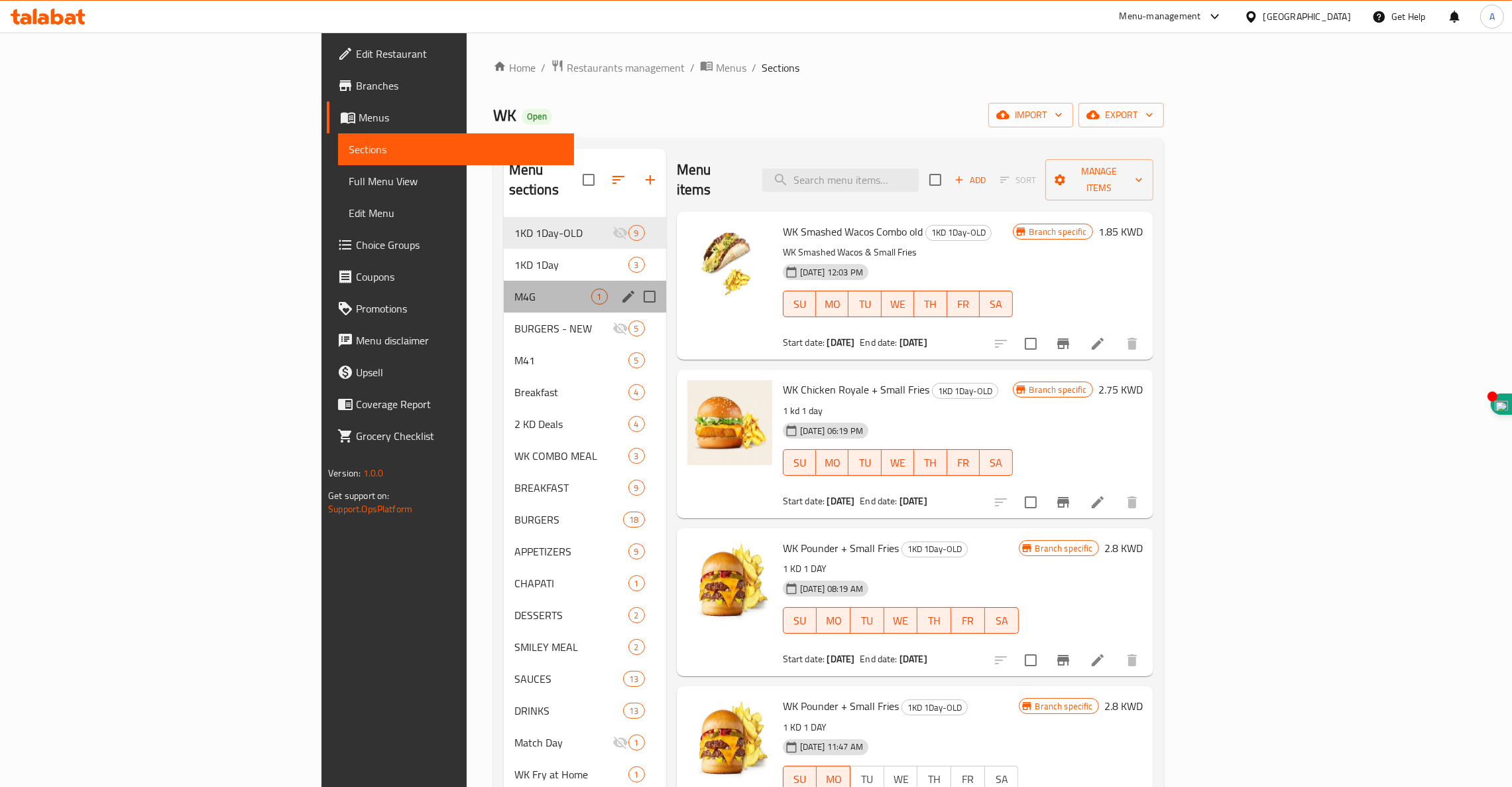
click at [504, 280] on div "M4G 1" at bounding box center [585, 296] width 162 height 32
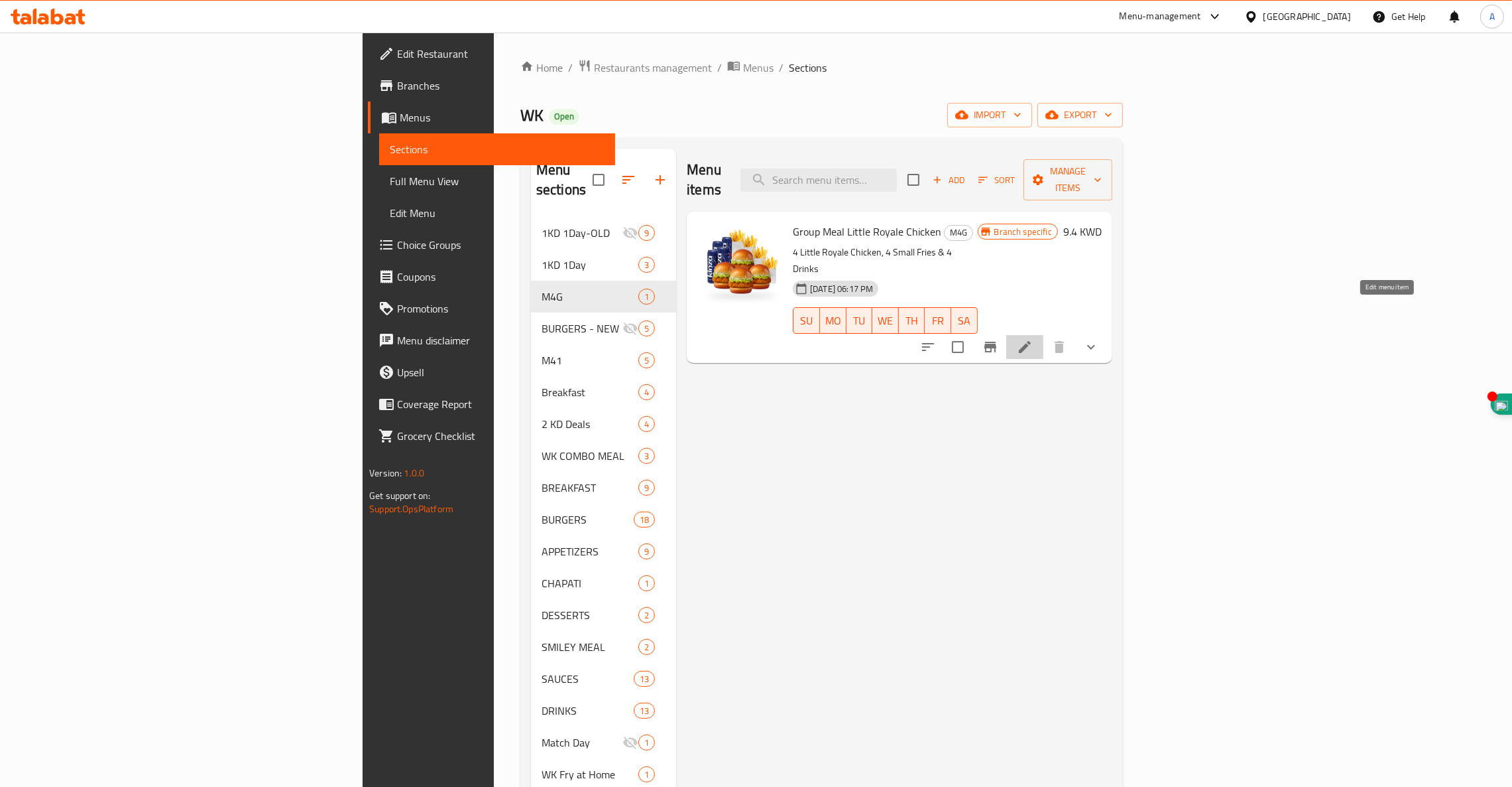
click at [1033, 339] on icon at bounding box center [1025, 346] width 16 height 16
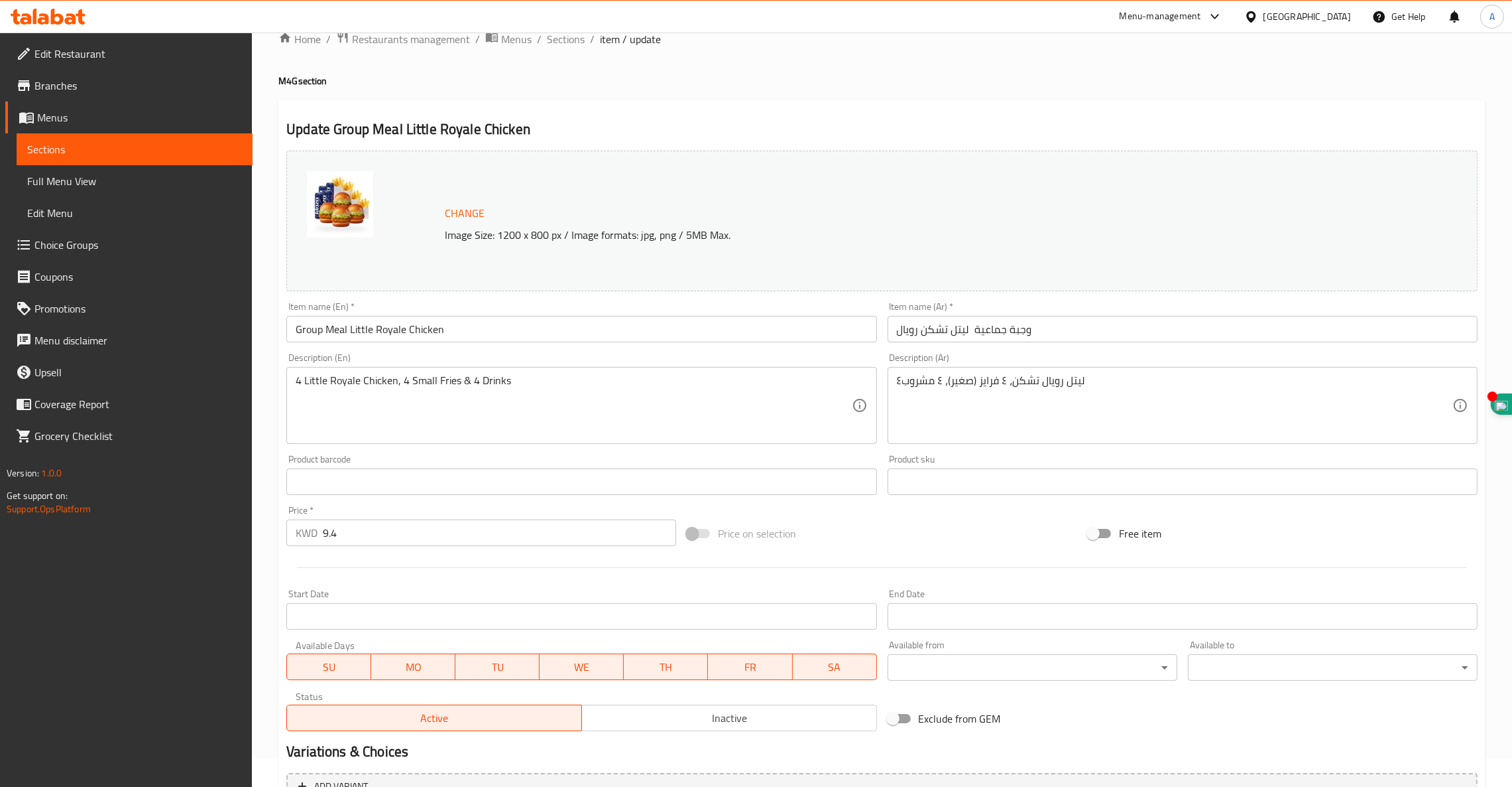
scroll to position [356, 0]
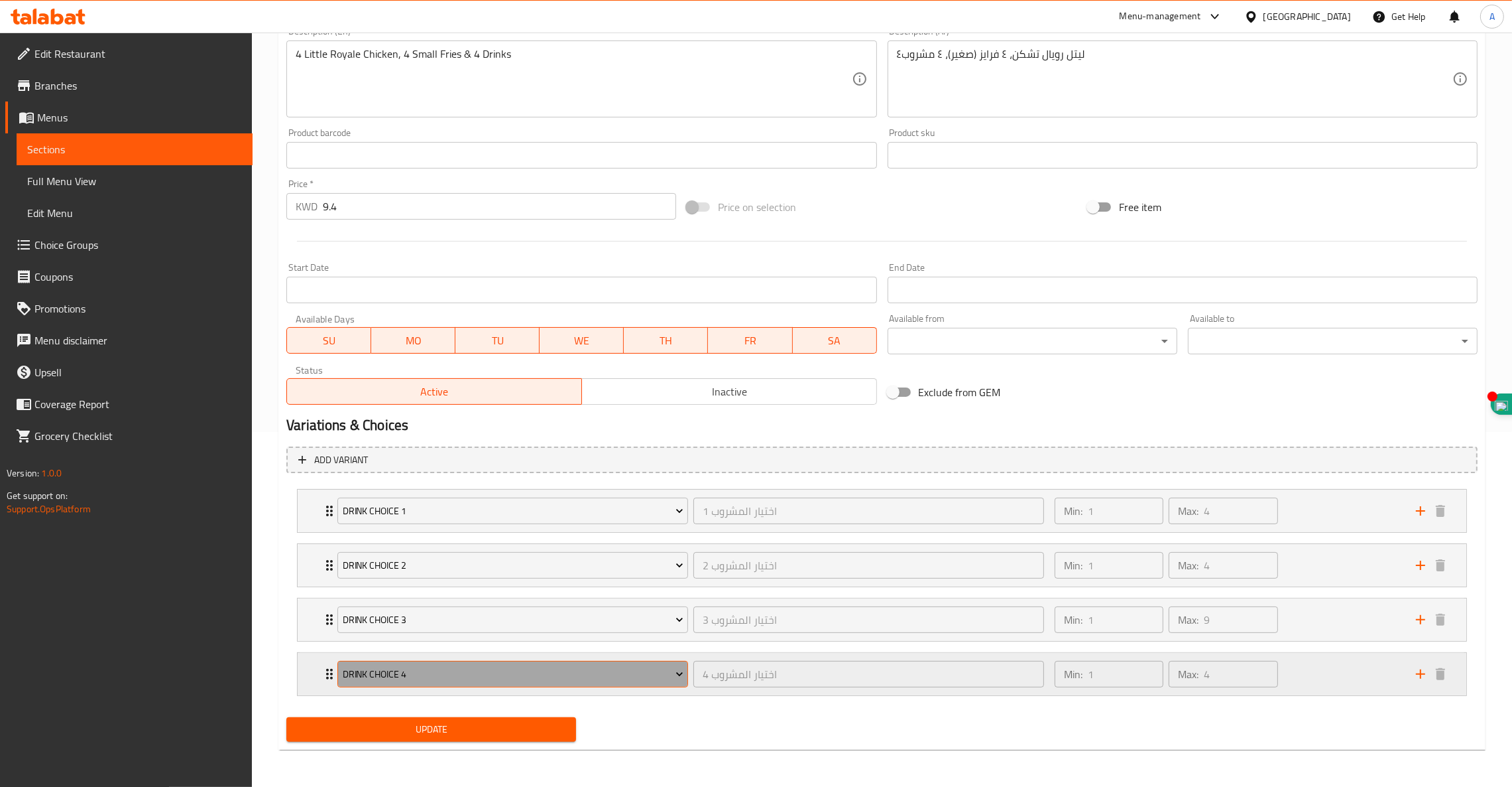
click at [523, 667] on span "Drink Choice 4" at bounding box center [513, 674] width 341 height 16
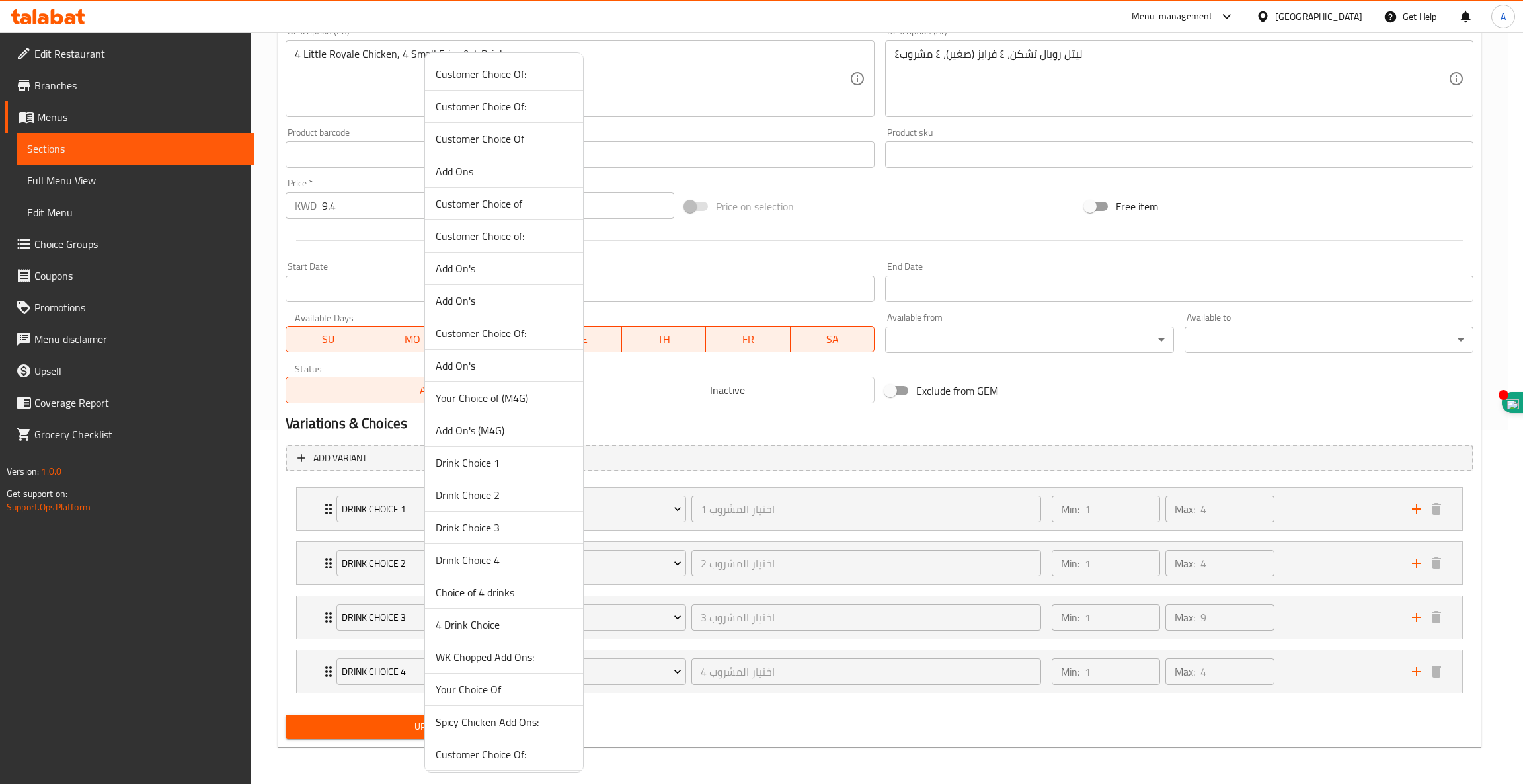
click at [520, 580] on li "Choice of 4 drinks" at bounding box center [503, 593] width 158 height 32
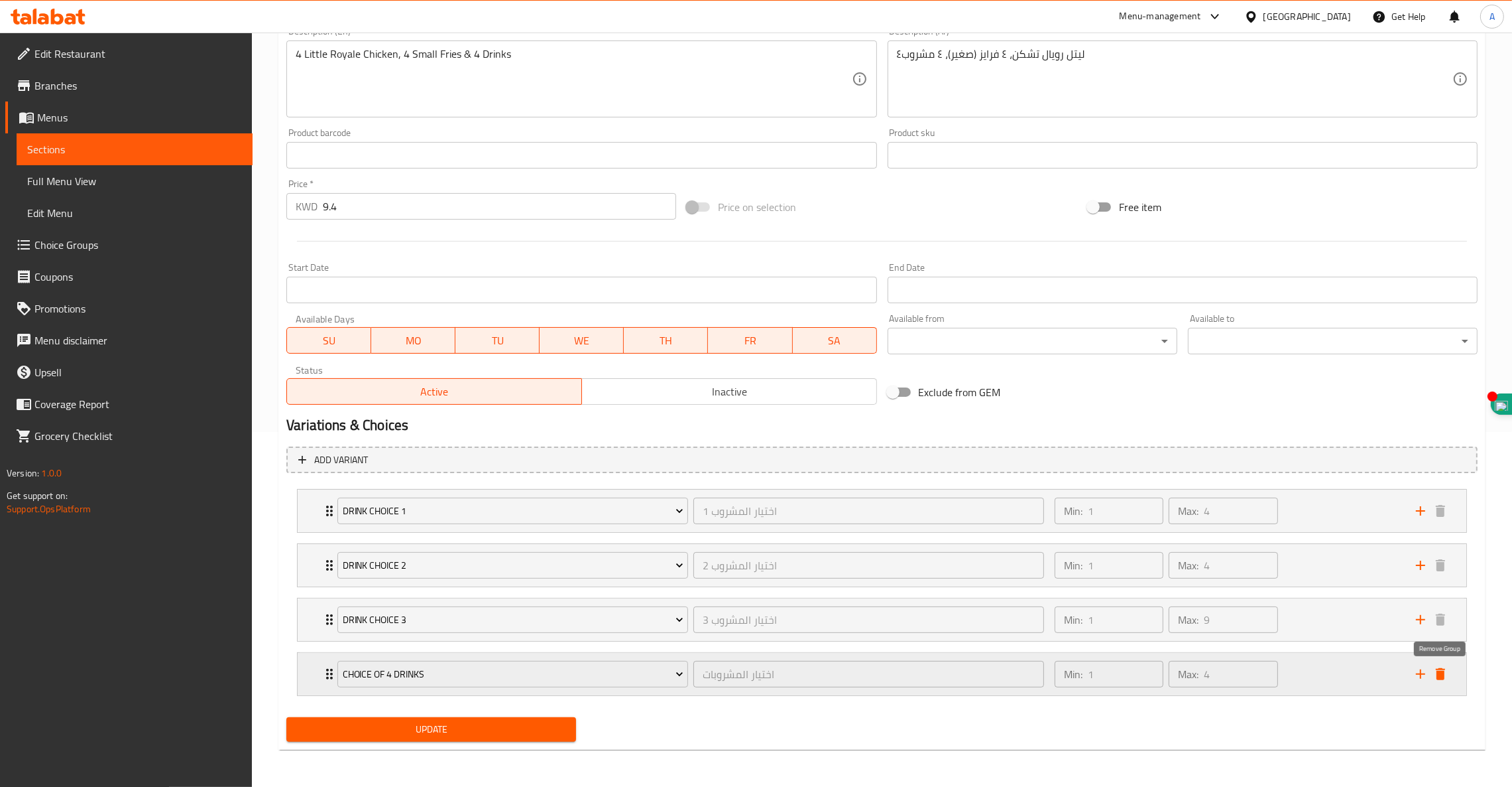
click at [1445, 672] on icon "delete" at bounding box center [1440, 674] width 16 height 16
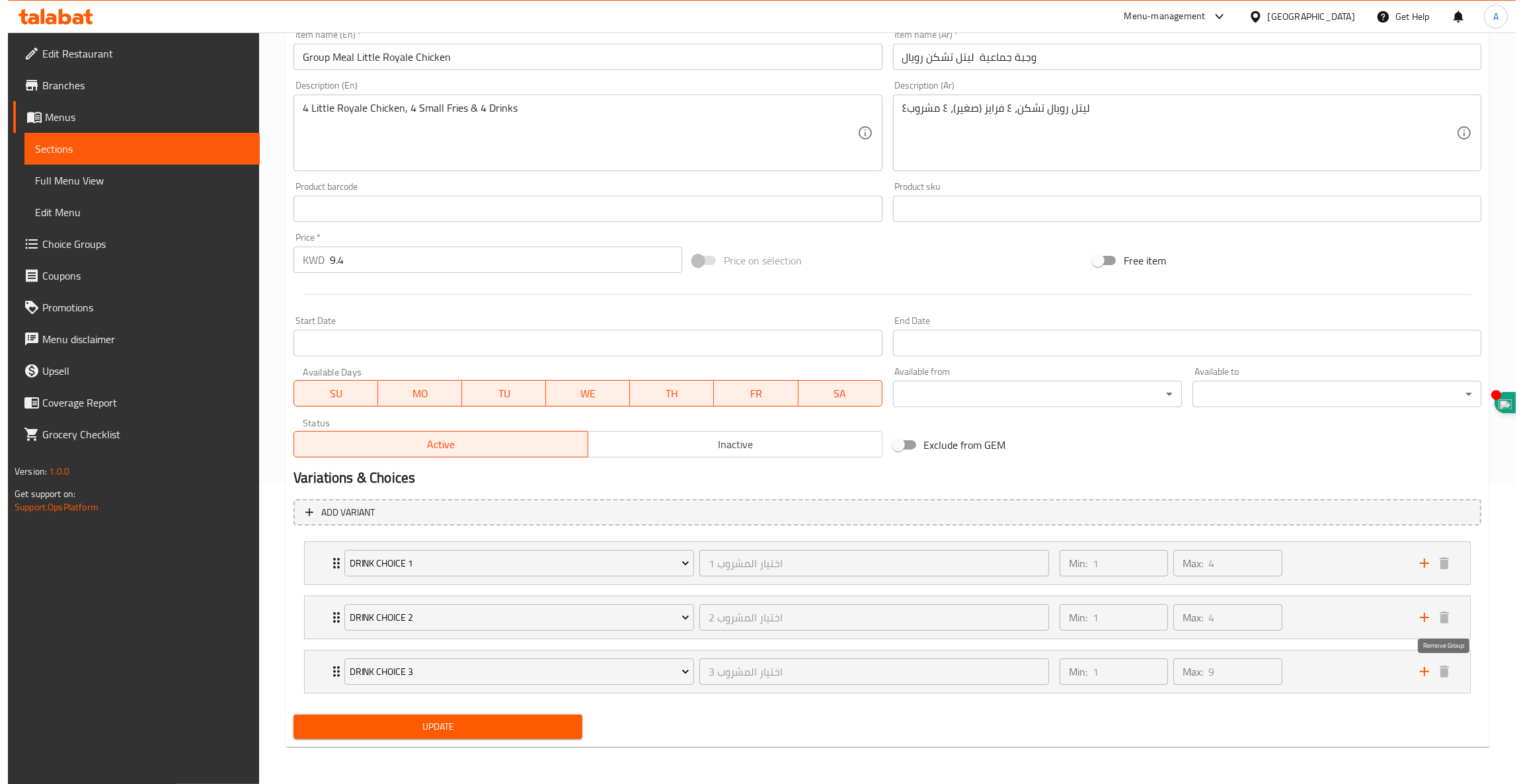
scroll to position [300, 0]
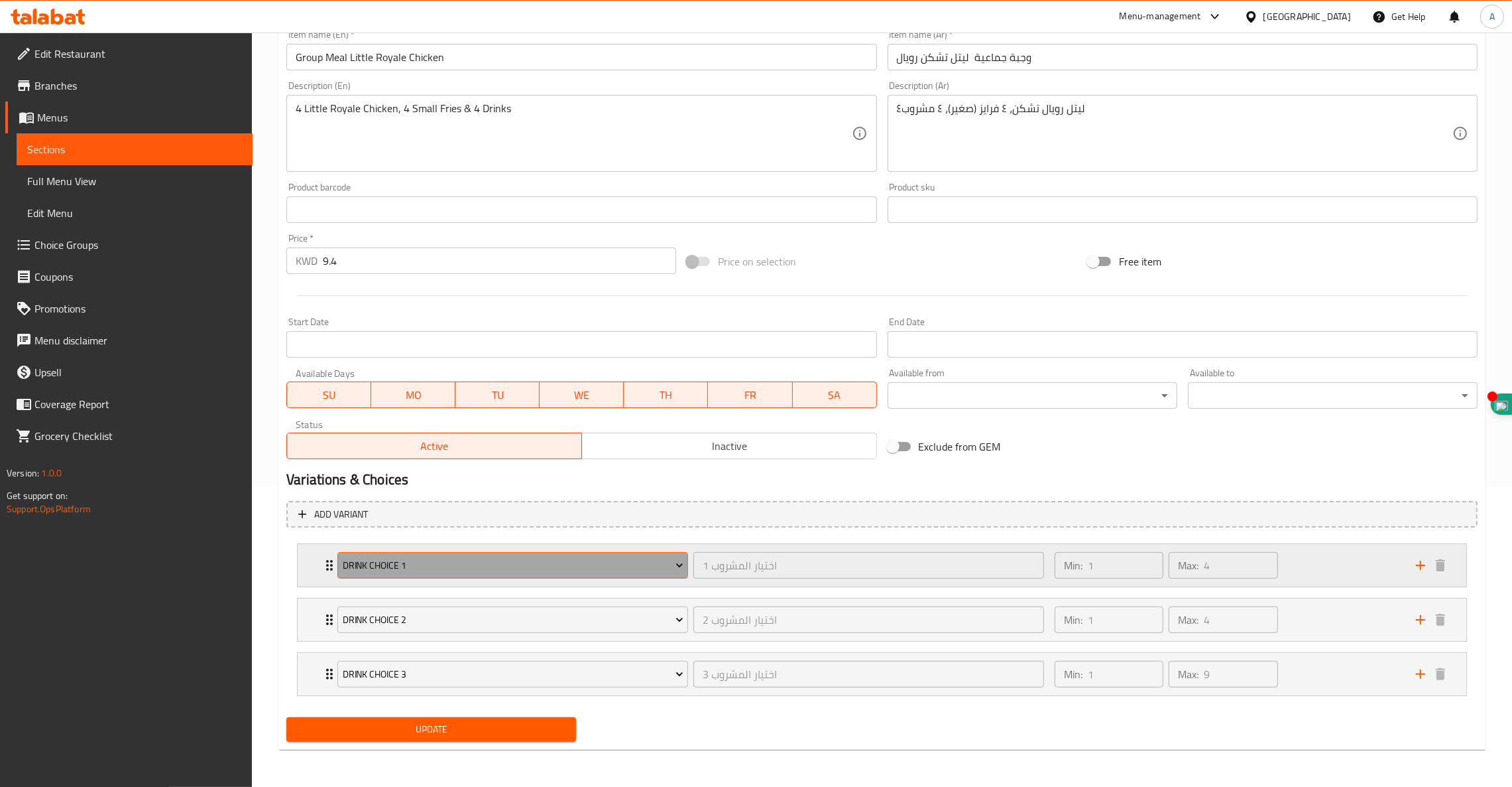
click at [392, 573] on button "Drink Choice 1" at bounding box center [512, 565] width 351 height 26
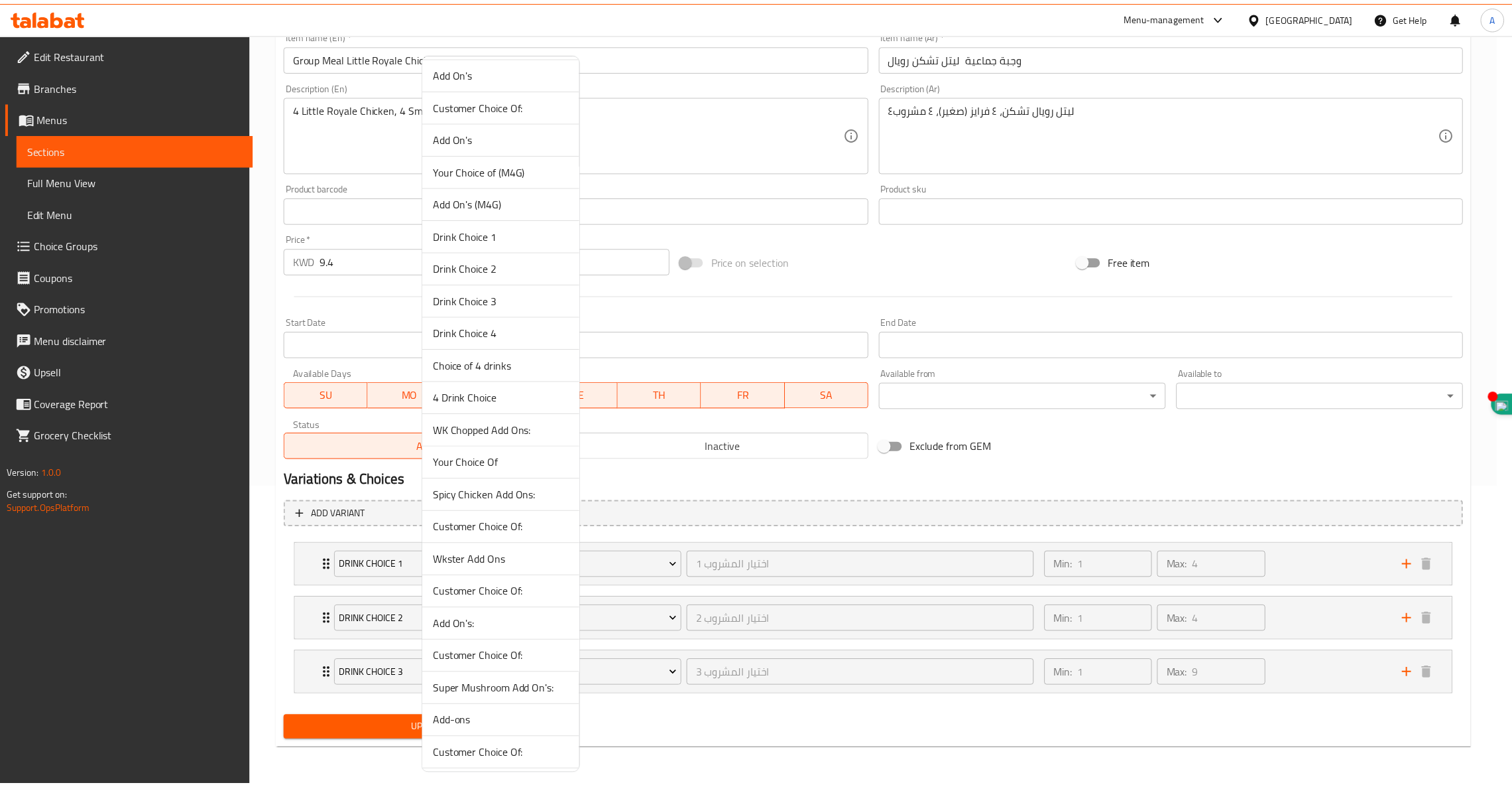
scroll to position [229, 0]
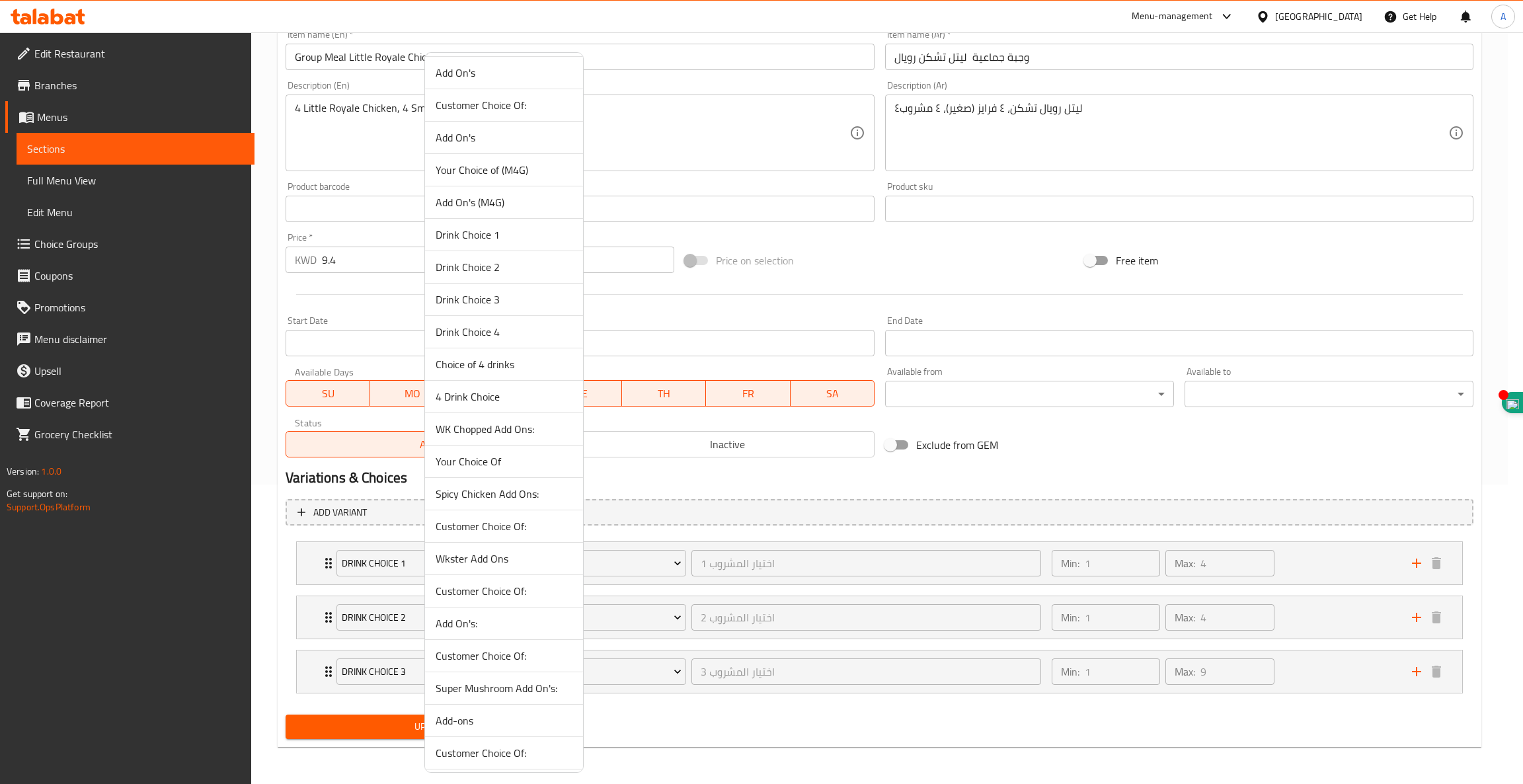
click at [470, 392] on span "4 Drink Choice" at bounding box center [504, 396] width 137 height 16
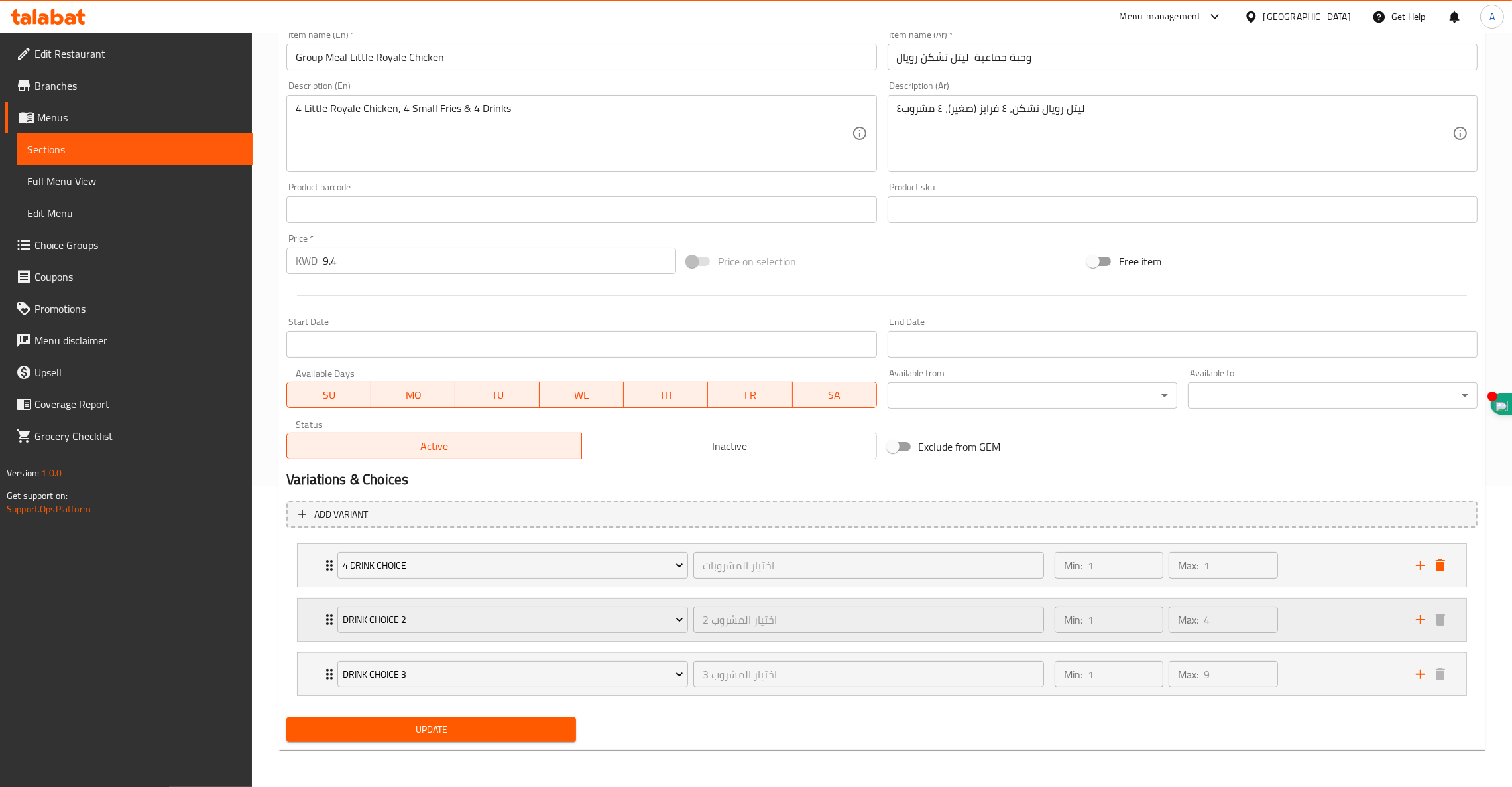
click at [325, 619] on icon "Expand" at bounding box center [329, 619] width 16 height 16
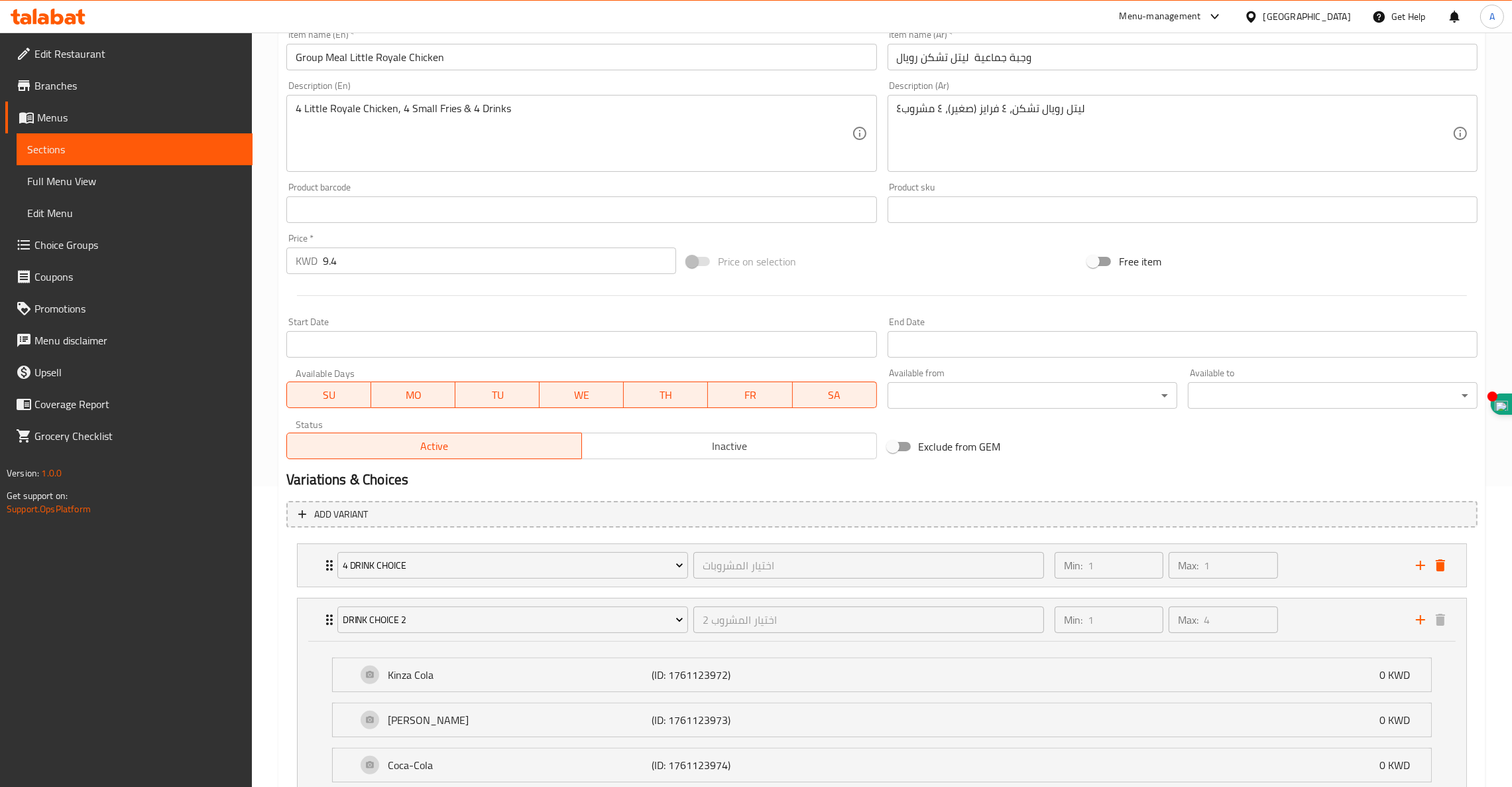
click at [455, 620] on span "Drink Choice 2" at bounding box center [513, 620] width 341 height 16
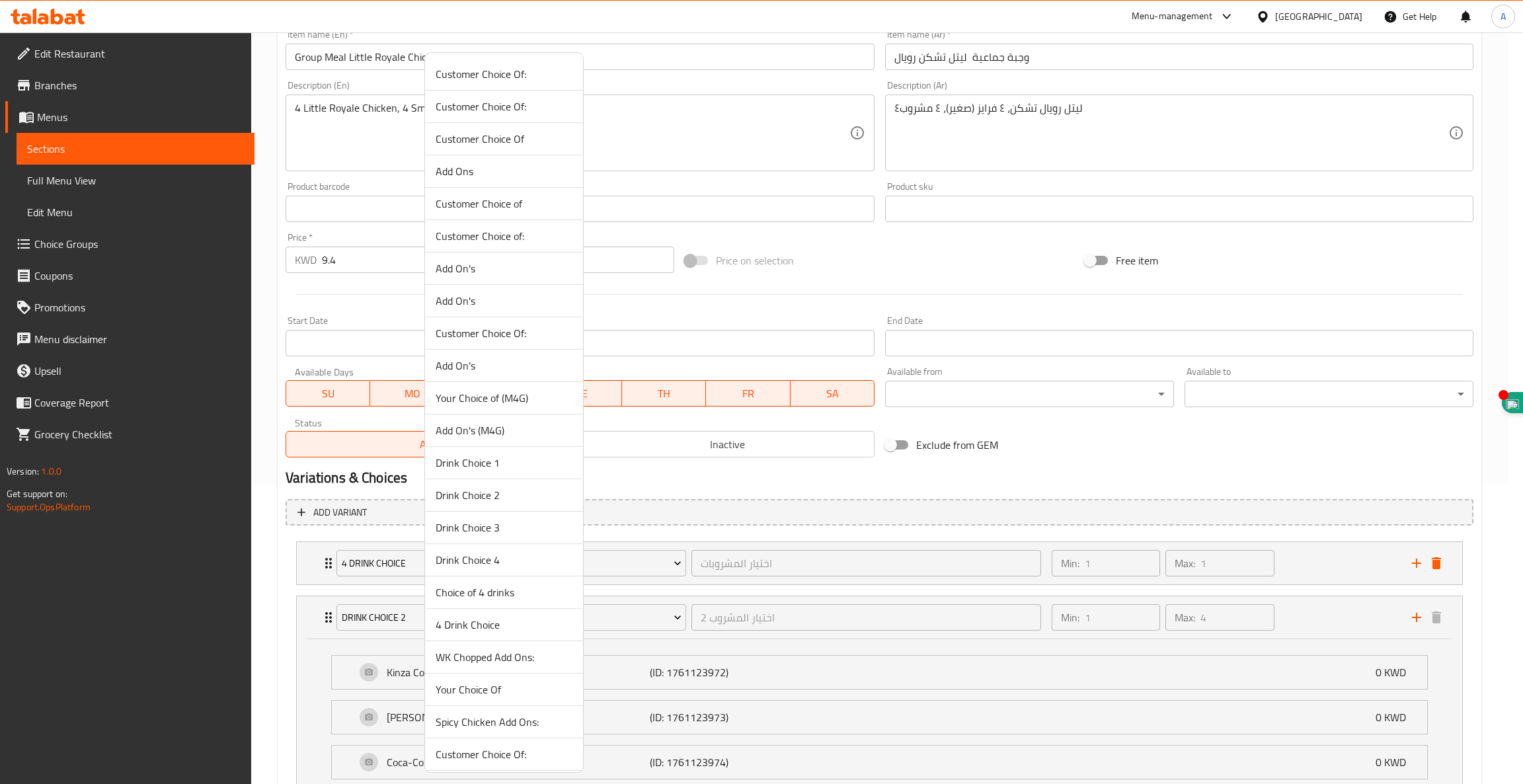
click at [521, 590] on span "Choice of 4 drinks" at bounding box center [504, 592] width 137 height 16
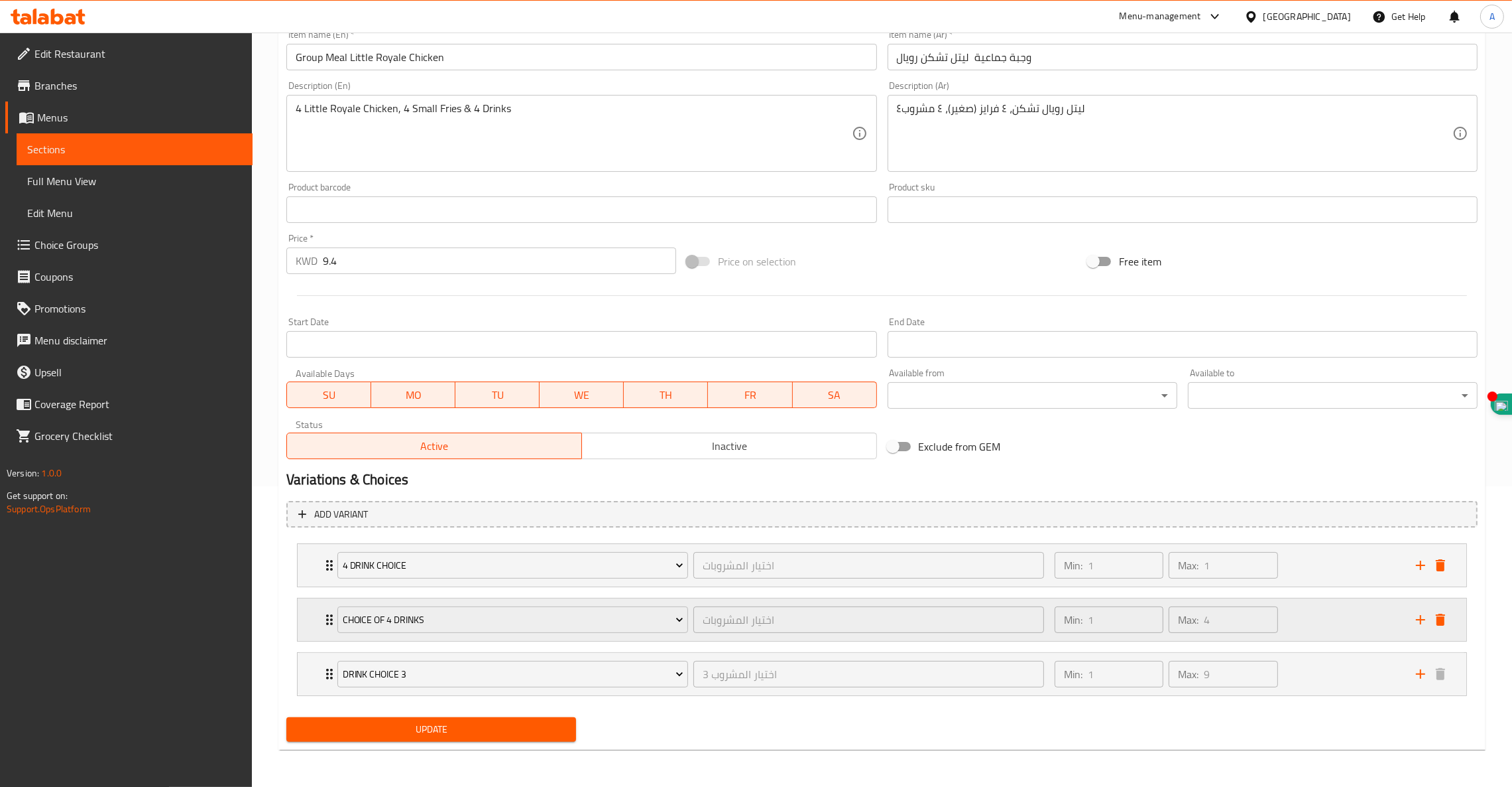
click at [1439, 619] on icon "delete" at bounding box center [1441, 620] width 10 height 12
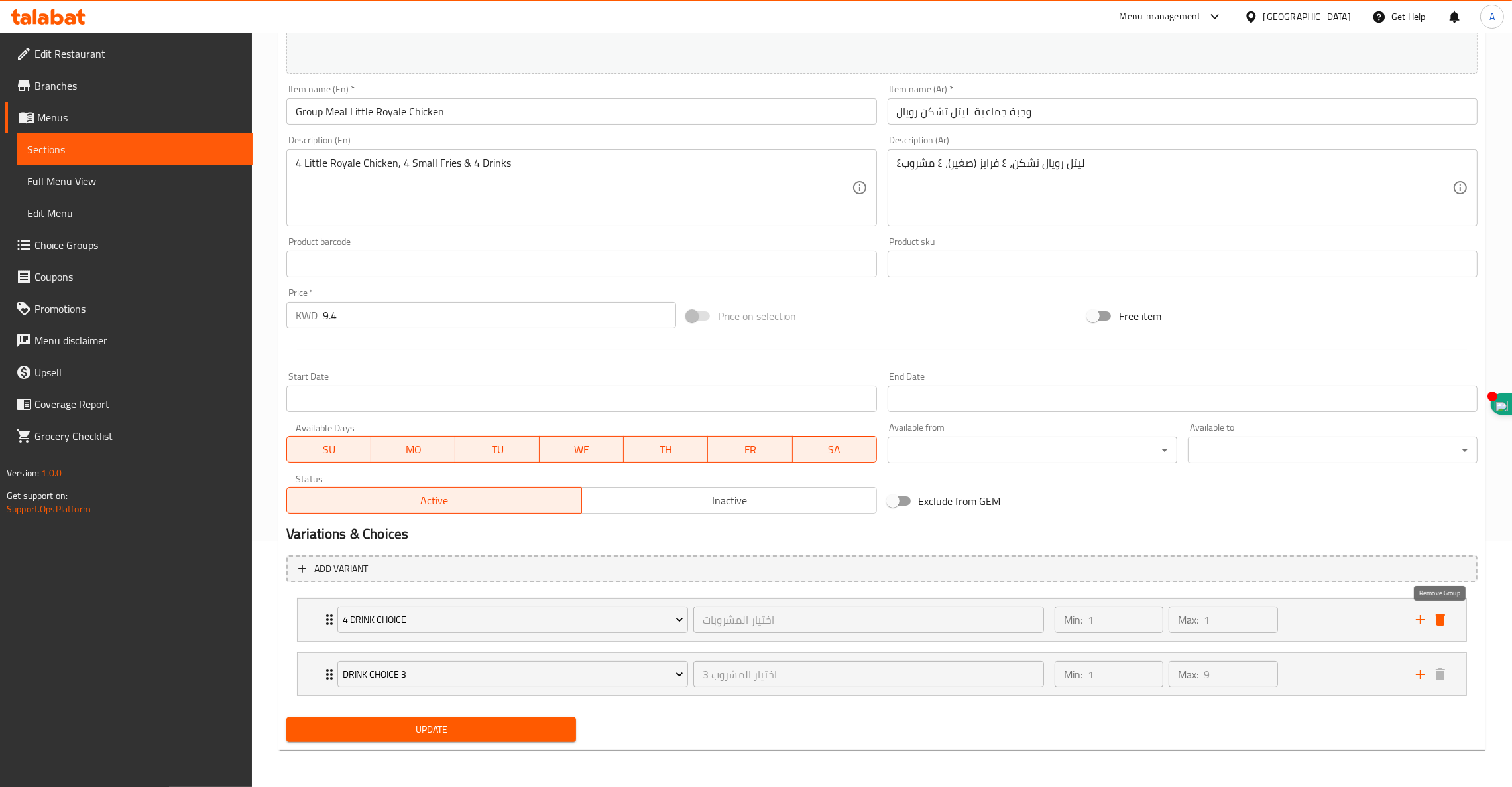
scroll to position [245, 0]
click at [475, 672] on span "Drink Choice 3" at bounding box center [513, 675] width 341 height 16
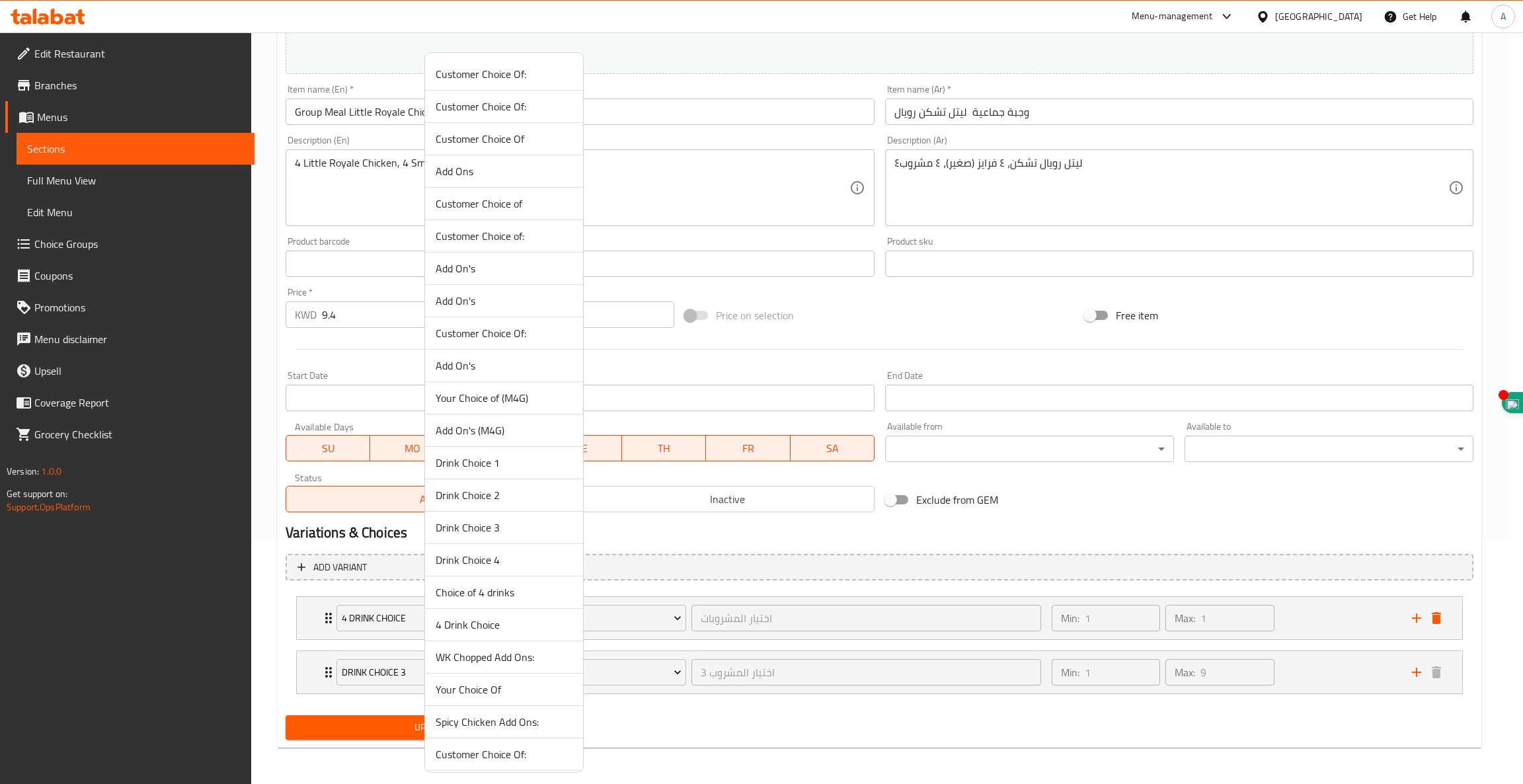
click at [498, 587] on span "Choice of 4 drinks" at bounding box center [504, 592] width 137 height 16
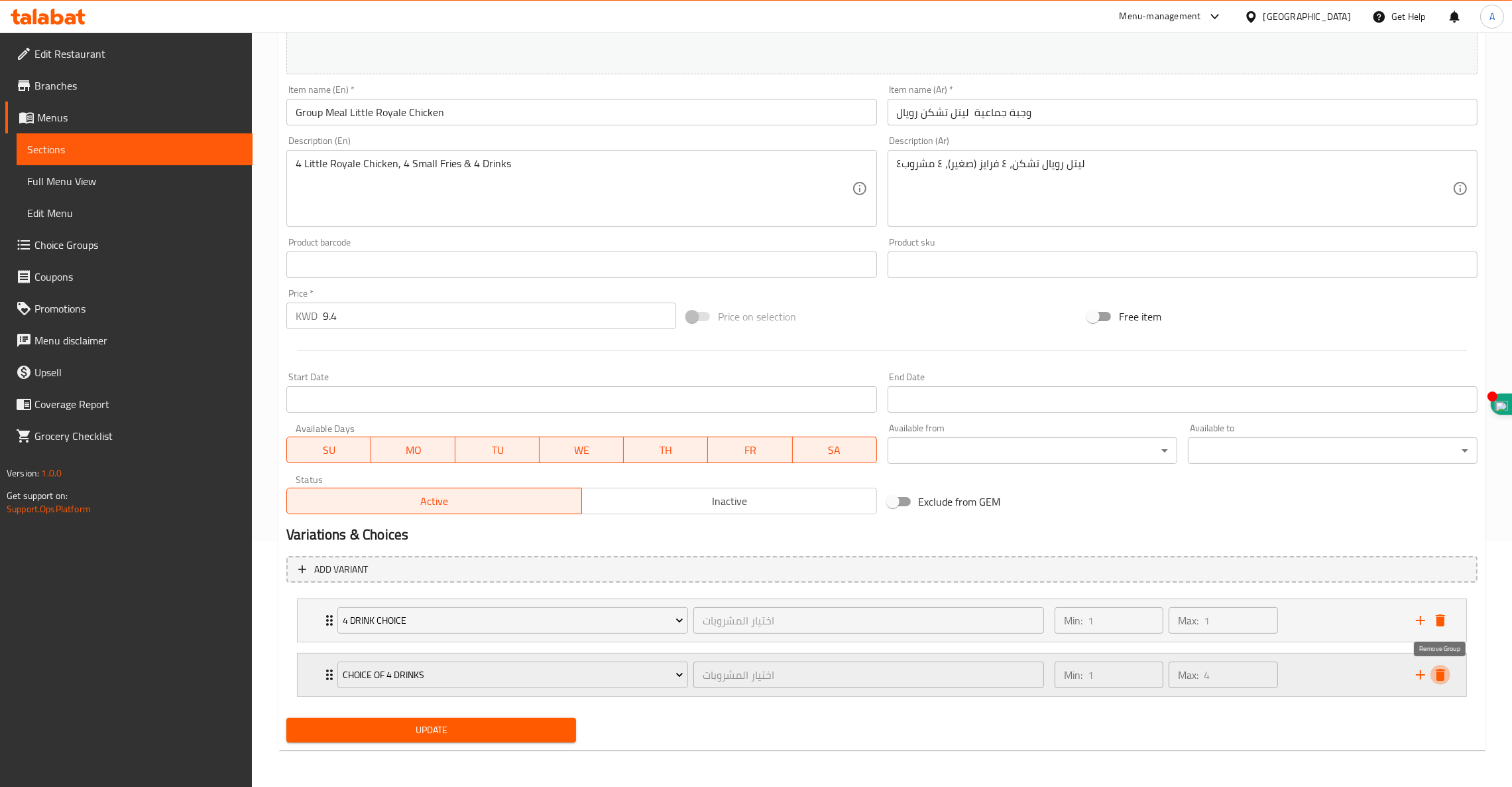
click at [1437, 673] on icon "delete" at bounding box center [1441, 675] width 10 height 12
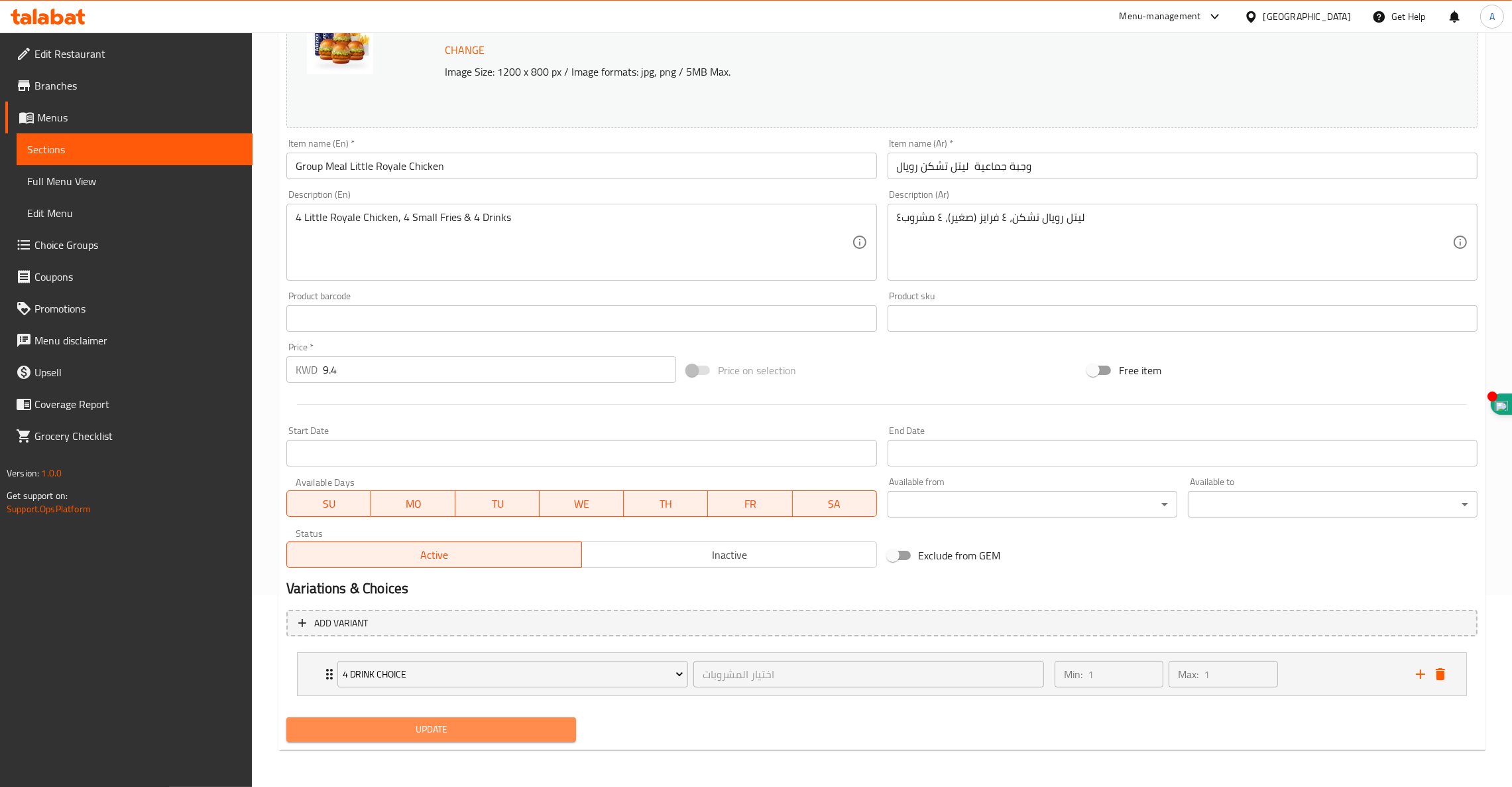
click at [487, 727] on span "Update" at bounding box center [432, 729] width 269 height 16
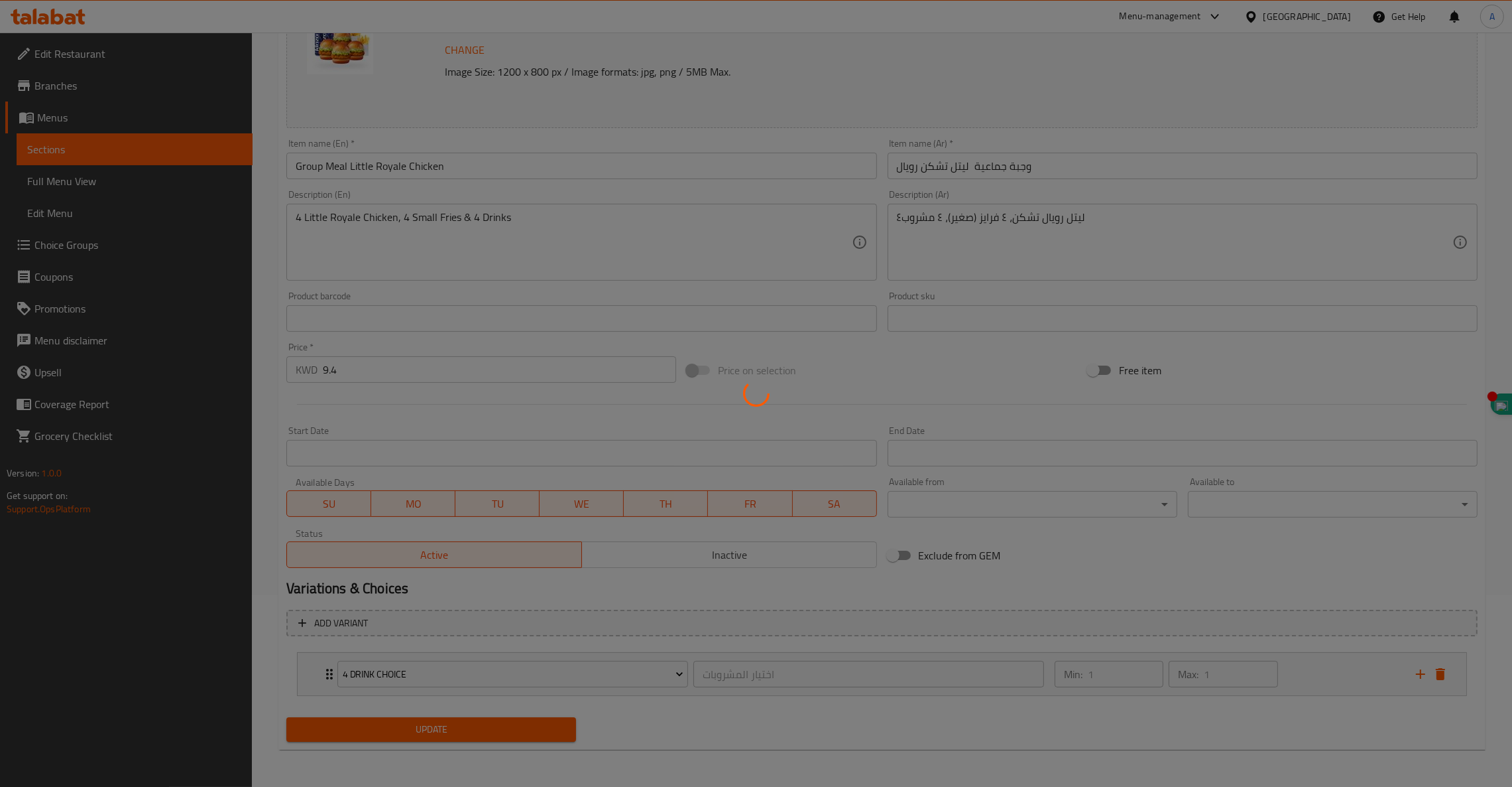
click at [69, 244] on div at bounding box center [756, 393] width 1512 height 787
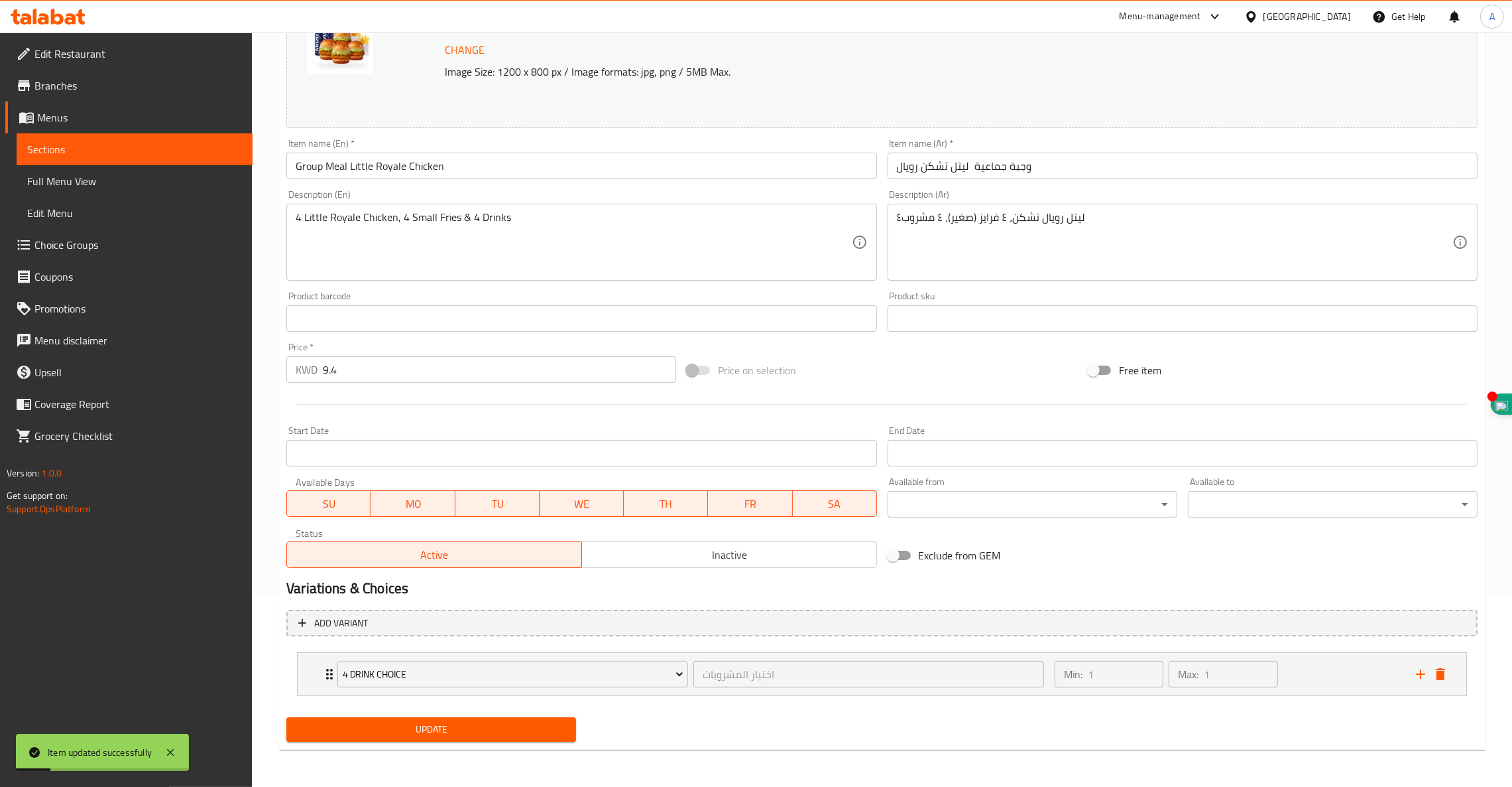
click at [69, 244] on span "Choice Groups" at bounding box center [138, 244] width 208 height 16
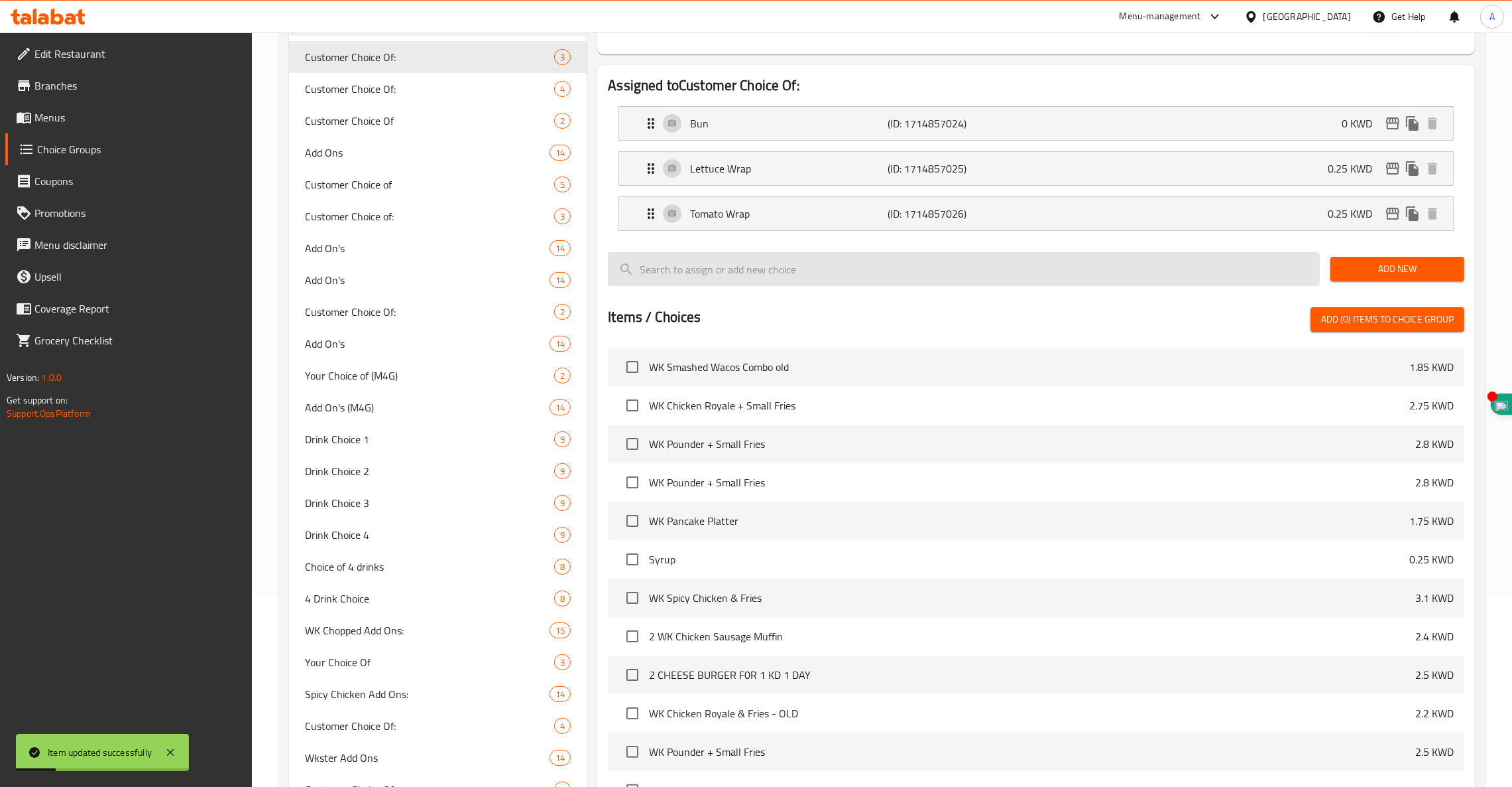
scroll to position [188, 0]
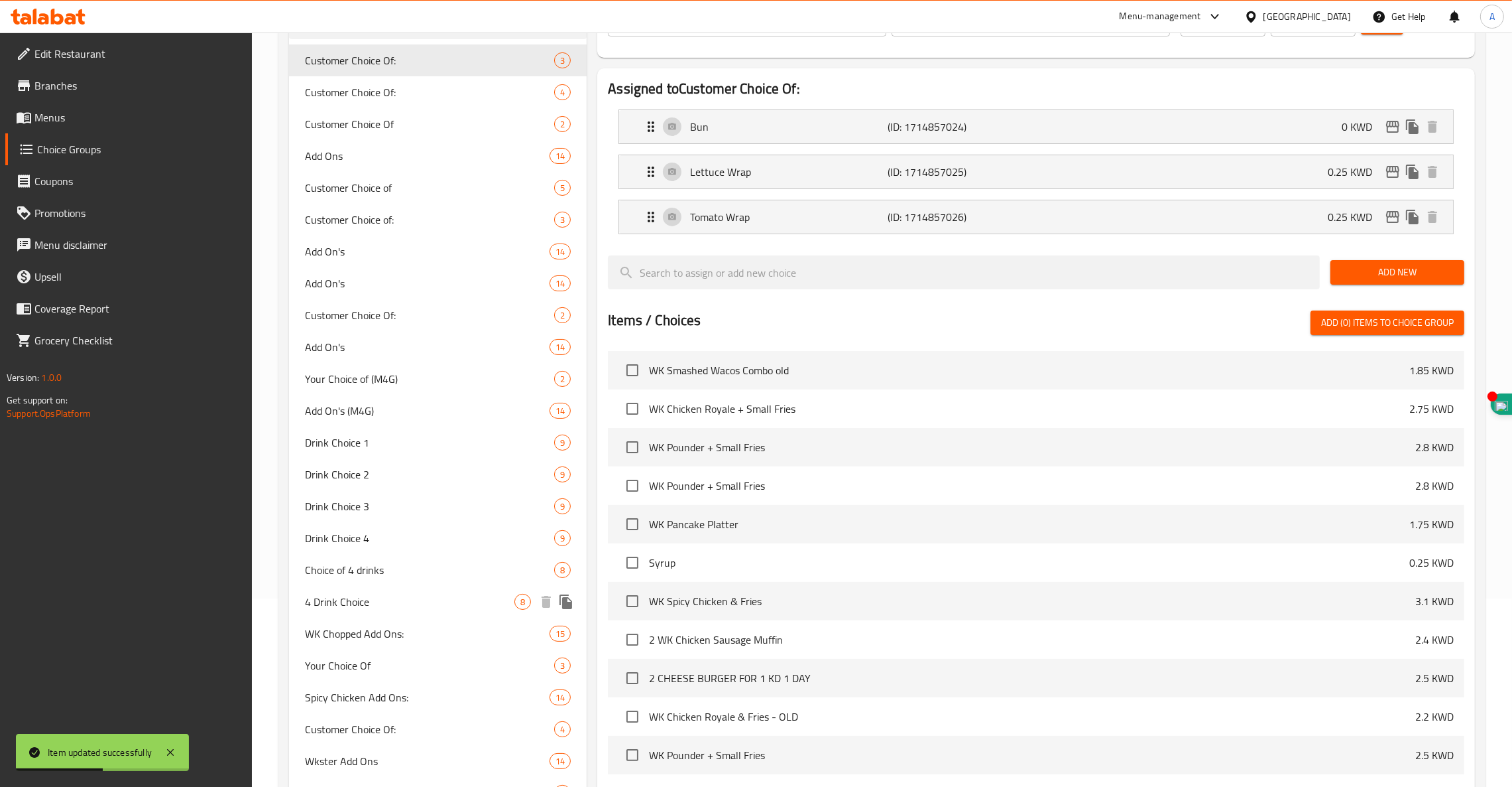
click at [333, 604] on span "4 Drink Choice" at bounding box center [409, 601] width 210 height 16
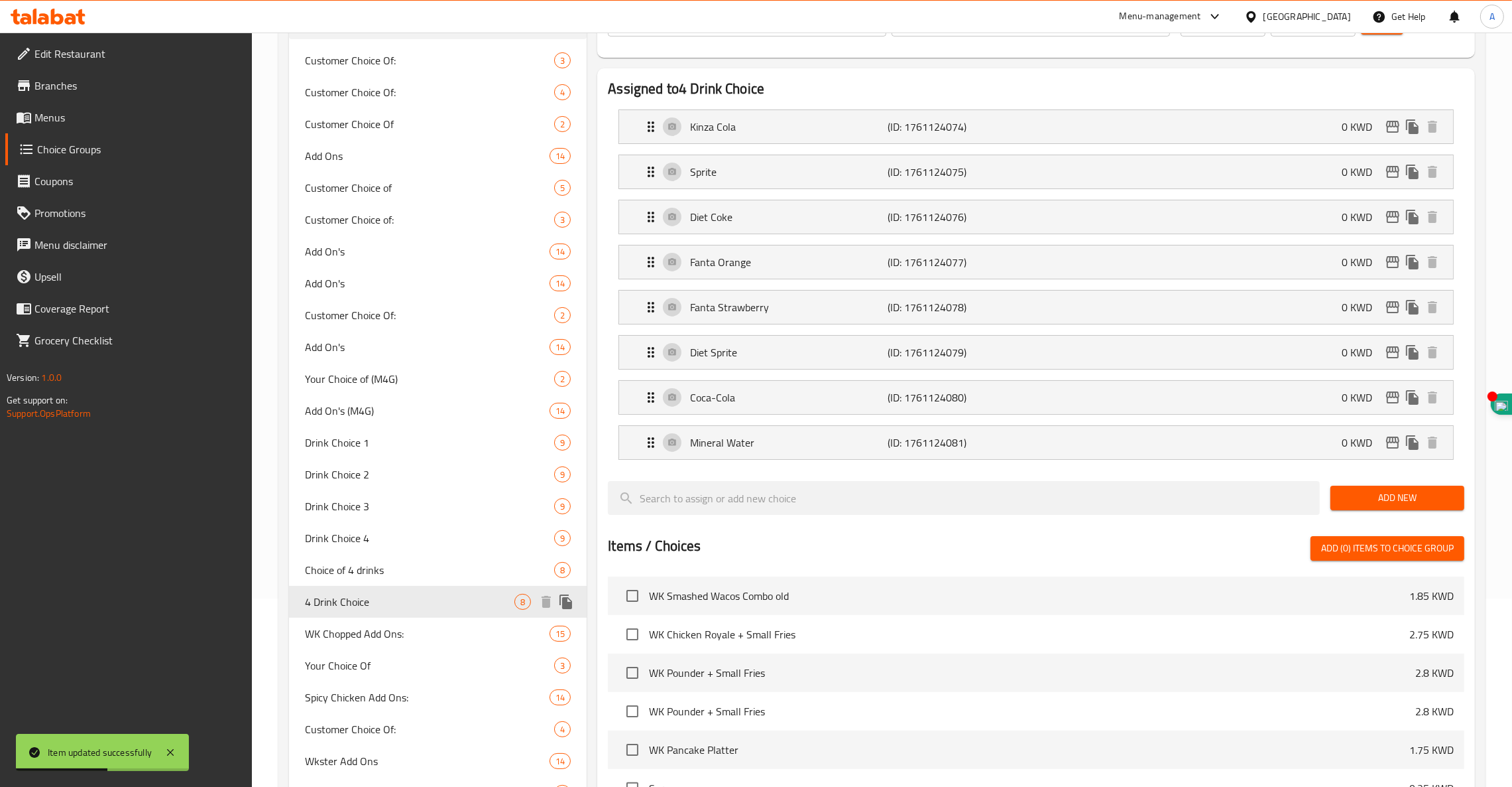
type input "4 Drink Choice"
type input "اختيار المشروبات"
type input "1"
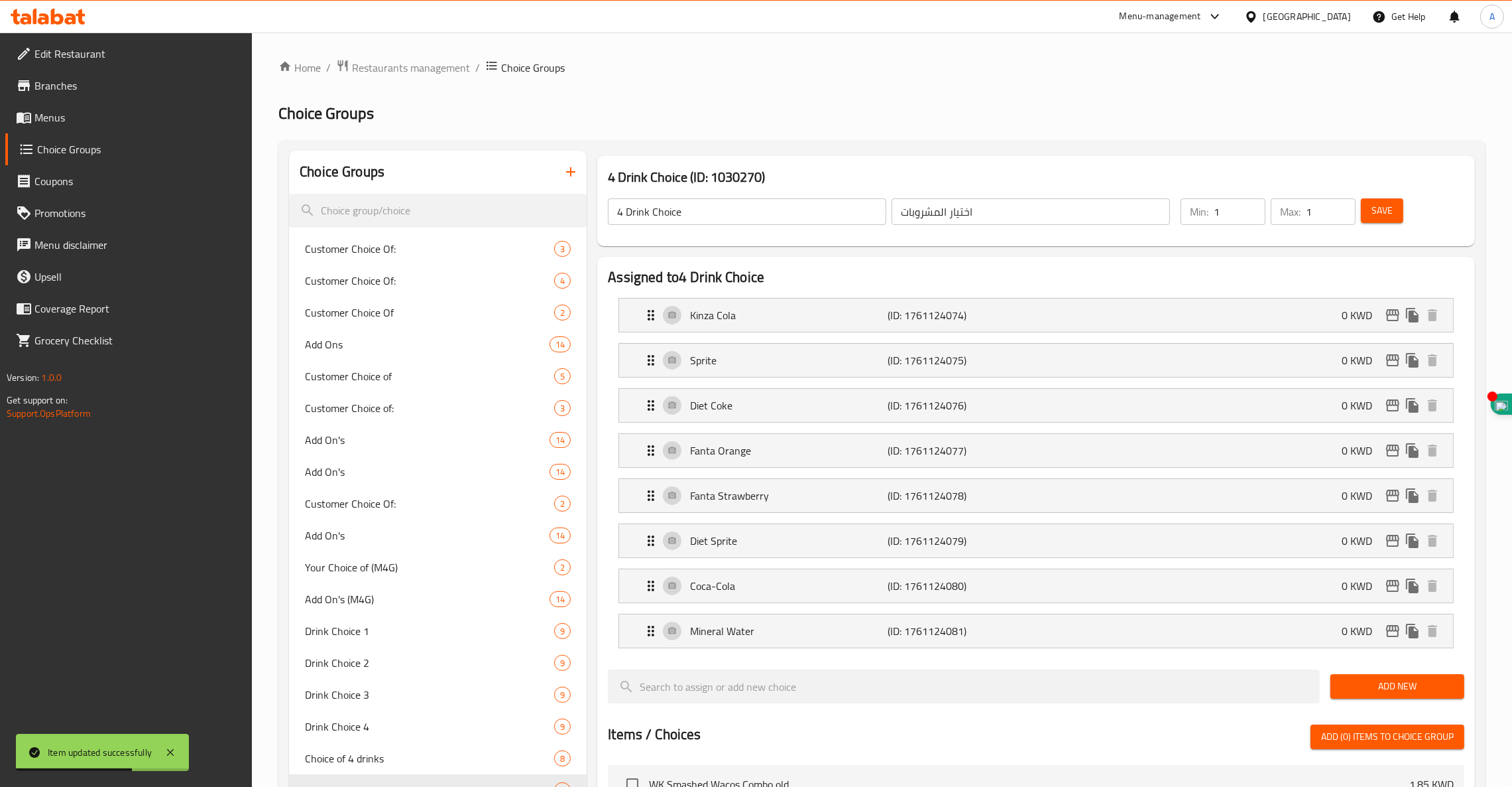
drag, startPoint x: 1329, startPoint y: 215, endPoint x: 1186, endPoint y: 187, distance: 145.7
click at [1186, 187] on div "4 Drink Choice ​ اختيار المشروبات ​ Min: 1 ​ Max: 1 ​ Save" at bounding box center [1036, 212] width 867 height 58
type input "4"
click at [1399, 214] on button "Save" at bounding box center [1382, 211] width 43 height 24
click at [56, 117] on span "Menus" at bounding box center [138, 117] width 208 height 16
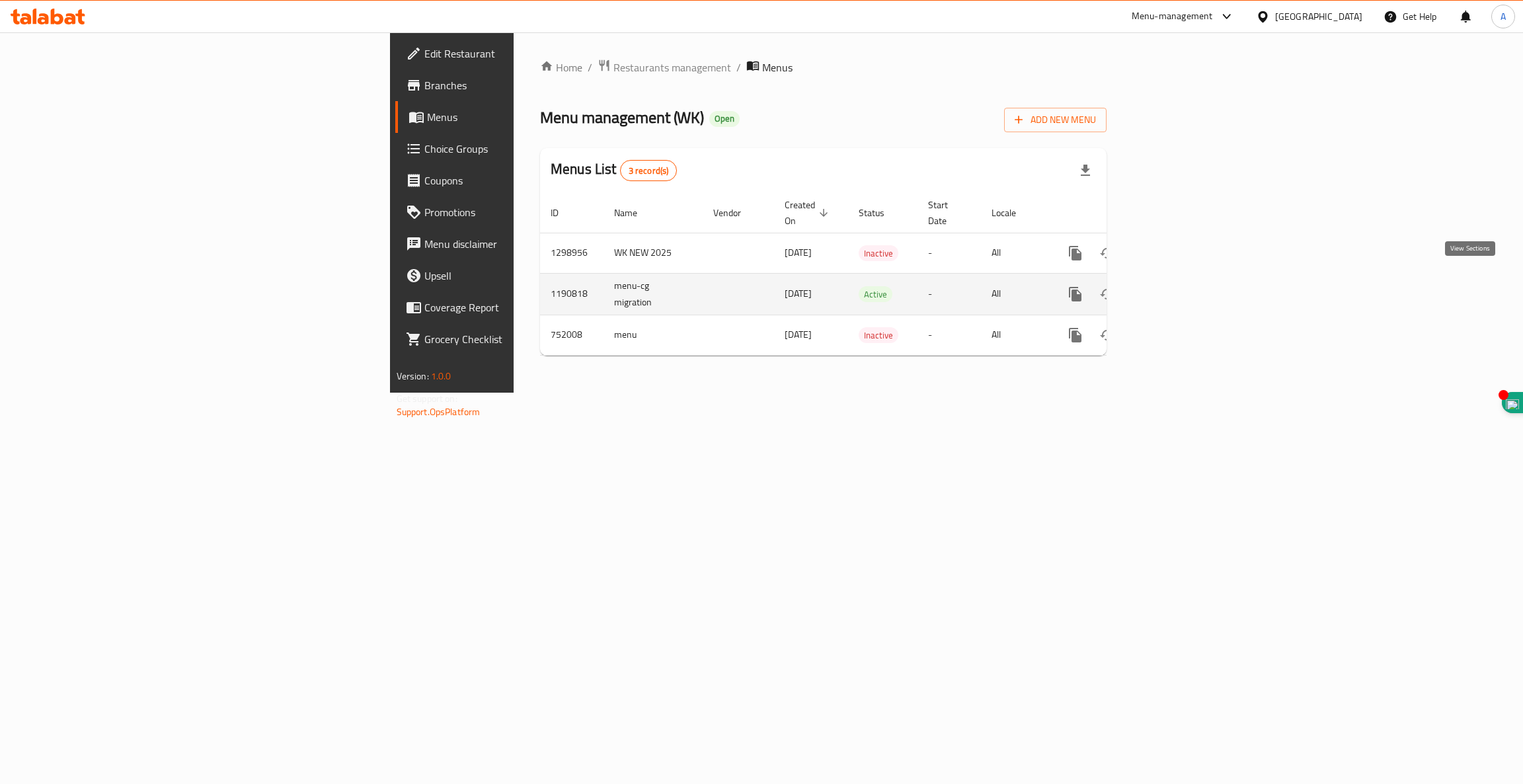
click at [1179, 286] on icon "enhanced table" at bounding box center [1170, 294] width 16 height 16
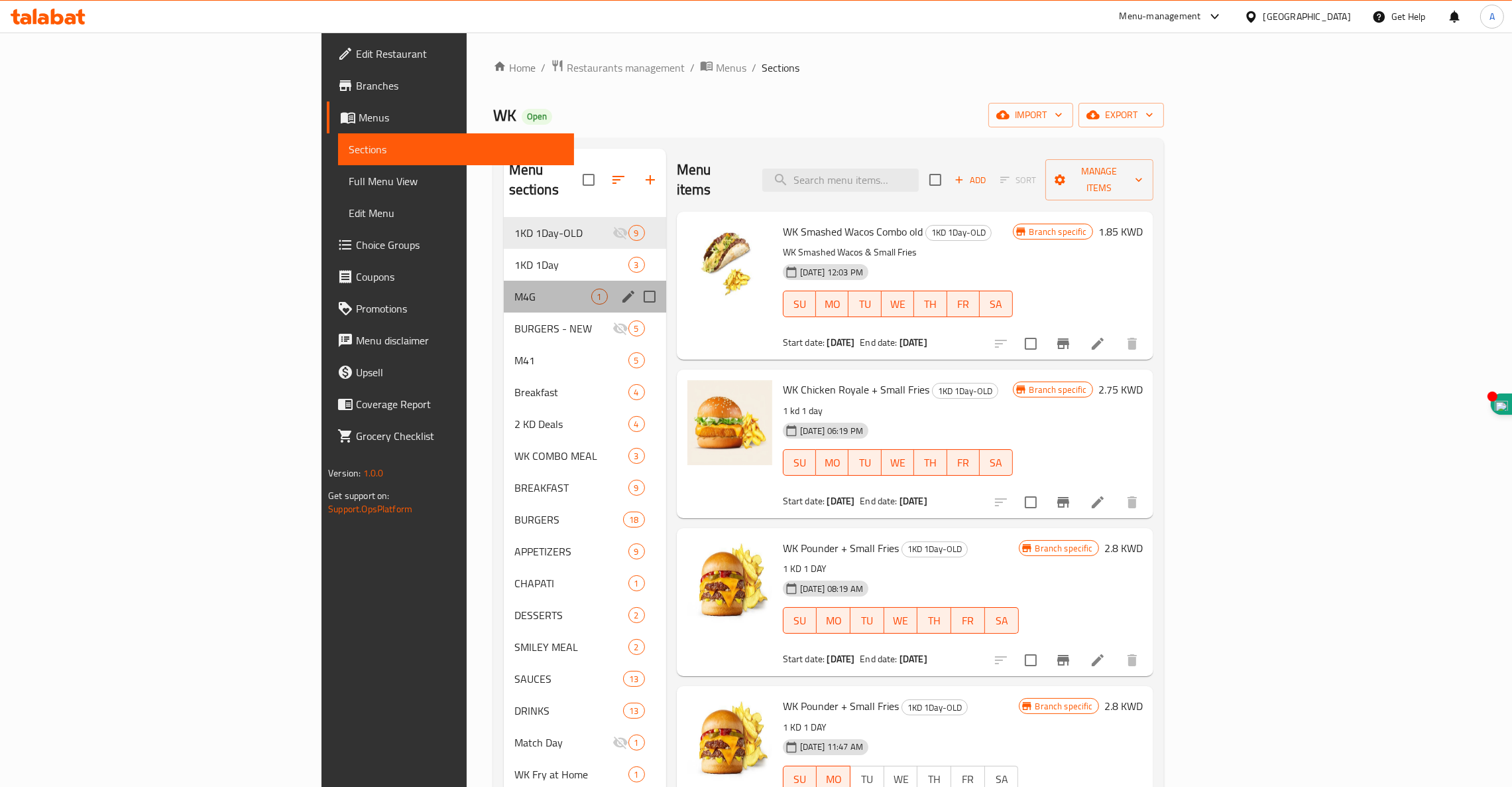
click at [504, 280] on div "M4G 1" at bounding box center [585, 296] width 162 height 32
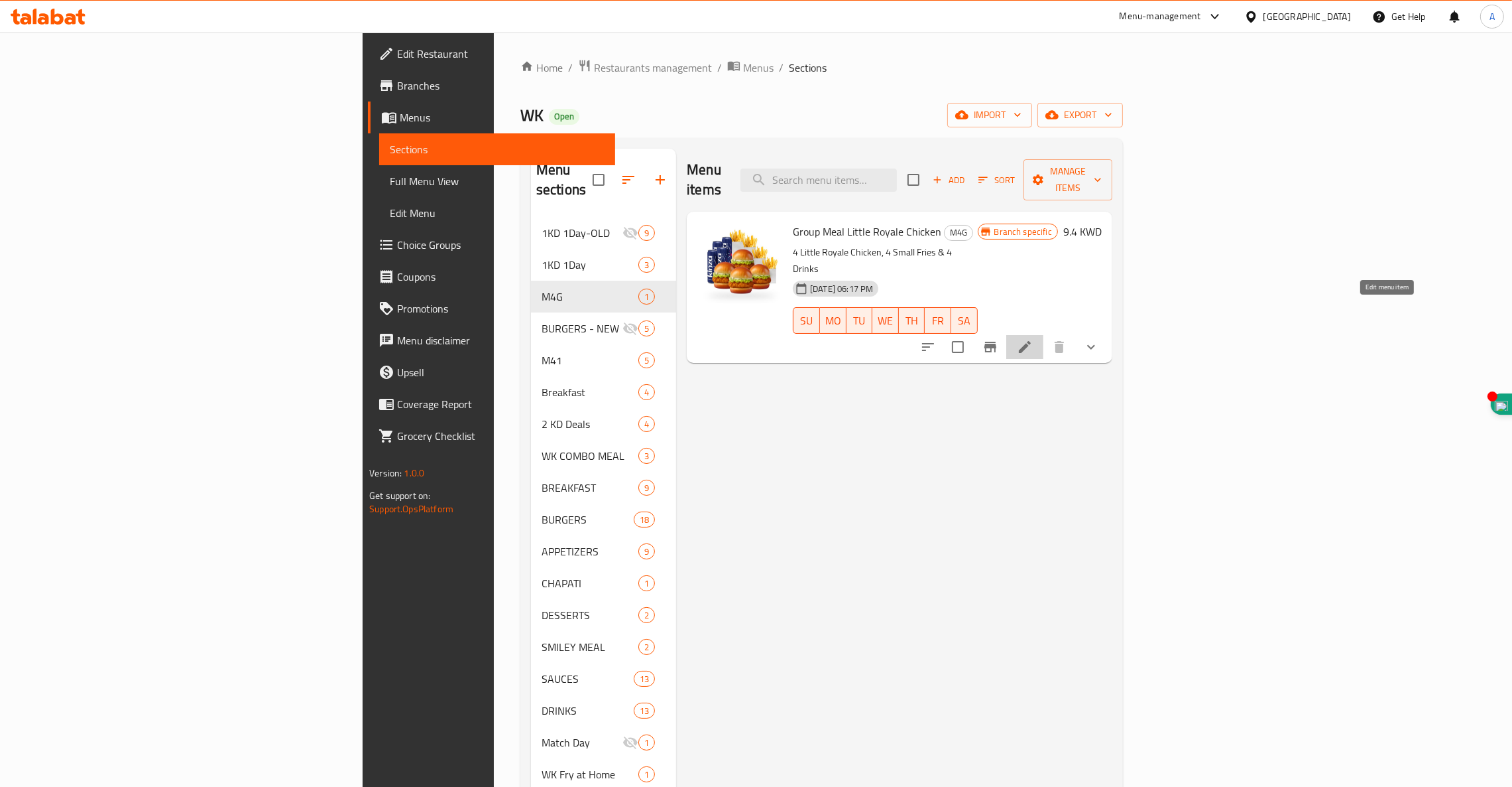
click at [1033, 339] on icon at bounding box center [1025, 346] width 16 height 16
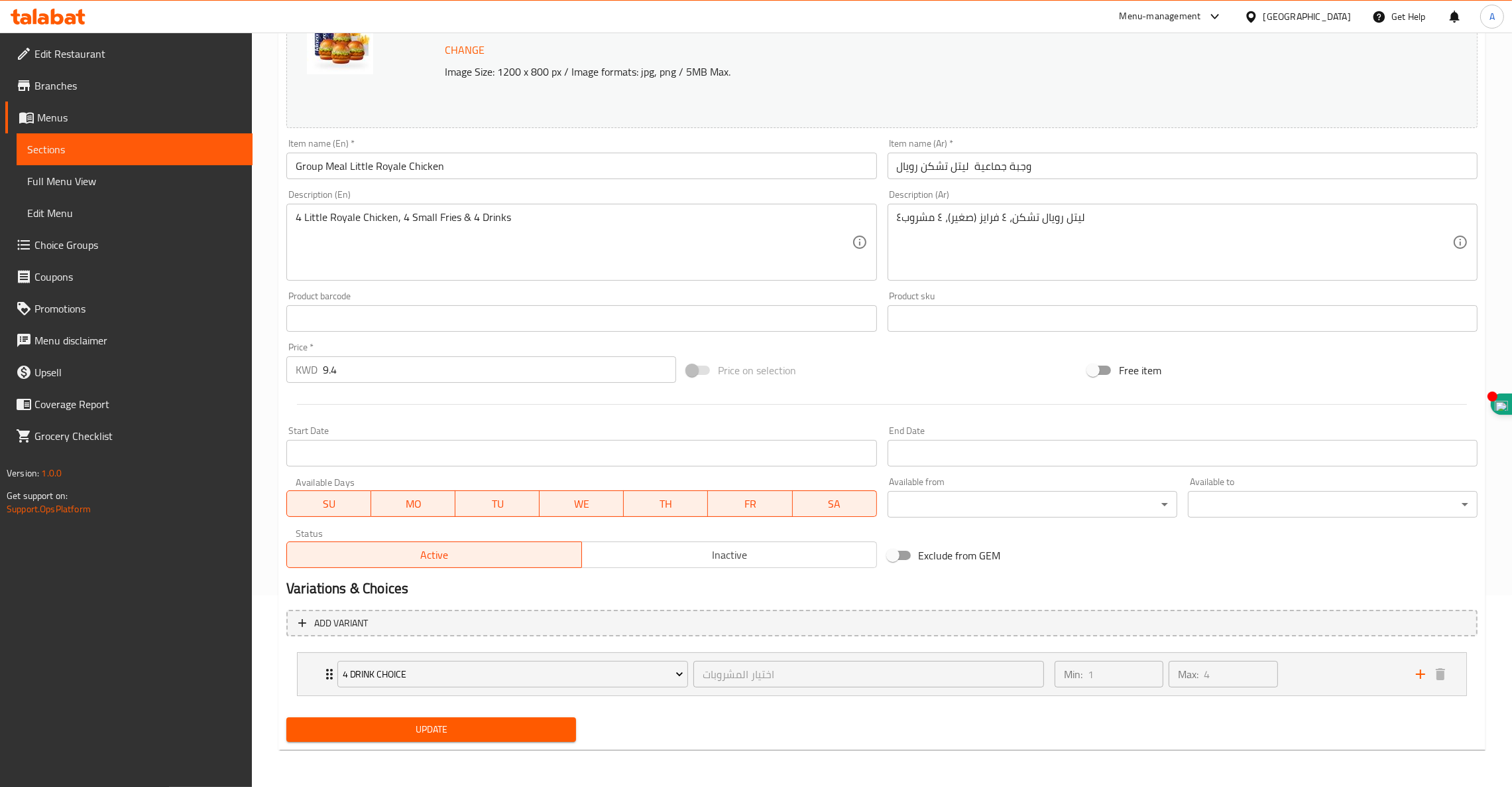
scroll to position [189, 0]
click at [1429, 674] on button "add" at bounding box center [1420, 676] width 20 height 20
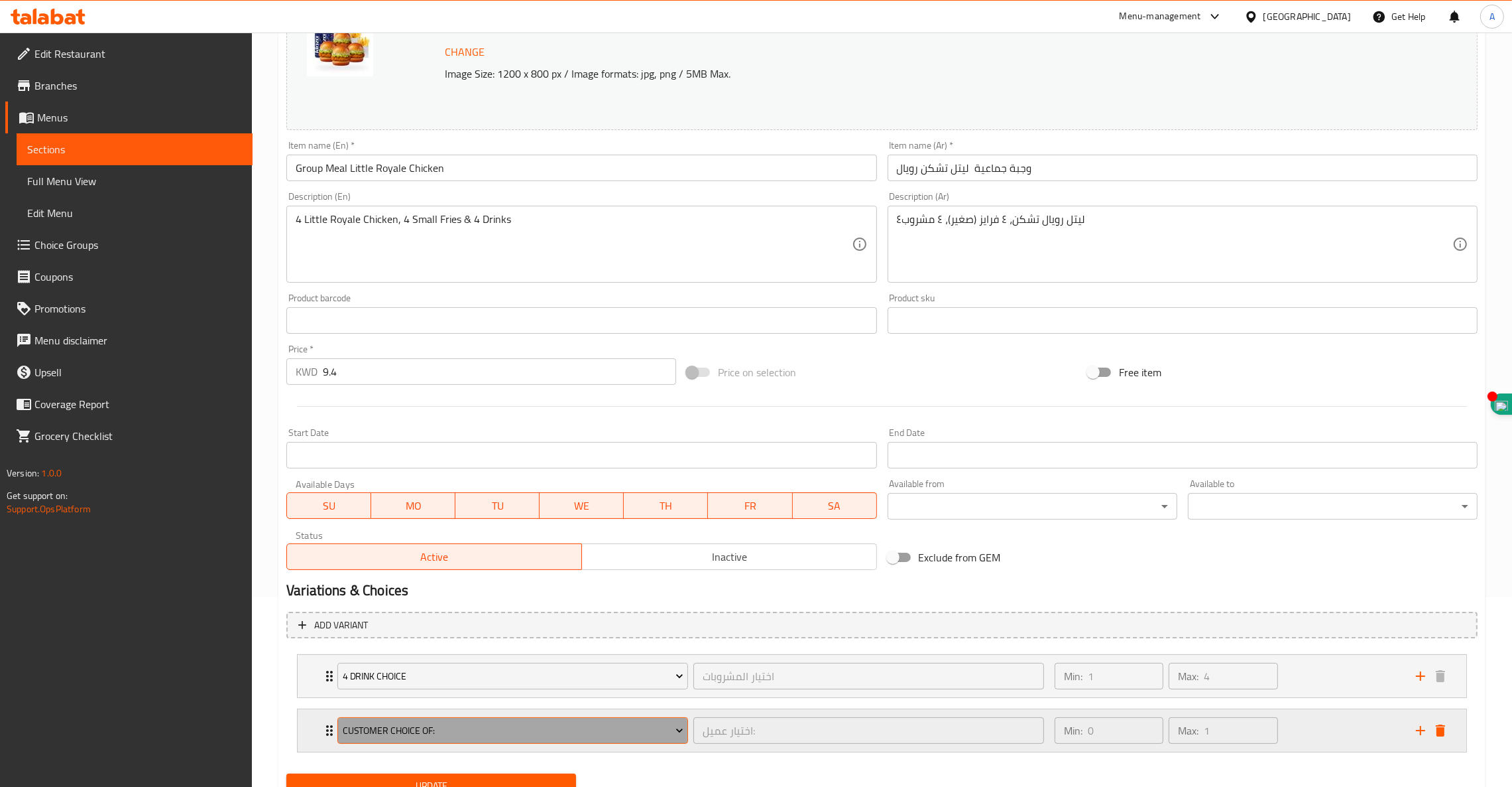
click at [428, 729] on span "Customer Choice Of:" at bounding box center [513, 731] width 341 height 16
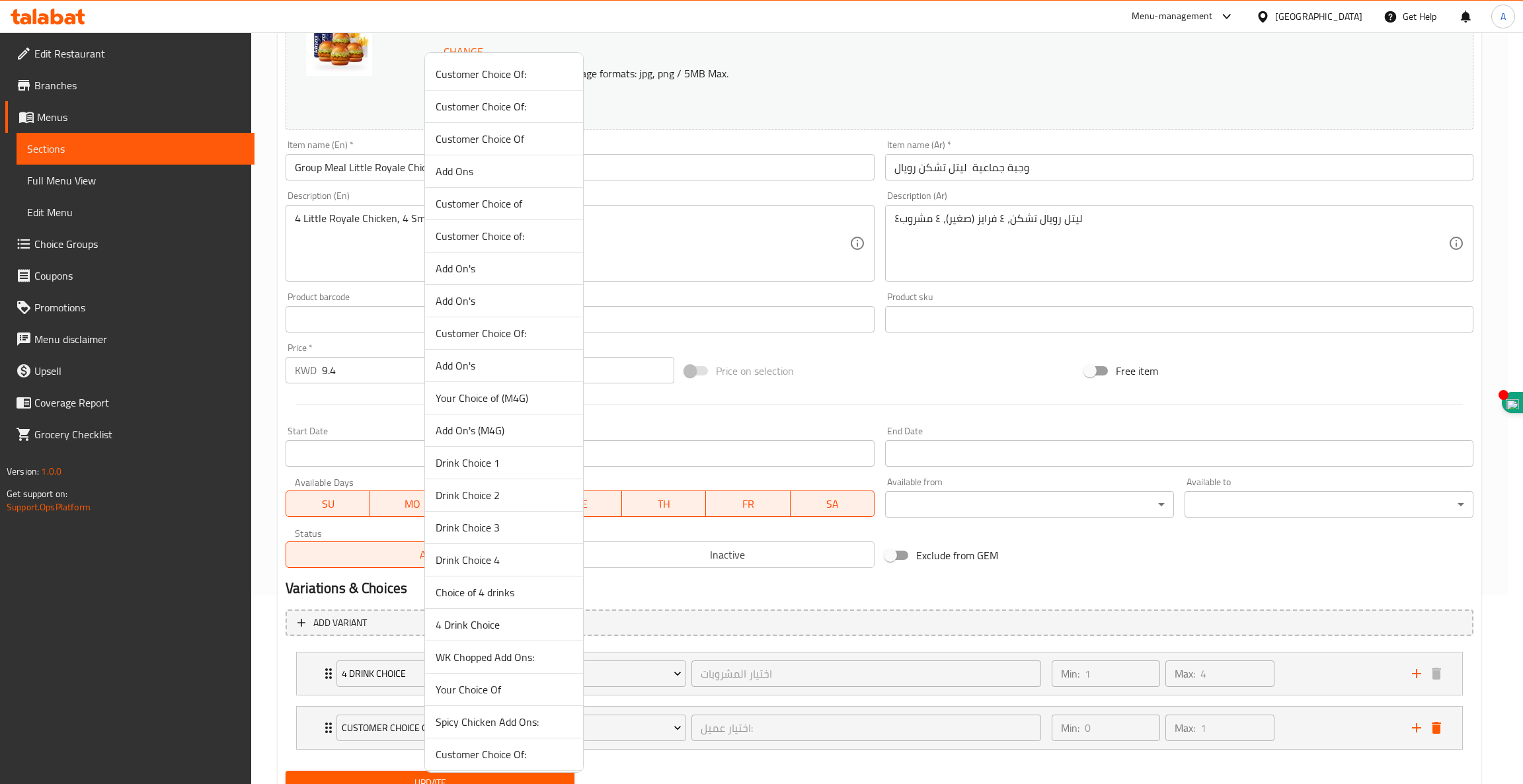
click at [473, 628] on span "4 Drink Choice" at bounding box center [504, 624] width 137 height 16
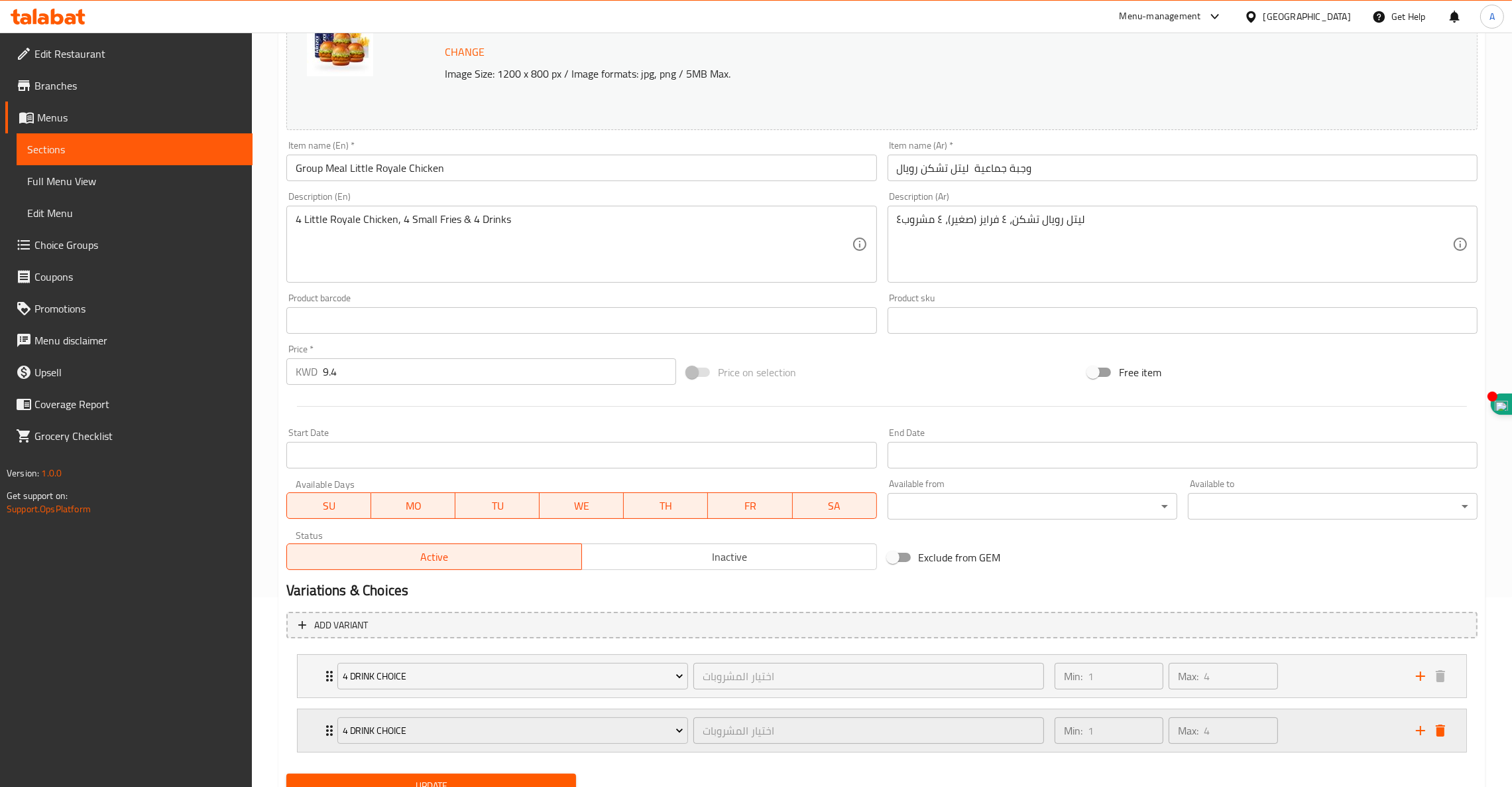
scroll to position [245, 0]
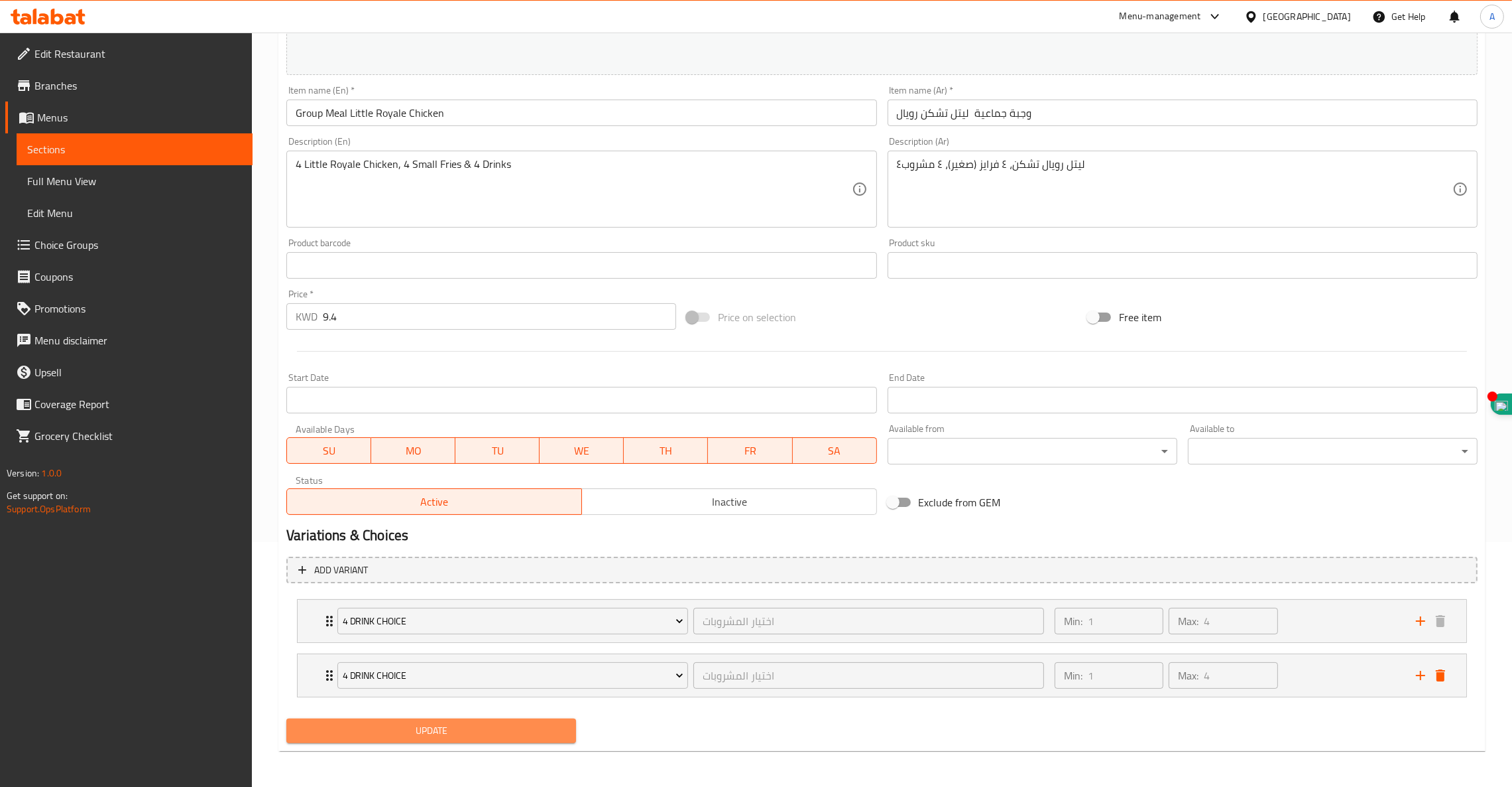
click at [436, 732] on span "Update" at bounding box center [432, 731] width 269 height 16
click at [368, 733] on span "Update" at bounding box center [432, 731] width 269 height 16
click at [435, 730] on span "Update" at bounding box center [432, 731] width 269 height 16
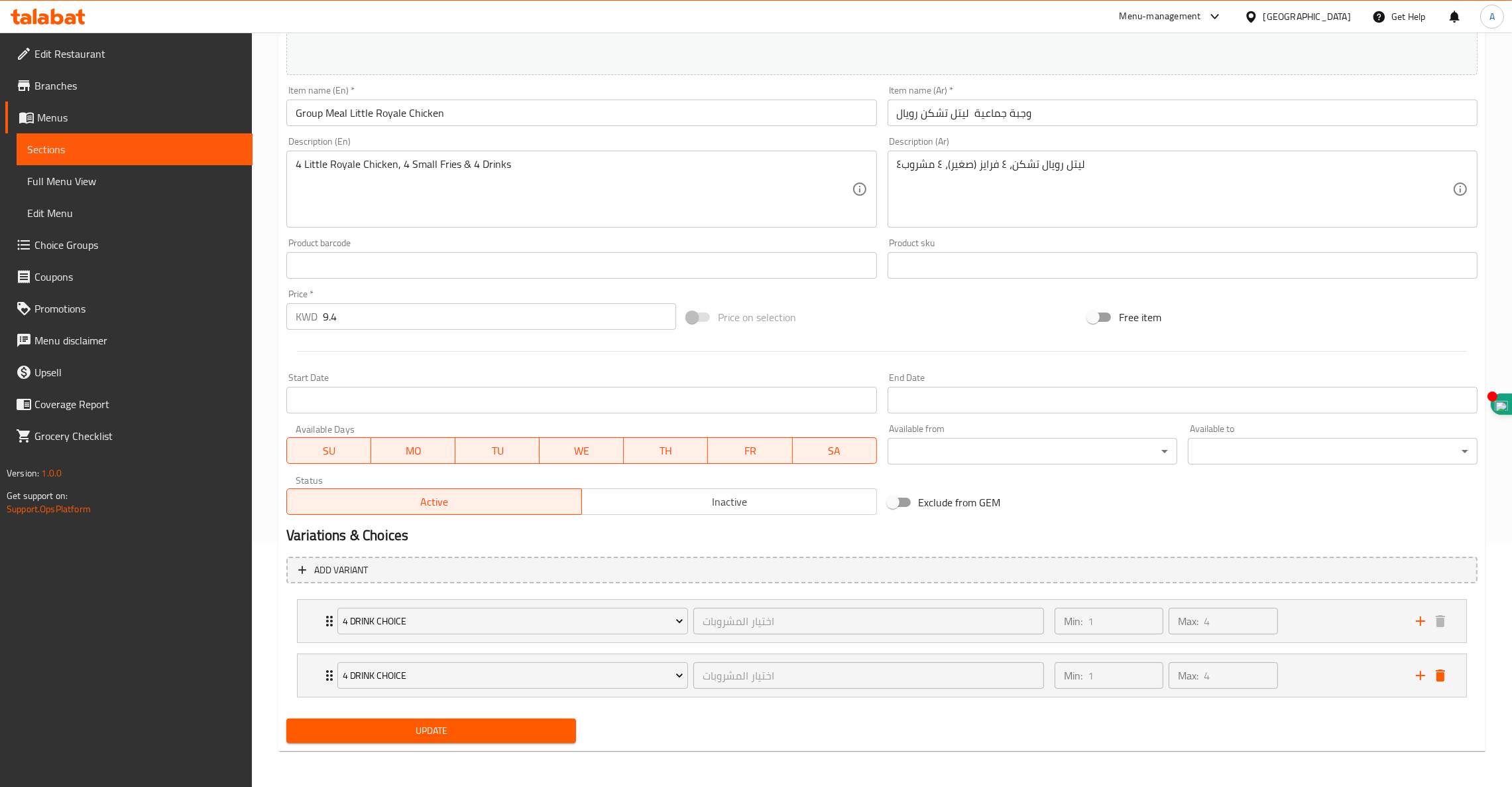
click at [435, 730] on span "Update" at bounding box center [432, 731] width 269 height 16
